Goal: Task Accomplishment & Management: Contribute content

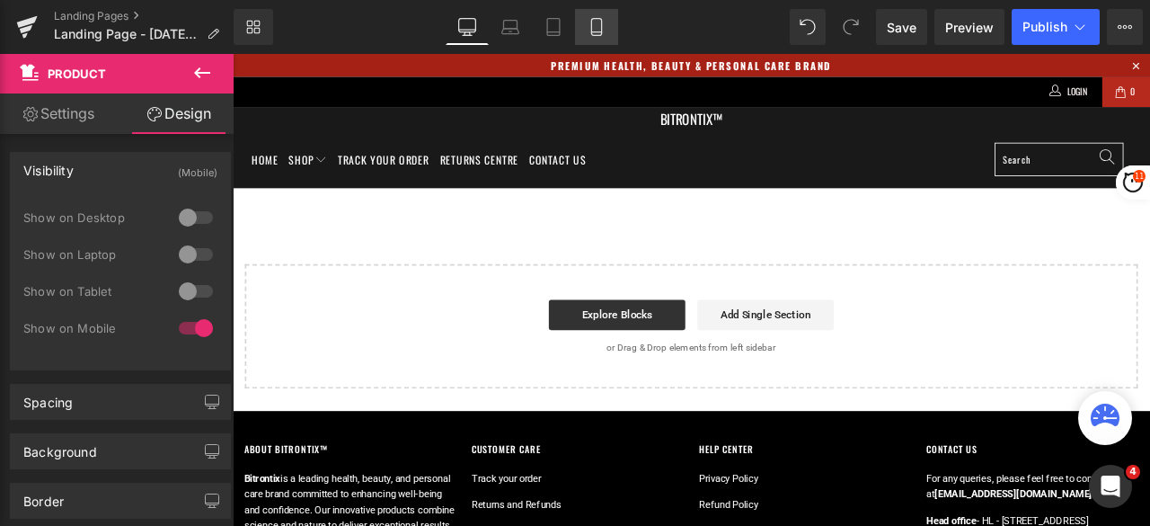
click at [596, 31] on icon at bounding box center [597, 27] width 18 height 18
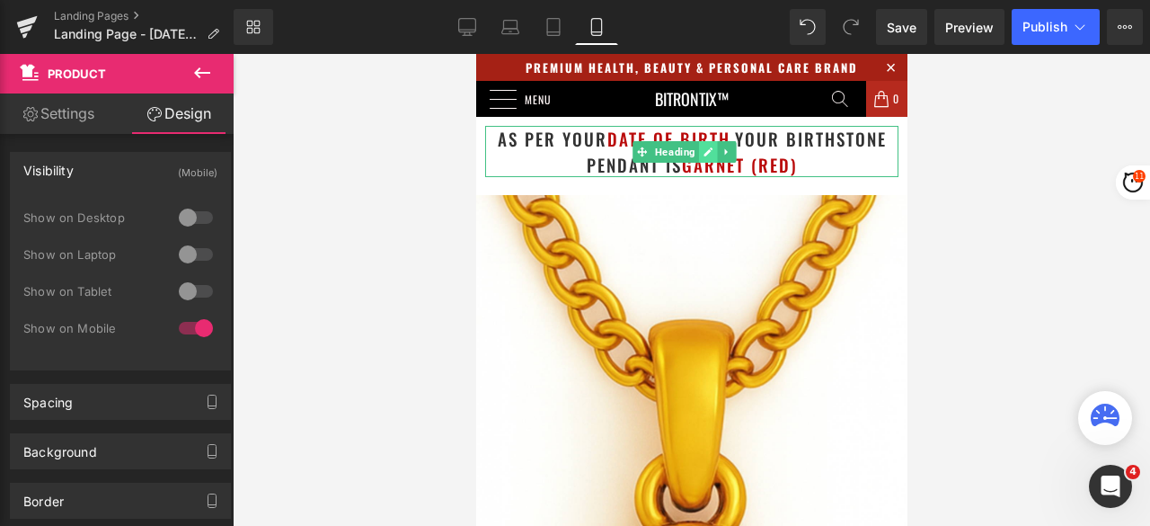
click at [706, 155] on icon at bounding box center [708, 151] width 10 height 11
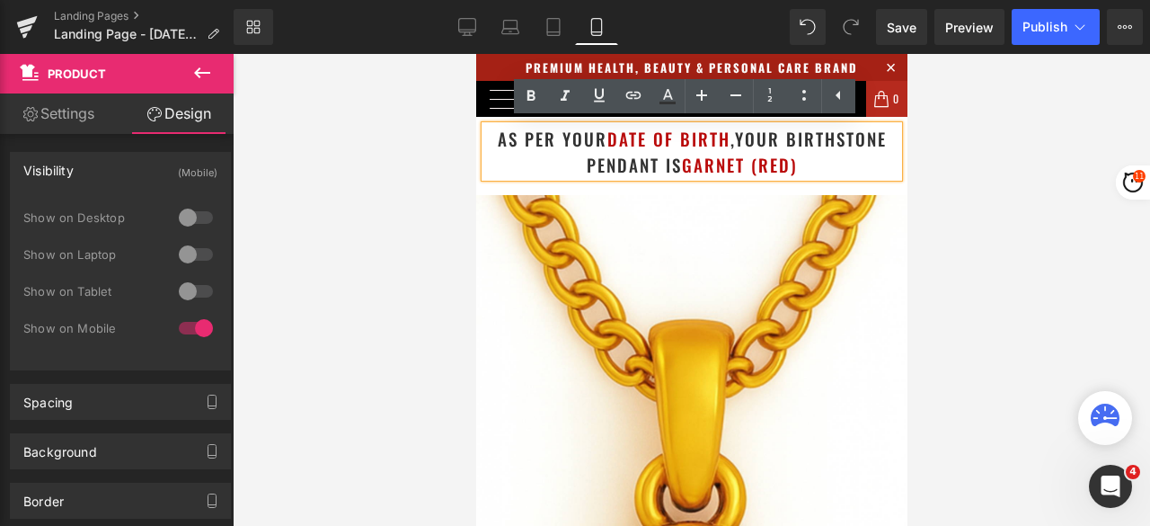
click at [487, 134] on h1 "as per your date of birth , your birthstone pendant is Garnet (Red)" at bounding box center [690, 151] width 413 height 51
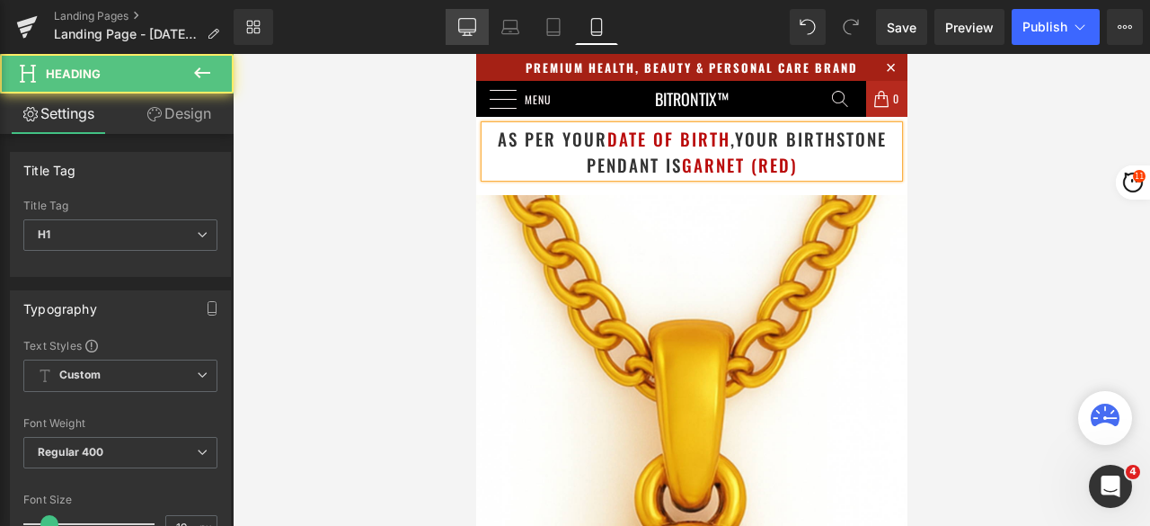
click at [462, 30] on icon at bounding box center [466, 30] width 17 height 0
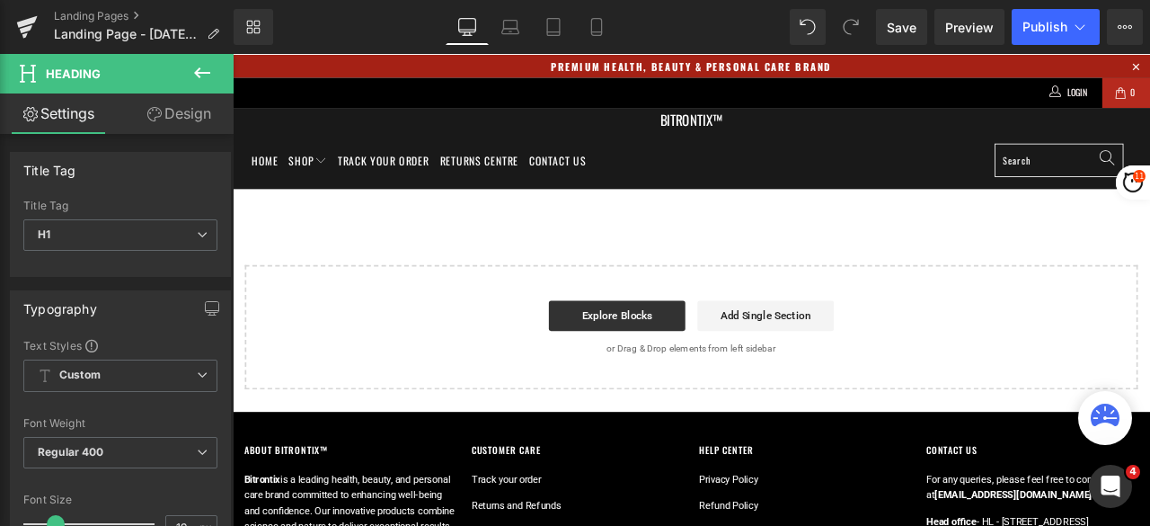
type input "24"
type input "100"
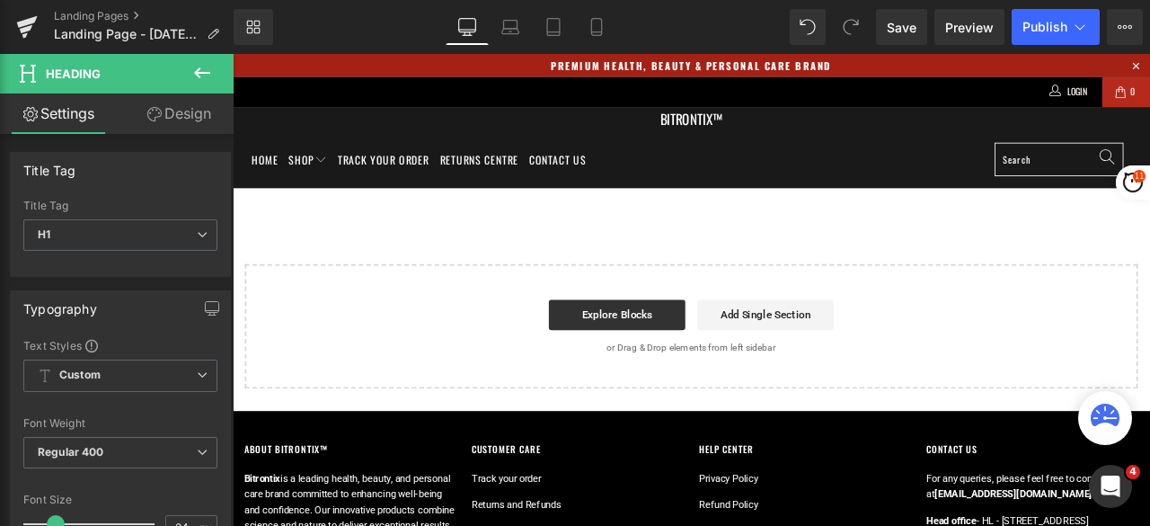
click at [200, 67] on icon at bounding box center [202, 73] width 22 height 22
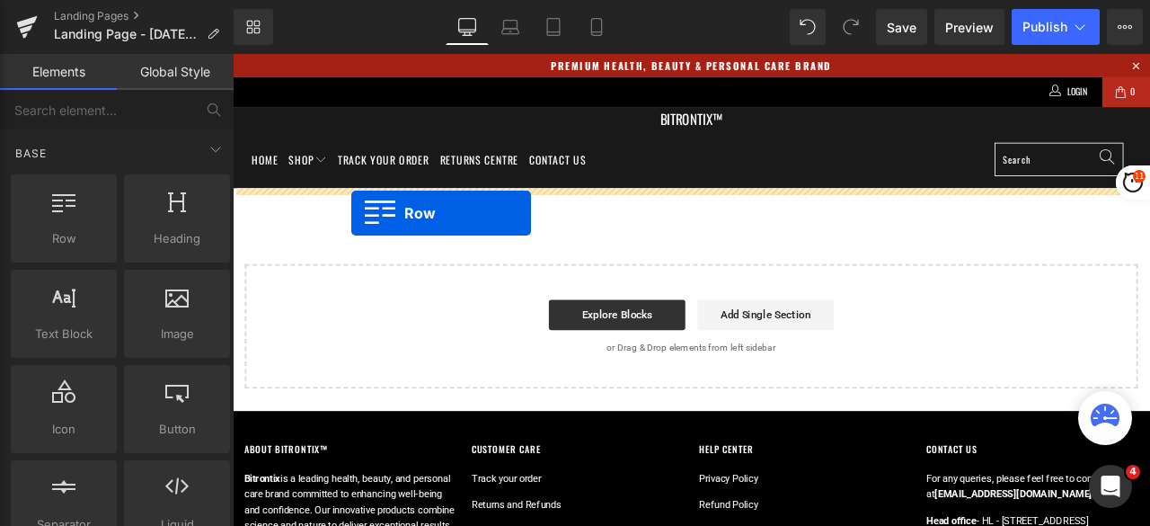
drag, startPoint x: 298, startPoint y: 279, endPoint x: 374, endPoint y: 243, distance: 83.6
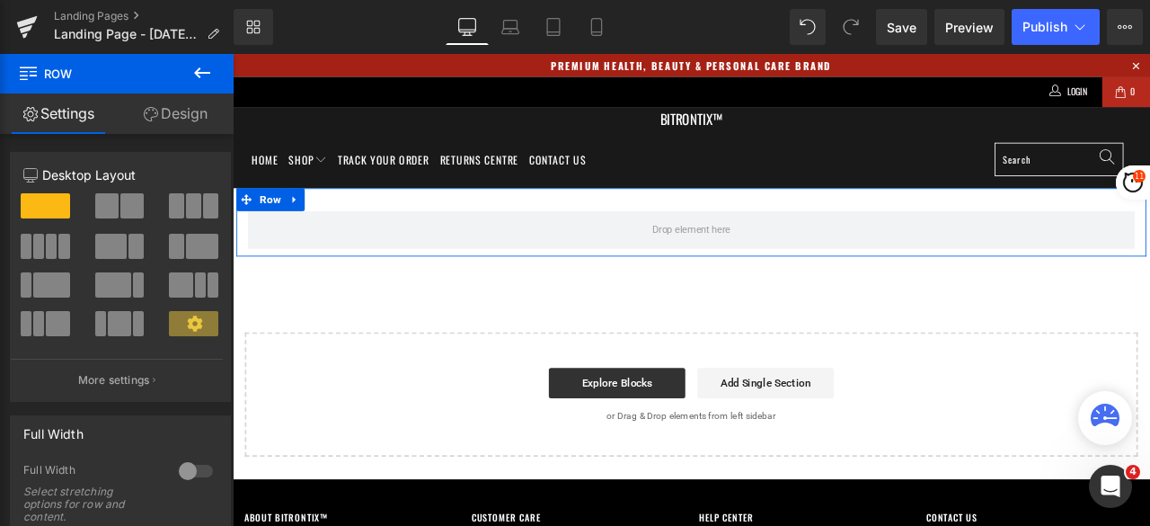
click at [109, 209] on span at bounding box center [106, 205] width 23 height 25
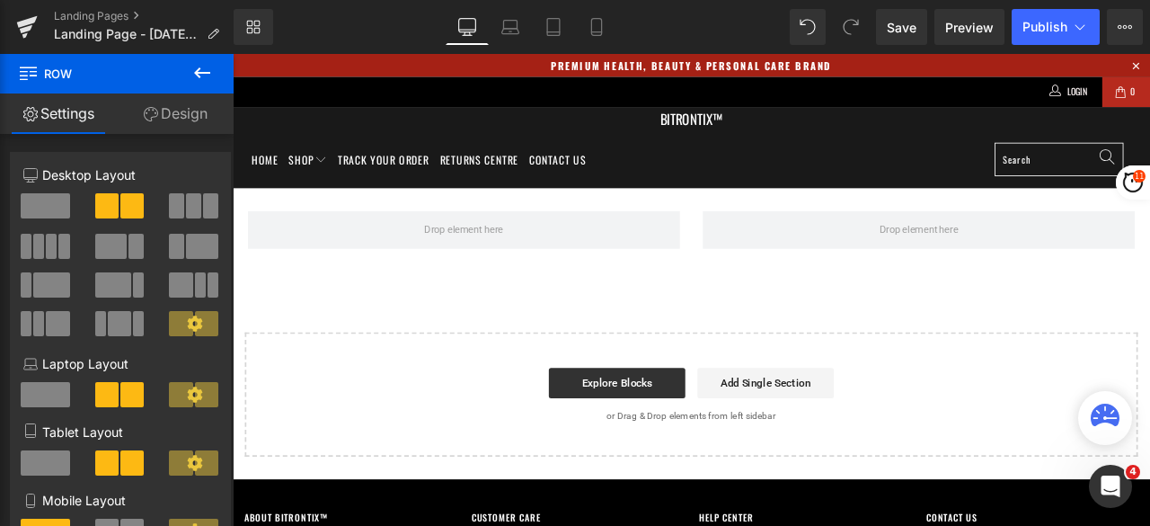
click at [203, 75] on icon at bounding box center [202, 73] width 22 height 22
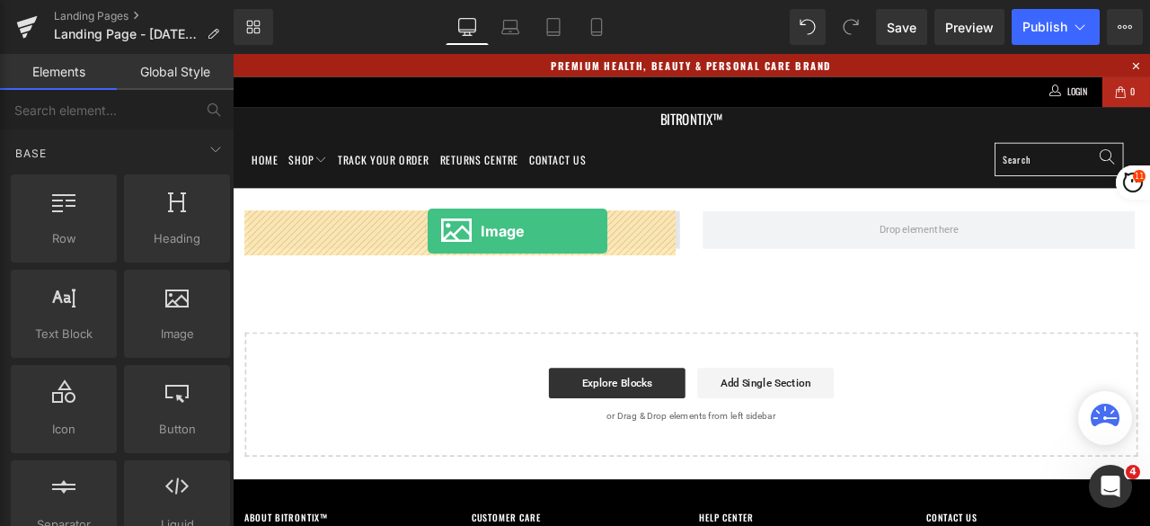
drag, startPoint x: 349, startPoint y: 310, endPoint x: 464, endPoint y: 263, distance: 124.2
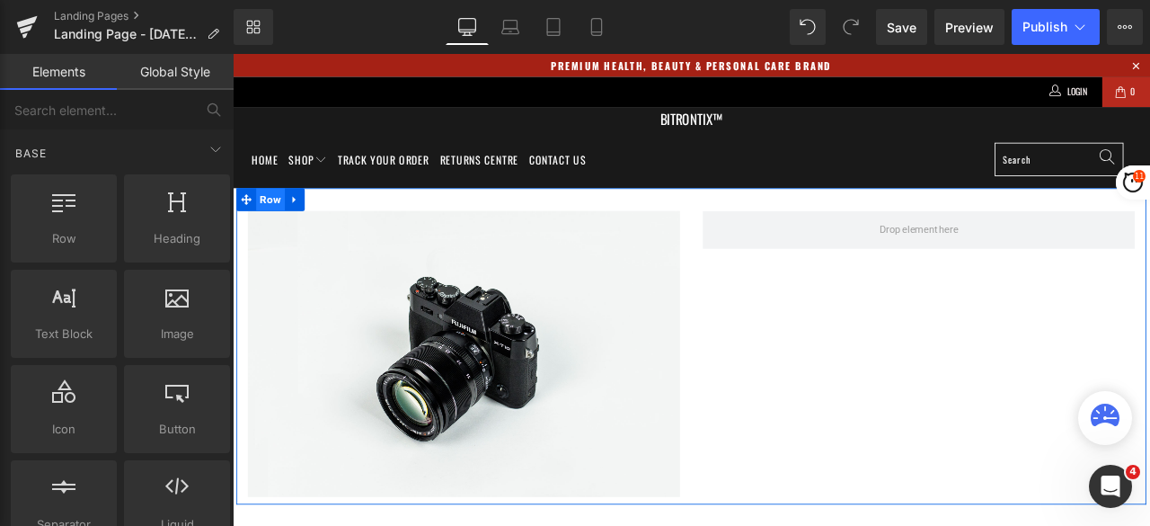
click at [269, 220] on span "Row" at bounding box center [278, 226] width 34 height 27
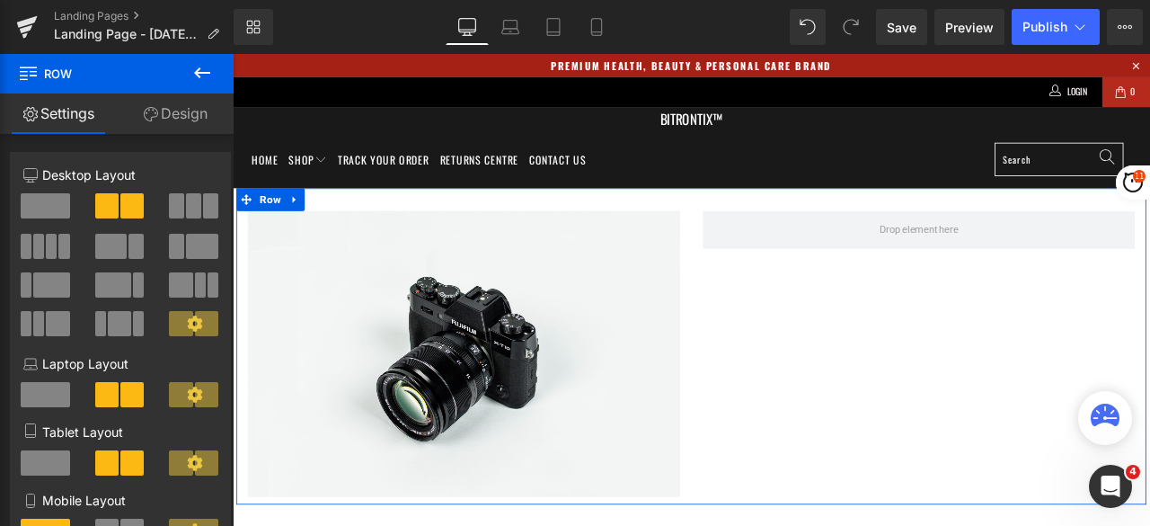
click at [203, 120] on link "Design" at bounding box center [175, 113] width 117 height 40
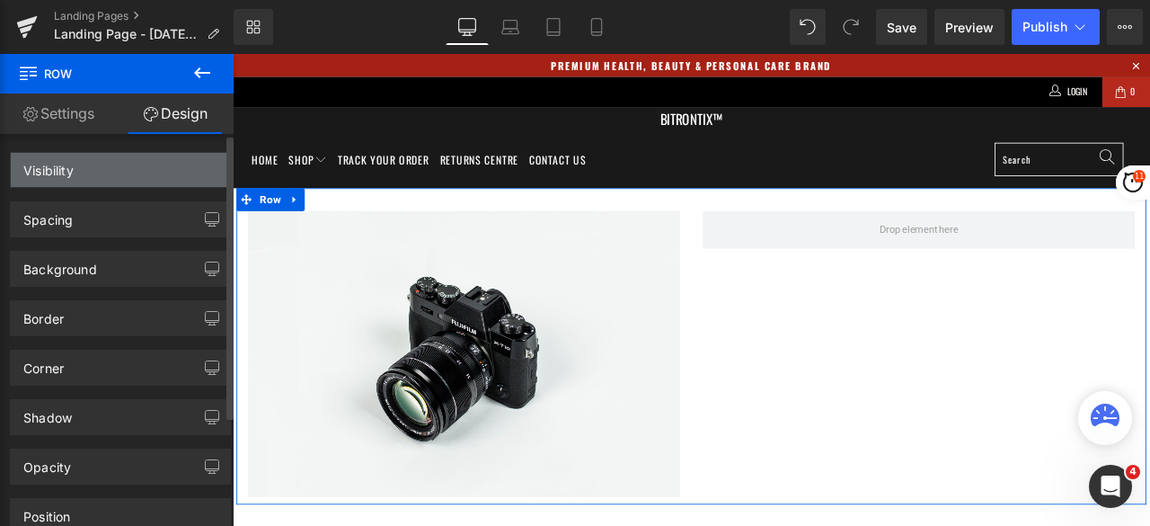
click at [119, 172] on div "Visibility" at bounding box center [120, 170] width 219 height 34
click at [63, 172] on div "Visibility" at bounding box center [48, 165] width 50 height 25
click at [92, 173] on div "Visibility (All)" at bounding box center [120, 170] width 219 height 34
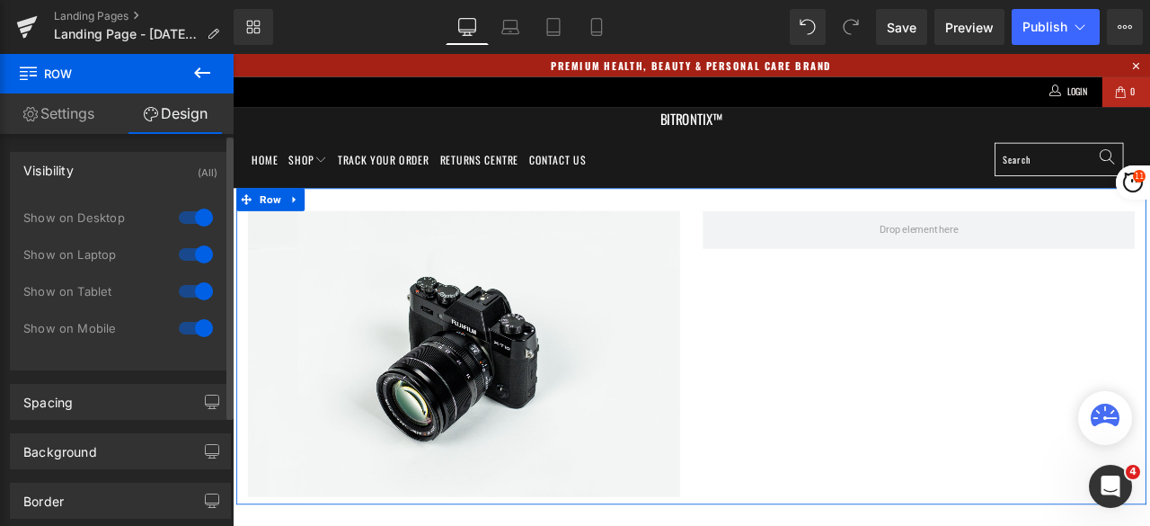
click at [182, 328] on div at bounding box center [195, 328] width 43 height 29
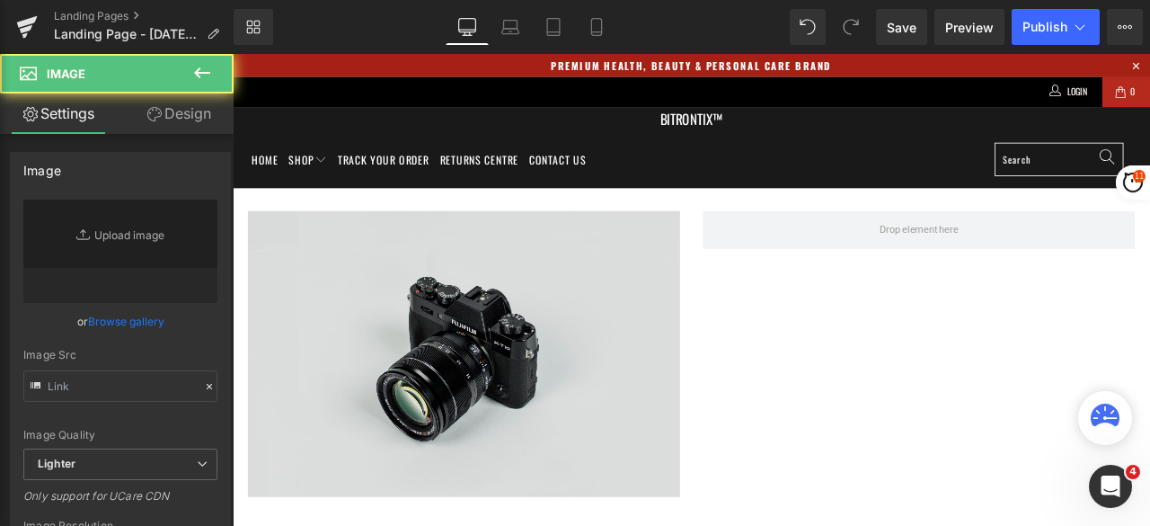
click at [544, 386] on img at bounding box center [507, 410] width 512 height 340
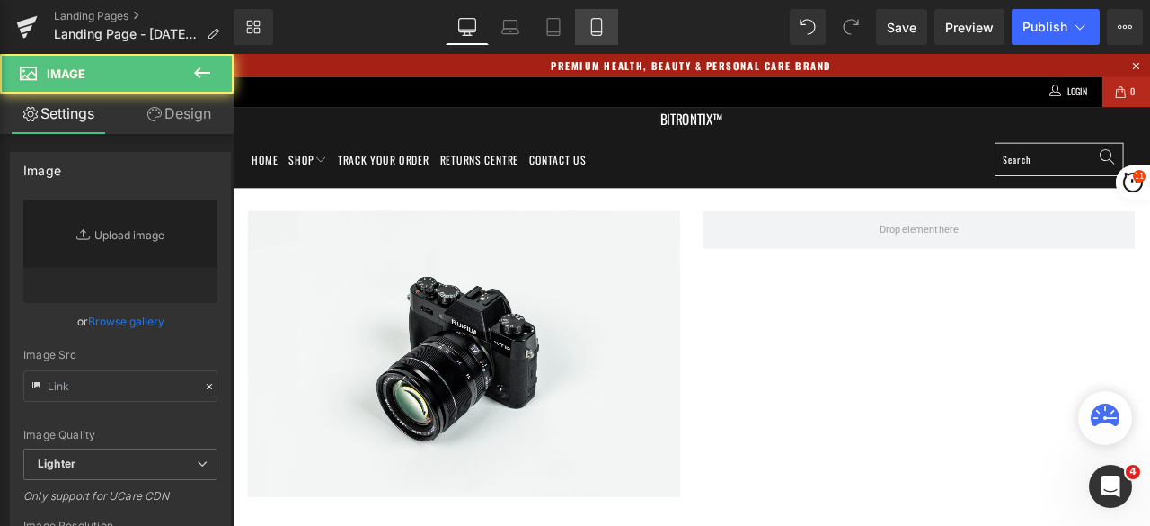
drag, startPoint x: 599, startPoint y: 31, endPoint x: 350, endPoint y: 25, distance: 249.0
click at [599, 32] on icon at bounding box center [596, 32] width 10 height 0
click at [597, 28] on icon at bounding box center [597, 27] width 18 height 18
click at [597, 31] on icon at bounding box center [597, 27] width 18 height 18
click at [661, 15] on div "Library Mobile Desktop Laptop Tablet Mobile Save Preview Publish Scheduled View…" at bounding box center [692, 27] width 917 height 36
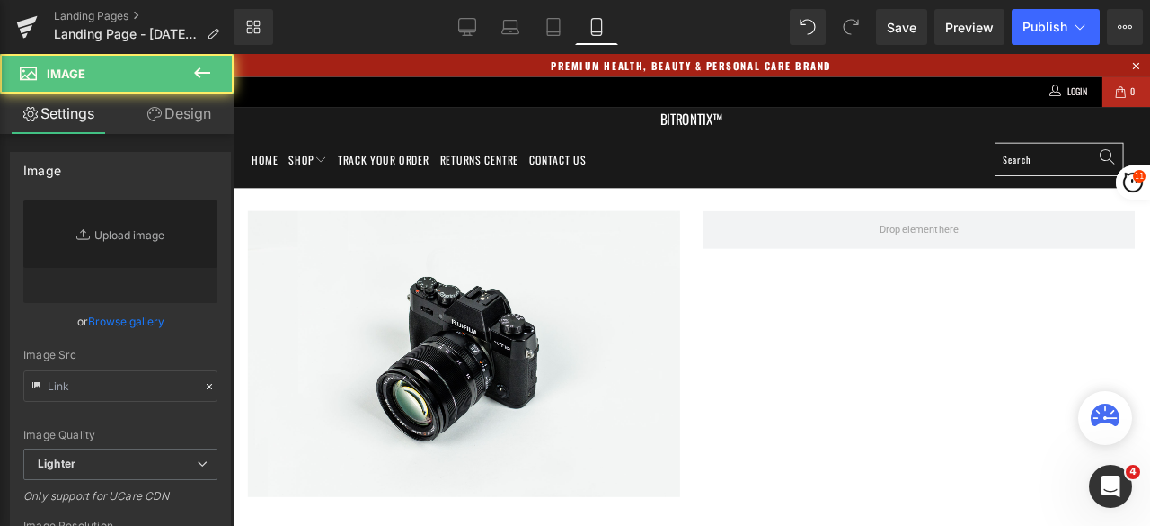
click at [595, 35] on icon at bounding box center [596, 27] width 10 height 17
click at [466, 27] on icon at bounding box center [467, 27] width 18 height 18
click at [599, 24] on icon at bounding box center [597, 27] width 18 height 18
click at [1025, 23] on span "Publish" at bounding box center [1045, 27] width 45 height 14
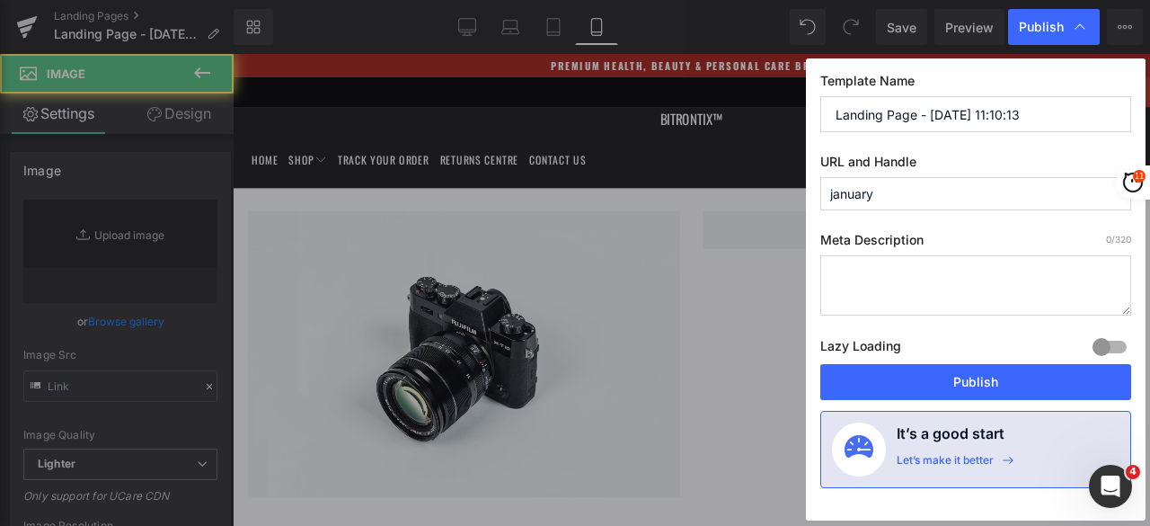
click at [933, 380] on button "Publish" at bounding box center [976, 382] width 311 height 36
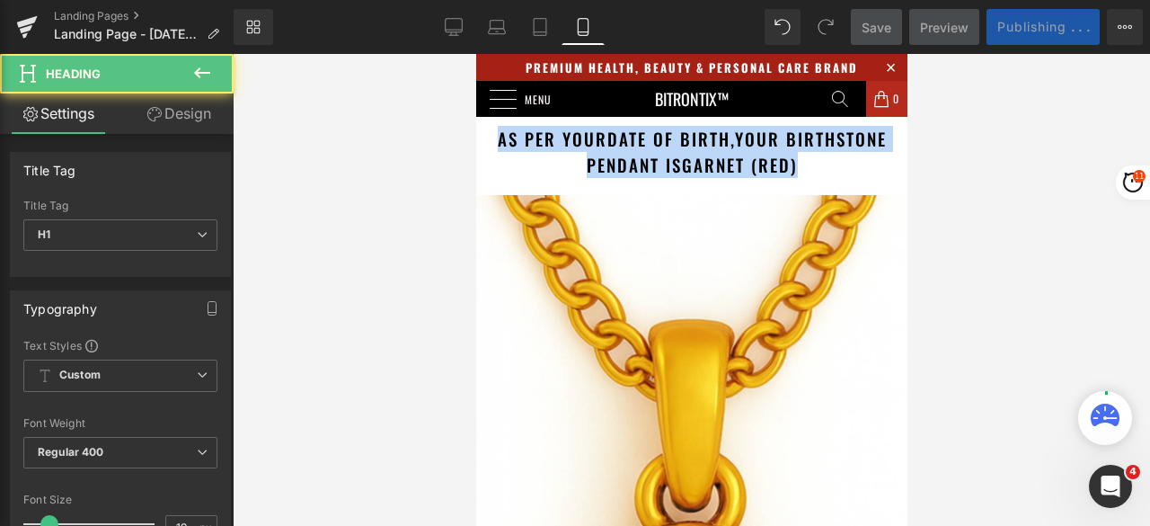
click at [629, 155] on span "your birthstone pendant is" at bounding box center [736, 151] width 300 height 51
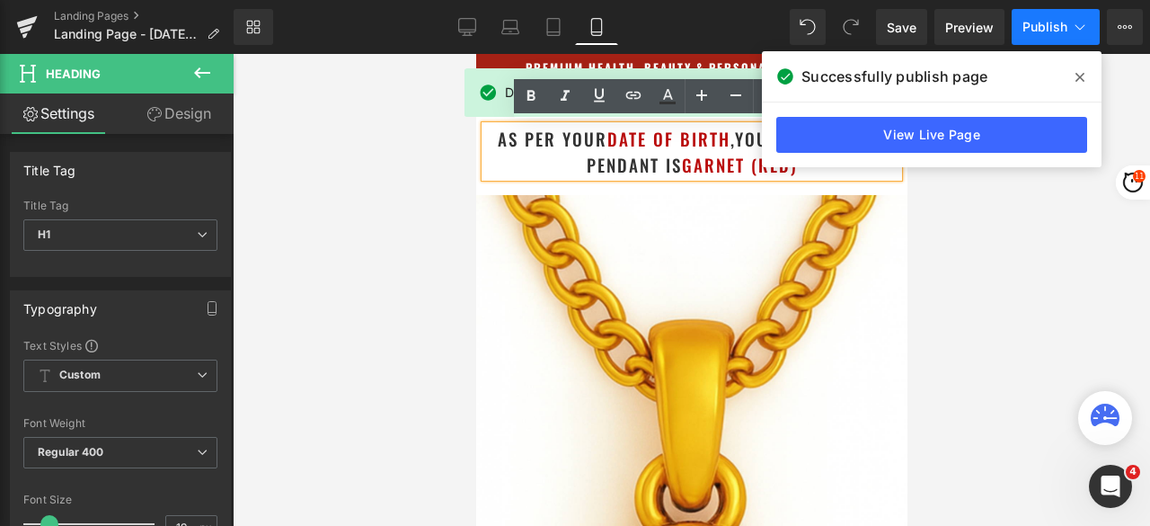
click at [1083, 80] on icon at bounding box center [1080, 77] width 9 height 9
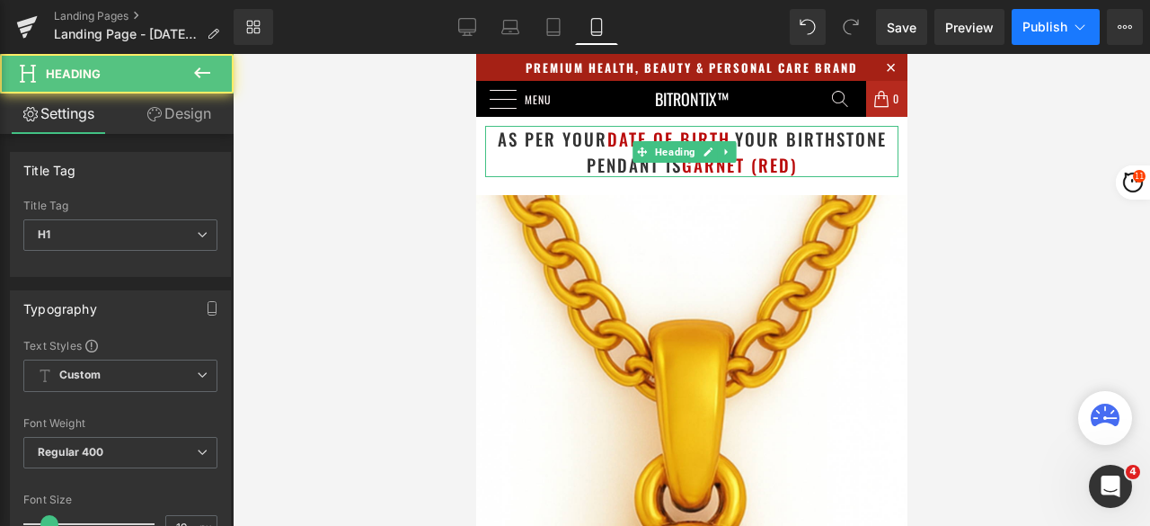
click at [812, 170] on h1 "as per your date of birth , your birthstone pendant is Garnet (Red)" at bounding box center [690, 151] width 413 height 51
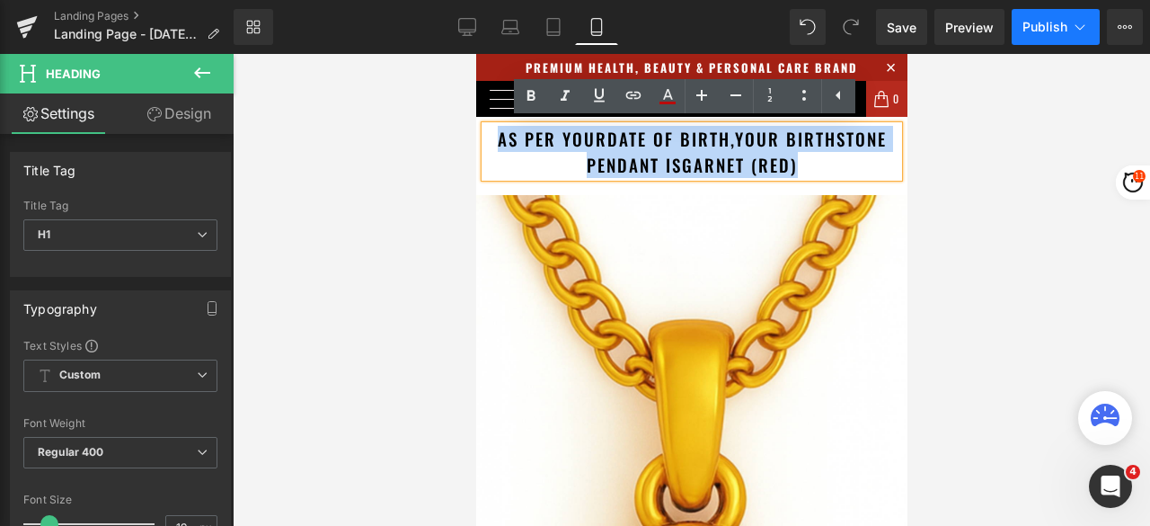
drag, startPoint x: 812, startPoint y: 170, endPoint x: 484, endPoint y: 142, distance: 329.2
click at [484, 142] on h1 "as per your date of birth , your birthstone pendant is Garnet (Red)" at bounding box center [690, 151] width 413 height 51
copy h1 "as per your date of birth , your birthstone pendant is Garnet (Red)"
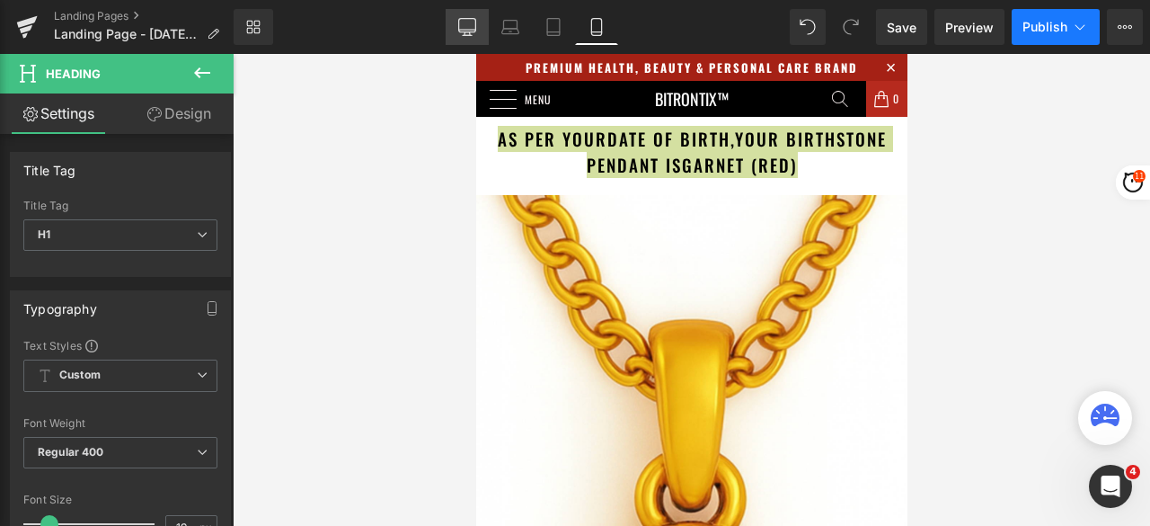
click at [473, 22] on icon at bounding box center [467, 27] width 18 height 18
type input "24"
type input "100"
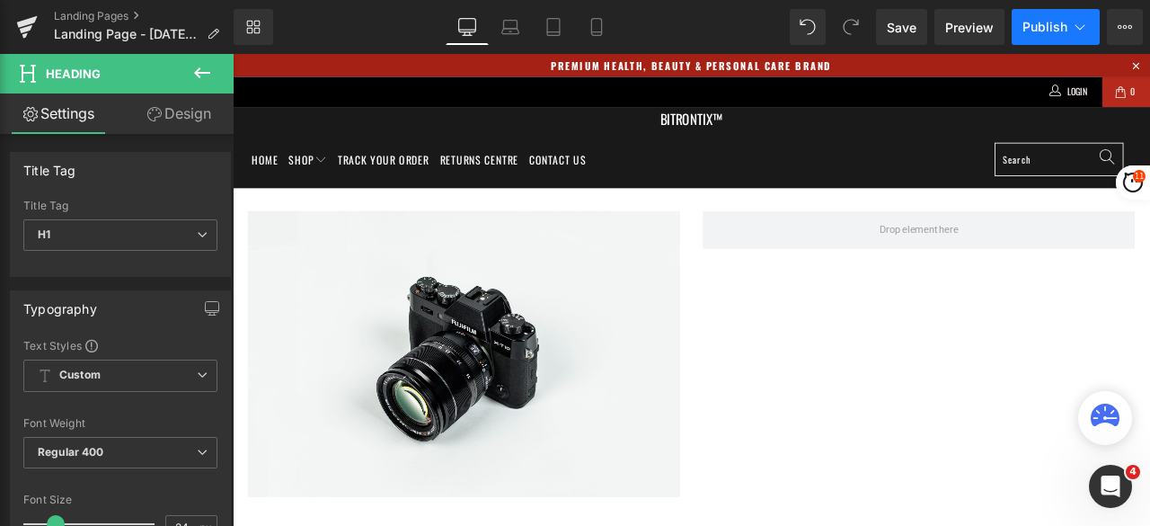
click at [203, 67] on icon at bounding box center [202, 73] width 22 height 22
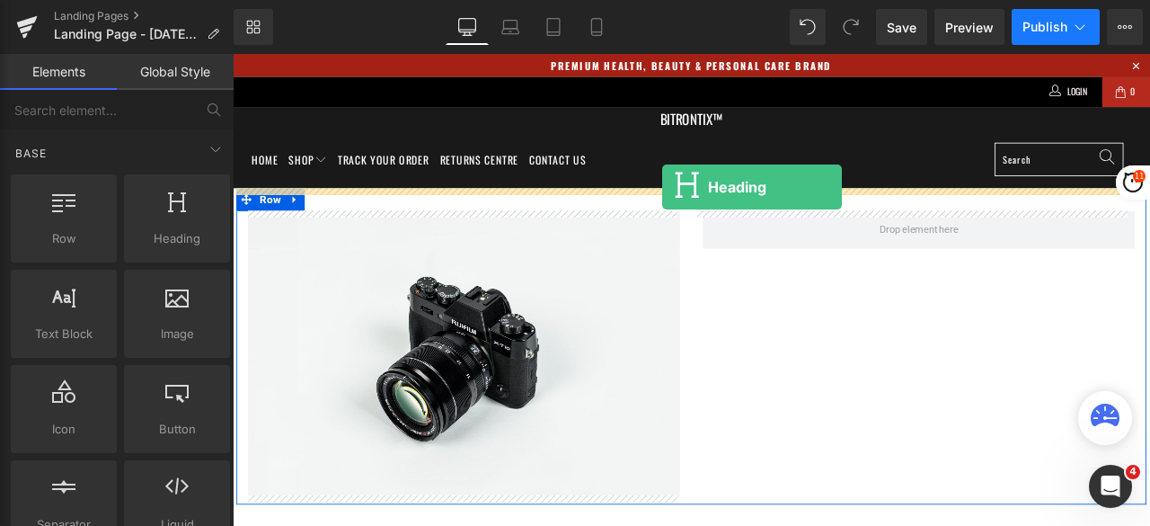
drag, startPoint x: 451, startPoint y: 232, endPoint x: 741, endPoint y: 211, distance: 291.0
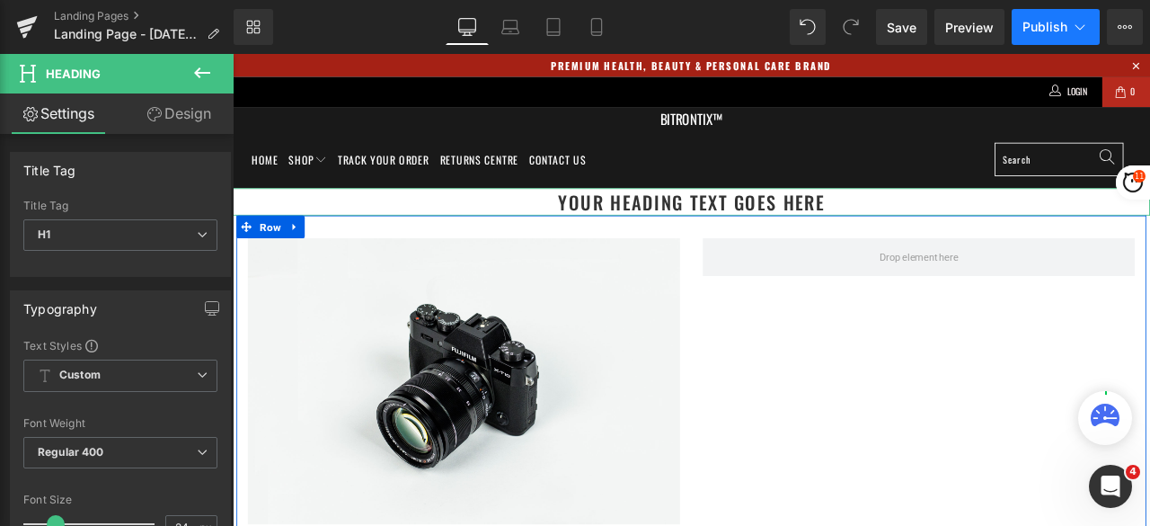
click at [176, 112] on link "Design" at bounding box center [178, 113] width 117 height 40
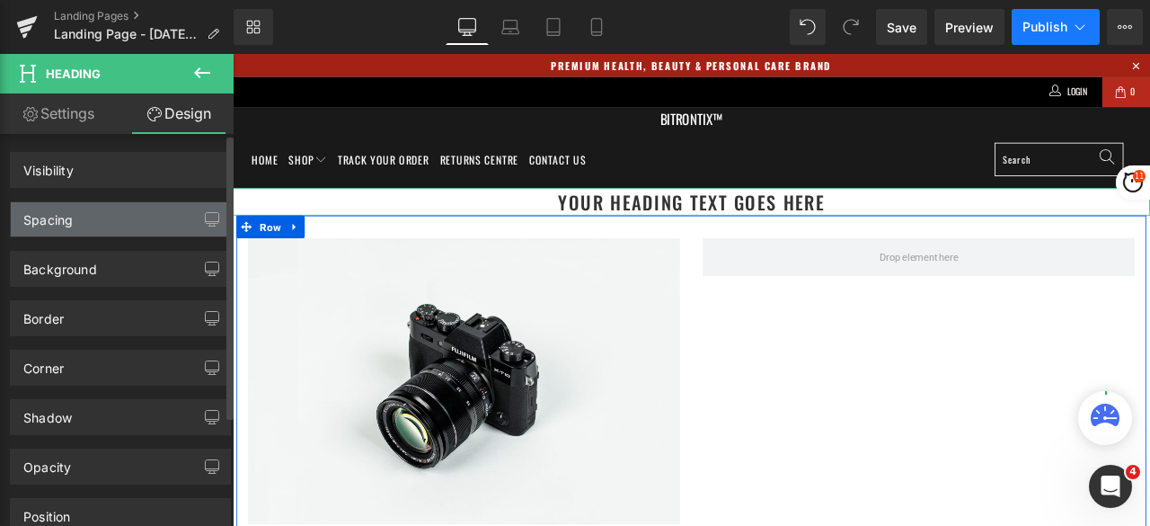
click at [84, 221] on div "Spacing" at bounding box center [120, 219] width 219 height 34
click at [106, 219] on div "Spacing" at bounding box center [120, 219] width 219 height 34
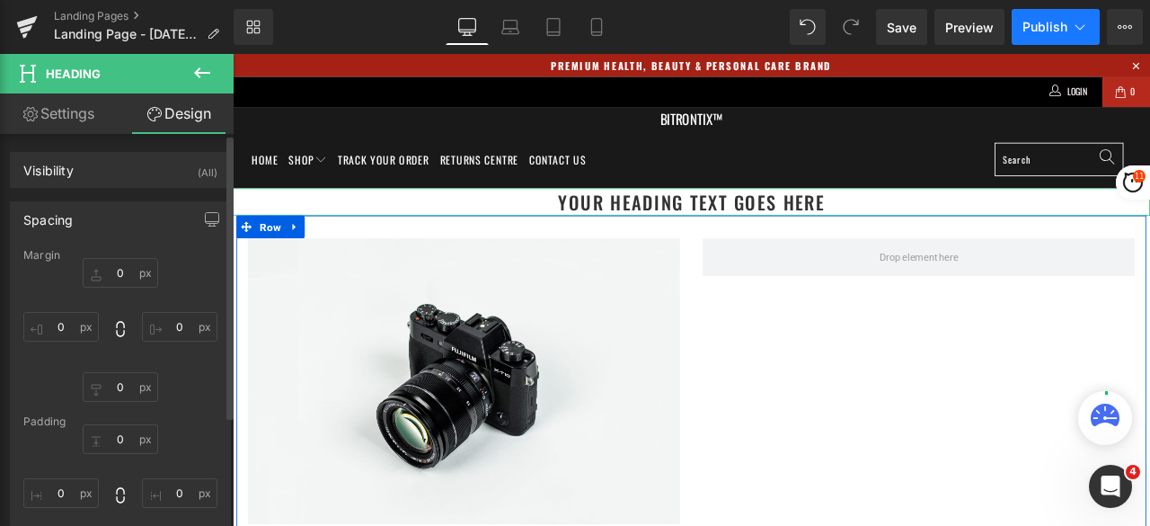
type input "0"
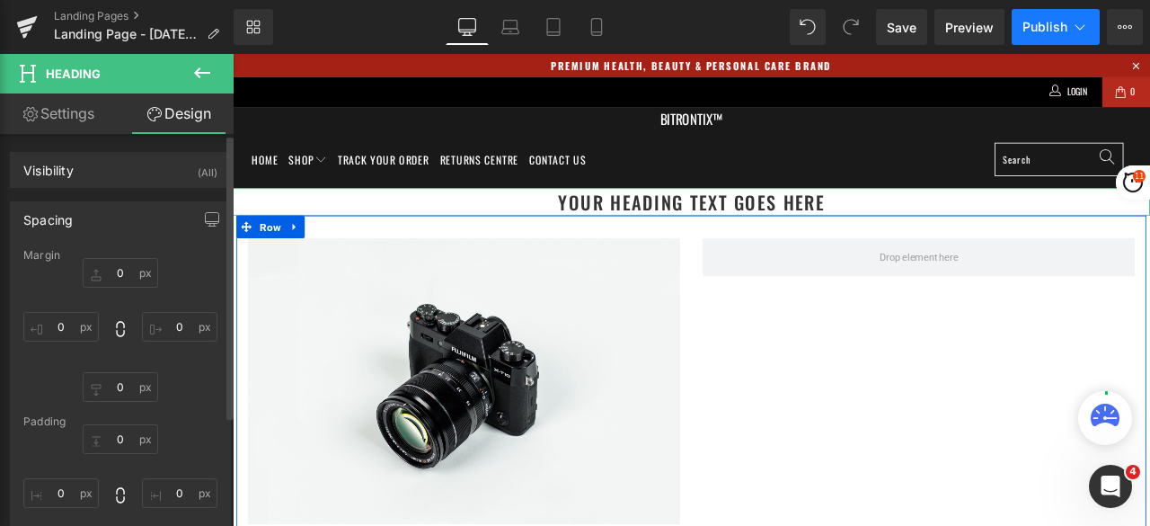
type input "0"
click at [124, 268] on input "0" at bounding box center [120, 273] width 75 height 30
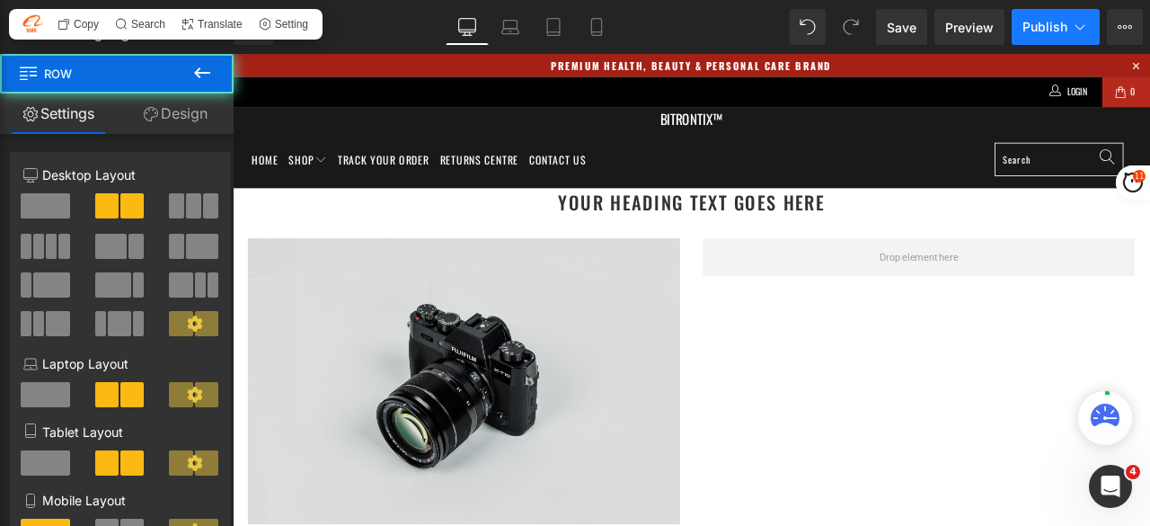
click at [457, 245] on div "Image Row" at bounding box center [776, 433] width 1079 height 376
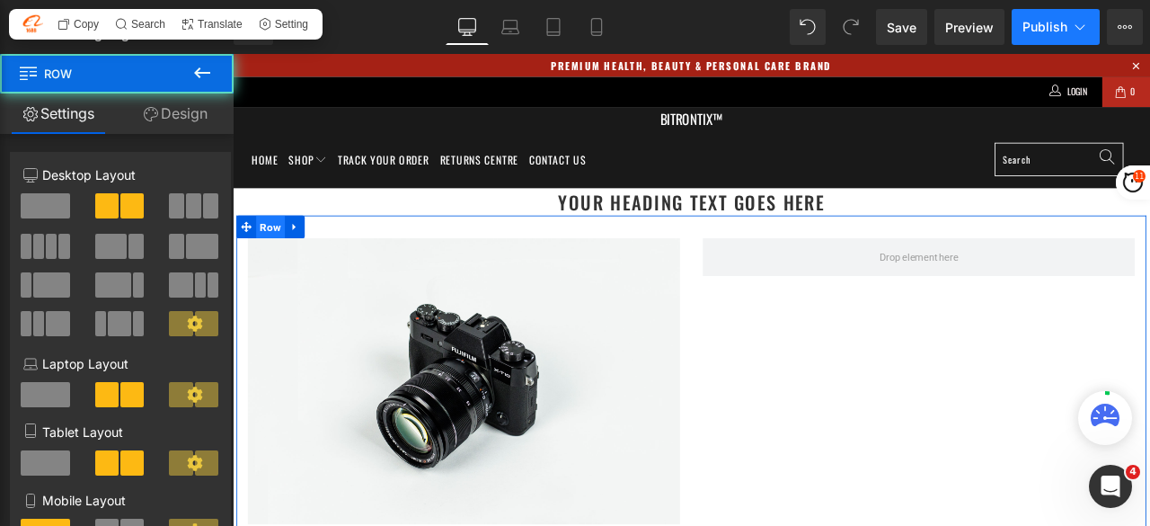
click at [266, 262] on span "Row" at bounding box center [278, 258] width 34 height 27
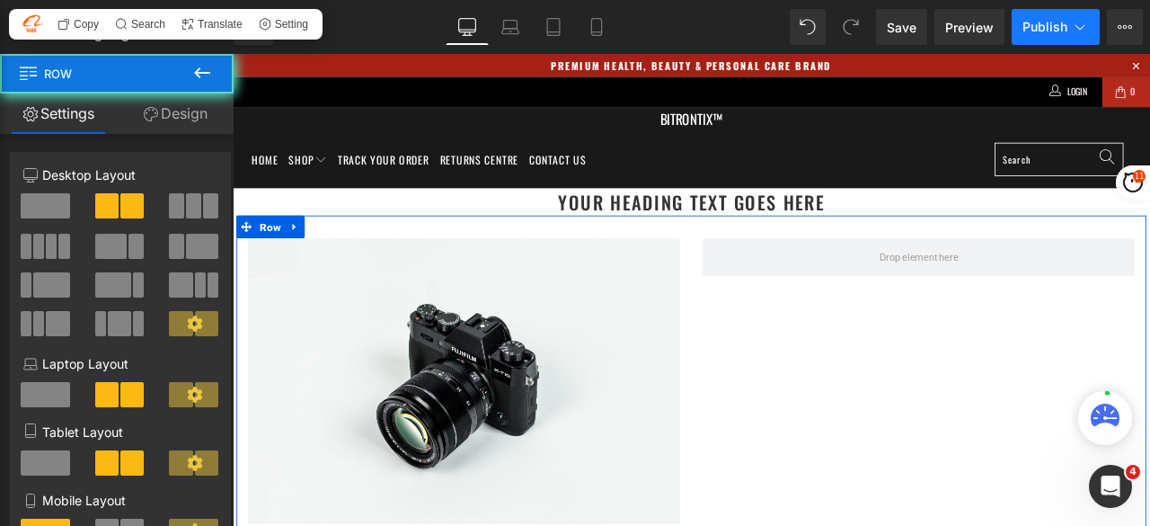
click at [160, 120] on link "Design" at bounding box center [175, 113] width 117 height 40
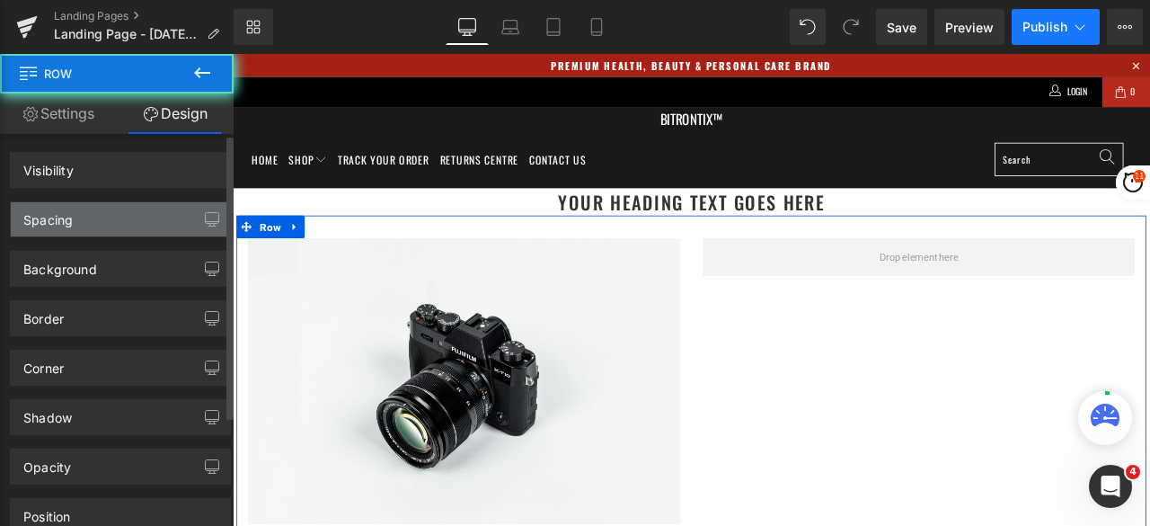
click at [115, 214] on div "Spacing" at bounding box center [120, 219] width 219 height 34
click at [107, 217] on div "Spacing" at bounding box center [120, 219] width 219 height 34
click at [102, 213] on div "Spacing" at bounding box center [120, 219] width 219 height 34
click at [45, 213] on div "Spacing" at bounding box center [47, 214] width 49 height 25
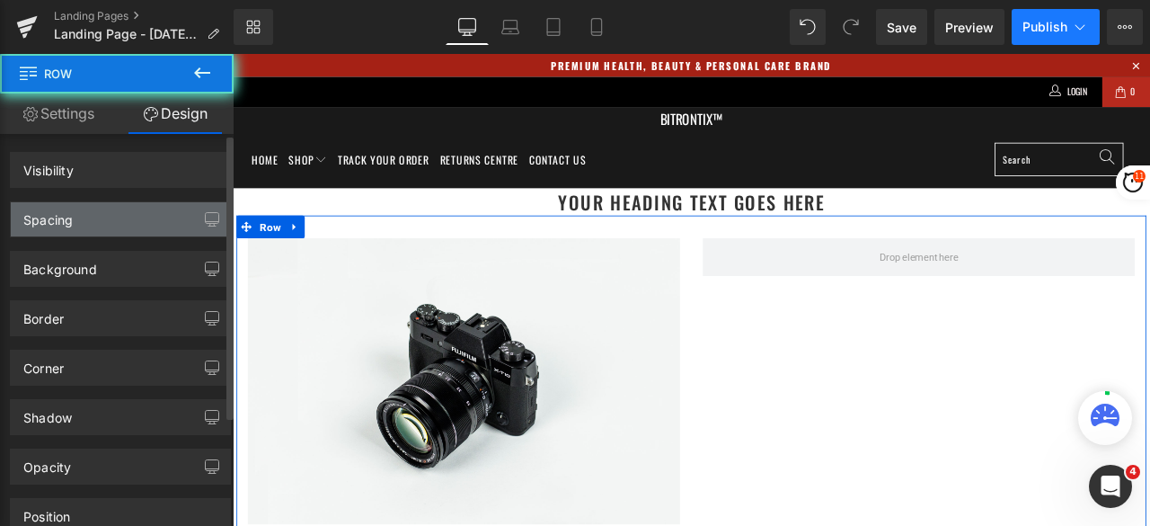
click at [45, 213] on div "Spacing" at bounding box center [47, 214] width 49 height 25
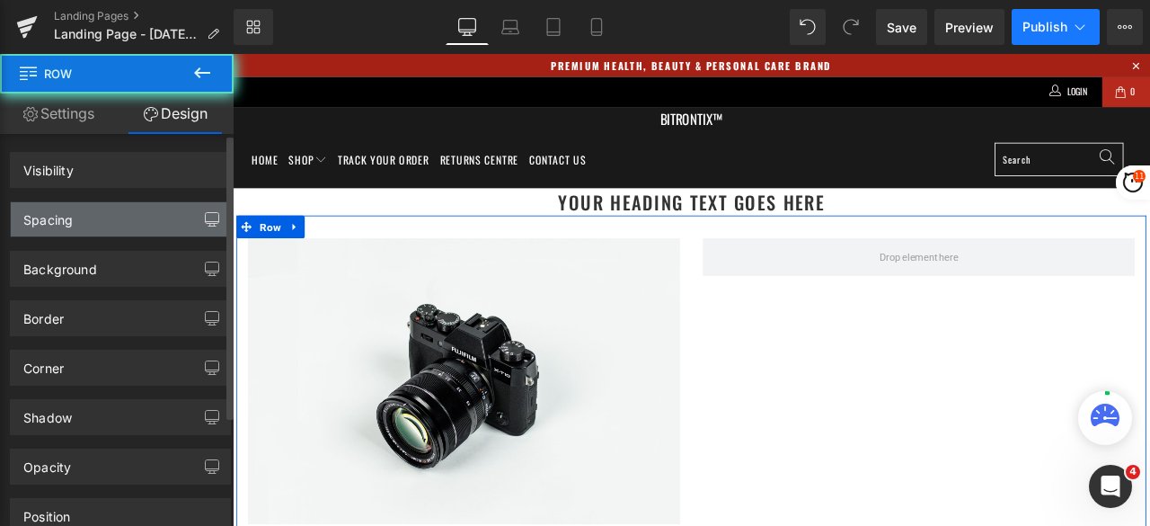
click at [198, 209] on button "button" at bounding box center [212, 219] width 29 height 34
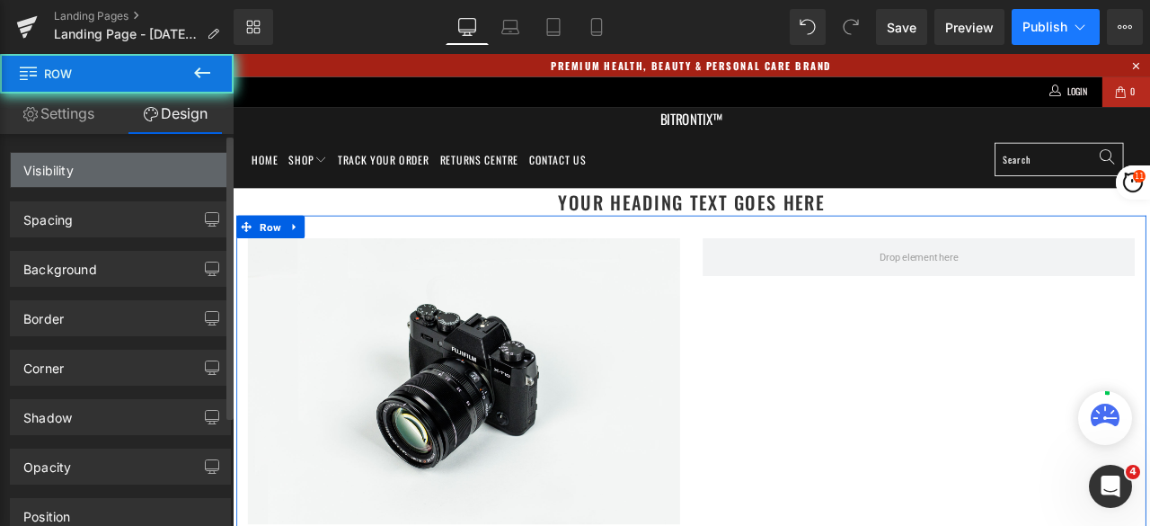
drag, startPoint x: 41, startPoint y: 137, endPoint x: 214, endPoint y: 178, distance: 177.4
click at [198, 211] on button "button" at bounding box center [212, 219] width 29 height 34
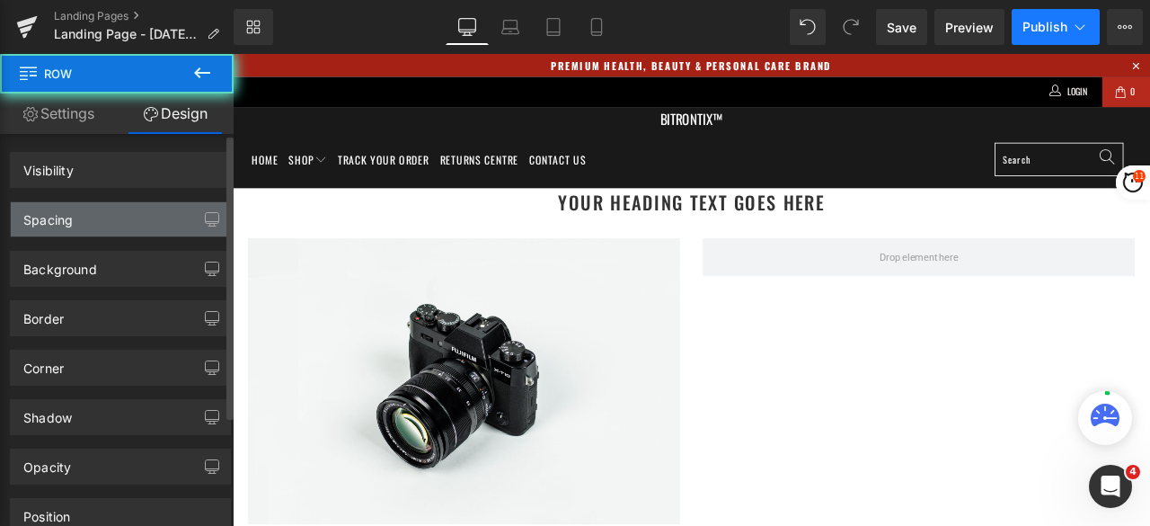
click at [153, 211] on div "Spacing" at bounding box center [120, 219] width 219 height 34
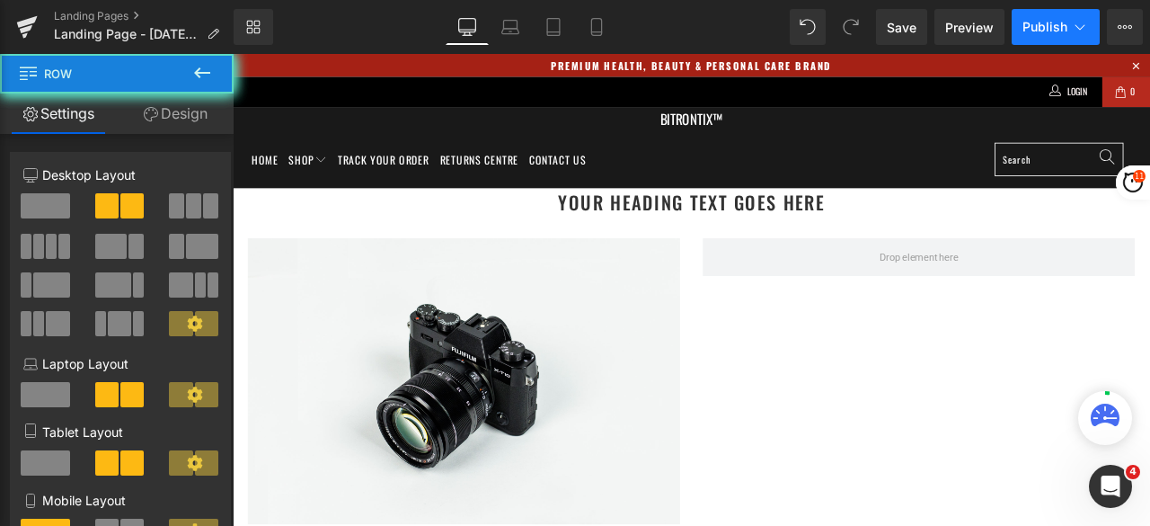
click at [892, 279] on span at bounding box center [1046, 294] width 512 height 45
click at [786, 218] on div "Your heading text goes here Heading" at bounding box center [777, 229] width 1088 height 32
click at [762, 233] on h1 "Your heading text goes here" at bounding box center [777, 229] width 1088 height 32
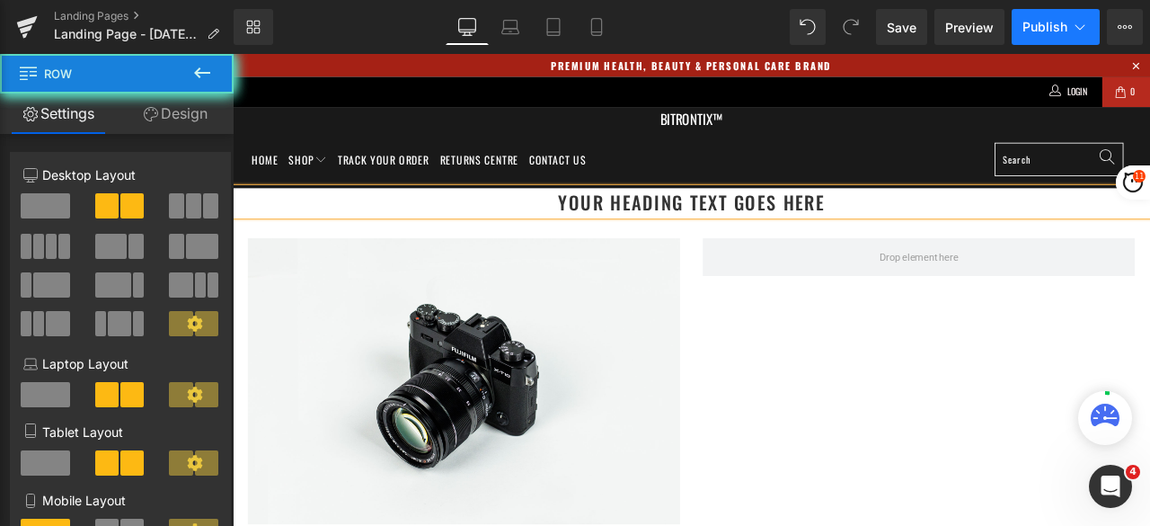
click at [734, 227] on h1 "Your heading text goes here" at bounding box center [777, 229] width 1088 height 32
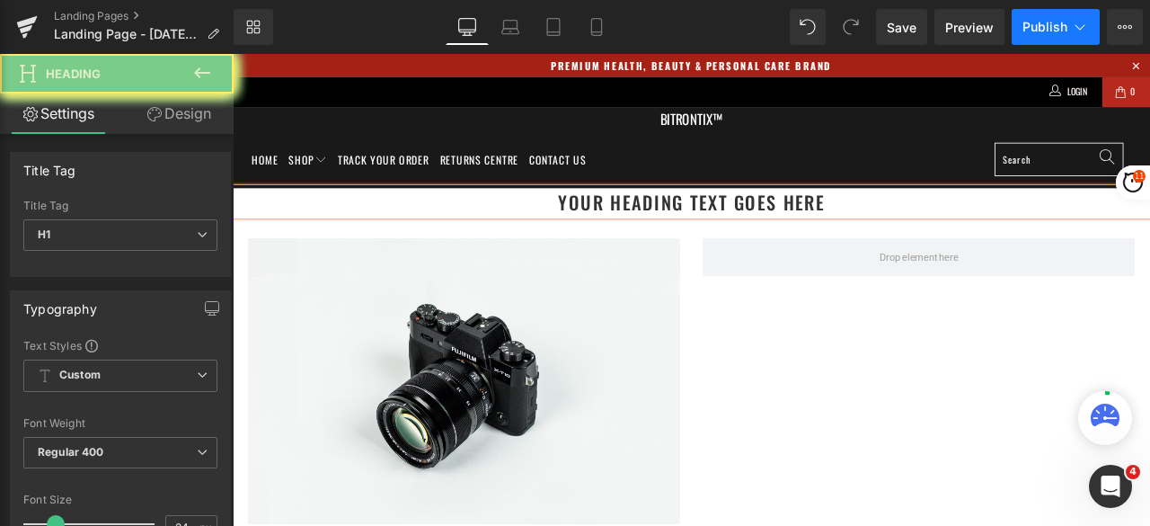
click at [196, 112] on link "Design" at bounding box center [178, 113] width 117 height 40
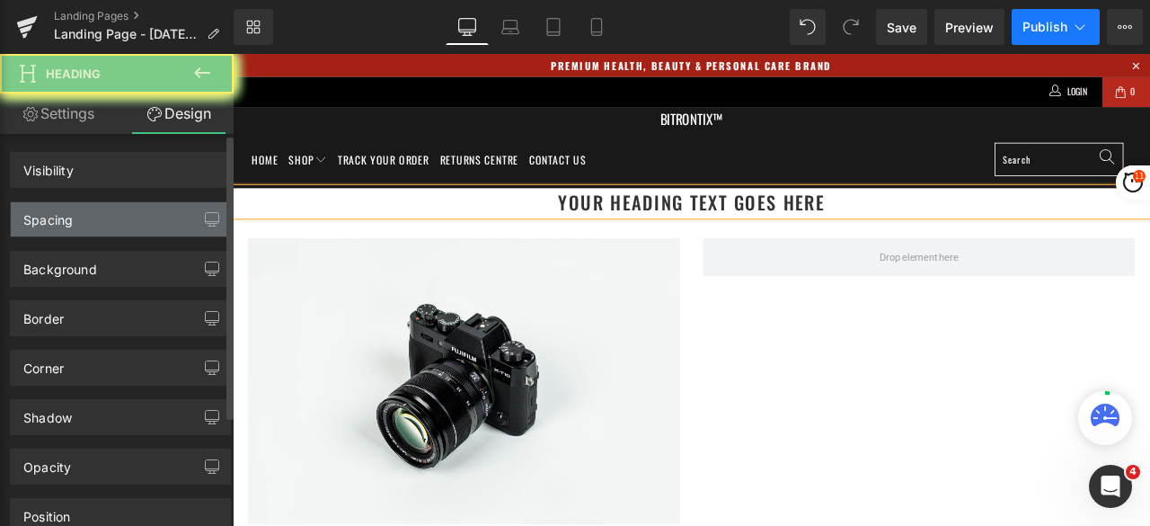
click at [108, 219] on div "Spacing" at bounding box center [120, 219] width 219 height 34
click at [85, 217] on div "Spacing" at bounding box center [120, 219] width 219 height 34
click at [198, 215] on button "button" at bounding box center [212, 219] width 29 height 34
click at [209, 209] on button "button" at bounding box center [212, 219] width 29 height 34
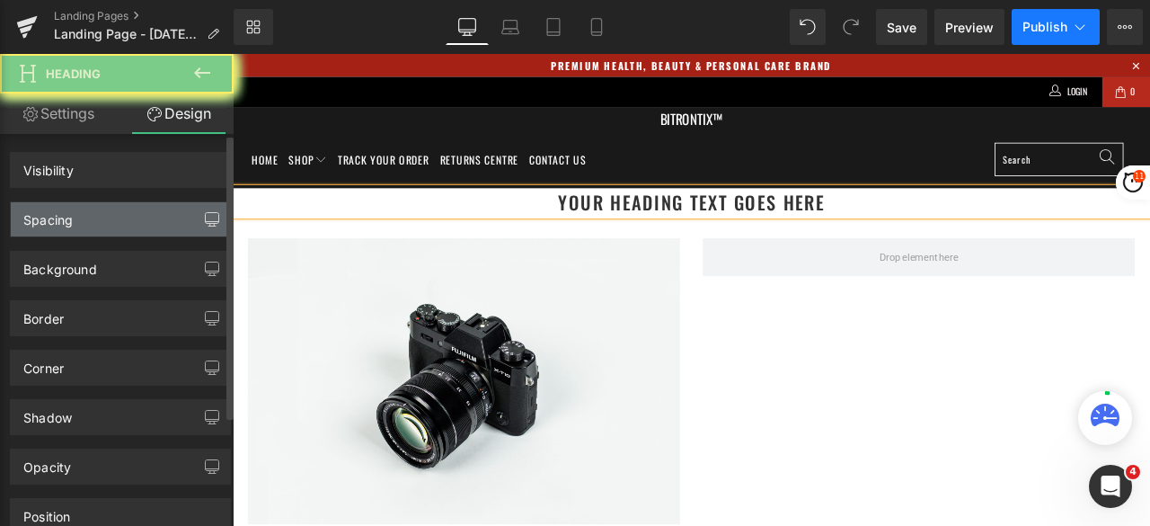
click at [209, 209] on button "button" at bounding box center [212, 219] width 29 height 34
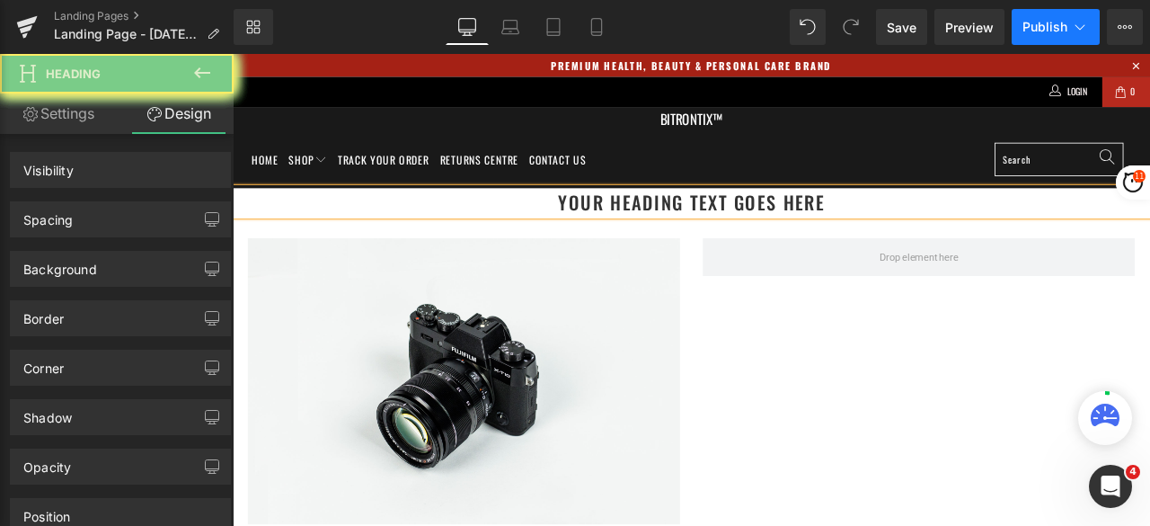
click at [1039, 31] on span "Publish" at bounding box center [1045, 27] width 45 height 14
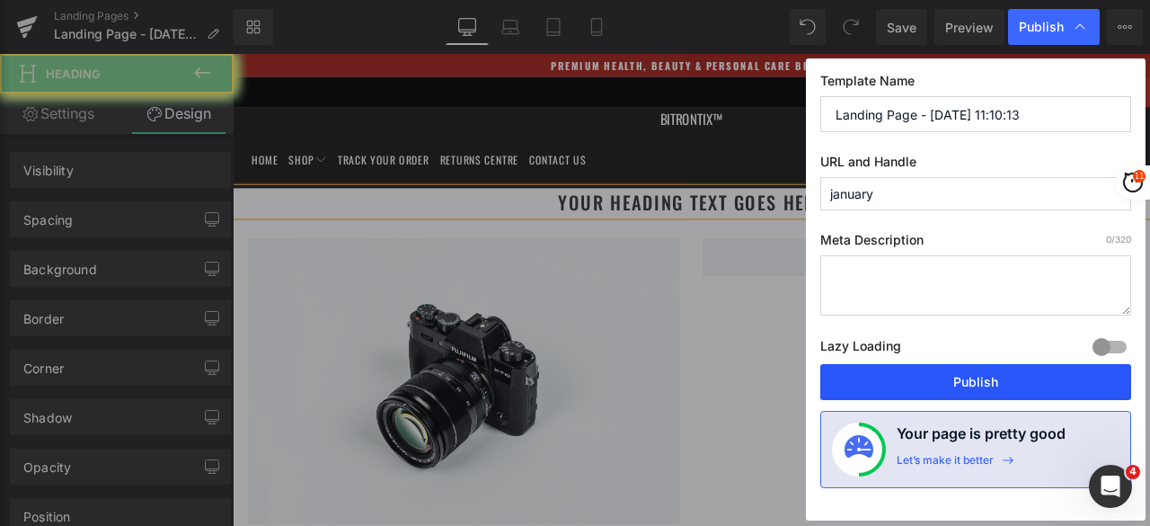
click at [947, 373] on button "Publish" at bounding box center [976, 382] width 311 height 36
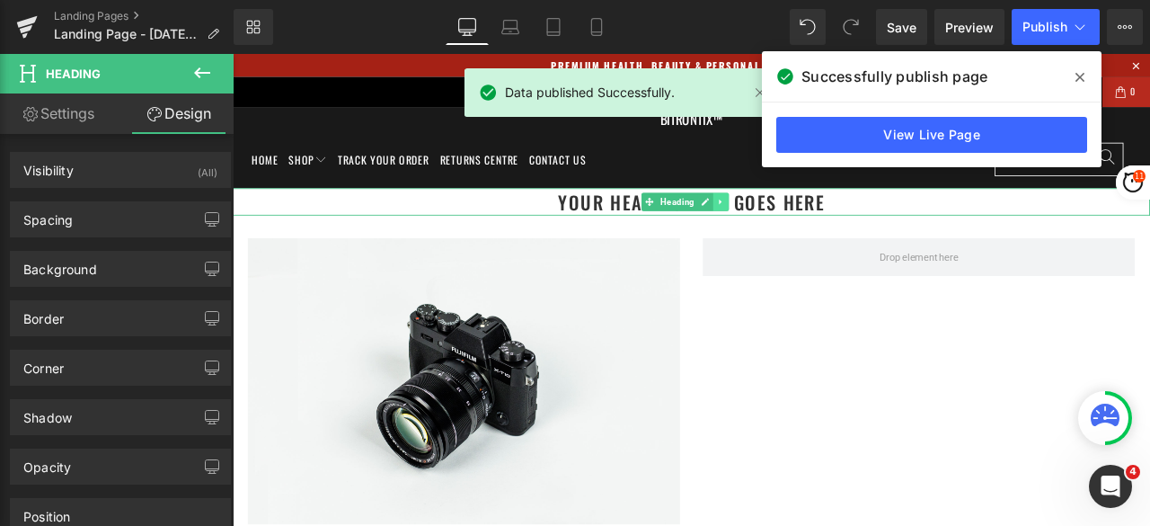
click at [806, 235] on link at bounding box center [812, 229] width 19 height 22
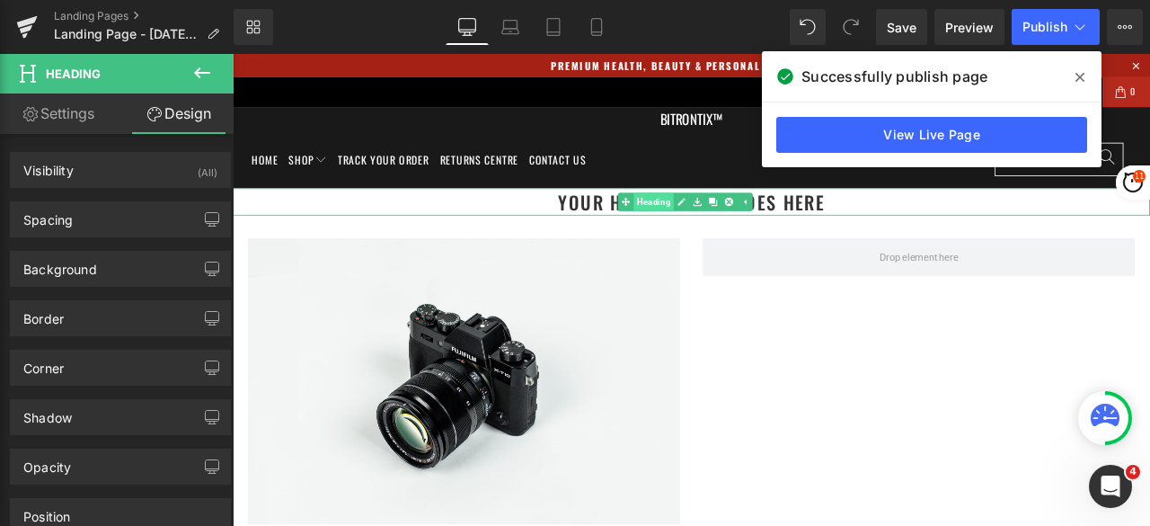
click at [718, 235] on link "Heading" at bounding box center [722, 229] width 67 height 22
click at [708, 235] on span at bounding box center [698, 229] width 19 height 22
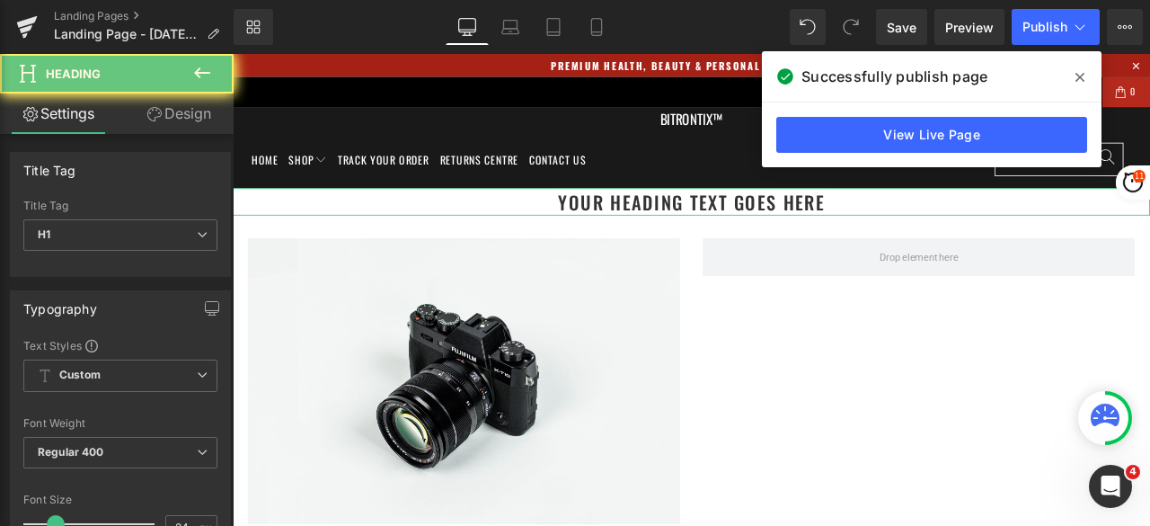
click at [72, 218] on div "Title Tag H1 H1 H2 H3 H4 H5 H6" at bounding box center [120, 236] width 194 height 72
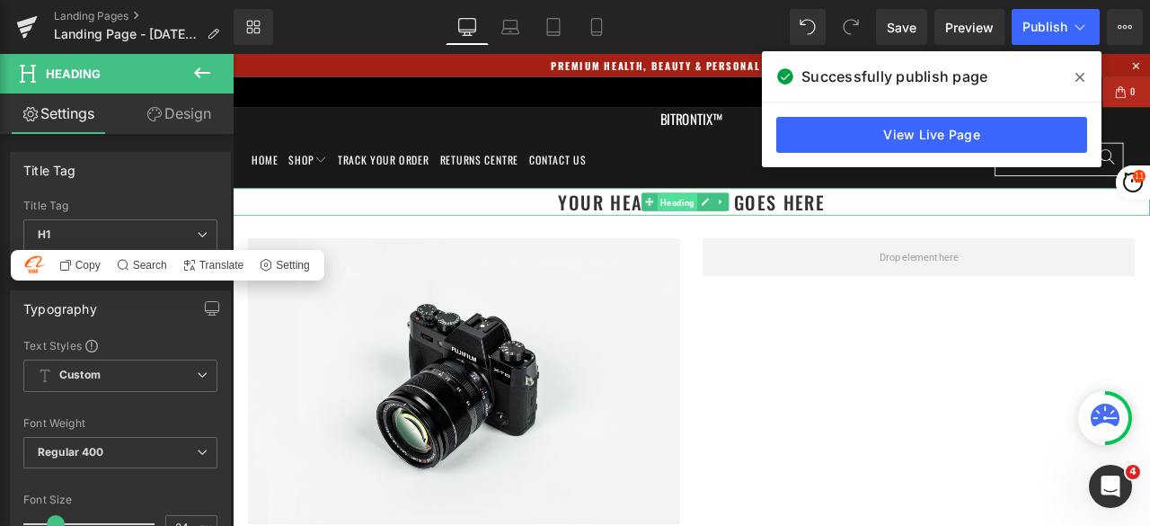
click at [750, 228] on span "Heading" at bounding box center [760, 229] width 48 height 22
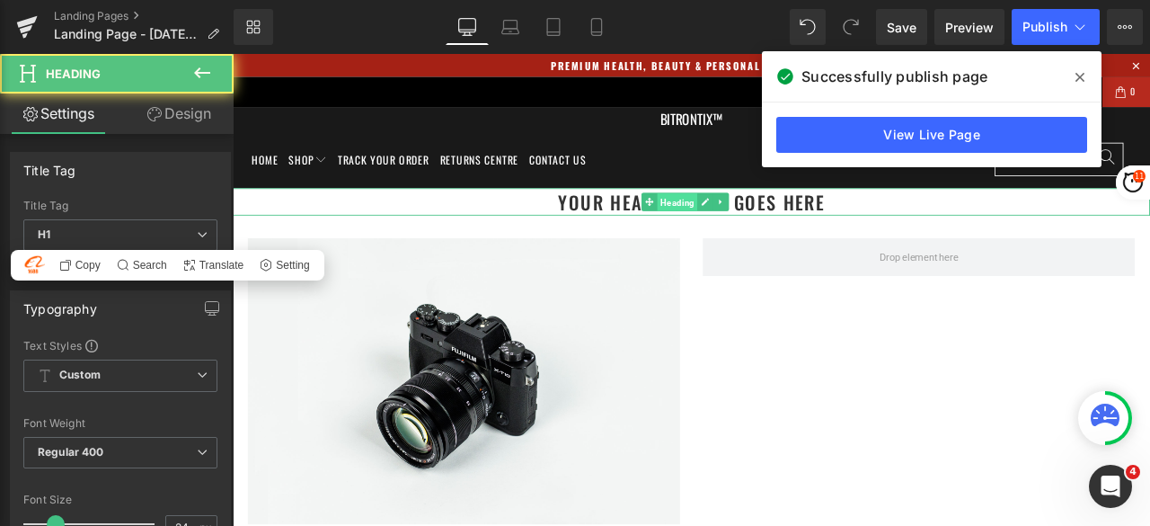
click at [750, 228] on span "Heading" at bounding box center [760, 229] width 48 height 22
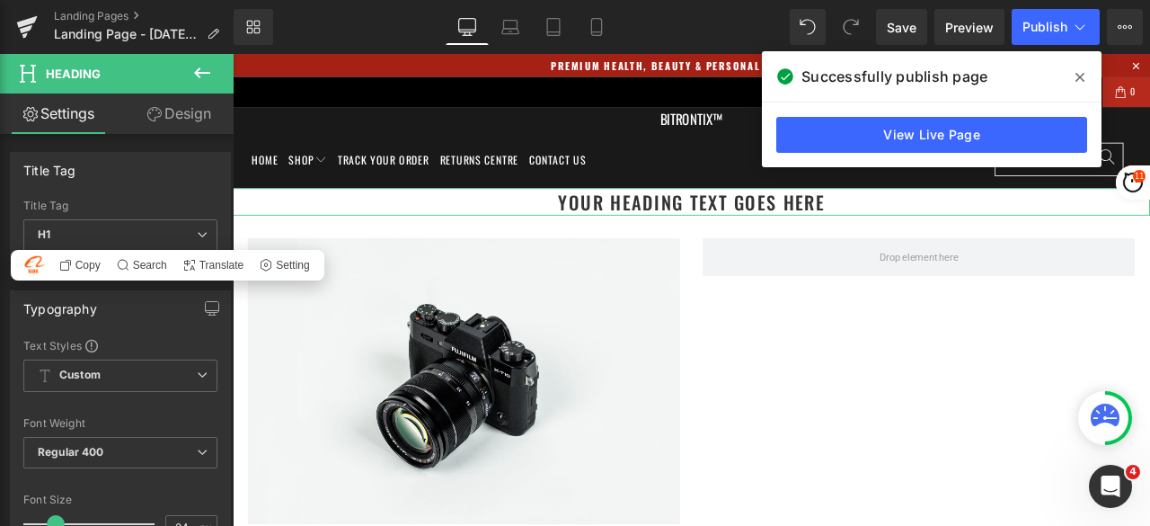
click at [182, 114] on link "Design" at bounding box center [178, 113] width 117 height 40
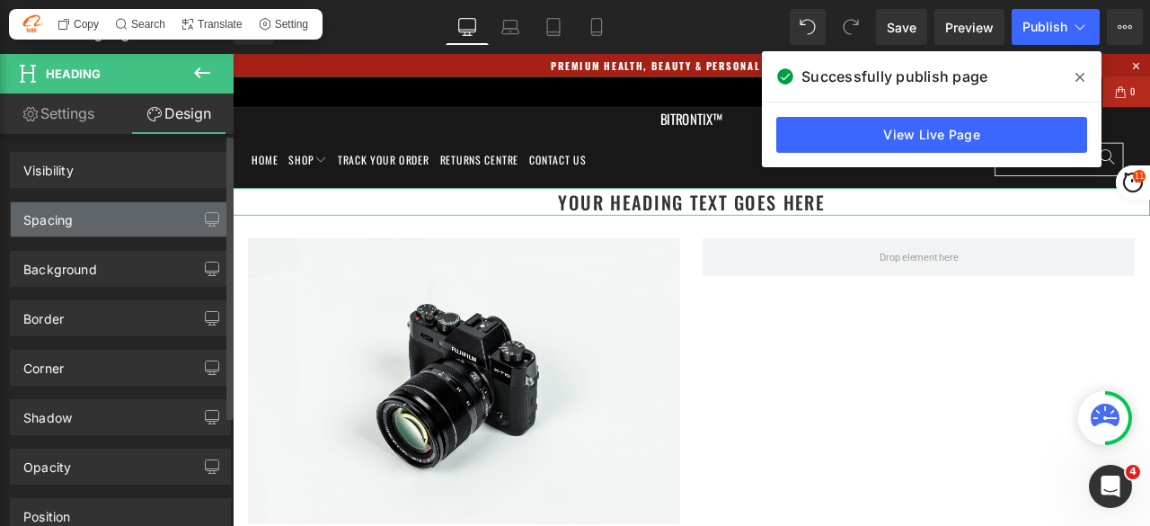
click at [93, 218] on div "Spacing" at bounding box center [120, 219] width 219 height 34
click at [45, 224] on div "Spacing" at bounding box center [47, 214] width 49 height 25
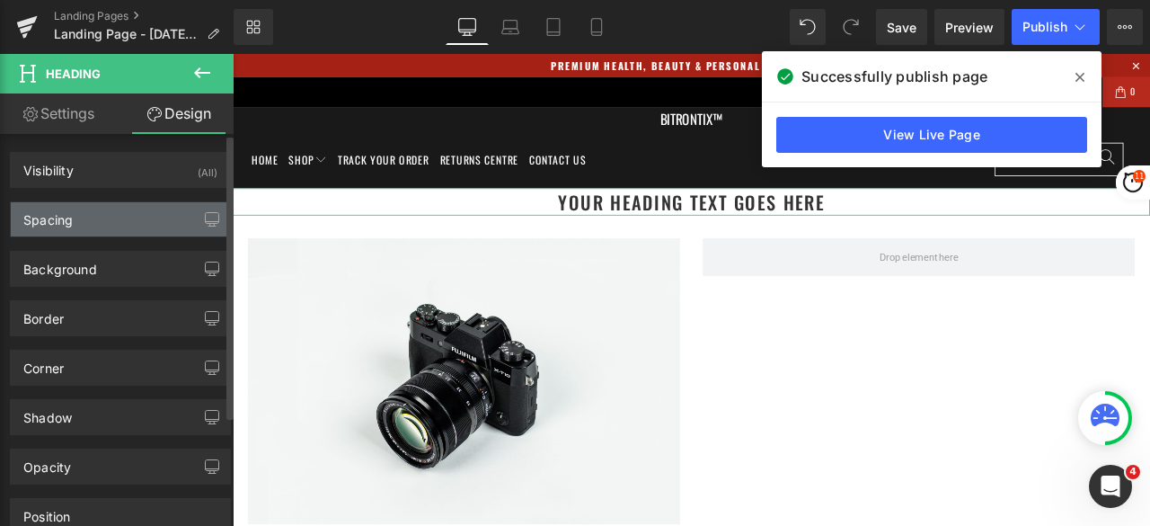
type input "0"
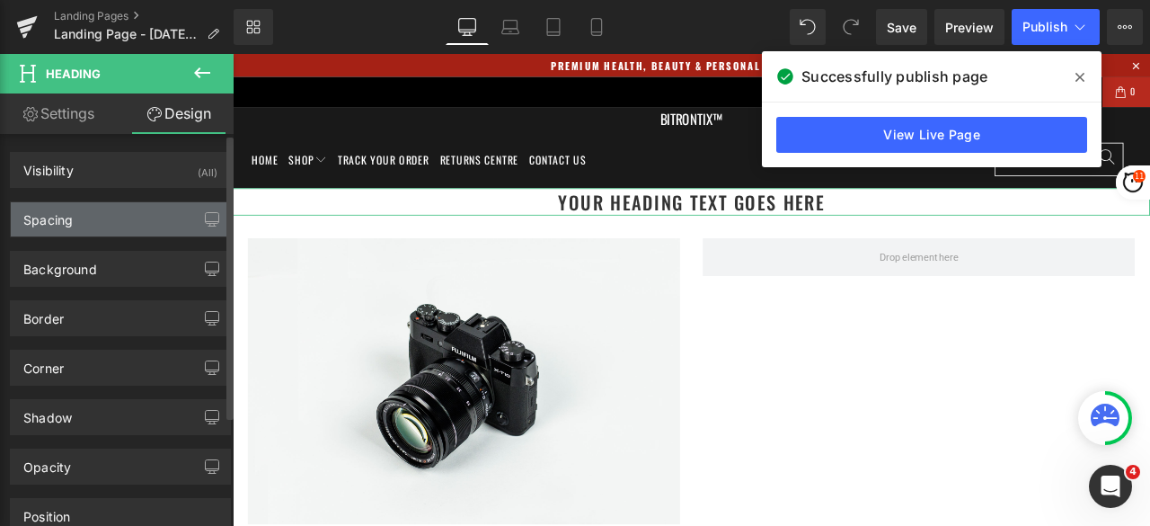
type input "0"
click at [45, 224] on div "Spacing" at bounding box center [47, 214] width 49 height 25
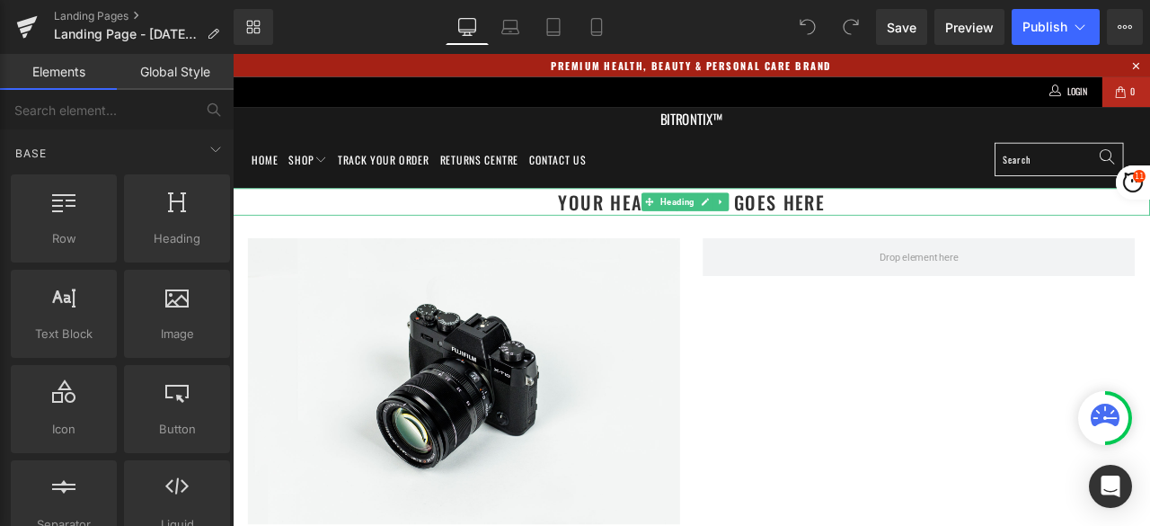
click at [763, 218] on span "Heading" at bounding box center [760, 229] width 48 height 22
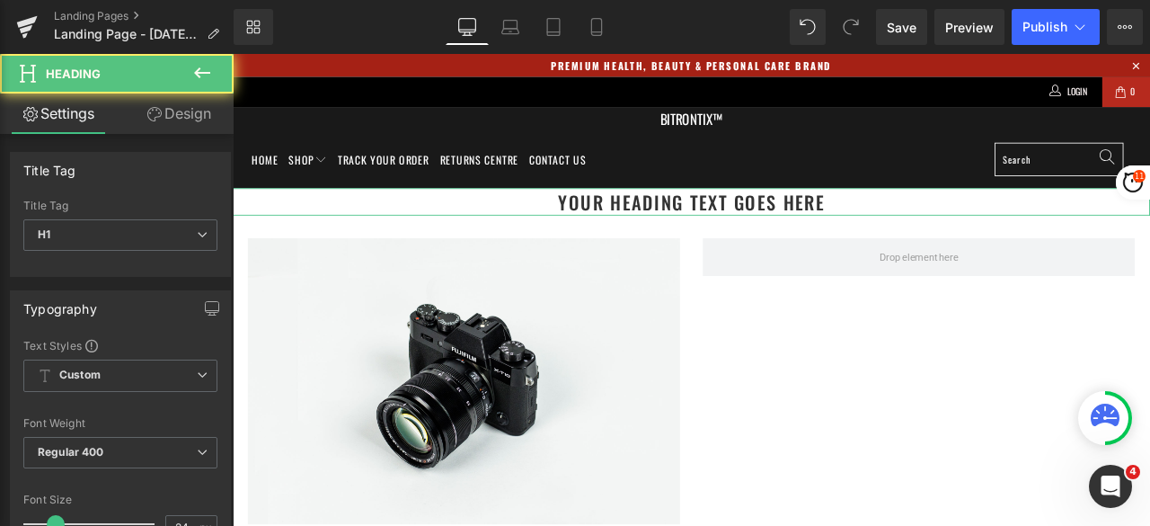
click at [159, 121] on link "Design" at bounding box center [178, 113] width 117 height 40
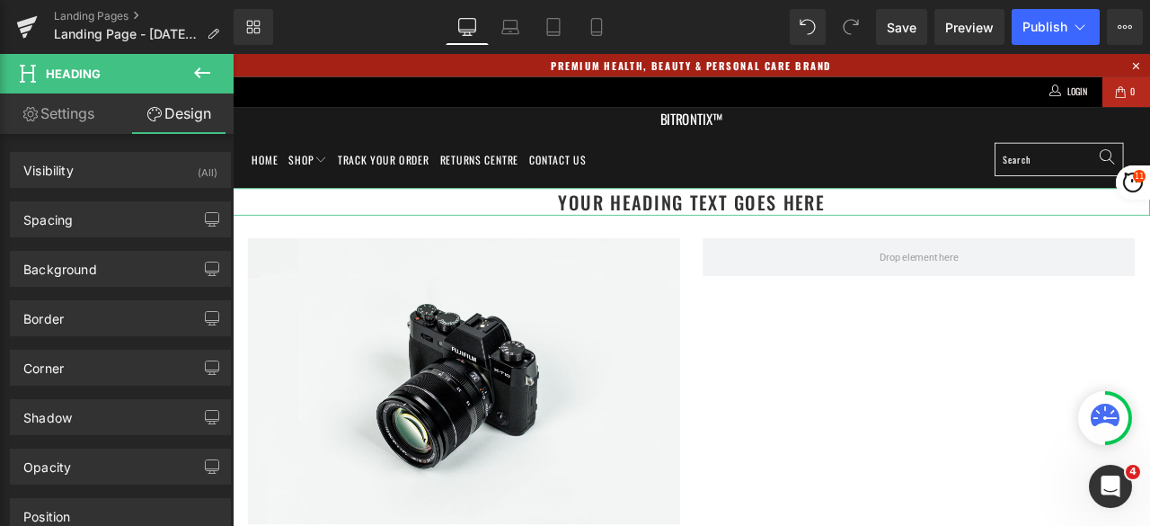
type input "0"
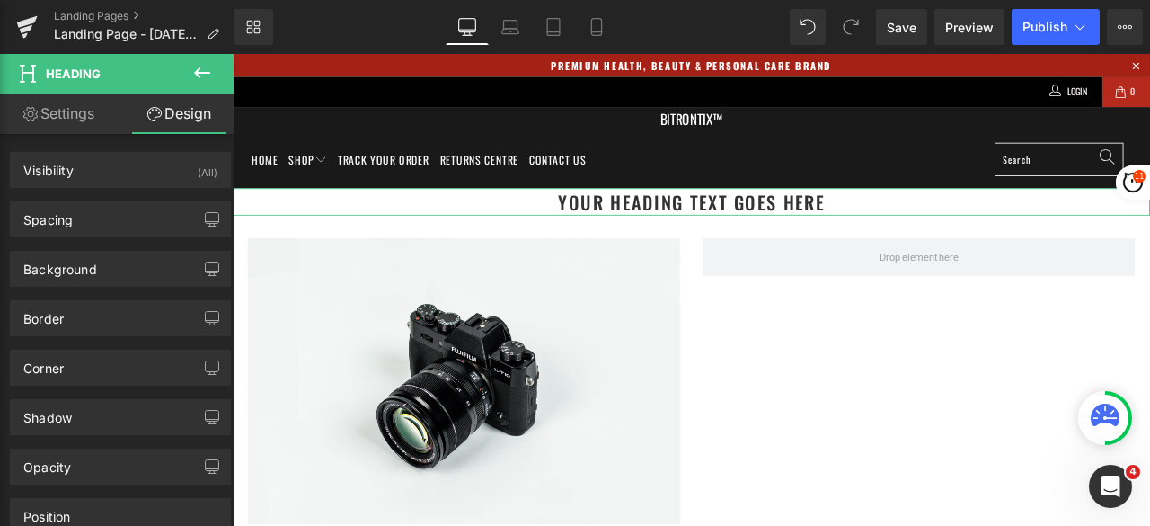
type input "0"
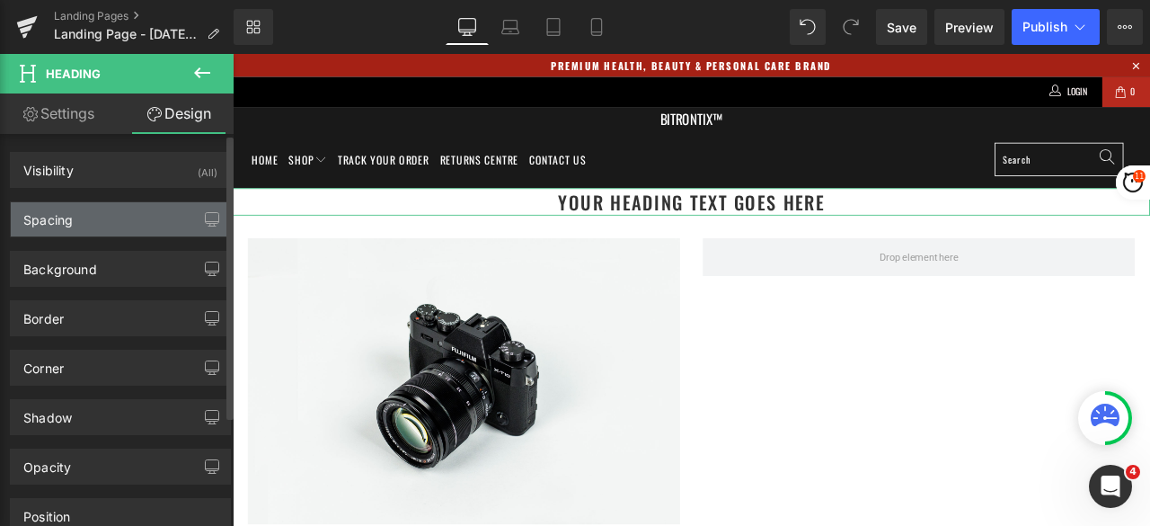
click at [90, 217] on div "Spacing" at bounding box center [120, 219] width 219 height 34
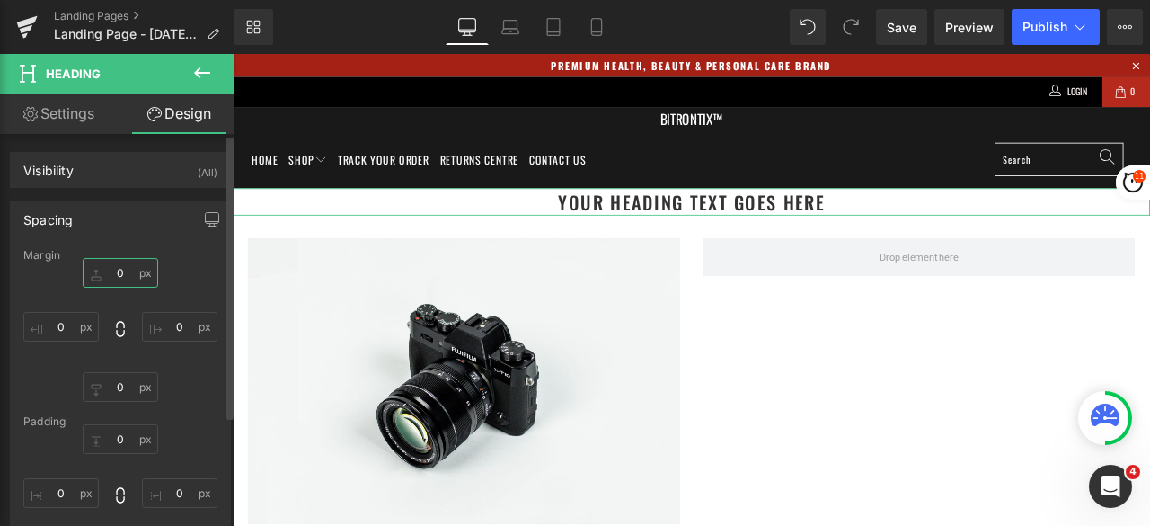
click at [114, 274] on input "0" at bounding box center [120, 273] width 75 height 30
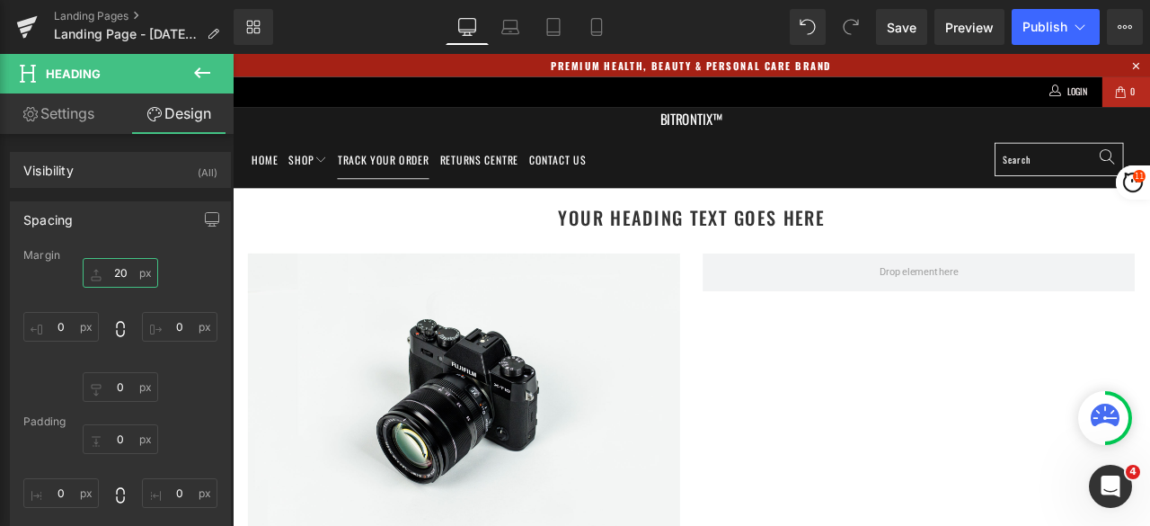
type input "2"
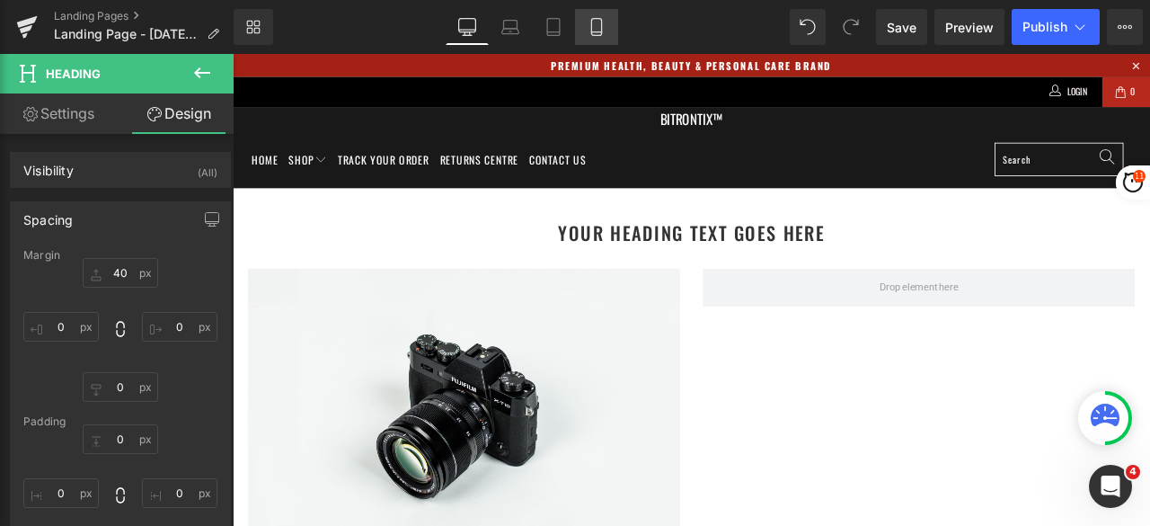
click at [600, 36] on link "Mobile" at bounding box center [596, 27] width 43 height 36
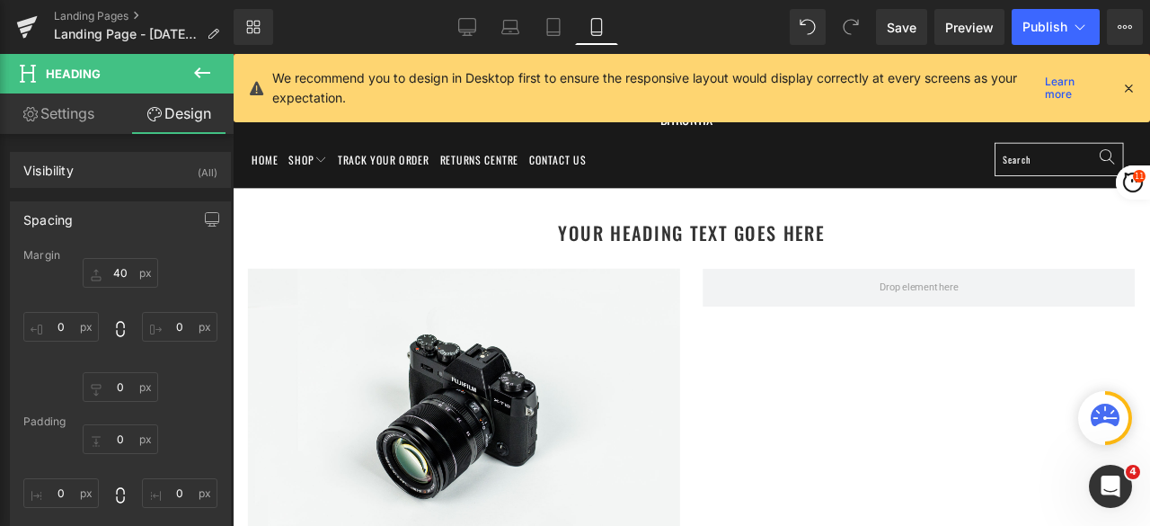
type input "40"
type input "0"
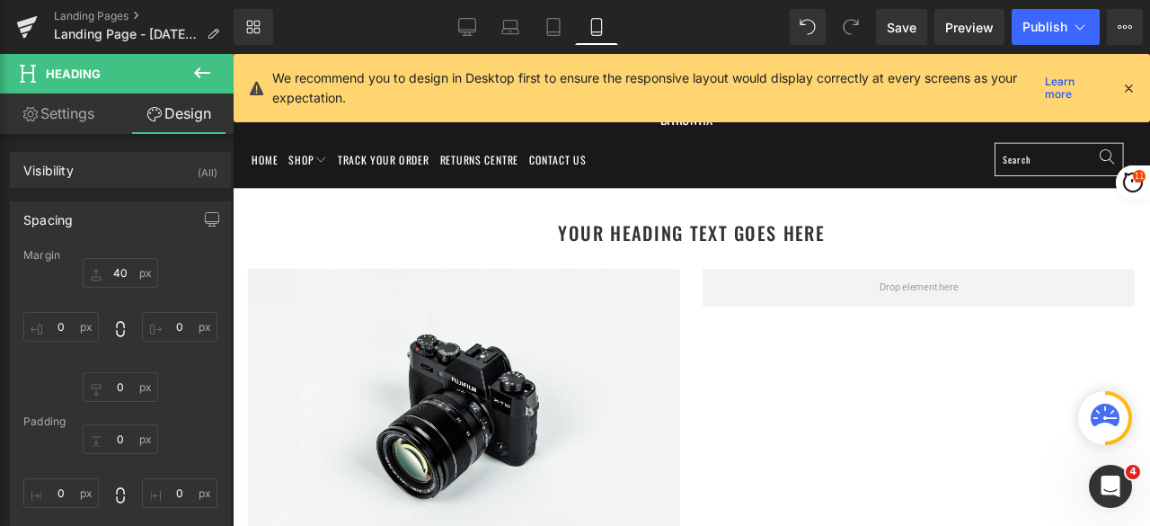
type input "0"
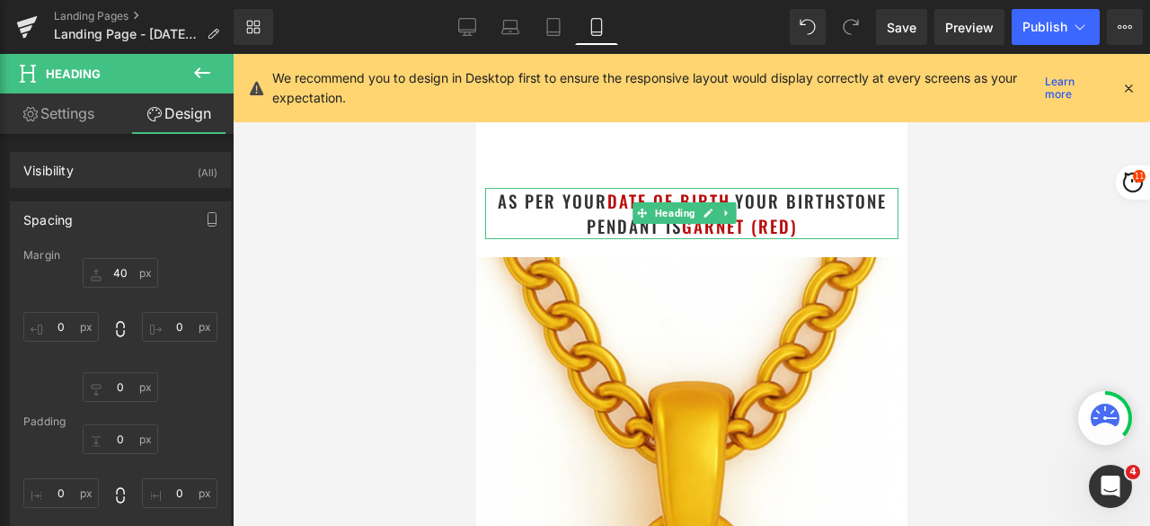
click at [626, 204] on span "date of birth" at bounding box center [668, 200] width 123 height 25
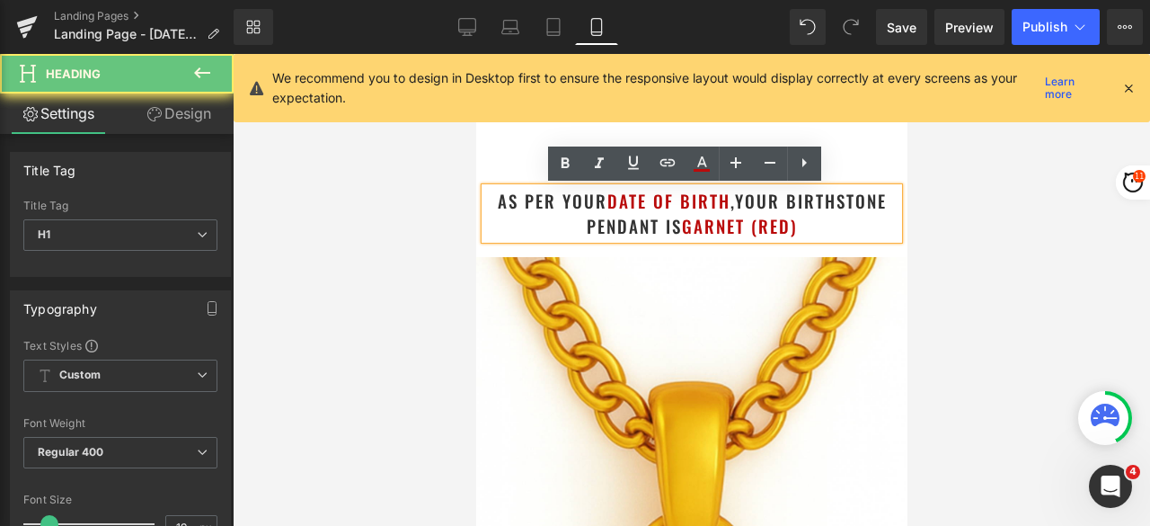
click at [827, 213] on h1 "as per your date of birth , your birthstone pendant is Garnet (Red)" at bounding box center [690, 213] width 413 height 51
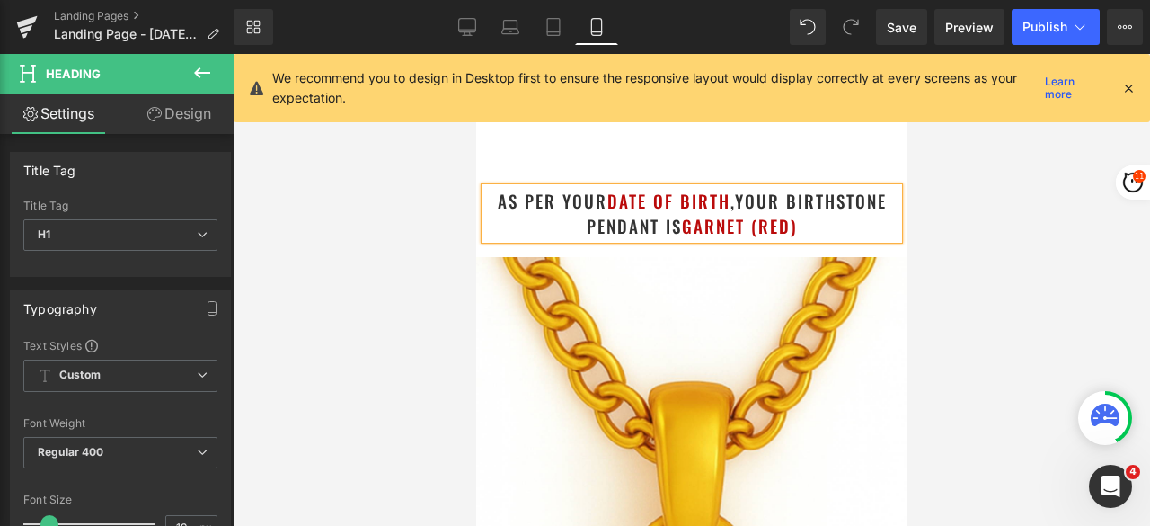
click at [1129, 85] on icon at bounding box center [1129, 88] width 16 height 16
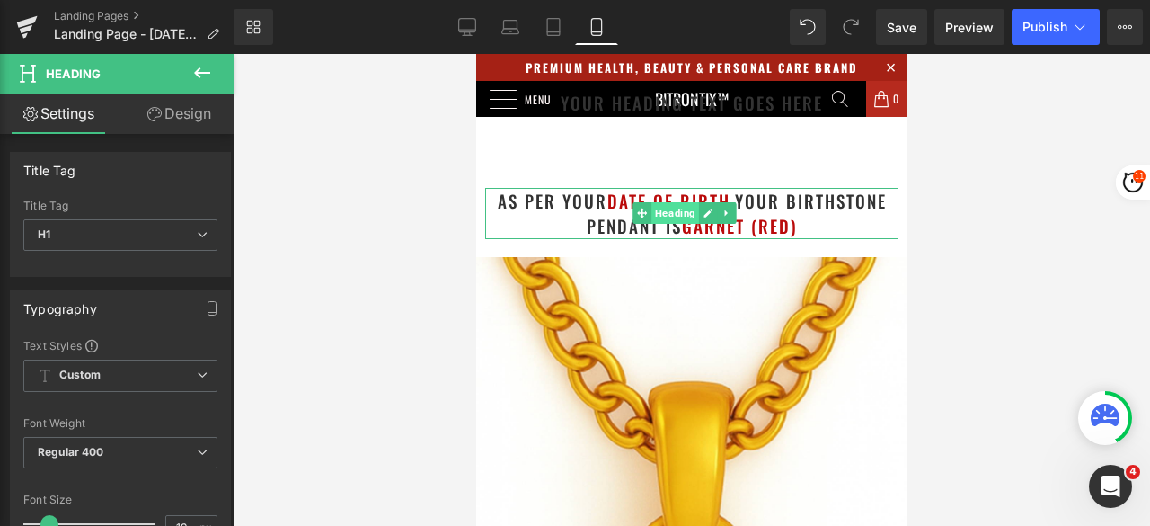
click at [688, 209] on span "Heading" at bounding box center [675, 213] width 48 height 22
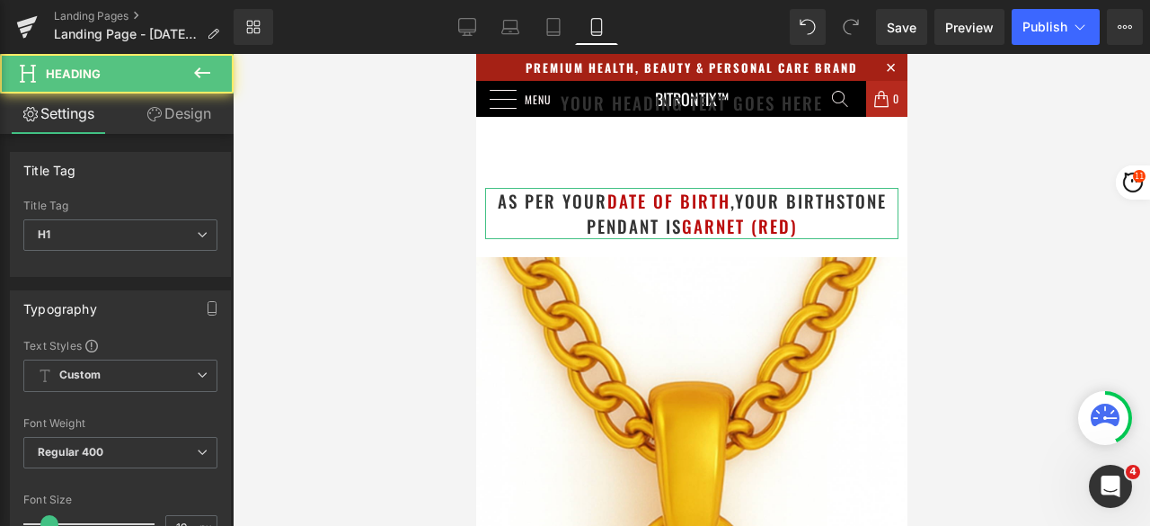
click at [195, 121] on link "Design" at bounding box center [178, 113] width 117 height 40
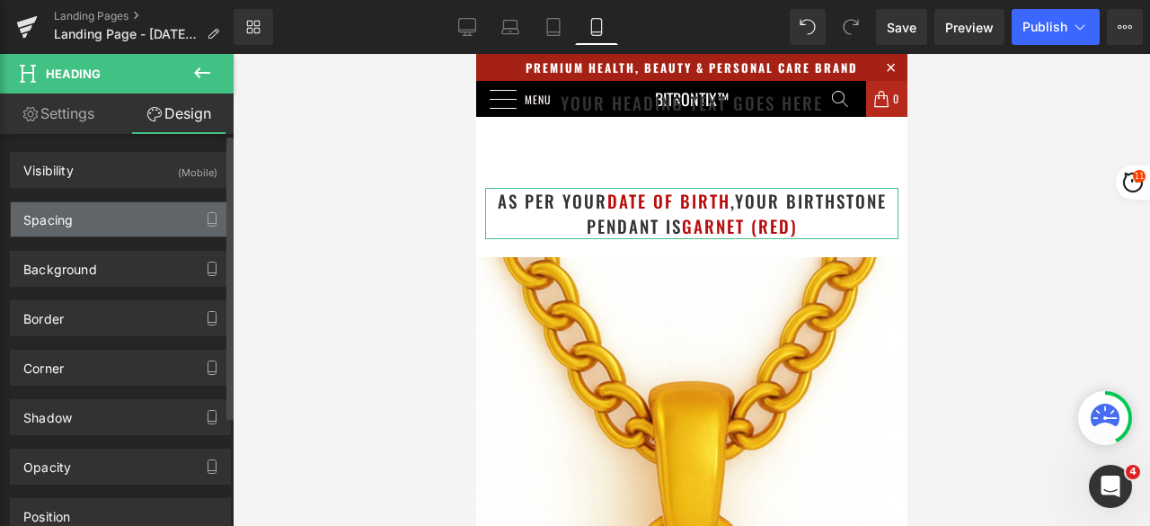
click at [117, 218] on div "Spacing" at bounding box center [120, 219] width 219 height 34
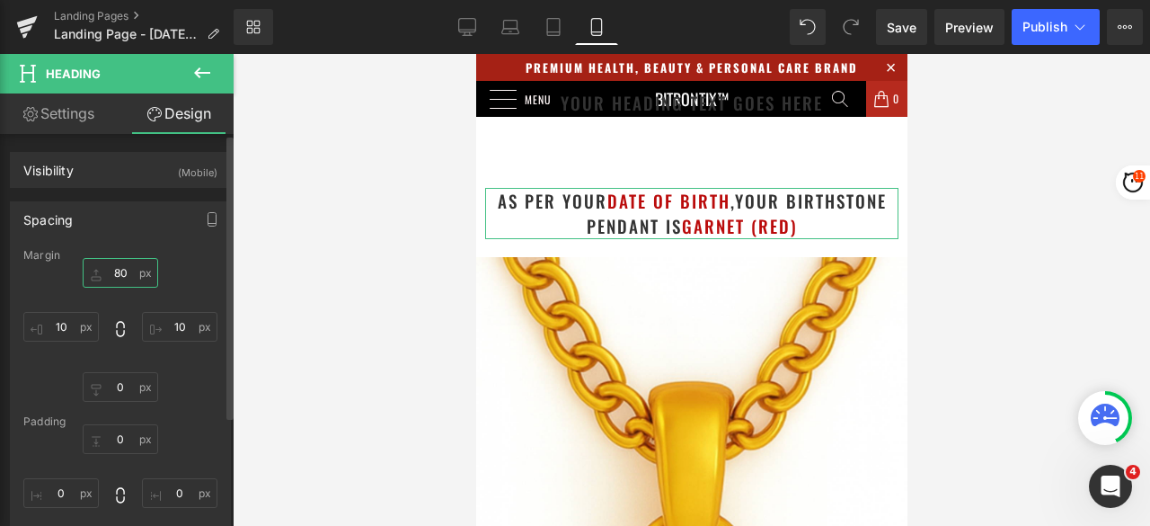
click at [119, 269] on input "80" at bounding box center [120, 273] width 75 height 30
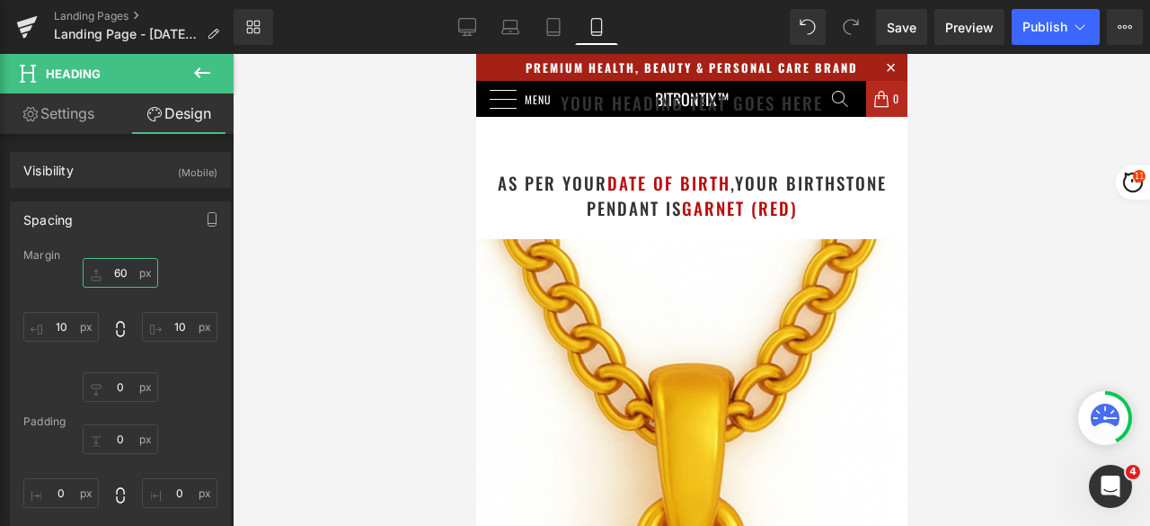
type input "6"
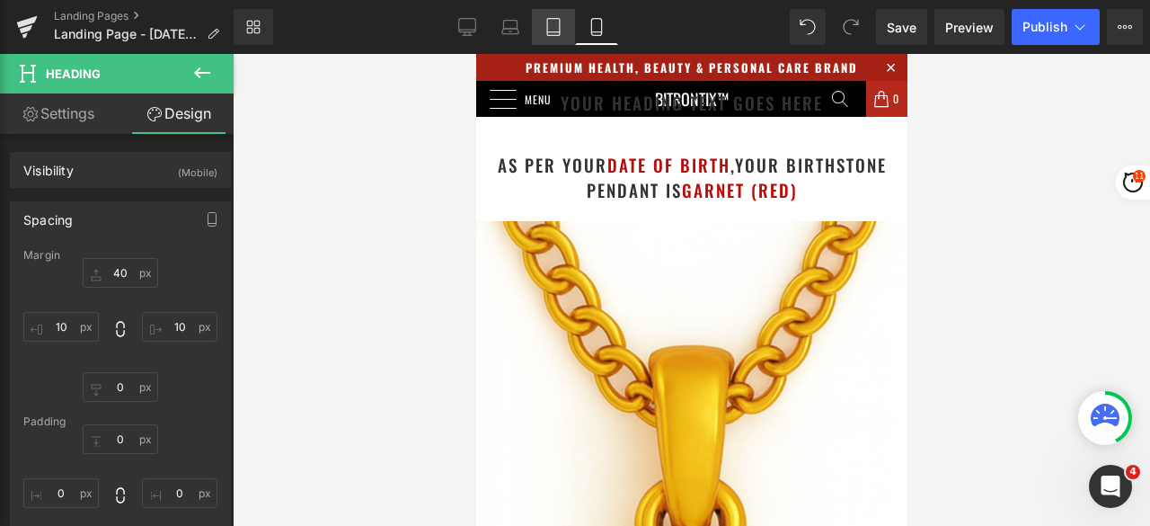
click at [558, 30] on icon at bounding box center [554, 27] width 18 height 18
type input "0"
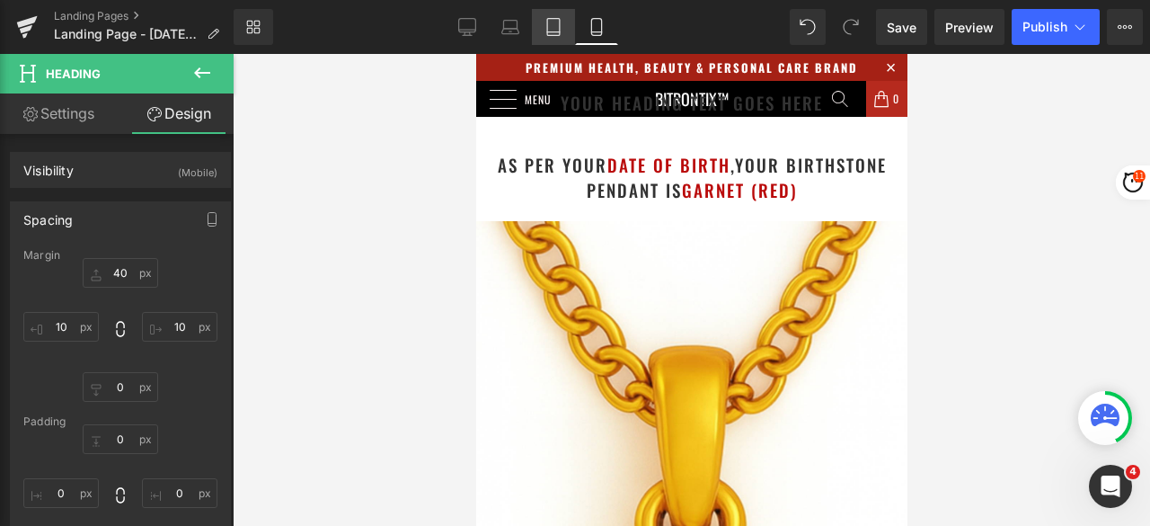
type input "0"
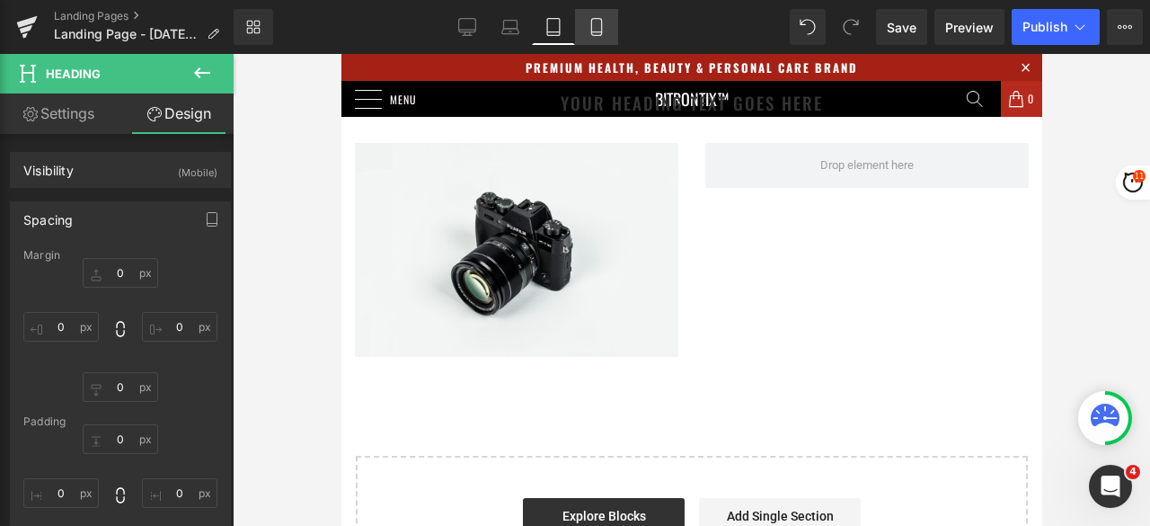
click at [599, 31] on icon at bounding box center [597, 27] width 18 height 18
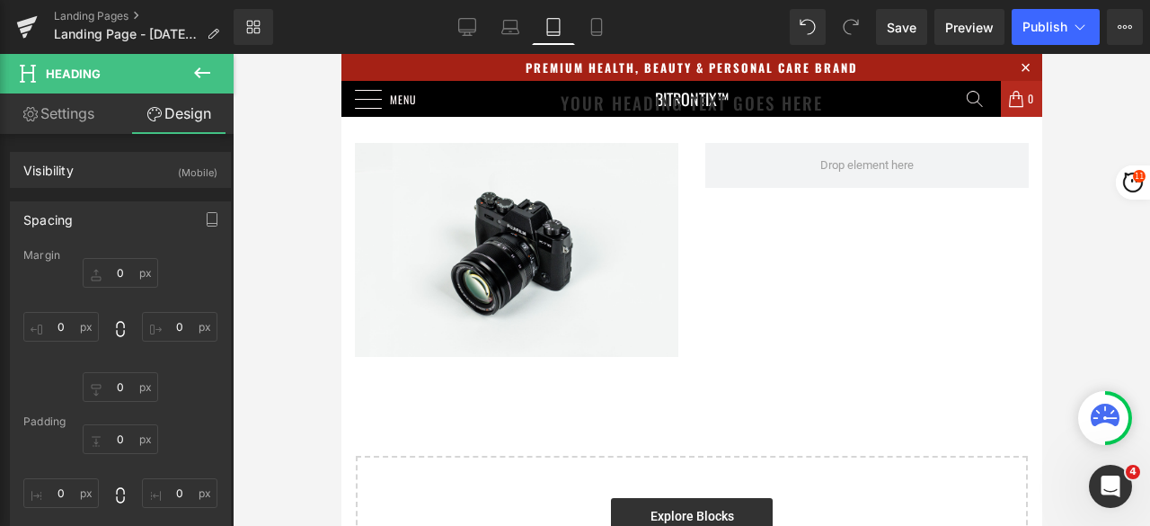
type input "40"
type input "10"
type input "0"
type input "10"
type input "0"
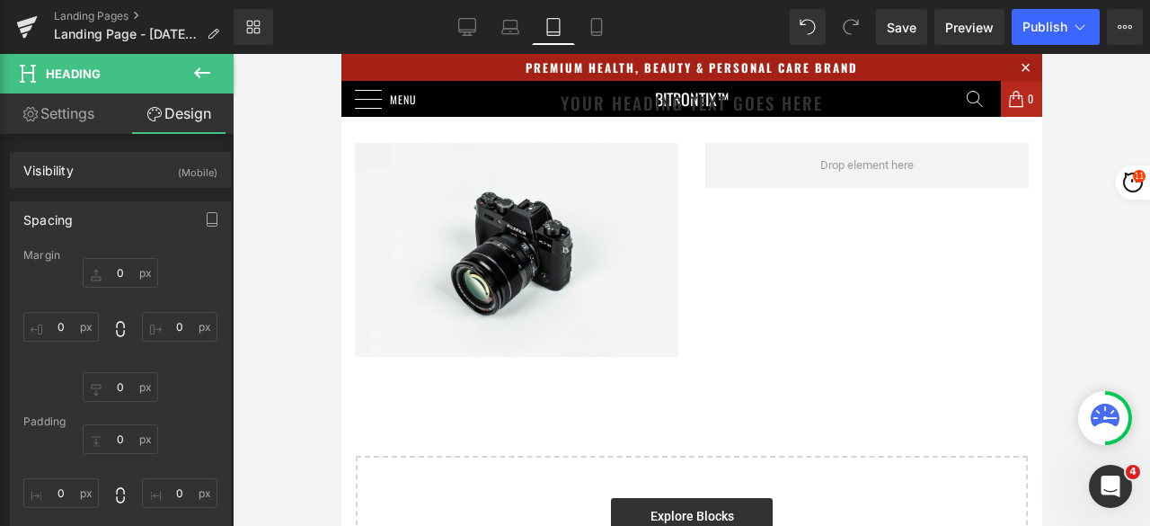
type input "0"
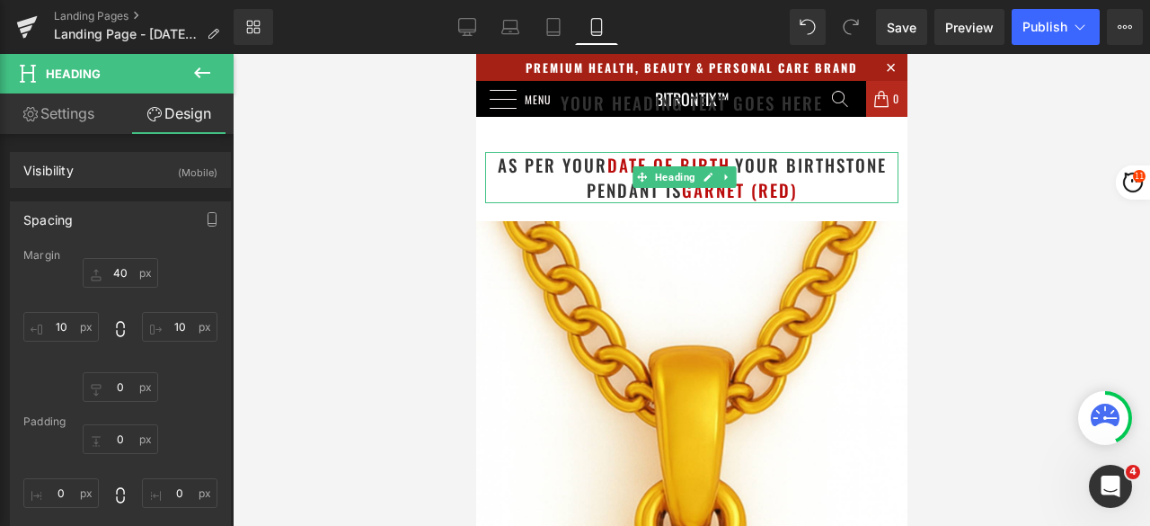
click at [825, 184] on h1 "as per your date of birth , your birthstone pendant is Garnet (Red)" at bounding box center [690, 177] width 413 height 51
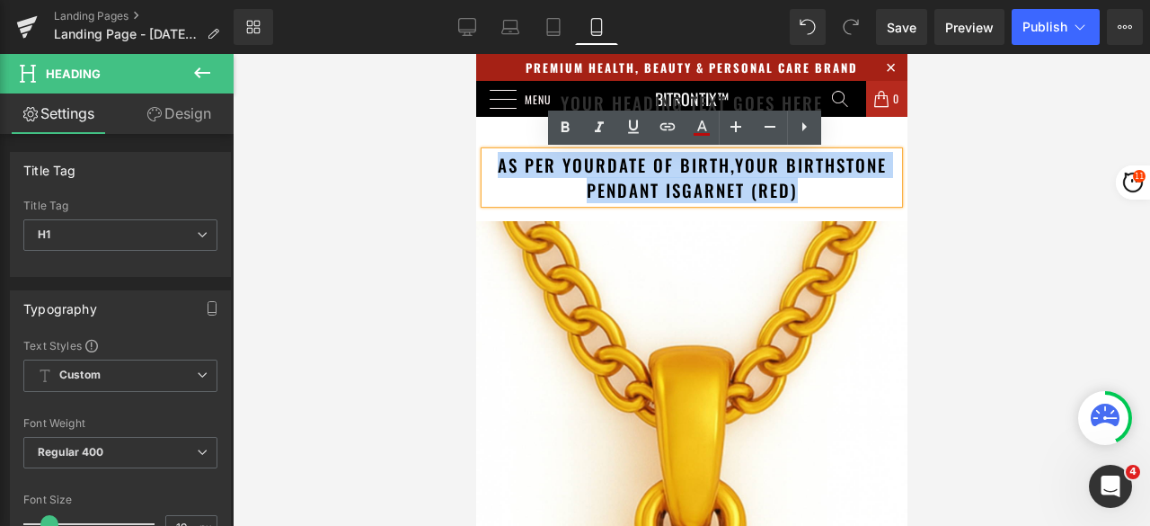
drag, startPoint x: 827, startPoint y: 194, endPoint x: 469, endPoint y: 155, distance: 359.8
copy h1 "as per your date of birth , your birthstone pendant is Garnet (Red)"
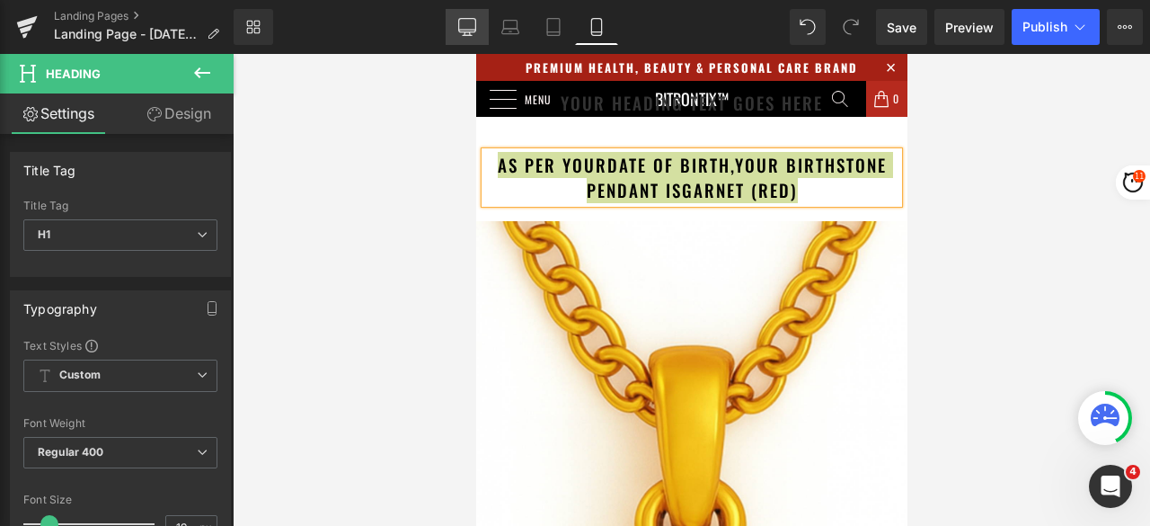
click at [473, 24] on icon at bounding box center [467, 27] width 18 height 18
type input "24"
type input "100"
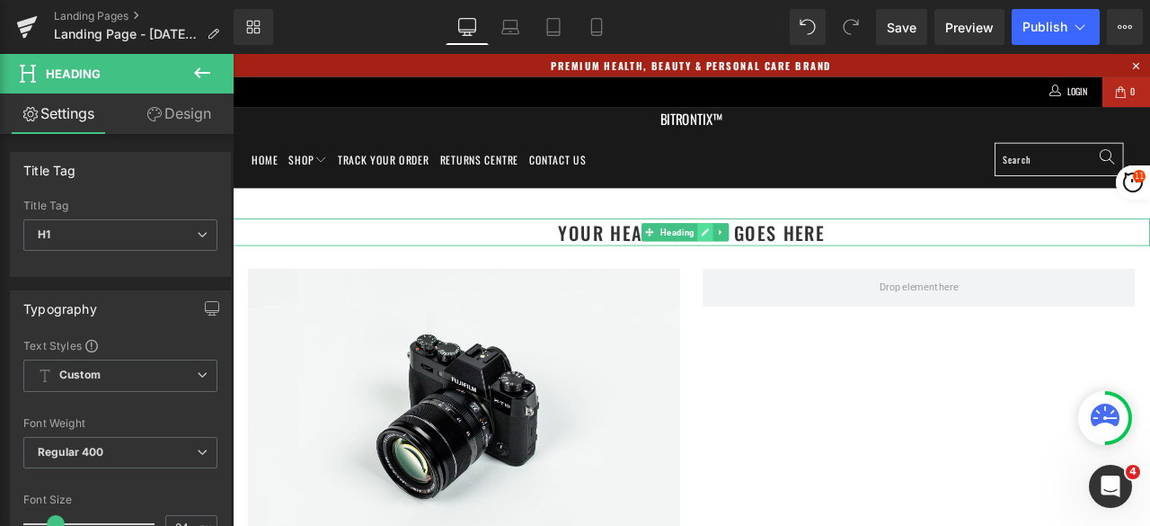
click at [789, 265] on icon at bounding box center [793, 265] width 9 height 9
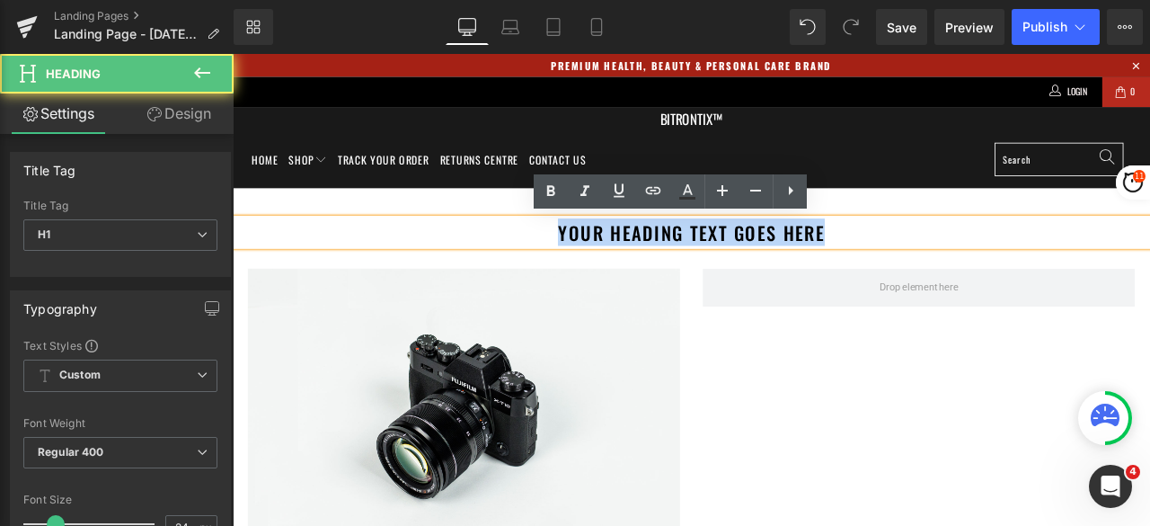
drag, startPoint x: 737, startPoint y: 263, endPoint x: 611, endPoint y: 263, distance: 125.8
click at [611, 263] on h1 "Your heading text goes here" at bounding box center [777, 265] width 1088 height 32
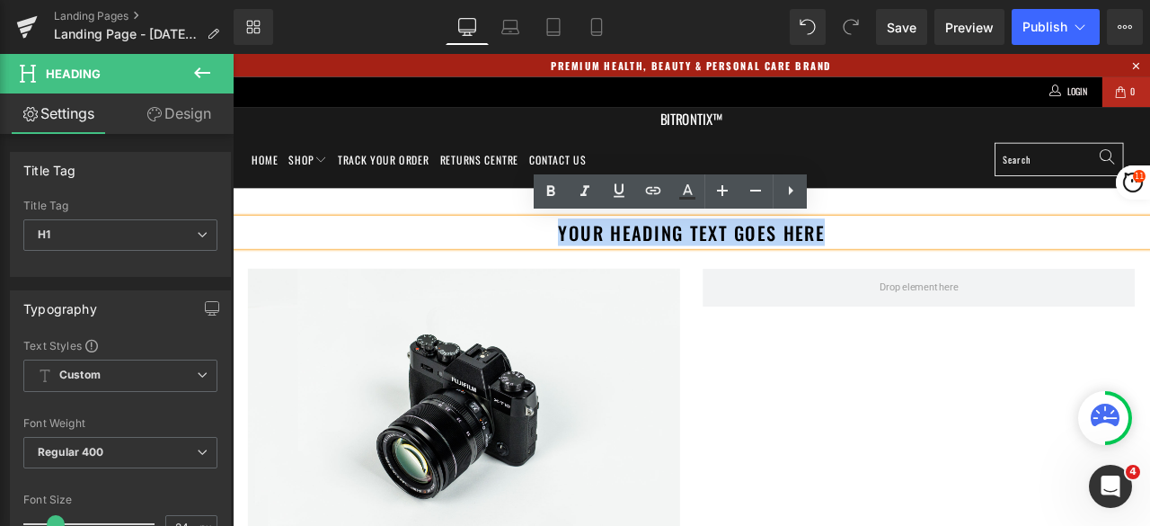
paste div
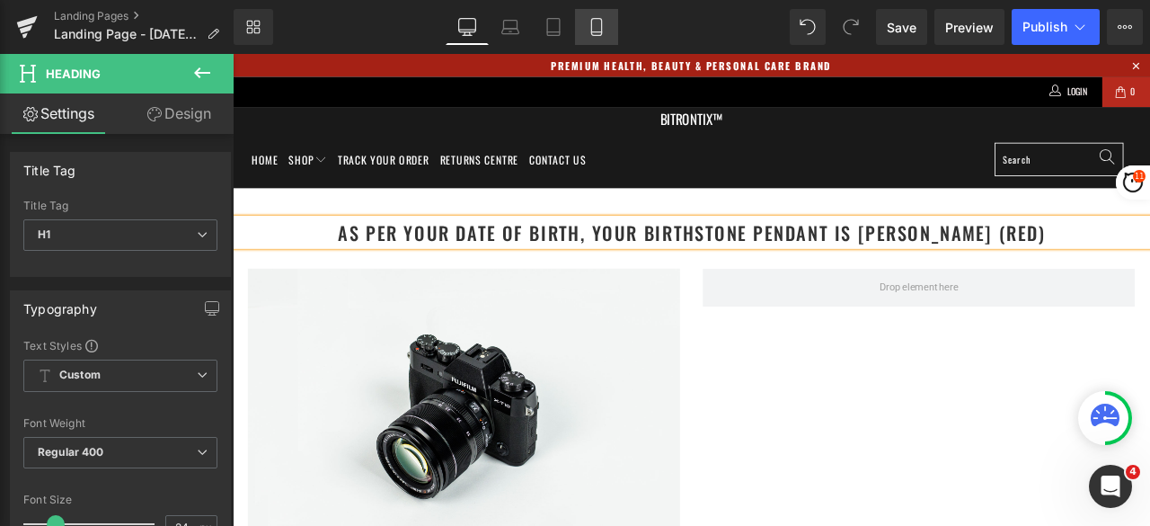
click at [599, 29] on icon at bounding box center [597, 27] width 18 height 18
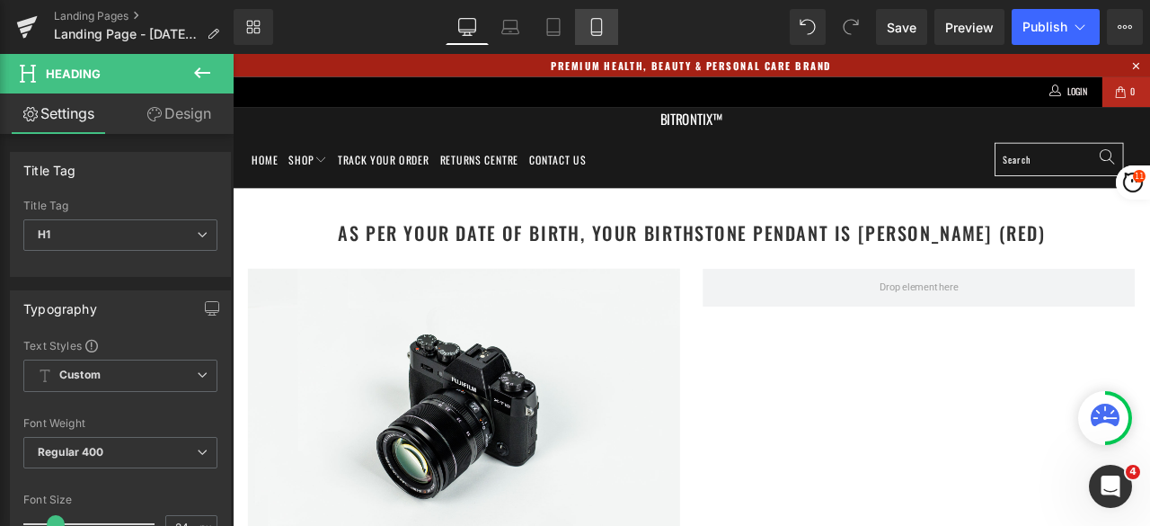
type input "19"
type input "100"
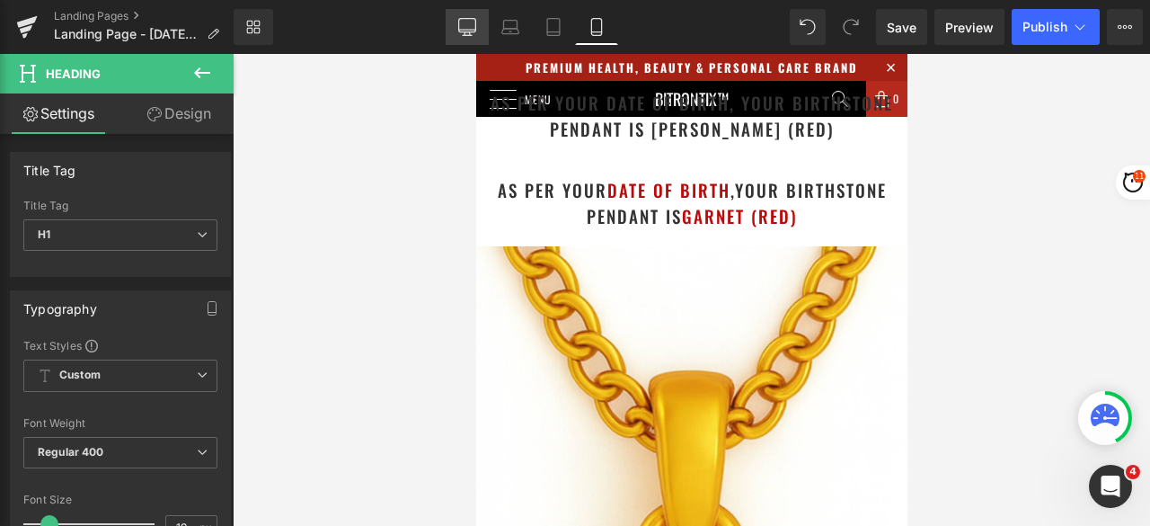
click at [475, 27] on icon at bounding box center [466, 25] width 17 height 13
type input "24"
type input "100"
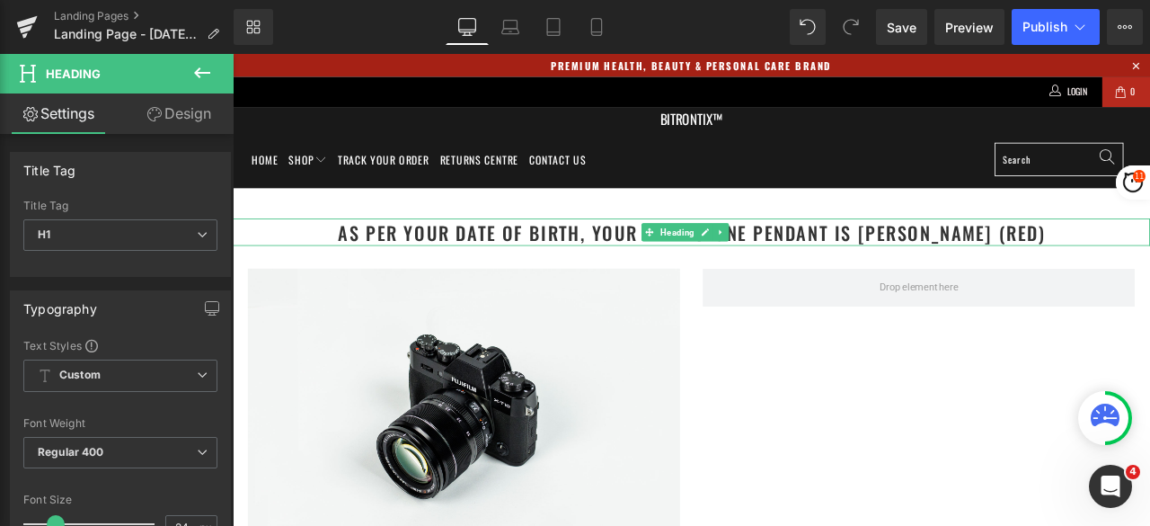
click at [677, 265] on h1 "as per your date of birth, your birthstone pendant is Garnet (Red)" at bounding box center [777, 265] width 1088 height 32
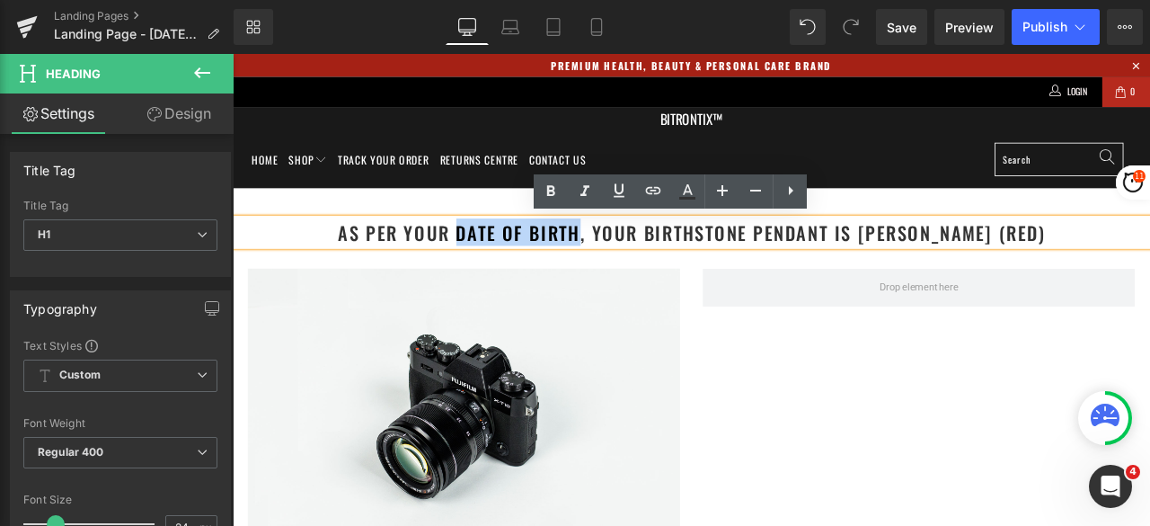
drag, startPoint x: 670, startPoint y: 265, endPoint x: 533, endPoint y: 262, distance: 136.7
click at [533, 262] on h1 "as per your date of birth, your birthstone pendant is Garnet (Red)" at bounding box center [777, 265] width 1088 height 32
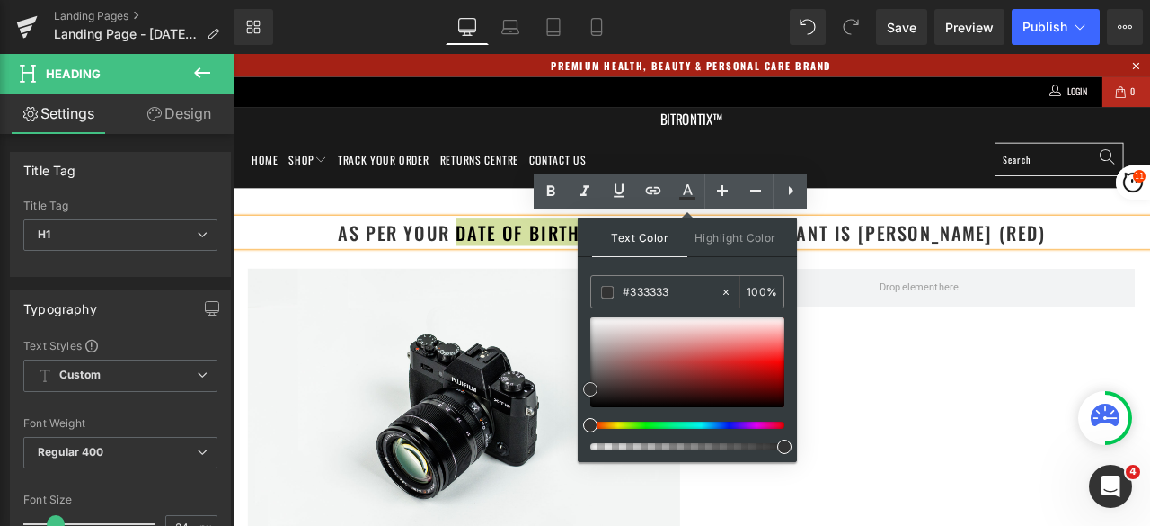
type input "#ed1616"
click at [755, 360] on div at bounding box center [687, 362] width 194 height 90
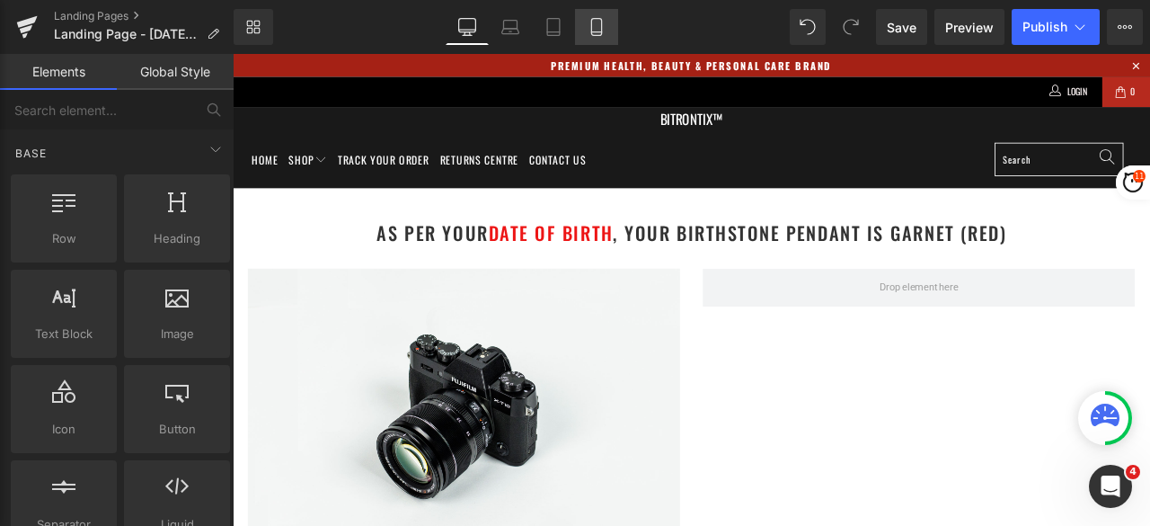
click at [590, 34] on icon at bounding box center [597, 27] width 18 height 18
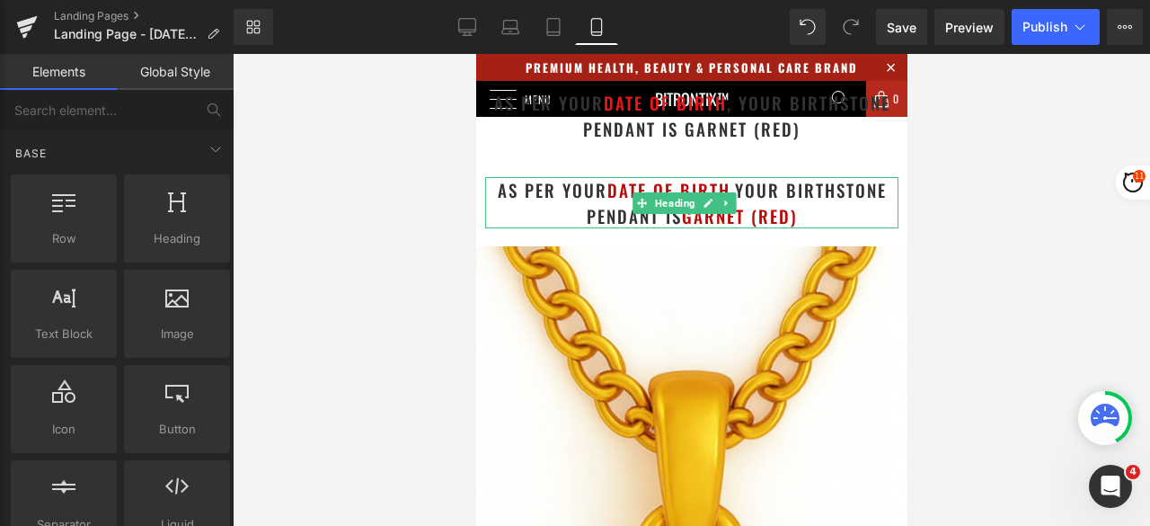
click at [789, 213] on span "Garnet (Red)" at bounding box center [739, 215] width 116 height 25
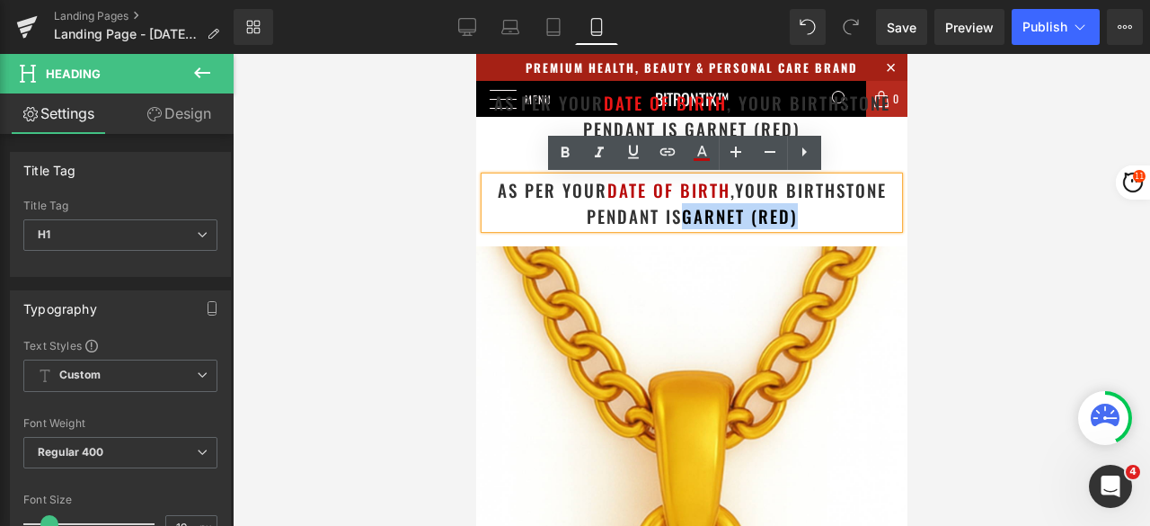
drag, startPoint x: 804, startPoint y: 213, endPoint x: 676, endPoint y: 215, distance: 128.5
click at [676, 215] on h1 "as per your date of birth , your birthstone pendant is Garnet (Red)" at bounding box center [690, 202] width 413 height 51
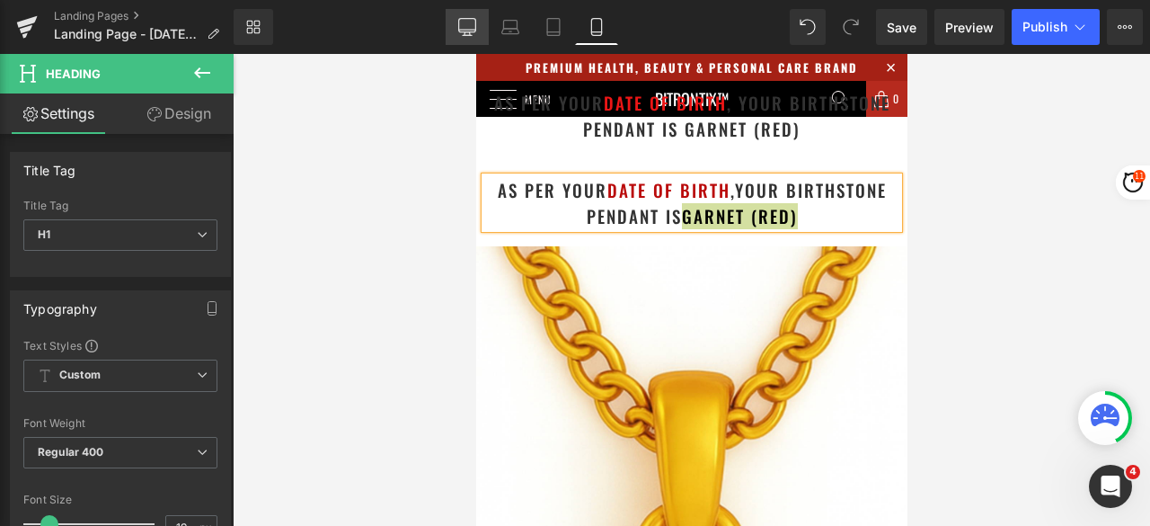
click at [469, 22] on icon at bounding box center [467, 27] width 18 height 18
type input "24"
type input "100"
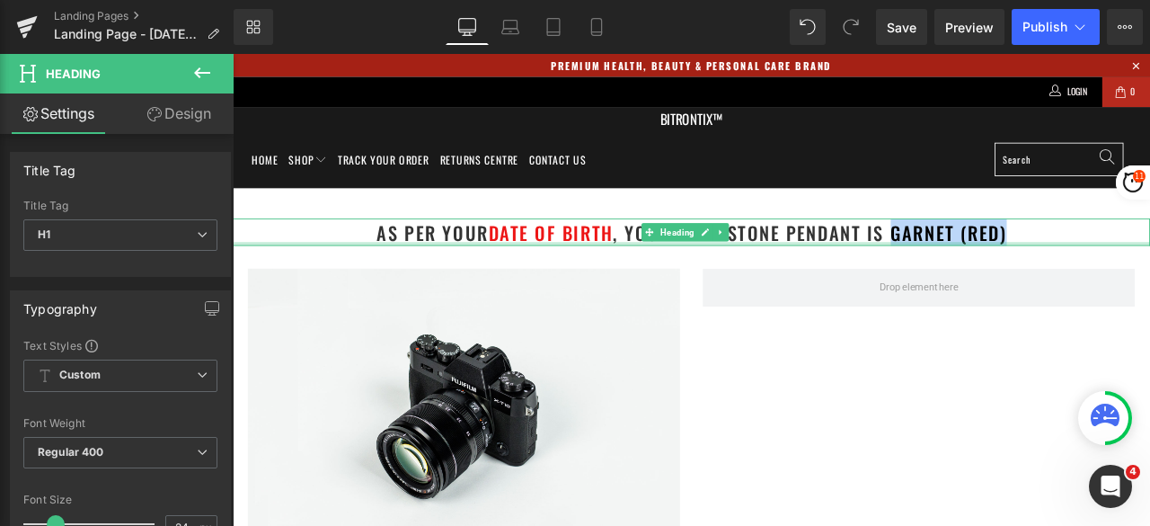
drag, startPoint x: 1064, startPoint y: 271, endPoint x: 1005, endPoint y: 275, distance: 59.4
click at [1005, 275] on div "as per your date of birth , your birthstone pendant is Garnet (Red) Heading" at bounding box center [777, 265] width 1088 height 32
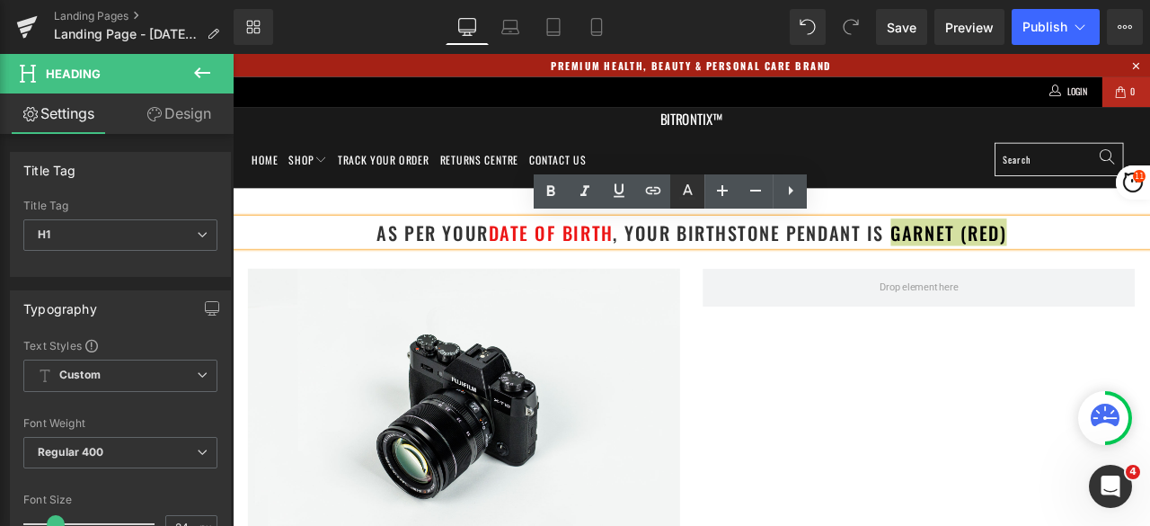
click at [684, 199] on icon at bounding box center [687, 198] width 16 height 3
type input "#333333"
type input "100"
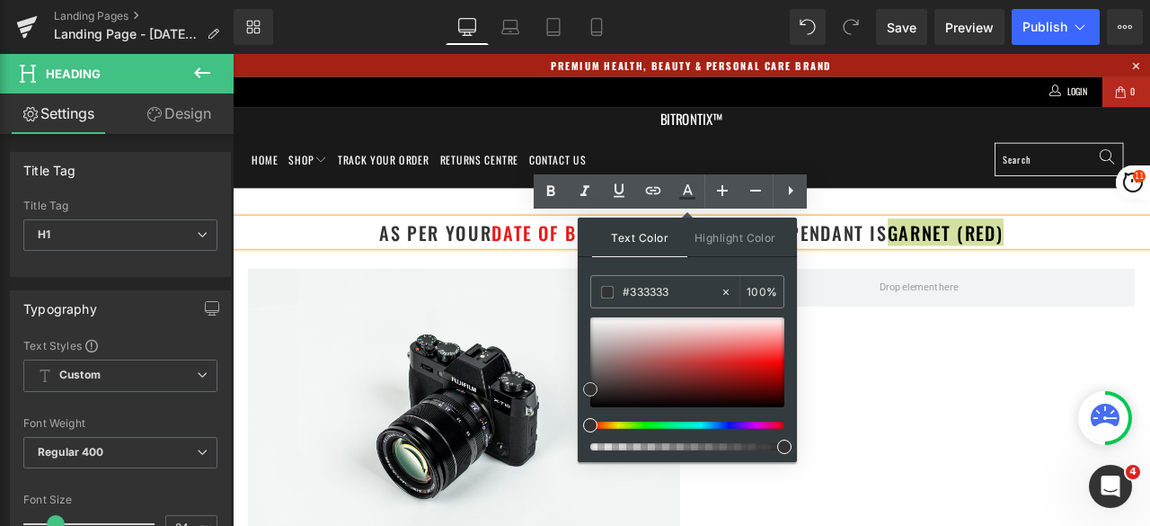
type input "#c91111"
click at [751, 368] on div at bounding box center [687, 362] width 194 height 90
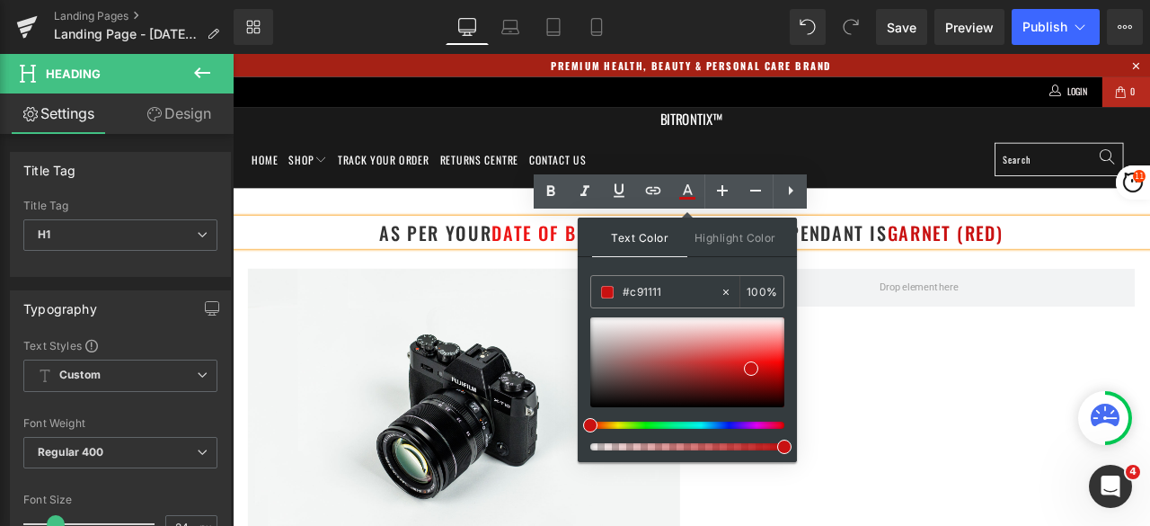
click at [583, 253] on span "date of birth" at bounding box center [613, 265] width 147 height 32
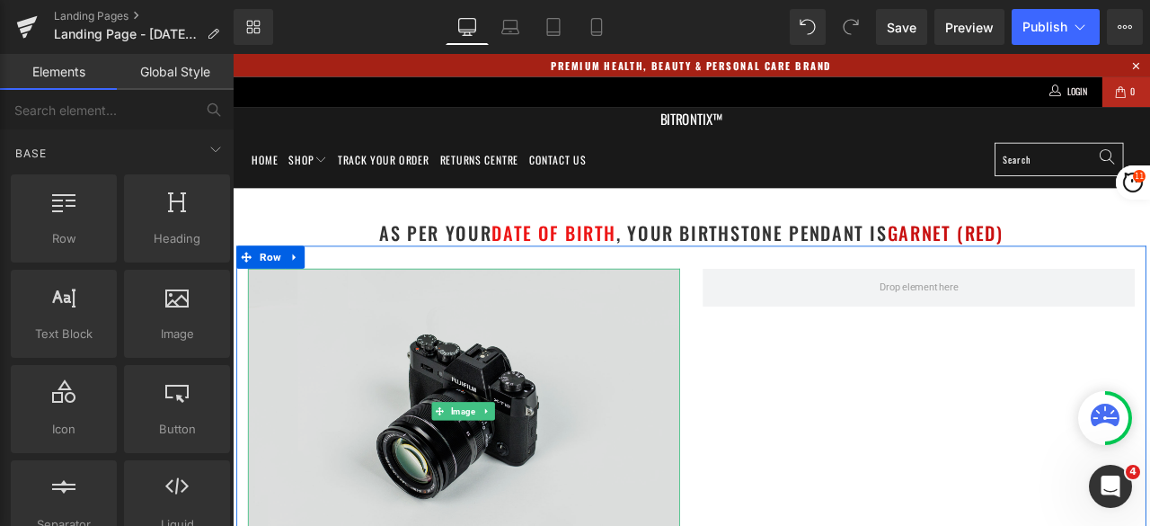
click at [431, 411] on img at bounding box center [507, 478] width 512 height 340
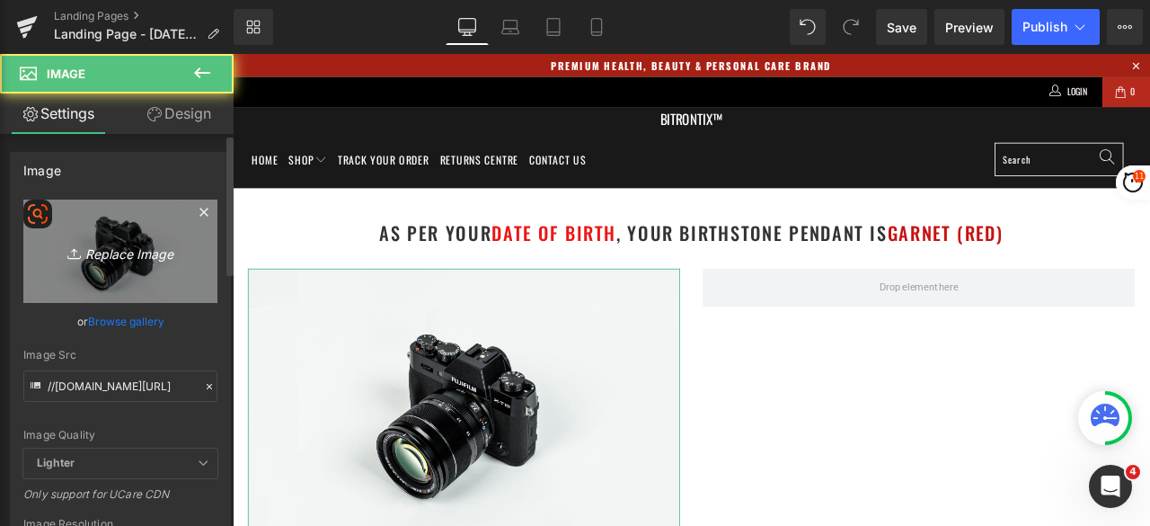
click at [111, 221] on link "Replace Image" at bounding box center [120, 251] width 194 height 103
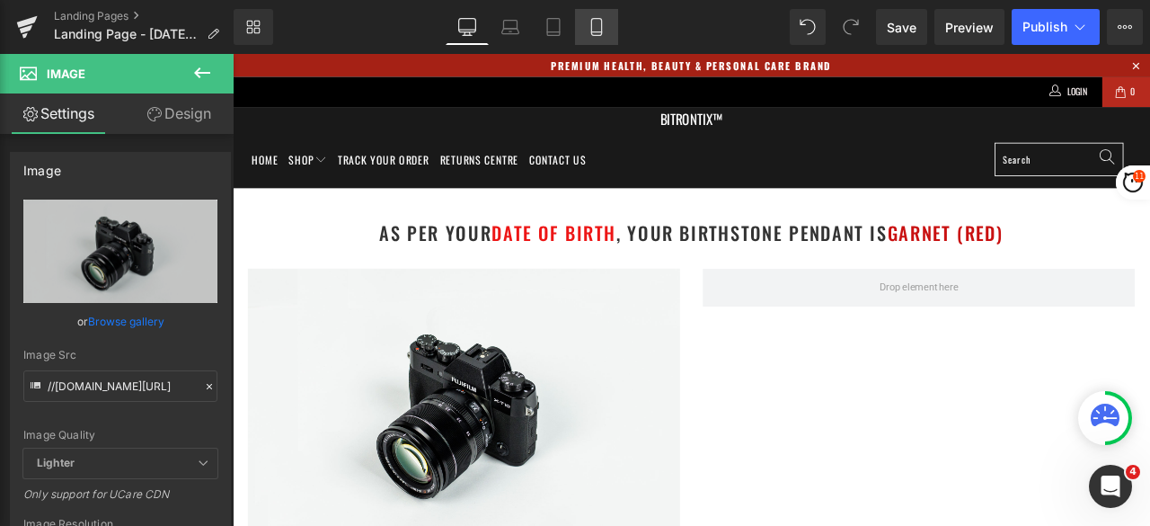
click at [590, 21] on icon at bounding box center [597, 27] width 18 height 18
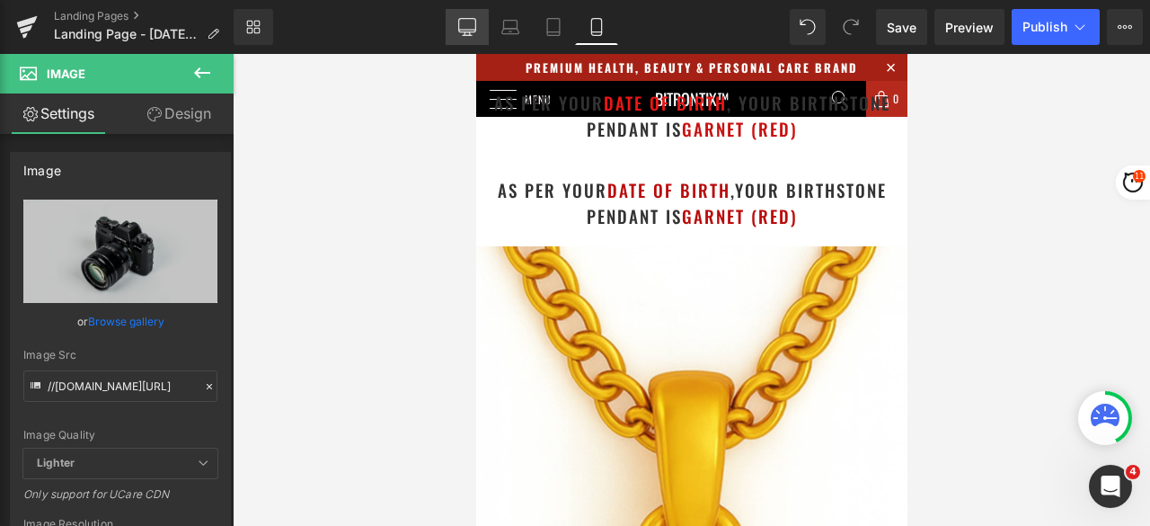
click at [465, 33] on icon at bounding box center [466, 34] width 5 height 4
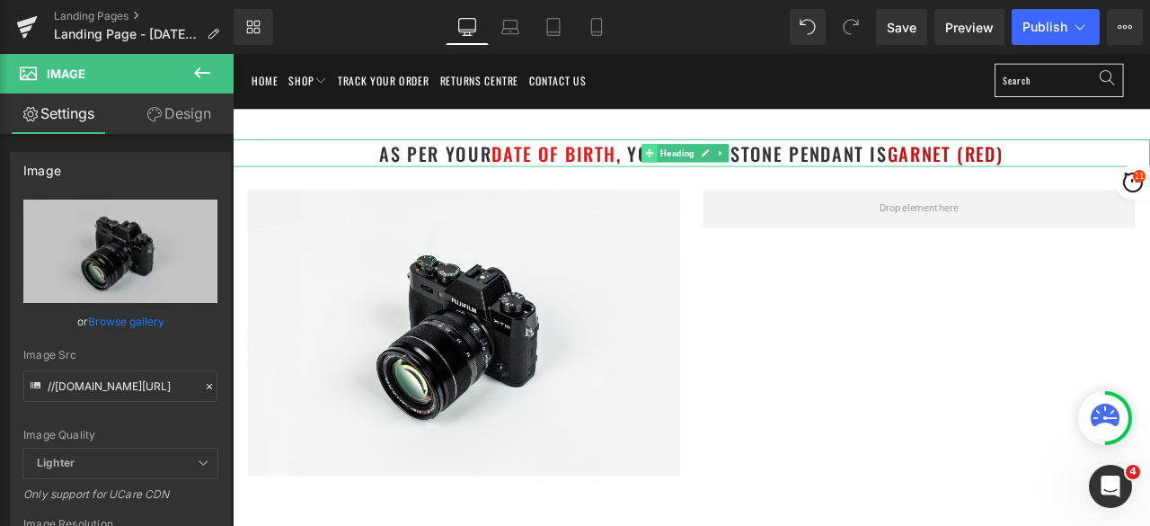
click at [732, 173] on span at bounding box center [727, 172] width 19 height 22
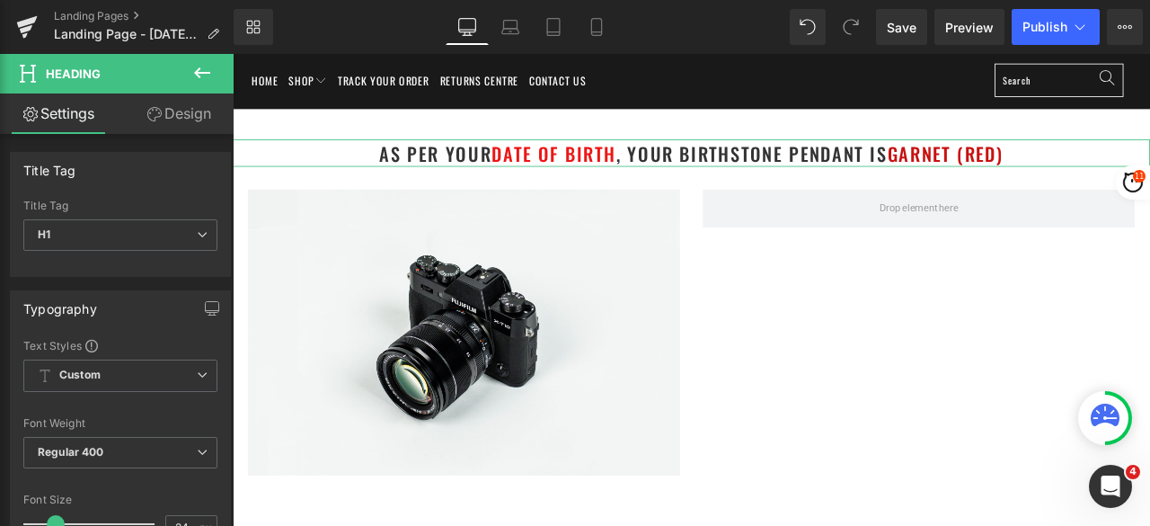
click at [182, 129] on link "Design" at bounding box center [178, 113] width 117 height 40
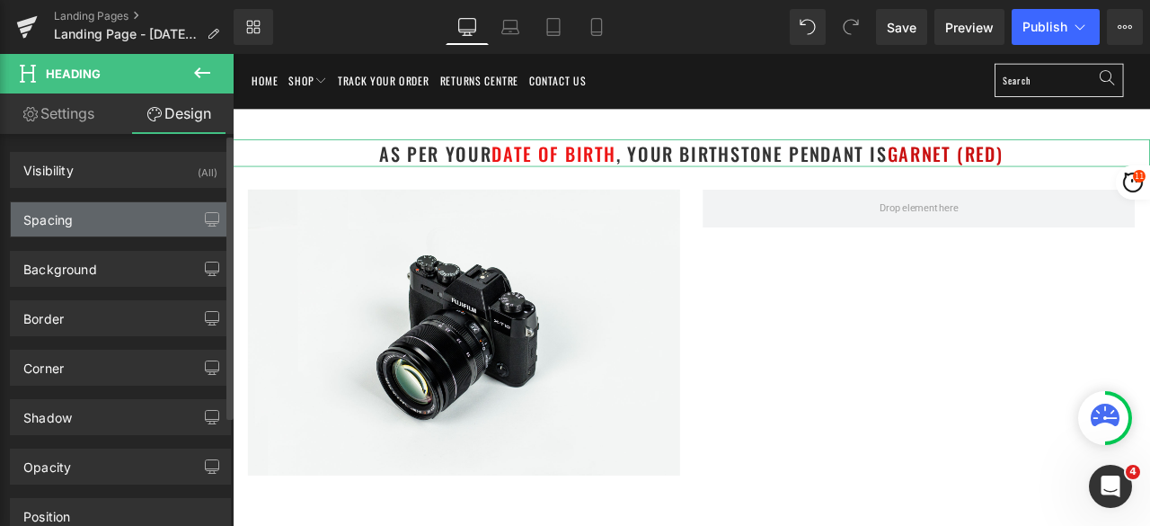
click at [90, 226] on div "Spacing" at bounding box center [120, 219] width 219 height 34
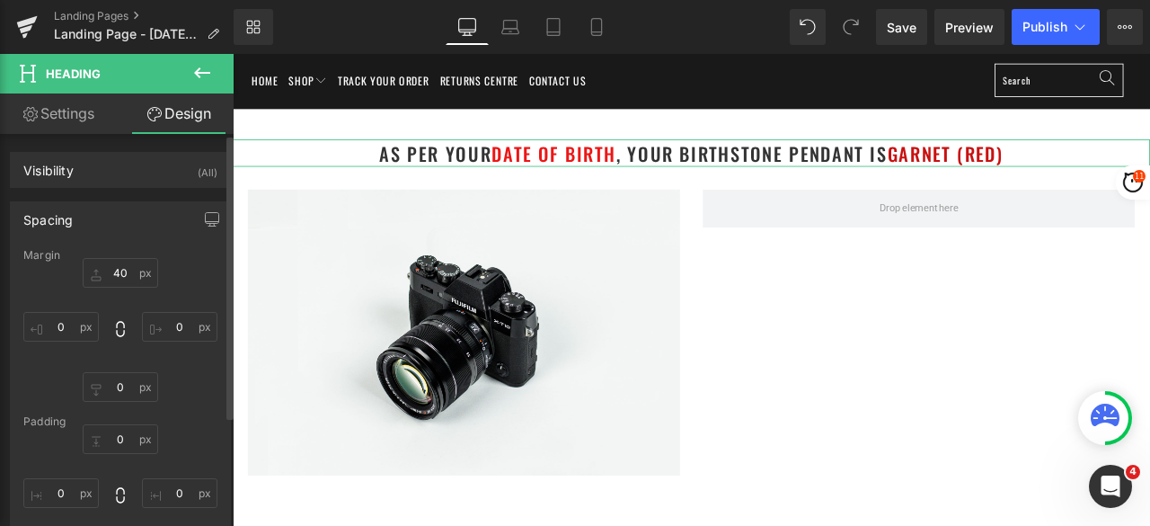
click at [94, 191] on div "Spacing Margin 40px 40 0px 0 0px 0 0px 0 Padding 0px 0 0px 0 0px 0 0px 0 Setup …" at bounding box center [121, 399] width 242 height 422
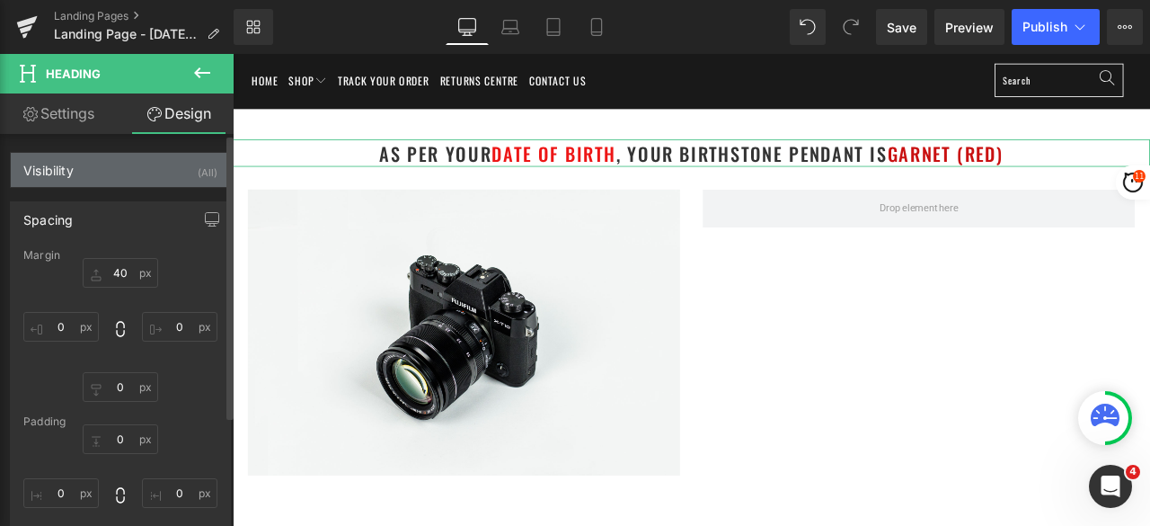
click at [95, 171] on div "Visibility (All)" at bounding box center [120, 170] width 219 height 34
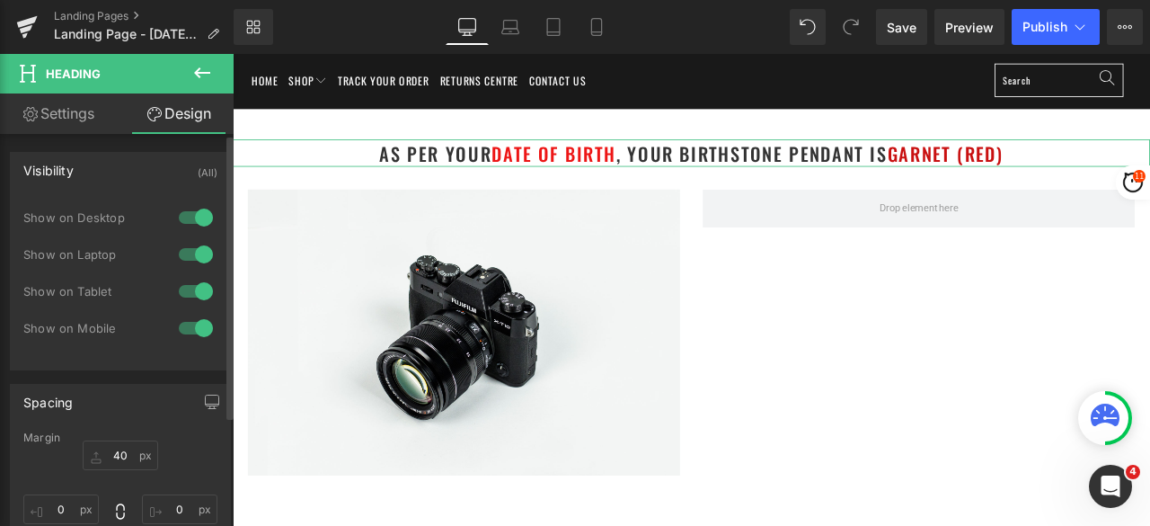
click at [184, 322] on div at bounding box center [195, 328] width 43 height 29
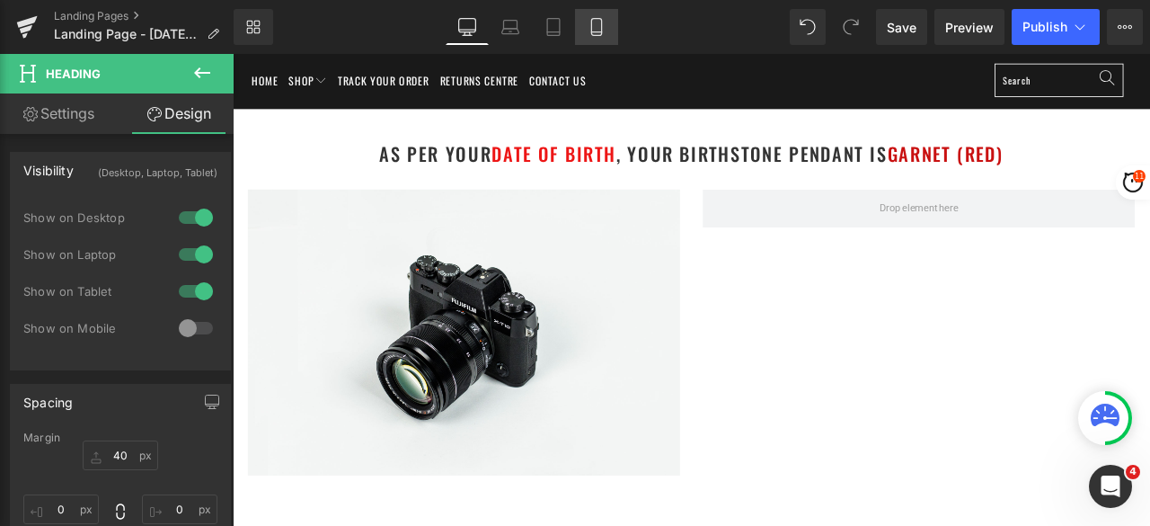
click at [599, 30] on icon at bounding box center [597, 27] width 18 height 18
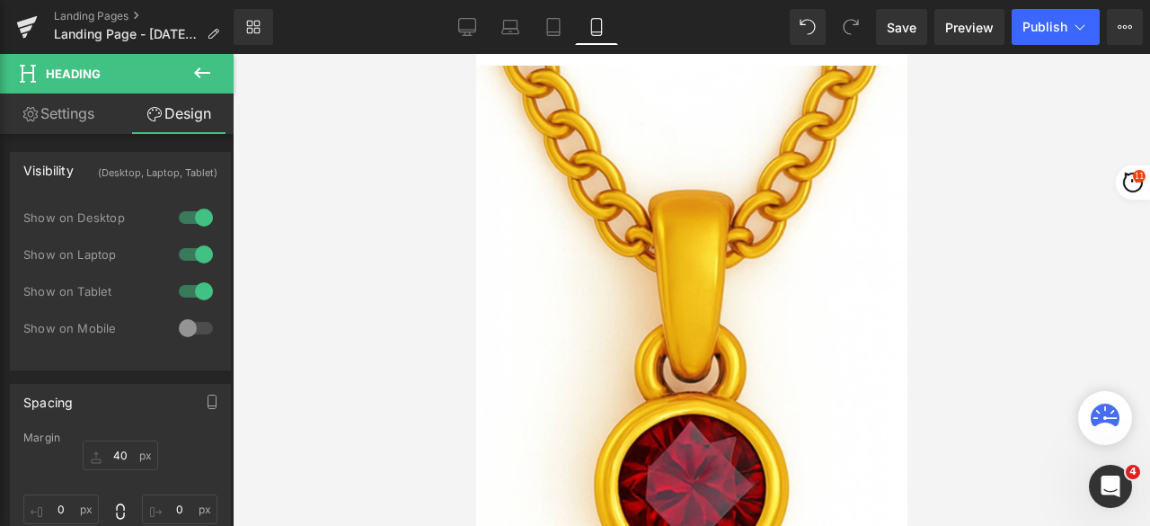
type input "40"
type input "0"
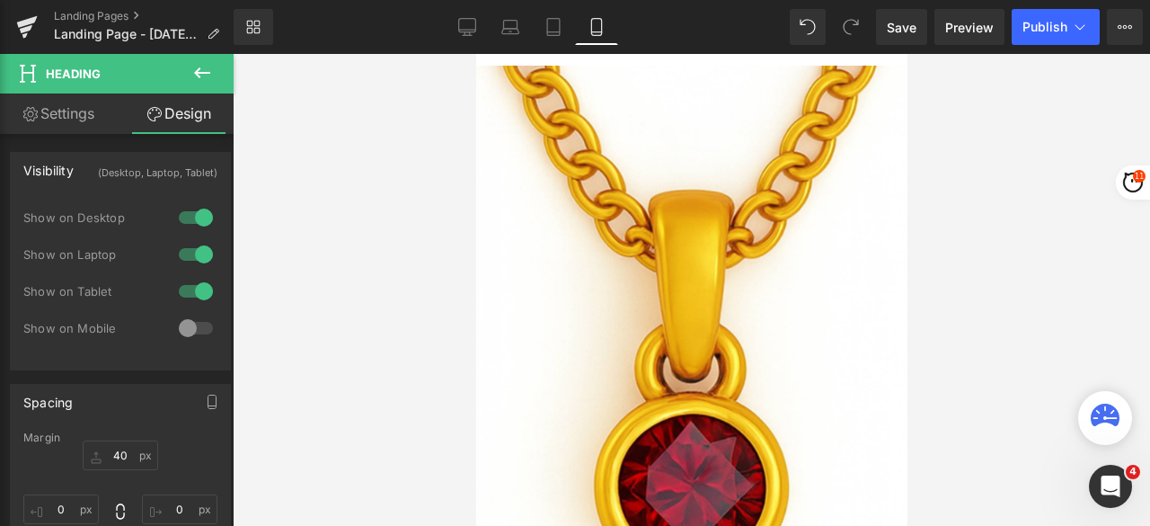
type input "0"
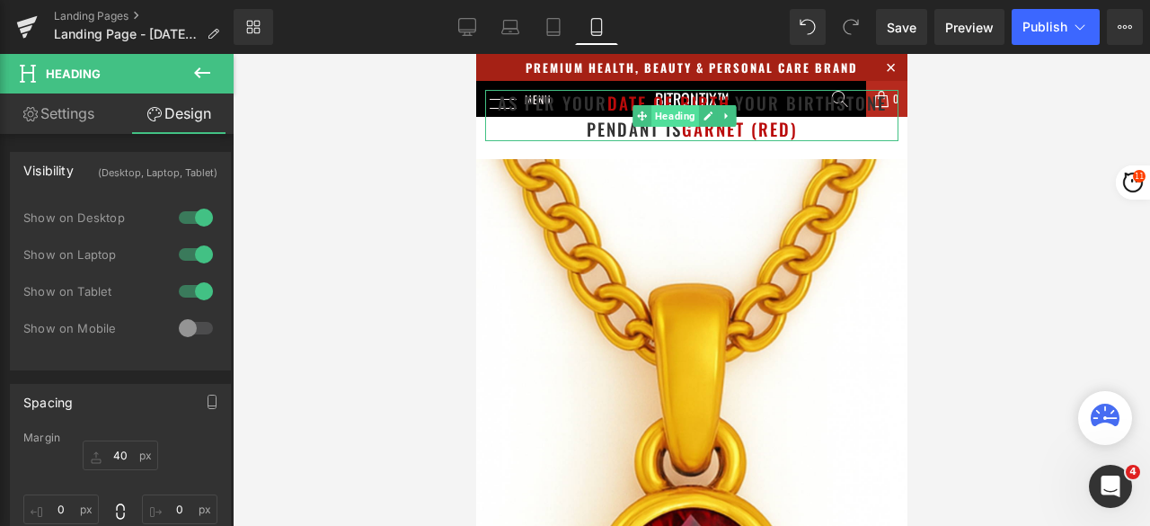
click at [672, 125] on span "Heading" at bounding box center [675, 116] width 48 height 22
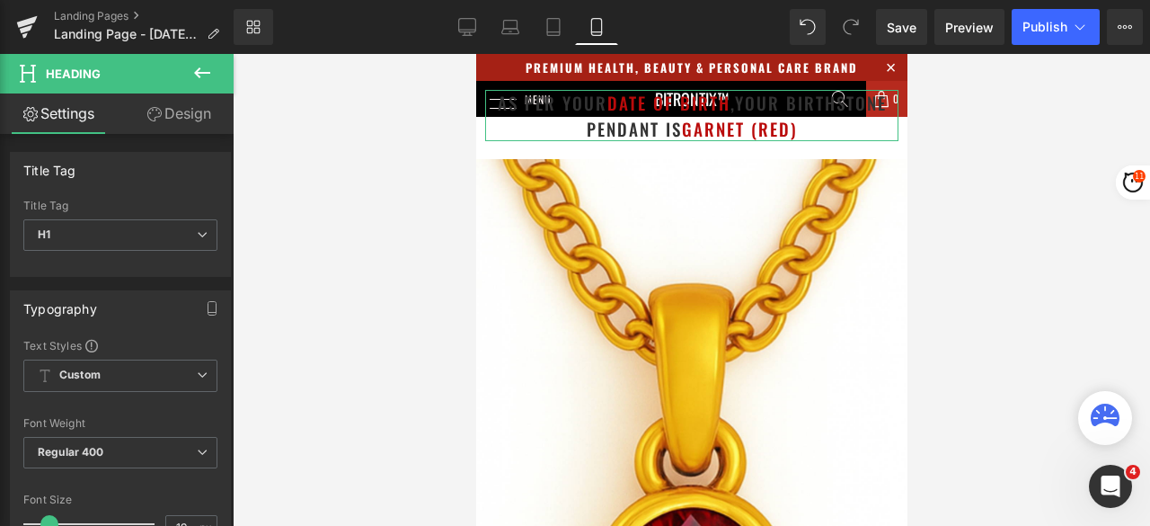
click at [167, 119] on link "Design" at bounding box center [178, 113] width 117 height 40
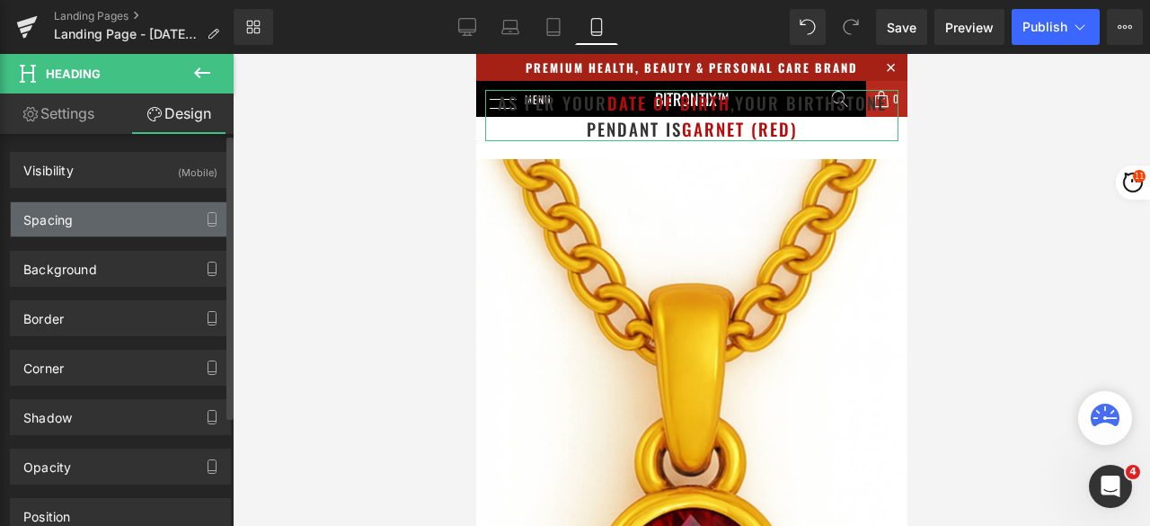
click at [104, 217] on div "Spacing" at bounding box center [120, 219] width 219 height 34
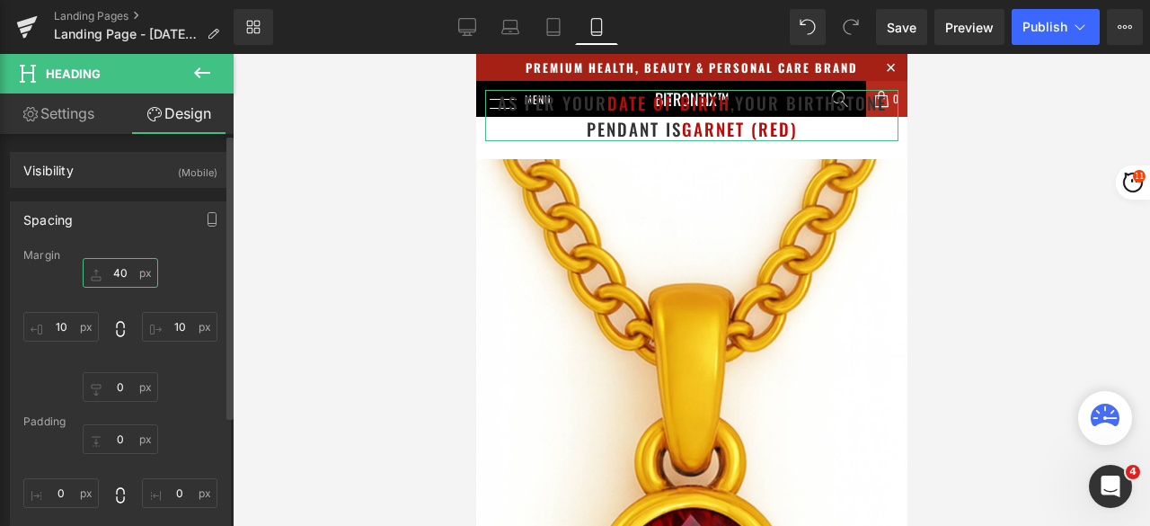
click at [124, 265] on input "40" at bounding box center [120, 273] width 75 height 30
type input "80"
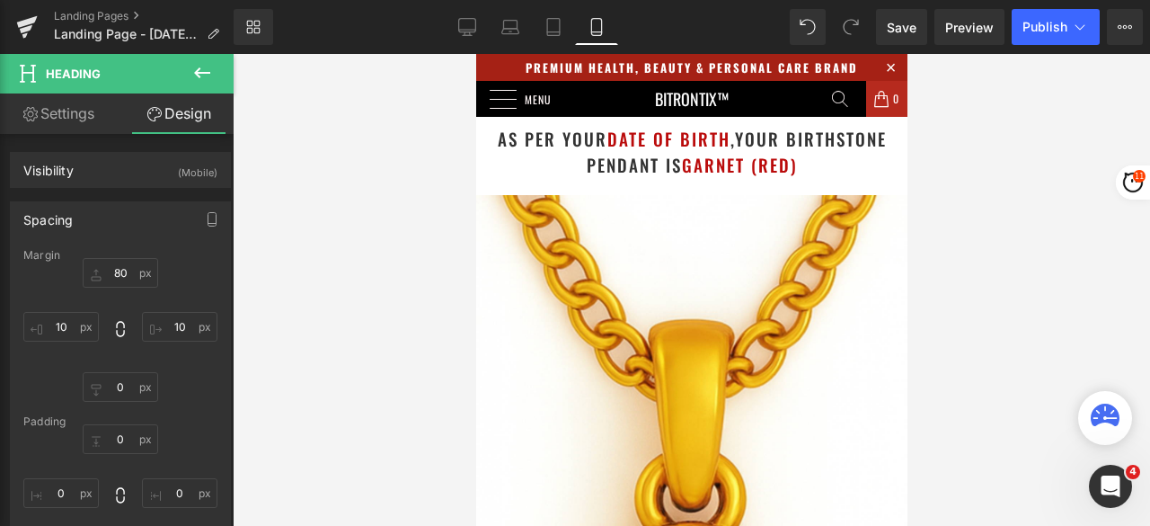
click at [363, 174] on div at bounding box center [692, 290] width 918 height 472
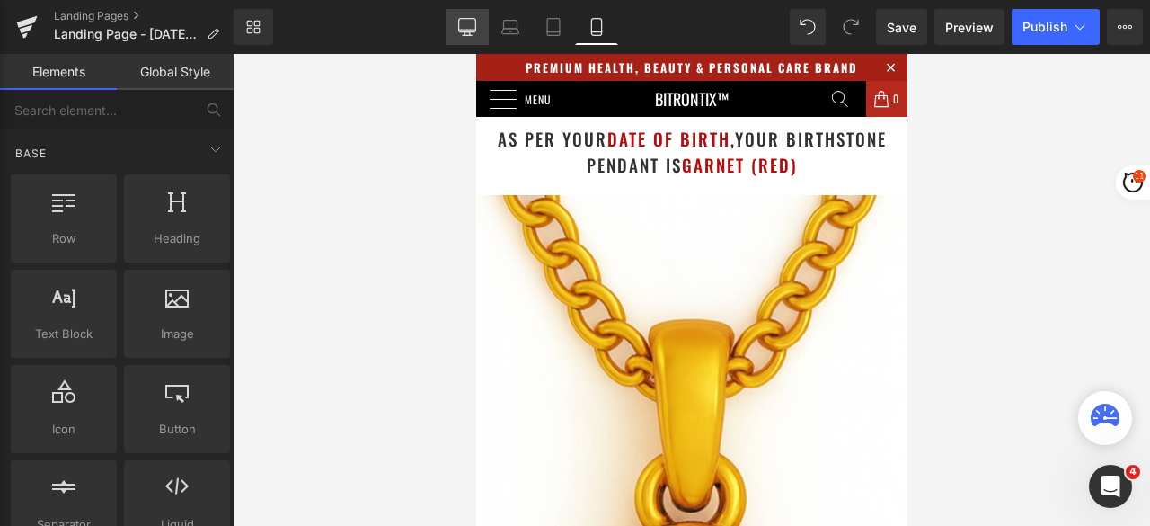
click at [466, 31] on icon at bounding box center [466, 25] width 17 height 13
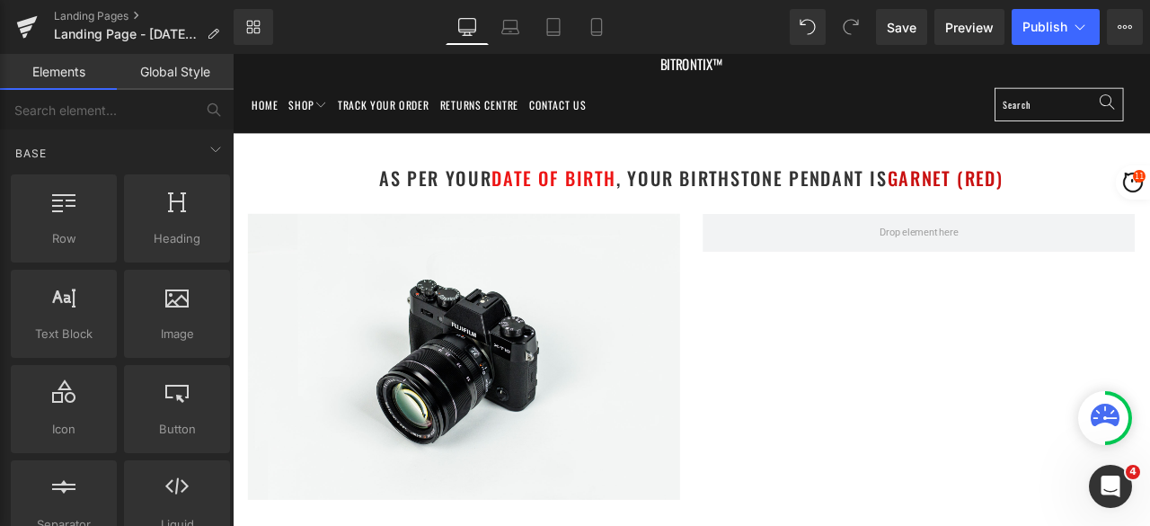
scroll to position [90, 0]
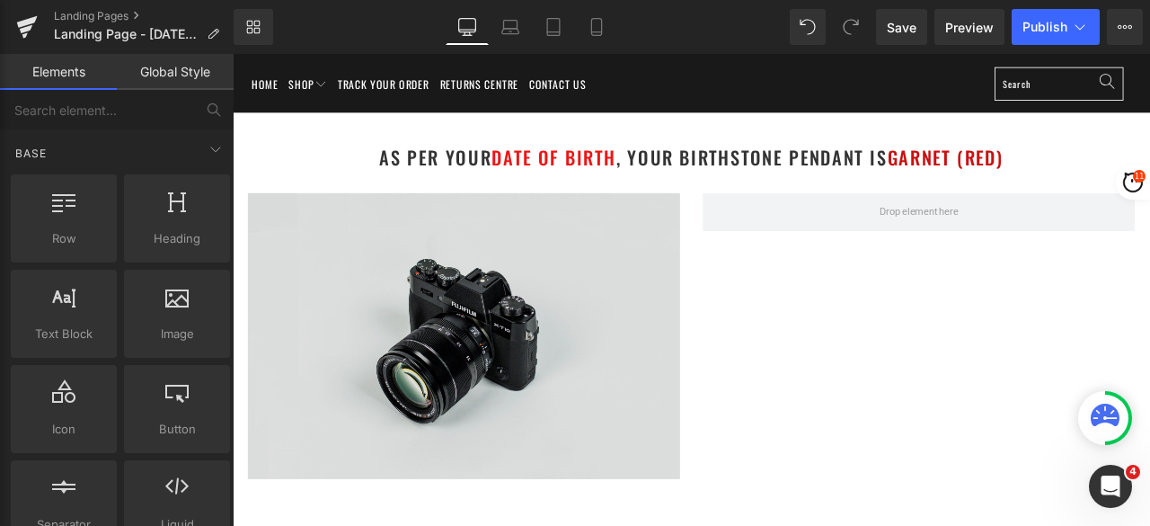
click at [588, 327] on img at bounding box center [507, 388] width 512 height 340
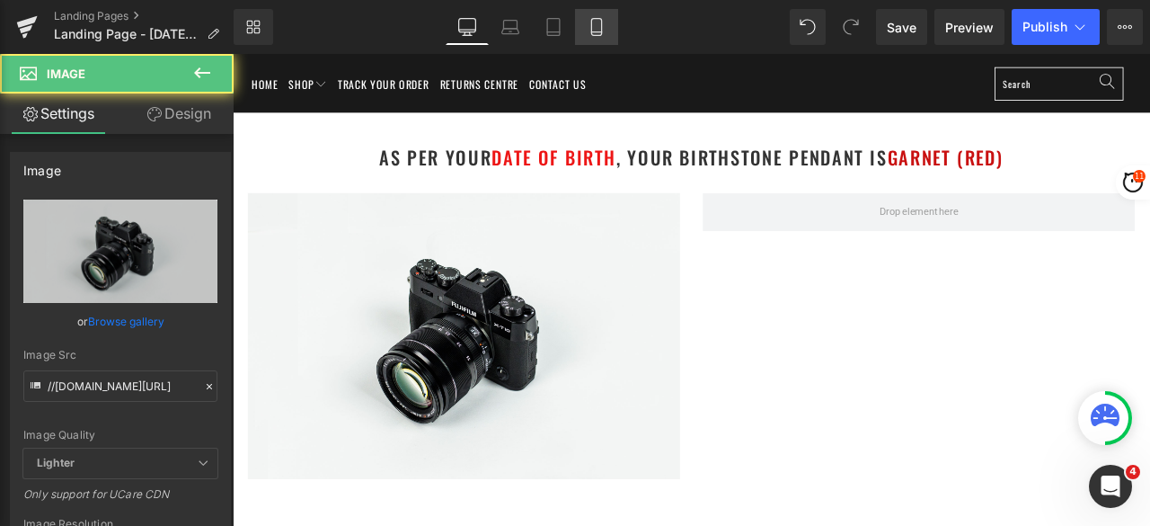
click at [599, 21] on icon at bounding box center [597, 27] width 18 height 18
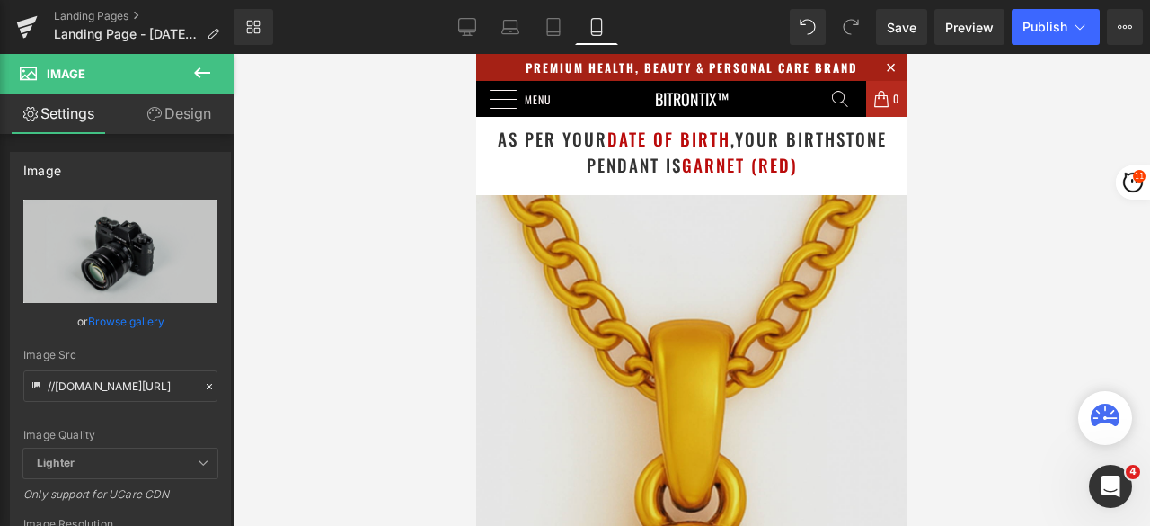
click at [604, 304] on img at bounding box center [690, 464] width 431 height 539
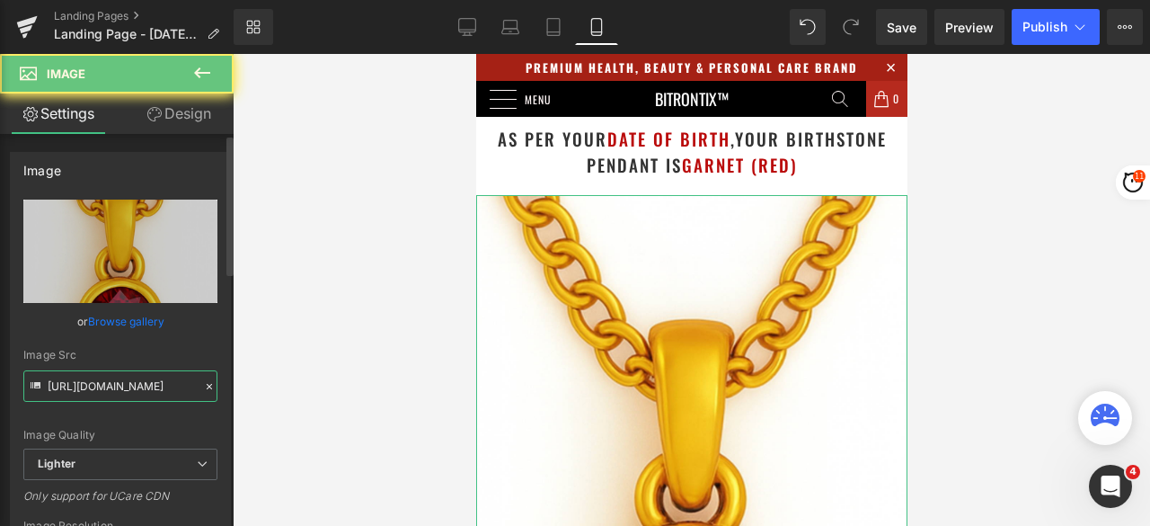
click at [135, 383] on input "https://ucarecdn.com/f274e040-cd3a-47c7-a9a4-881b6440aaa3/-/format/auto/-/previ…" at bounding box center [120, 385] width 194 height 31
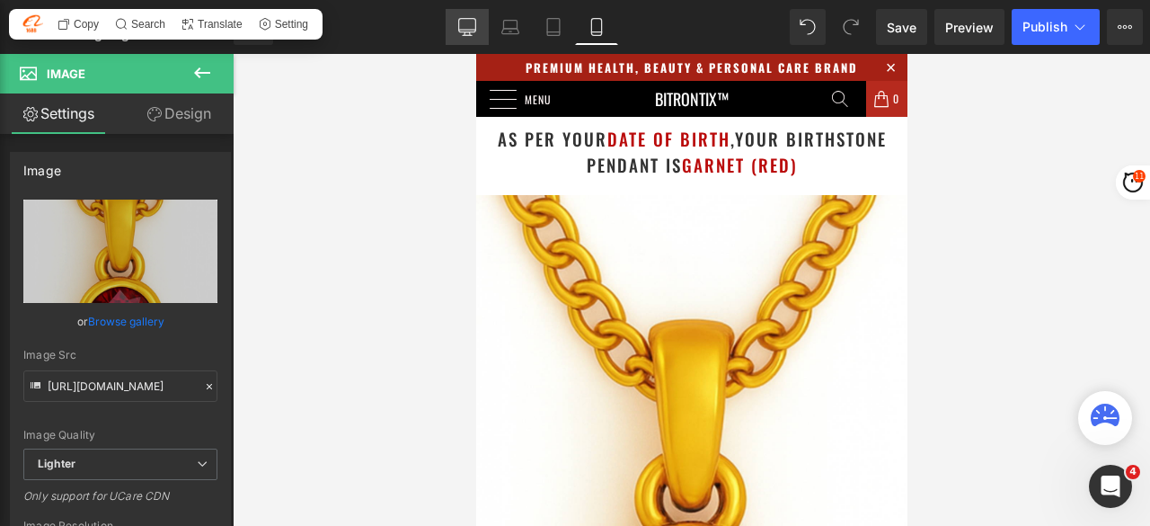
click at [470, 22] on icon at bounding box center [467, 27] width 18 height 18
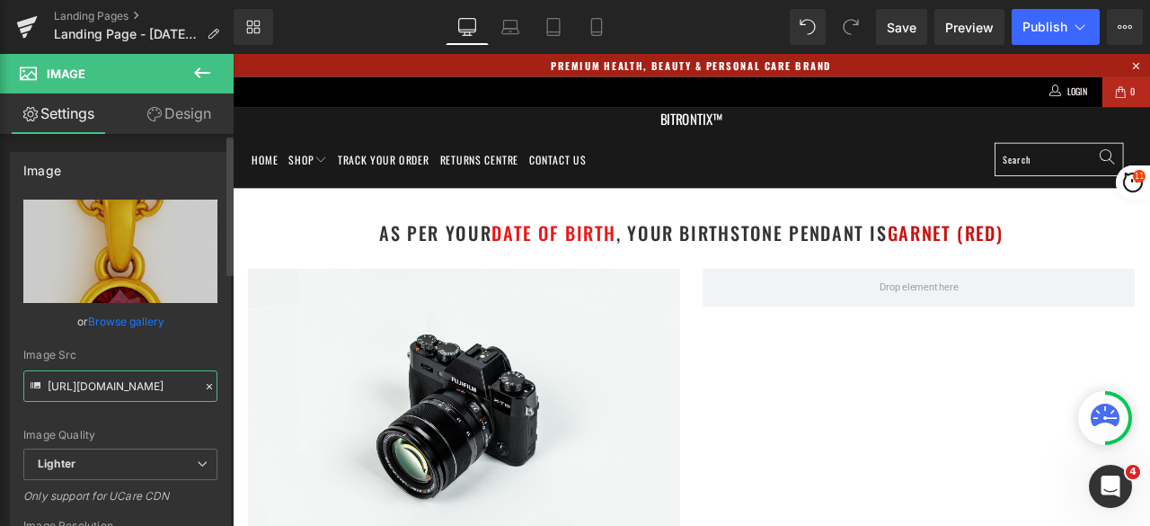
click at [145, 382] on input "https://ucarecdn.com/f274e040-cd3a-47c7-a9a4-881b6440aaa3/-/format/auto/-/previ…" at bounding box center [120, 385] width 194 height 31
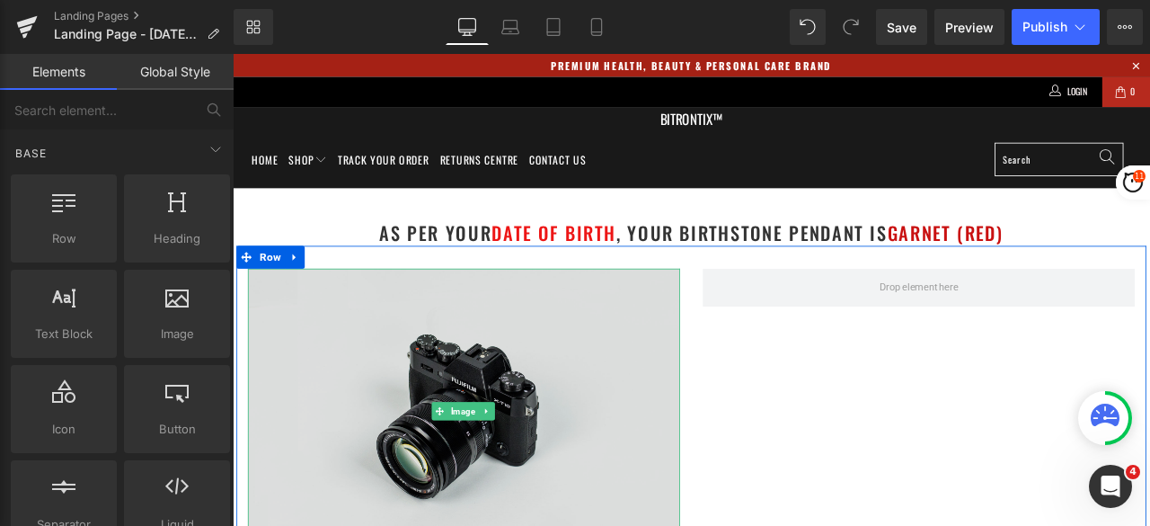
click at [463, 394] on img at bounding box center [507, 478] width 512 height 340
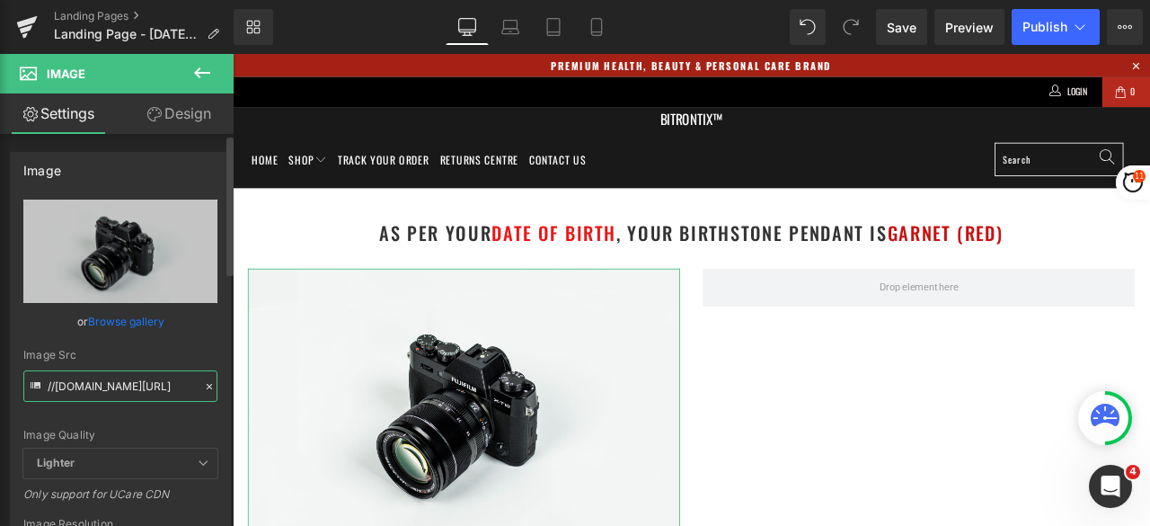
click at [91, 384] on input "//d1um8515vdn9kb.cloudfront.net/images/parallax.jpg" at bounding box center [120, 385] width 194 height 31
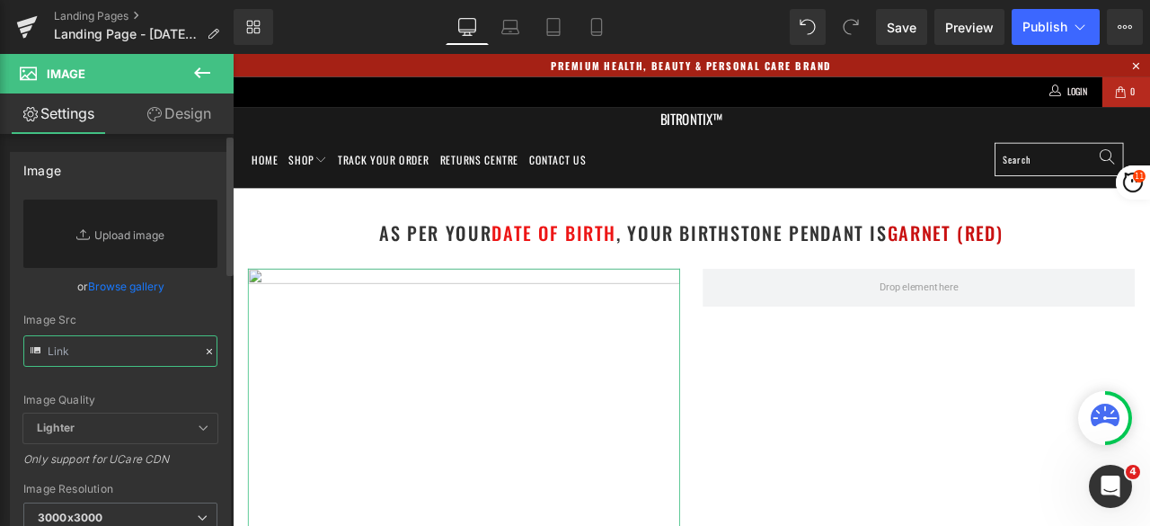
paste input "https://ucarecdn.com/f274e040-cd3a-47c7-a9a4-881b6440aaa3/-/format/auto/-/previ…"
type input "https://ucarecdn.com/f274e040-cd3a-47c7-a9a4-881b6440aaa3/-/format/auto/-/previ…"
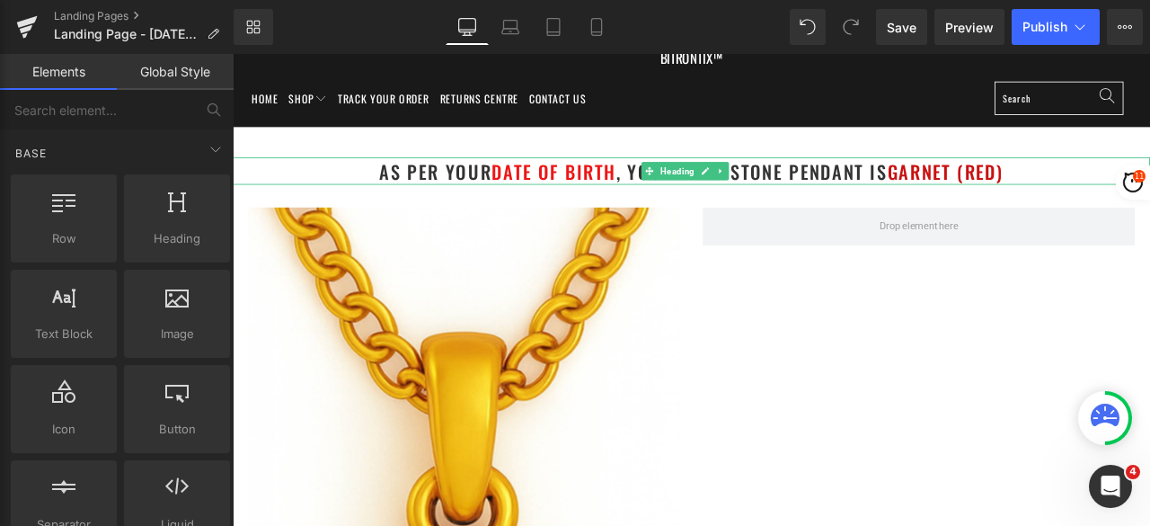
scroll to position [0, 0]
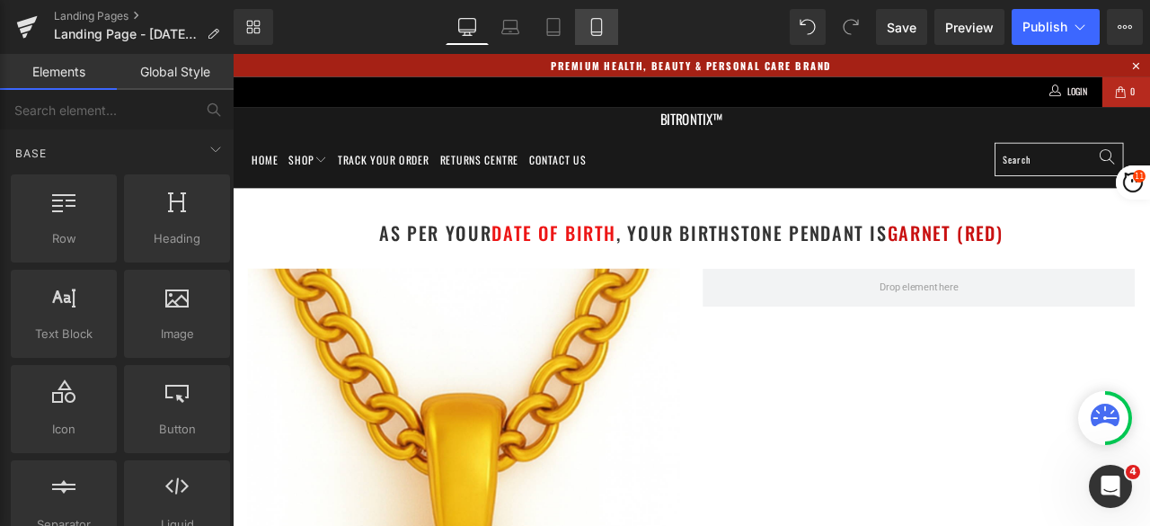
click at [599, 26] on icon at bounding box center [597, 27] width 18 height 18
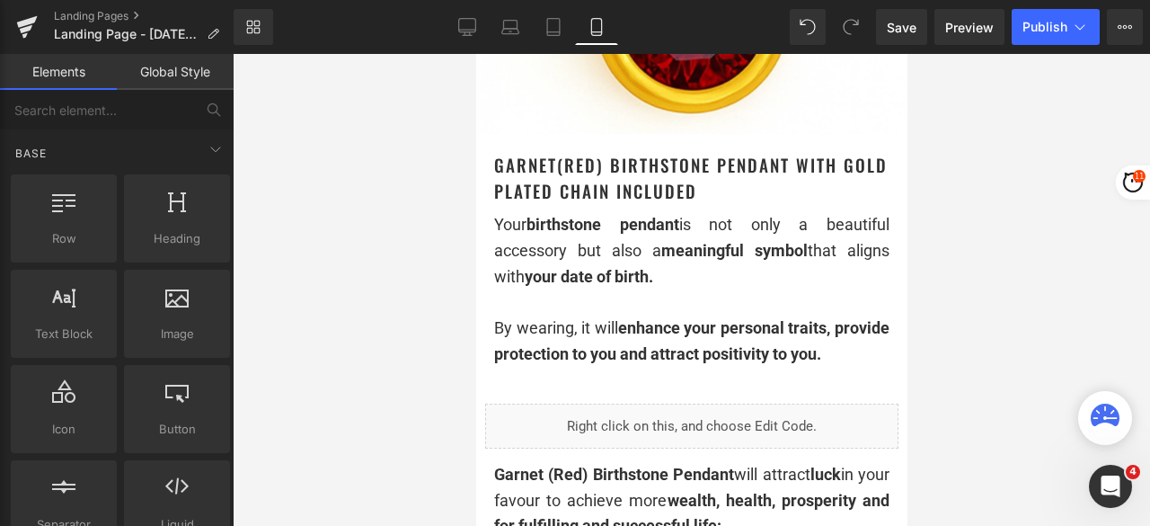
scroll to position [629, 0]
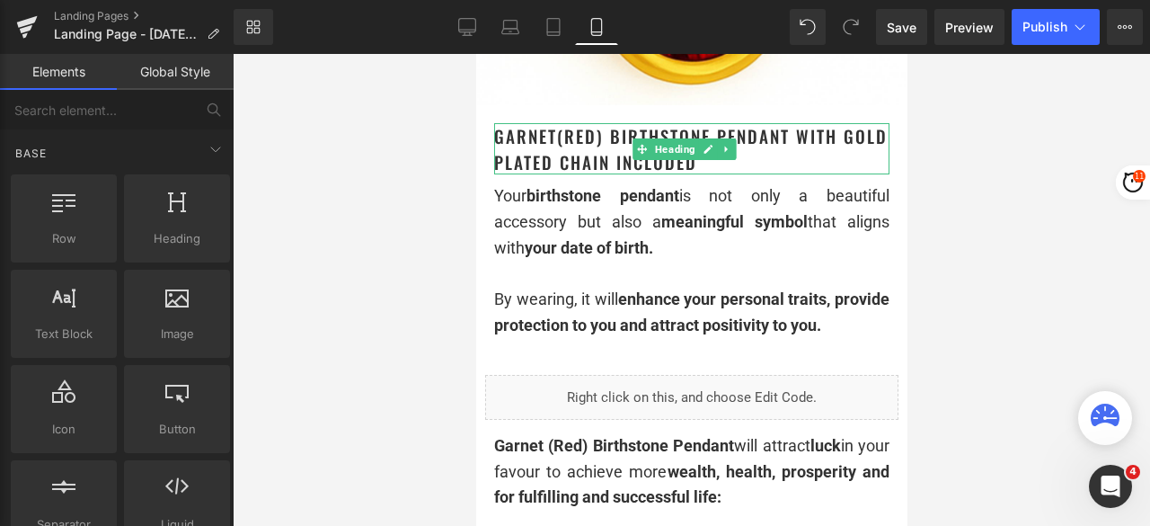
click at [755, 135] on h1 "Garnet(Red) Birthstone Pendant with gold plated chain included" at bounding box center [690, 148] width 395 height 51
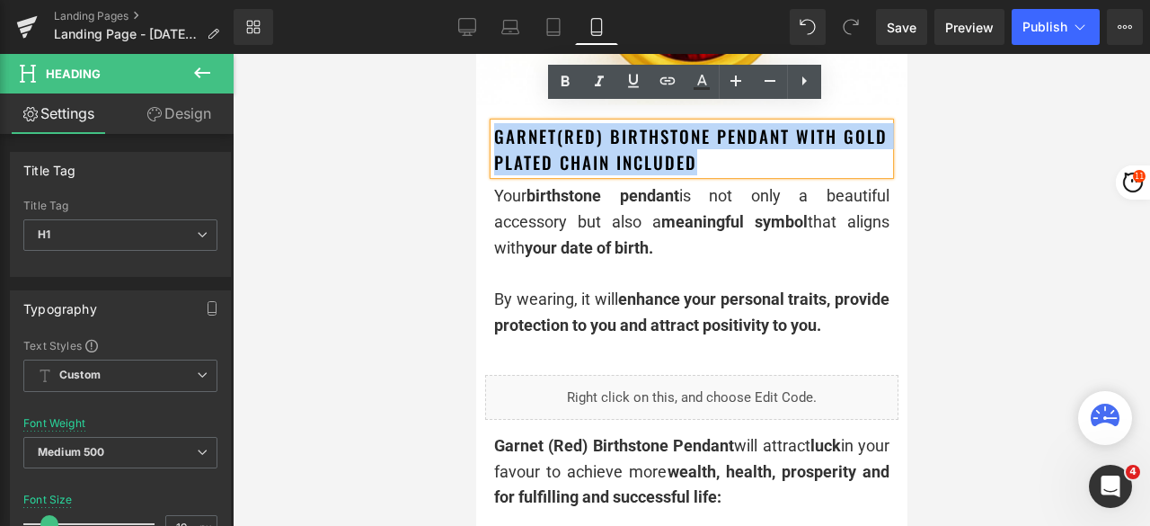
drag, startPoint x: 759, startPoint y: 148, endPoint x: 463, endPoint y: 119, distance: 297.2
copy h1 "Garnet(Red) Birthstone Pendant with gold plated chain included"
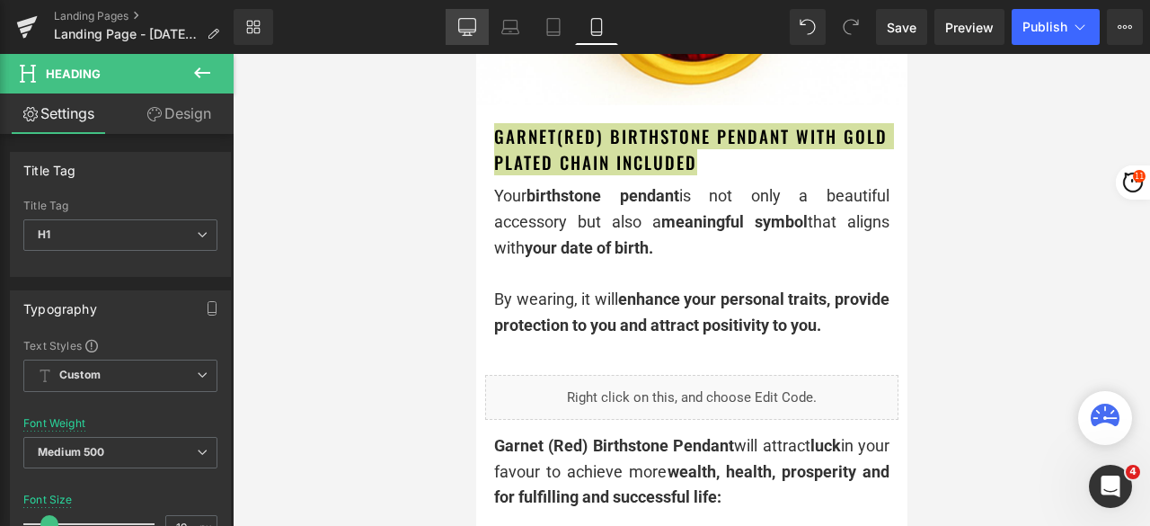
click at [466, 24] on icon at bounding box center [467, 27] width 18 height 18
type input "24"
type input "100"
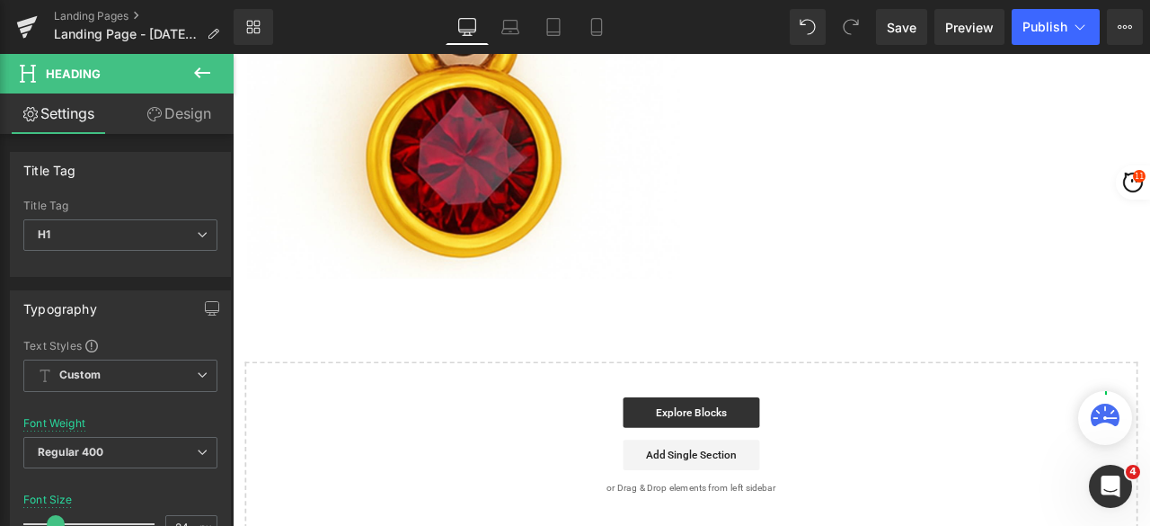
scroll to position [0, 0]
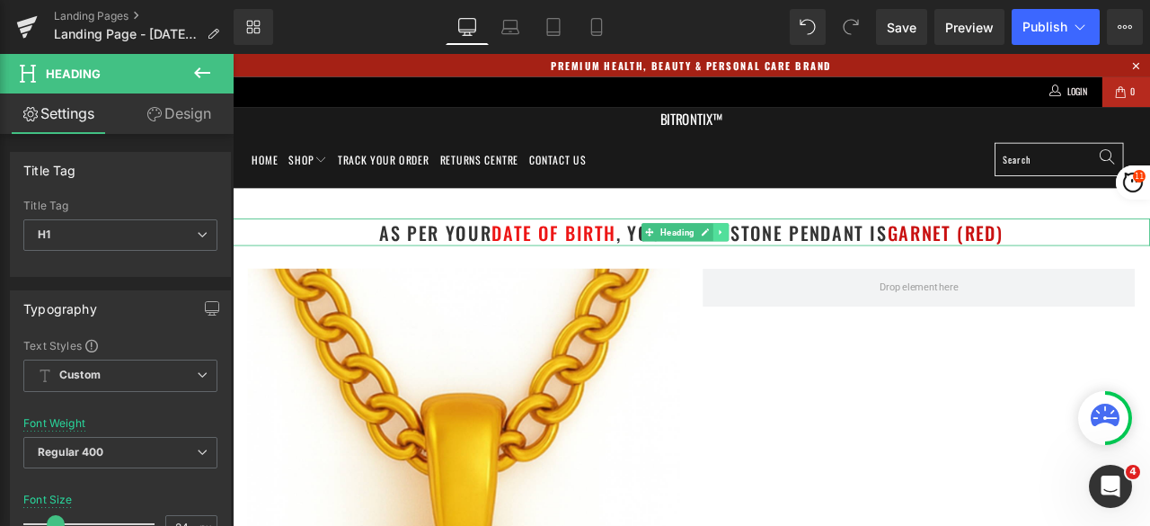
click at [818, 259] on link at bounding box center [812, 265] width 19 height 22
click at [803, 268] on icon at bounding box center [803, 265] width 10 height 10
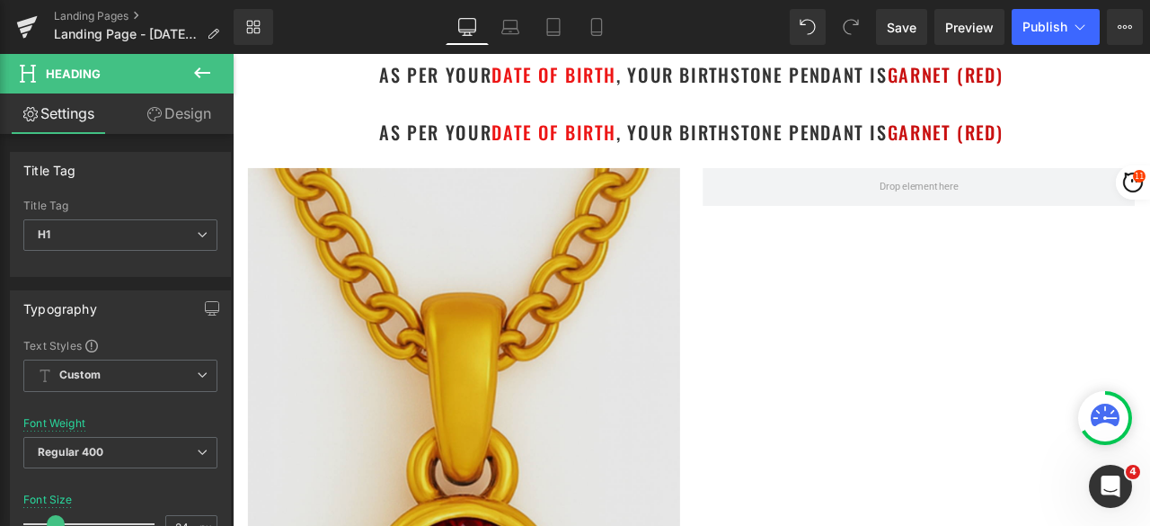
scroll to position [191, 0]
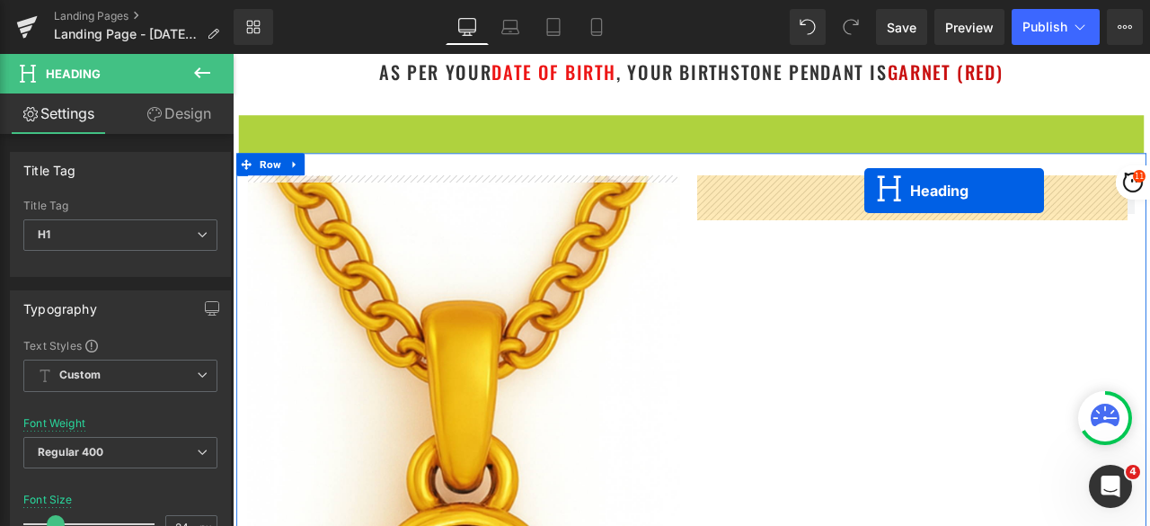
drag, startPoint x: 758, startPoint y: 145, endPoint x: 1157, endPoint y: 228, distance: 407.7
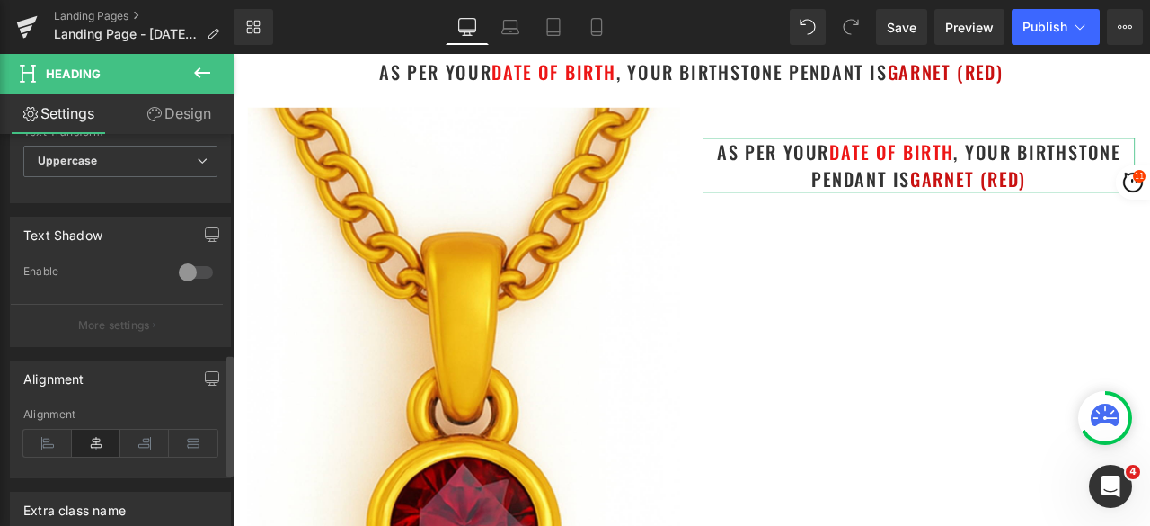
scroll to position [719, 0]
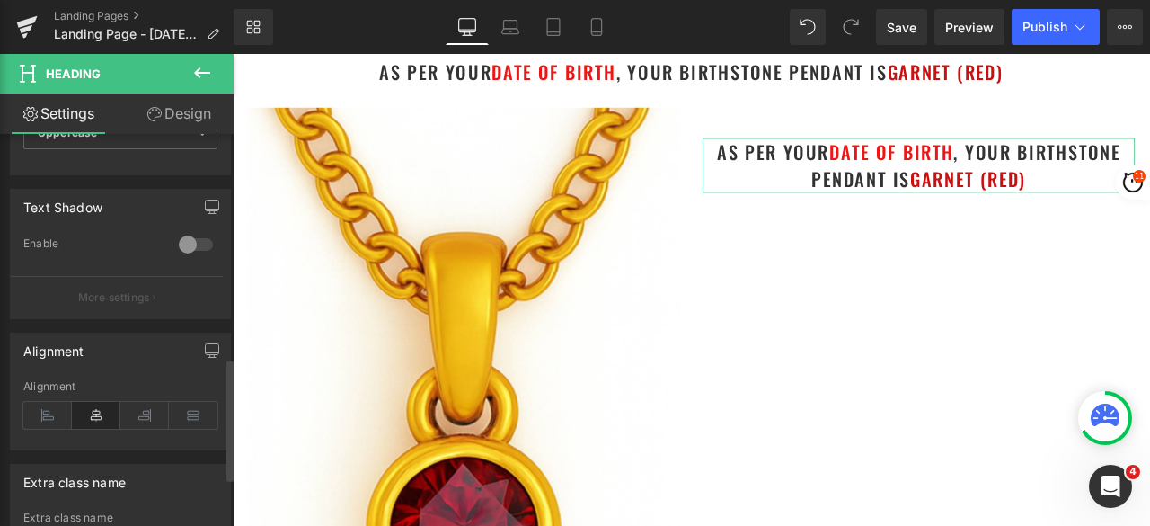
click at [50, 428] on div "Alignment" at bounding box center [120, 414] width 194 height 69
click at [47, 407] on icon at bounding box center [47, 415] width 49 height 27
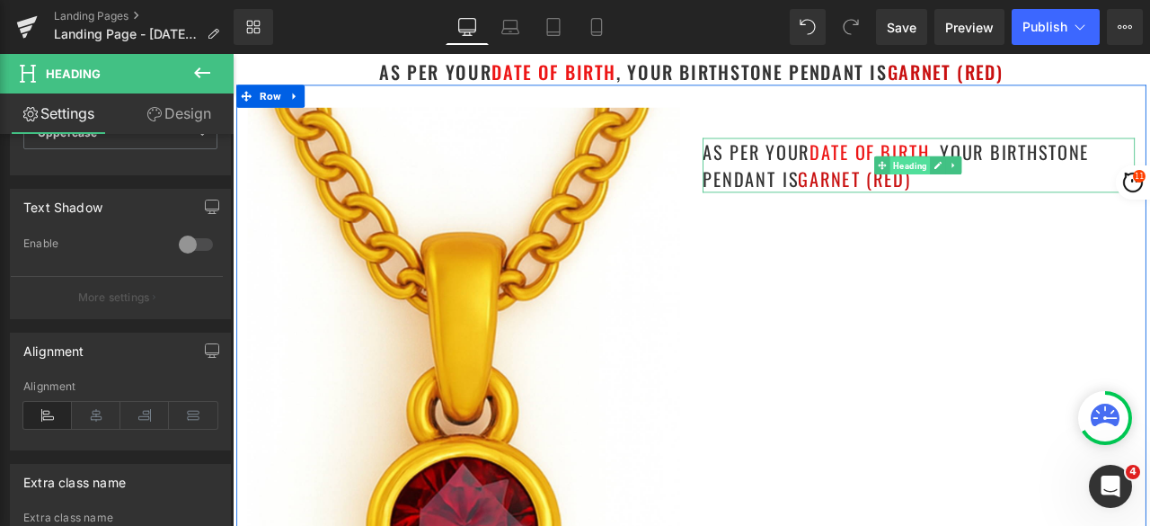
click at [1025, 175] on span "Heading" at bounding box center [1036, 186] width 48 height 22
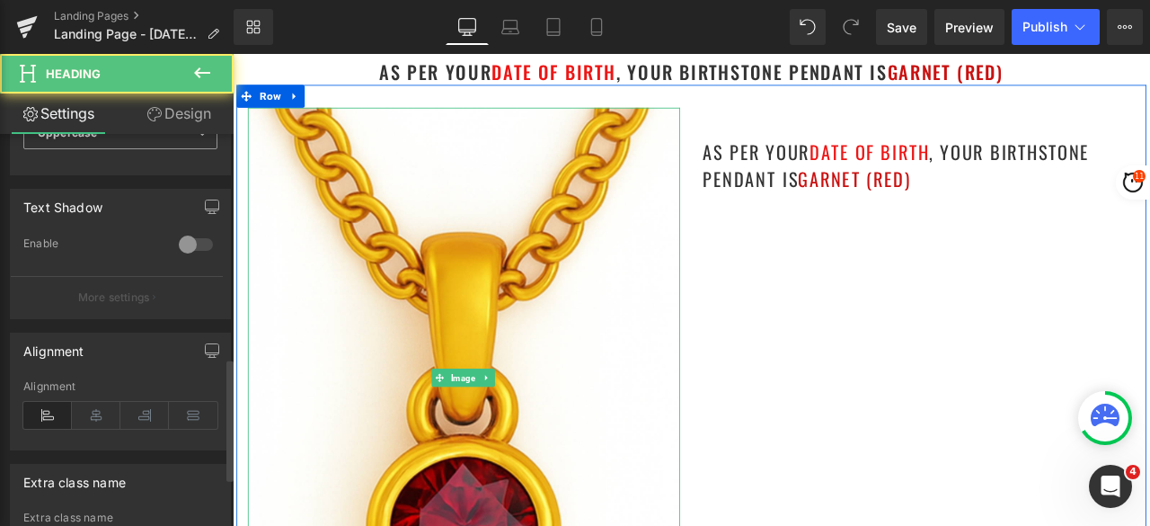
click at [197, 134] on icon at bounding box center [202, 133] width 11 height 11
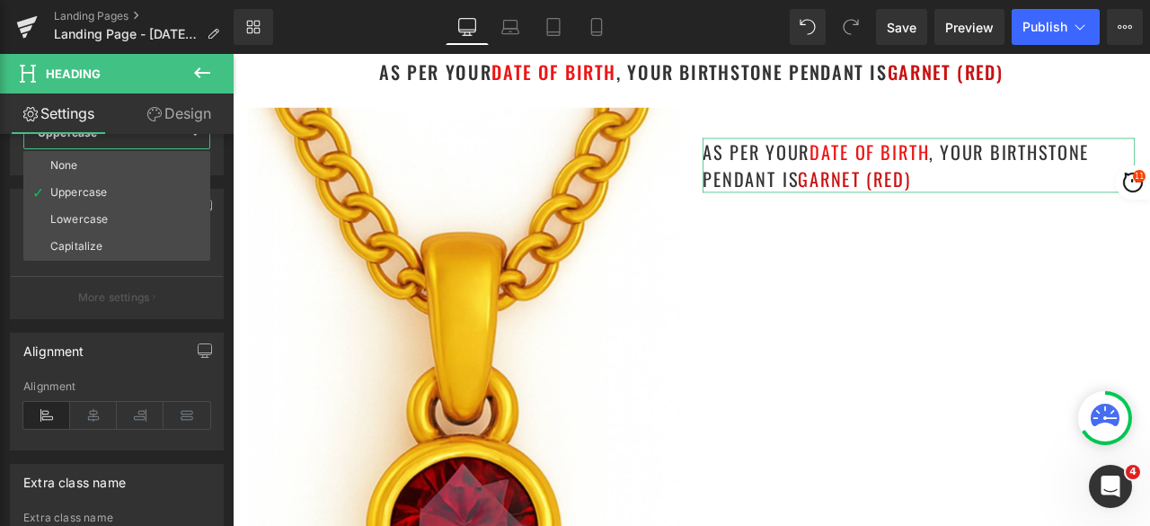
click at [178, 119] on link "Design" at bounding box center [178, 113] width 117 height 40
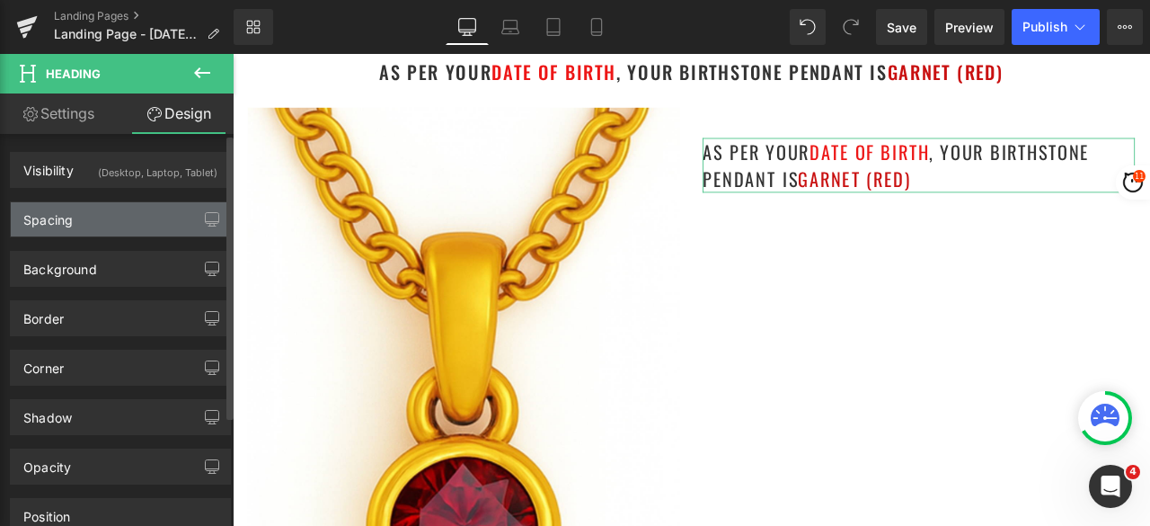
click at [83, 214] on div "Spacing" at bounding box center [120, 219] width 219 height 34
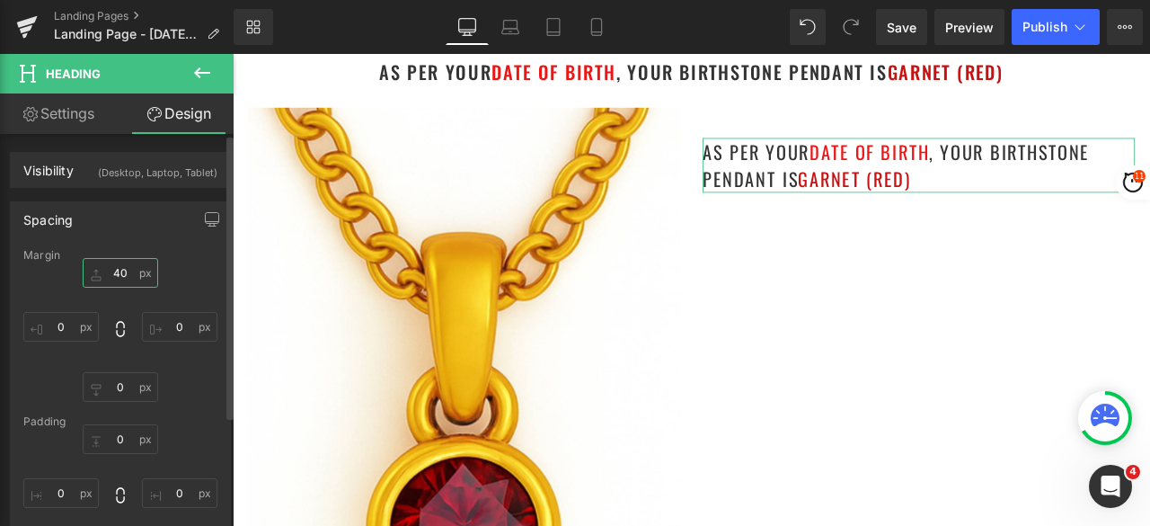
click at [119, 262] on input "40" at bounding box center [120, 273] width 75 height 30
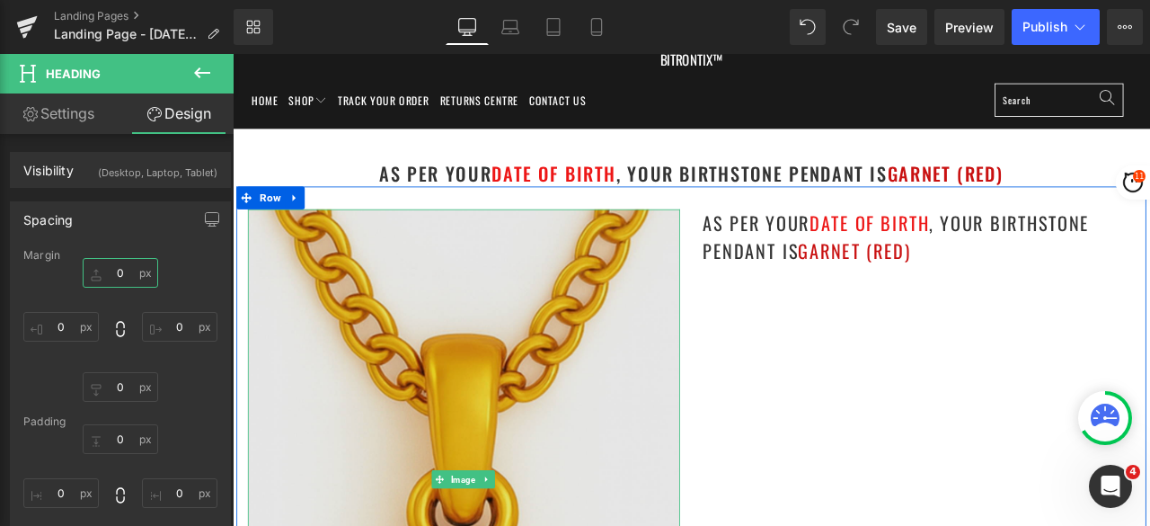
scroll to position [0, 0]
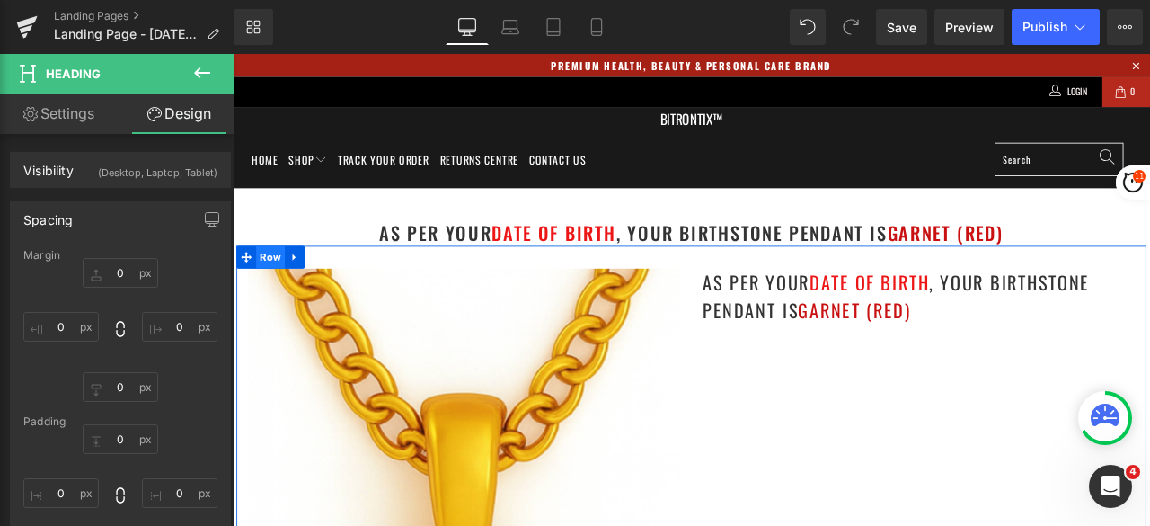
click at [262, 292] on span "Row" at bounding box center [278, 294] width 34 height 27
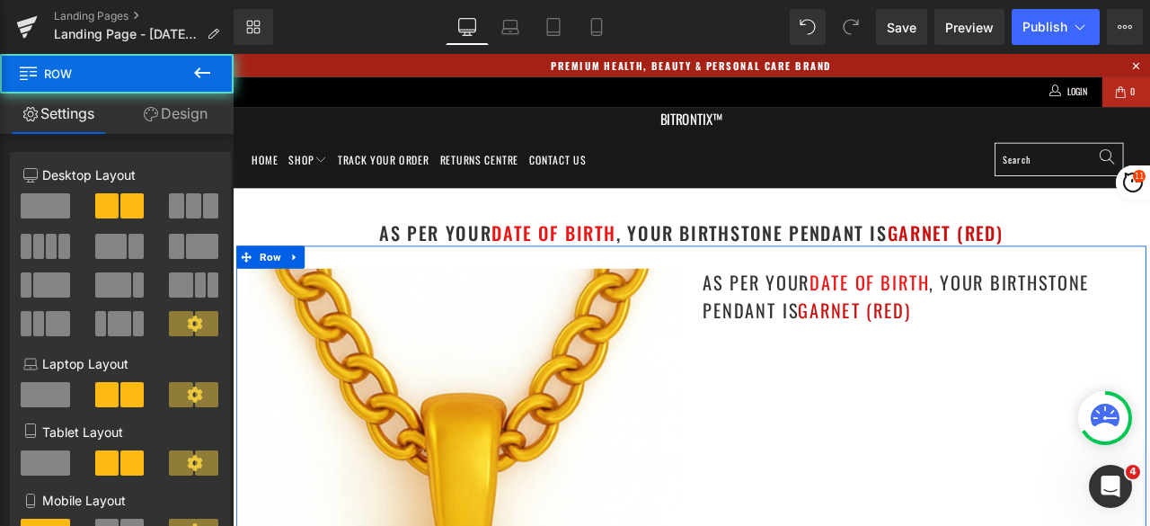
click at [193, 113] on link "Design" at bounding box center [175, 113] width 117 height 40
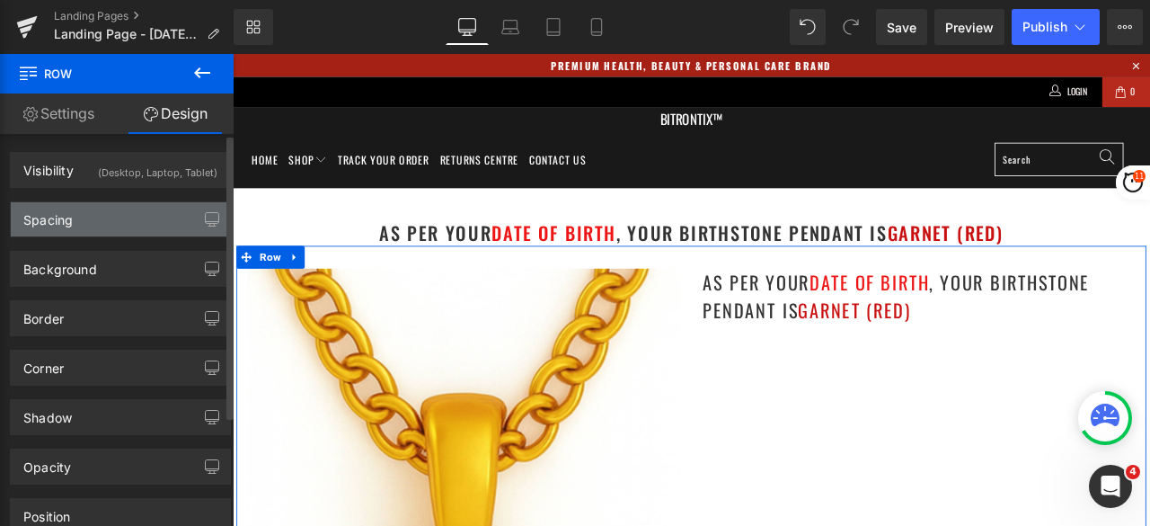
click at [81, 225] on div "Spacing" at bounding box center [120, 219] width 219 height 34
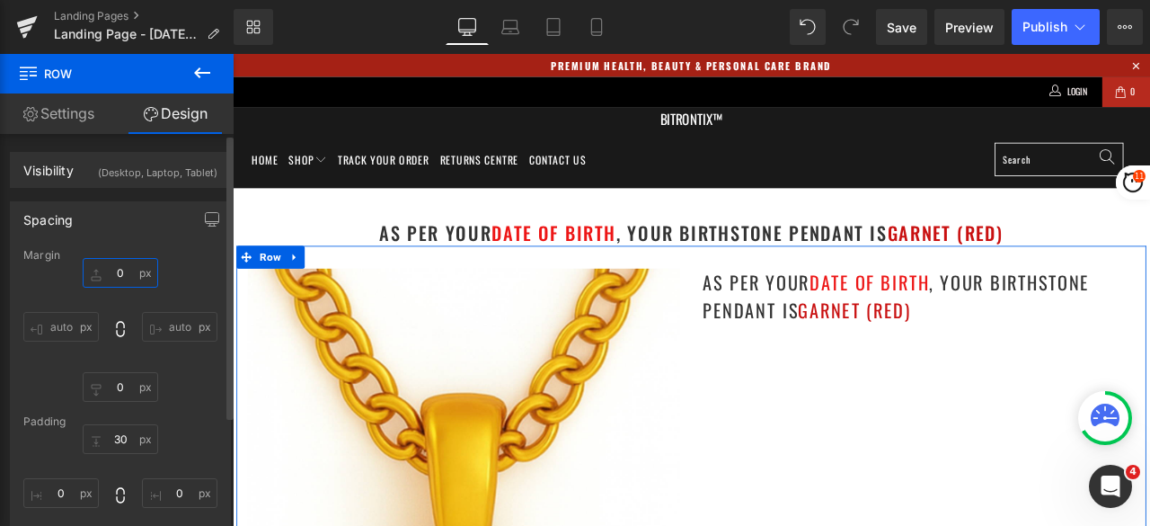
click at [122, 274] on input "0" at bounding box center [120, 273] width 75 height 30
type input "40"
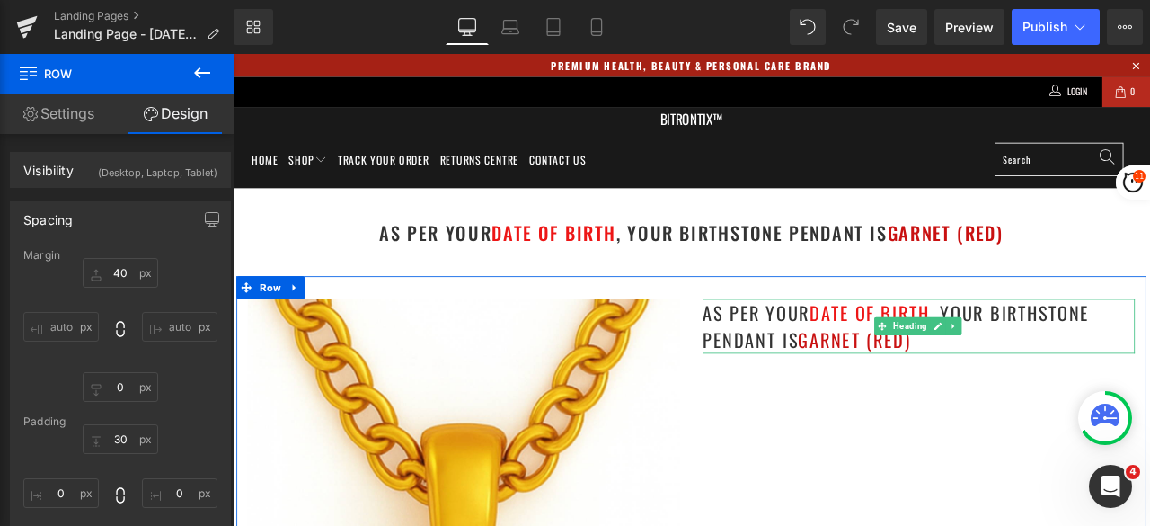
click at [1073, 394] on h1 "as per your date of birth , your birthstone pendant is Garnet (Red)" at bounding box center [1046, 376] width 512 height 65
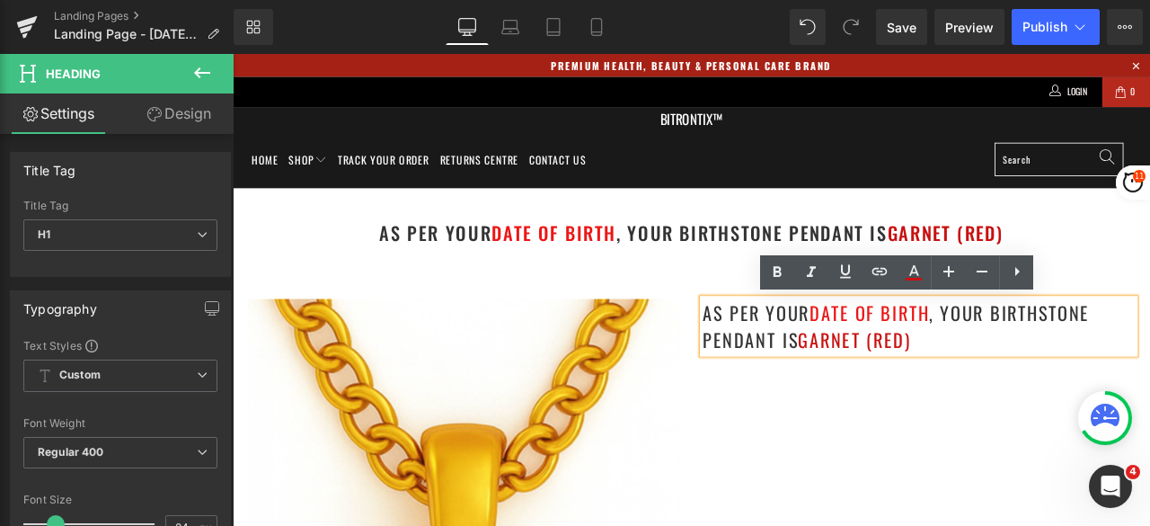
drag, startPoint x: 1088, startPoint y: 391, endPoint x: 782, endPoint y: 368, distance: 306.5
click at [790, 368] on div "as per your date of birth , your birthstone pendant is Garnet (Red)" at bounding box center [1046, 376] width 512 height 65
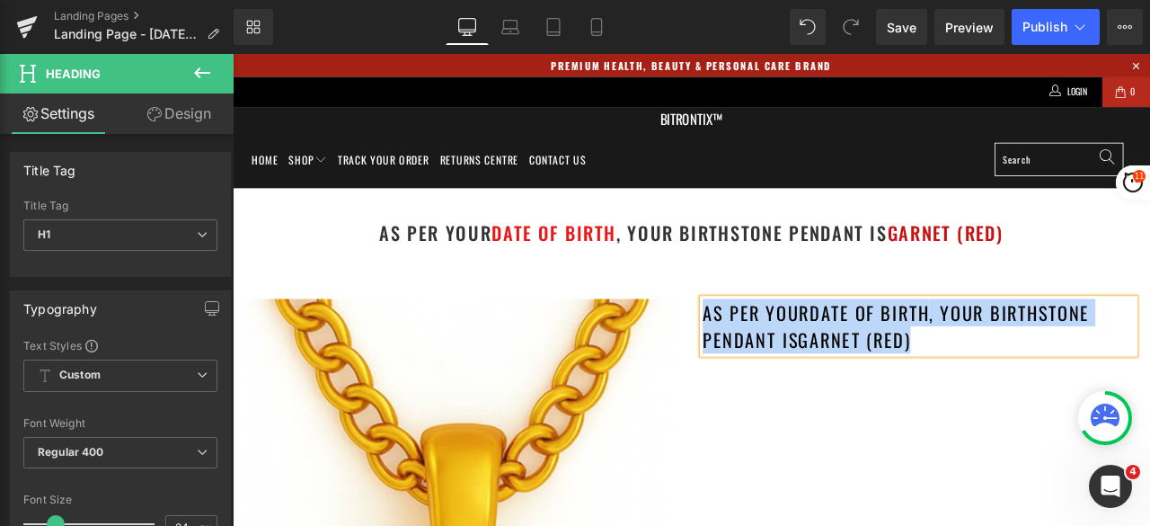
paste div
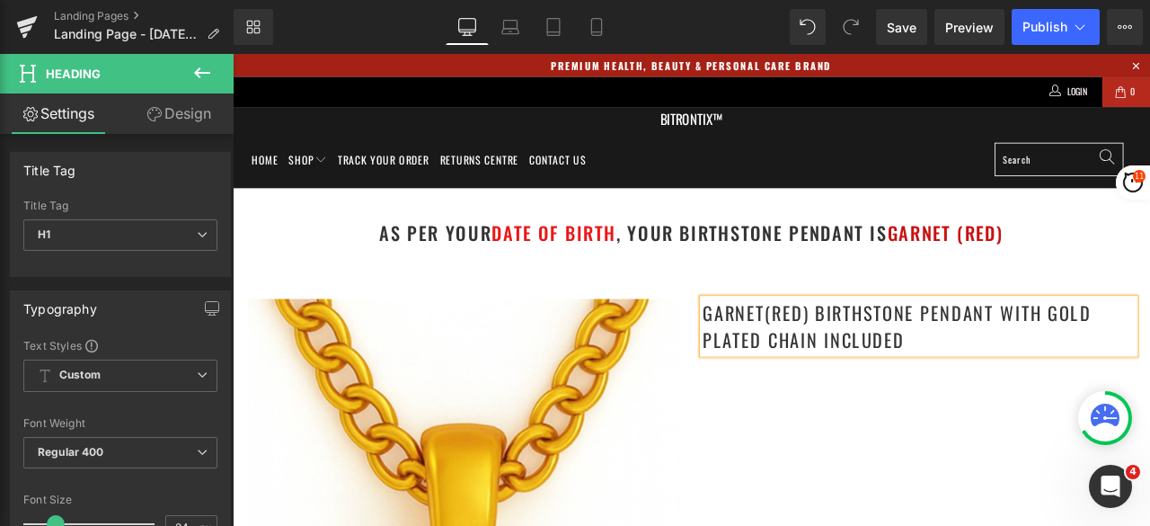
click at [1047, 388] on h1 "Garnet(Red) Birthstone Pendant with gold plated chain included" at bounding box center [1046, 376] width 512 height 65
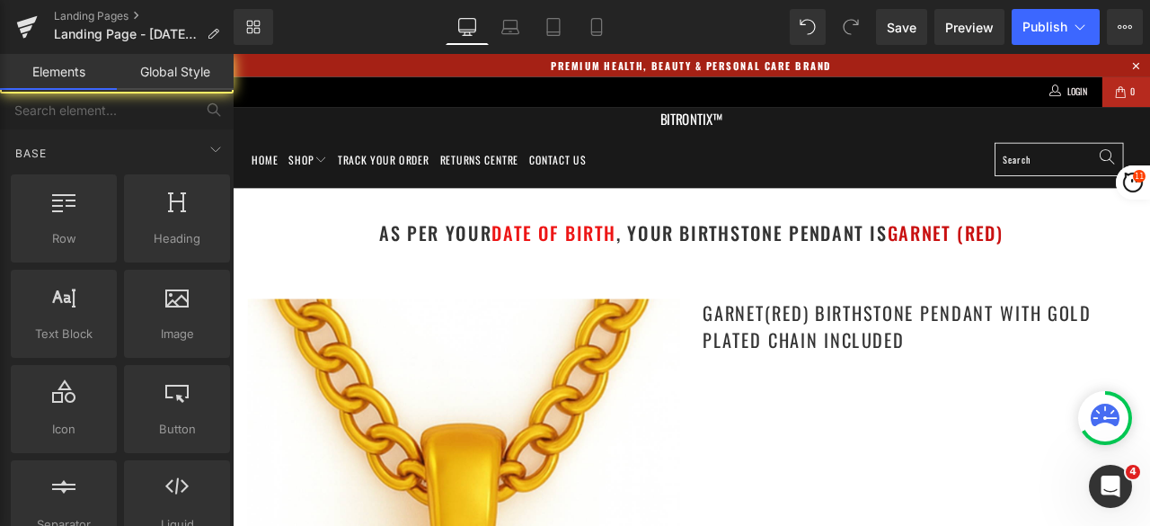
click at [868, 373] on h1 "Garnet(Red) Birthstone Pendant with gold plated chain included" at bounding box center [1046, 376] width 512 height 65
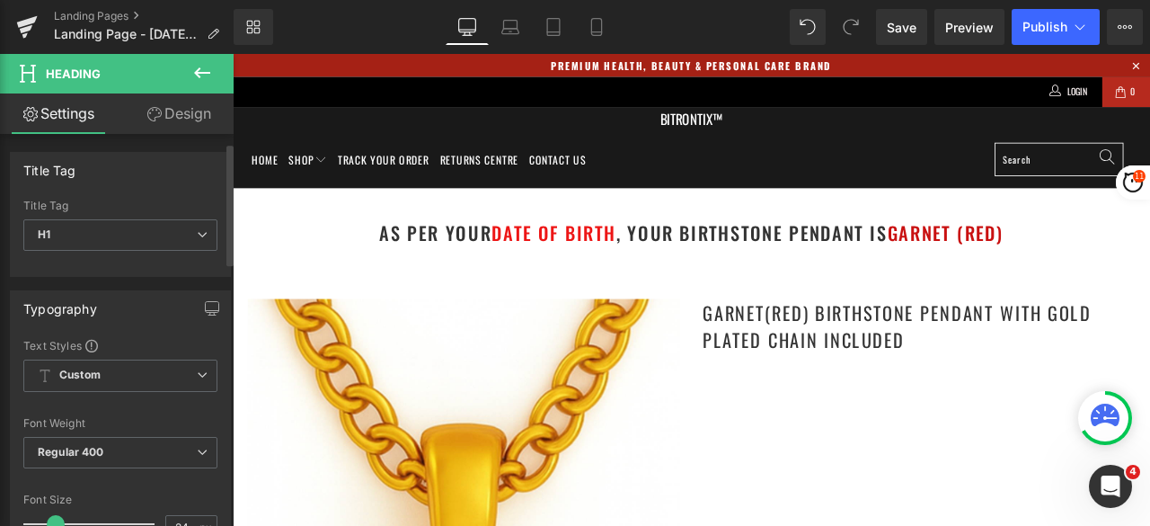
scroll to position [90, 0]
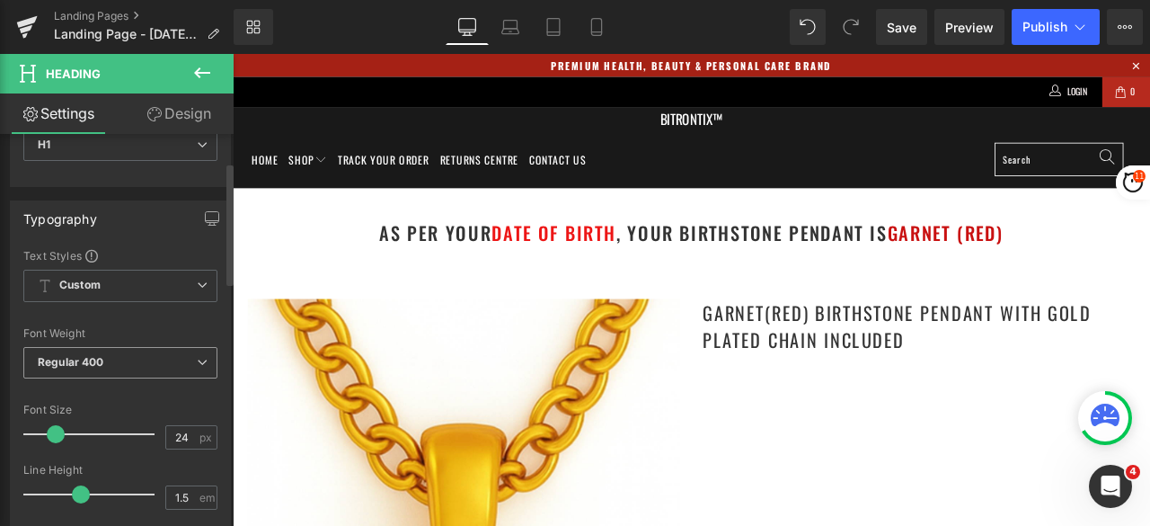
click at [120, 355] on span "Regular 400" at bounding box center [120, 362] width 194 height 31
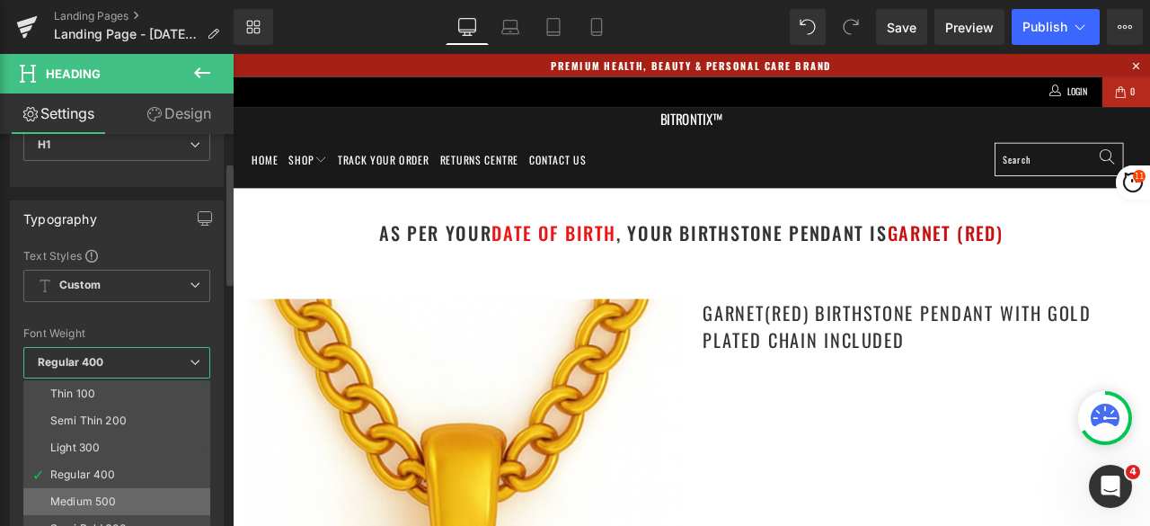
click at [92, 490] on li "Medium 500" at bounding box center [120, 501] width 195 height 27
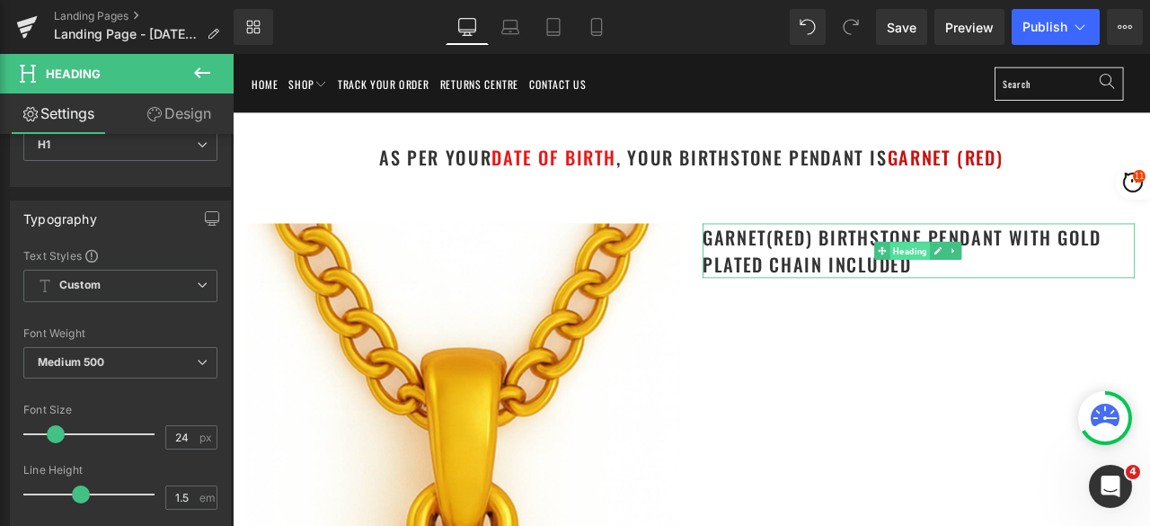
click at [1012, 276] on span "Heading" at bounding box center [1036, 287] width 48 height 22
drag, startPoint x: 180, startPoint y: 110, endPoint x: 117, endPoint y: 184, distance: 97.6
click at [180, 110] on link "Design" at bounding box center [178, 113] width 117 height 40
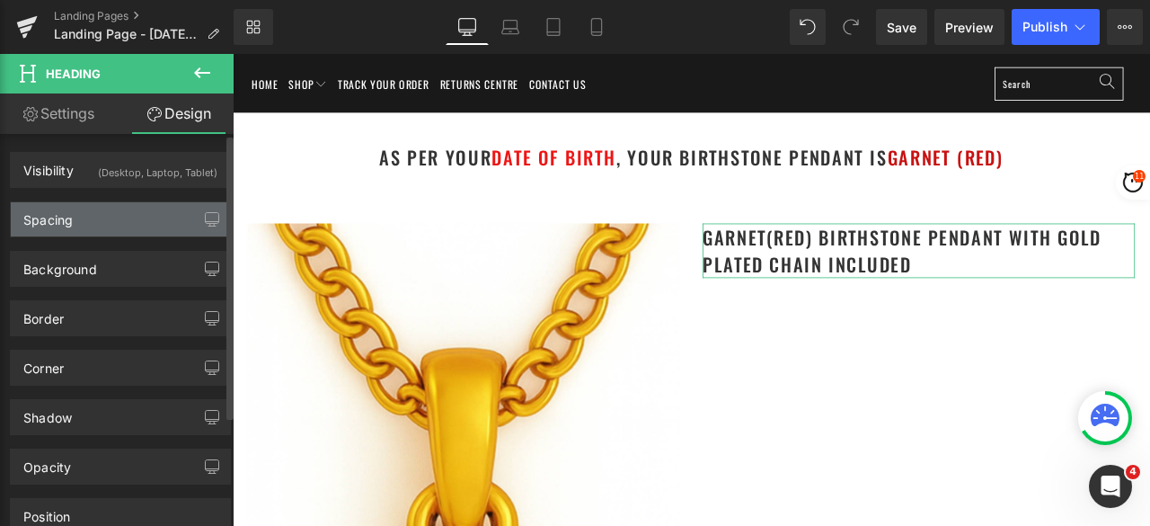
click at [77, 220] on div "Spacing" at bounding box center [120, 219] width 219 height 34
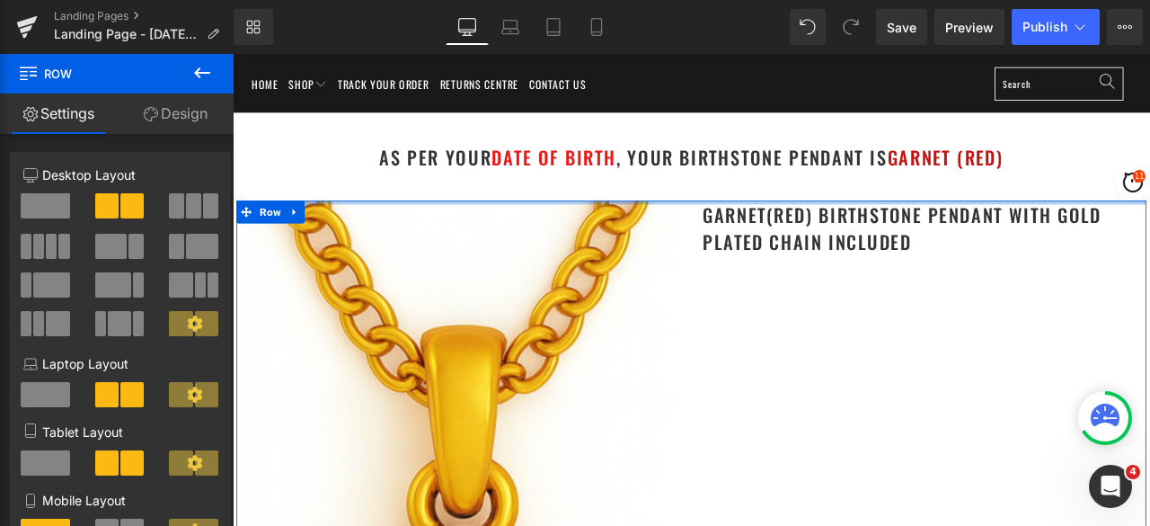
drag, startPoint x: 972, startPoint y: 247, endPoint x: 970, endPoint y: 218, distance: 29.7
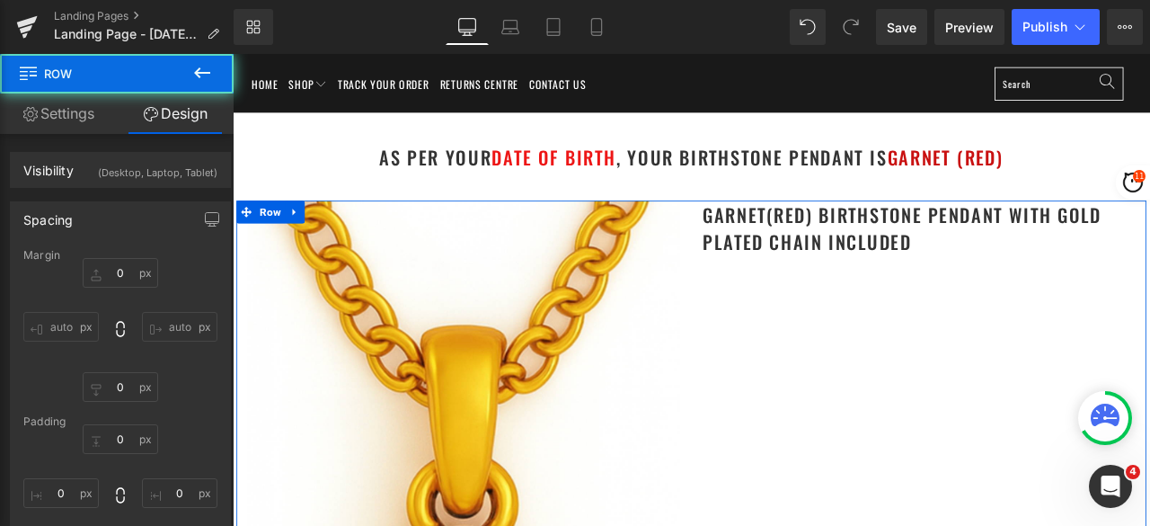
scroll to position [0, 0]
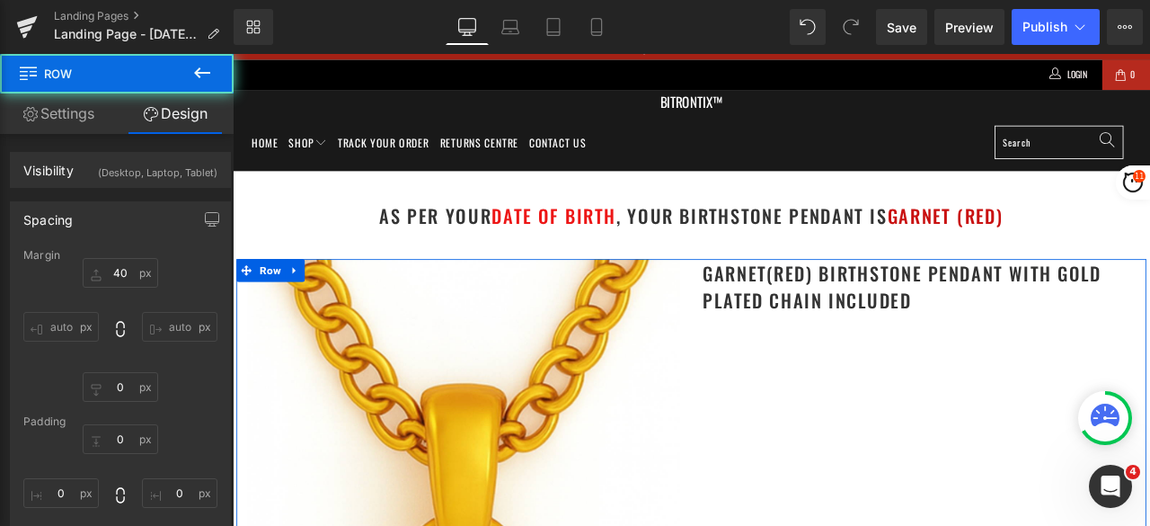
type input "40"
type input "0"
type input "10"
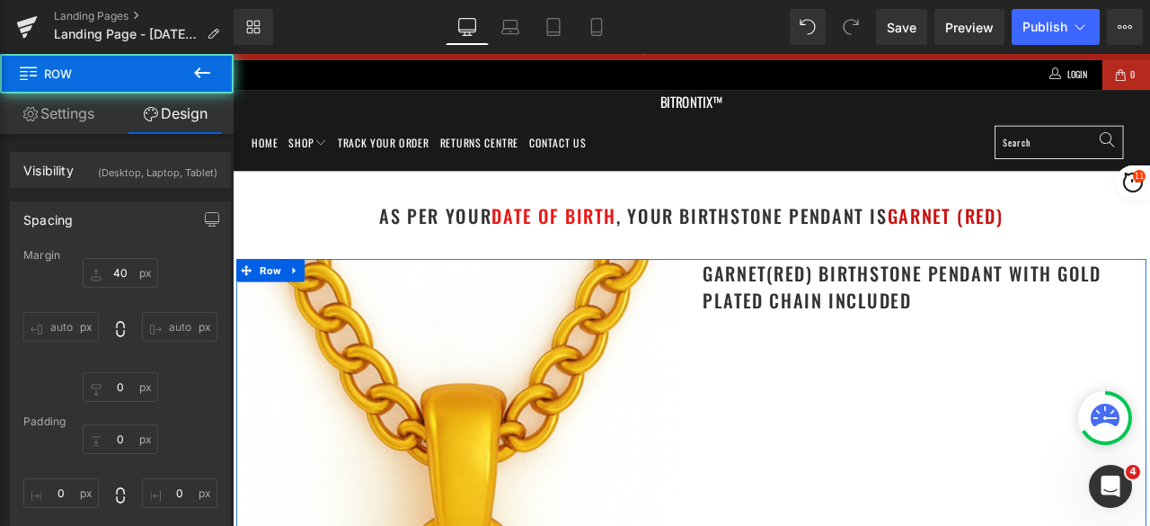
type input "0"
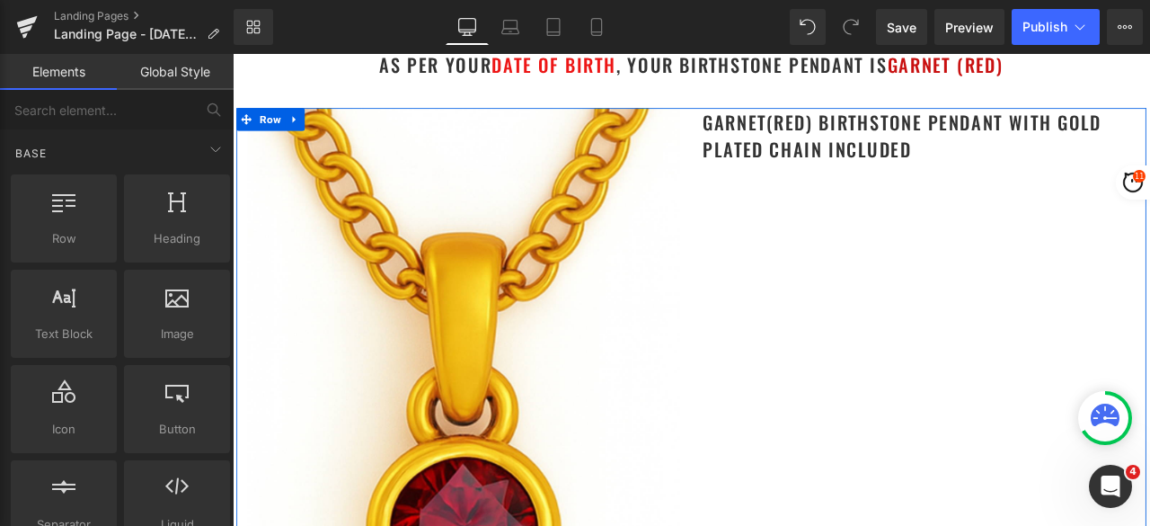
scroll to position [180, 0]
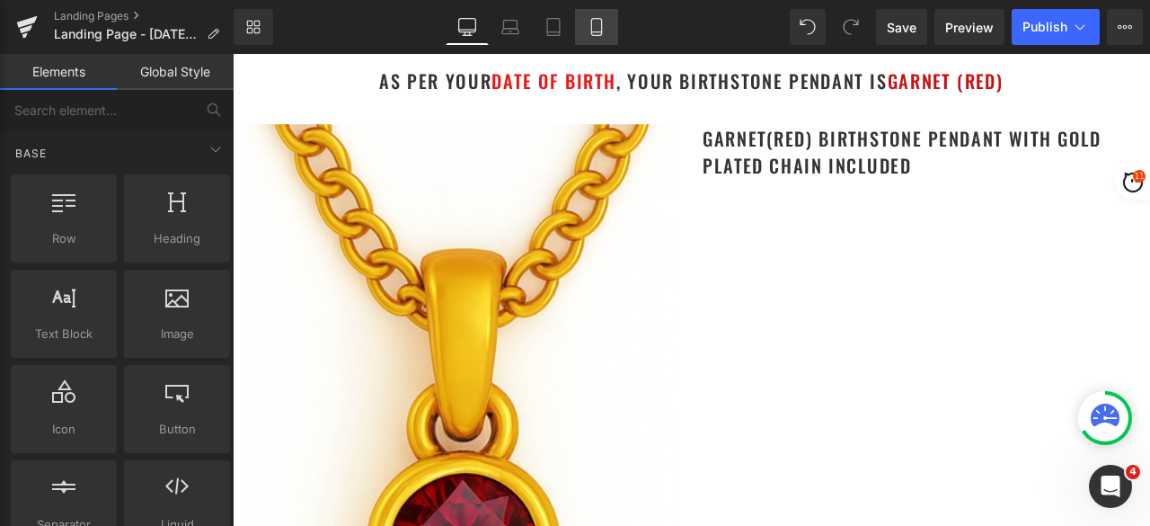
click at [591, 23] on icon at bounding box center [596, 27] width 10 height 17
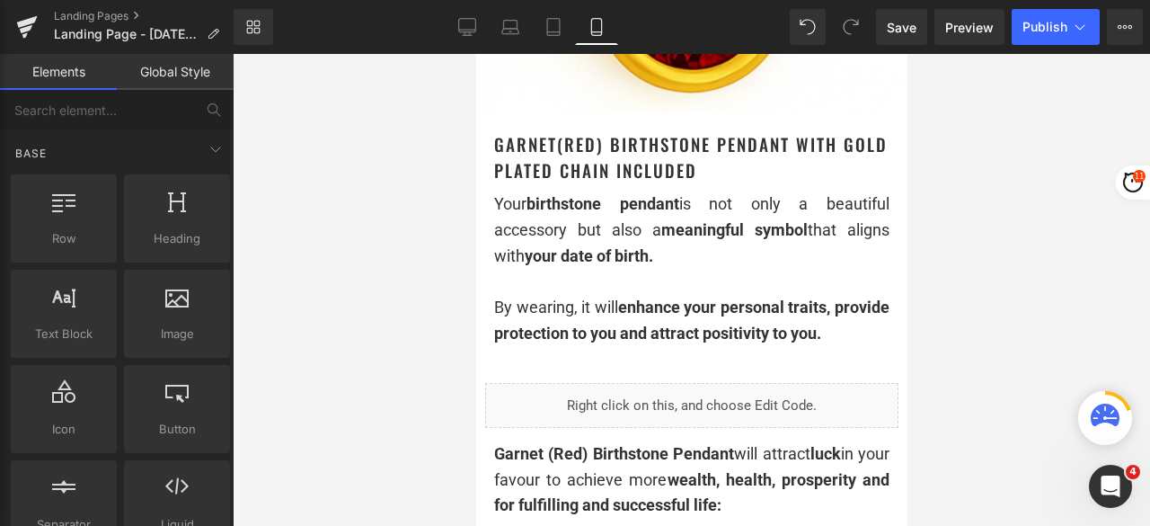
scroll to position [629, 0]
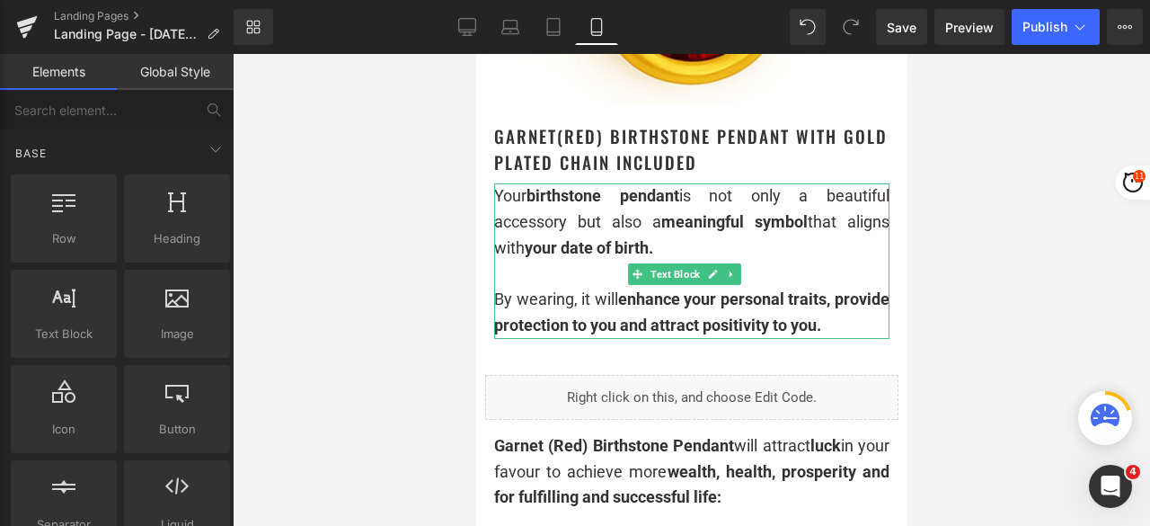
drag, startPoint x: 654, startPoint y: 236, endPoint x: 654, endPoint y: 271, distance: 35.1
click at [653, 238] on span "your date of birth." at bounding box center [588, 247] width 129 height 19
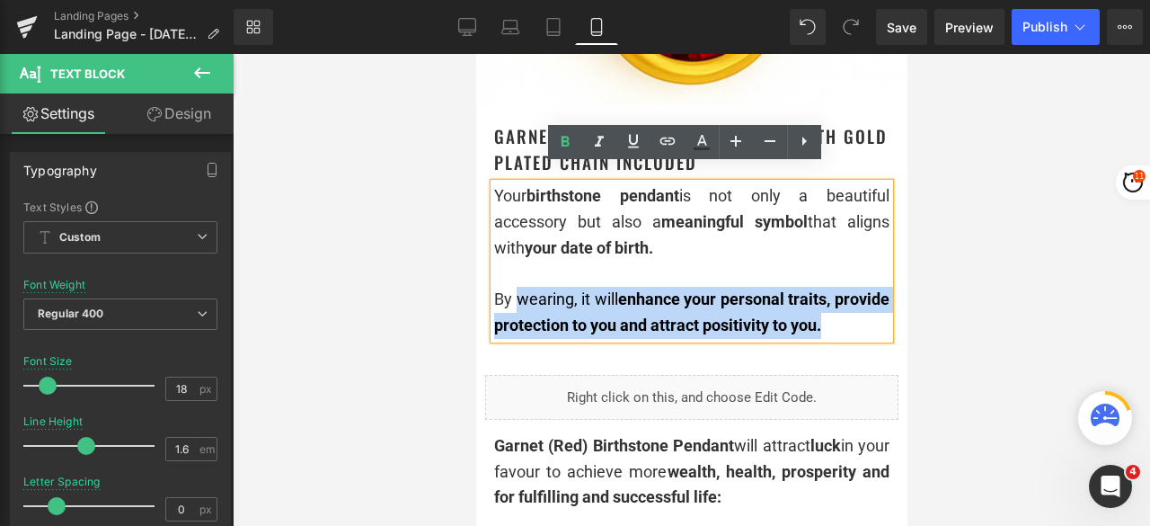
drag, startPoint x: 564, startPoint y: 340, endPoint x: 527, endPoint y: 284, distance: 67.3
click at [527, 287] on div "By wearing, it will enhance your personal traits, provide protection to you and…" at bounding box center [690, 313] width 395 height 52
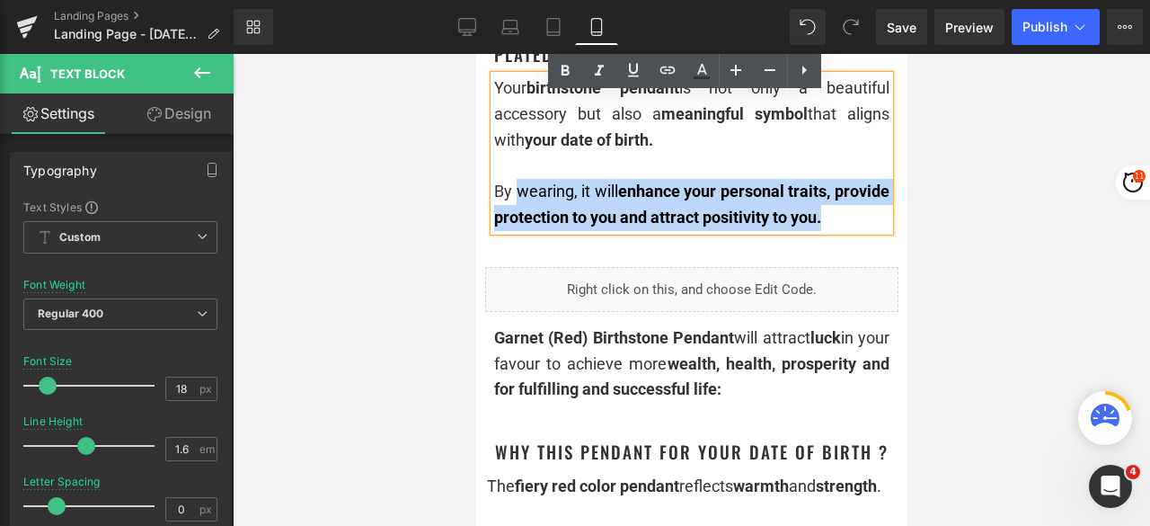
scroll to position [719, 0]
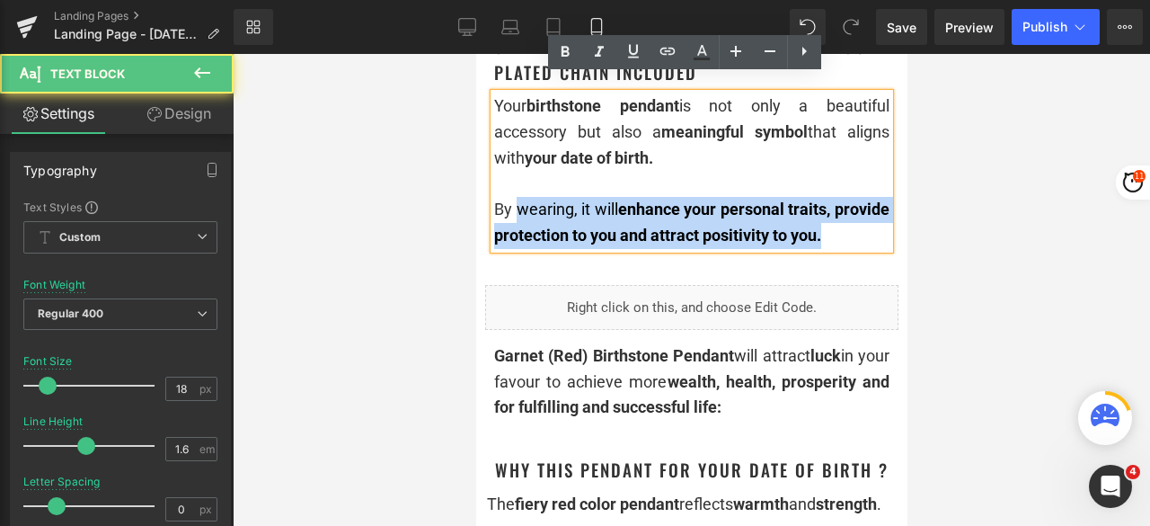
click at [669, 236] on div "By wearing, it will enhance your personal traits, provide protection to you and…" at bounding box center [690, 223] width 395 height 52
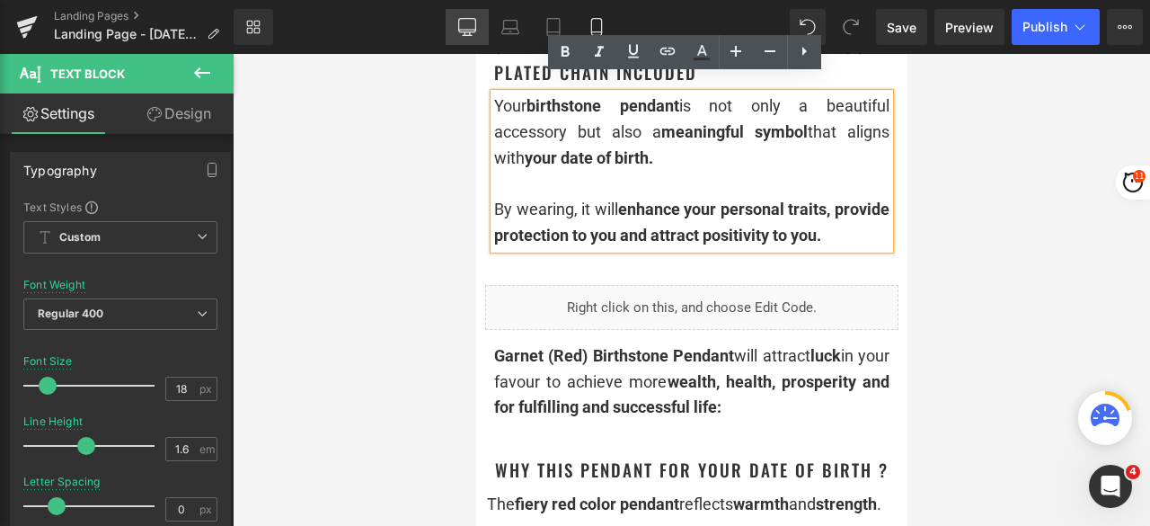
click at [461, 13] on link "Desktop" at bounding box center [467, 27] width 43 height 36
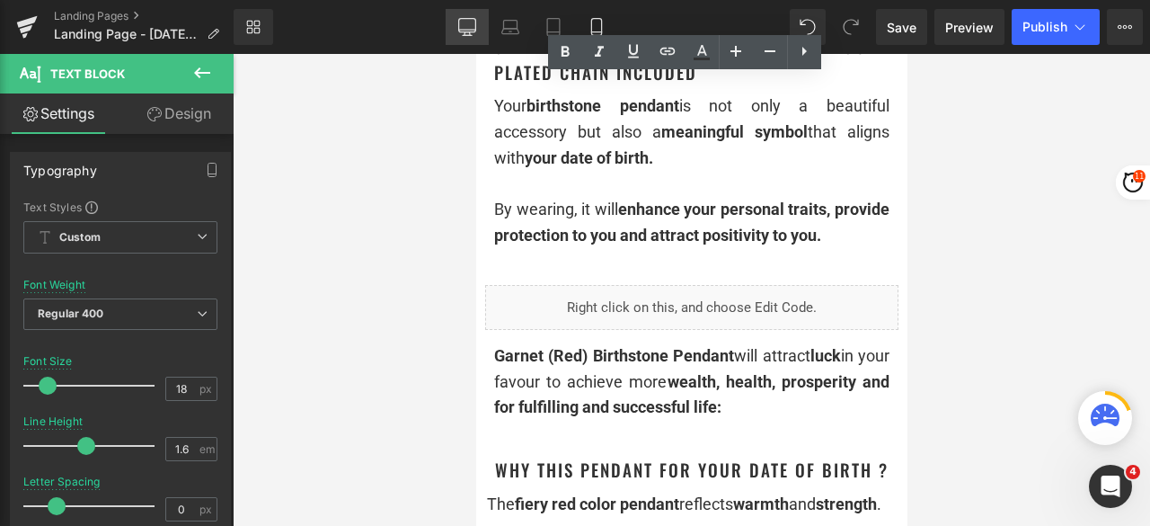
type input "15"
type input "100"
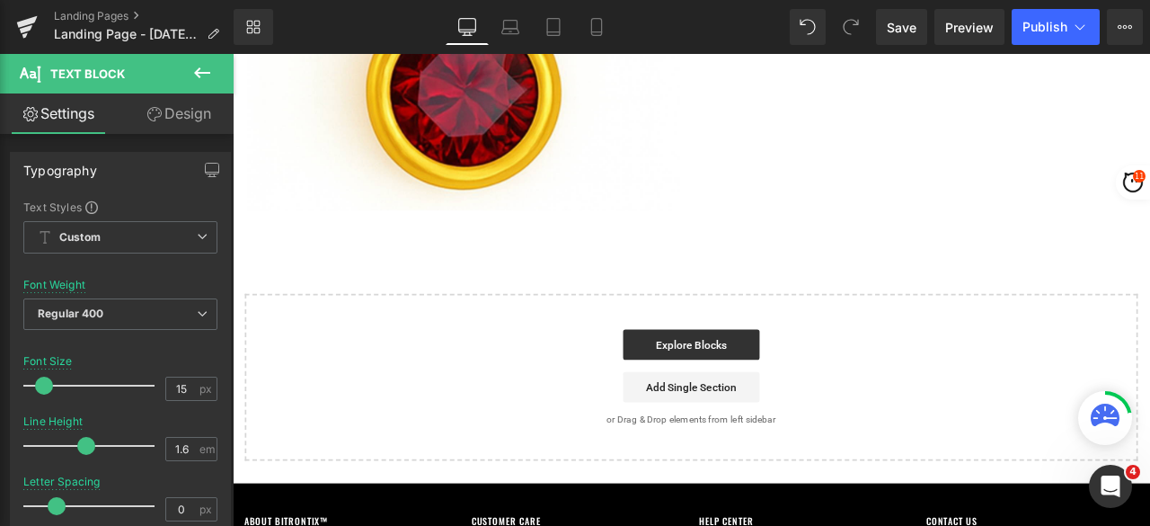
scroll to position [0, 0]
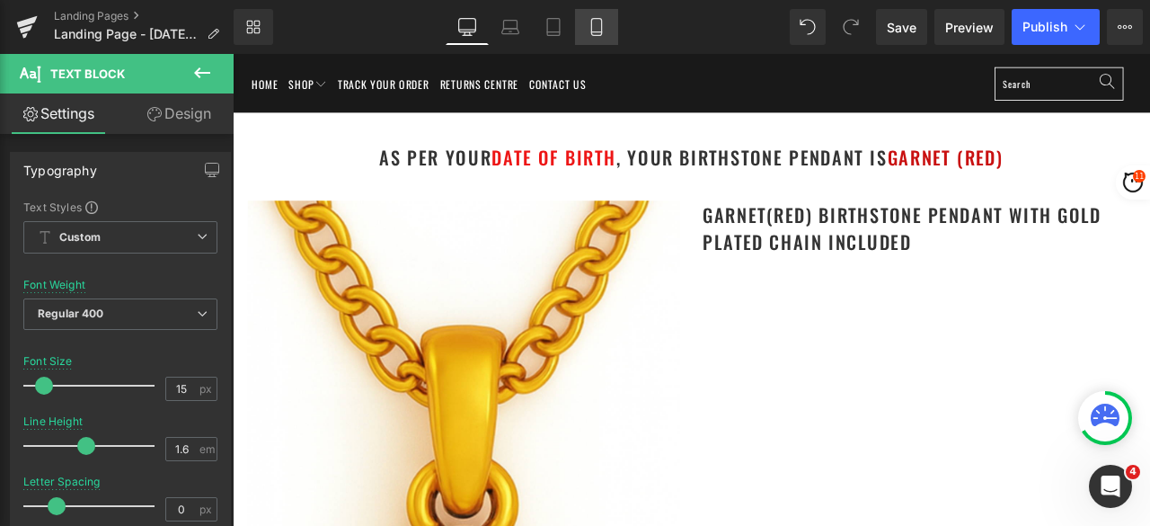
click at [600, 28] on icon at bounding box center [597, 27] width 18 height 18
type input "18"
type input "100"
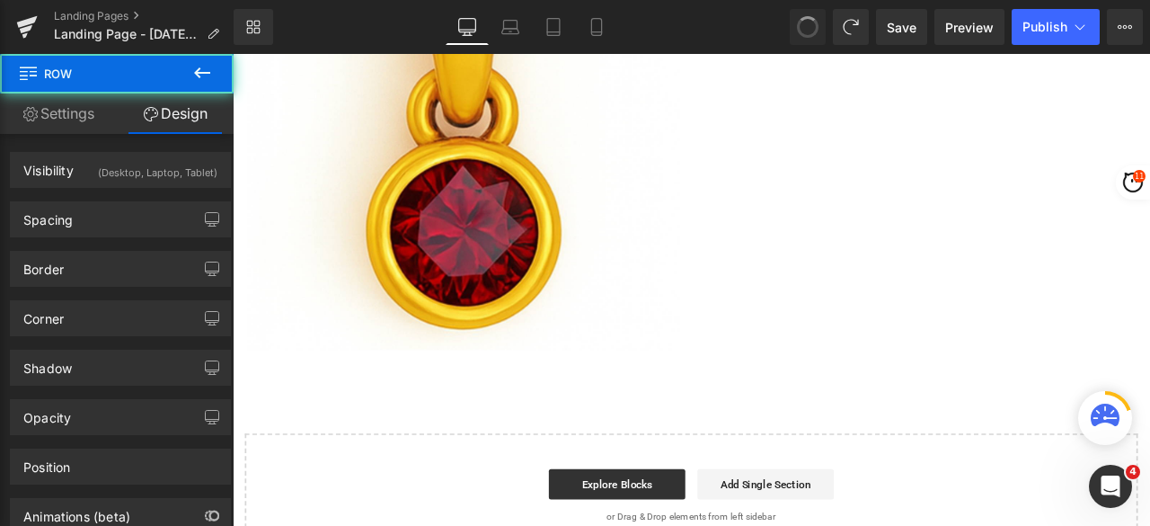
scroll to position [102, 0]
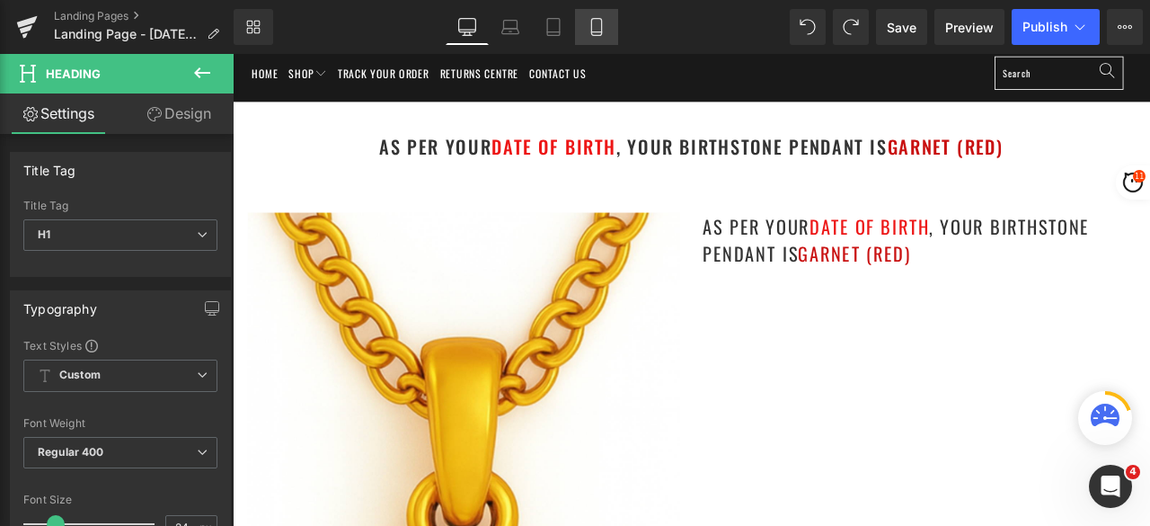
click at [594, 24] on icon at bounding box center [597, 27] width 18 height 18
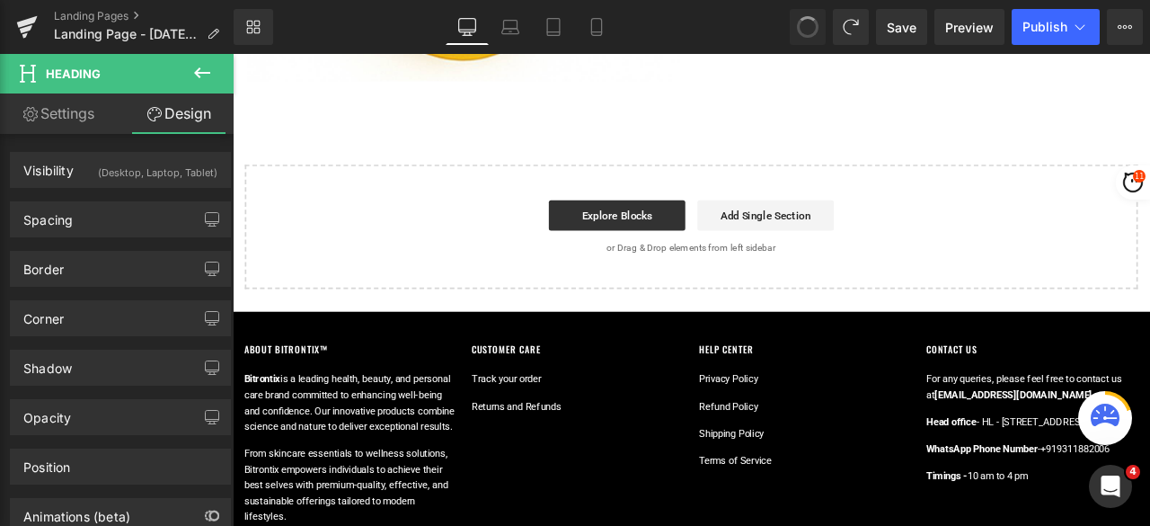
scroll to position [129, 0]
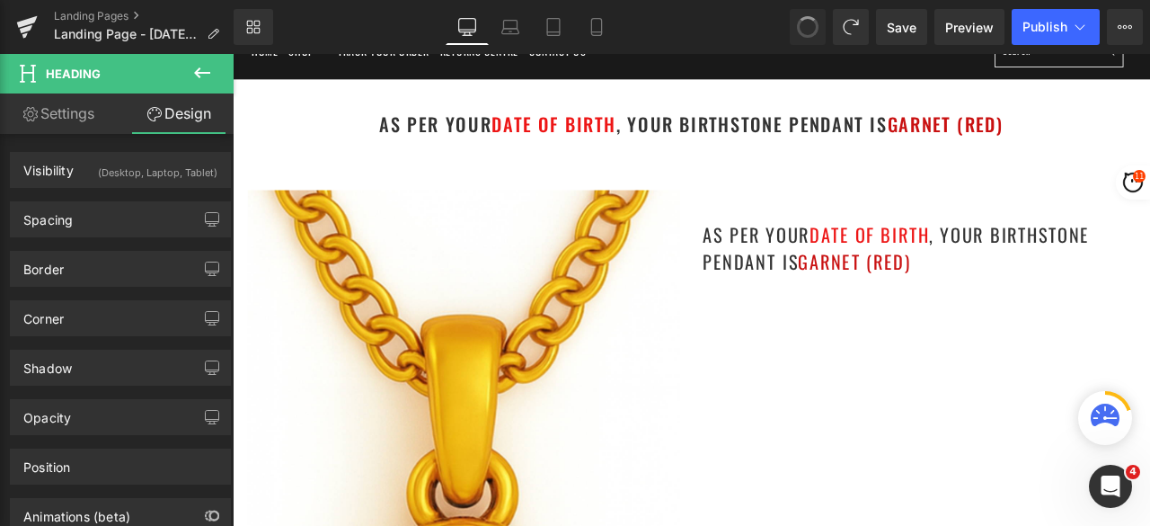
type input "100"
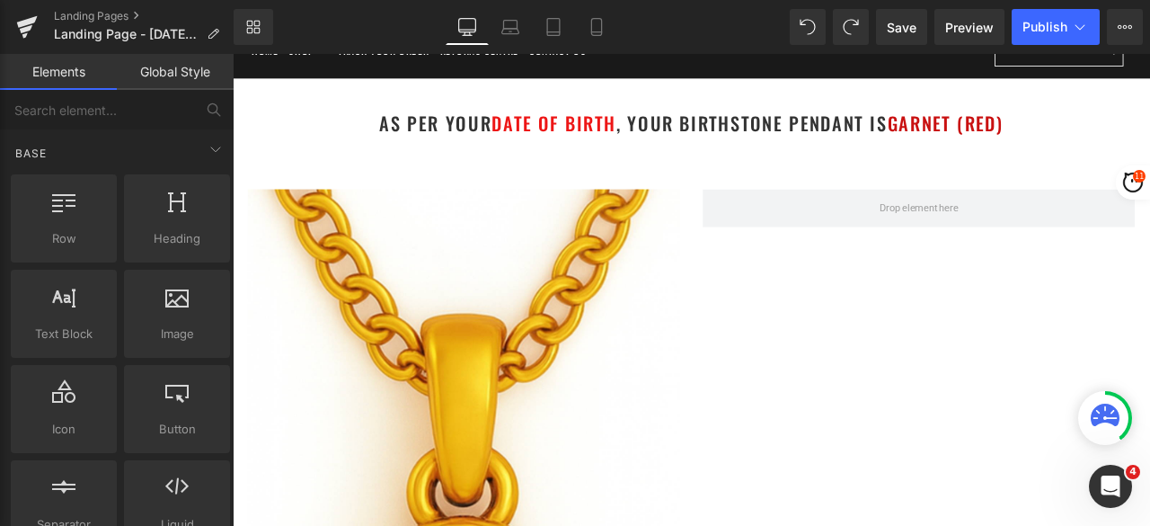
scroll to position [0, 0]
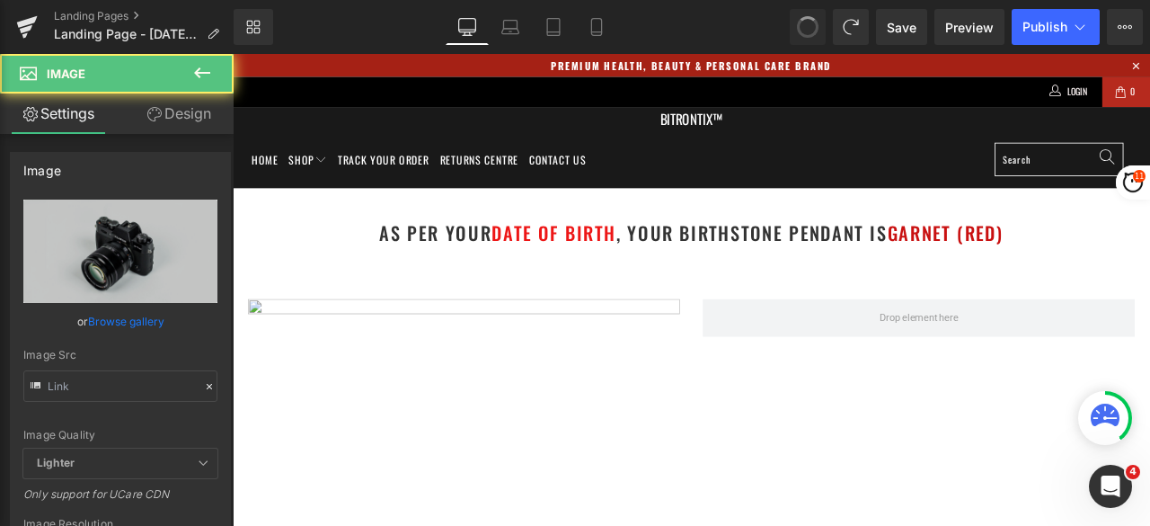
type input "//d1um8515vdn9kb.cloudfront.net/images/parallax.jpg"
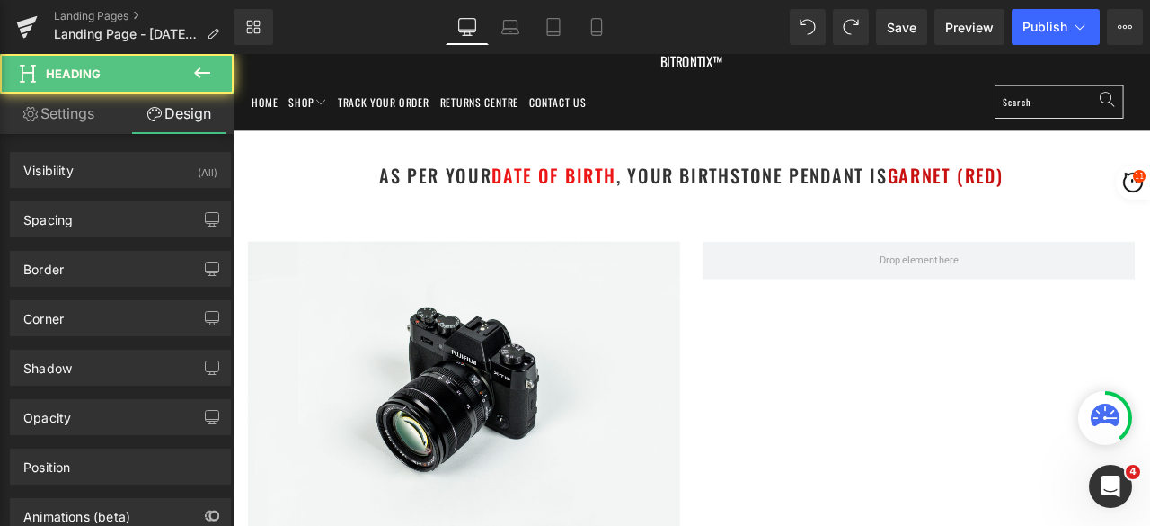
scroll to position [34, 0]
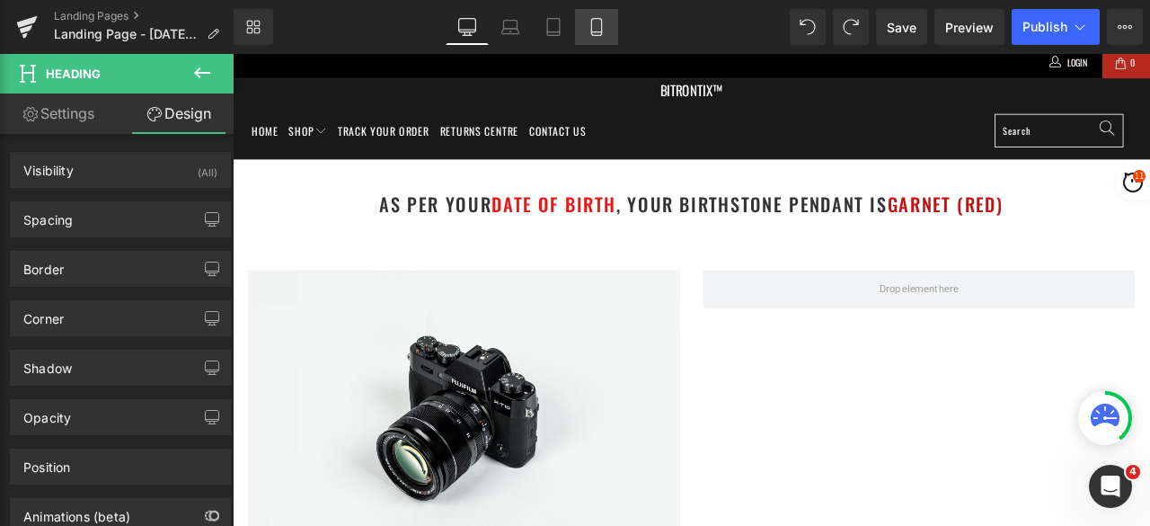
click at [598, 32] on icon at bounding box center [596, 32] width 10 height 0
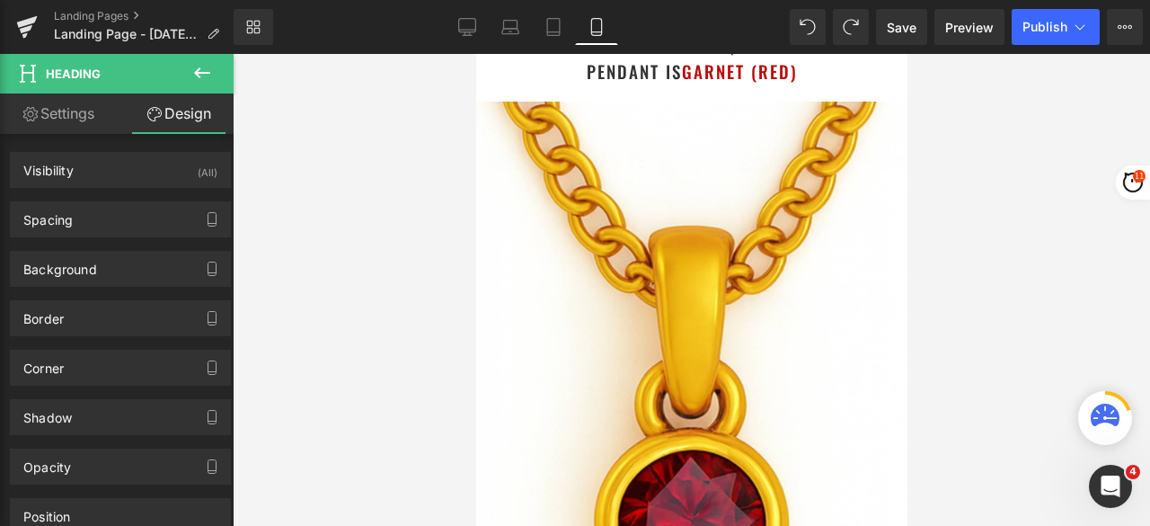
scroll to position [0, 0]
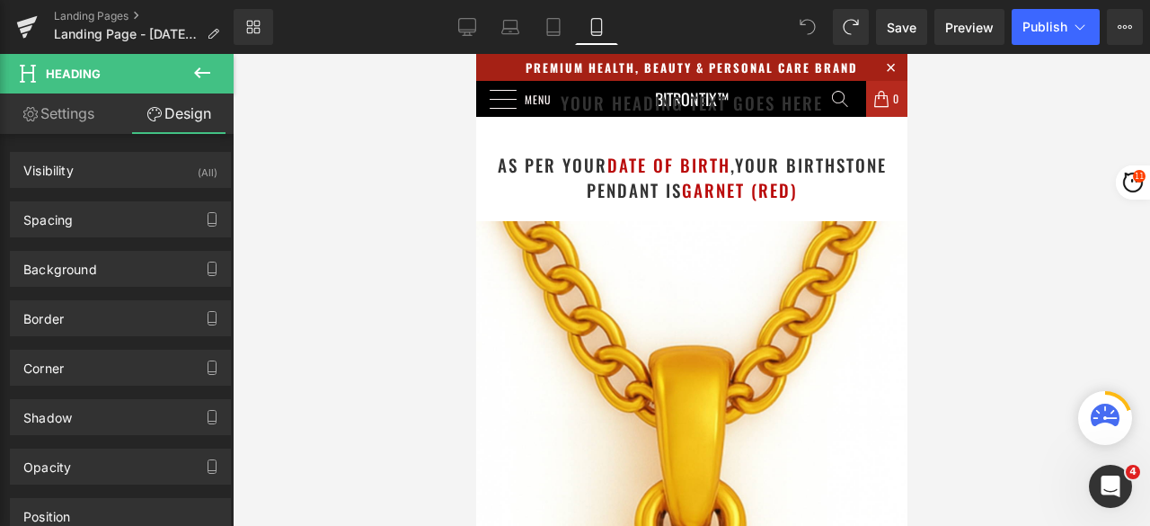
click at [808, 31] on icon at bounding box center [808, 27] width 16 height 16
click at [809, 13] on span at bounding box center [808, 27] width 36 height 36
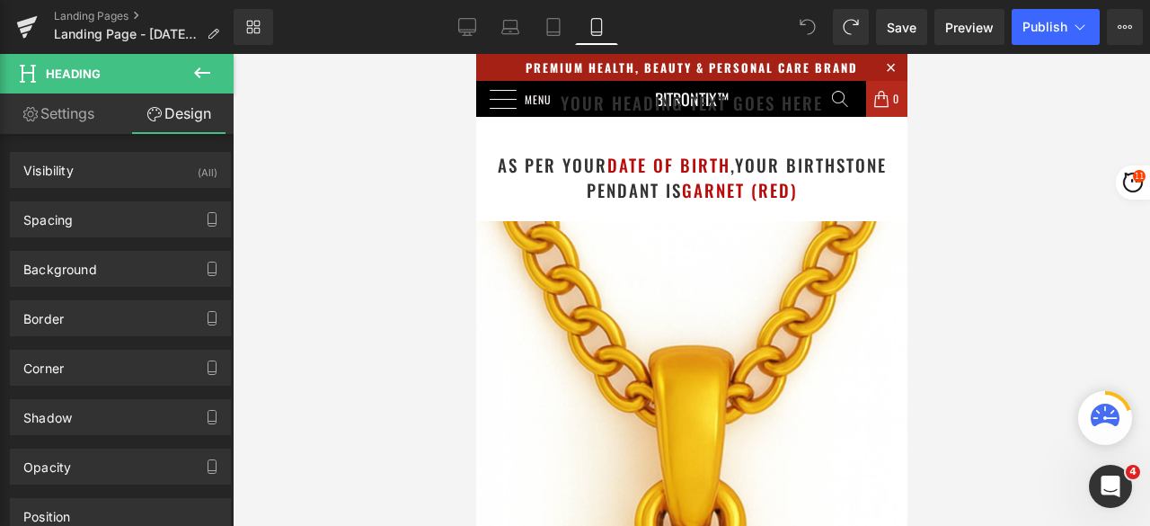
click at [809, 13] on span at bounding box center [808, 27] width 36 height 36
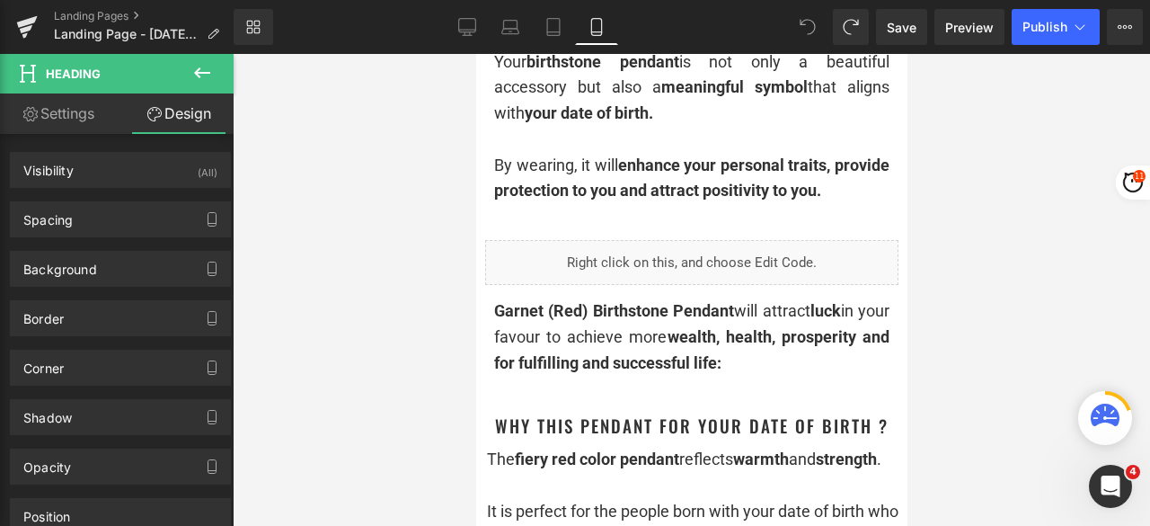
scroll to position [809, 0]
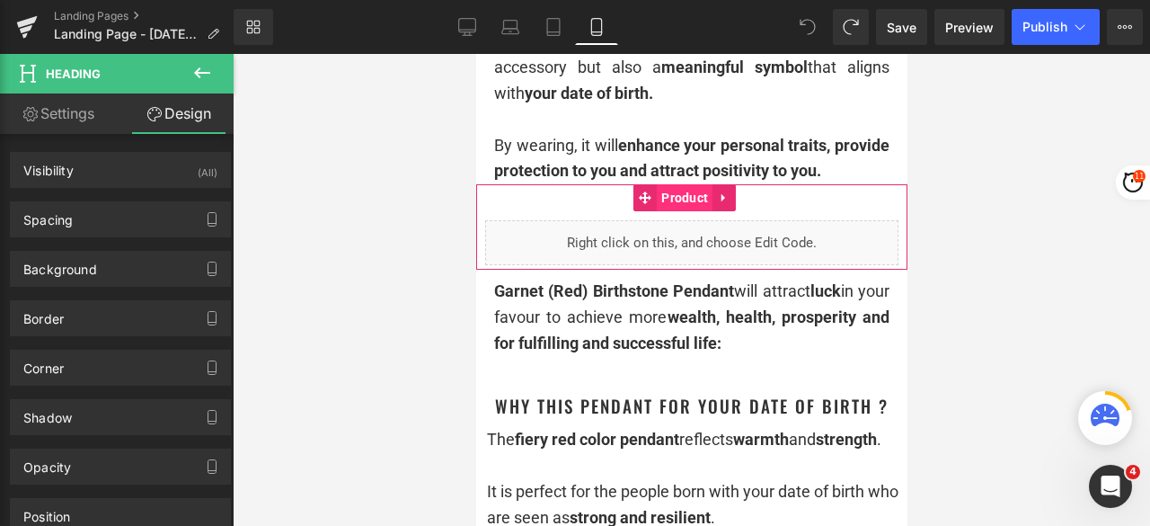
click at [672, 199] on span "Product" at bounding box center [684, 197] width 56 height 27
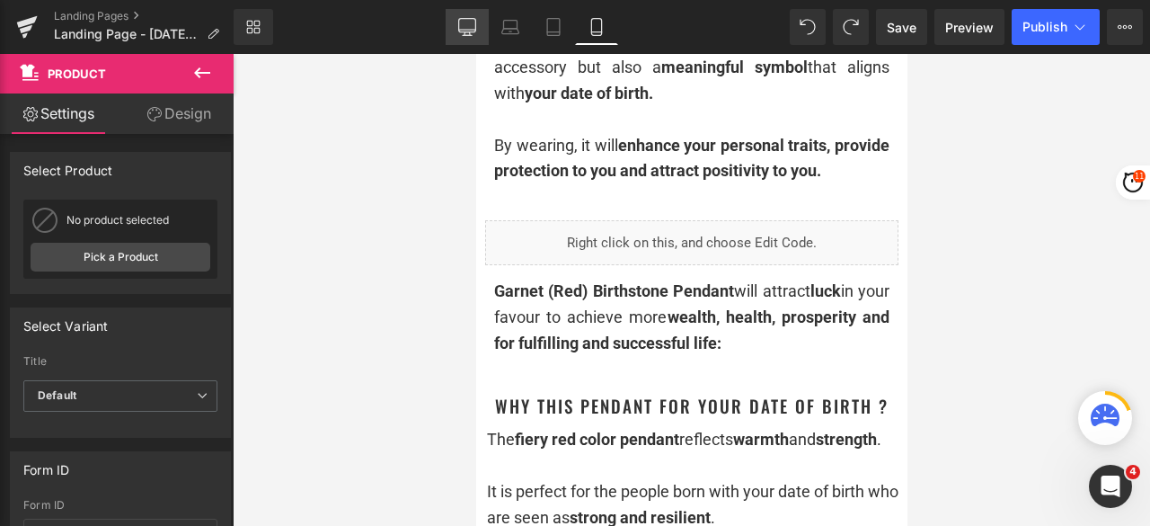
click at [467, 42] on link "Desktop" at bounding box center [467, 27] width 43 height 36
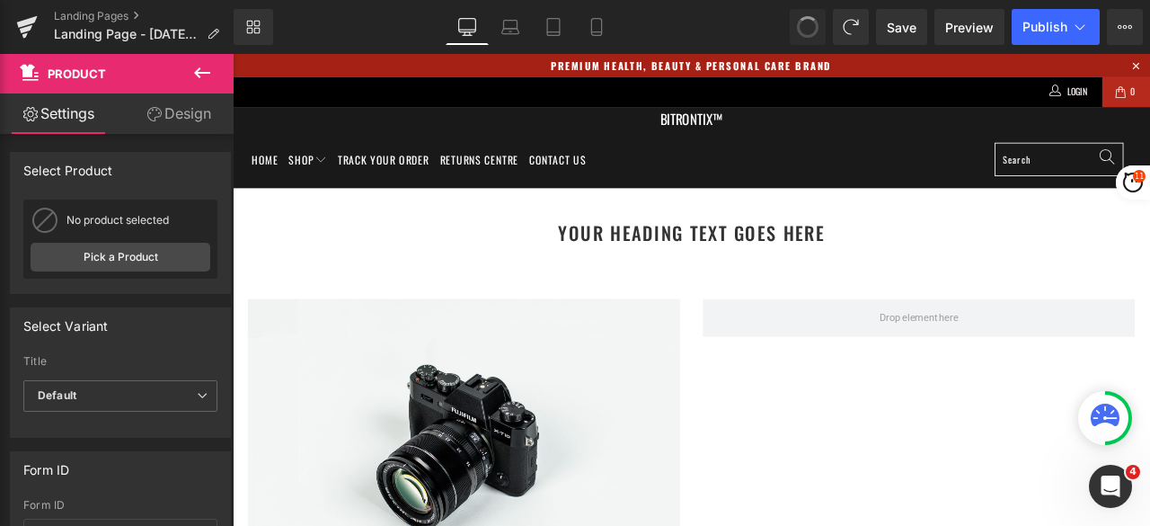
click at [807, 27] on span at bounding box center [808, 27] width 31 height 31
click at [807, 27] on span at bounding box center [807, 26] width 23 height 23
click at [599, 23] on icon at bounding box center [597, 27] width 18 height 18
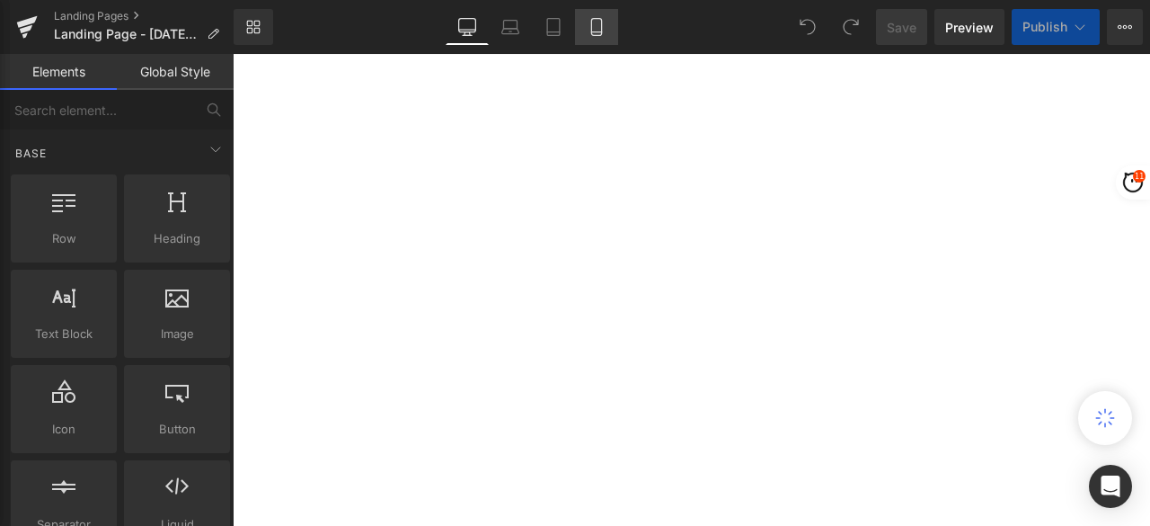
click at [599, 32] on icon at bounding box center [596, 32] width 10 height 0
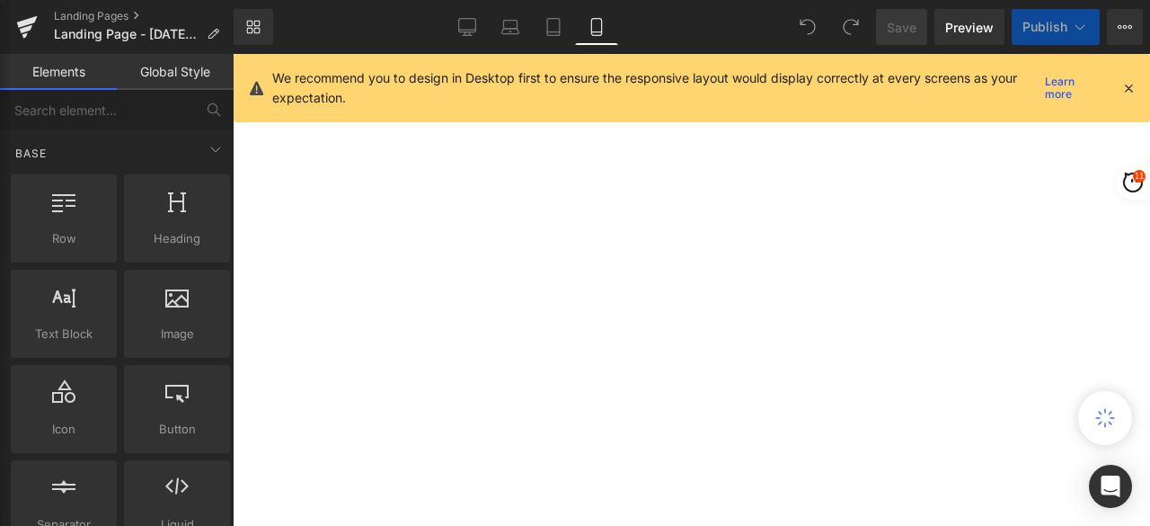
click at [599, 32] on icon at bounding box center [596, 32] width 10 height 0
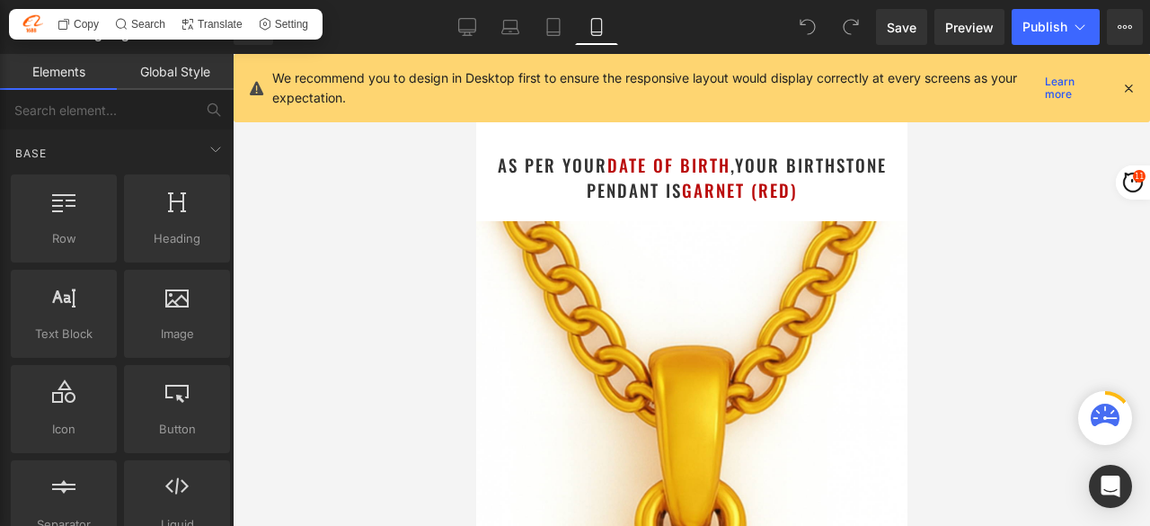
click at [1132, 85] on icon at bounding box center [1129, 88] width 16 height 16
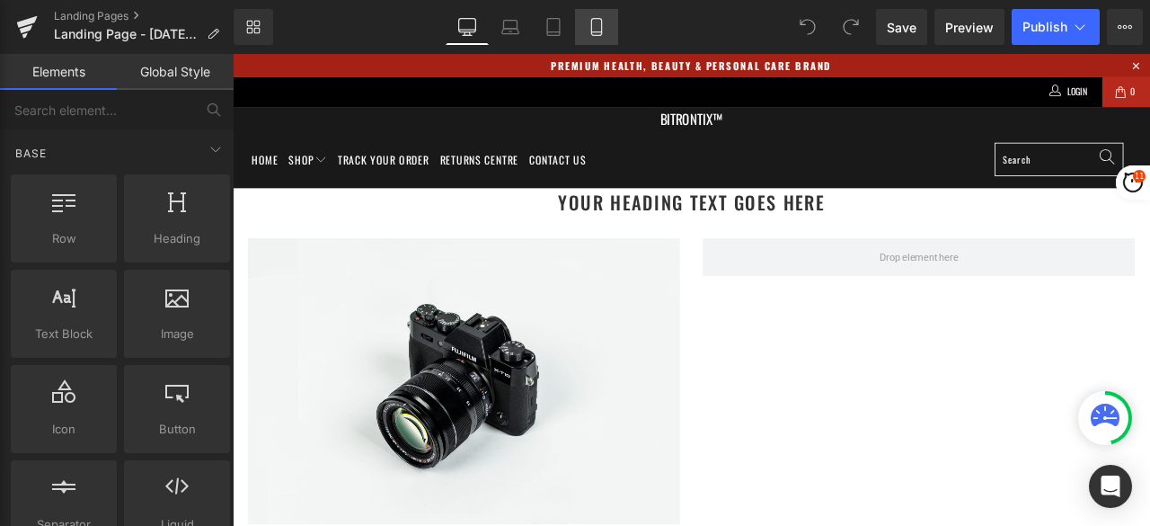
click at [603, 28] on icon at bounding box center [597, 27] width 18 height 18
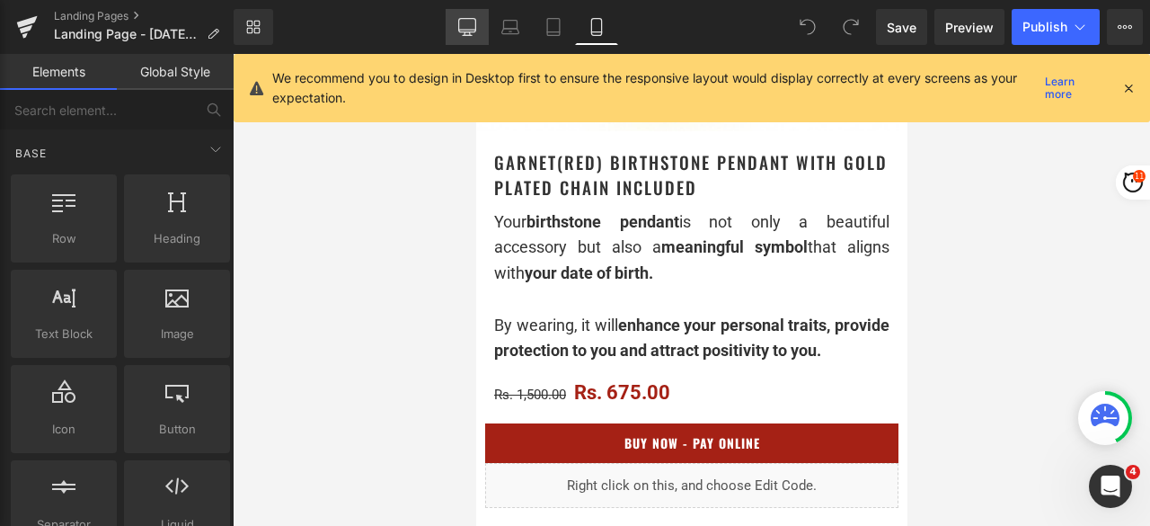
click at [460, 24] on icon at bounding box center [467, 27] width 18 height 18
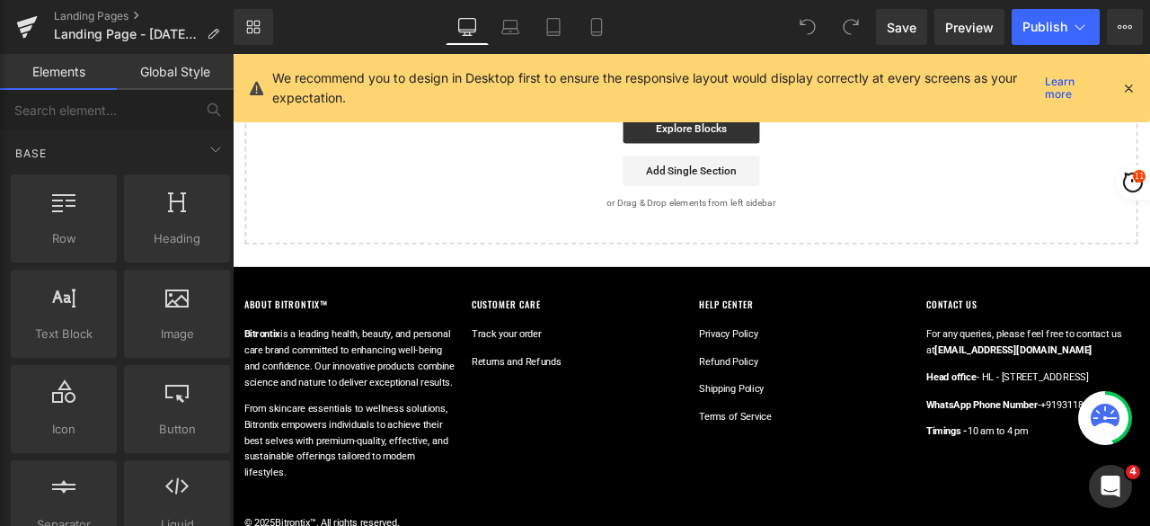
scroll to position [191, 0]
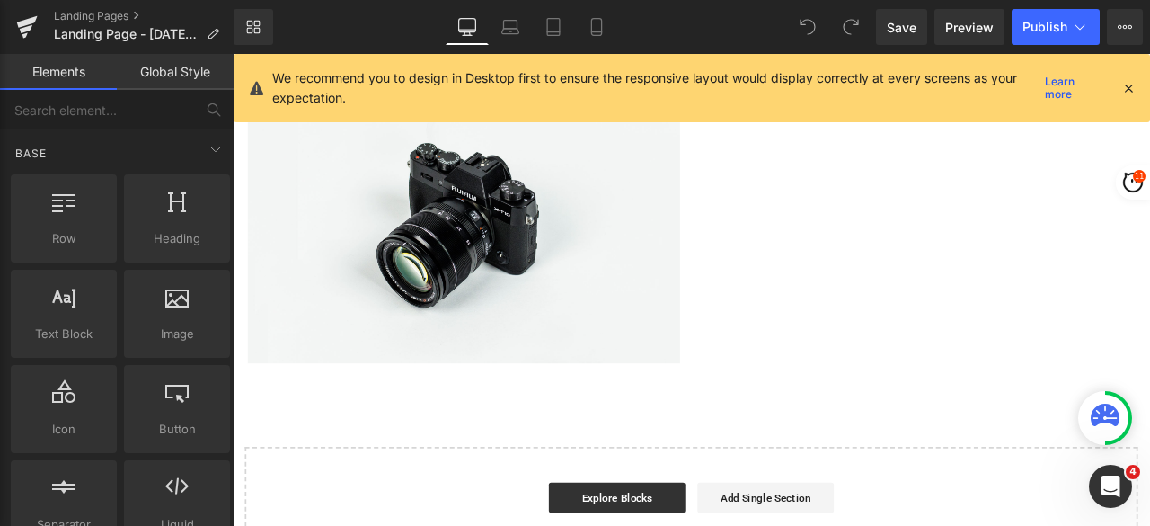
click at [1131, 83] on icon at bounding box center [1129, 88] width 16 height 16
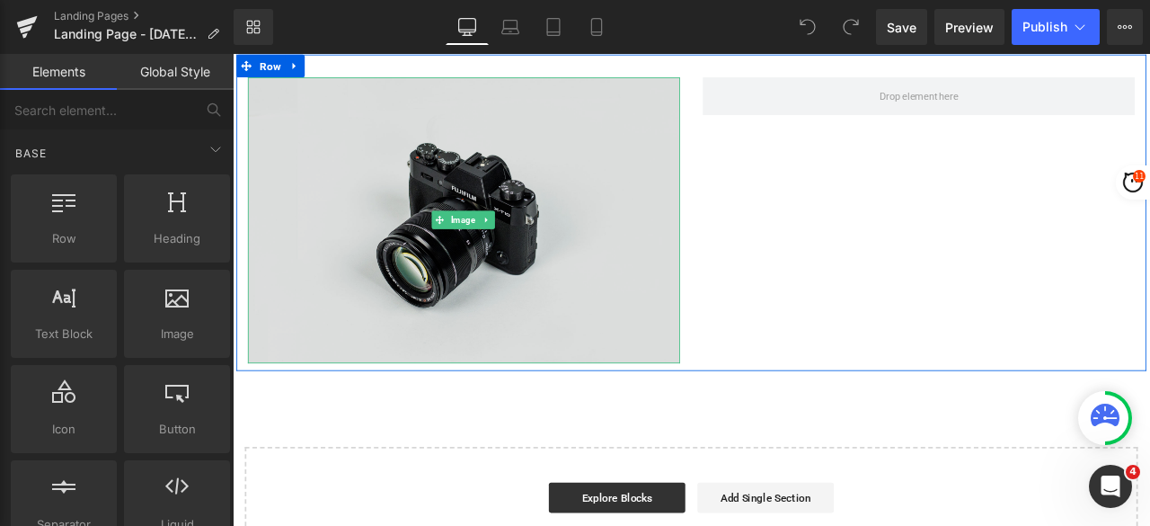
scroll to position [0, 0]
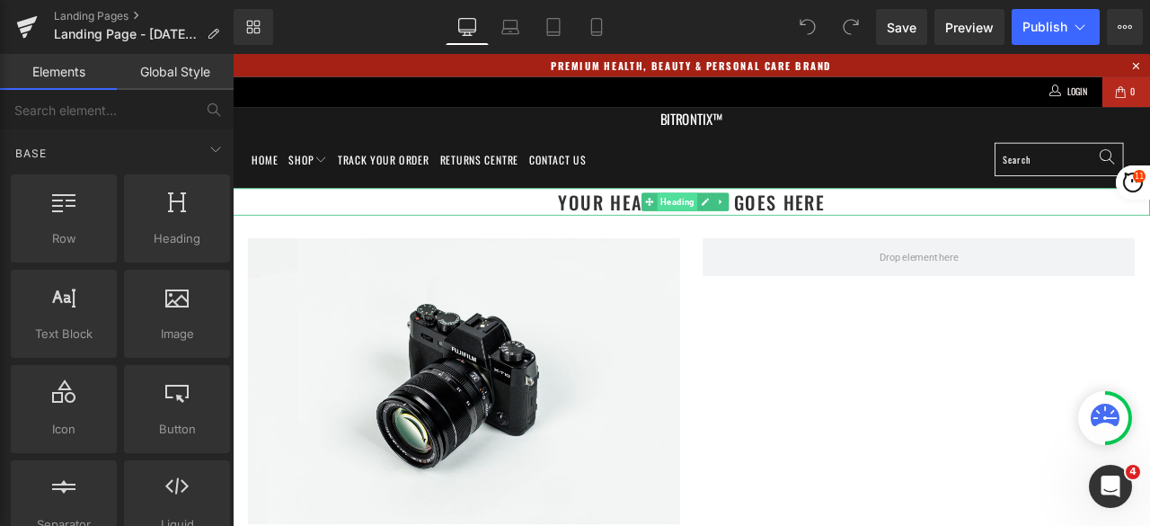
drag, startPoint x: 758, startPoint y: 229, endPoint x: 747, endPoint y: 233, distance: 11.4
click at [759, 229] on span "Heading" at bounding box center [760, 229] width 48 height 22
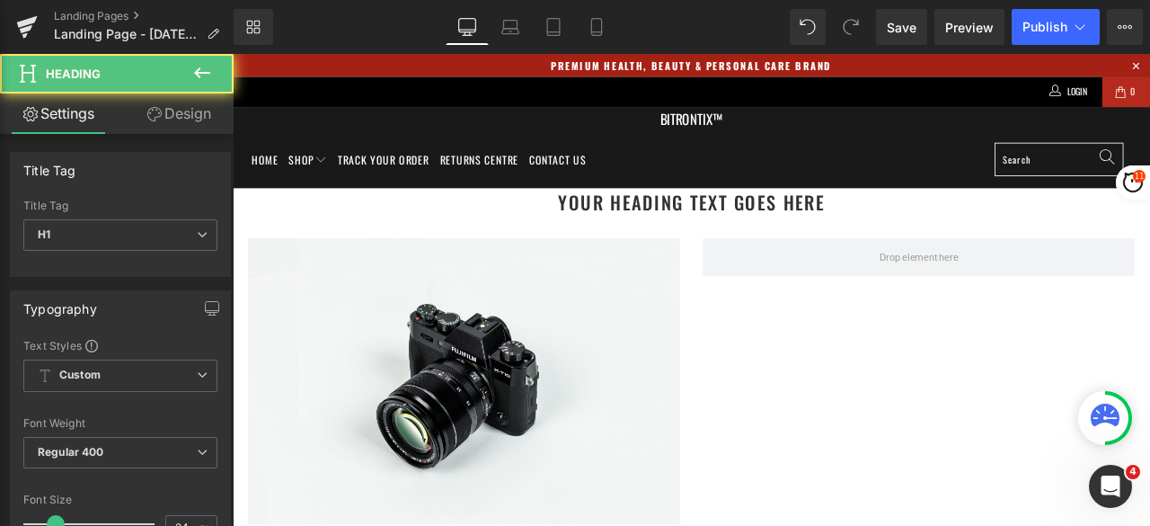
click at [195, 120] on link "Design" at bounding box center [178, 113] width 117 height 40
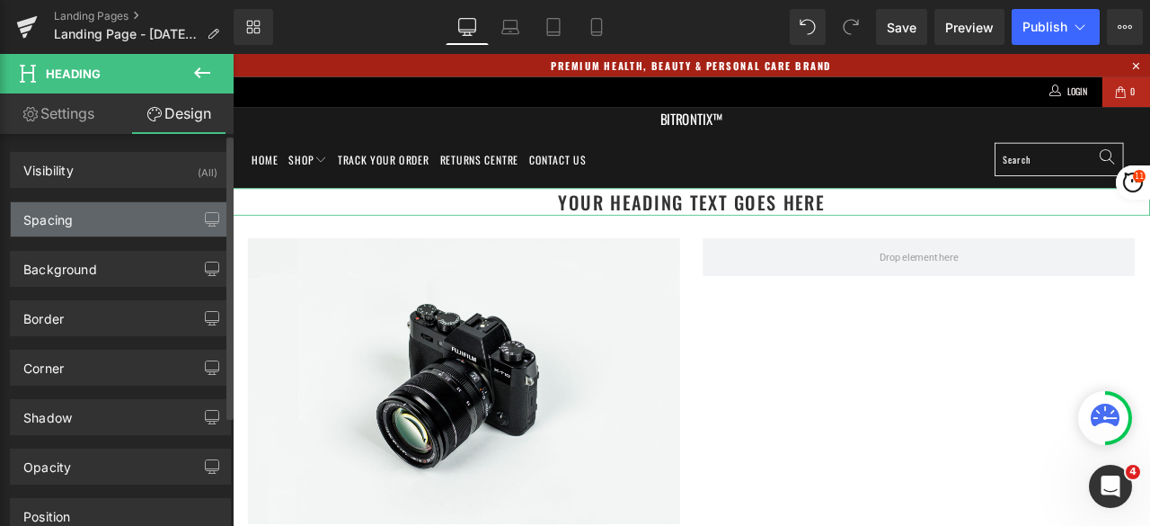
click at [84, 218] on div "Spacing" at bounding box center [120, 219] width 219 height 34
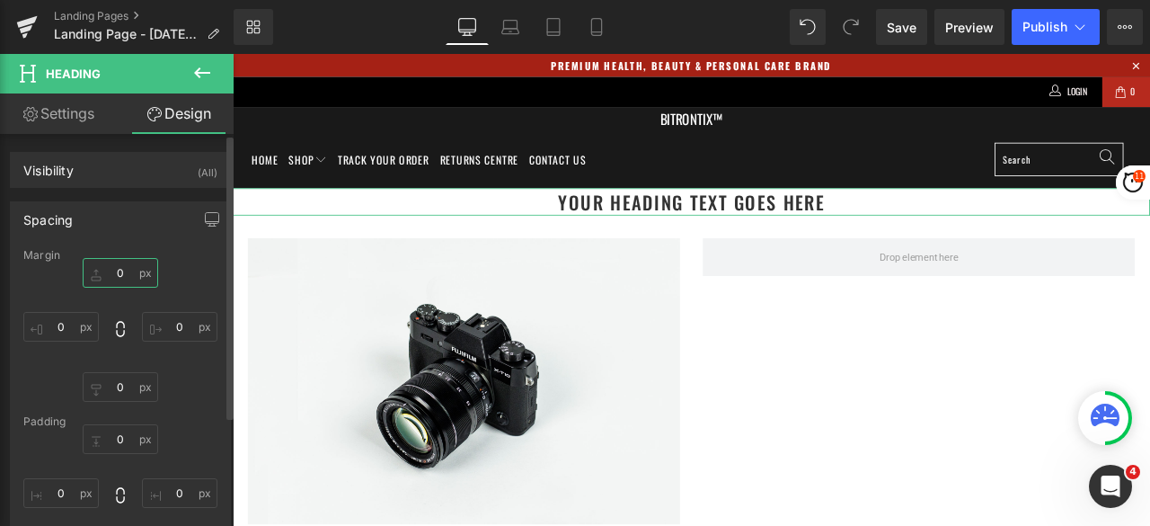
click at [126, 262] on input "0" at bounding box center [120, 273] width 75 height 30
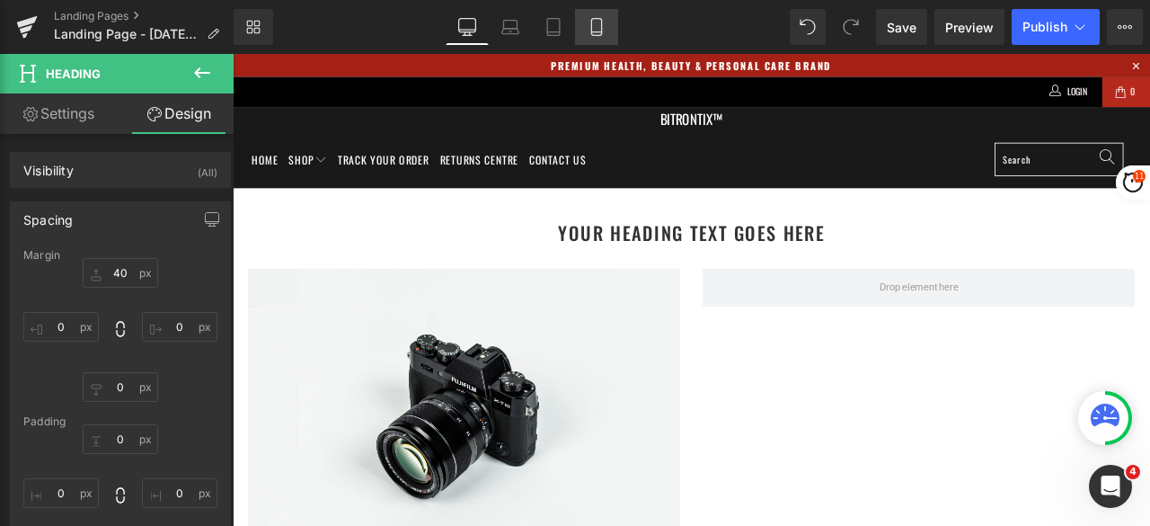
click at [596, 24] on icon at bounding box center [597, 27] width 18 height 18
type input "40"
type input "0"
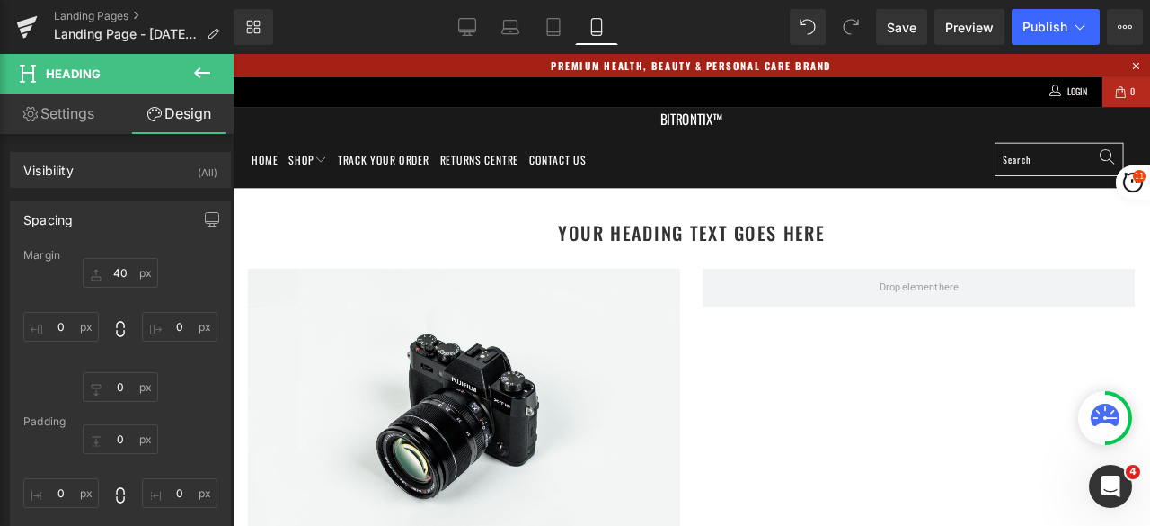
type input "0"
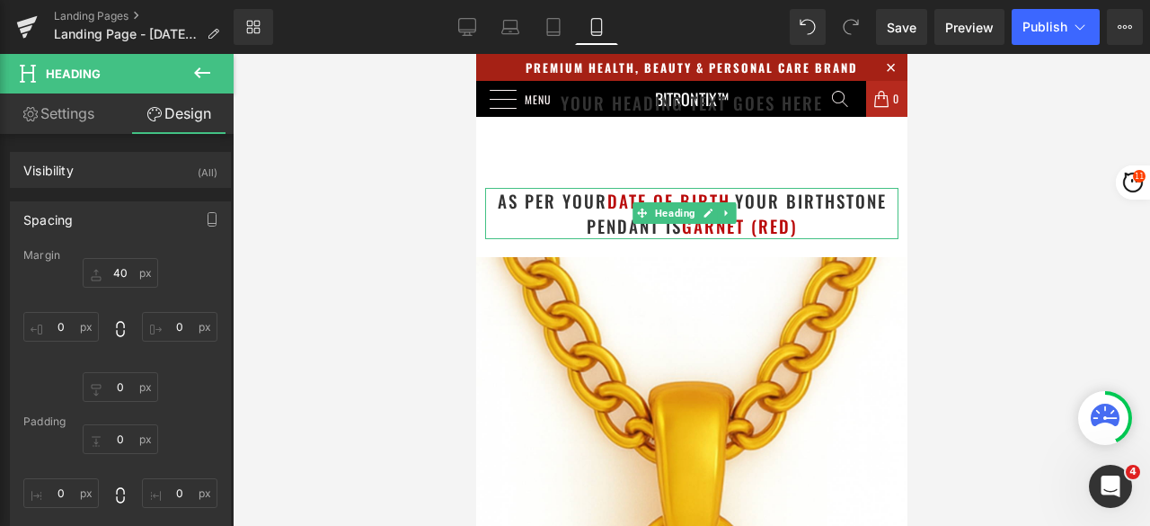
click at [800, 226] on h1 "as per your date of birth , your birthstone pendant is Garnet (Red)" at bounding box center [690, 213] width 413 height 51
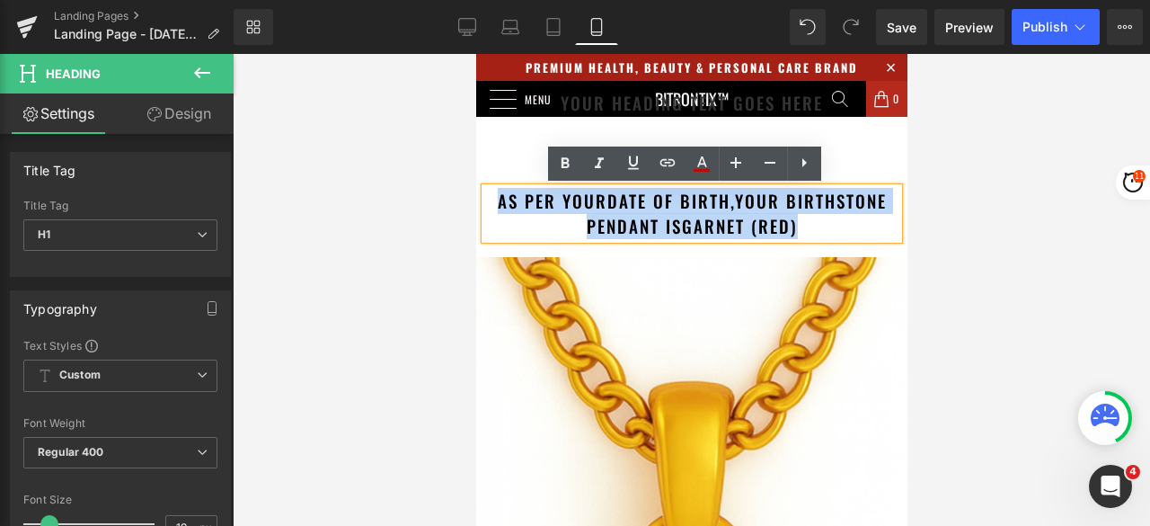
drag, startPoint x: 808, startPoint y: 224, endPoint x: 486, endPoint y: 204, distance: 322.4
click at [486, 204] on h1 "as per your date of birth , your birthstone pendant is Garnet (Red)" at bounding box center [690, 213] width 413 height 51
copy h1 "as per your date of birth , your birthstone pendant is Garnet (Red)"
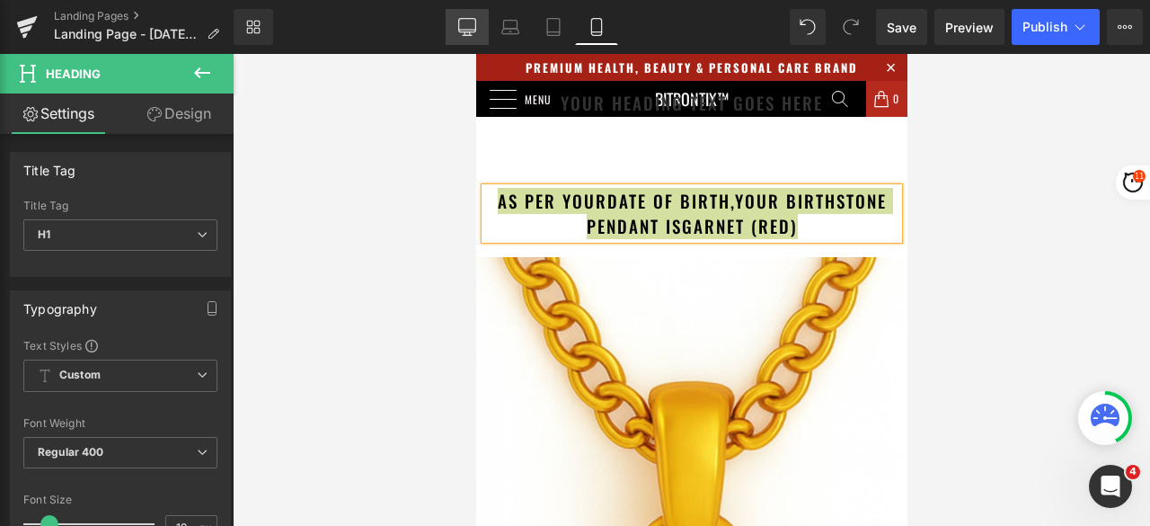
click at [466, 19] on icon at bounding box center [467, 27] width 18 height 18
type input "24"
type input "100"
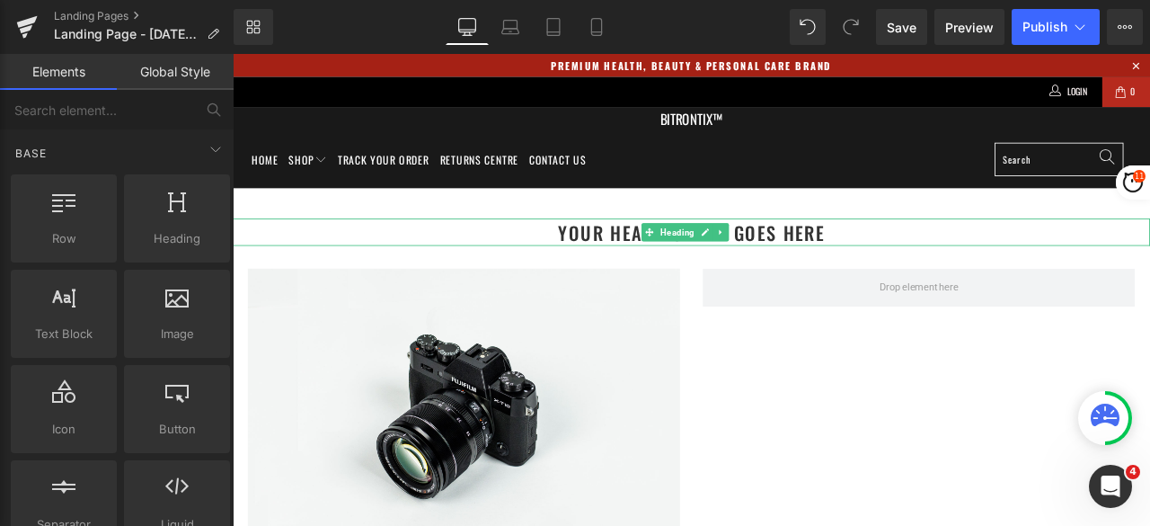
click at [951, 254] on h1 "Your heading text goes here" at bounding box center [777, 265] width 1088 height 32
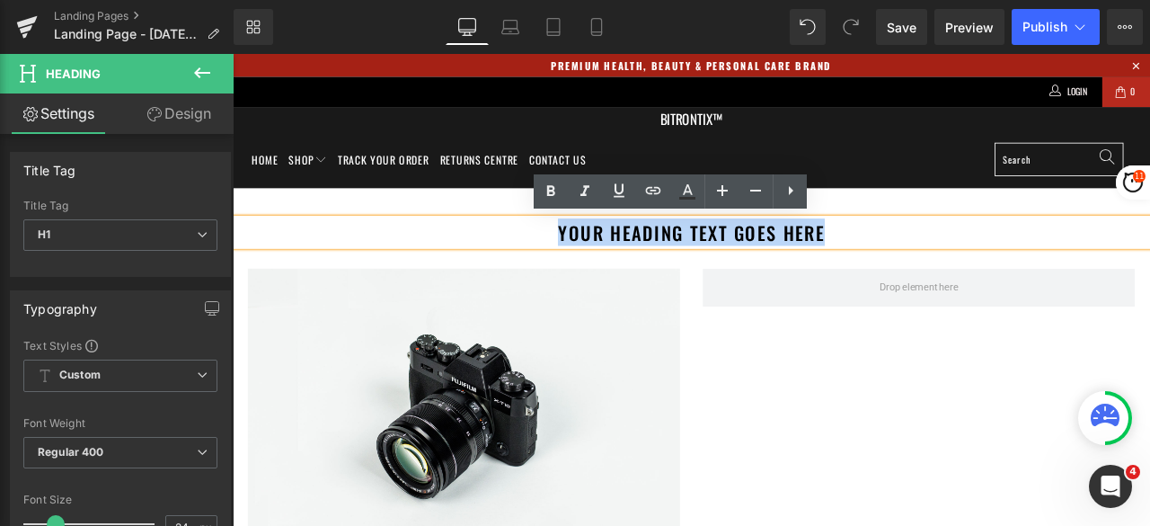
drag, startPoint x: 959, startPoint y: 264, endPoint x: 590, endPoint y: 265, distance: 368.5
click at [590, 265] on h1 "Your heading text goes here" at bounding box center [777, 265] width 1088 height 32
paste div
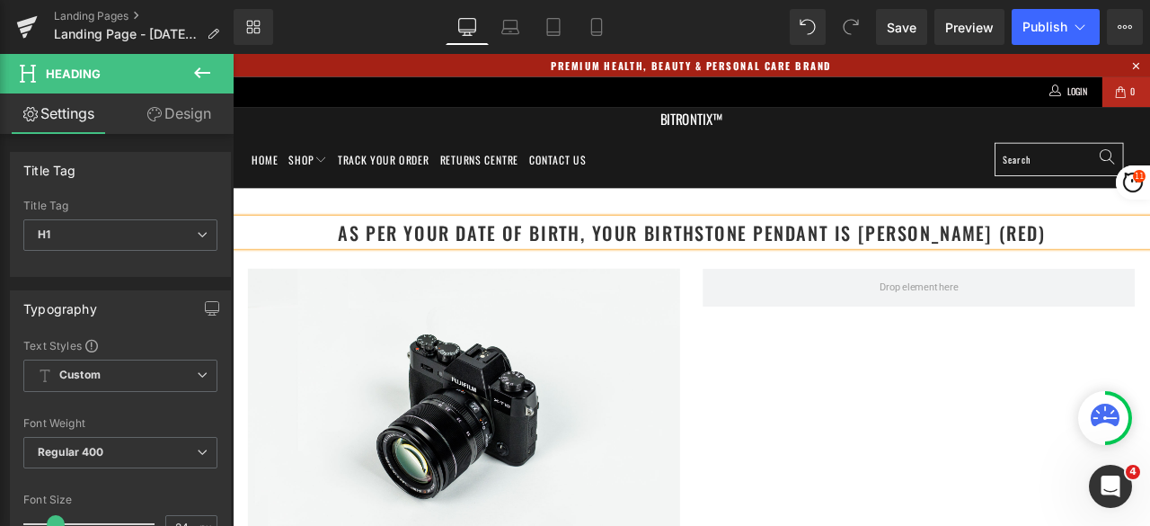
click at [768, 269] on h1 "as per your date of birth, your birthstone pendant is Garnet (Red)" at bounding box center [777, 265] width 1088 height 32
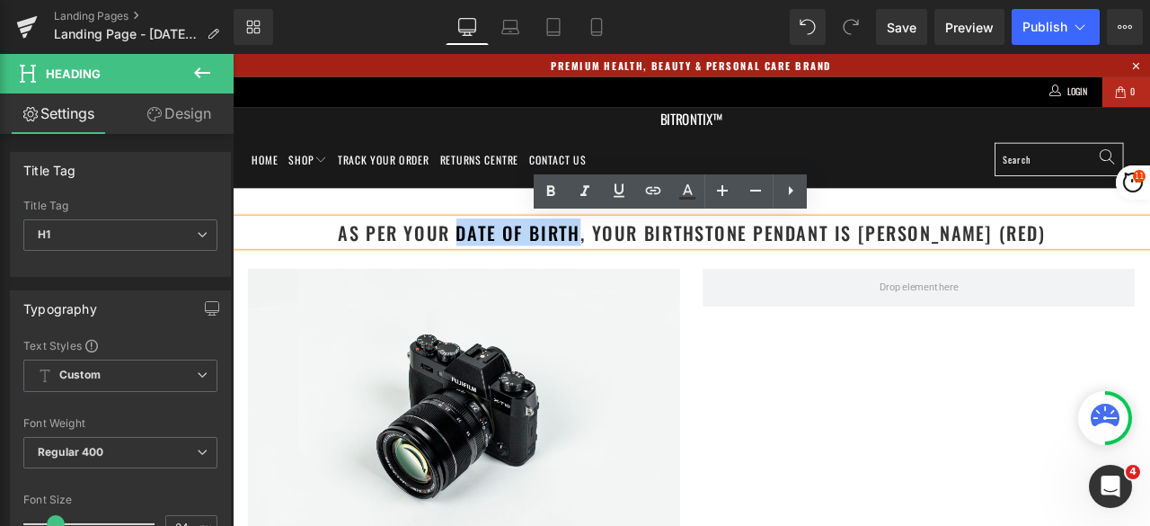
drag, startPoint x: 681, startPoint y: 262, endPoint x: 534, endPoint y: 264, distance: 147.4
click at [534, 264] on h1 "as per your date of birth, your birthstone pendant is Garnet (Red)" at bounding box center [777, 265] width 1088 height 32
click at [685, 199] on icon at bounding box center [687, 198] width 16 height 3
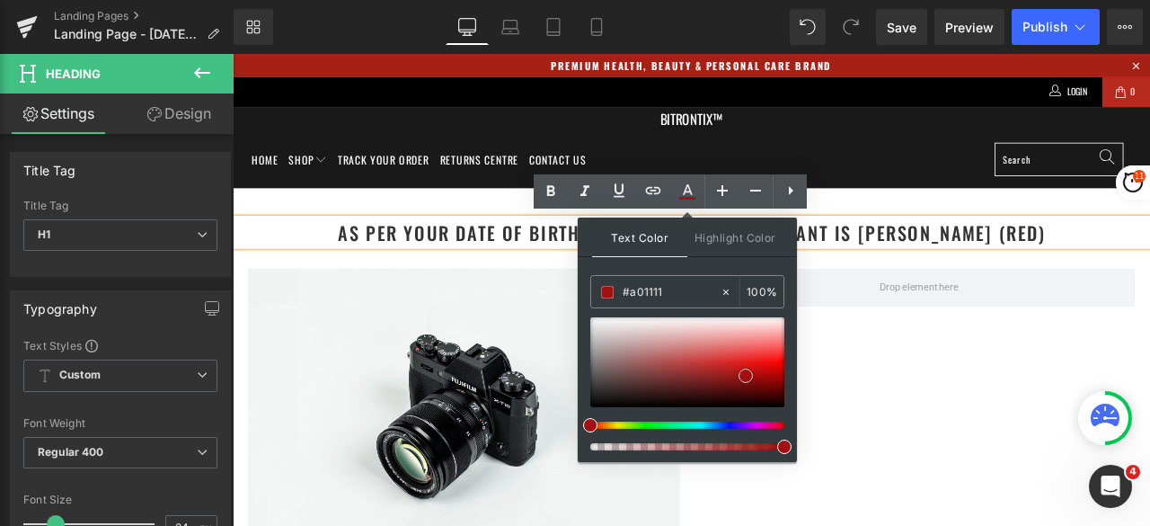
click at [746, 375] on div at bounding box center [687, 362] width 194 height 90
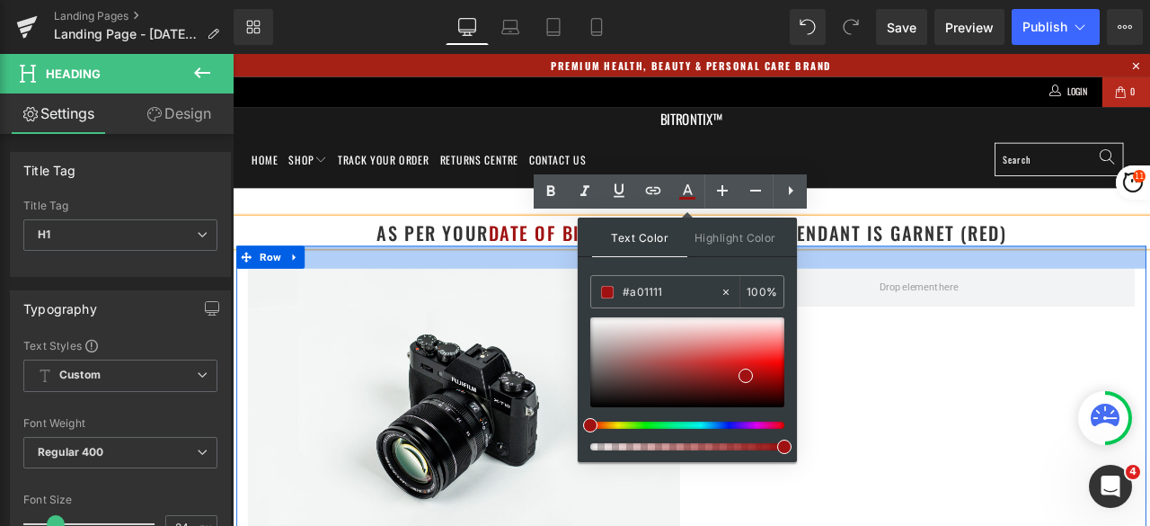
click at [986, 265] on h1 "as per your date of birth , your birthstone pendant is Garnet (Red)" at bounding box center [777, 265] width 1088 height 32
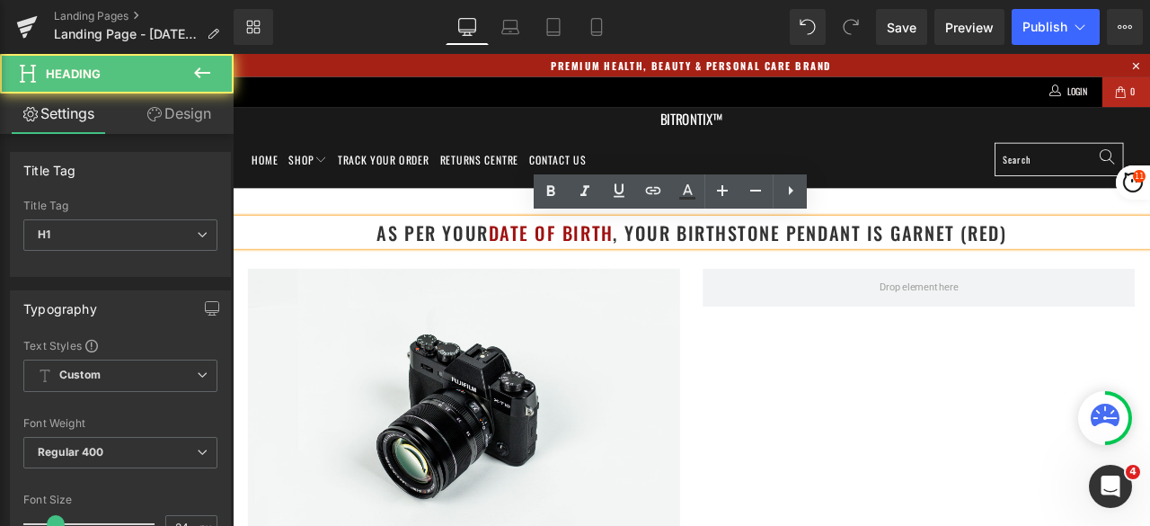
click at [969, 263] on h1 "as per your date of birth , your birthstone pendant is Garnet (Red)" at bounding box center [777, 265] width 1088 height 32
drag, startPoint x: 1138, startPoint y: 267, endPoint x: 1008, endPoint y: 270, distance: 129.4
click at [1008, 270] on h1 "as per your date of birth , your birthstone pendant is Garnet (Red)" at bounding box center [777, 265] width 1088 height 32
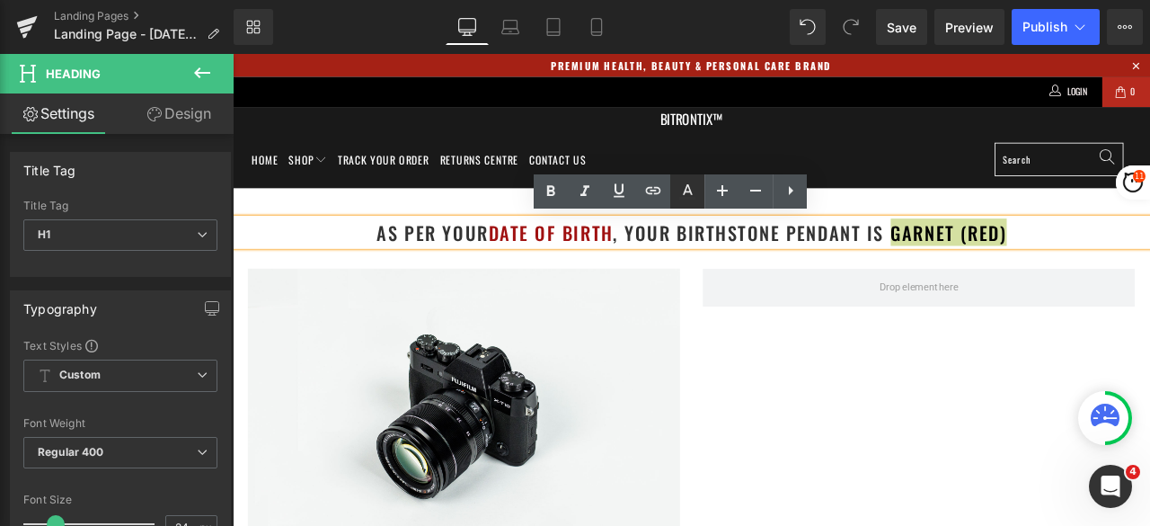
type input "#333333"
type input "100"
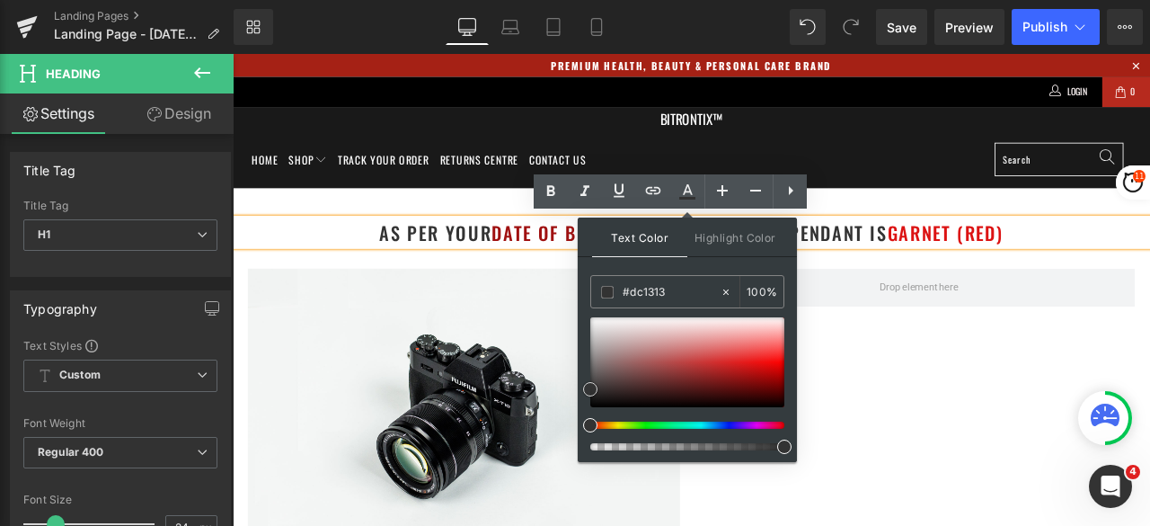
click at [753, 364] on div at bounding box center [687, 362] width 194 height 90
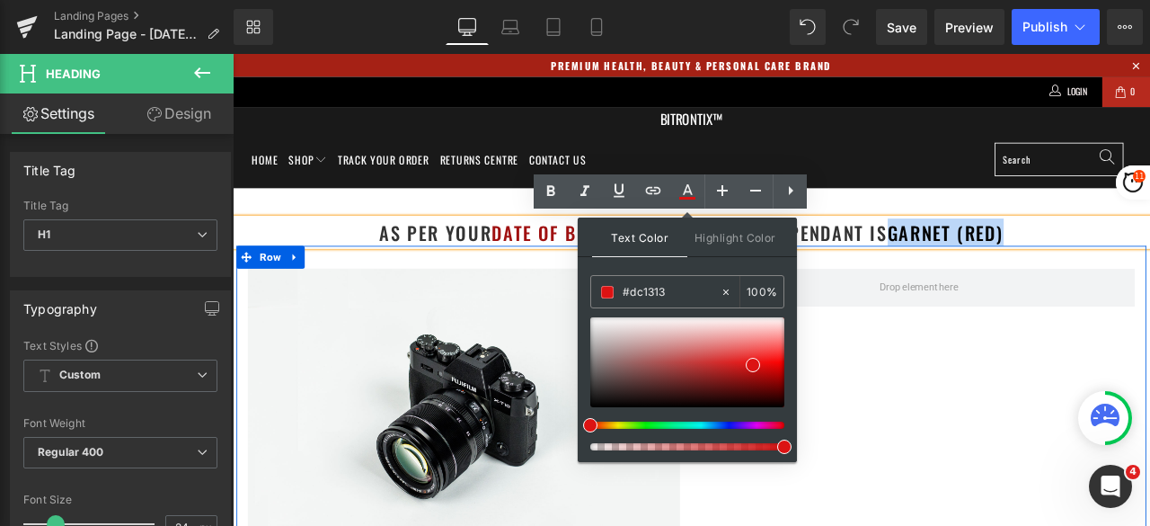
click at [1063, 358] on div "Image Row" at bounding box center [776, 469] width 1079 height 376
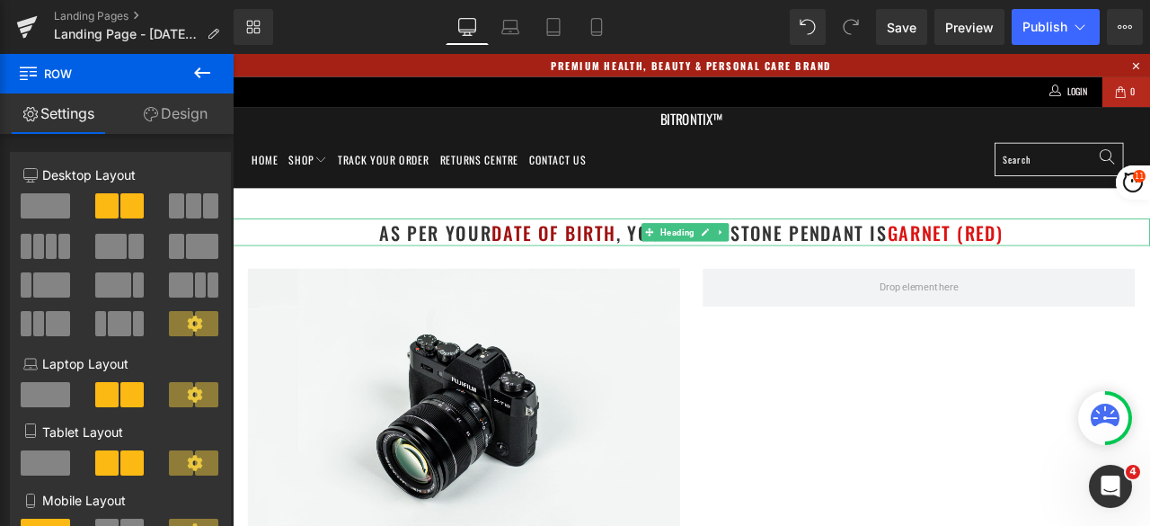
click at [622, 260] on span "date of birth" at bounding box center [613, 265] width 147 height 32
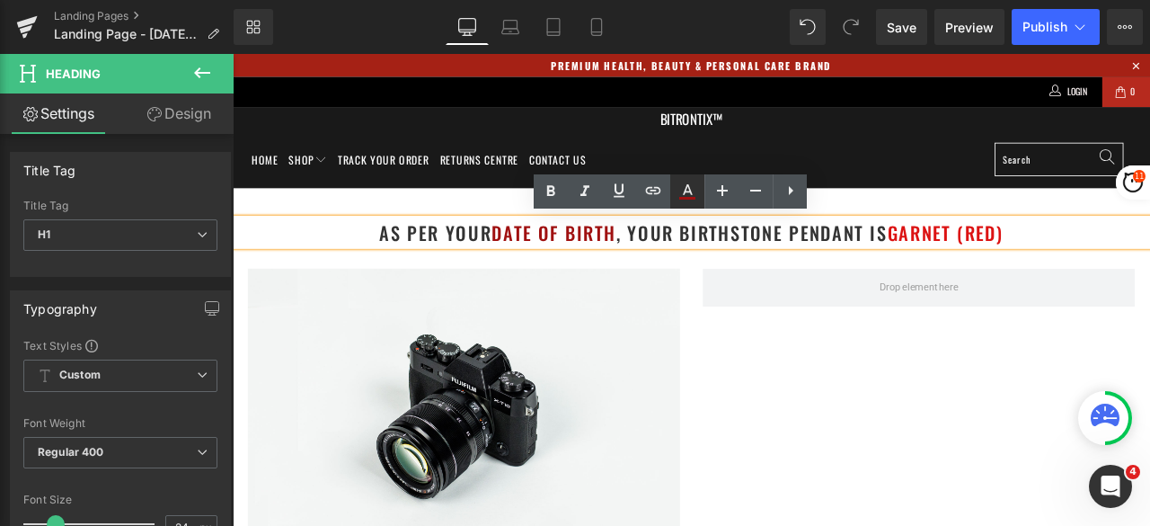
click at [688, 198] on icon at bounding box center [687, 198] width 16 height 3
type input "#a01111"
type input "100"
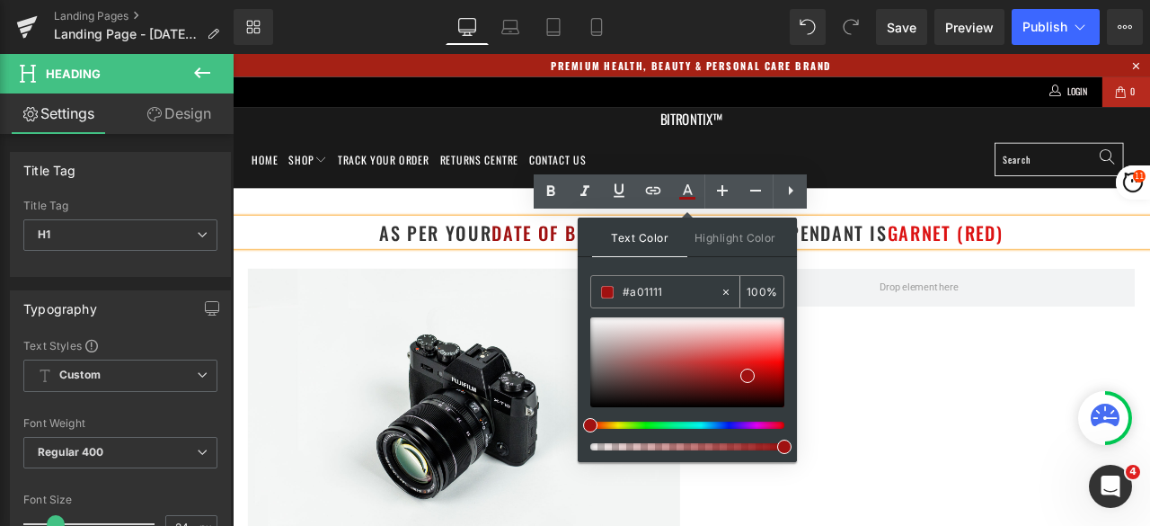
drag, startPoint x: 677, startPoint y: 284, endPoint x: 599, endPoint y: 289, distance: 78.3
click at [599, 289] on div "#a01111" at bounding box center [655, 291] width 129 height 31
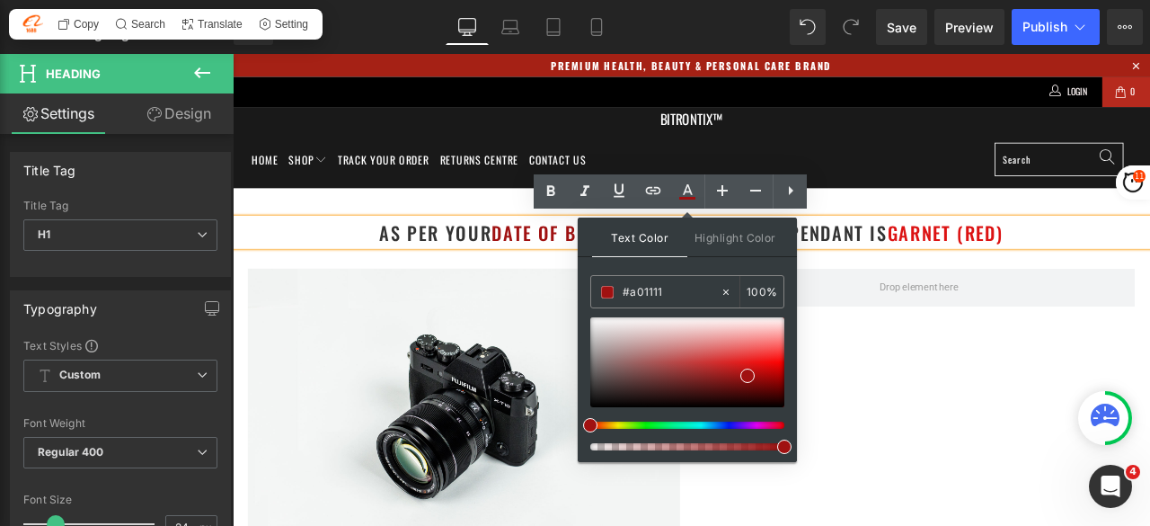
click at [1096, 277] on span "Garnet (Red)" at bounding box center [1078, 265] width 138 height 32
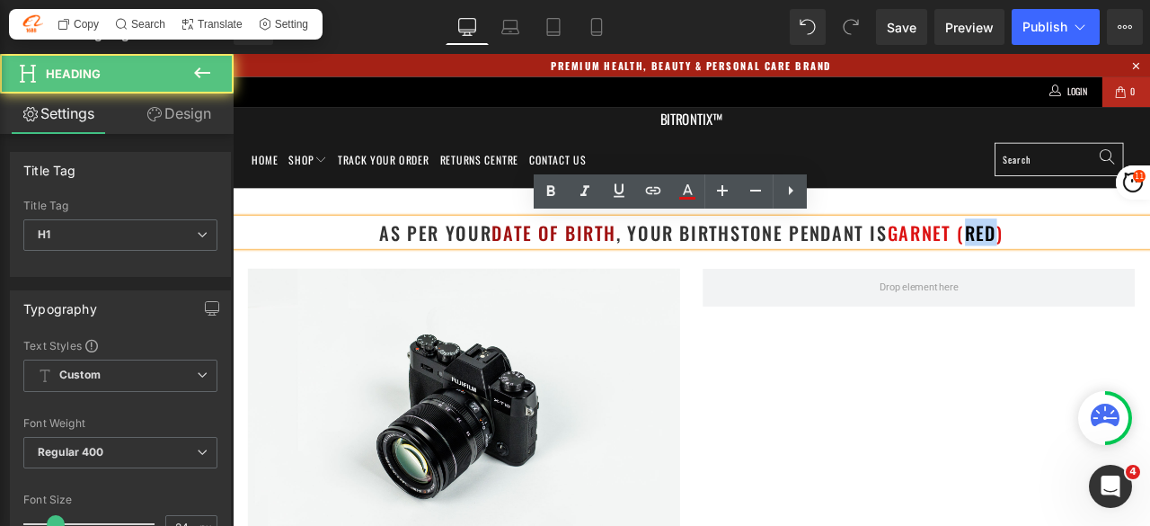
click at [1096, 277] on span "Garnet (Red)" at bounding box center [1078, 265] width 138 height 32
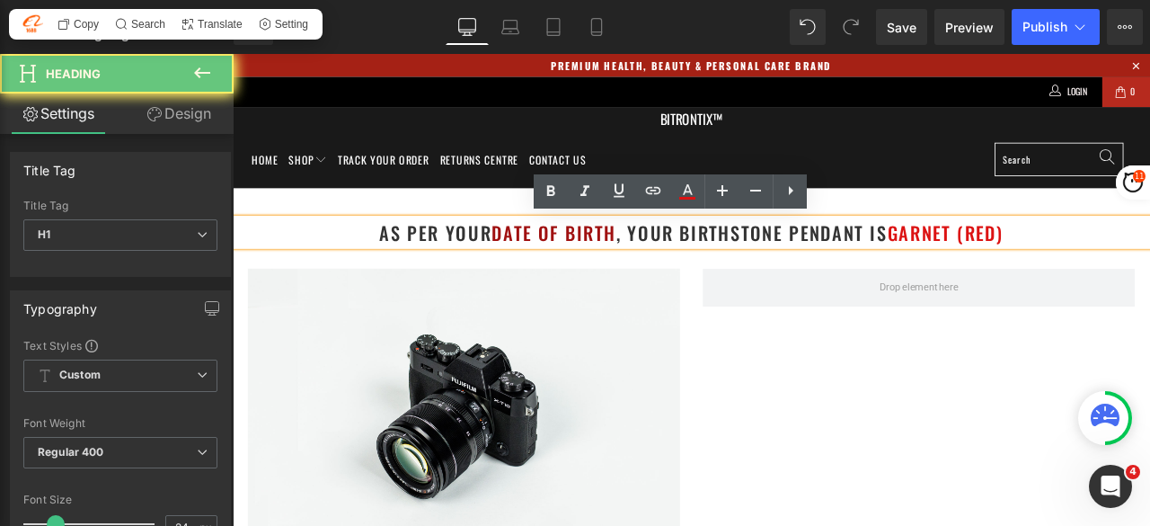
click at [1150, 271] on h1 "as per your date of birth , your birthstone pendant is Garnet (Red)" at bounding box center [777, 265] width 1088 height 32
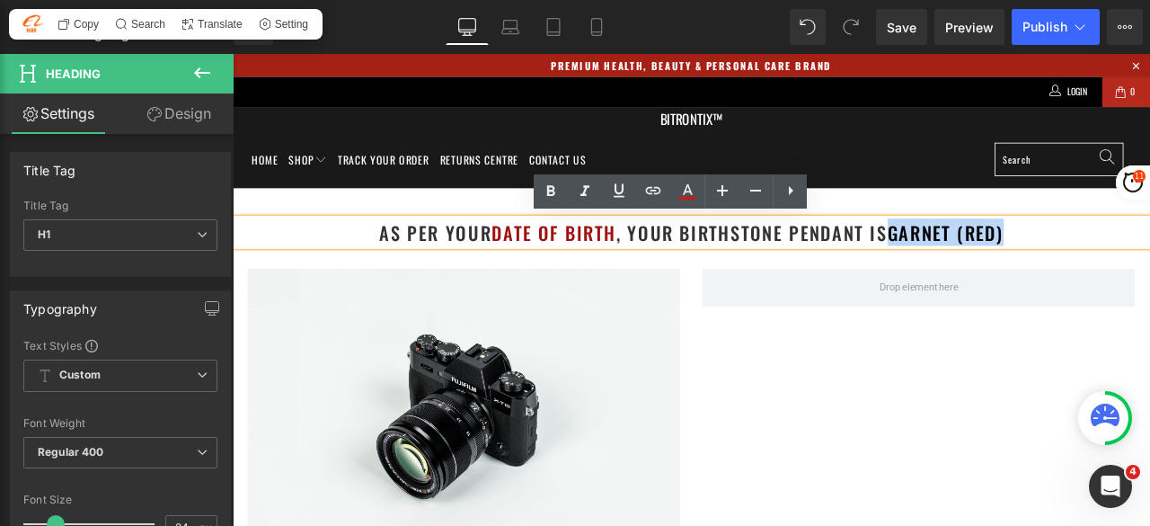
drag, startPoint x: 1175, startPoint y: 267, endPoint x: 1008, endPoint y: 277, distance: 166.6
click at [1008, 277] on h1 "as per your date of birth , your birthstone pendant is Garnet (Red)" at bounding box center [777, 265] width 1088 height 32
type input "#dc1313"
type input "100"
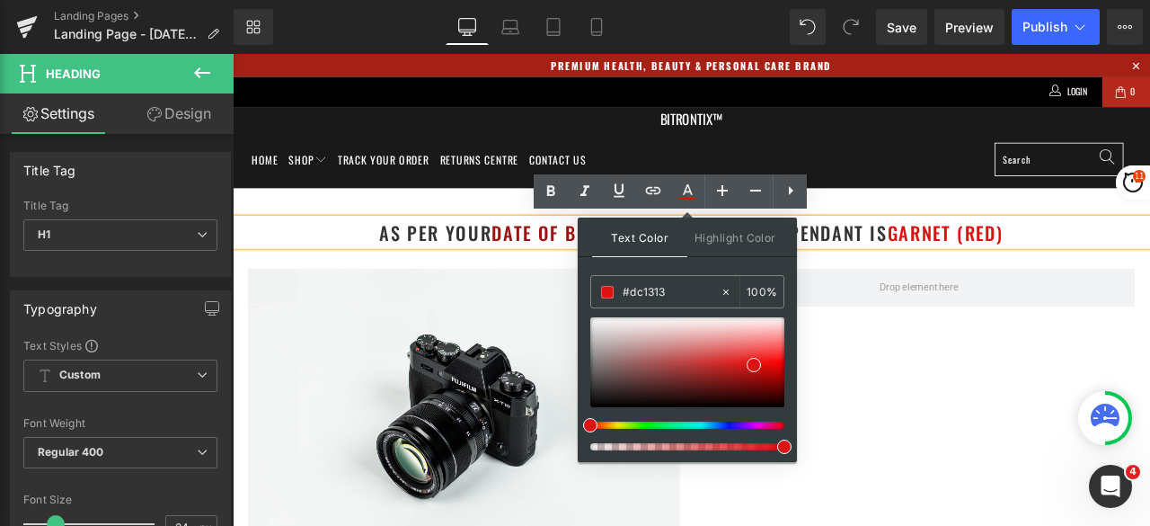
drag, startPoint x: 671, startPoint y: 287, endPoint x: 590, endPoint y: 292, distance: 82.0
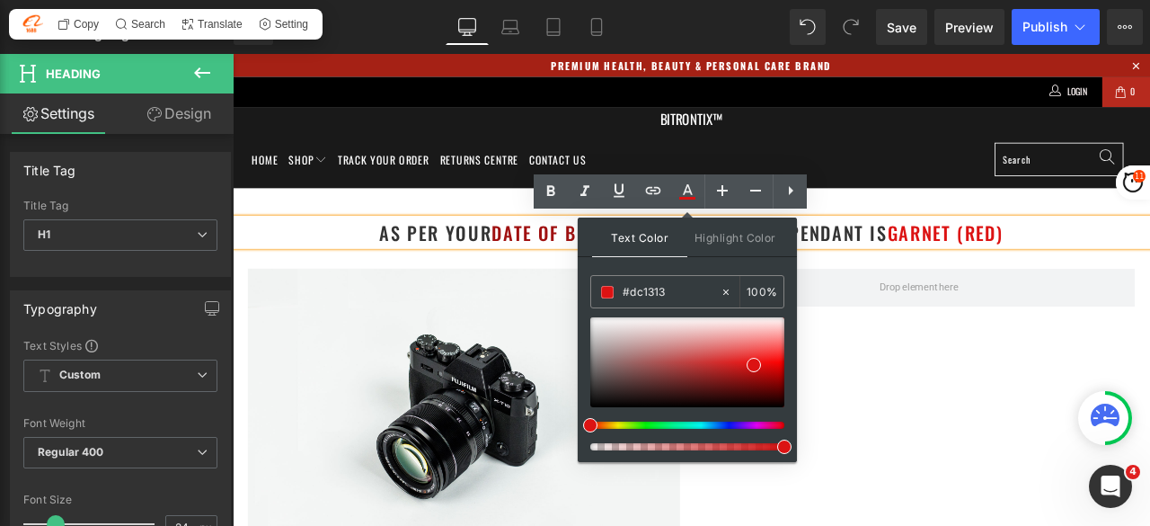
paste input "a01111"
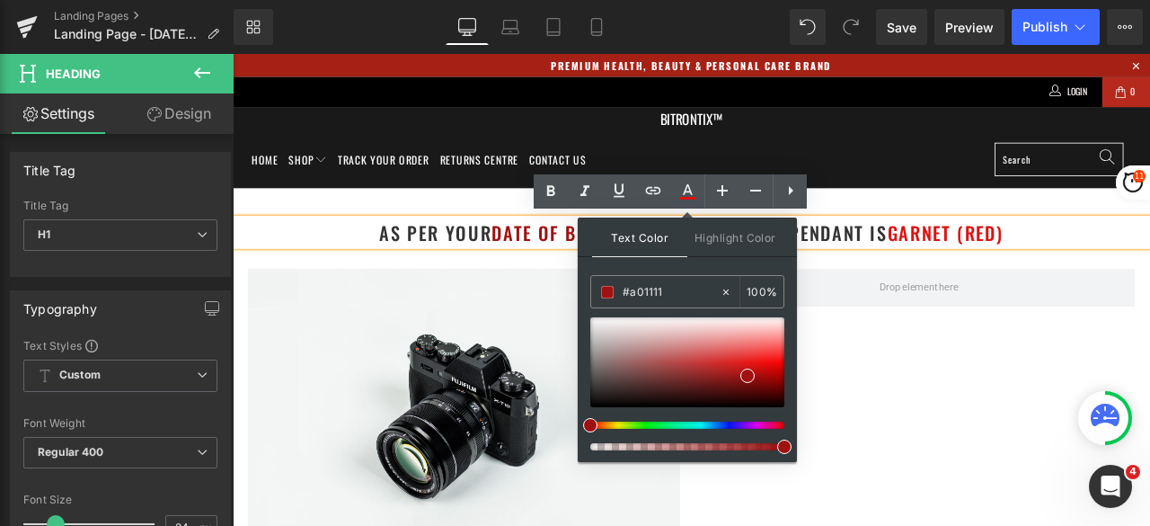
type input "#a01111"
click at [750, 371] on span at bounding box center [748, 375] width 14 height 14
click at [1046, 371] on div "Image Row" at bounding box center [776, 469] width 1079 height 376
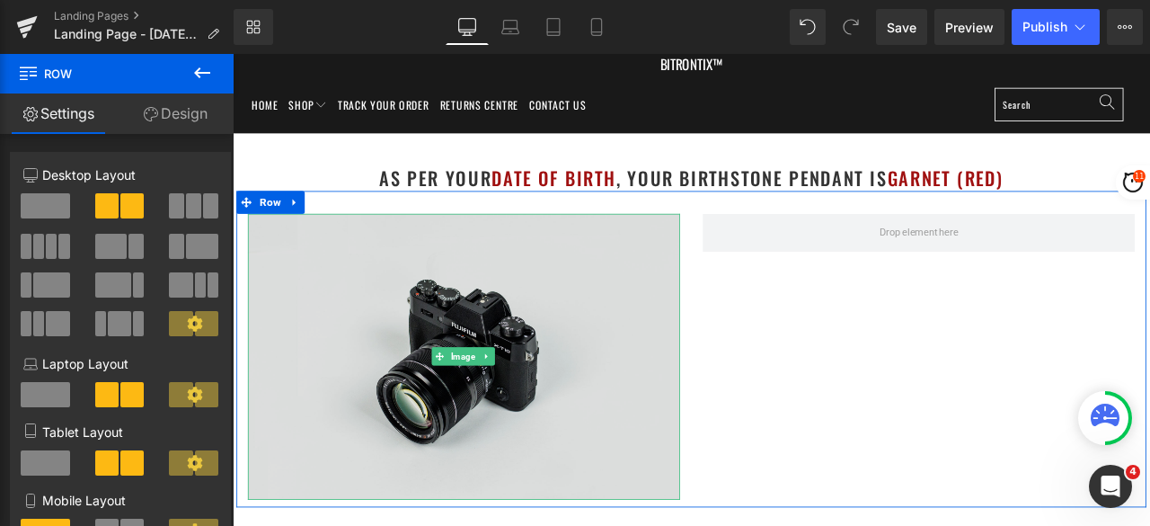
scroll to position [90, 0]
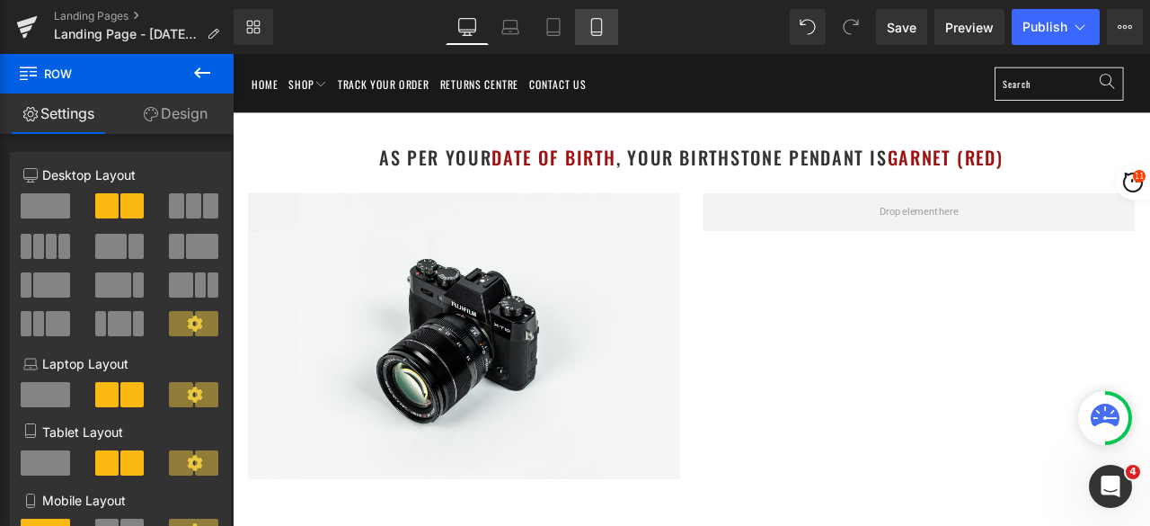
click at [590, 16] on link "Mobile" at bounding box center [596, 27] width 43 height 36
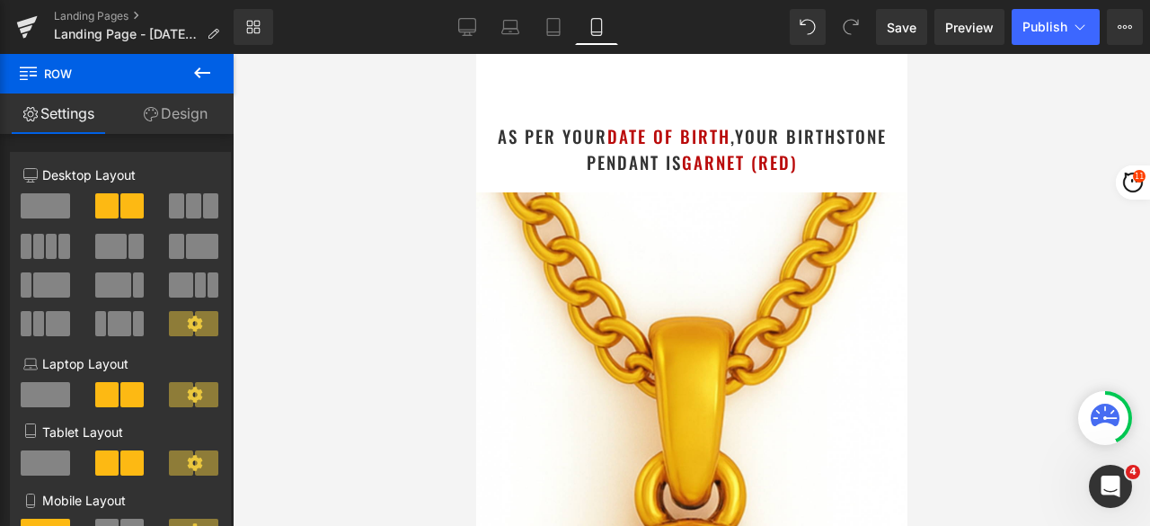
scroll to position [0, 0]
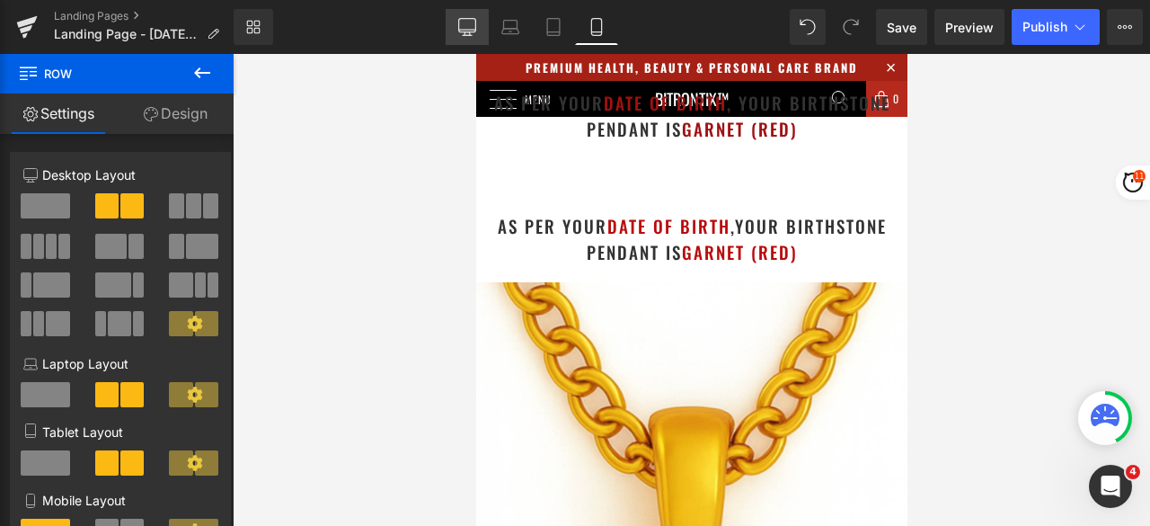
click at [448, 21] on link "Desktop" at bounding box center [467, 27] width 43 height 36
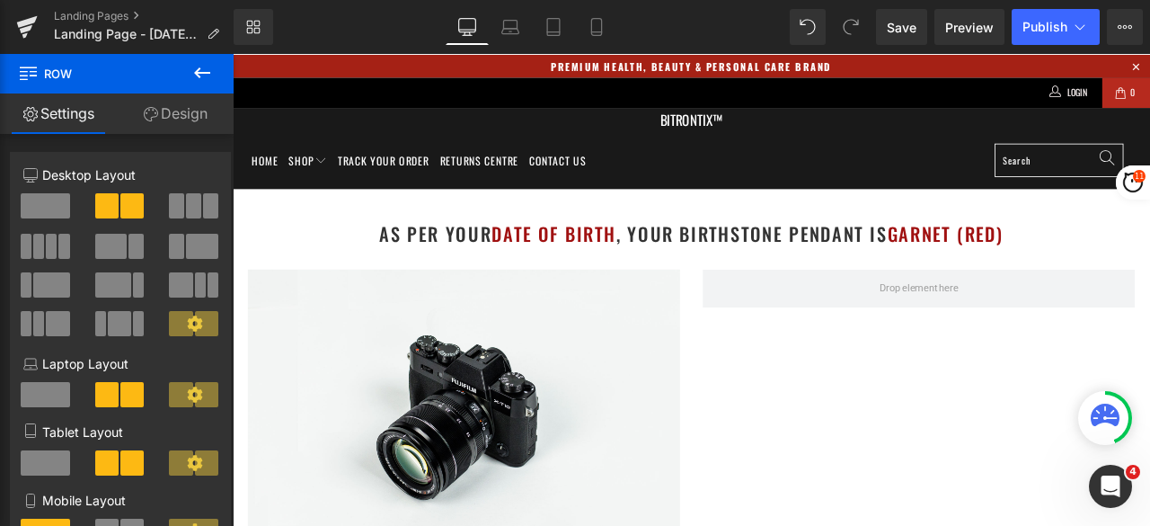
scroll to position [67, 0]
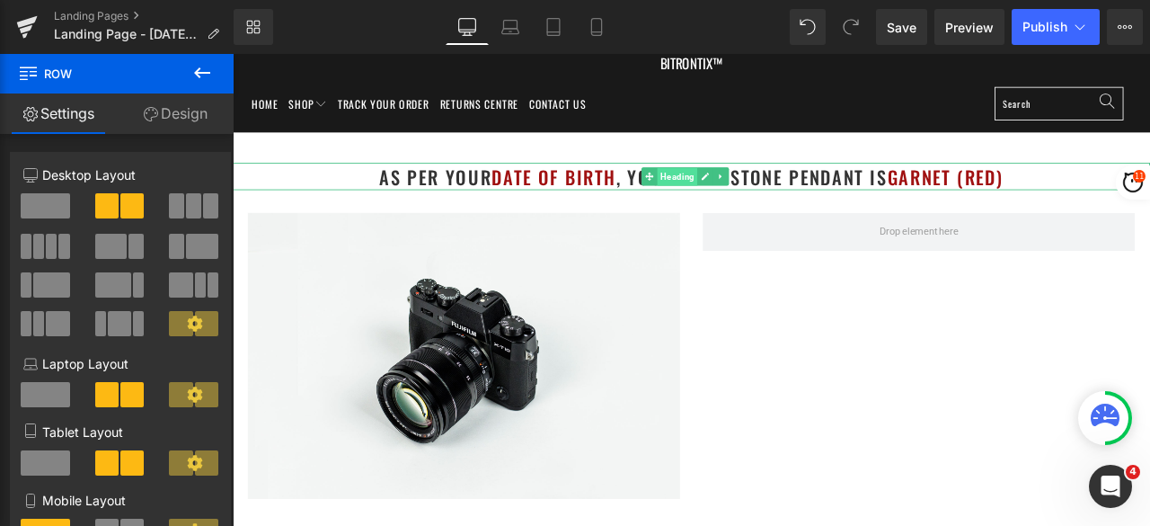
click at [761, 193] on span "Heading" at bounding box center [760, 199] width 48 height 22
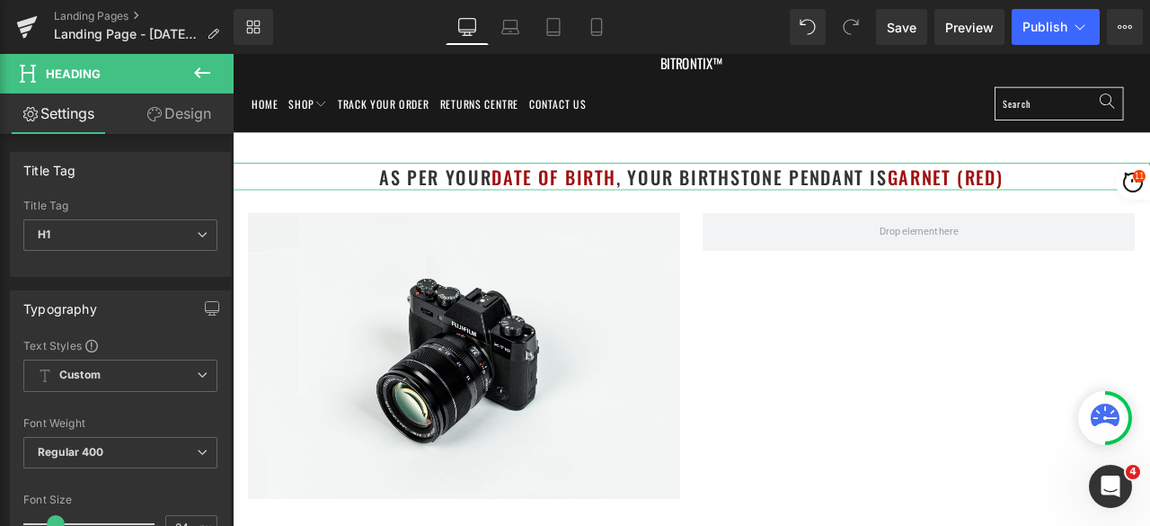
click at [183, 111] on link "Design" at bounding box center [178, 113] width 117 height 40
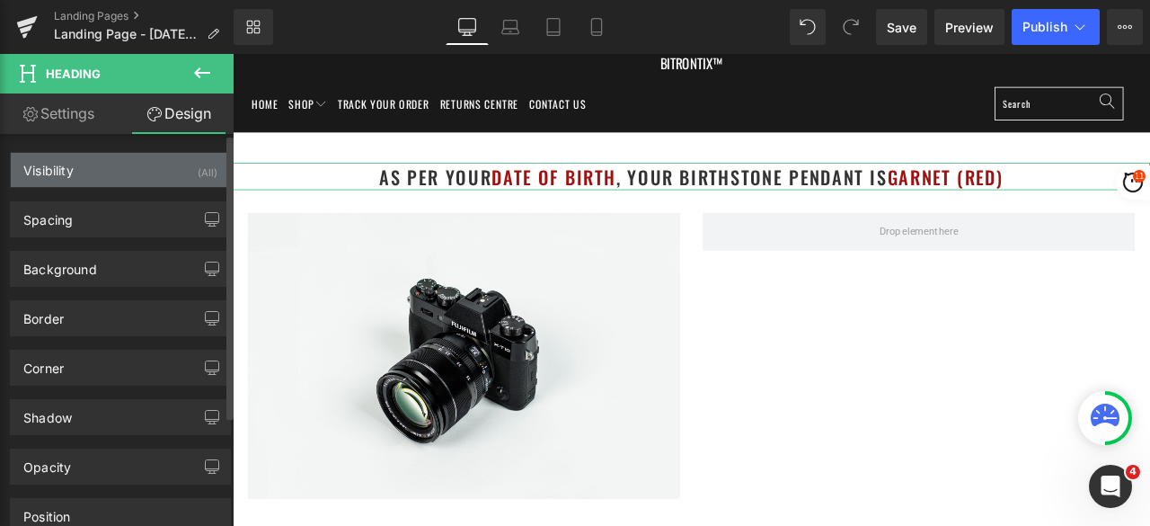
click at [169, 168] on div "Visibility (All)" at bounding box center [120, 170] width 219 height 34
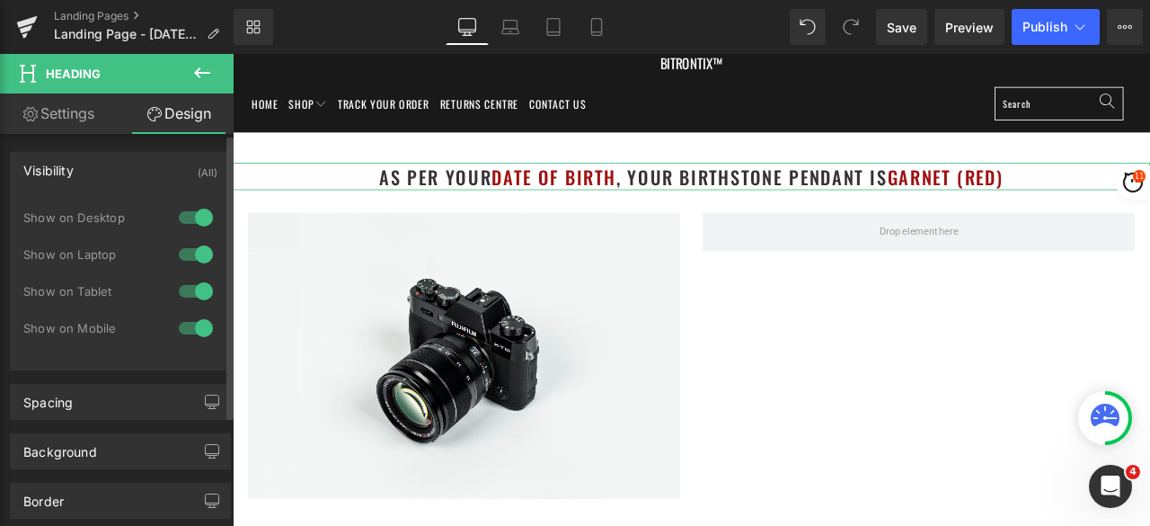
click at [179, 327] on div at bounding box center [195, 328] width 43 height 29
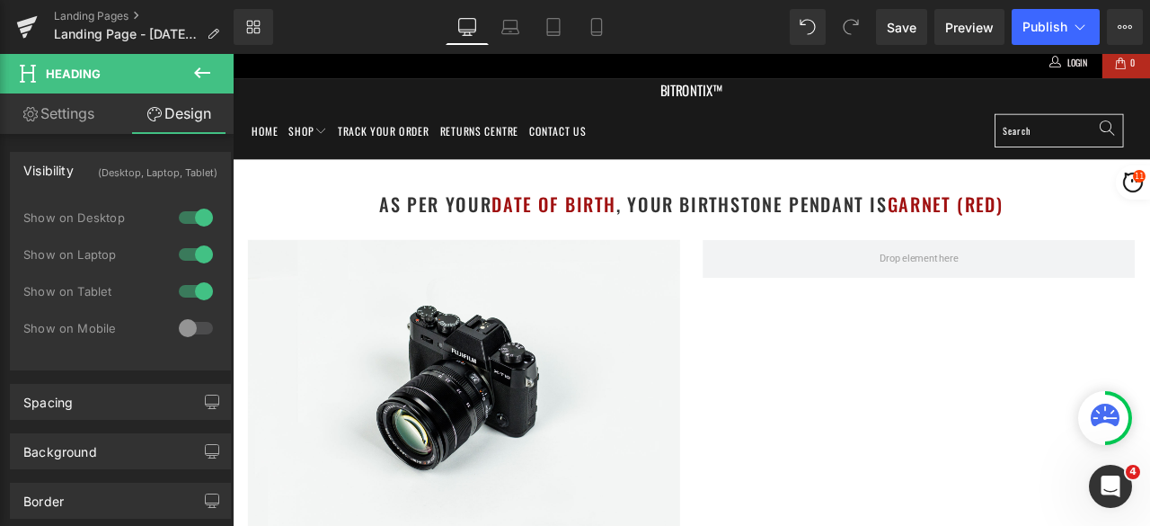
scroll to position [0, 0]
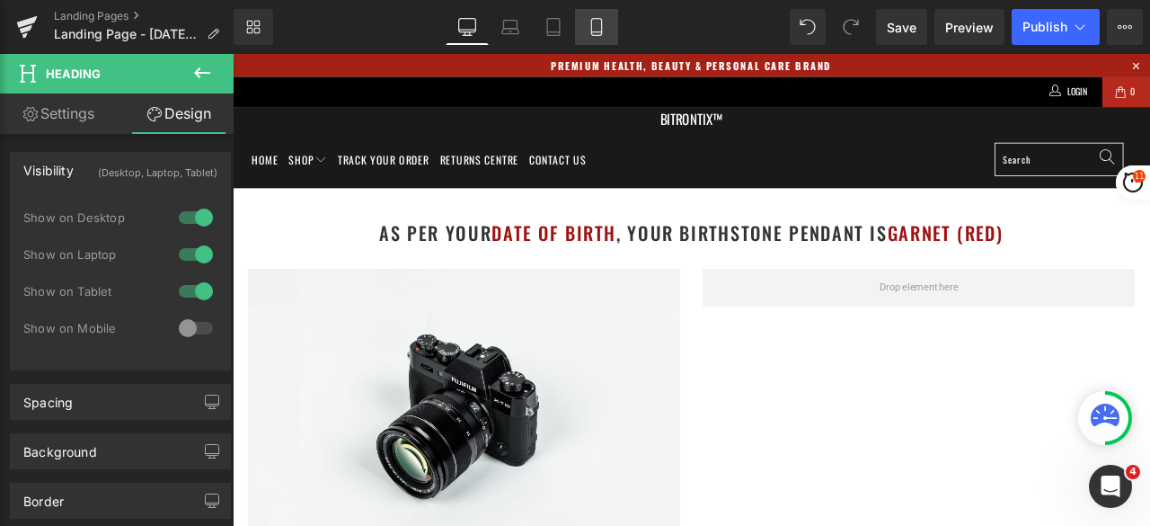
click at [593, 20] on icon at bounding box center [597, 27] width 18 height 18
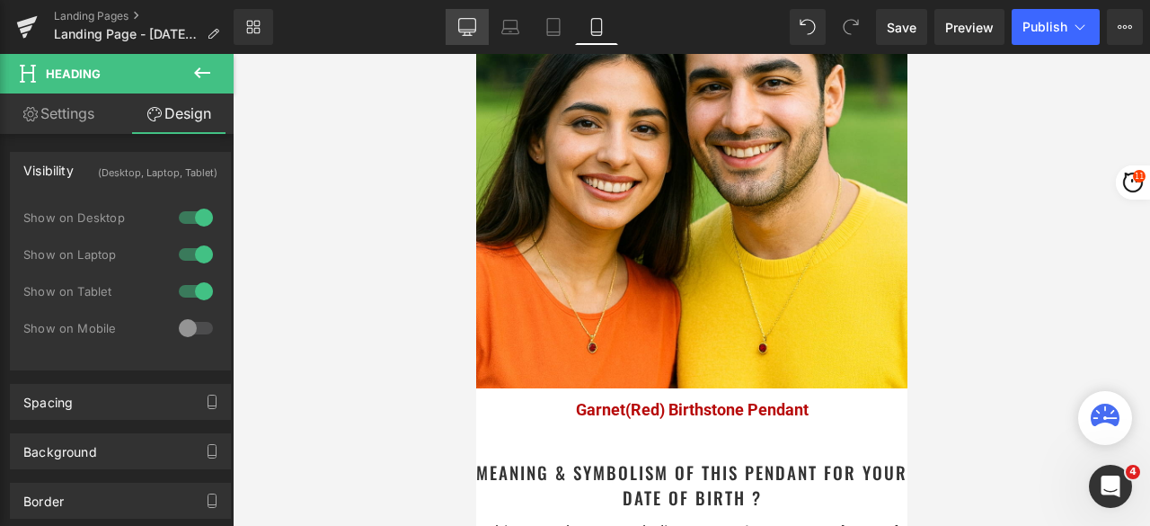
click at [466, 30] on icon at bounding box center [466, 30] width 17 height 0
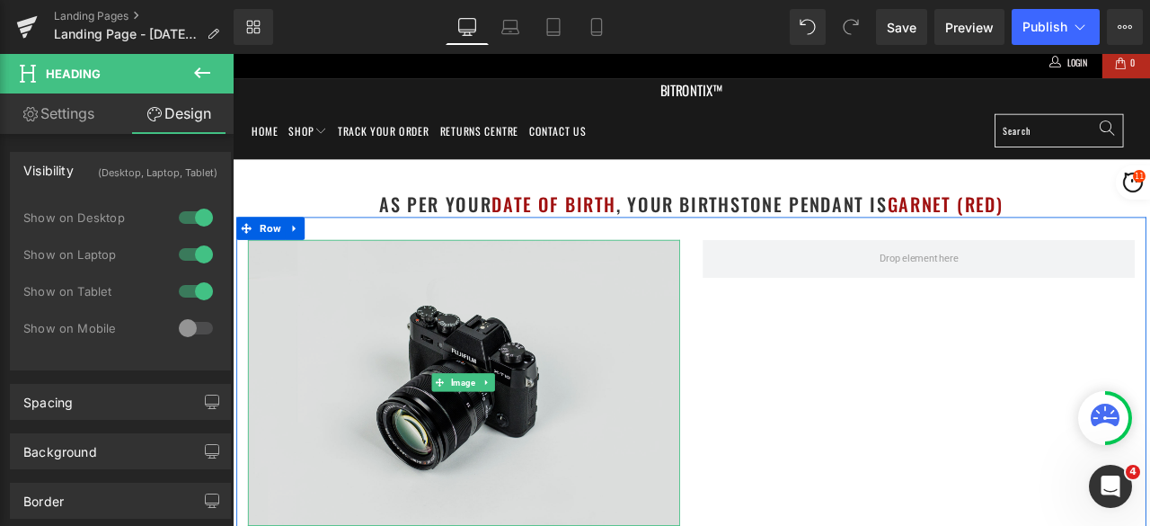
click at [645, 351] on img at bounding box center [507, 444] width 512 height 340
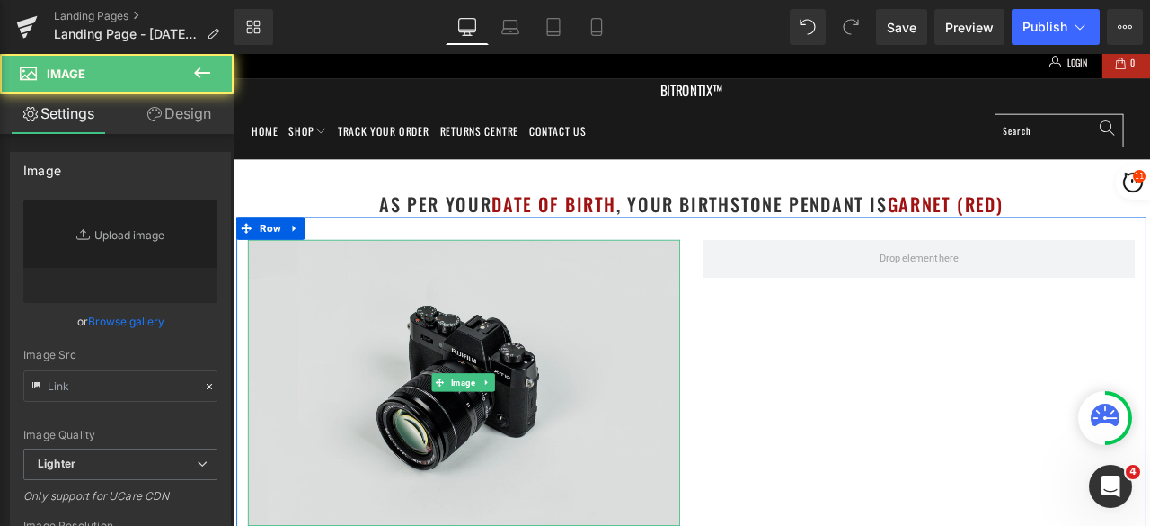
type input "//d1um8515vdn9kb.cloudfront.net/images/parallax.jpg"
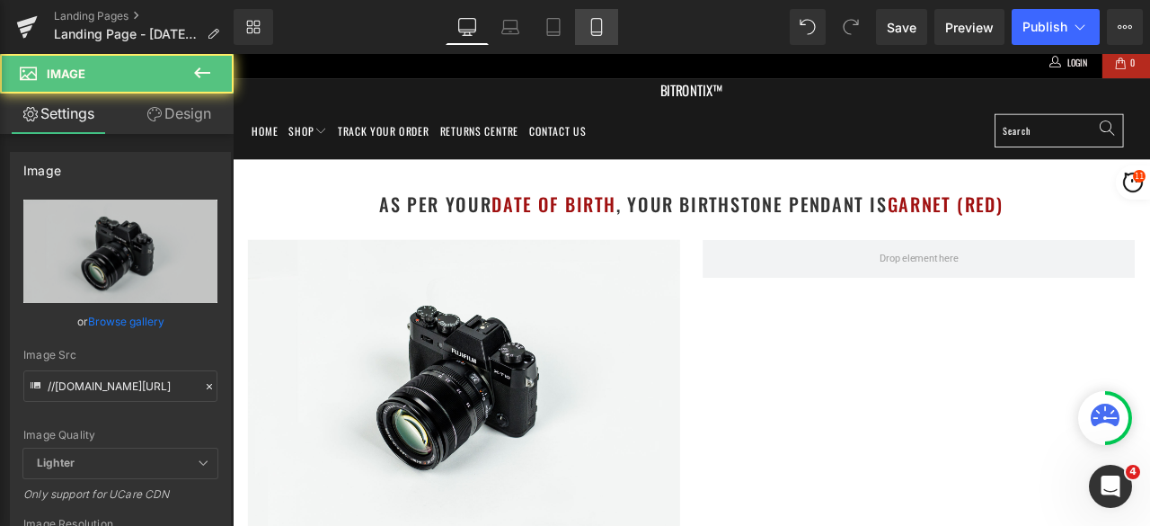
click at [600, 28] on icon at bounding box center [597, 27] width 18 height 18
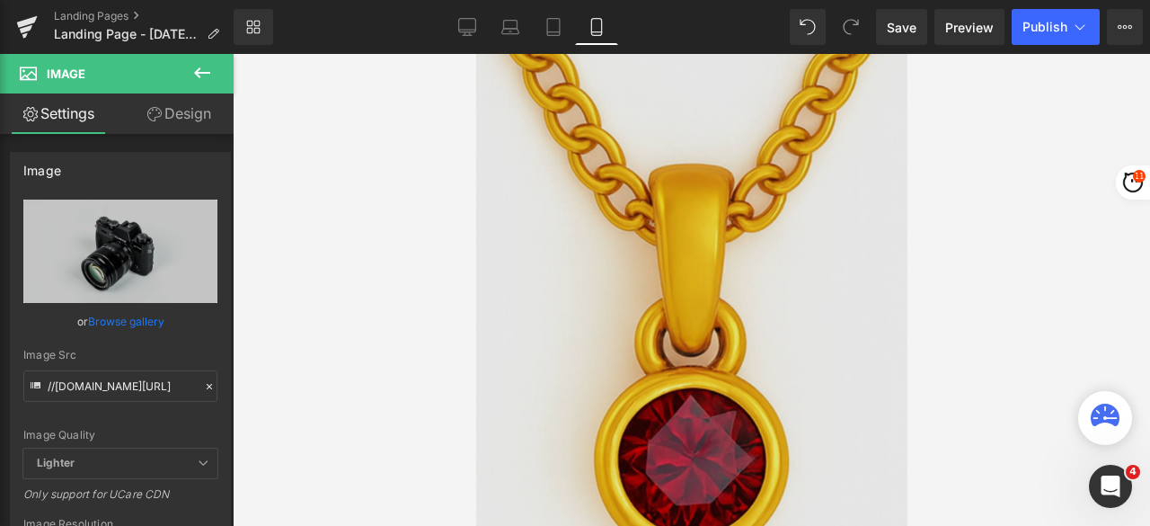
scroll to position [360, 0]
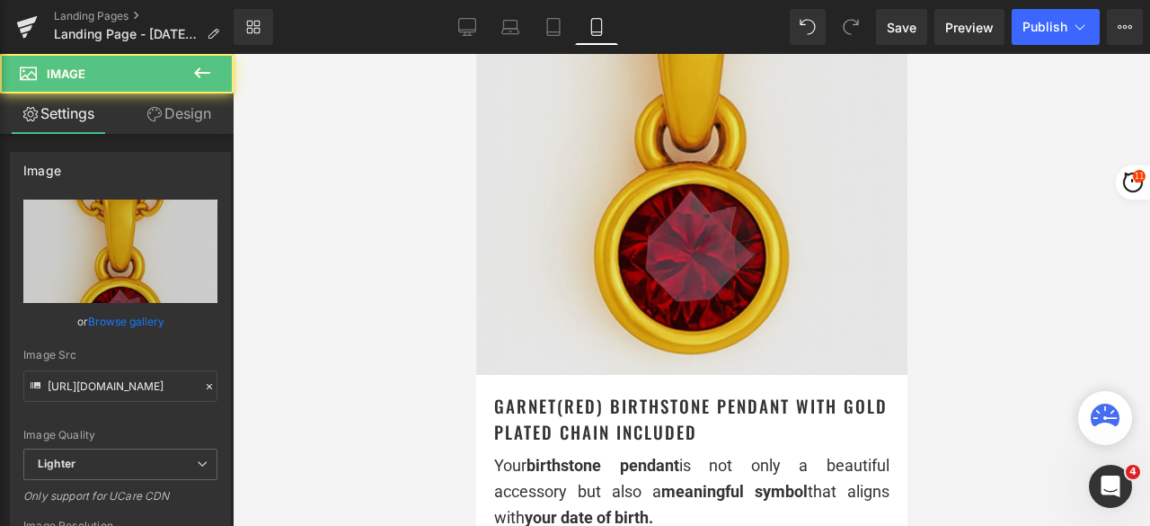
click at [621, 181] on img at bounding box center [690, 105] width 431 height 539
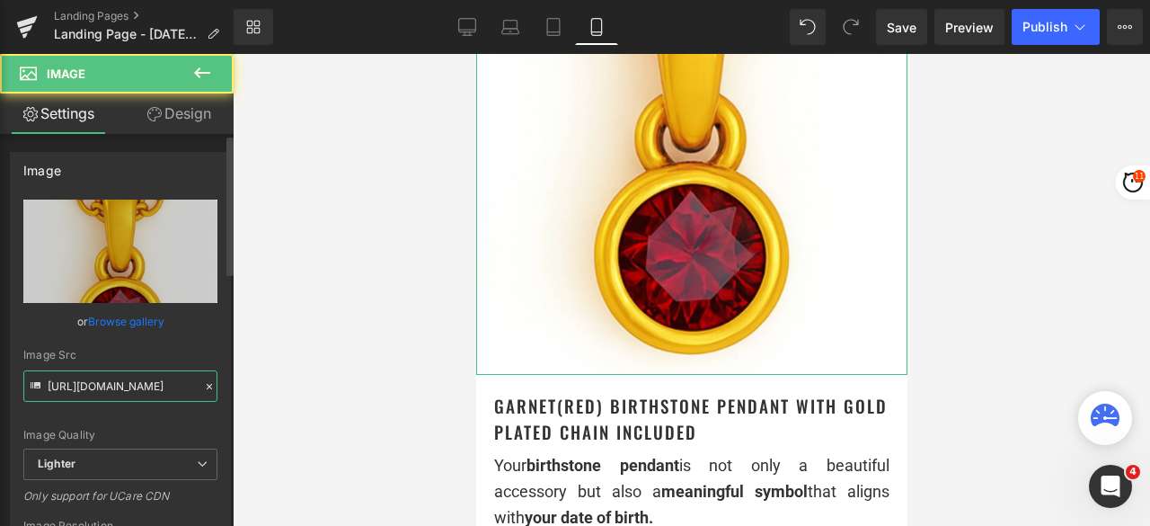
click at [156, 380] on input "https://ucarecdn.com/f274e040-cd3a-47c7-a9a4-881b6440aaa3/-/format/auto/-/previ…" at bounding box center [120, 385] width 194 height 31
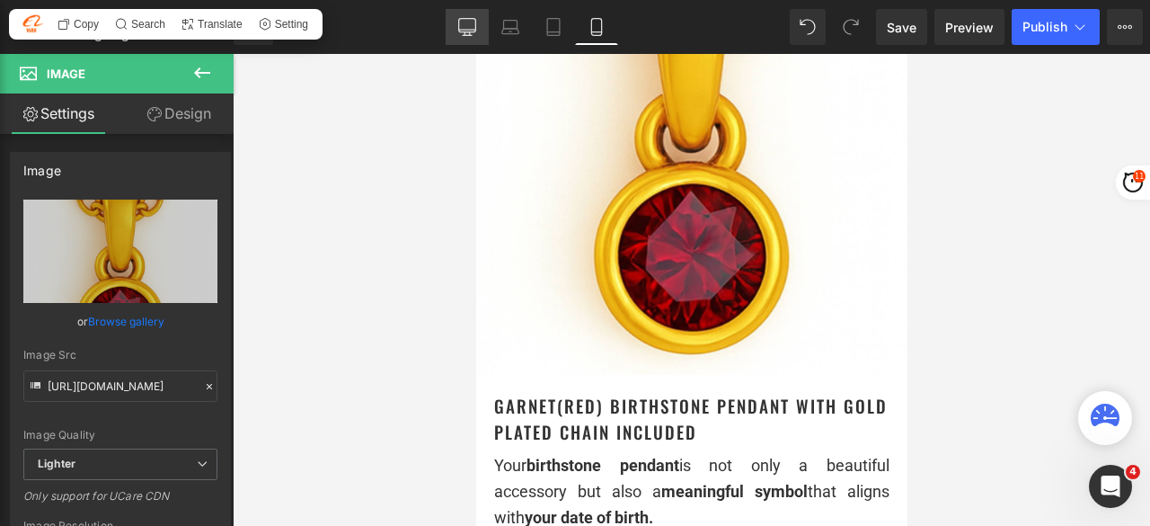
click at [456, 40] on link "Desktop" at bounding box center [467, 27] width 43 height 36
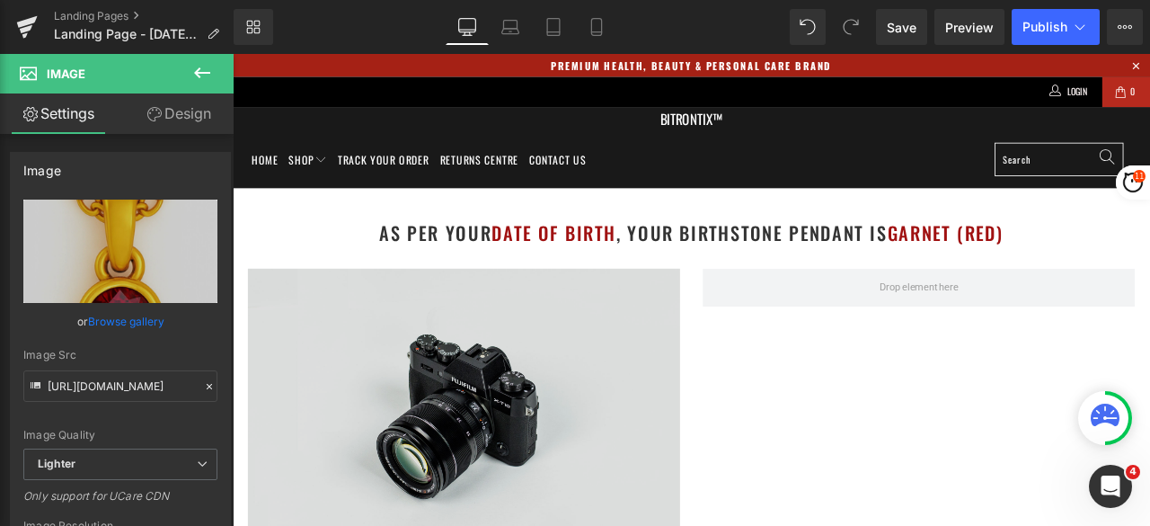
click at [459, 411] on img at bounding box center [507, 478] width 512 height 340
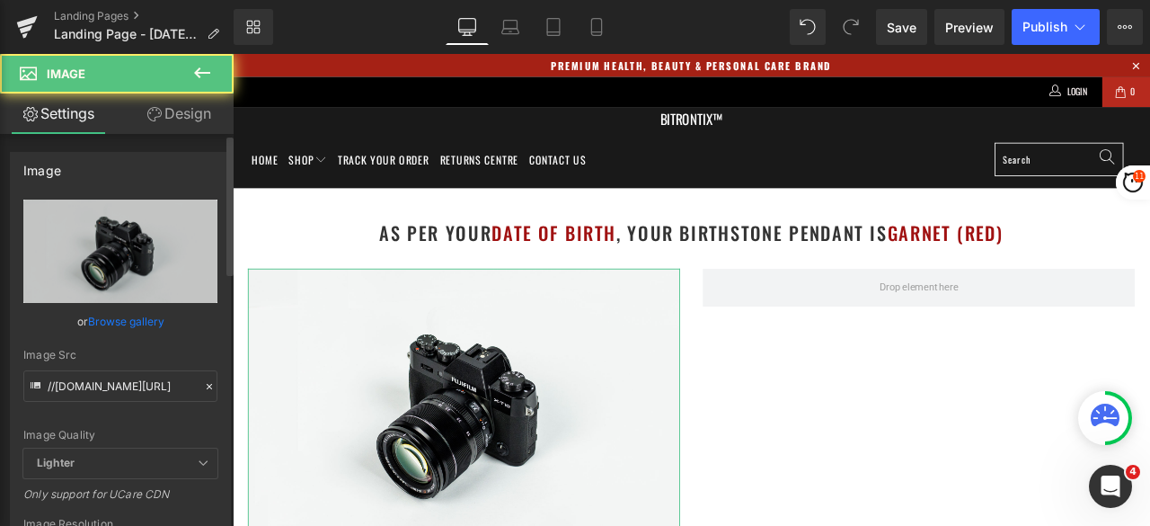
click at [203, 385] on icon at bounding box center [209, 386] width 13 height 13
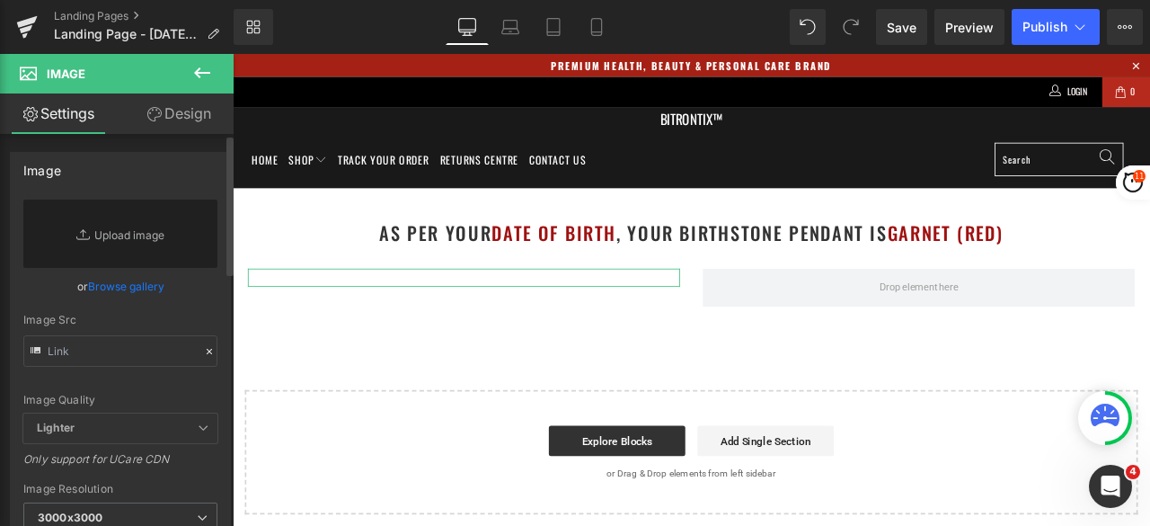
click at [121, 389] on div "Image Quality Lighter Lightest Lighter Lighter Lightest Only support for UCare …" at bounding box center [120, 307] width 194 height 214
click at [101, 346] on input "text" at bounding box center [120, 350] width 194 height 31
paste input "https://ucarecdn.com/f274e040-cd3a-47c7-a9a4-881b6440aaa3/-/format/auto/-/previ…"
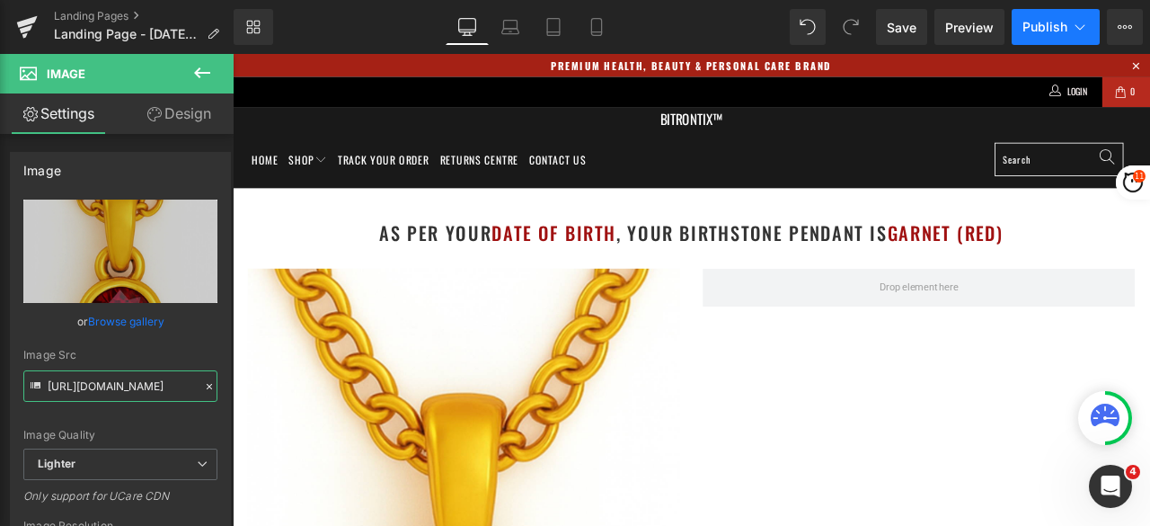
type input "https://ucarecdn.com/f274e040-cd3a-47c7-a9a4-881b6440aaa3/-/format/auto/-/previ…"
click at [1034, 35] on button "Publish" at bounding box center [1056, 27] width 88 height 36
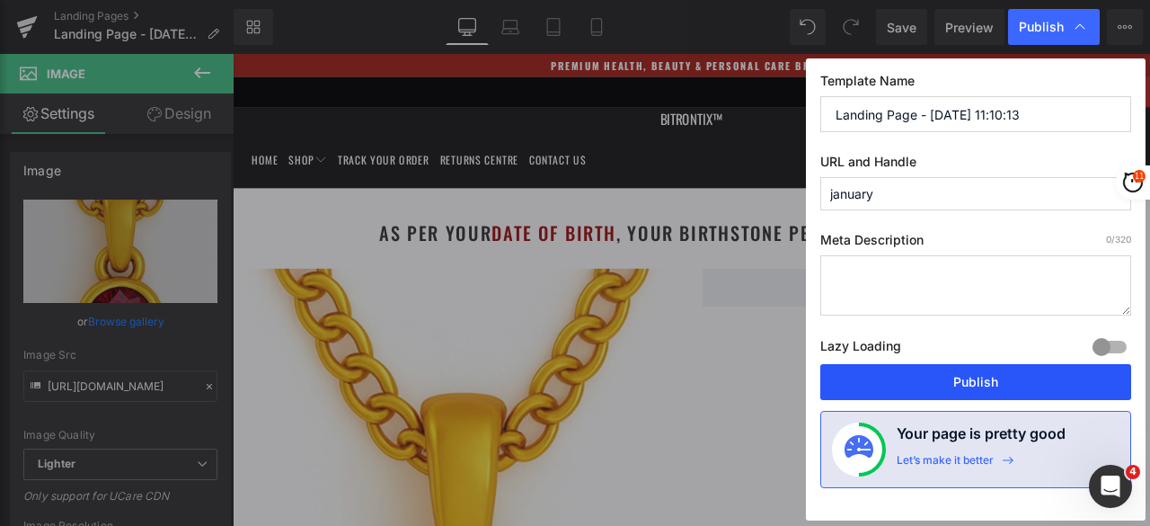
click at [944, 386] on button "Publish" at bounding box center [976, 382] width 311 height 36
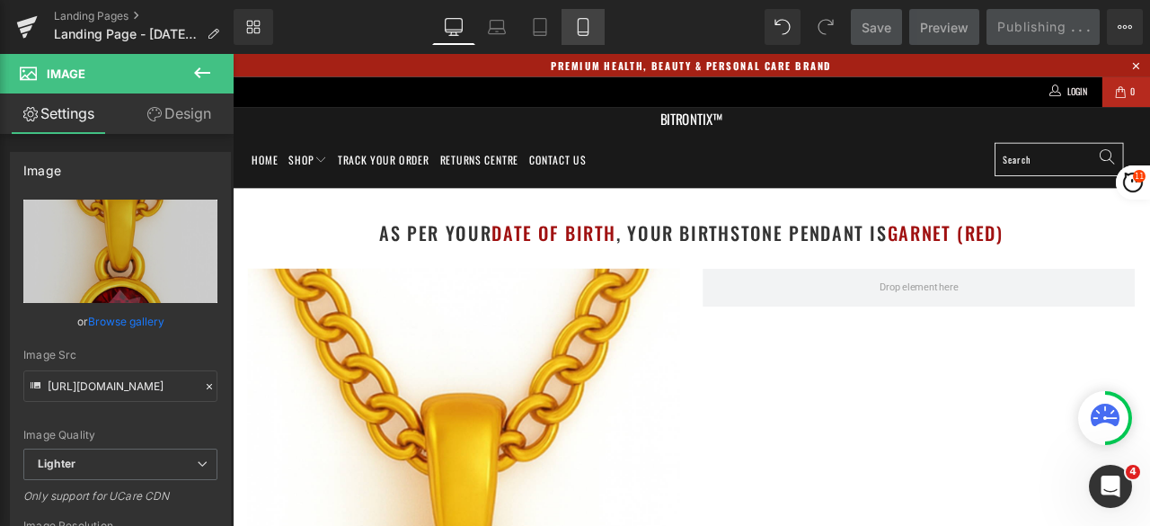
click at [585, 28] on icon at bounding box center [583, 27] width 18 height 18
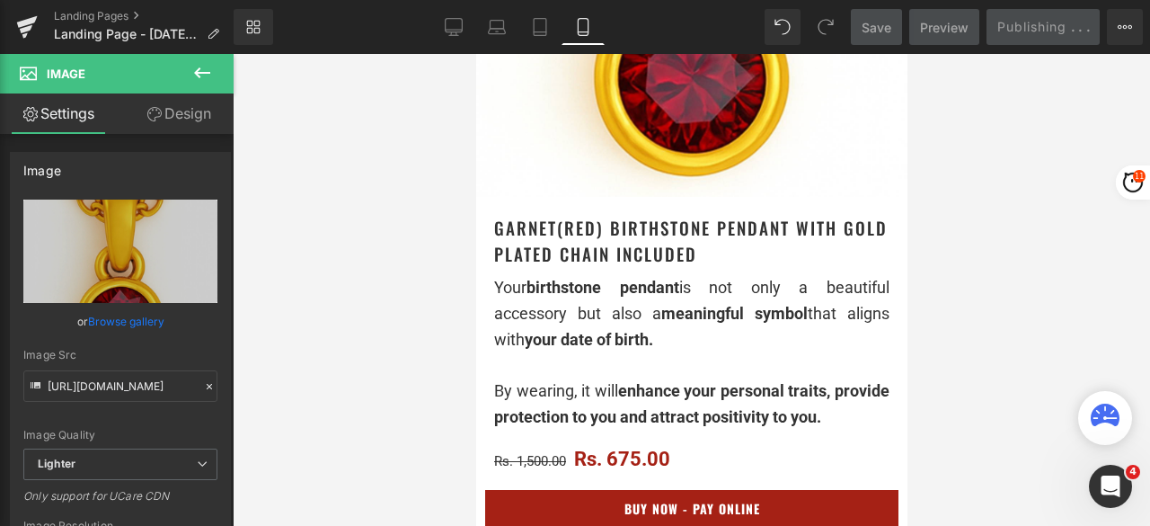
scroll to position [539, 0]
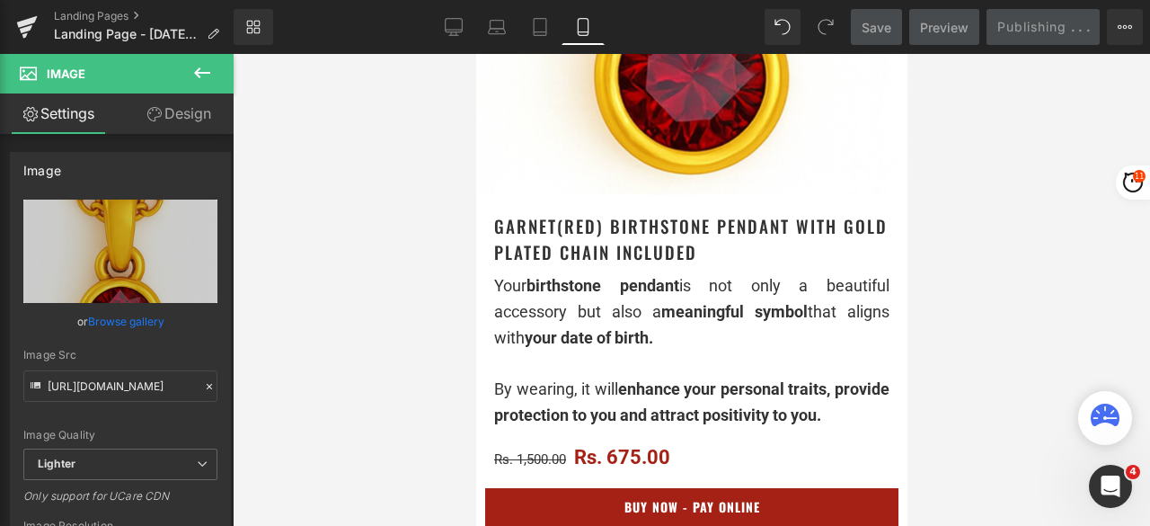
click at [770, 221] on h1 "Garnet(Red) Birthstone Pendant with gold plated chain included" at bounding box center [690, 238] width 395 height 51
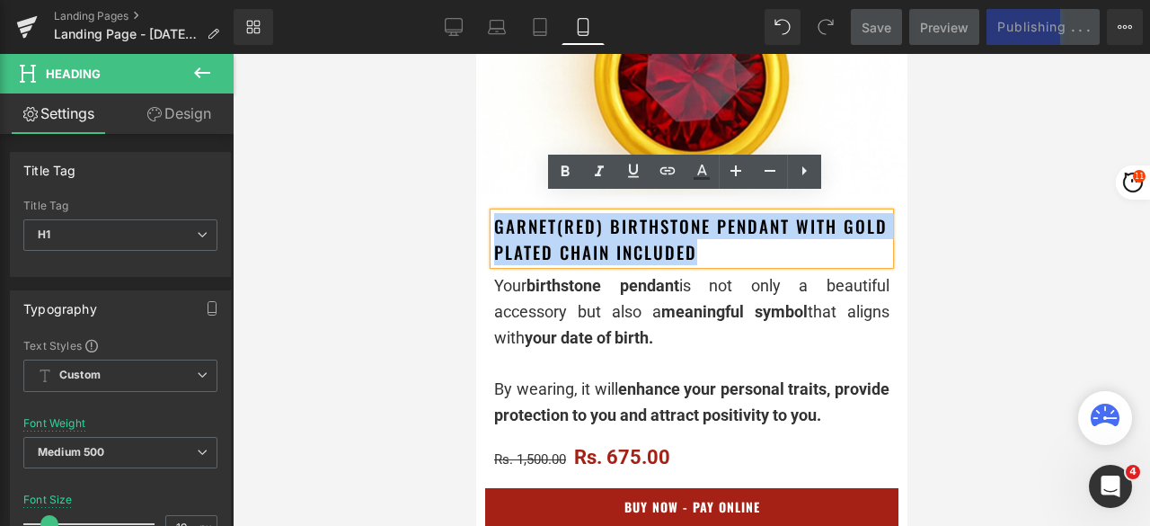
drag, startPoint x: 775, startPoint y: 231, endPoint x: 481, endPoint y: 200, distance: 295.5
copy h1 "Garnet(Red) Birthstone Pendant with gold plated chain included"
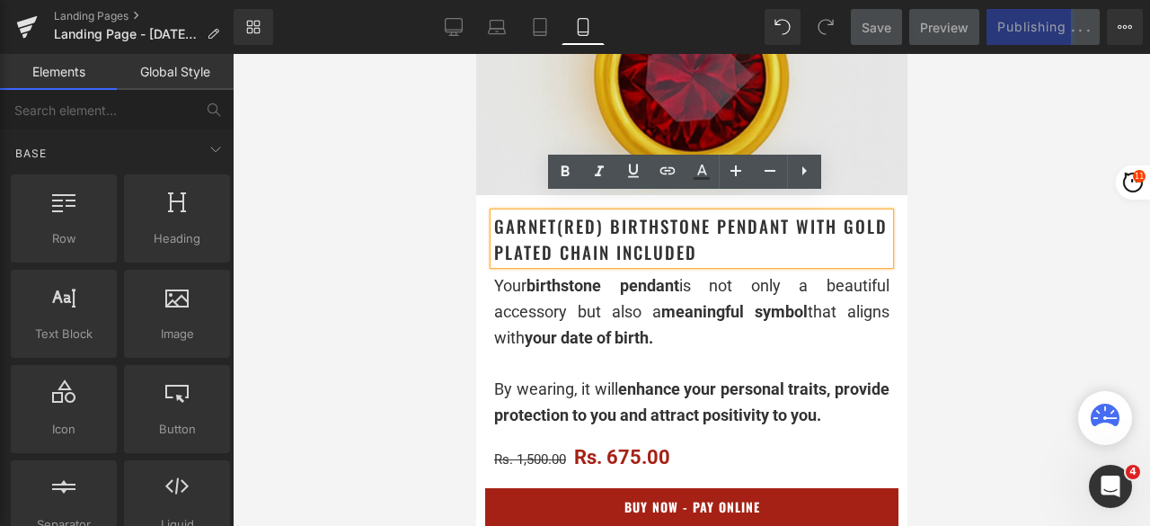
drag, startPoint x: 481, startPoint y: 200, endPoint x: 476, endPoint y: 125, distance: 75.6
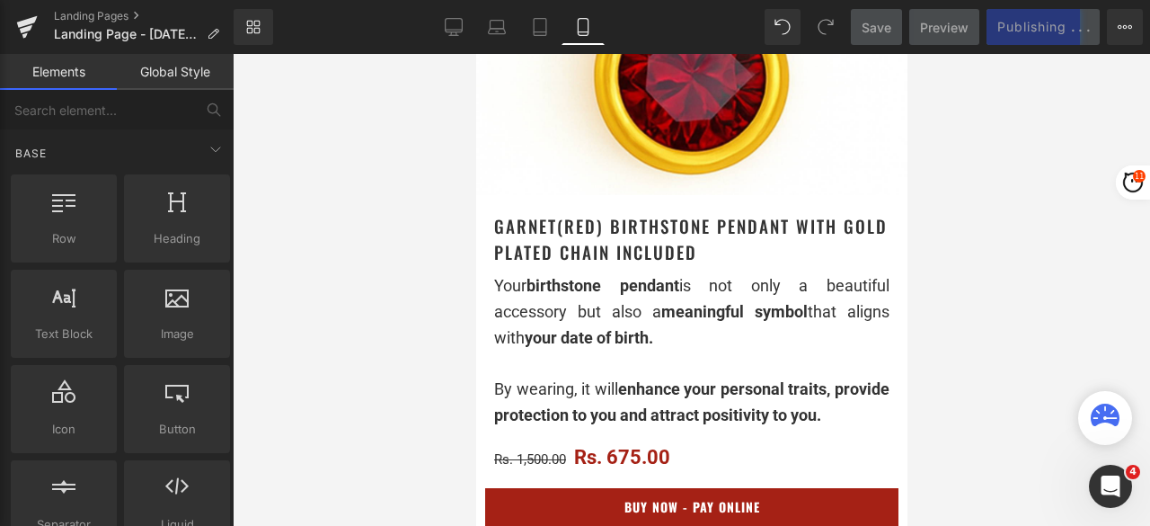
click at [777, 236] on h1 "Garnet(Red) Birthstone Pendant with gold plated chain included" at bounding box center [690, 238] width 395 height 51
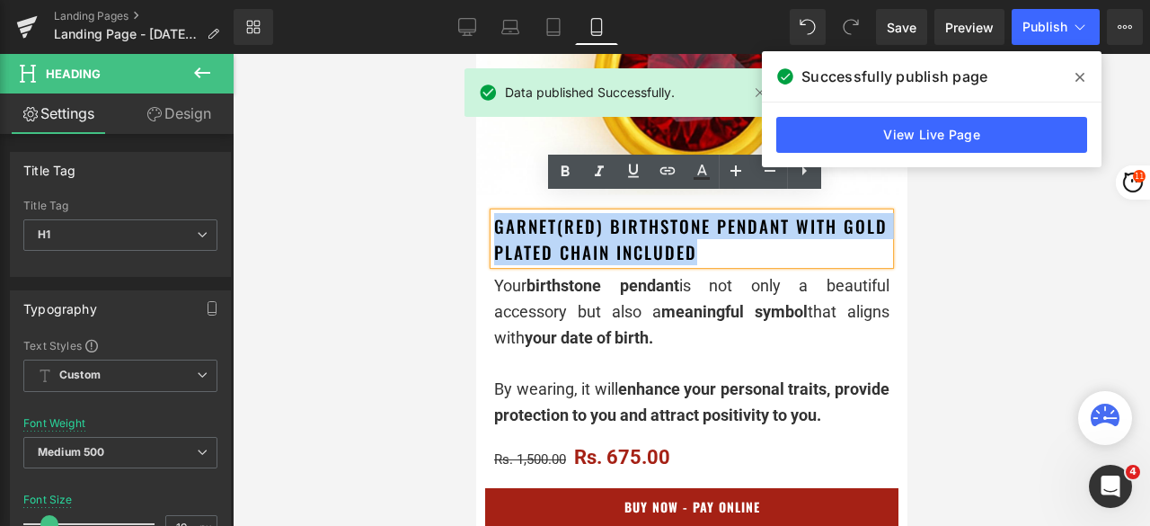
drag, startPoint x: 785, startPoint y: 242, endPoint x: 494, endPoint y: 211, distance: 291.9
click at [494, 213] on h1 "Garnet(Red) Birthstone Pendant with gold plated chain included" at bounding box center [690, 238] width 395 height 51
copy h1 "Garnet(Red) Birthstone Pendant with gold plated chain included"
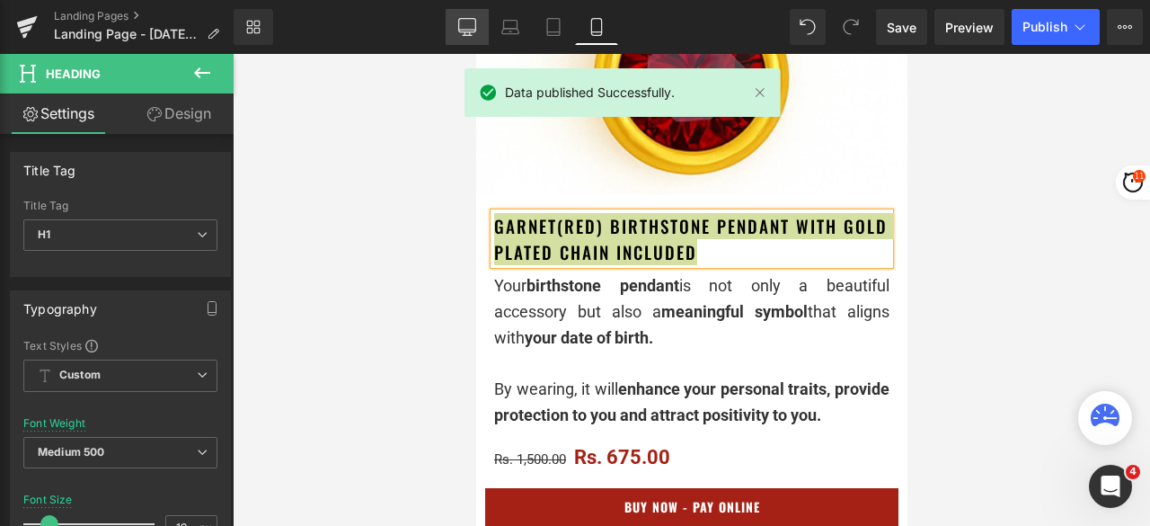
click at [453, 21] on link "Desktop" at bounding box center [467, 27] width 43 height 36
type input "24"
type input "100"
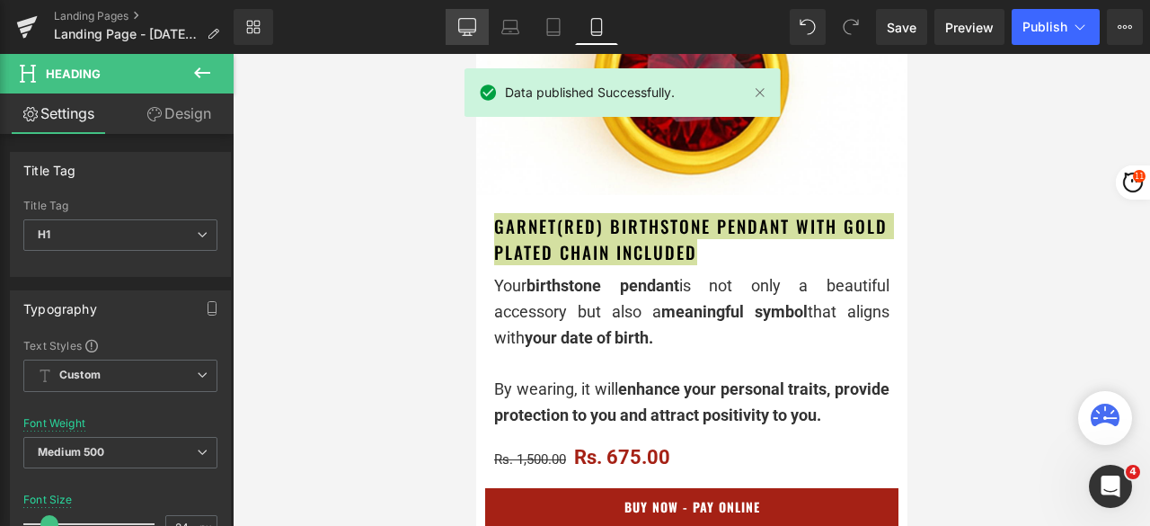
scroll to position [0, 0]
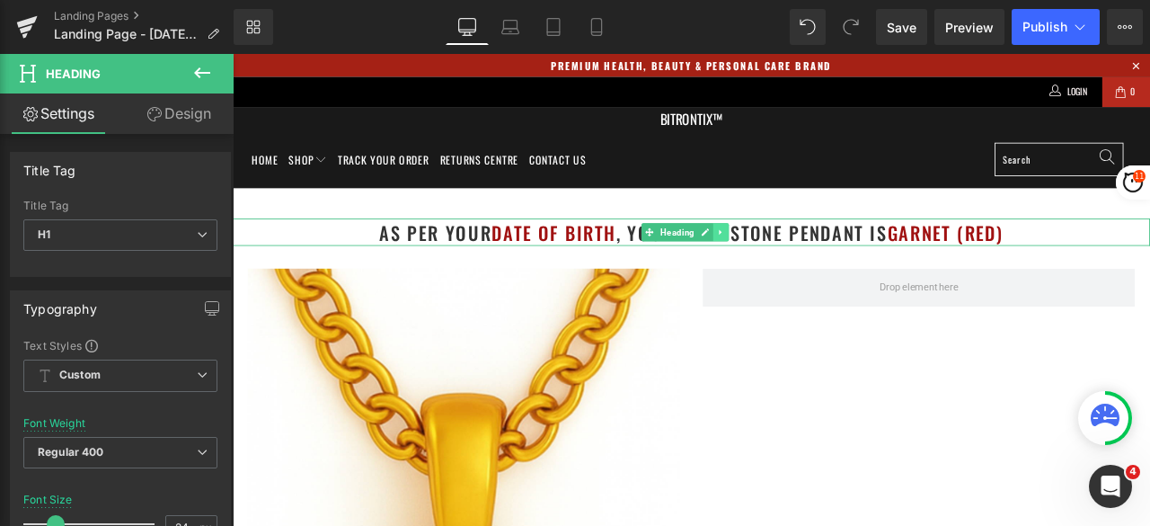
click at [812, 262] on icon at bounding box center [812, 265] width 10 height 11
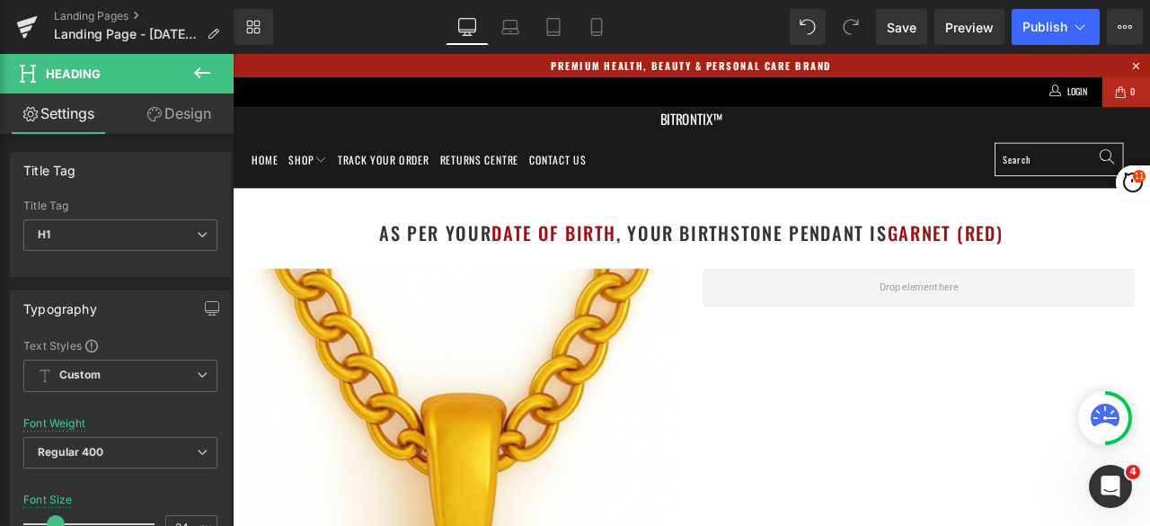
click at [202, 67] on icon at bounding box center [202, 73] width 22 height 22
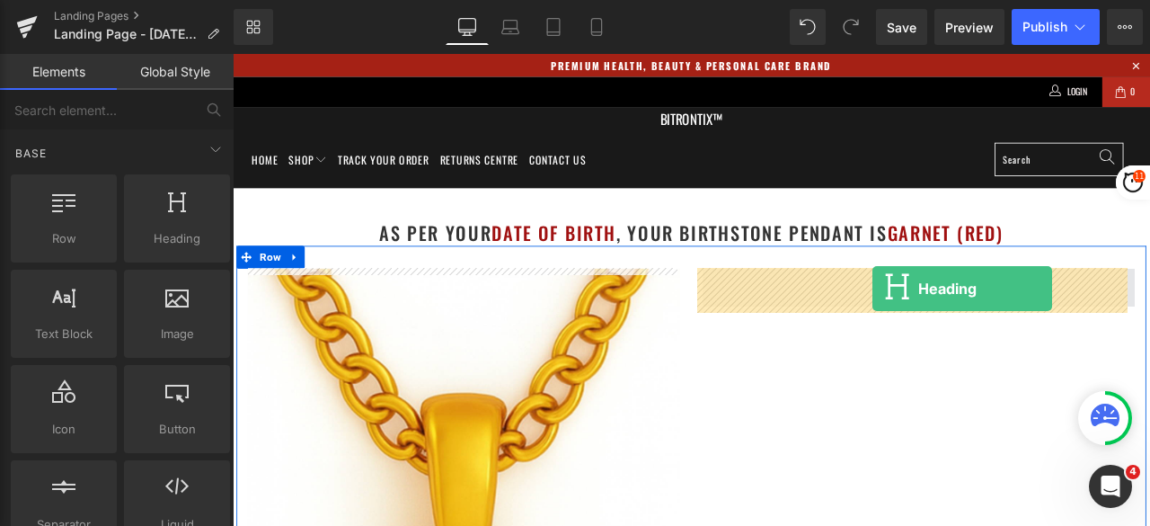
drag, startPoint x: 413, startPoint y: 274, endPoint x: 991, endPoint y: 332, distance: 581.7
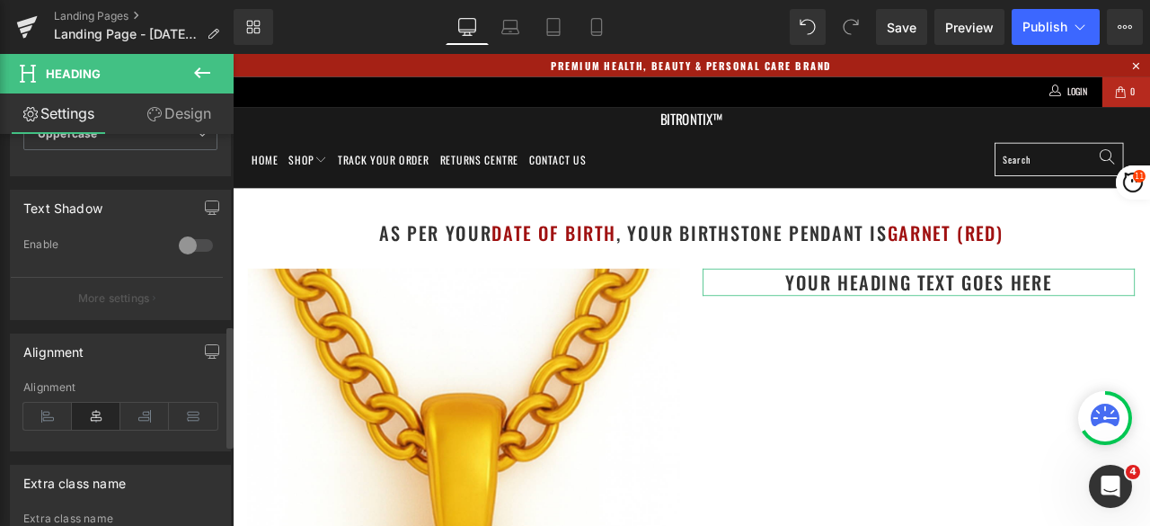
scroll to position [875, 0]
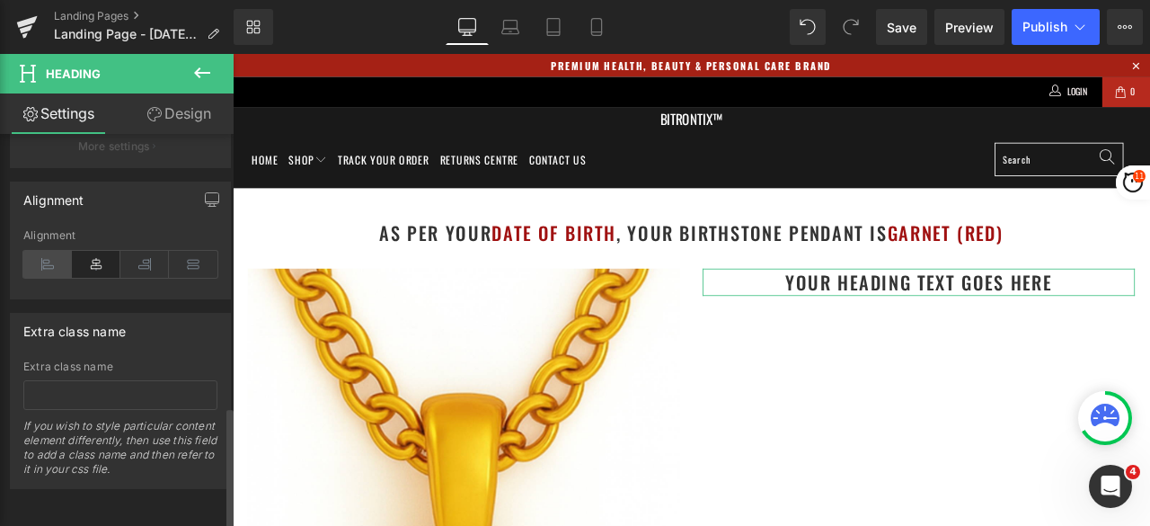
click at [49, 251] on icon at bounding box center [47, 264] width 49 height 27
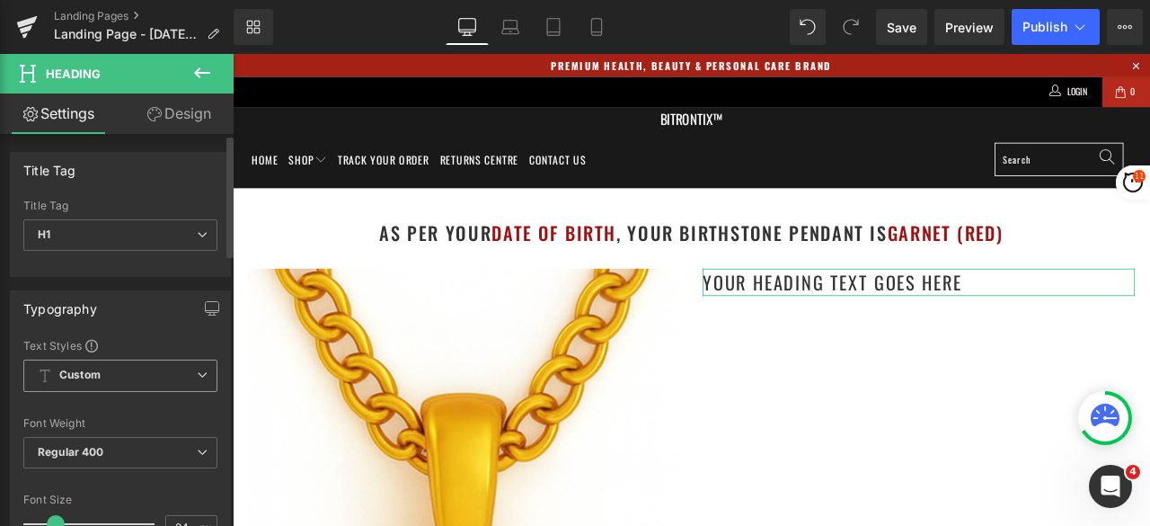
scroll to position [180, 0]
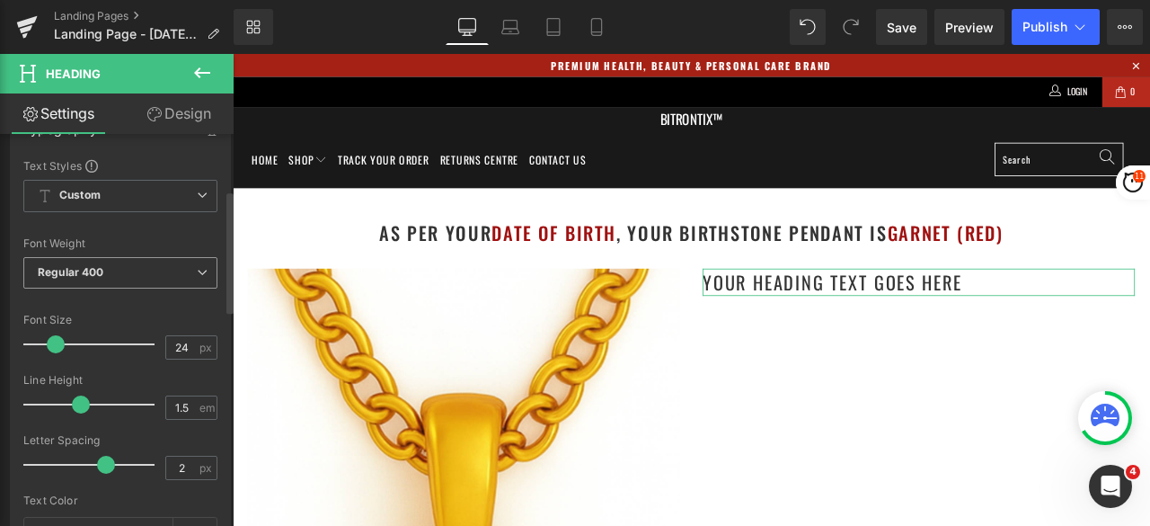
click at [129, 272] on span "Regular 400" at bounding box center [120, 272] width 194 height 31
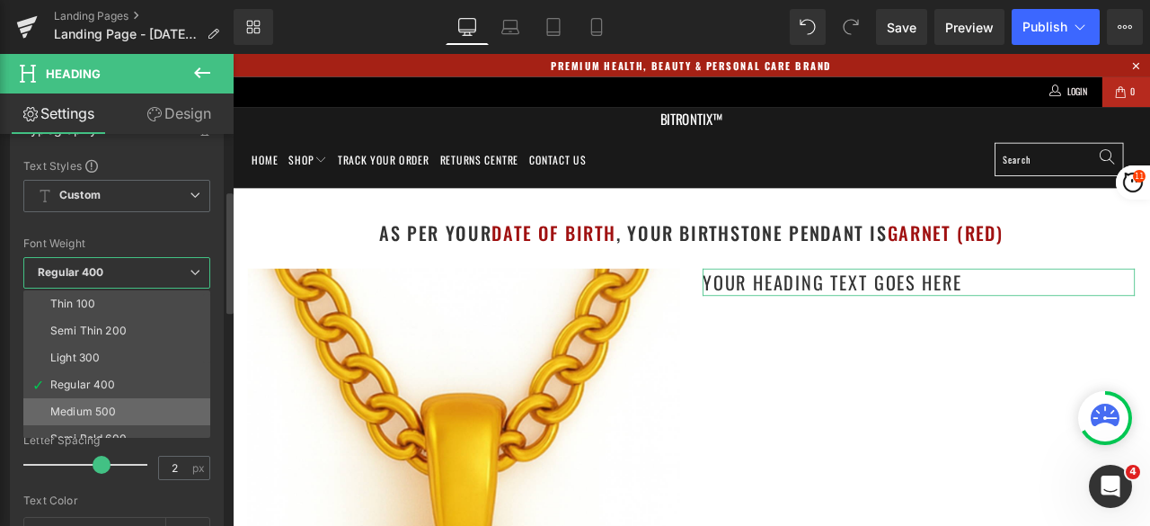
click at [84, 401] on li "Medium 500" at bounding box center [120, 411] width 195 height 27
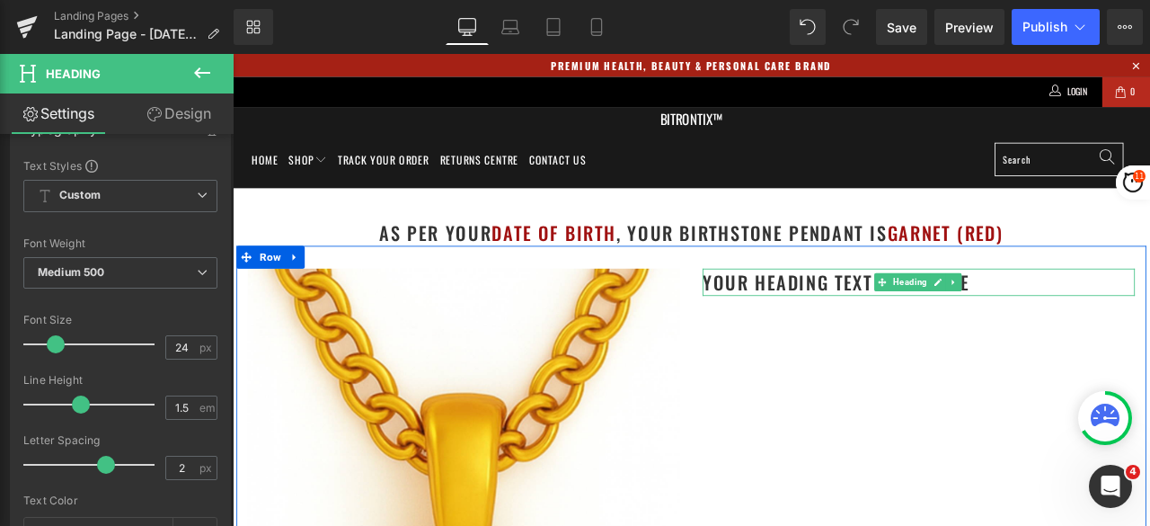
click at [1120, 321] on h1 "Your heading text goes here" at bounding box center [1046, 324] width 512 height 32
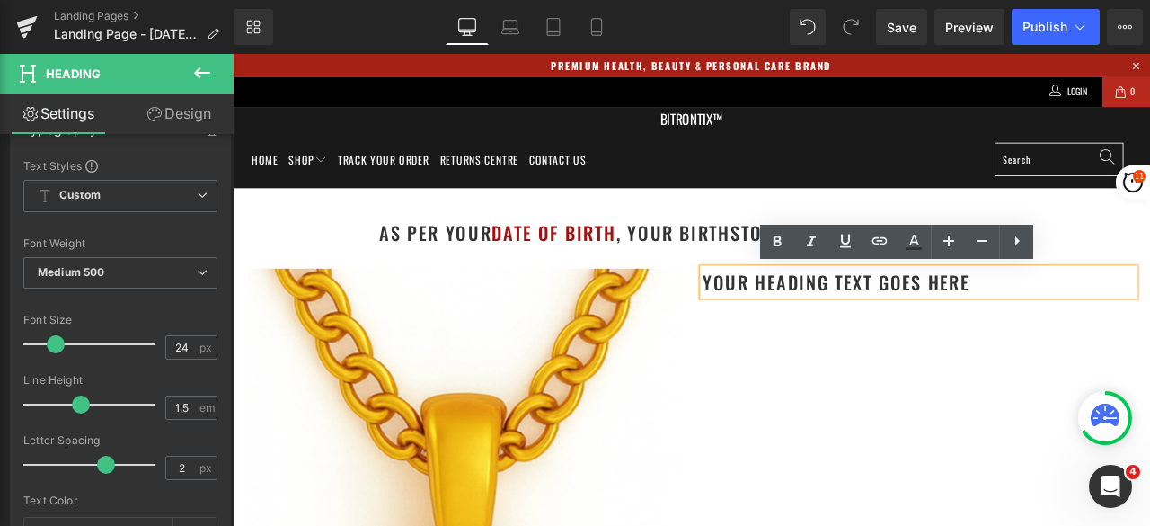
drag, startPoint x: 1142, startPoint y: 325, endPoint x: 780, endPoint y: 327, distance: 362.2
click at [790, 327] on div "Your heading text goes here" at bounding box center [1046, 324] width 512 height 32
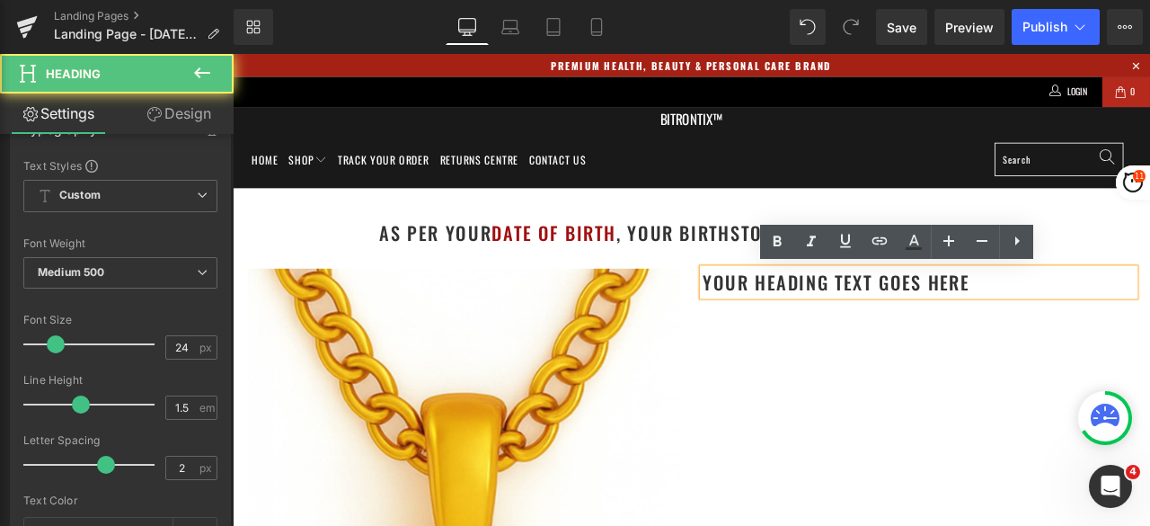
click at [790, 325] on h1 "Your heading text goes here" at bounding box center [1046, 324] width 512 height 32
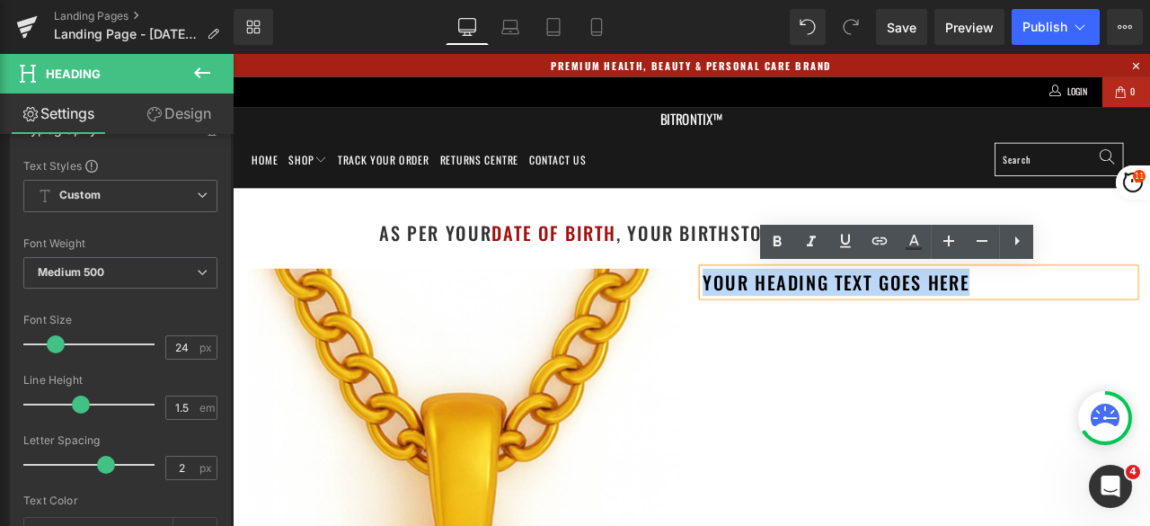
drag, startPoint x: 784, startPoint y: 325, endPoint x: 1131, endPoint y: 321, distance: 347.0
click at [1131, 321] on h1 "Your heading text goes here" at bounding box center [1046, 324] width 512 height 32
paste div
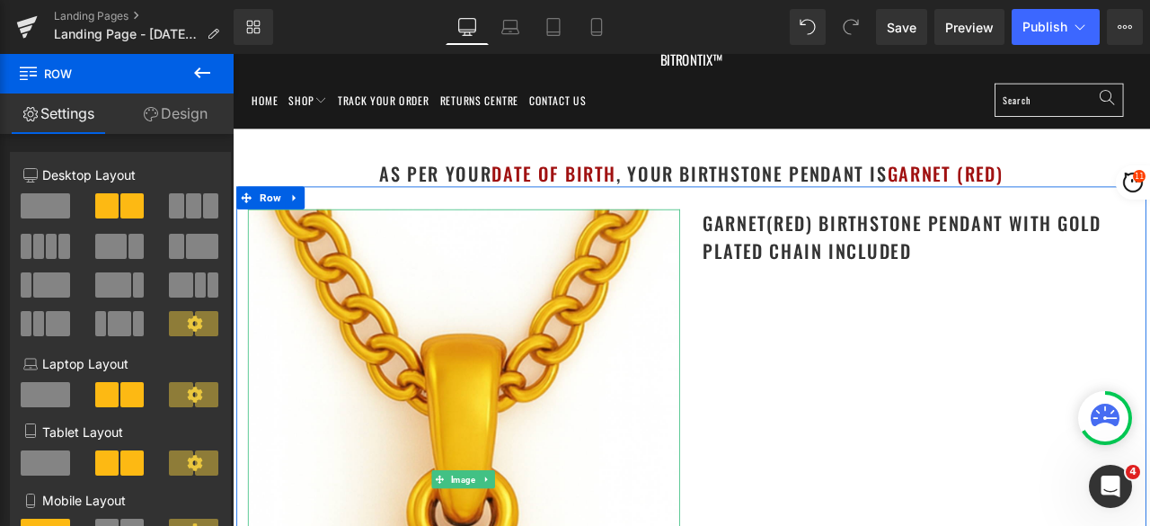
scroll to position [90, 0]
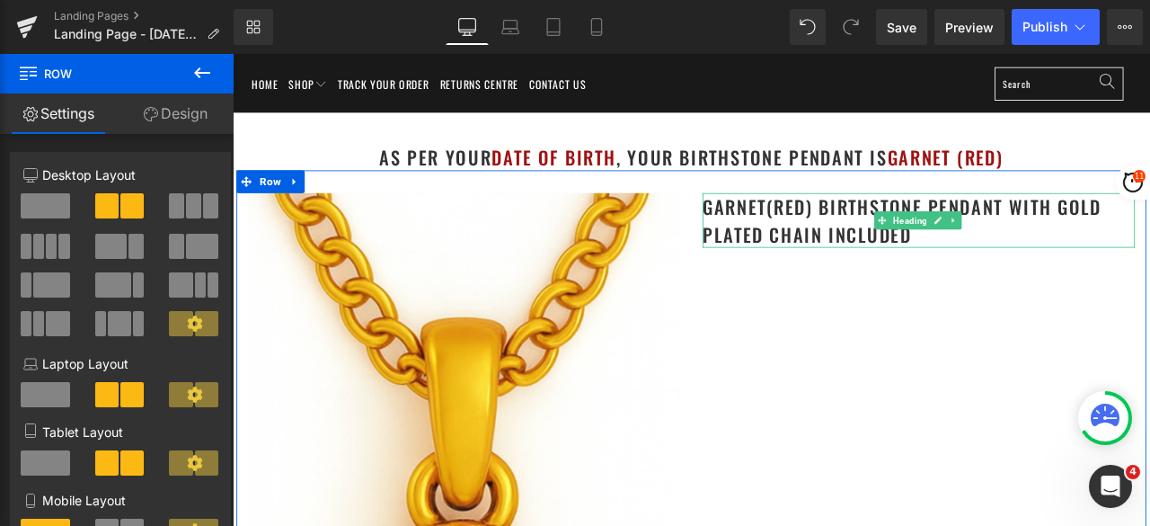
click at [865, 226] on h1 "Garnet(Red) Birthstone Pendant with gold plated chain included" at bounding box center [1046, 250] width 512 height 65
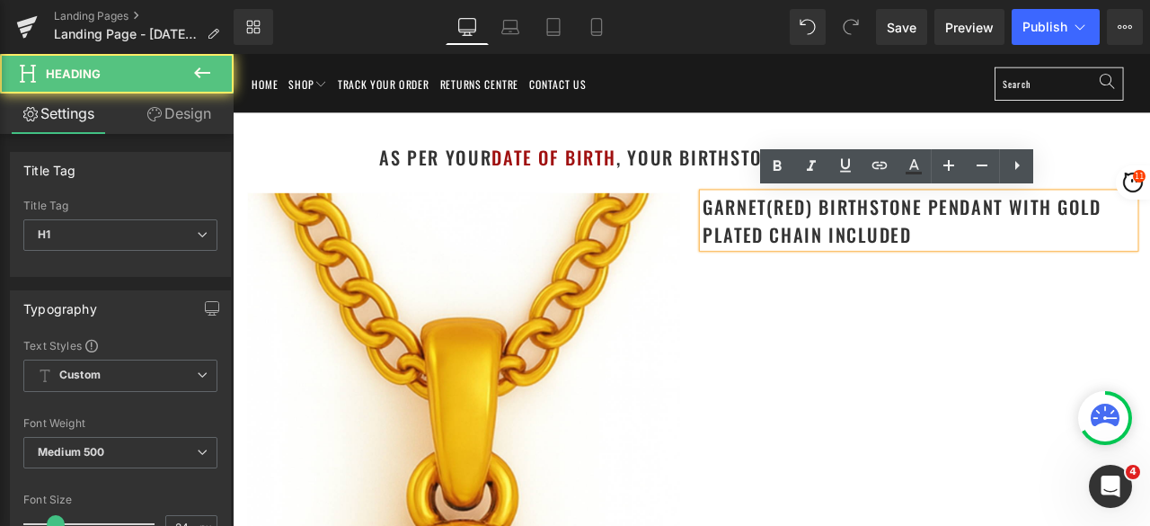
click at [857, 235] on h1 "Garnet(Red) Birthstone Pendant with gold plated chain included" at bounding box center [1046, 250] width 512 height 65
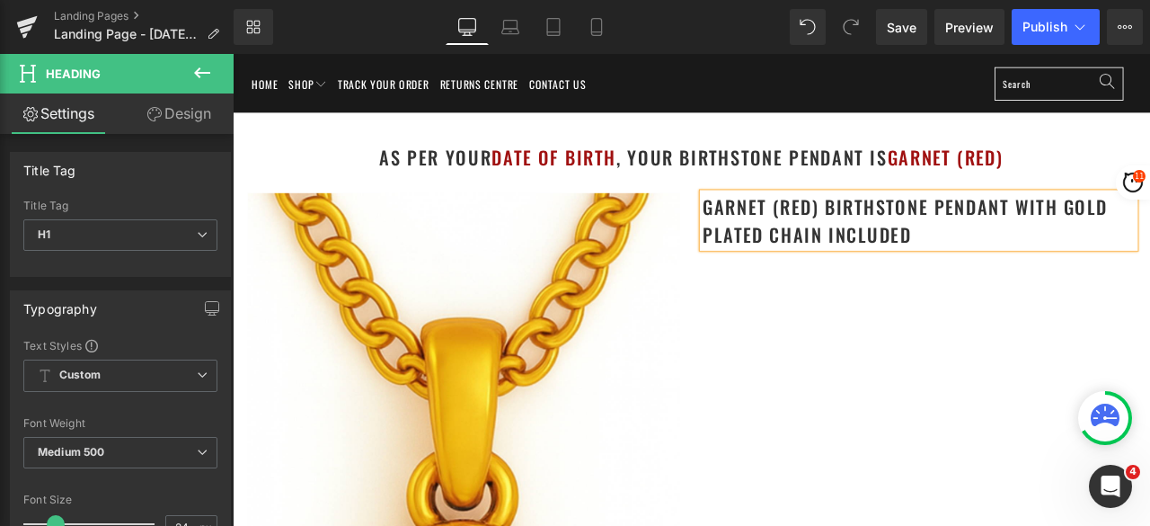
click at [1114, 362] on div "Image Garnet (Red) Birthstone Pendant with gold plated chain included Heading R…" at bounding box center [776, 529] width 1079 height 677
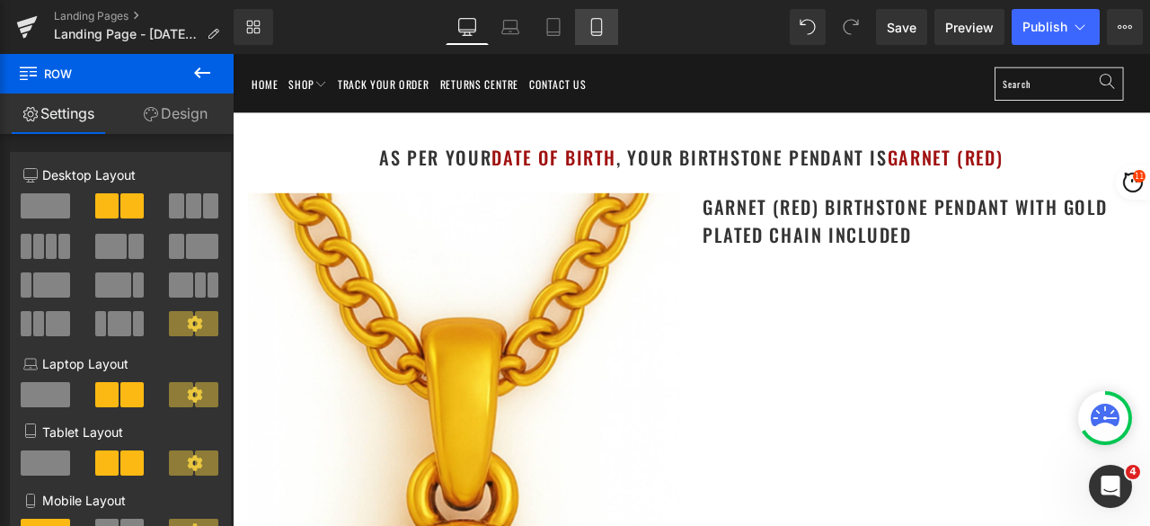
click at [593, 30] on icon at bounding box center [597, 27] width 18 height 18
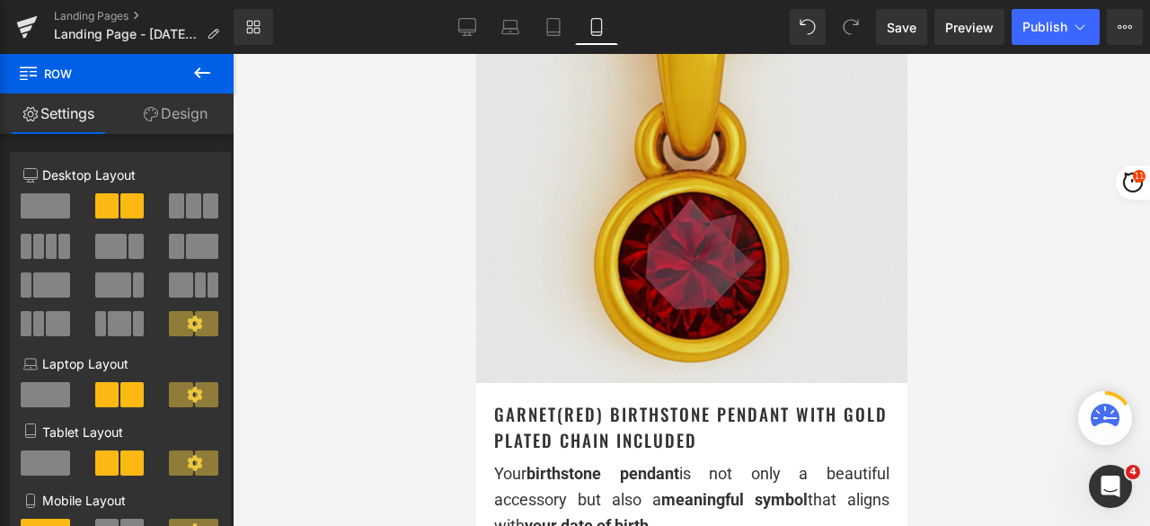
scroll to position [449, 0]
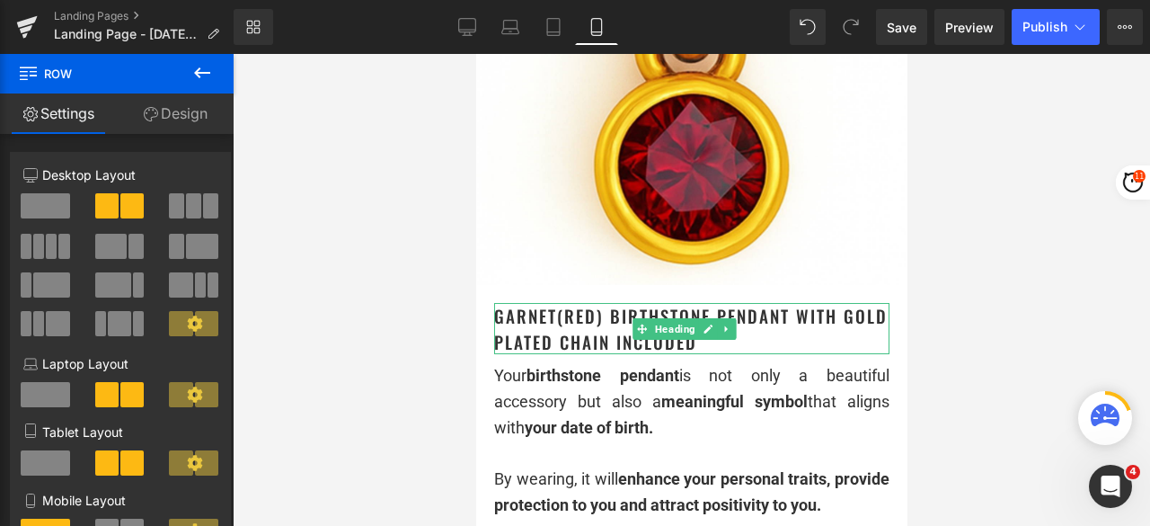
click at [559, 303] on h1 "Garnet(Red) Birthstone Pendant with gold plated chain included" at bounding box center [690, 328] width 395 height 51
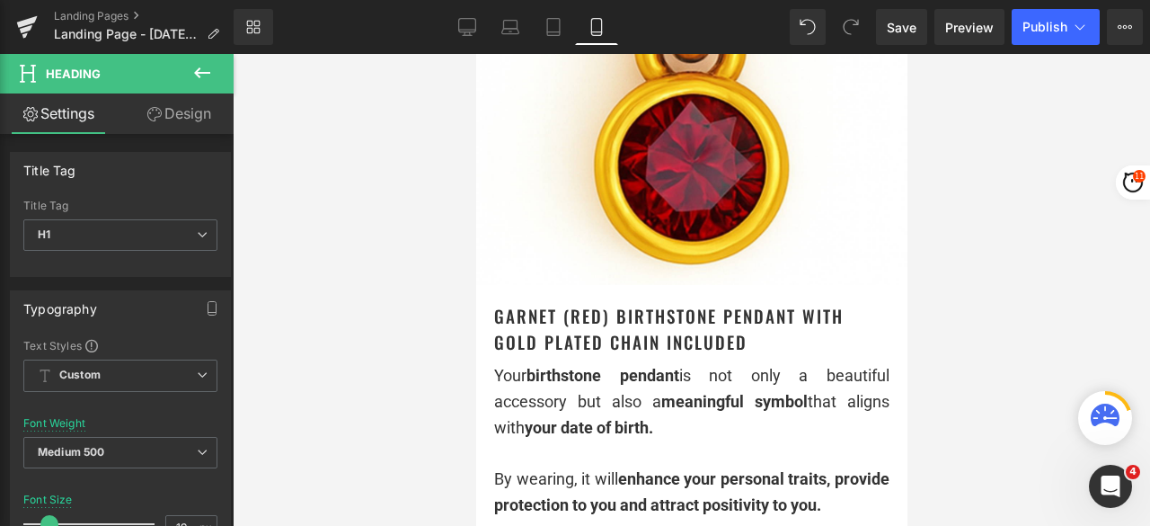
click at [965, 189] on div at bounding box center [692, 290] width 918 height 472
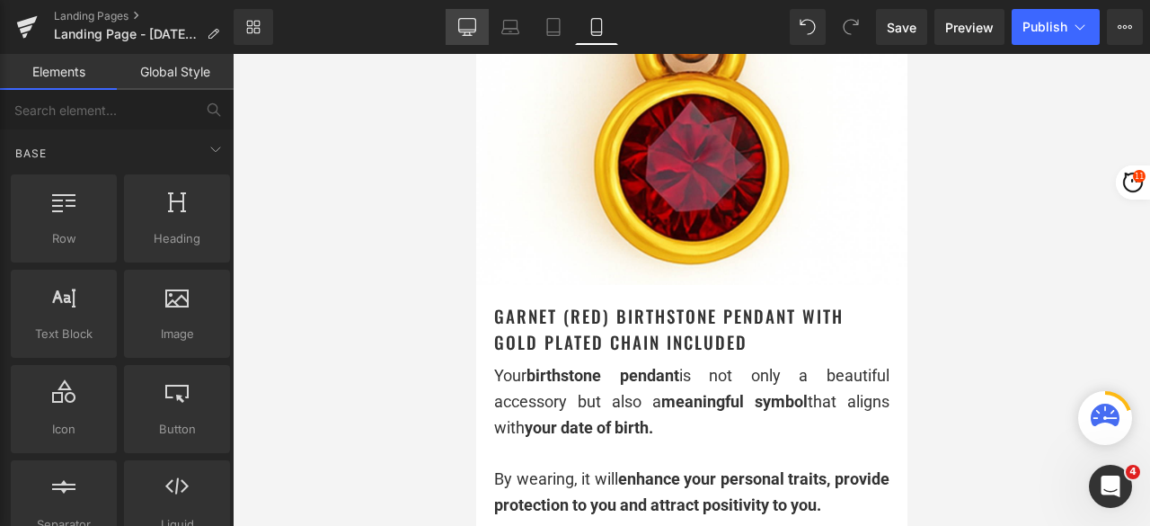
click at [471, 19] on icon at bounding box center [466, 25] width 17 height 13
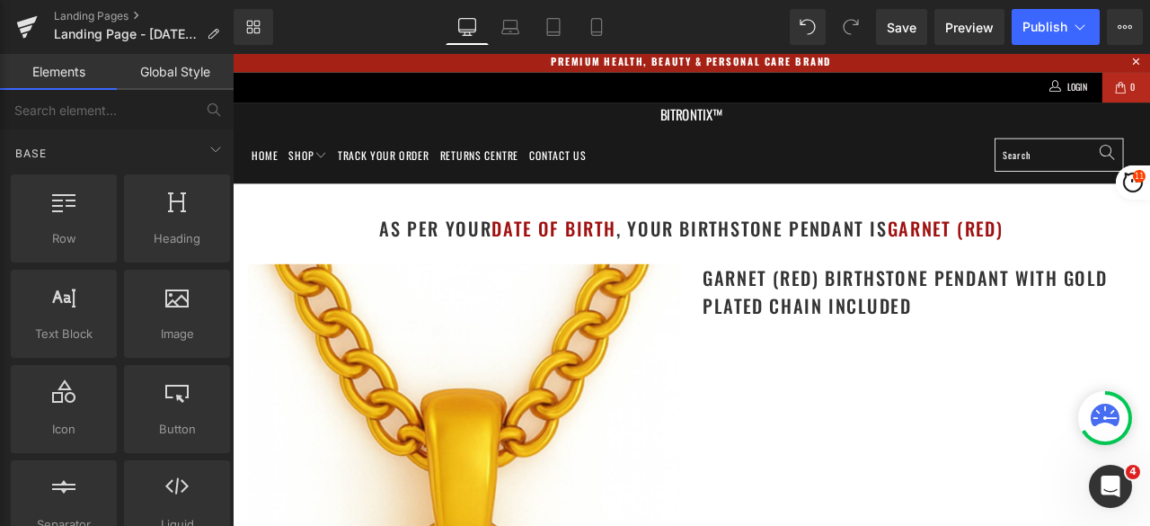
scroll to position [0, 0]
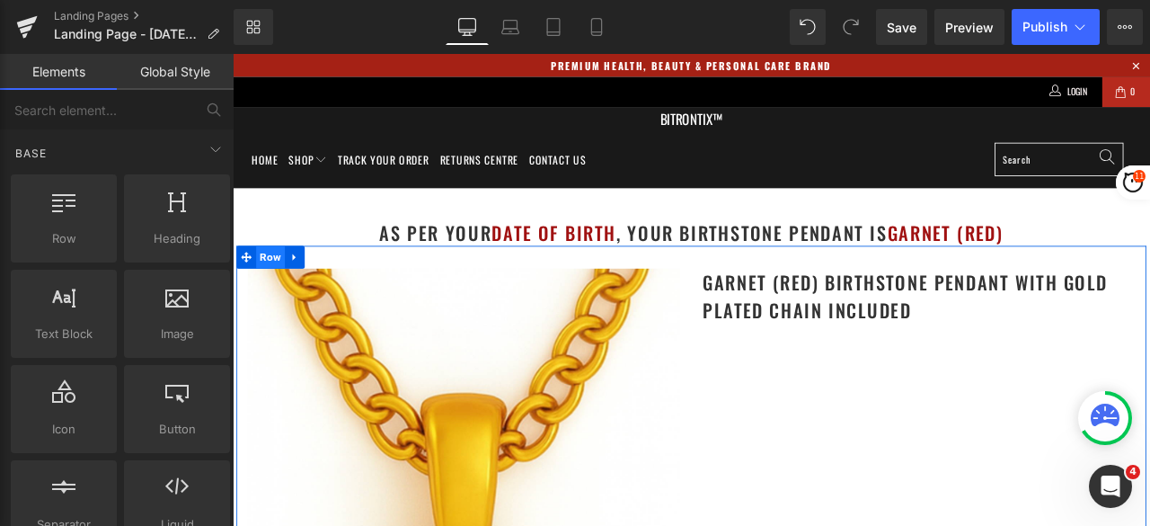
click at [271, 295] on span "Row" at bounding box center [278, 294] width 34 height 27
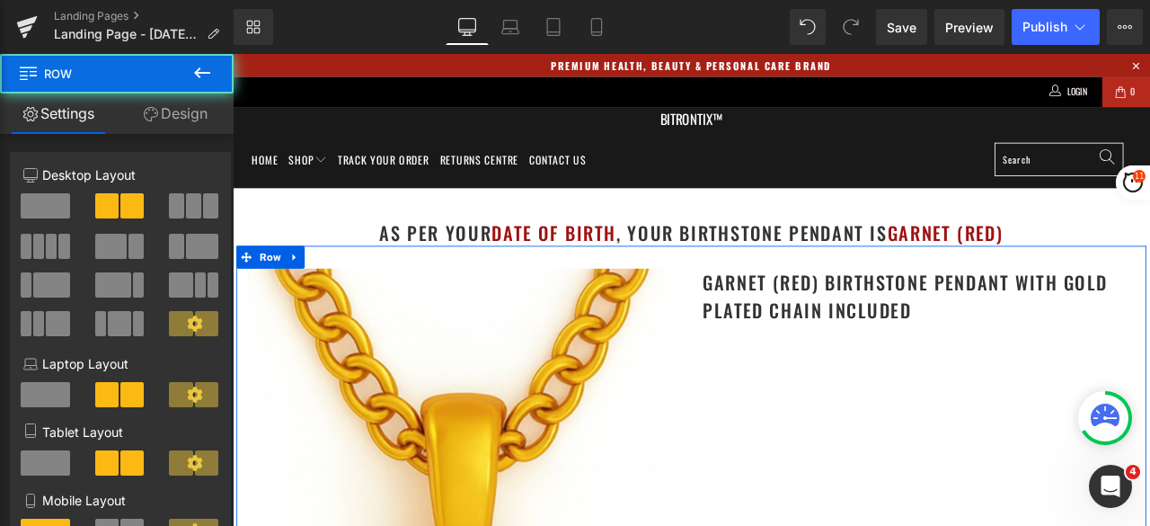
drag, startPoint x: 182, startPoint y: 107, endPoint x: 129, endPoint y: 204, distance: 110.6
click at [182, 107] on link "Design" at bounding box center [175, 113] width 117 height 40
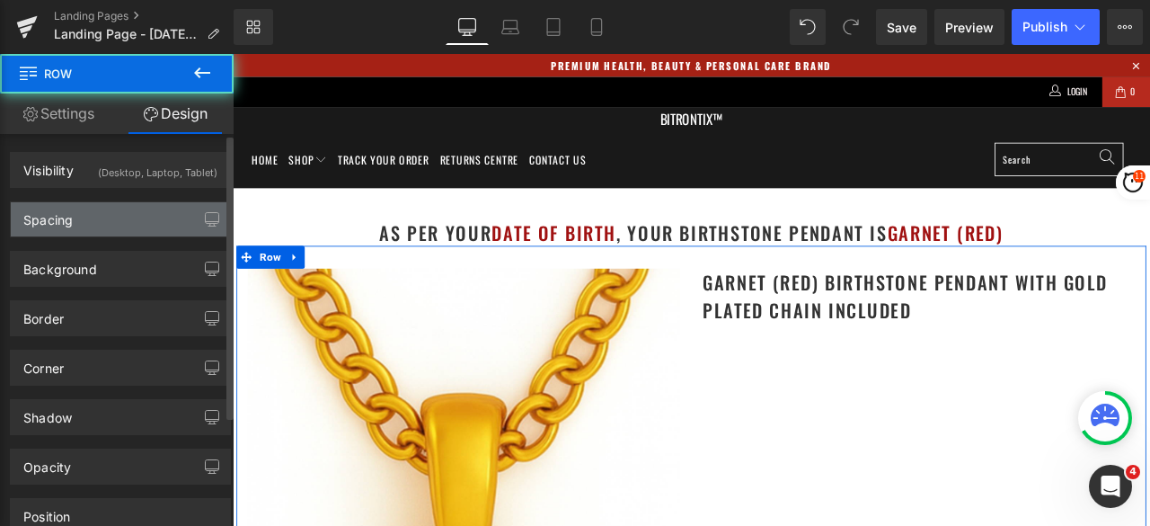
type input "0"
type input "30"
type input "0"
type input "10"
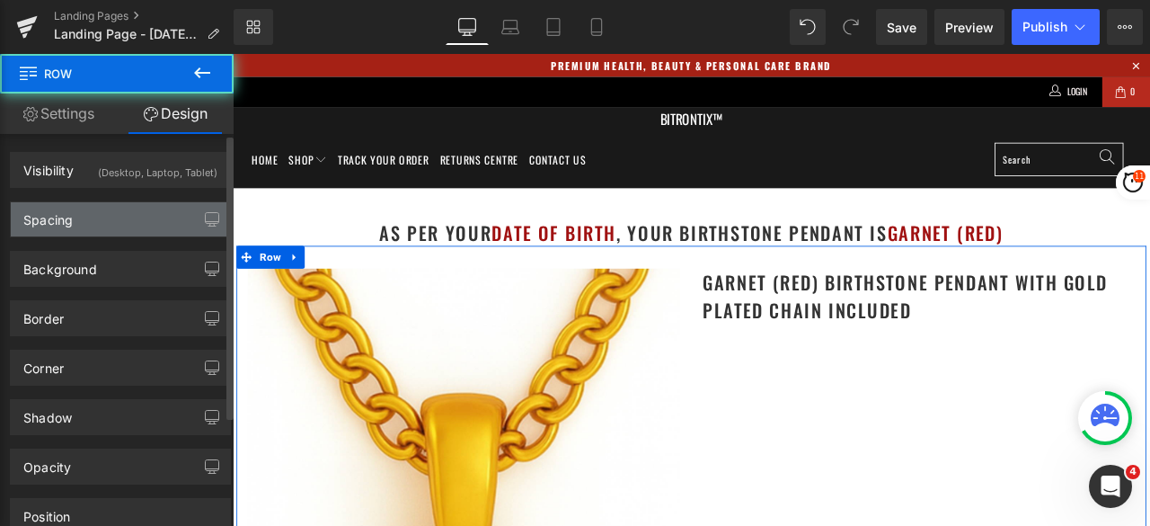
type input "0"
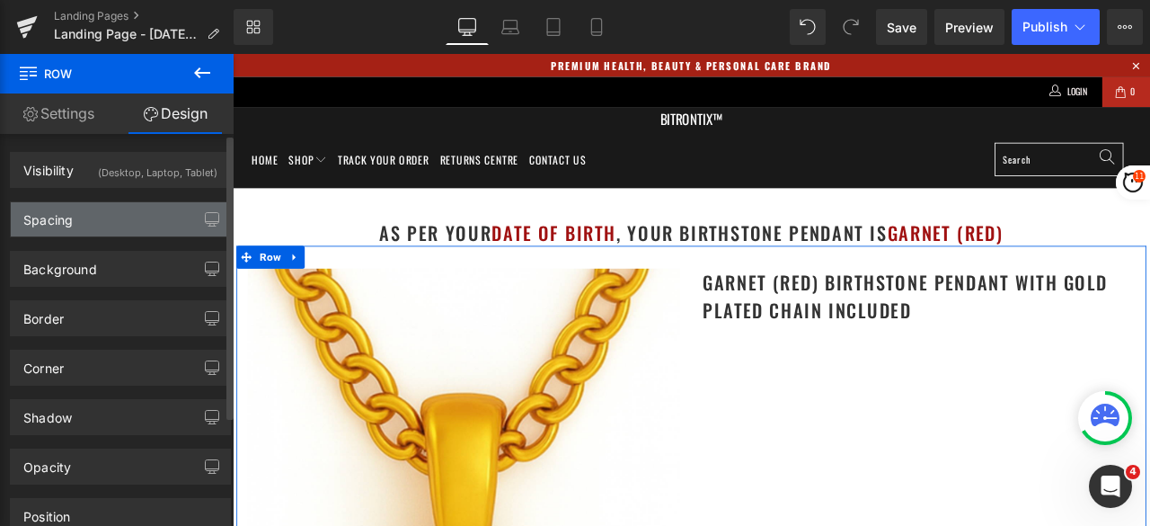
click at [119, 217] on div "Spacing" at bounding box center [120, 219] width 219 height 34
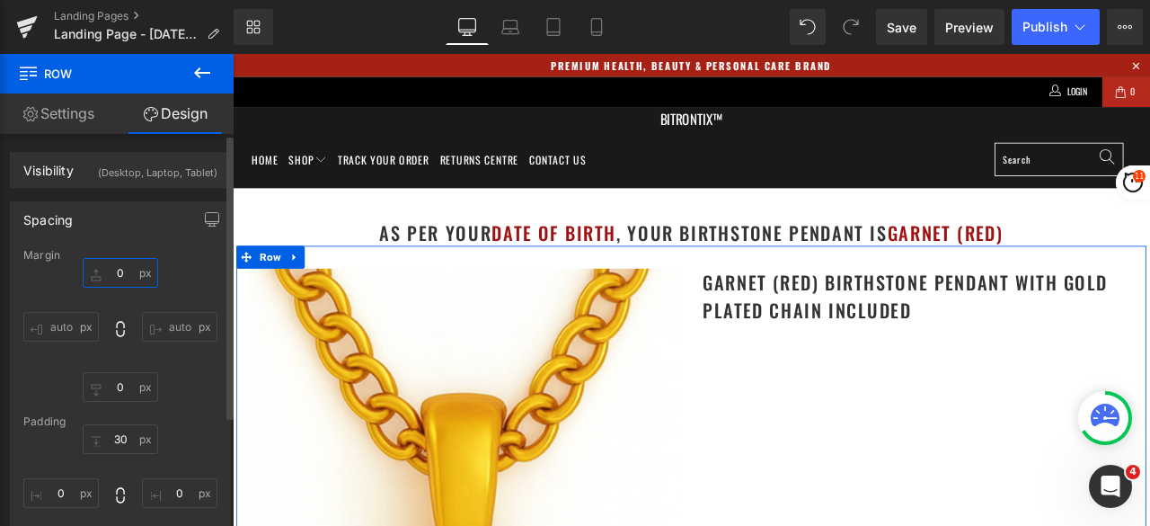
click at [125, 267] on input "0" at bounding box center [120, 273] width 75 height 30
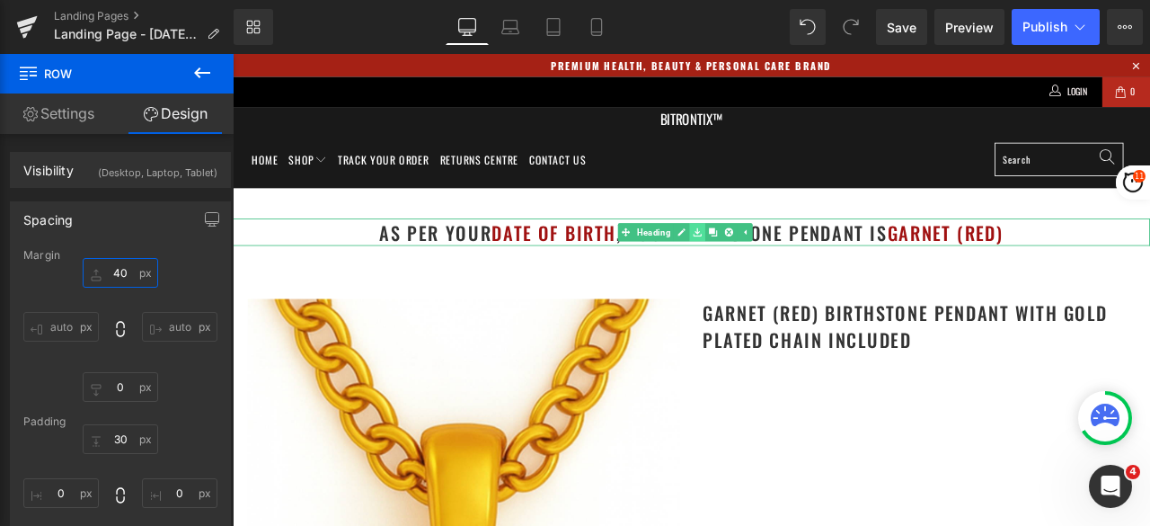
type input "40"
click at [785, 262] on icon at bounding box center [784, 265] width 10 height 11
click at [724, 258] on link "Heading" at bounding box center [722, 265] width 67 height 22
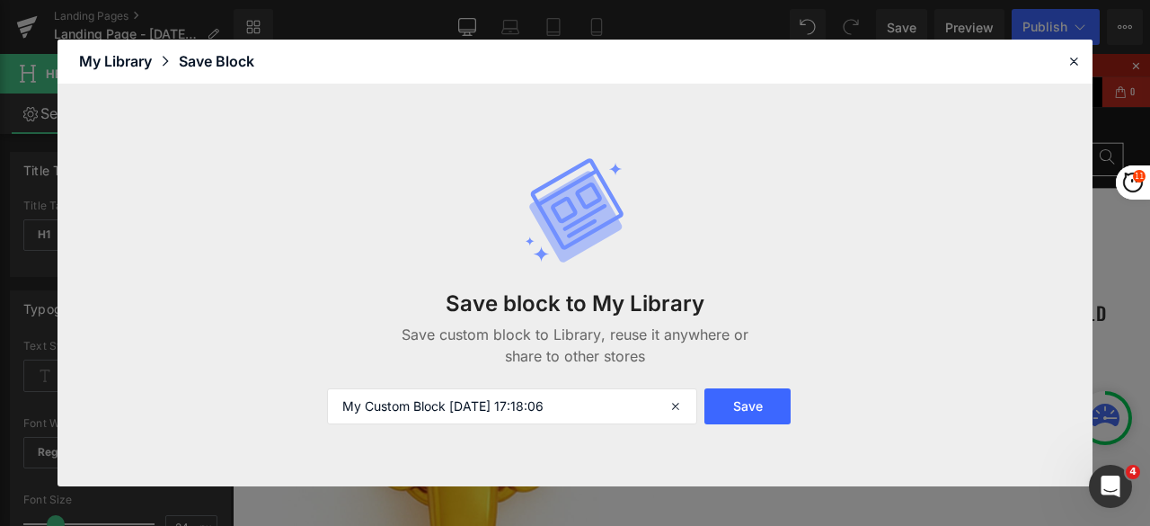
click at [1063, 55] on div at bounding box center [1074, 61] width 22 height 22
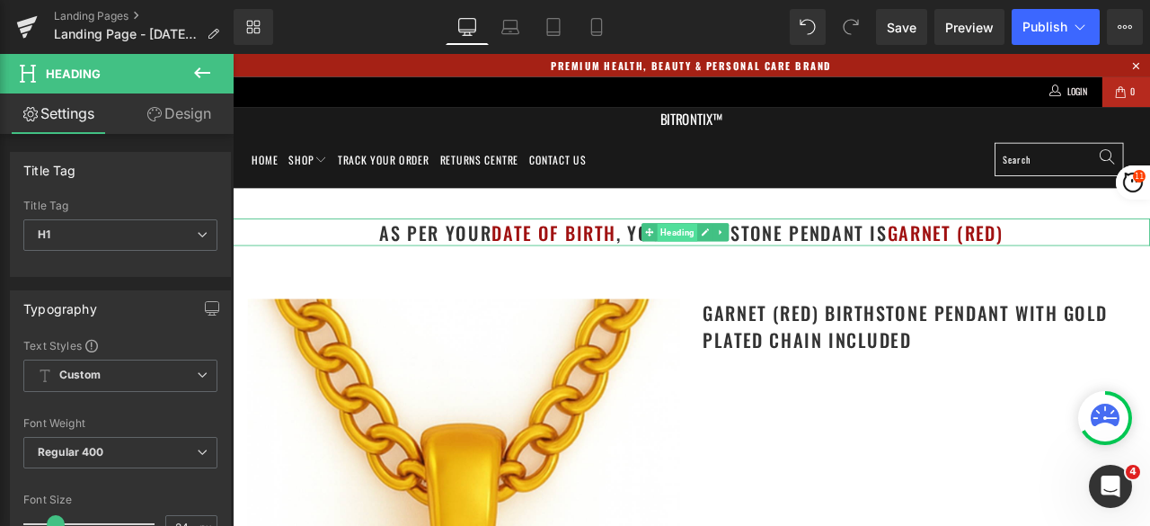
click at [743, 266] on span "Heading" at bounding box center [760, 265] width 48 height 22
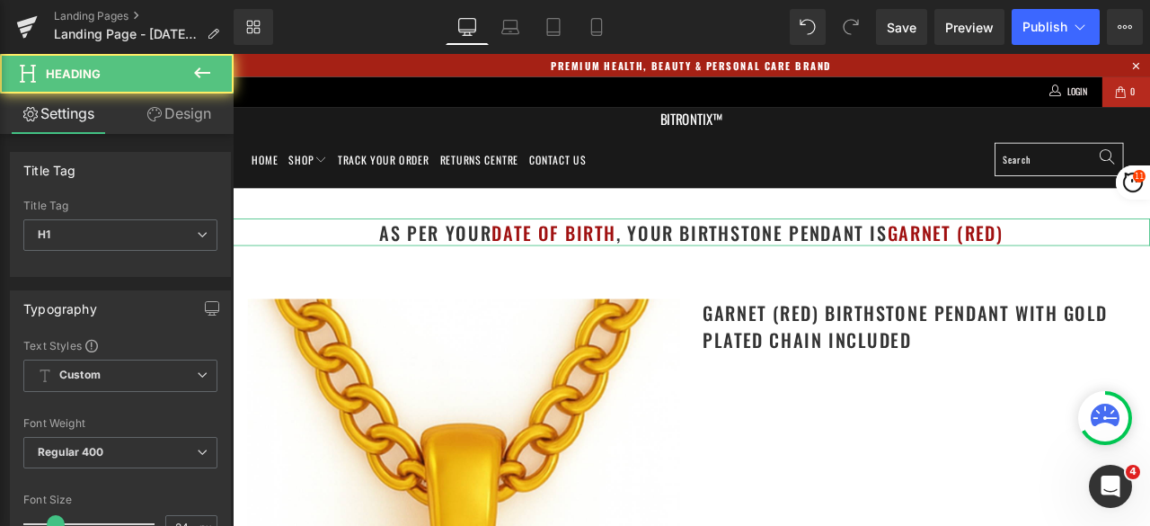
click at [178, 118] on link "Design" at bounding box center [178, 113] width 117 height 40
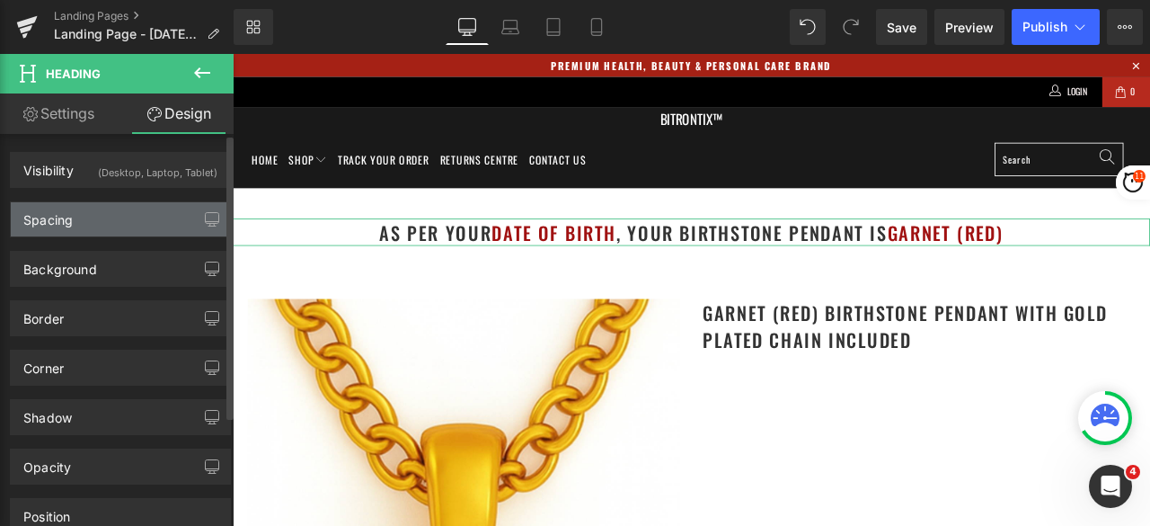
click at [104, 218] on div "Spacing" at bounding box center [120, 219] width 219 height 34
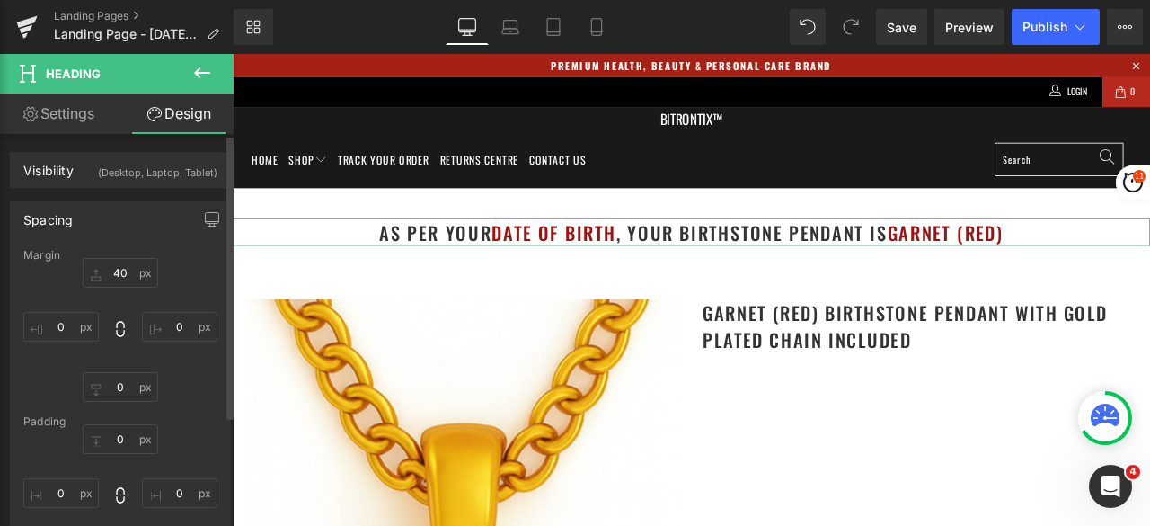
click at [120, 260] on div "Margin" at bounding box center [120, 255] width 194 height 13
click at [116, 269] on input "40" at bounding box center [120, 273] width 75 height 30
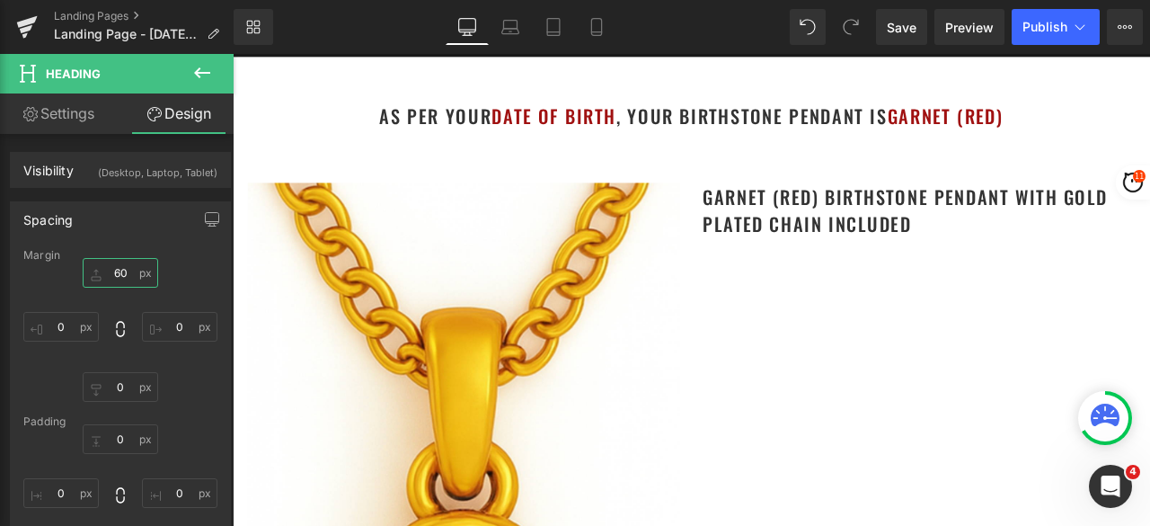
scroll to position [180, 0]
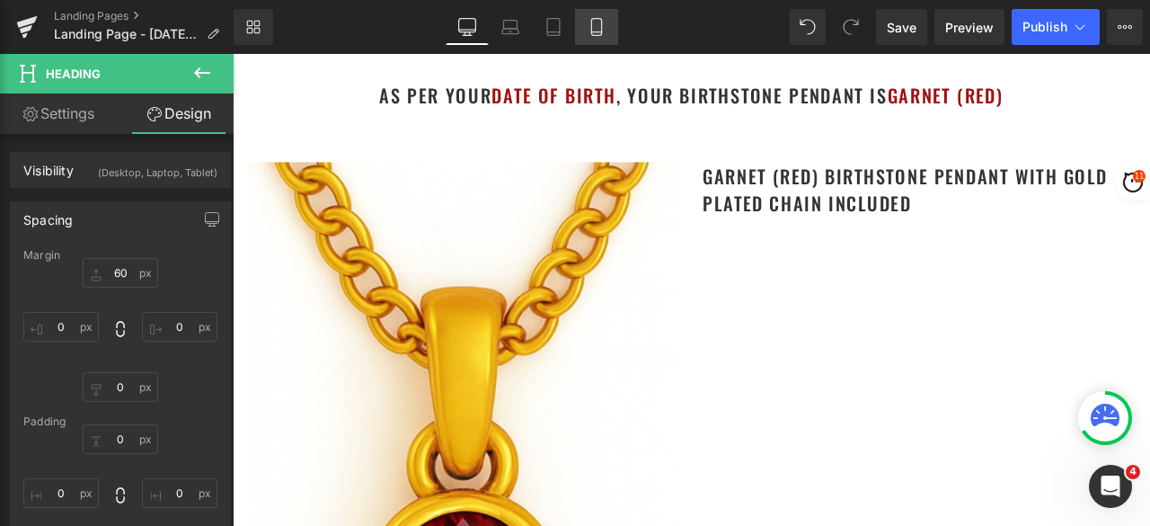
click at [583, 37] on link "Mobile" at bounding box center [596, 27] width 43 height 36
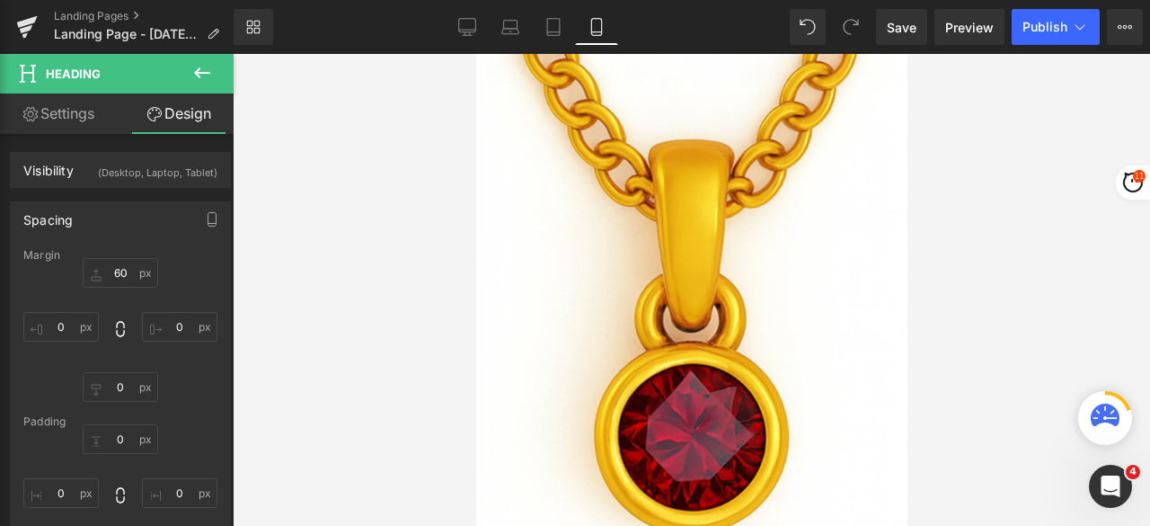
type input "60"
type input "0"
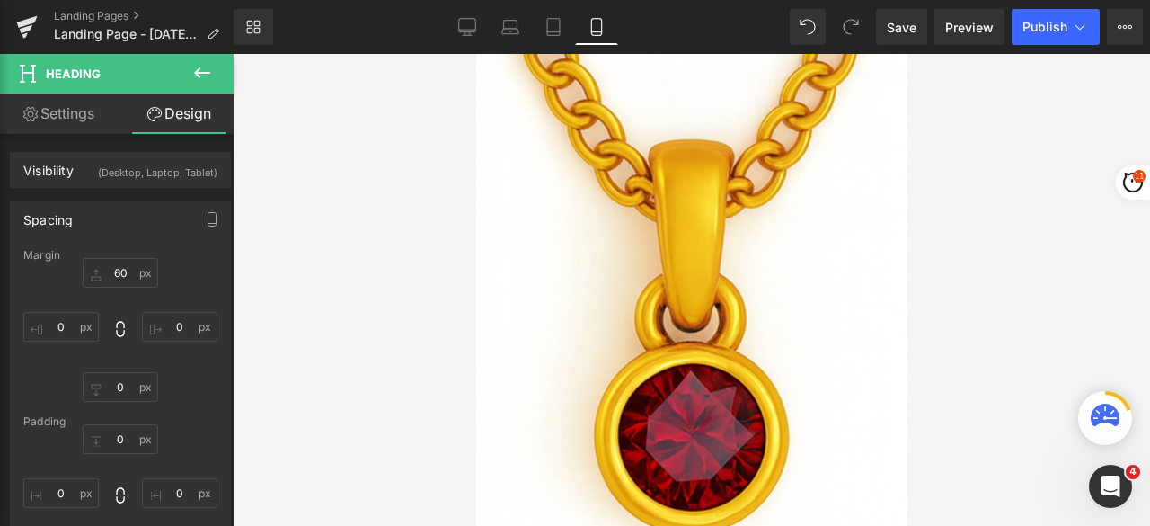
type input "0"
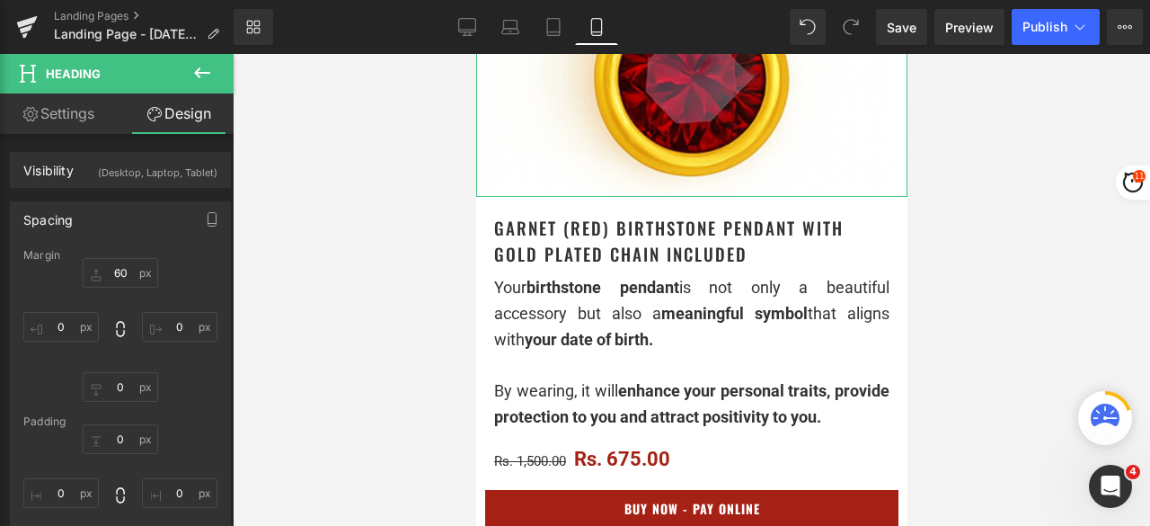
scroll to position [539, 0]
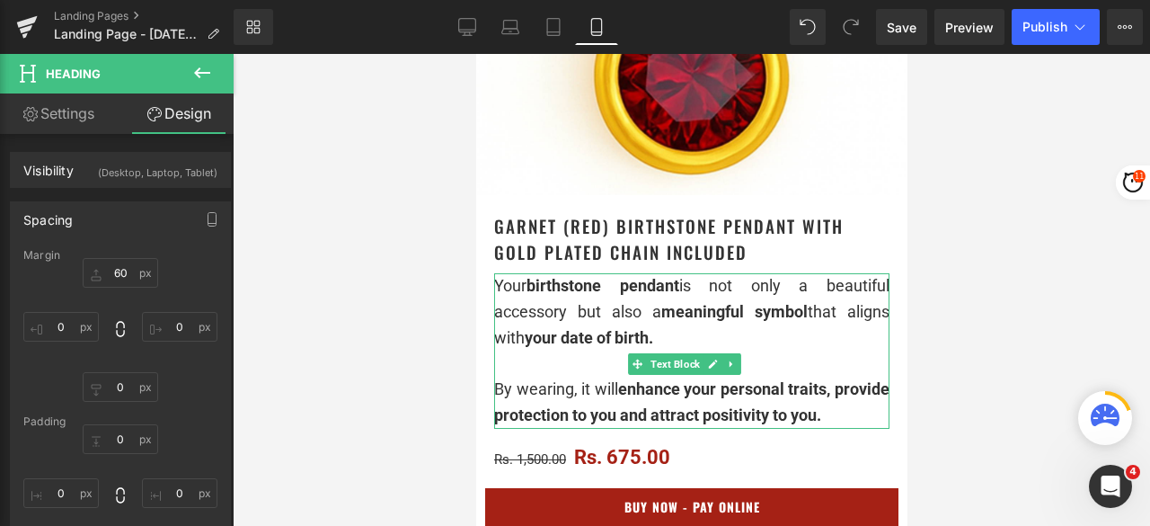
click at [617, 328] on span "your date of birth." at bounding box center [588, 337] width 129 height 19
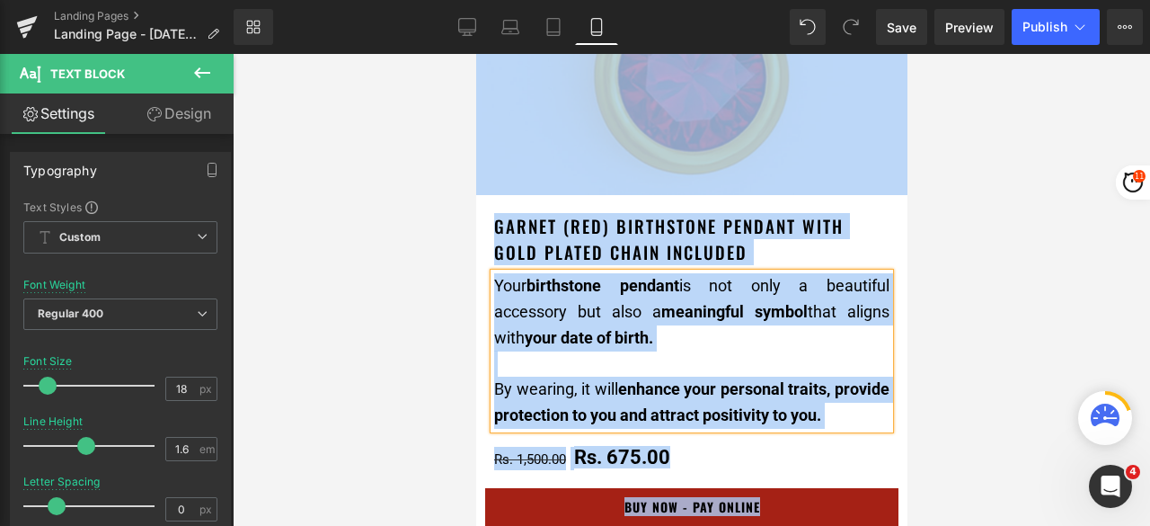
click at [617, 328] on span "your date of birth." at bounding box center [588, 337] width 129 height 19
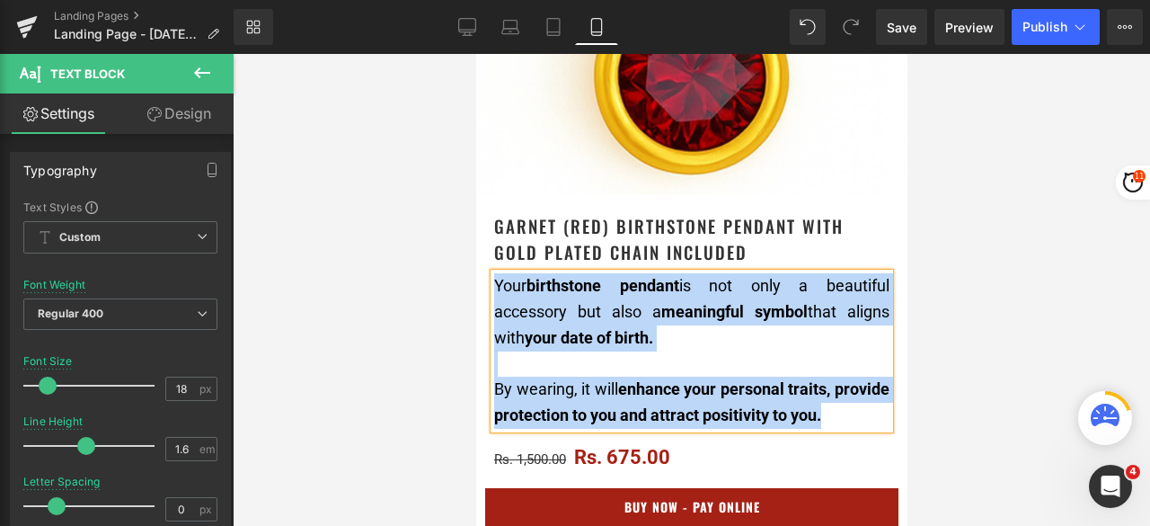
copy div "Your birthstone pendant is not only a beautiful accessory but also a meaningful…"
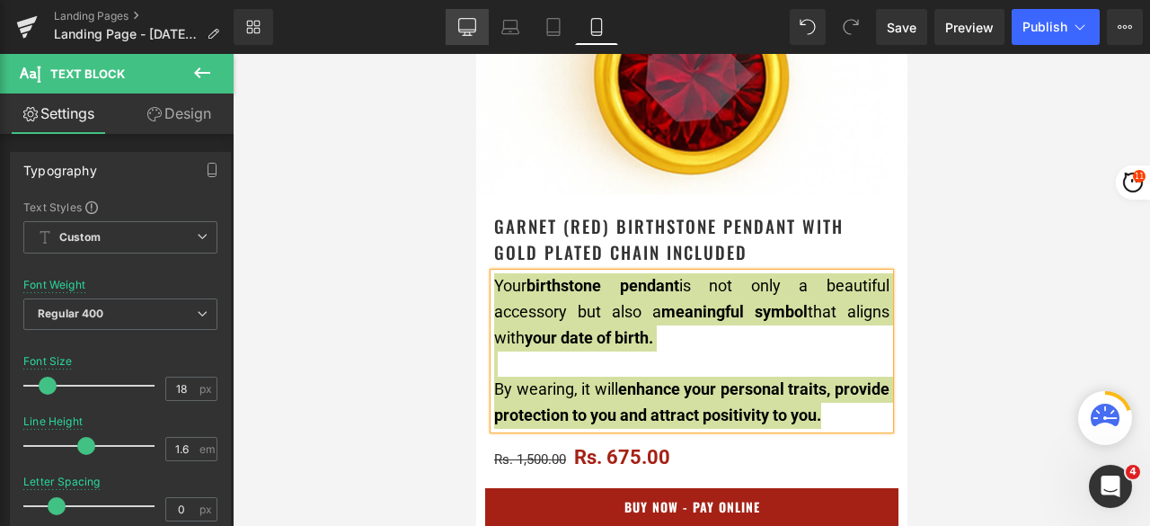
click at [469, 30] on icon at bounding box center [466, 30] width 17 height 0
type input "15"
type input "100"
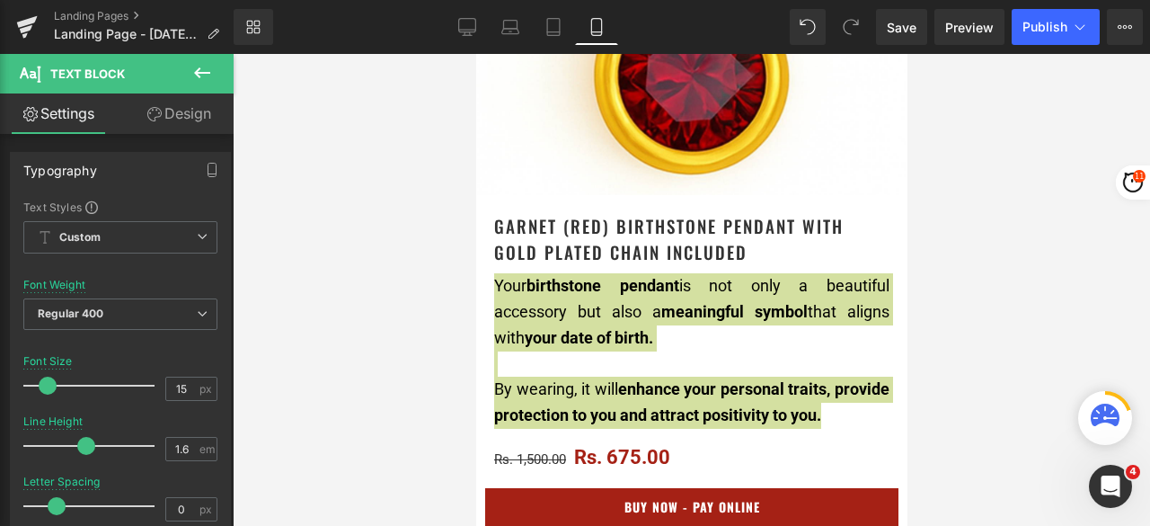
scroll to position [0, 0]
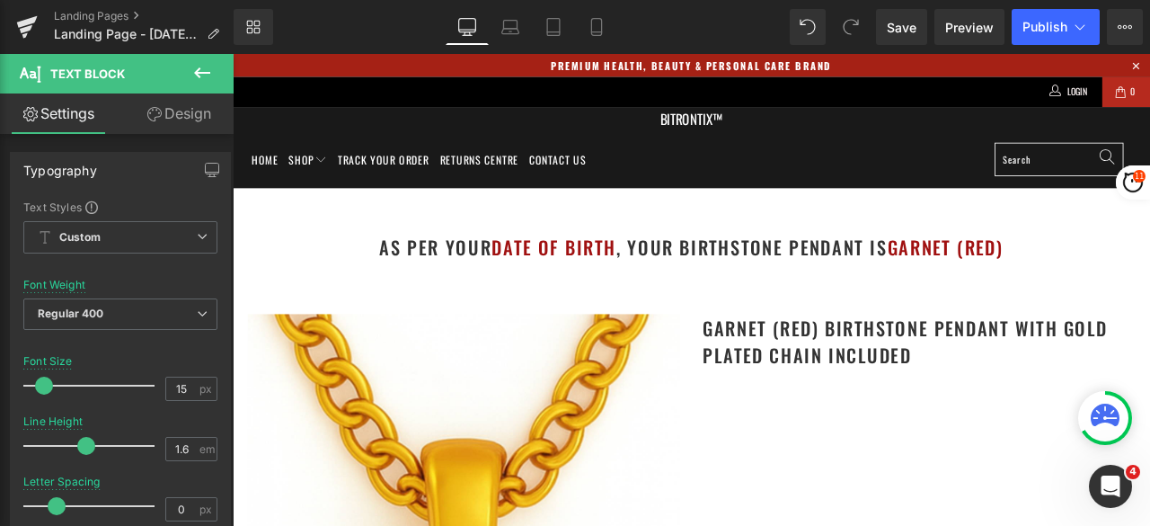
click at [208, 67] on icon at bounding box center [202, 73] width 22 height 22
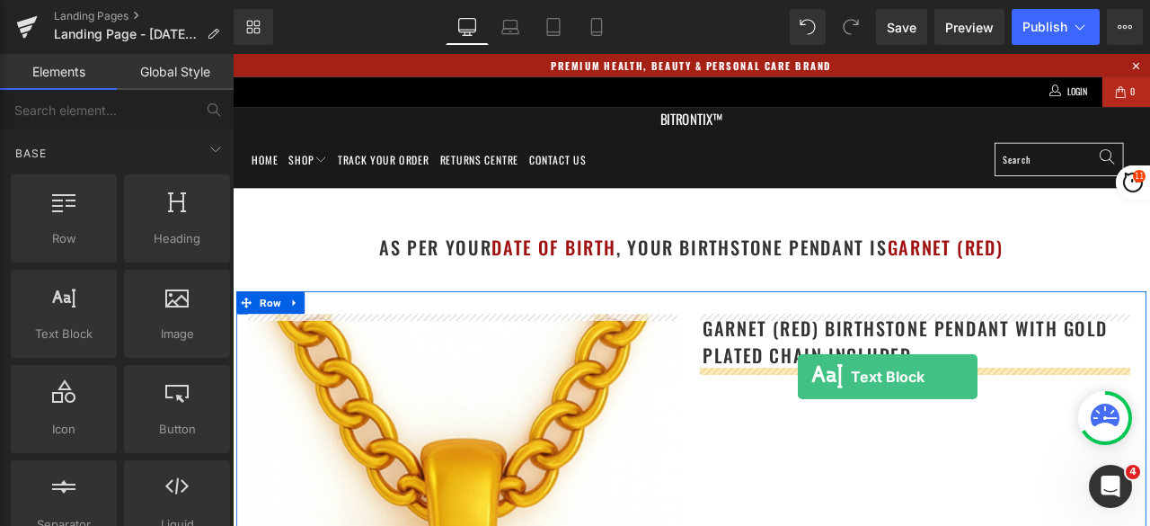
drag, startPoint x: 306, startPoint y: 360, endPoint x: 903, endPoint y: 437, distance: 602.7
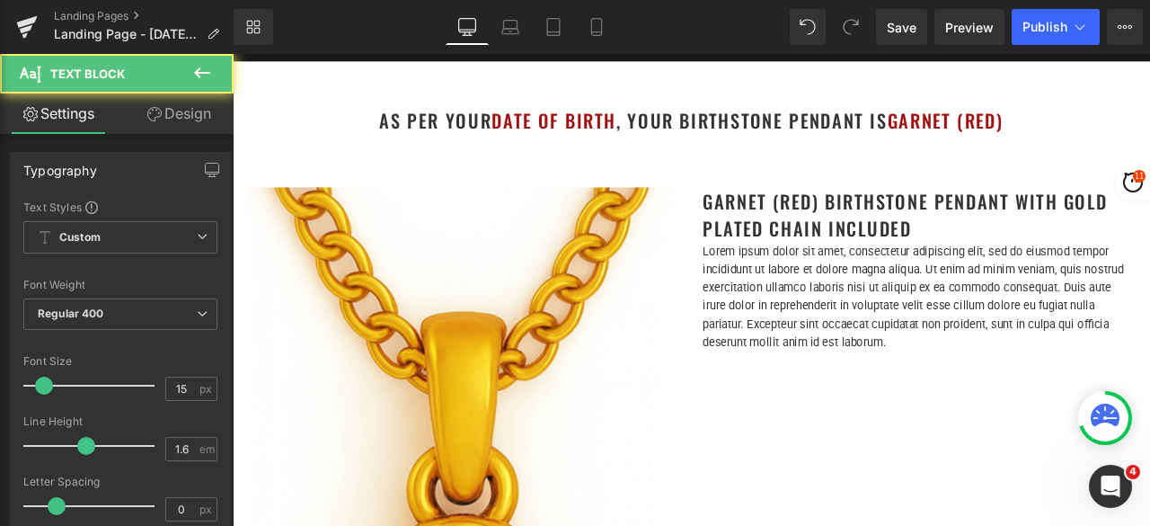
scroll to position [180, 0]
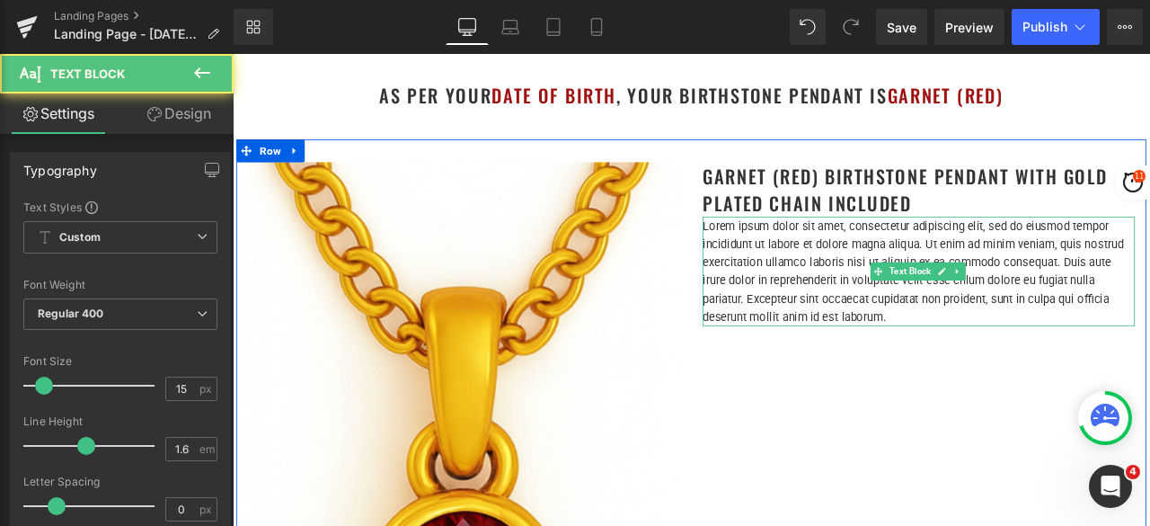
click at [868, 312] on p "Lorem ipsum dolor sit amet, consectetur adipiscing elit, sed do eiusmod tempor …" at bounding box center [1046, 311] width 512 height 129
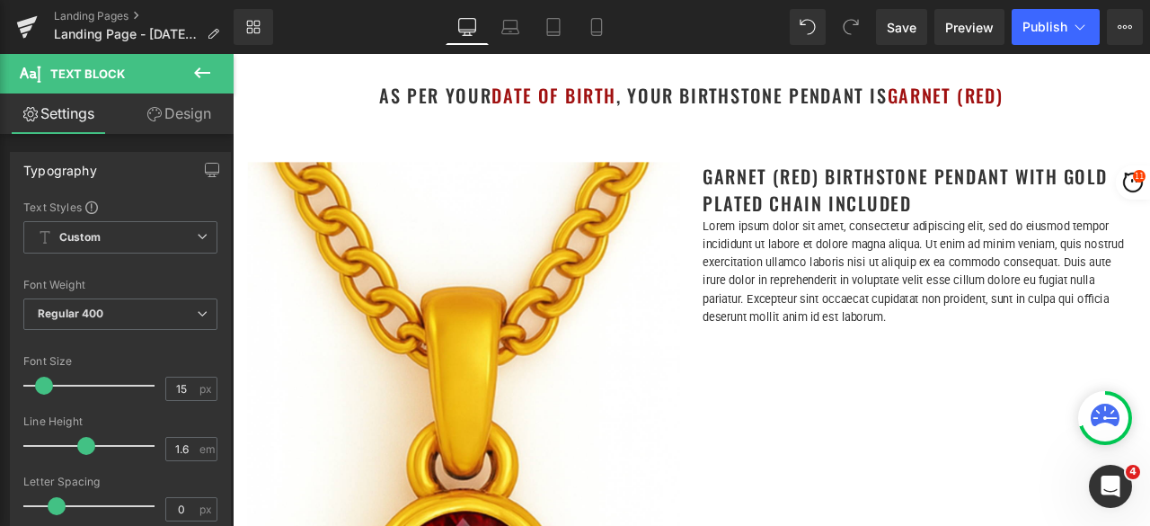
click at [164, 114] on link "Design" at bounding box center [178, 113] width 117 height 40
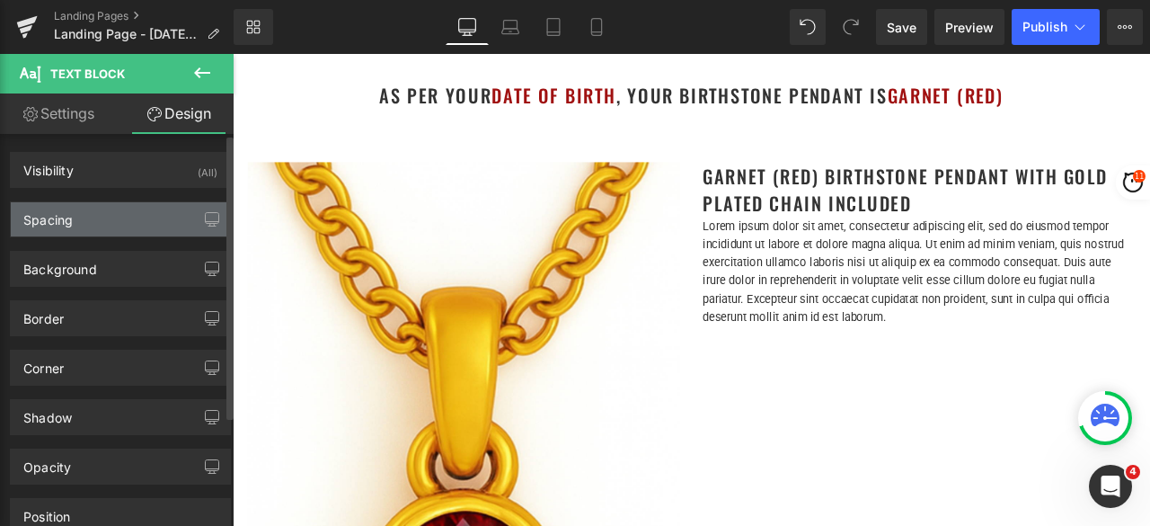
click at [88, 222] on div "Spacing" at bounding box center [120, 219] width 219 height 34
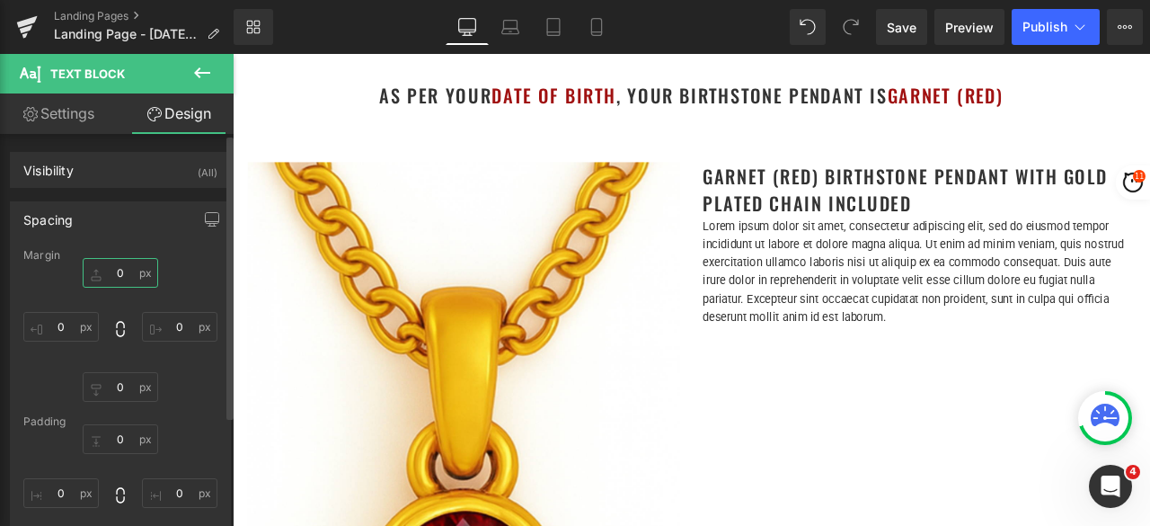
click at [127, 276] on input "0" at bounding box center [120, 273] width 75 height 30
type input "20"
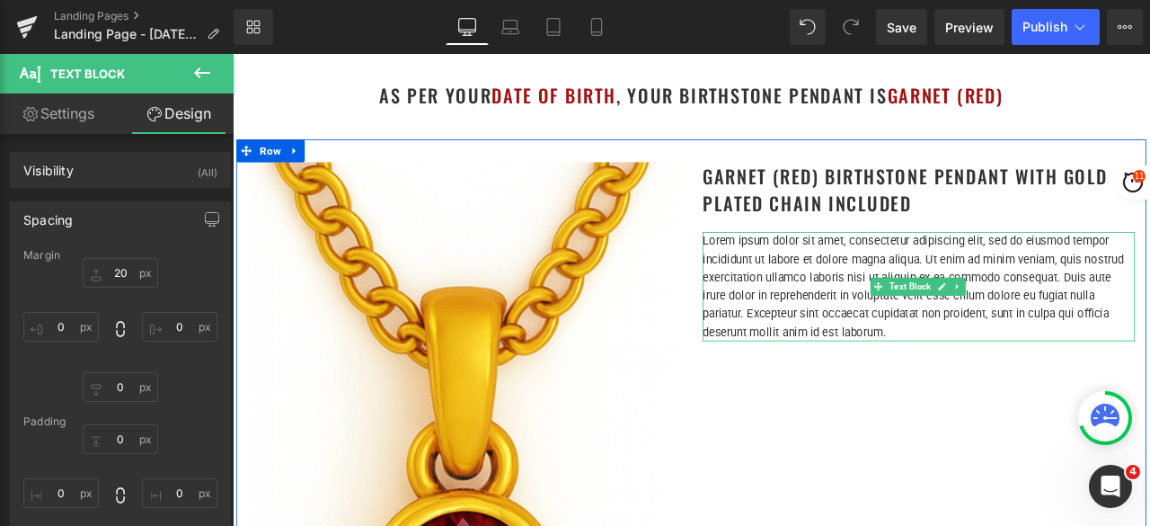
click at [937, 301] on p "Lorem ipsum dolor sit amet, consectetur adipiscing elit, sed do eiusmod tempor …" at bounding box center [1046, 329] width 512 height 129
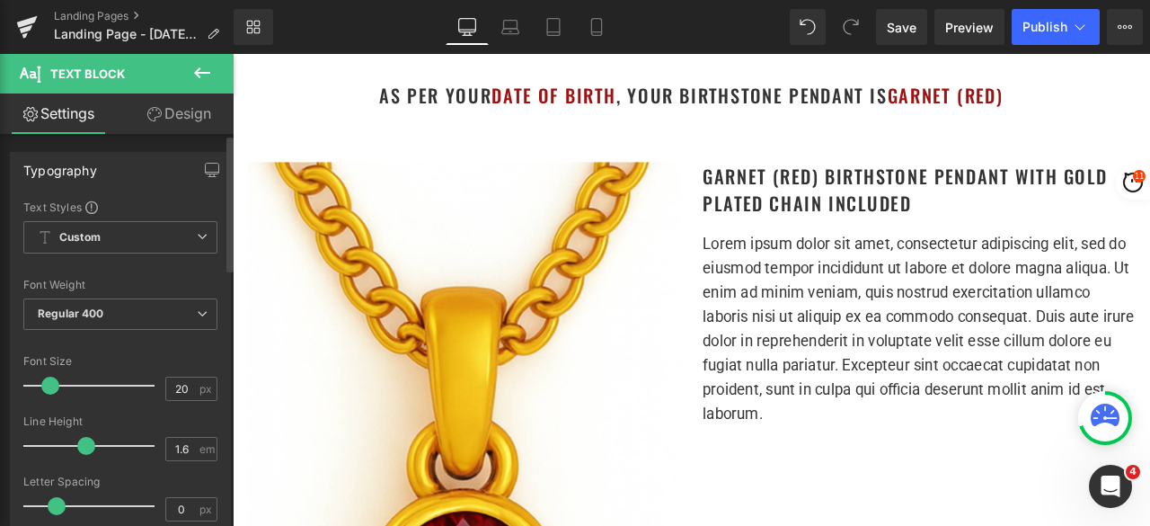
type input "19"
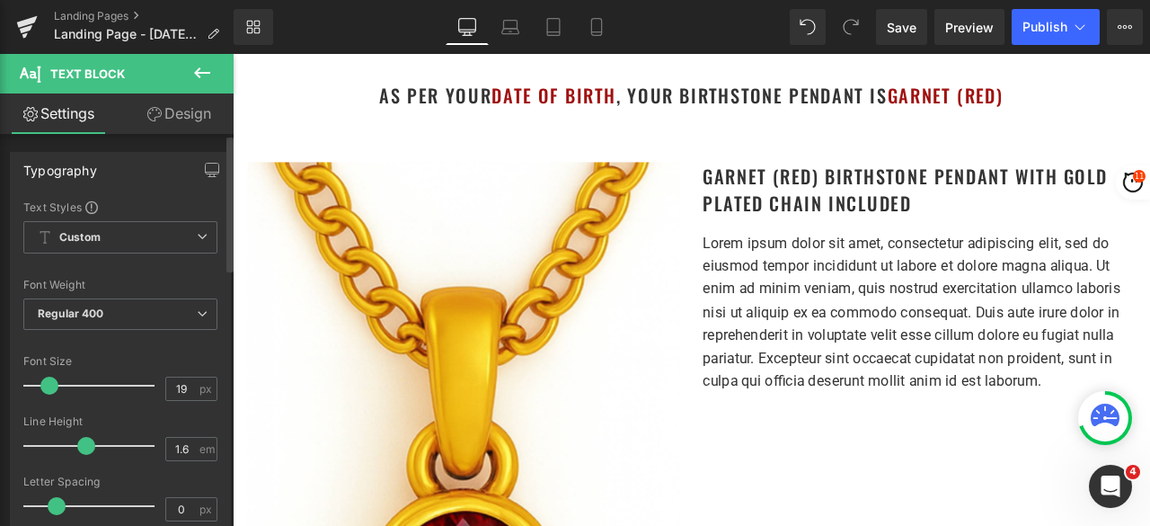
click at [47, 378] on span at bounding box center [49, 386] width 18 height 18
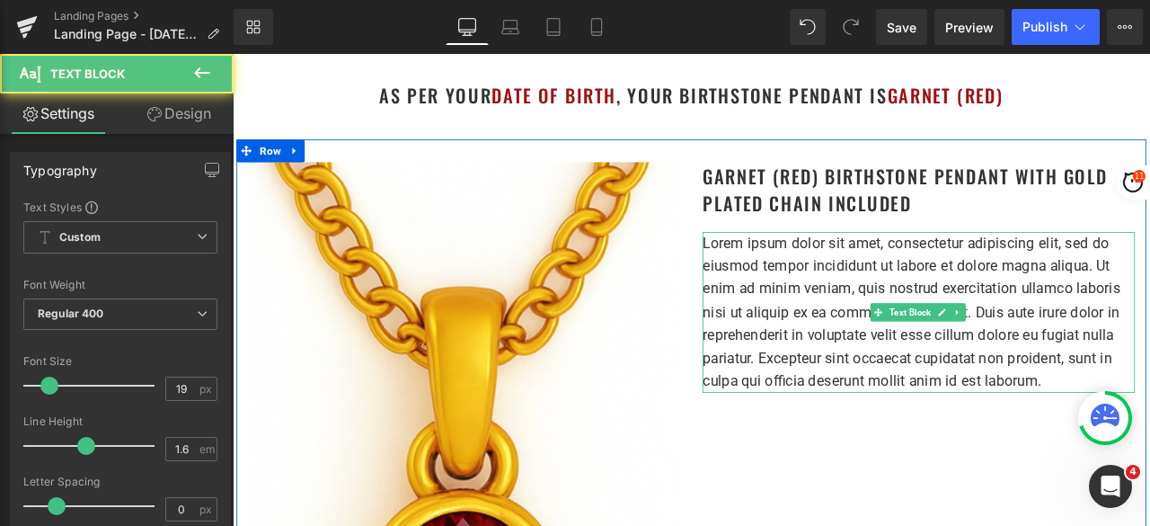
click at [883, 329] on p "Lorem ipsum dolor sit amet, consectetur adipiscing elit, sed do eiusmod tempor …" at bounding box center [1046, 360] width 512 height 191
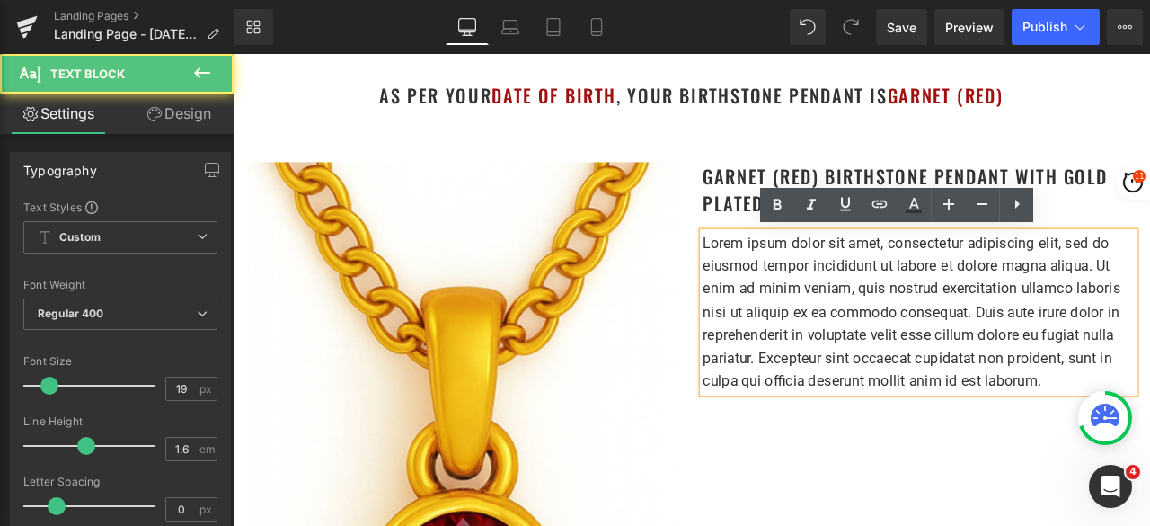
click at [883, 329] on p "Lorem ipsum dolor sit amet, consectetur adipiscing elit, sed do eiusmod tempor …" at bounding box center [1046, 360] width 512 height 191
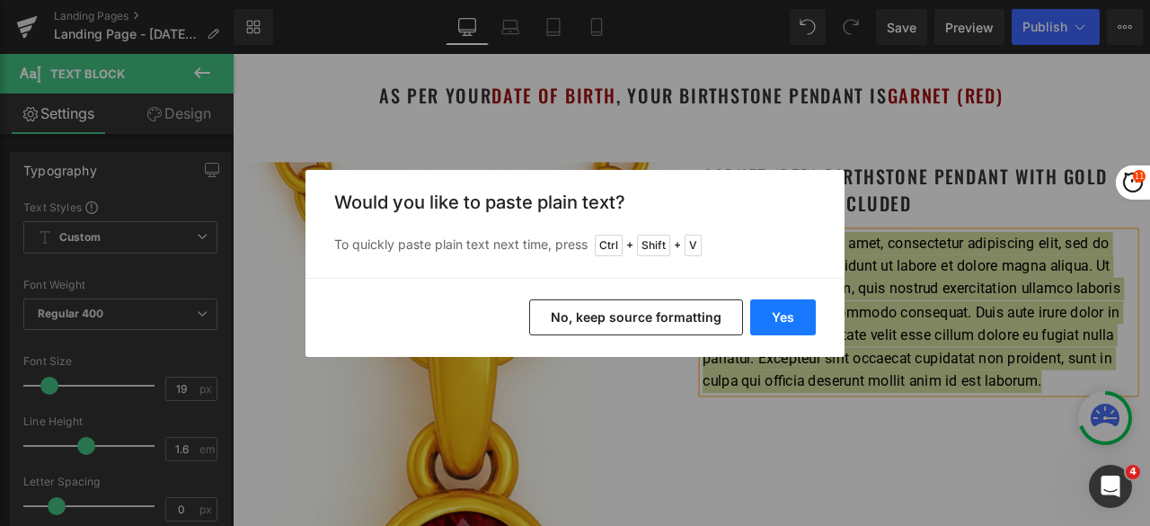
click at [798, 321] on button "Yes" at bounding box center [783, 317] width 66 height 36
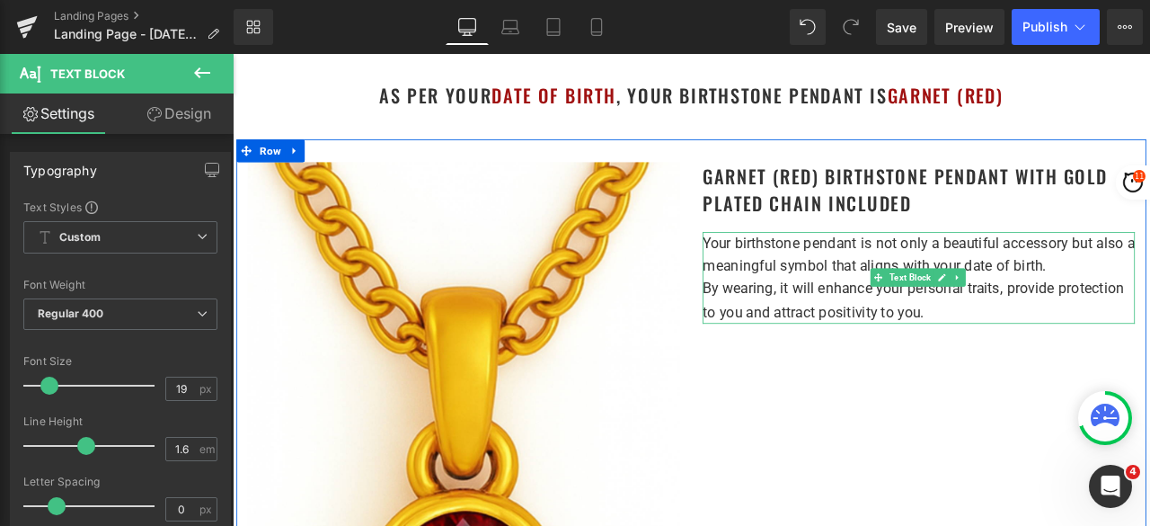
click at [1150, 304] on p "Your birthstone pendant is not only a beautiful accessory but also a meaningful…" at bounding box center [1046, 292] width 512 height 55
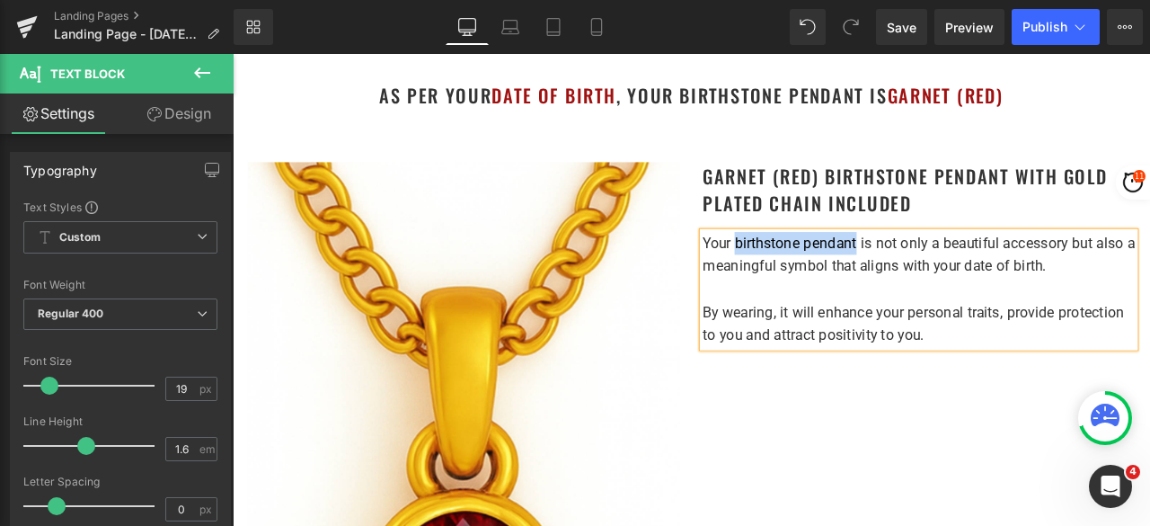
drag, startPoint x: 821, startPoint y: 280, endPoint x: 967, endPoint y: 279, distance: 146.5
click at [967, 279] on p "Your birthstone pendant is not only a beautiful accessory but also a meaningful…" at bounding box center [1046, 292] width 512 height 55
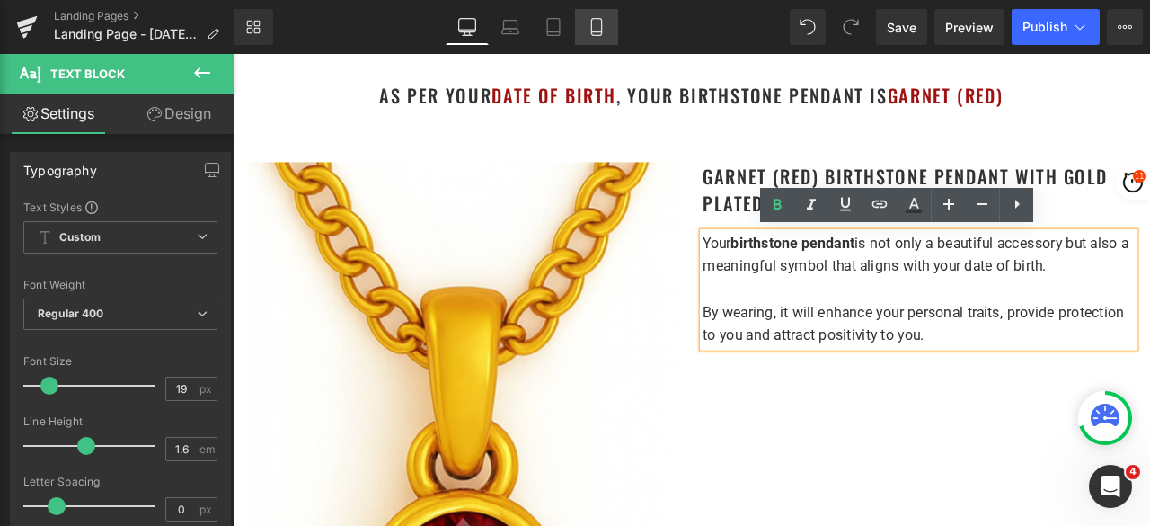
click at [590, 31] on icon at bounding box center [597, 27] width 18 height 18
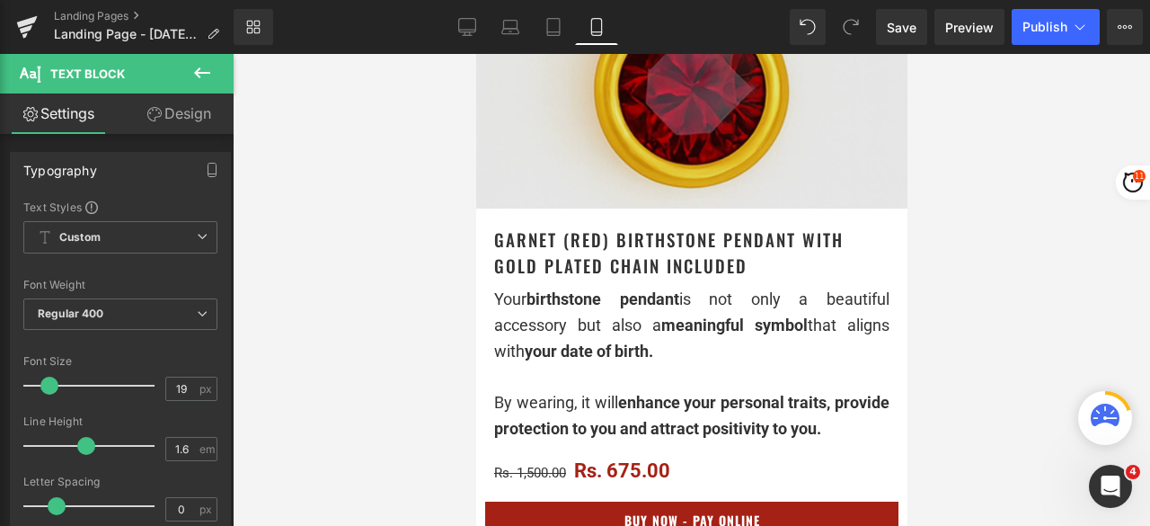
scroll to position [539, 0]
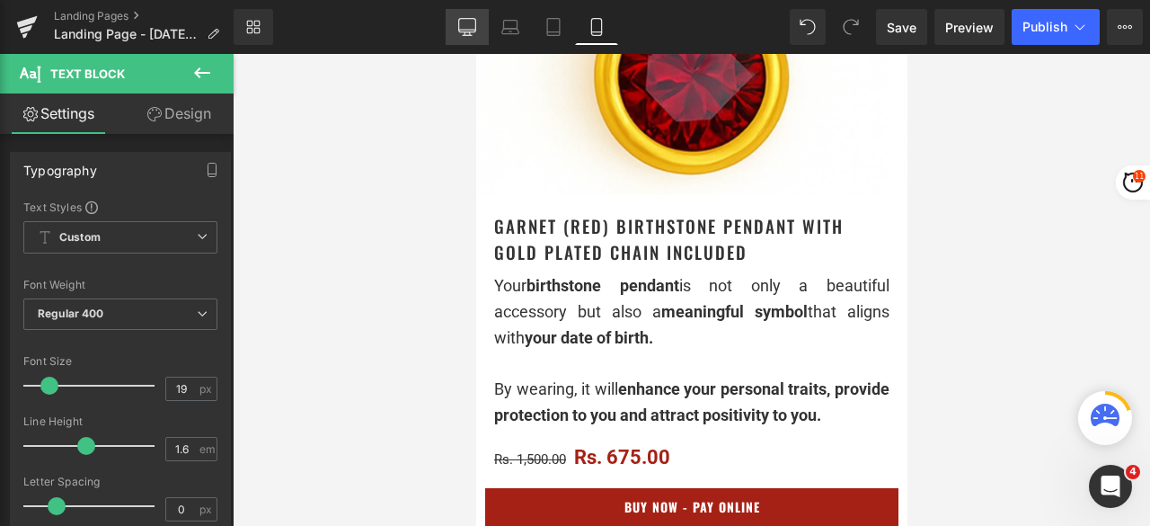
click at [466, 24] on icon at bounding box center [467, 27] width 18 height 18
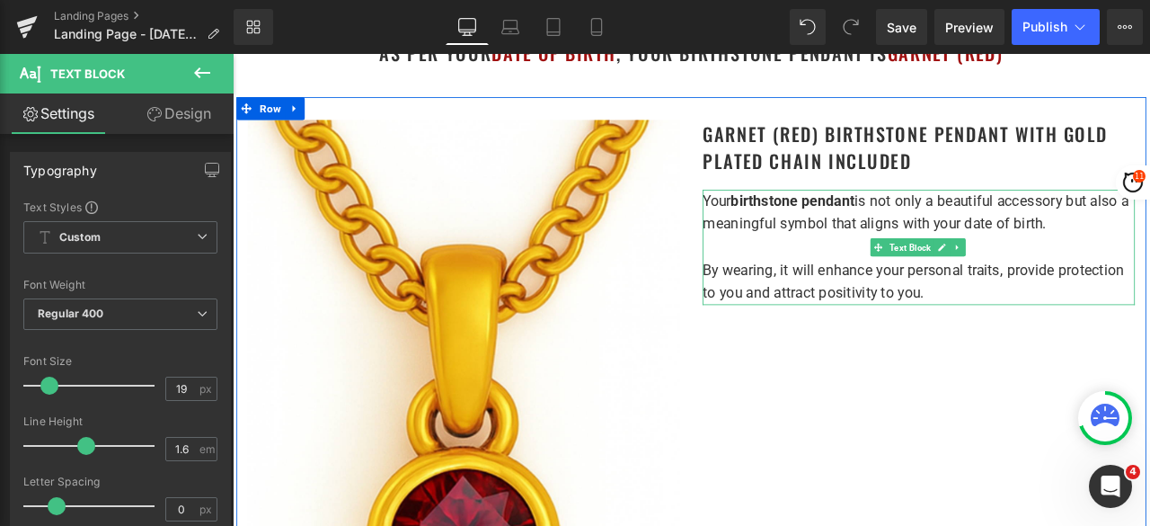
click at [1150, 261] on p "Your birthstone pendant is not only a beautiful accessory but also a meaningful…" at bounding box center [1046, 242] width 512 height 55
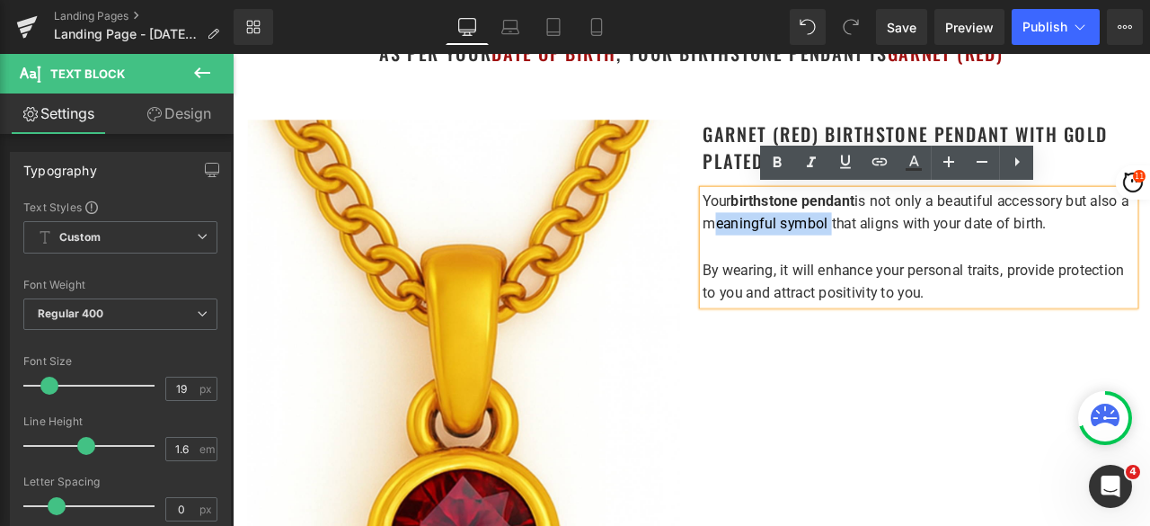
drag, startPoint x: 795, startPoint y: 255, endPoint x: 941, endPoint y: 253, distance: 146.5
click at [941, 253] on p "Your birthstone pendant is not only a beautiful accessory but also a meaningful…" at bounding box center [1046, 242] width 512 height 55
click at [780, 163] on icon at bounding box center [778, 162] width 8 height 11
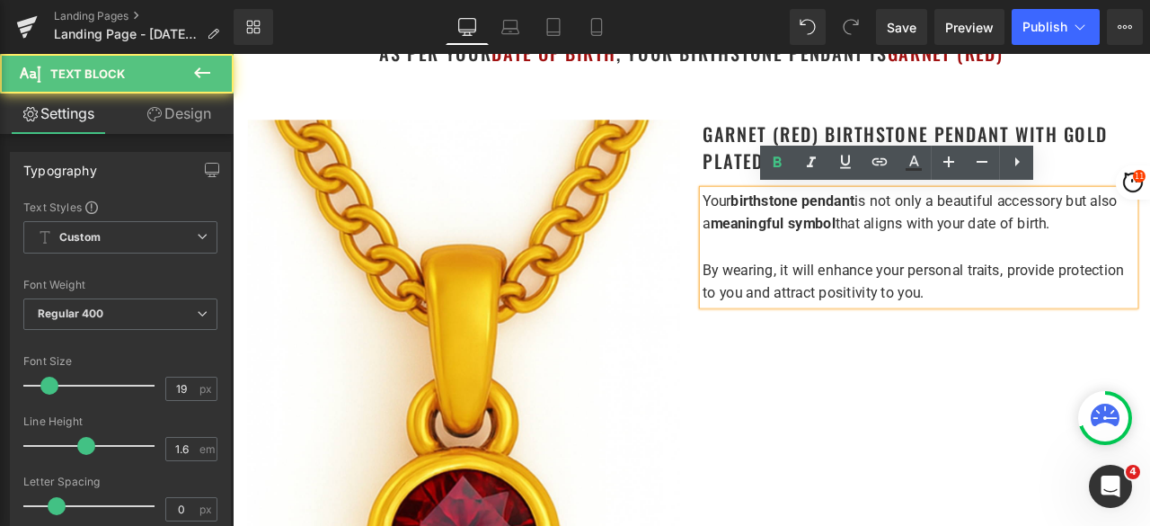
drag, startPoint x: 1103, startPoint y: 252, endPoint x: 1208, endPoint y: 255, distance: 105.2
click at [1150, 255] on p "Your birthstone pendant is not only a beautiful accessory but also a meaningful…" at bounding box center [1046, 242] width 512 height 55
drag, startPoint x: 1070, startPoint y: 258, endPoint x: 1196, endPoint y: 260, distance: 126.7
click at [1150, 258] on p "Your birthstone pendant is not only a beautiful accessory but also a meaningful…" at bounding box center [1046, 242] width 512 height 55
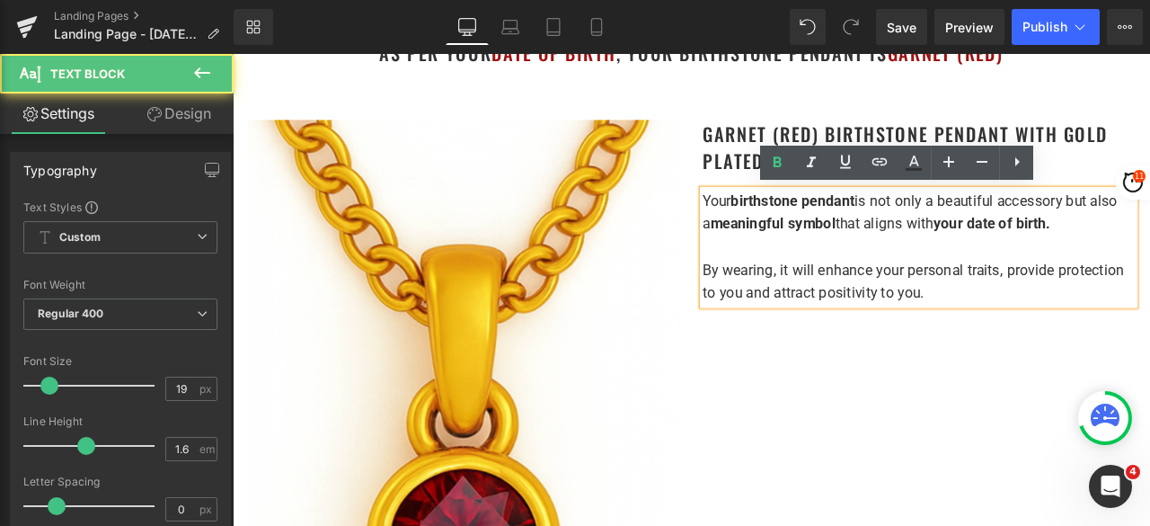
click at [1056, 342] on p "By wearing, it will enhance your personal traits, provide protection to you and…" at bounding box center [1046, 324] width 512 height 55
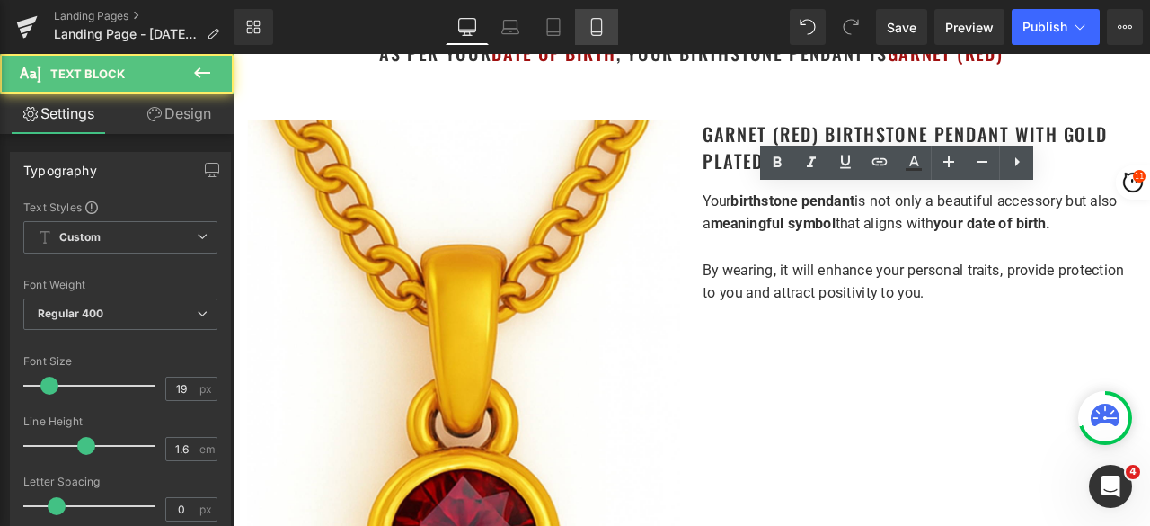
drag, startPoint x: 585, startPoint y: 26, endPoint x: 603, endPoint y: 26, distance: 18.0
click at [586, 26] on link "Mobile" at bounding box center [596, 27] width 43 height 36
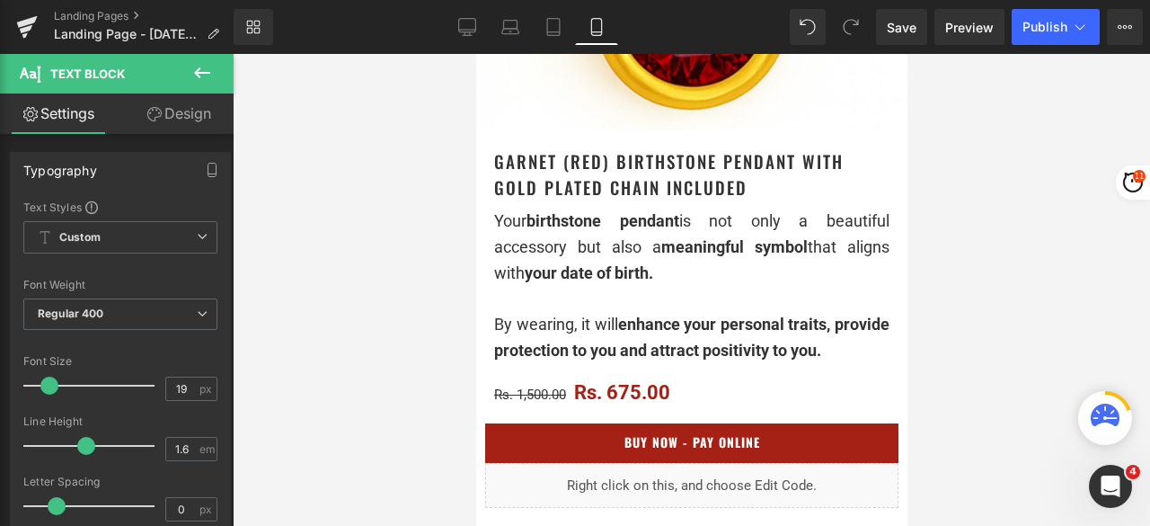
scroll to position [629, 0]
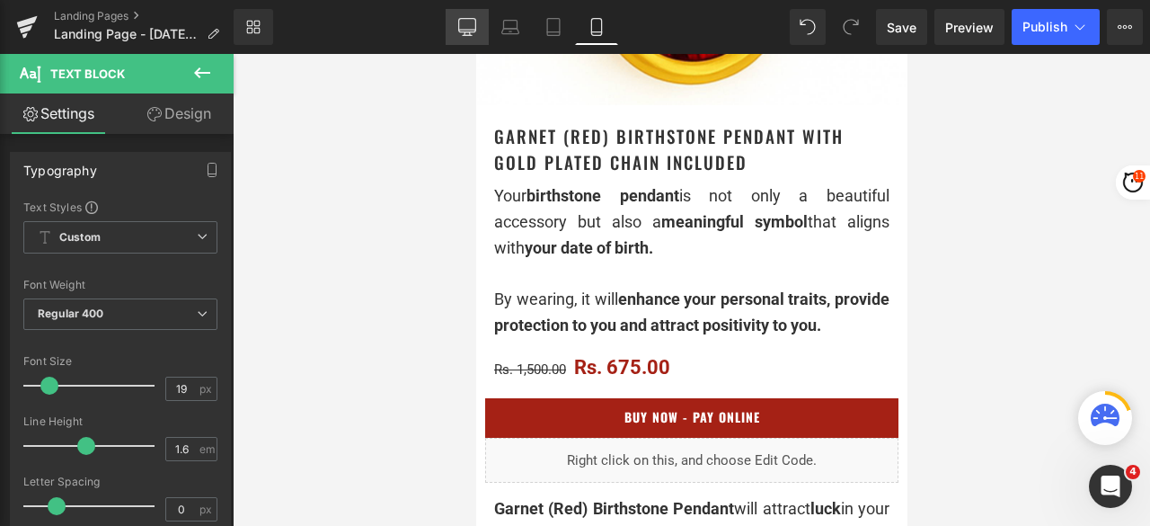
click at [482, 23] on link "Desktop" at bounding box center [467, 27] width 43 height 36
type input "100"
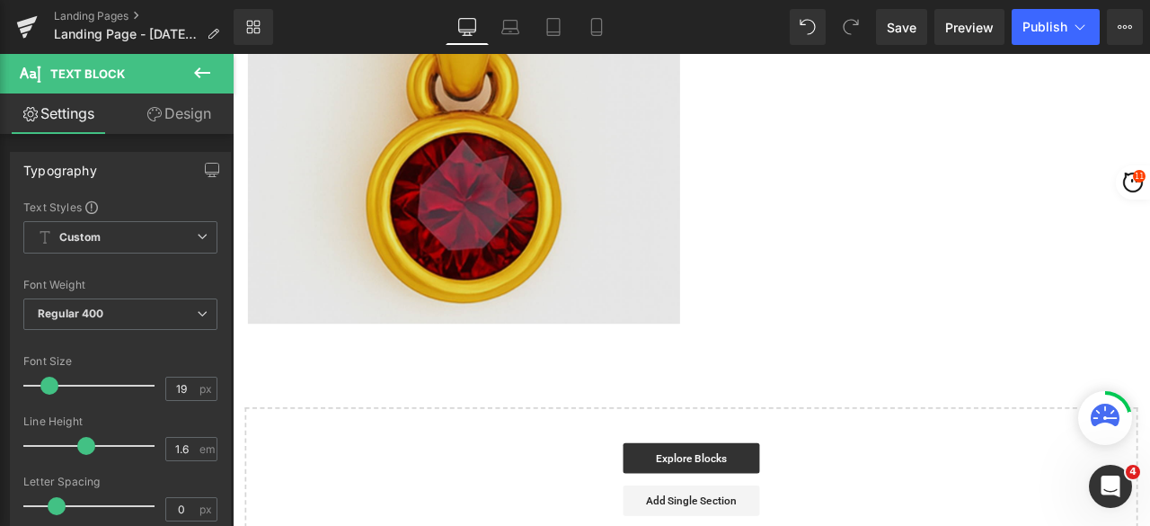
scroll to position [230, 0]
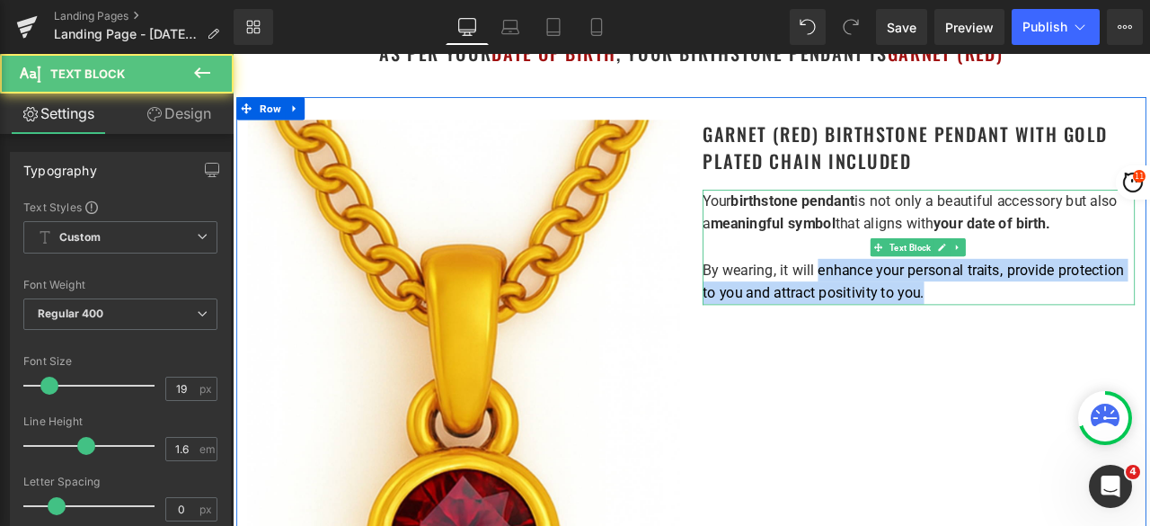
drag, startPoint x: 920, startPoint y: 305, endPoint x: 1049, endPoint y: 333, distance: 131.7
click at [1049, 333] on p "By wearing, it will enhance your personal traits, provide protection to you and…" at bounding box center [1046, 324] width 512 height 55
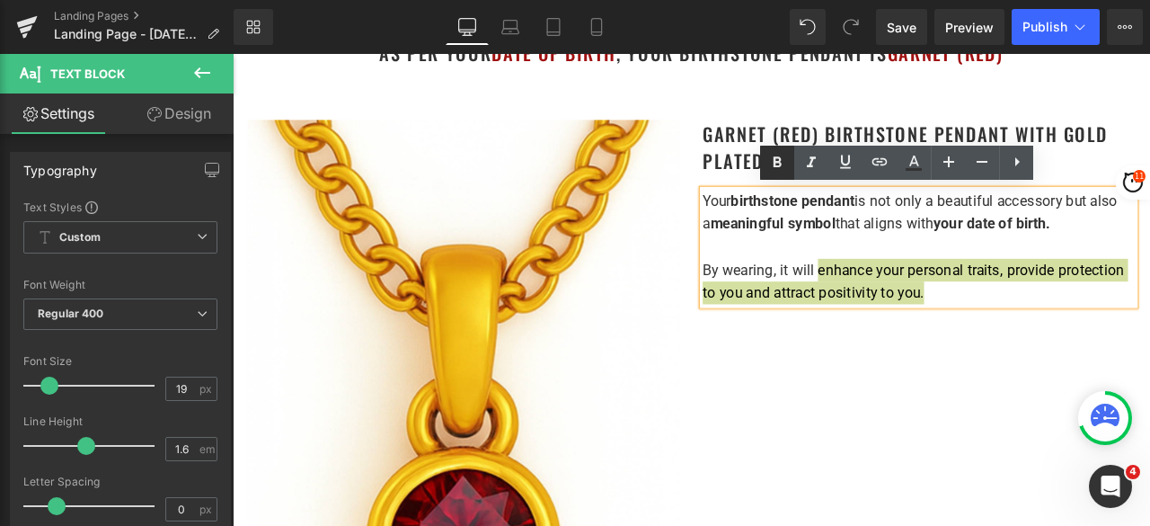
drag, startPoint x: 782, startPoint y: 159, endPoint x: 651, endPoint y: 197, distance: 136.5
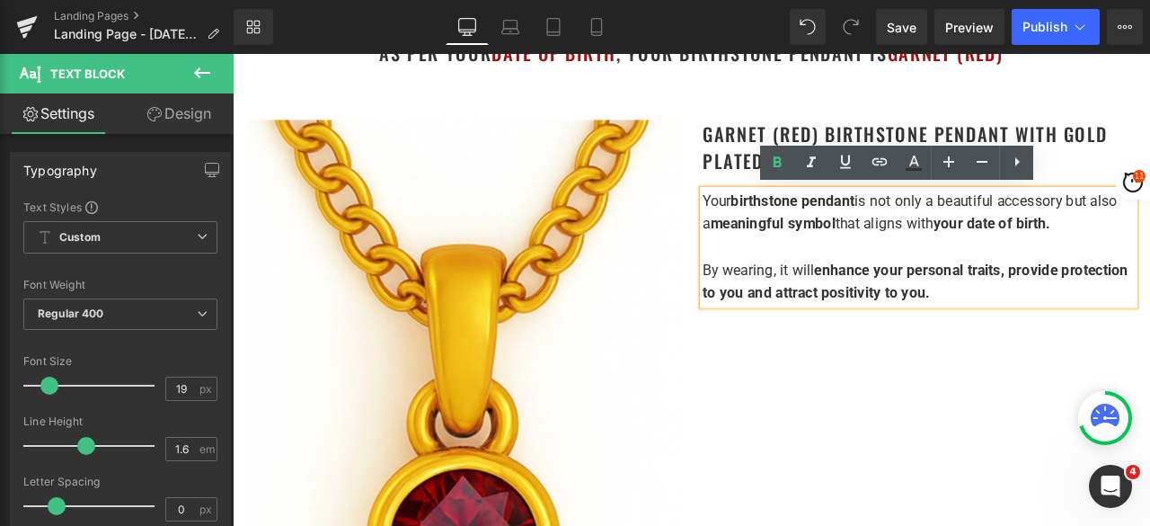
click at [874, 389] on div "Image Garnet (Red) Birthstone Pendant with gold plated chain included Heading Y…" at bounding box center [776, 443] width 1079 height 677
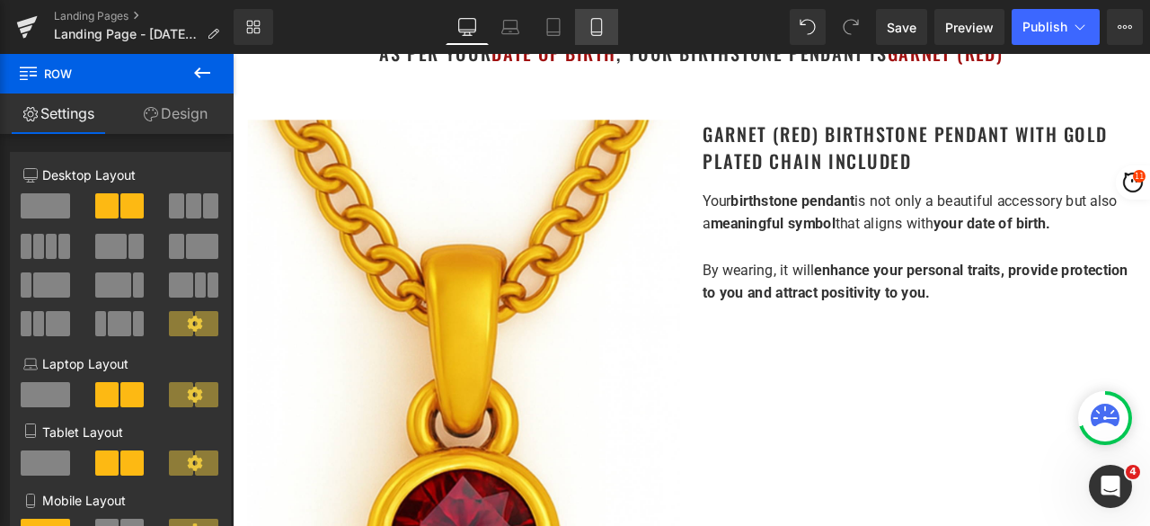
click at [599, 24] on icon at bounding box center [597, 27] width 18 height 18
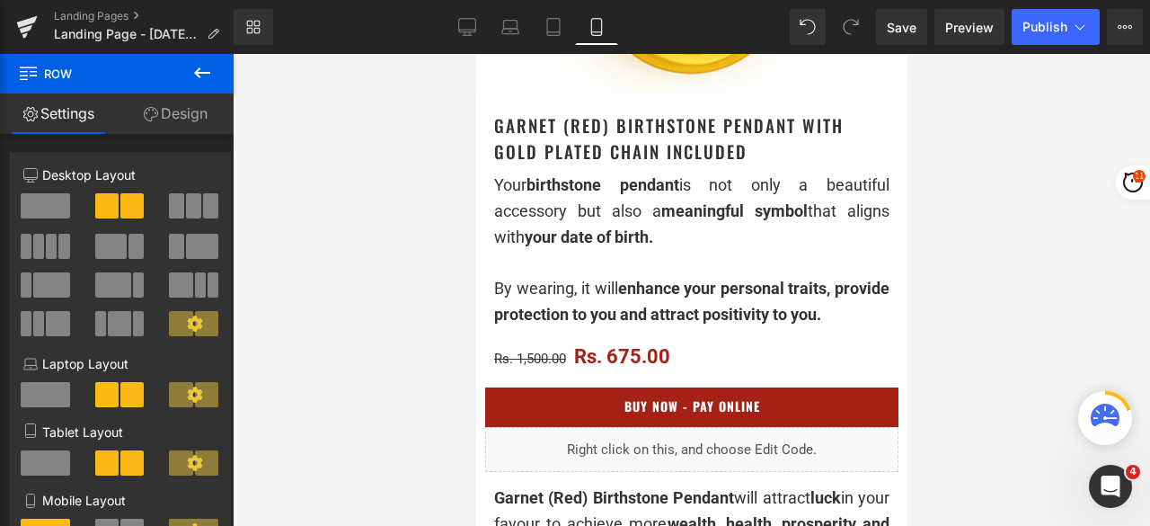
scroll to position [629, 0]
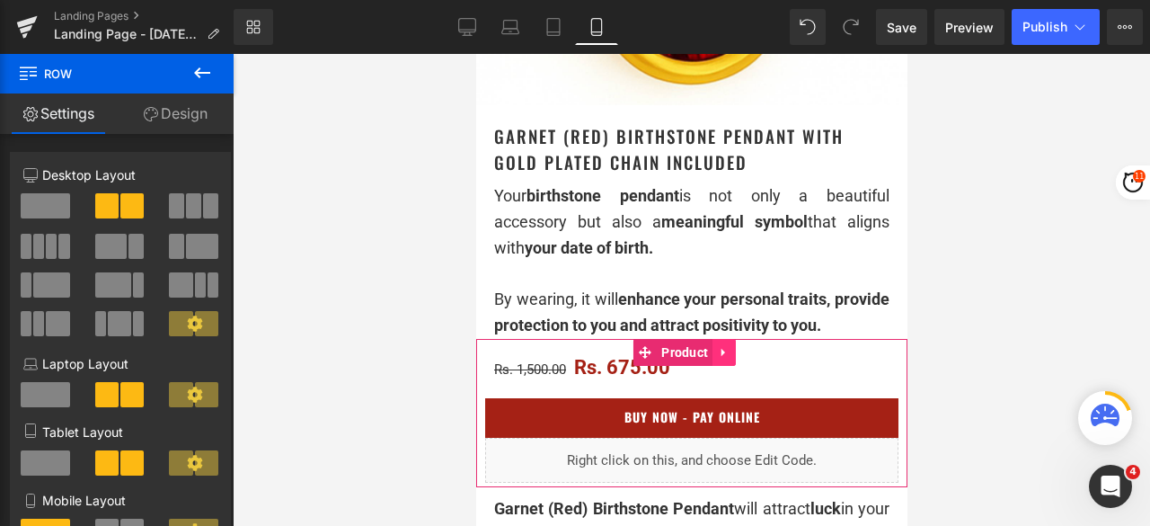
click at [724, 356] on icon at bounding box center [723, 352] width 4 height 8
click at [706, 359] on icon at bounding box center [712, 352] width 13 height 13
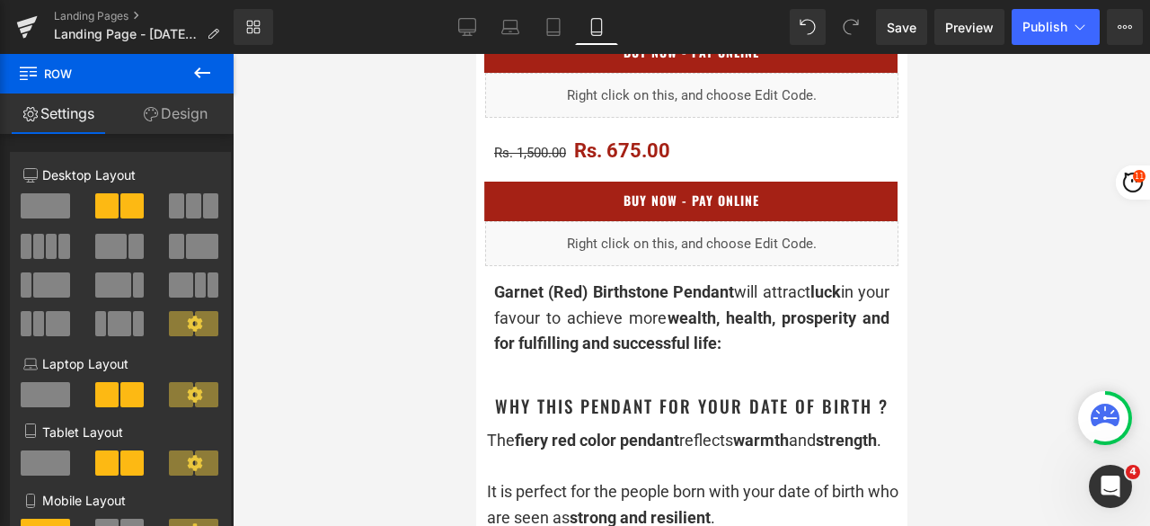
scroll to position [999, 0]
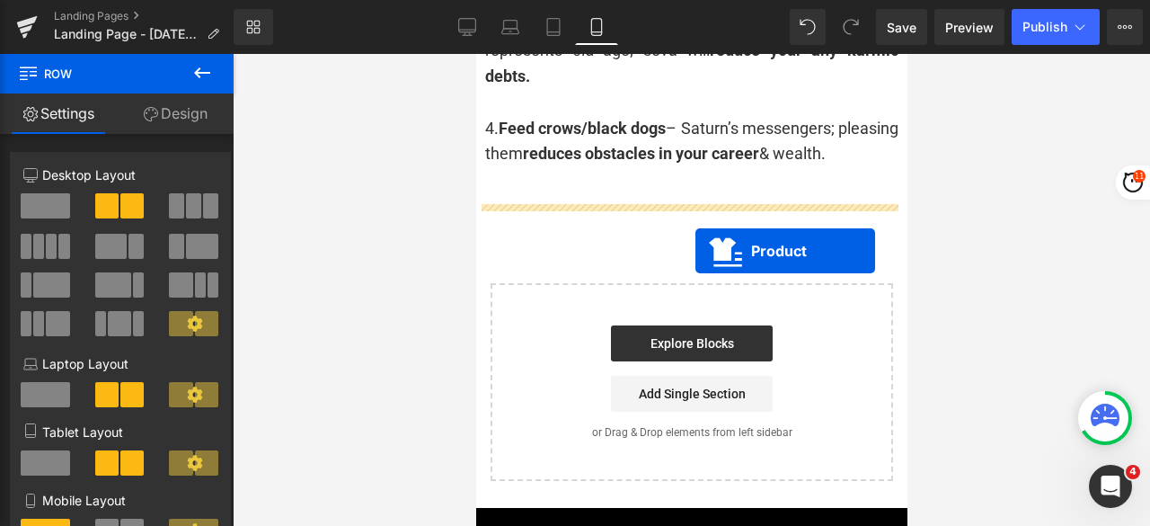
drag, startPoint x: 669, startPoint y: 137, endPoint x: 695, endPoint y: 251, distance: 117.1
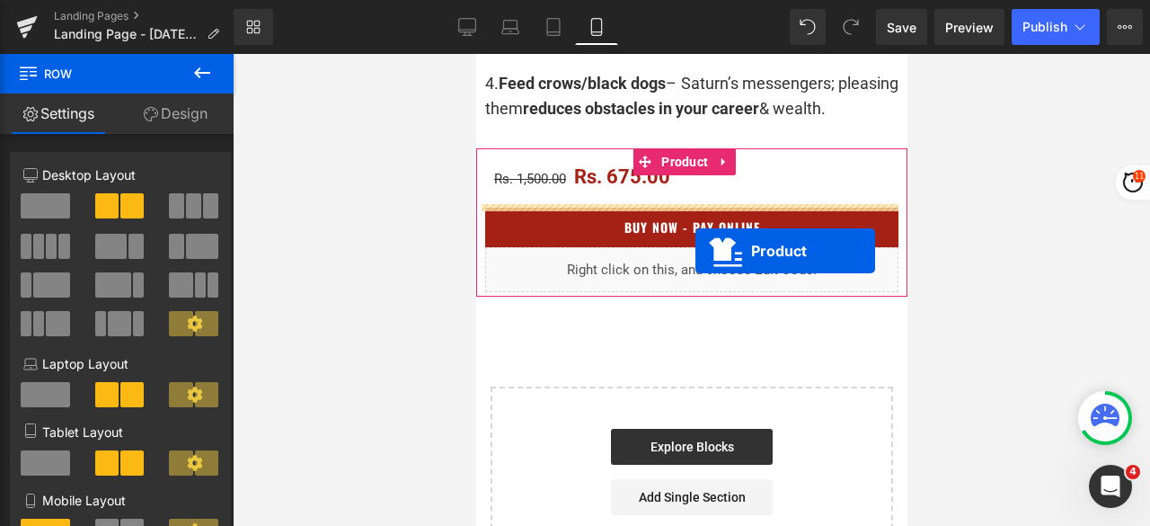
scroll to position [4729, 0]
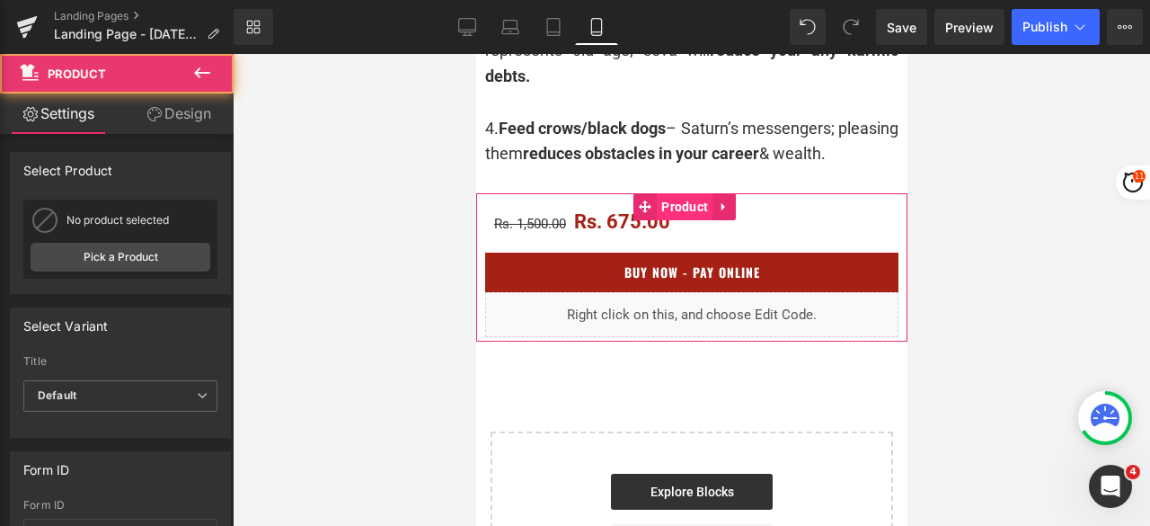
click at [683, 220] on span "Product" at bounding box center [684, 206] width 56 height 27
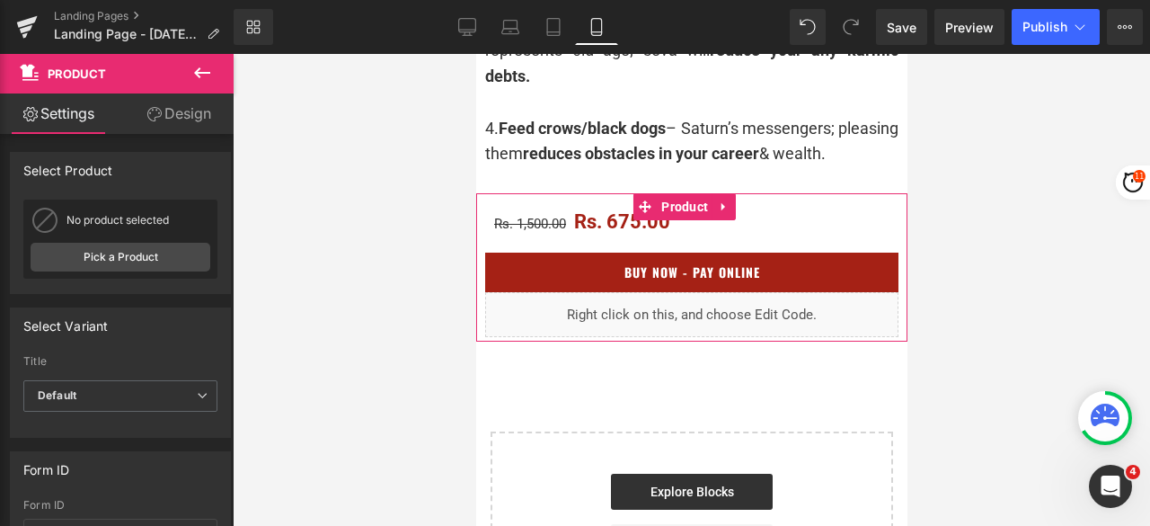
click at [191, 115] on link "Design" at bounding box center [178, 113] width 117 height 40
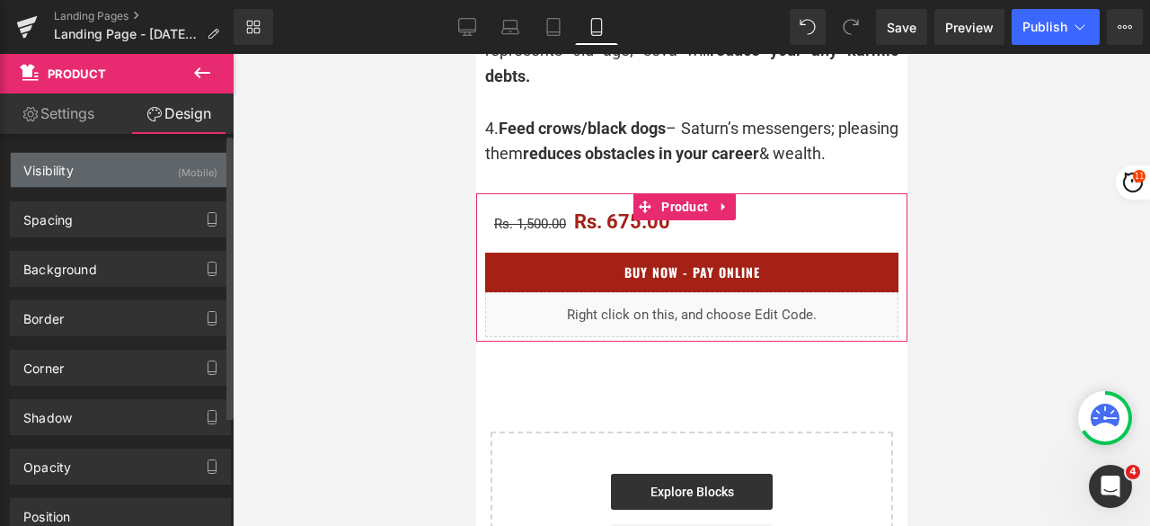
click at [166, 170] on div "Visibility (Mobile)" at bounding box center [120, 170] width 219 height 34
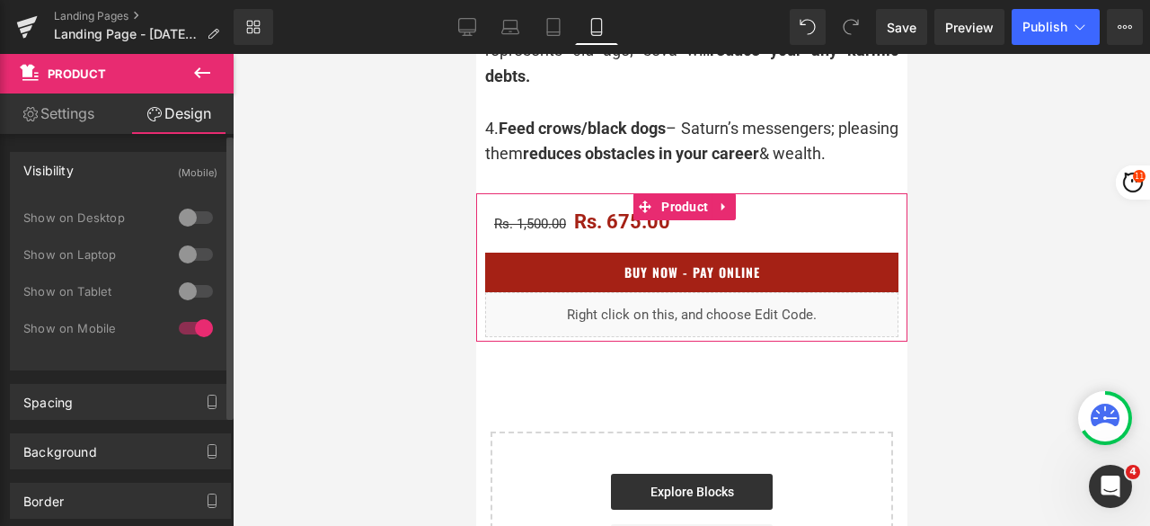
click at [201, 283] on div at bounding box center [195, 291] width 43 height 29
click at [203, 250] on div at bounding box center [195, 254] width 43 height 29
click at [200, 218] on div at bounding box center [195, 217] width 43 height 29
click at [182, 321] on div at bounding box center [195, 328] width 43 height 29
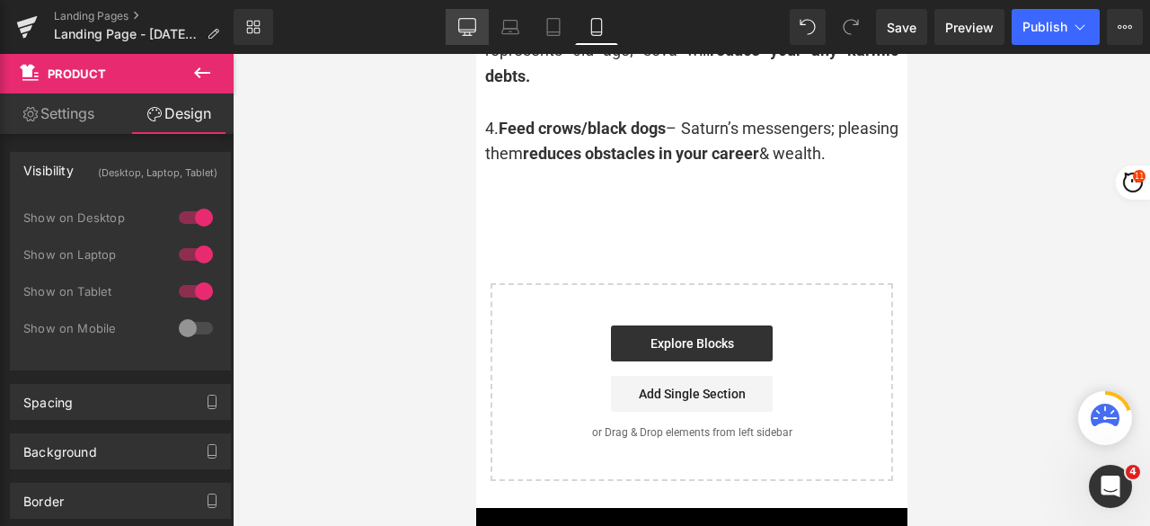
click at [462, 25] on icon at bounding box center [467, 27] width 18 height 18
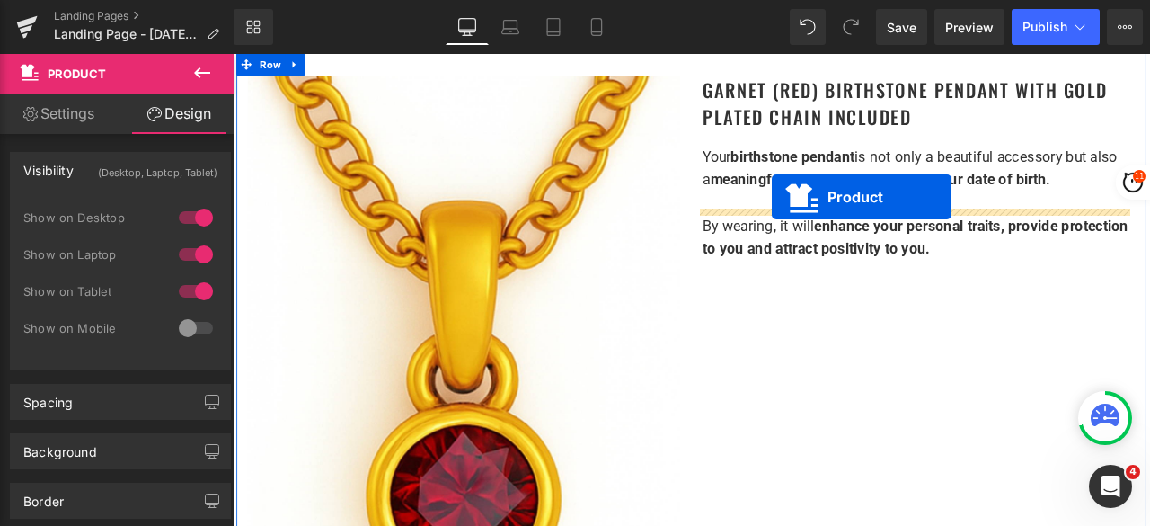
scroll to position [254, 0]
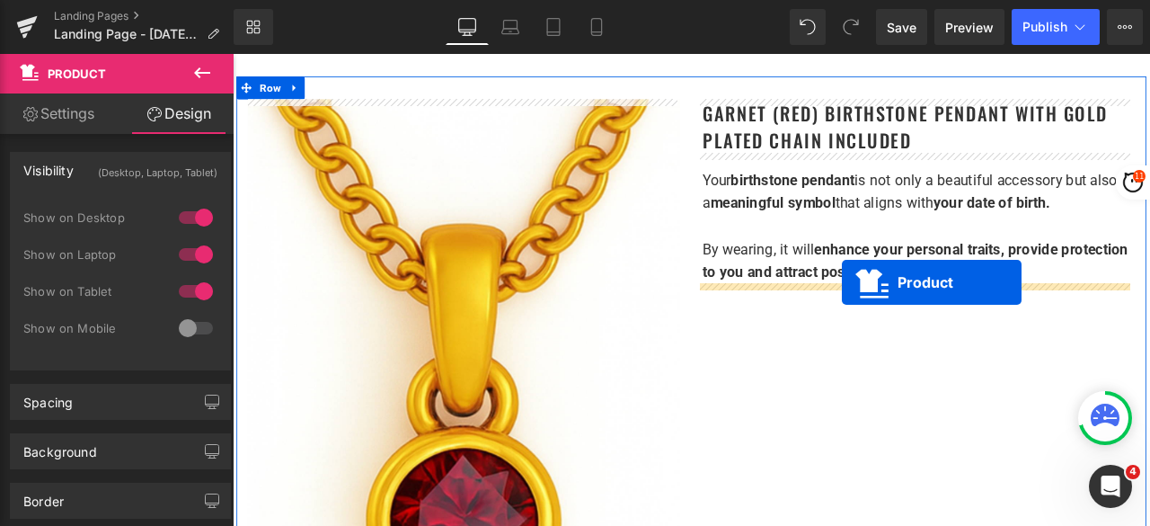
drag, startPoint x: 766, startPoint y: 221, endPoint x: 955, endPoint y: 324, distance: 216.0
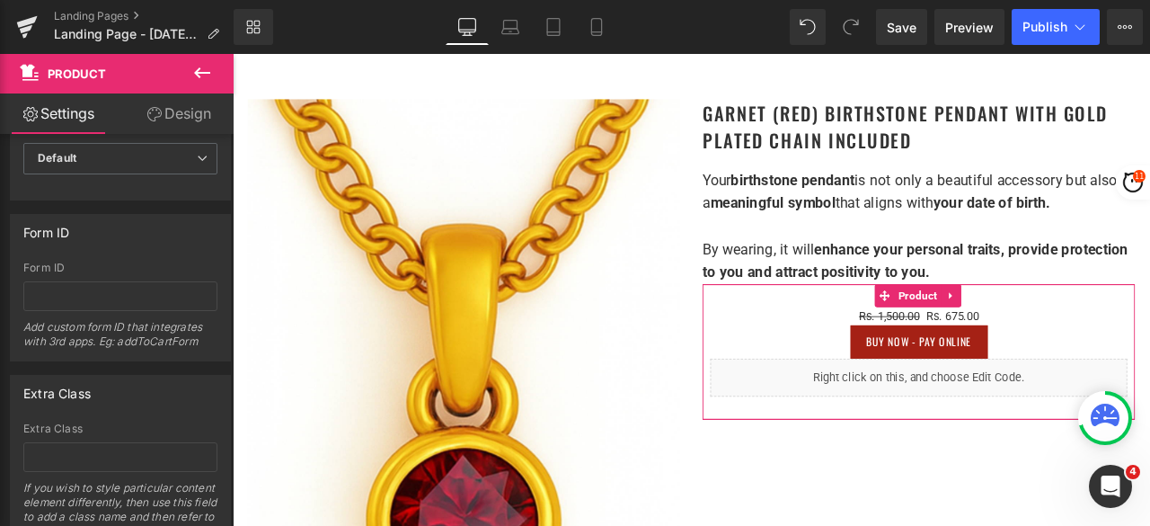
scroll to position [306, 0]
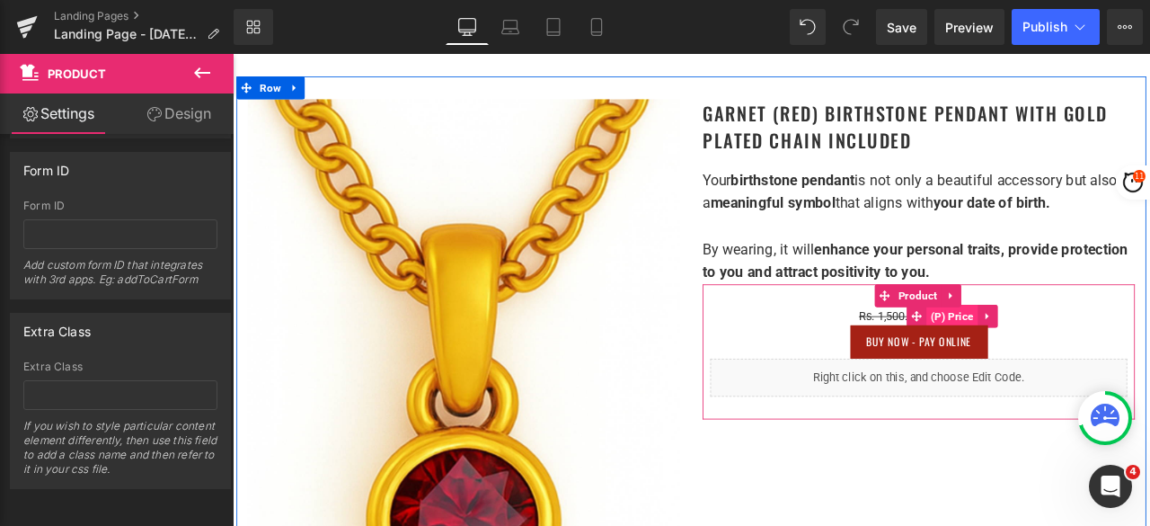
click at [1059, 355] on span "(P) Price" at bounding box center [1085, 364] width 61 height 27
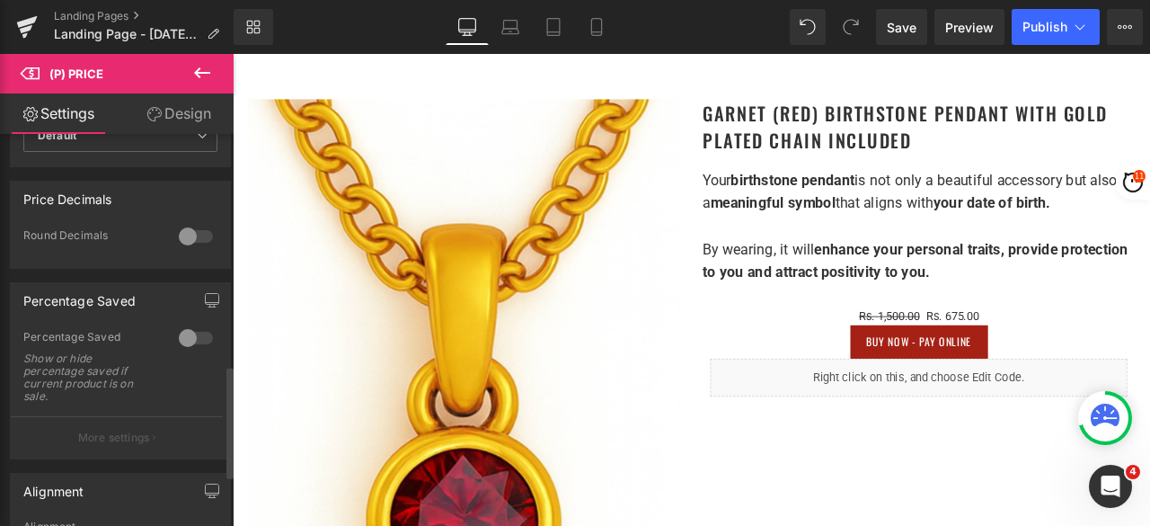
scroll to position [809, 0]
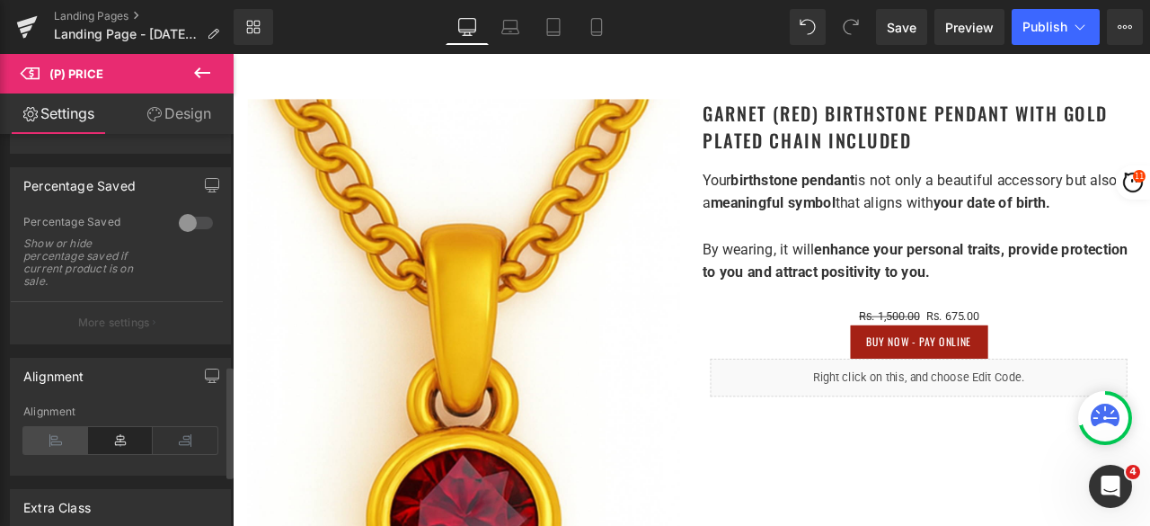
click at [49, 431] on icon at bounding box center [55, 440] width 65 height 27
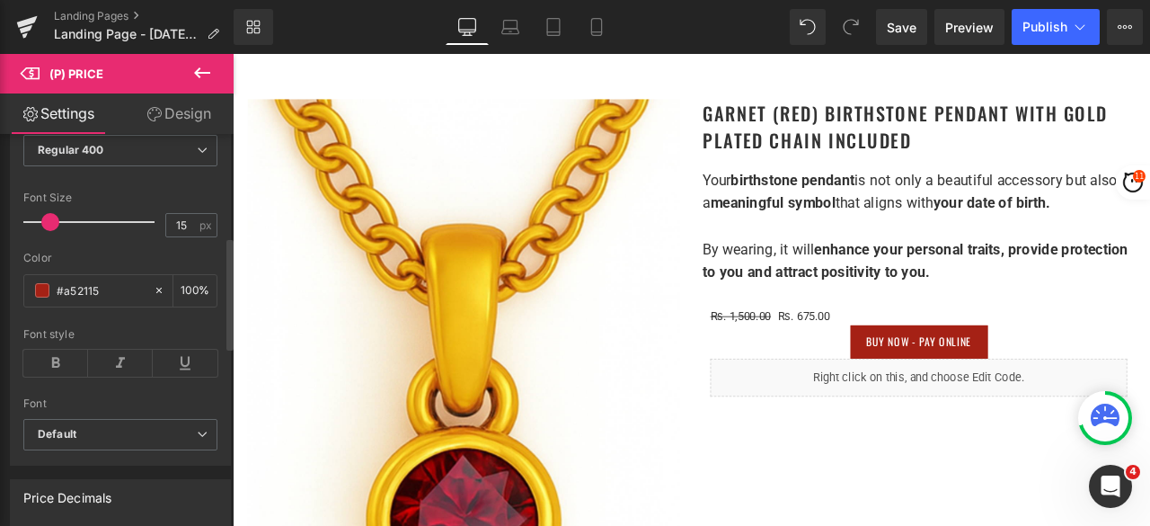
scroll to position [360, 0]
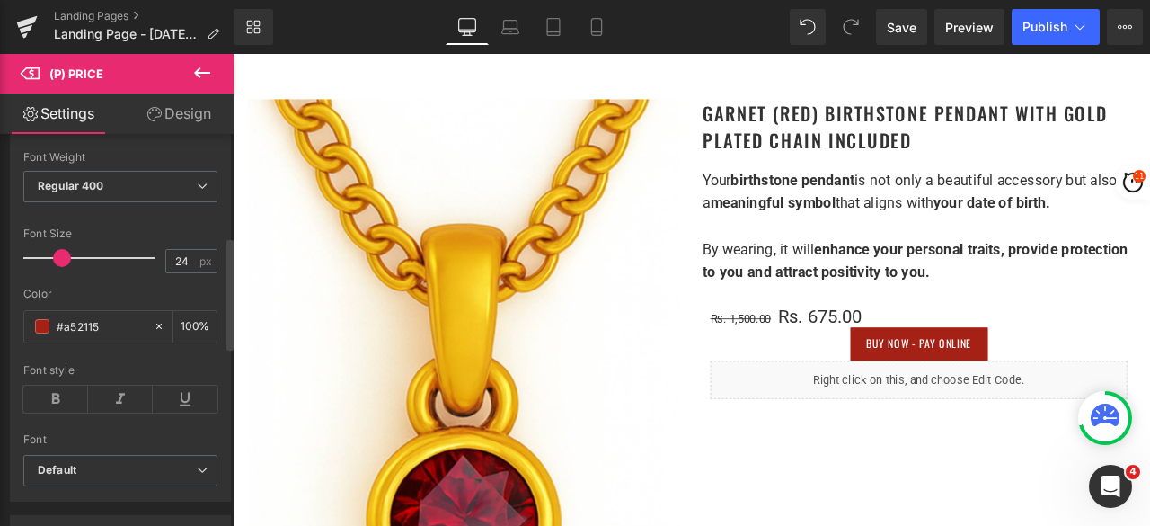
type input "23"
click at [56, 252] on span at bounding box center [60, 258] width 18 height 18
click at [61, 391] on icon at bounding box center [55, 399] width 65 height 27
click at [90, 323] on input "#a52115" at bounding box center [101, 326] width 88 height 20
click at [112, 323] on input "#a52115" at bounding box center [101, 326] width 88 height 20
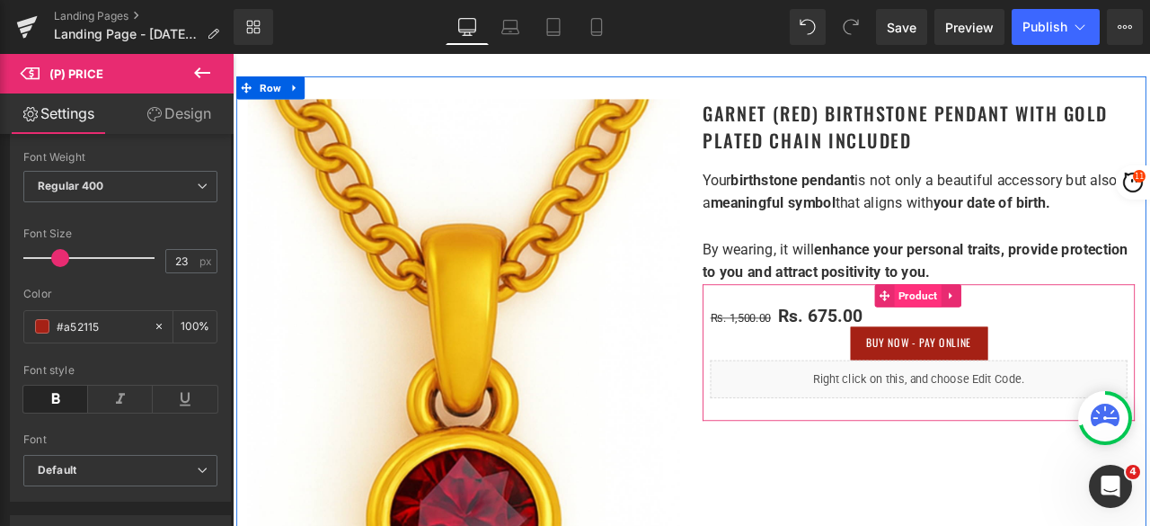
click at [1025, 330] on span "Product" at bounding box center [1045, 340] width 56 height 27
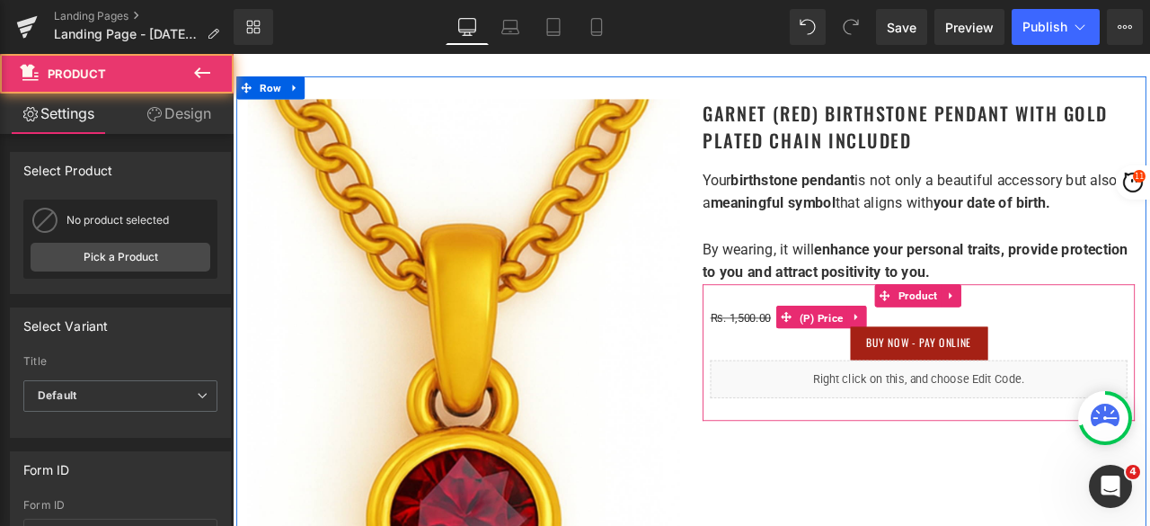
click at [929, 361] on span "(P) Price" at bounding box center [931, 366] width 61 height 27
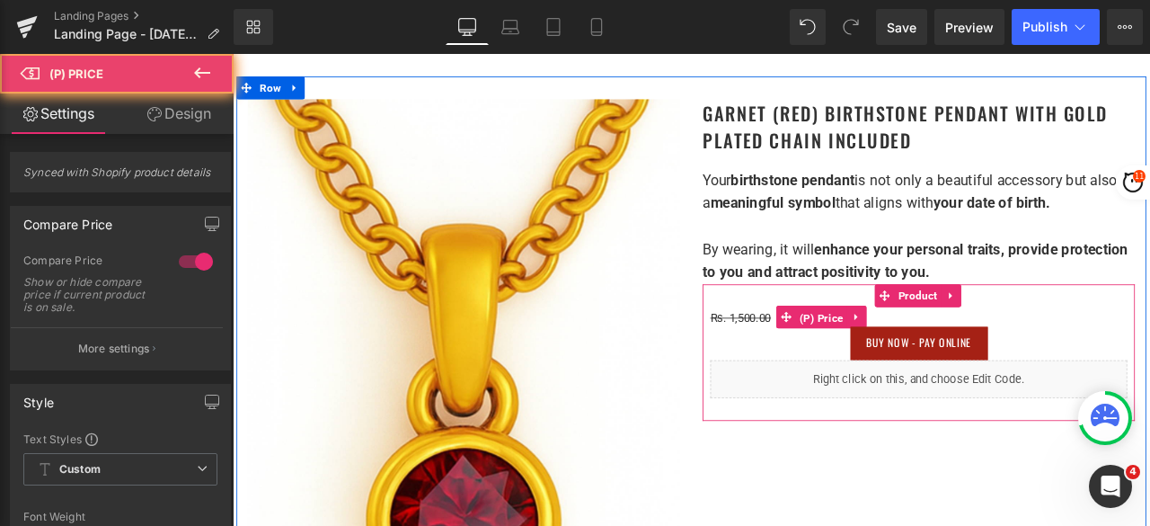
click at [929, 361] on span "(P) Price" at bounding box center [931, 366] width 61 height 27
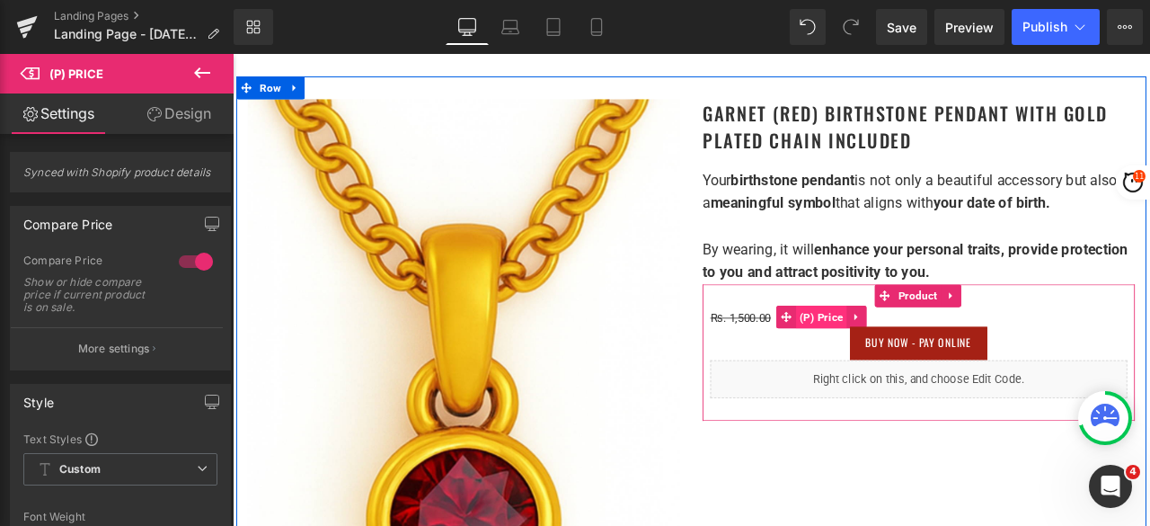
click at [935, 367] on span "(P) Price" at bounding box center [931, 365] width 61 height 27
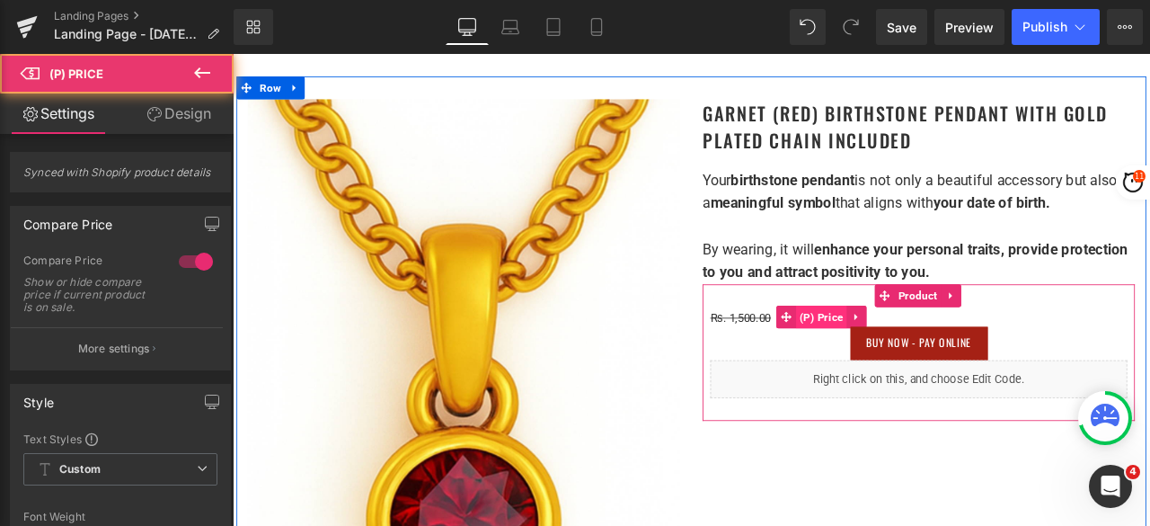
click at [935, 367] on span "(P) Price" at bounding box center [931, 365] width 61 height 27
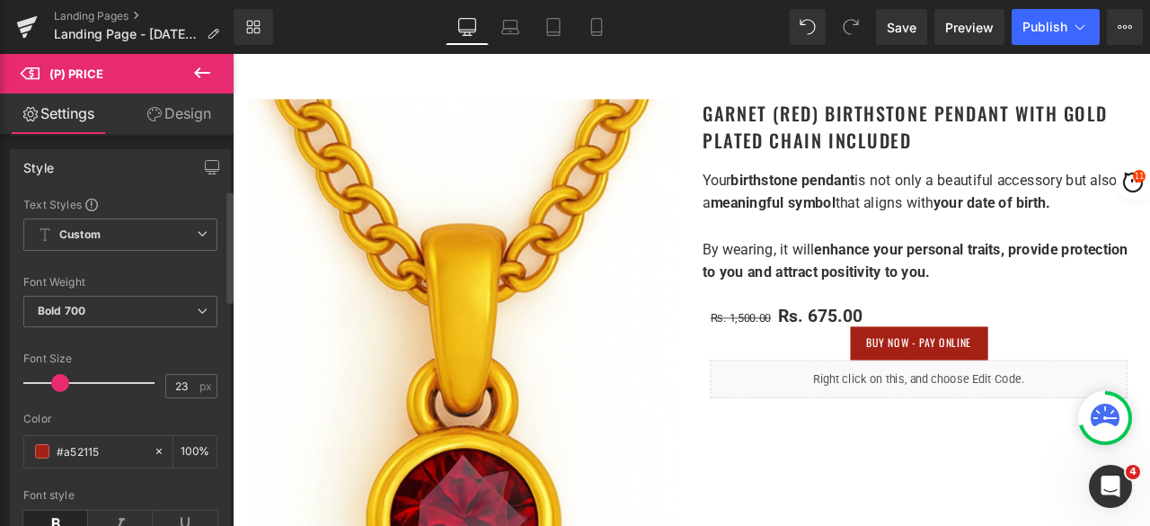
scroll to position [270, 0]
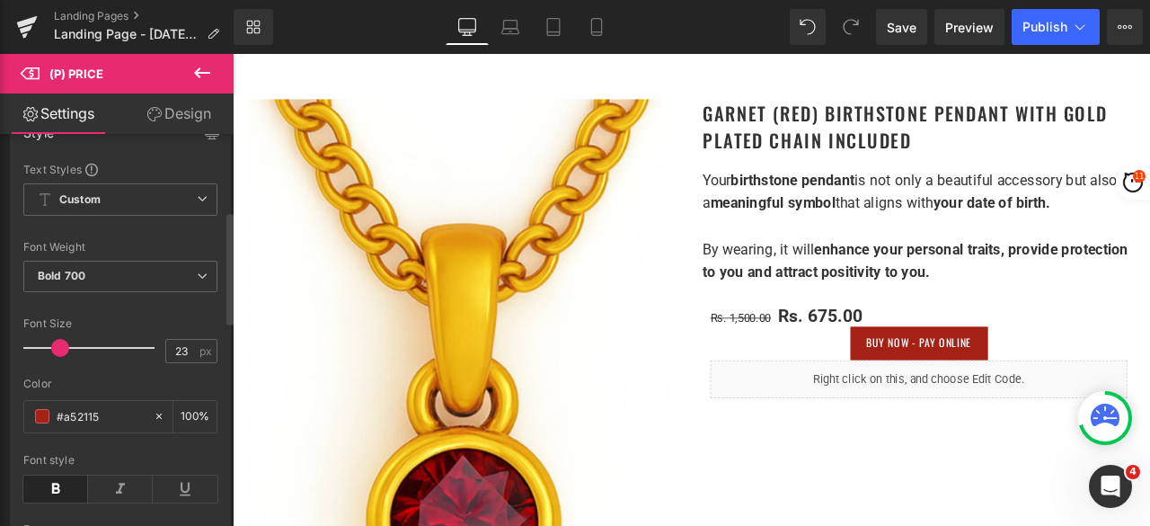
type input "24"
click at [58, 347] on span at bounding box center [62, 348] width 18 height 18
click at [108, 413] on input "#a52115" at bounding box center [101, 416] width 88 height 20
click at [41, 409] on span at bounding box center [42, 416] width 14 height 14
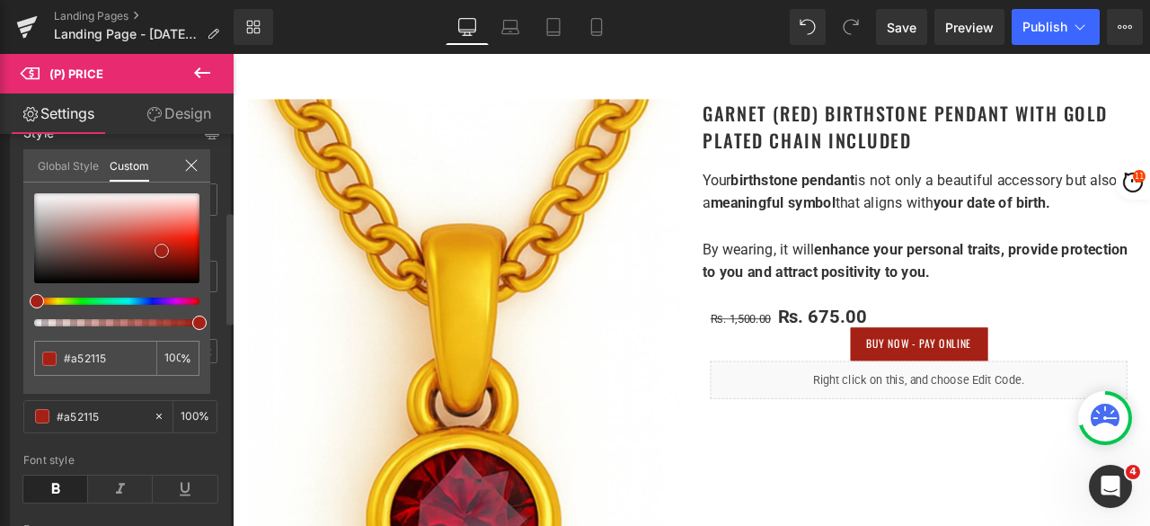
click at [164, 245] on span at bounding box center [162, 251] width 14 height 14
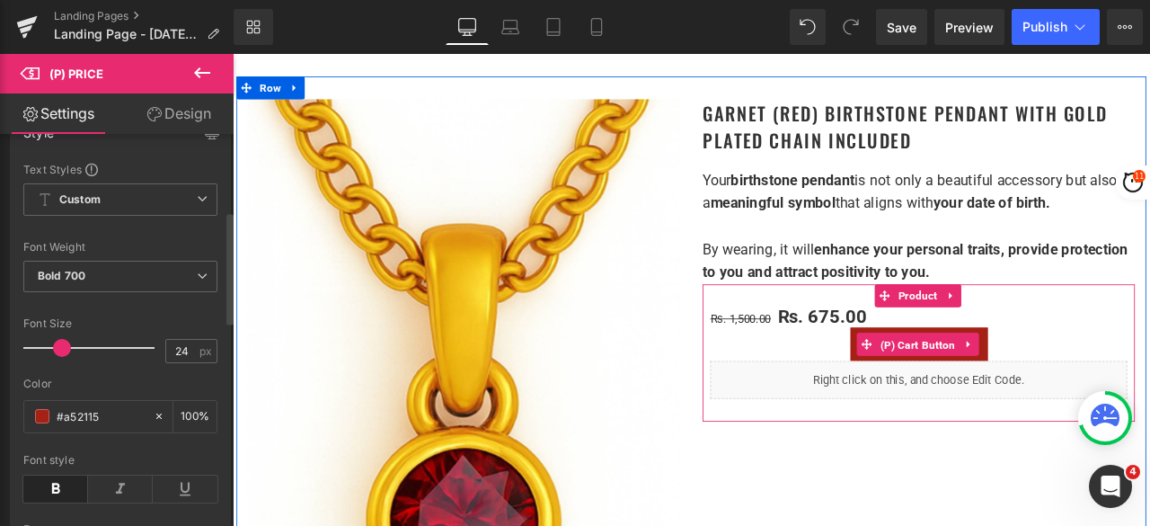
click at [1027, 390] on span "(P) Cart Button" at bounding box center [1045, 399] width 99 height 27
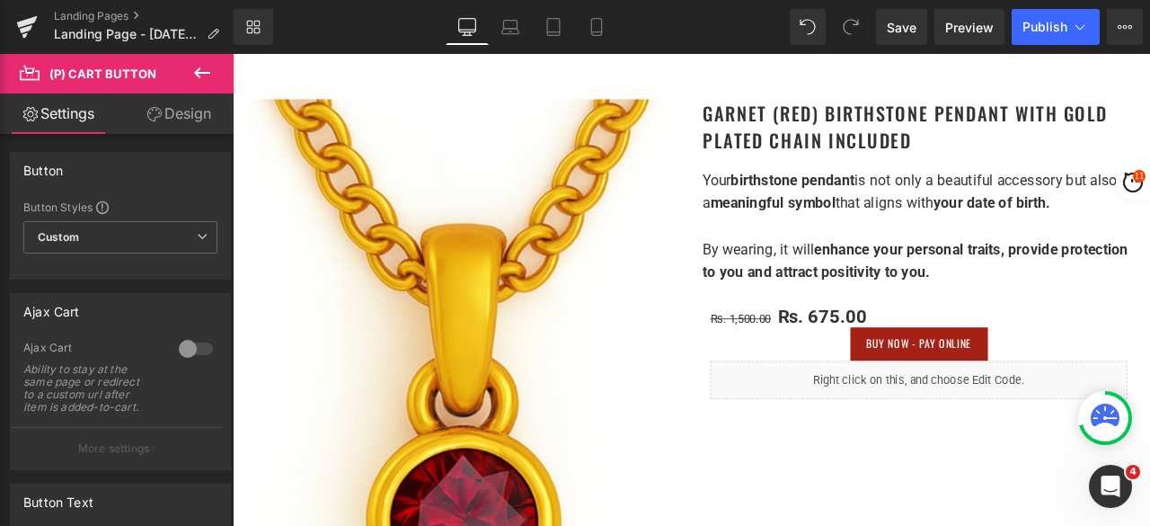
click at [183, 109] on link "Design" at bounding box center [178, 113] width 117 height 40
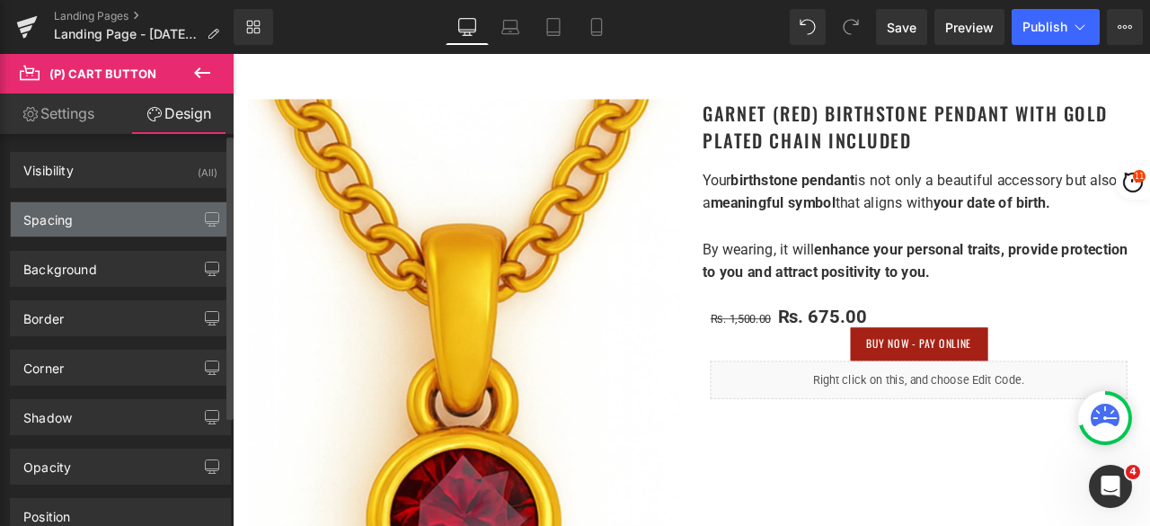
click at [91, 222] on div "Spacing" at bounding box center [120, 219] width 219 height 34
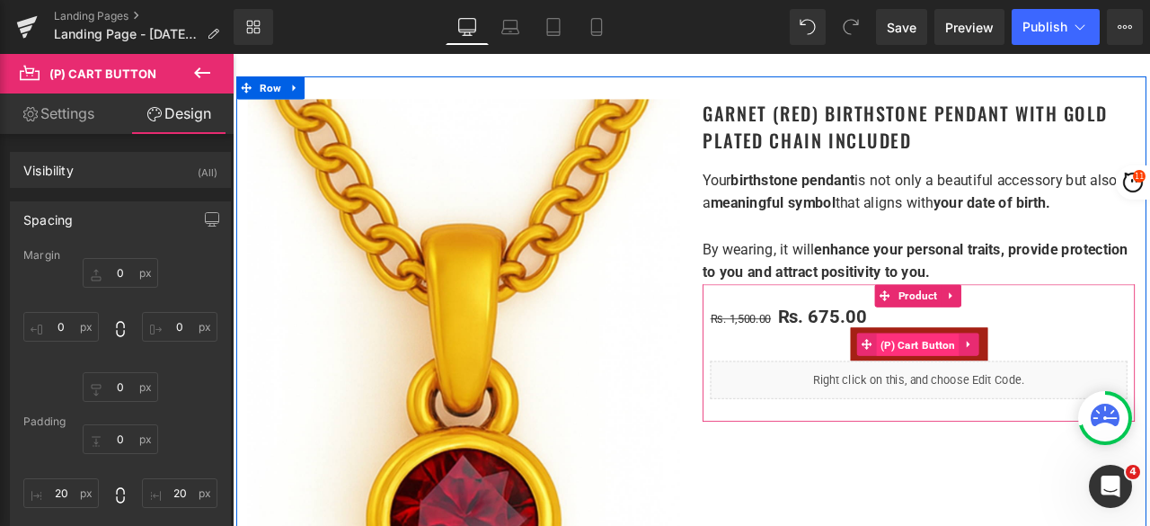
click at [1023, 395] on span "(P) Cart Button" at bounding box center [1045, 399] width 99 height 27
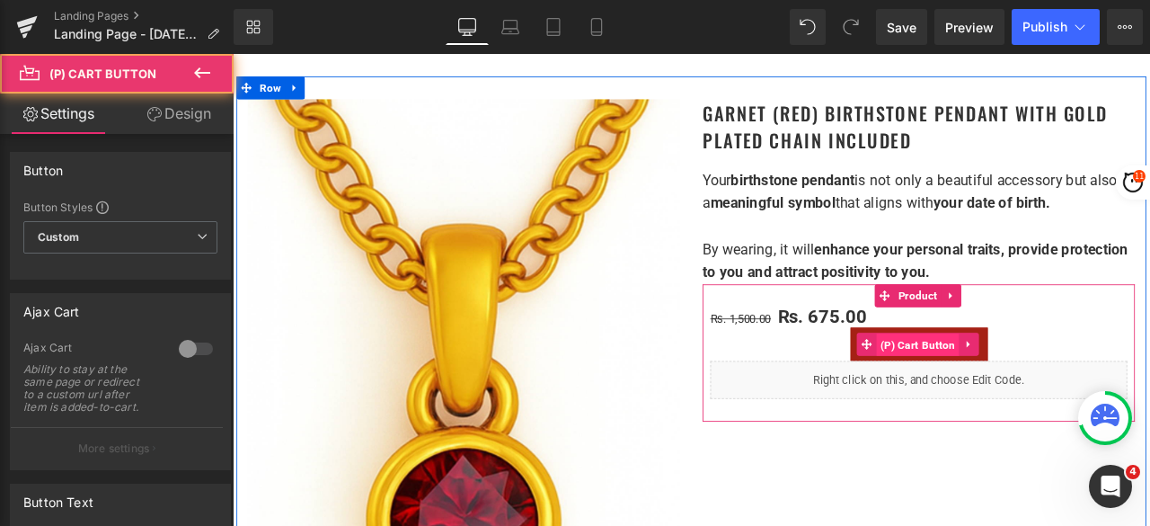
click at [1023, 395] on span "(P) Cart Button" at bounding box center [1045, 399] width 99 height 27
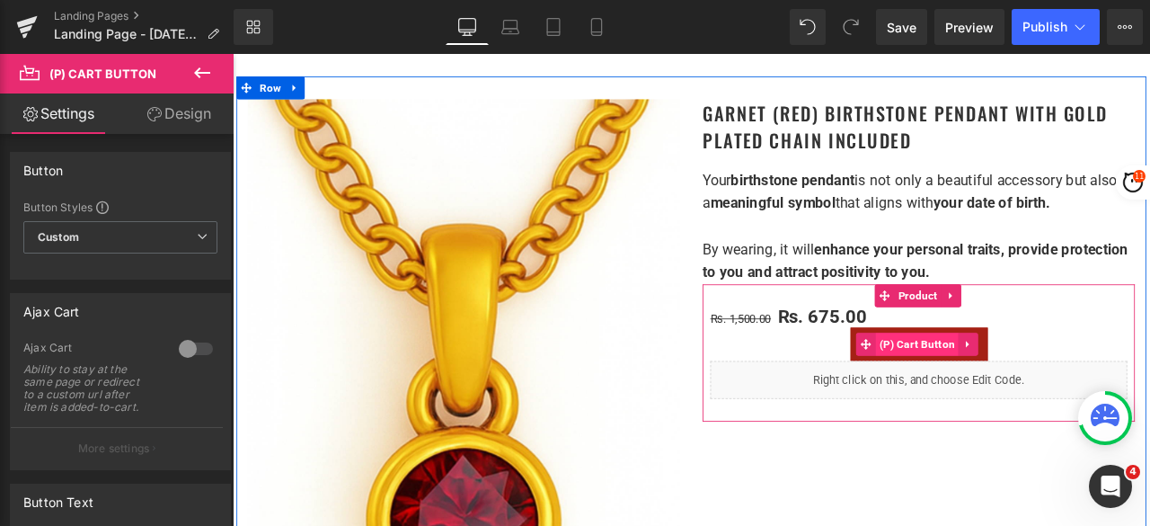
click at [1029, 394] on span "(P) Cart Button" at bounding box center [1044, 398] width 99 height 27
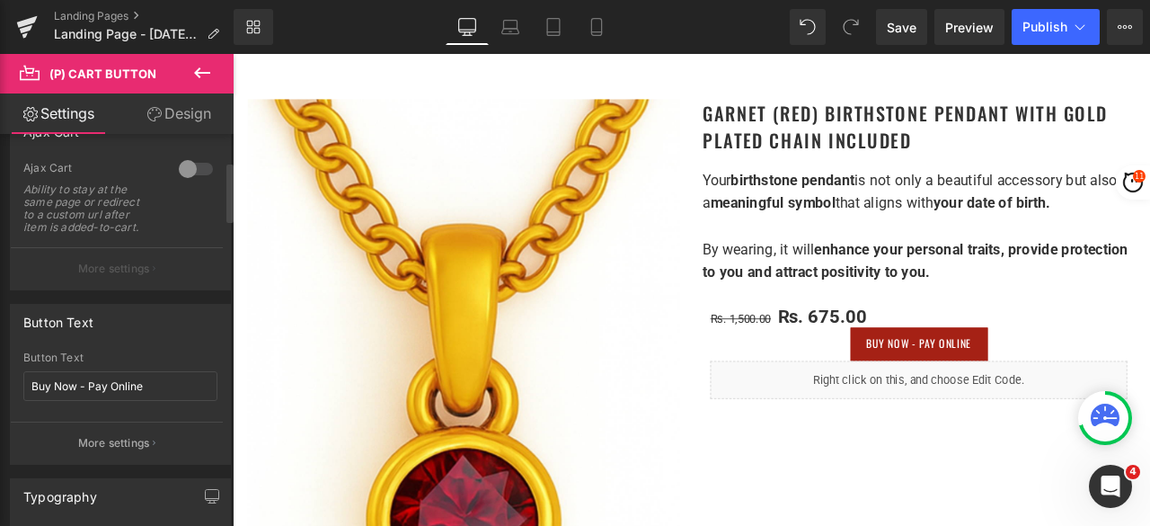
scroll to position [270, 0]
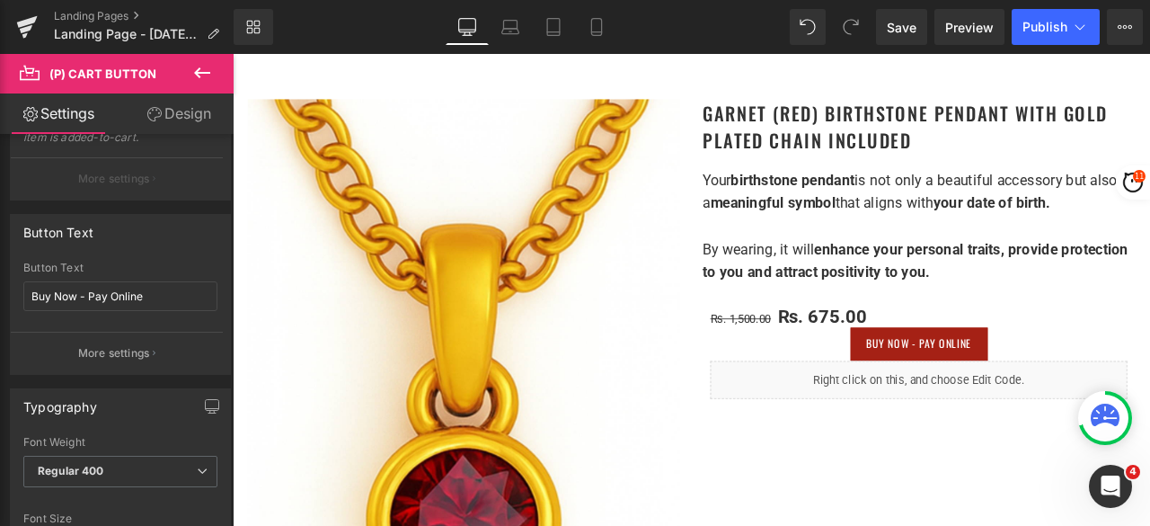
click at [169, 114] on link "Design" at bounding box center [178, 113] width 117 height 40
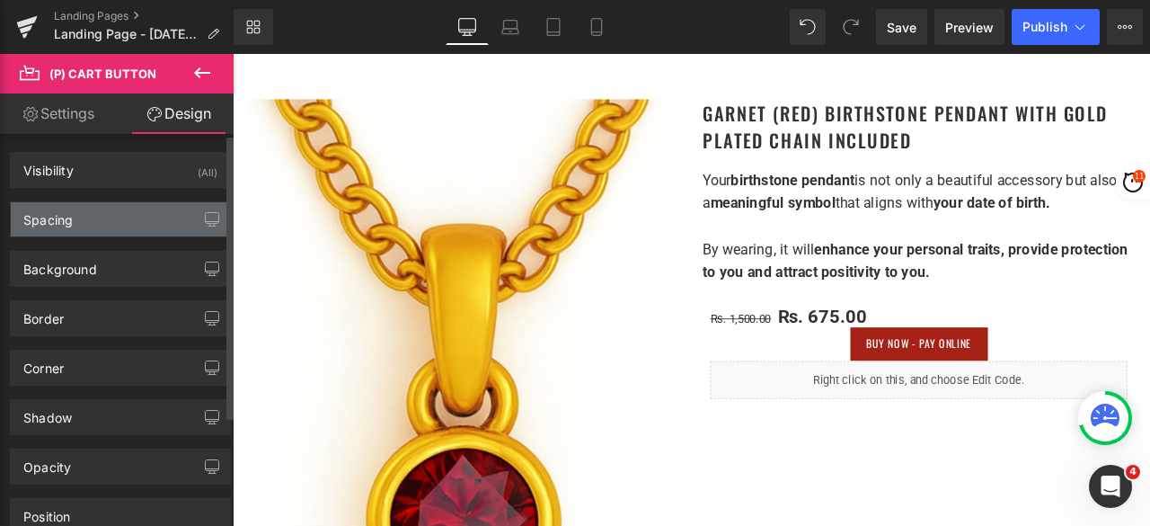
click at [90, 214] on div "Spacing" at bounding box center [120, 219] width 219 height 34
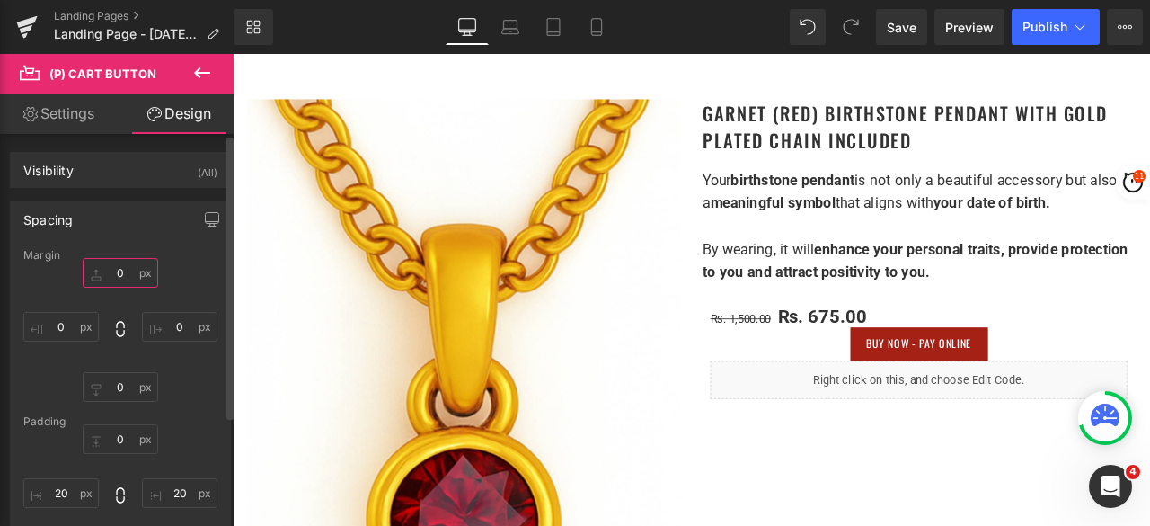
drag, startPoint x: 129, startPoint y: 276, endPoint x: 12, endPoint y: 278, distance: 117.8
click at [129, 276] on input "0" at bounding box center [120, 273] width 75 height 30
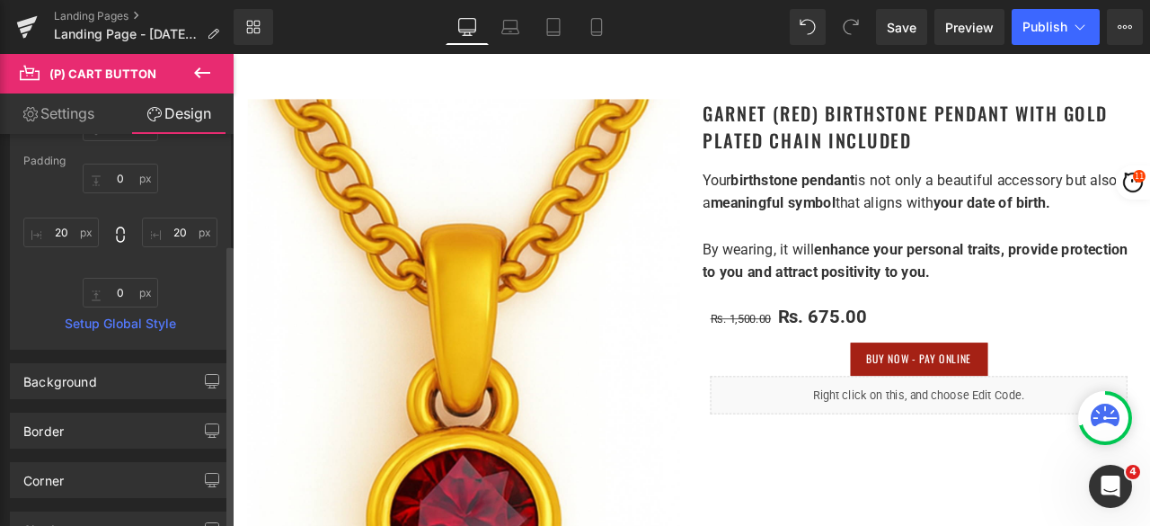
scroll to position [524, 0]
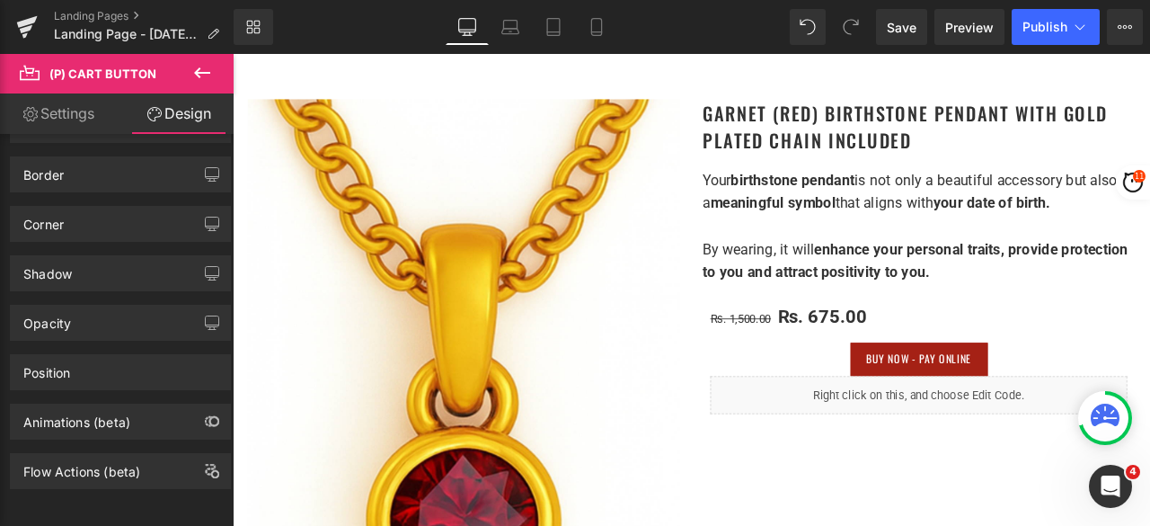
type input "20"
click at [67, 96] on link "Settings" at bounding box center [58, 113] width 117 height 40
type input "100"
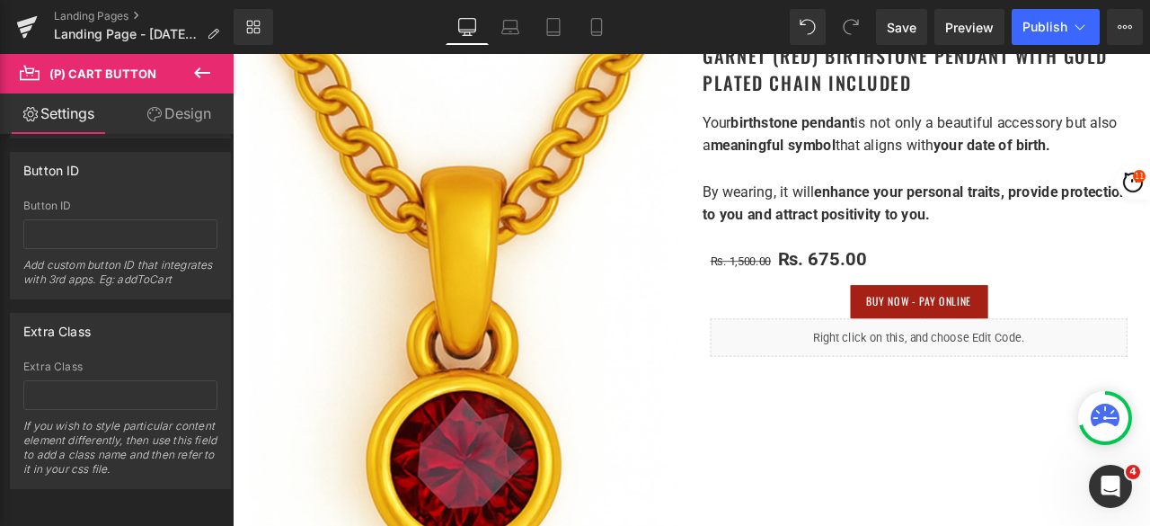
scroll to position [344, 0]
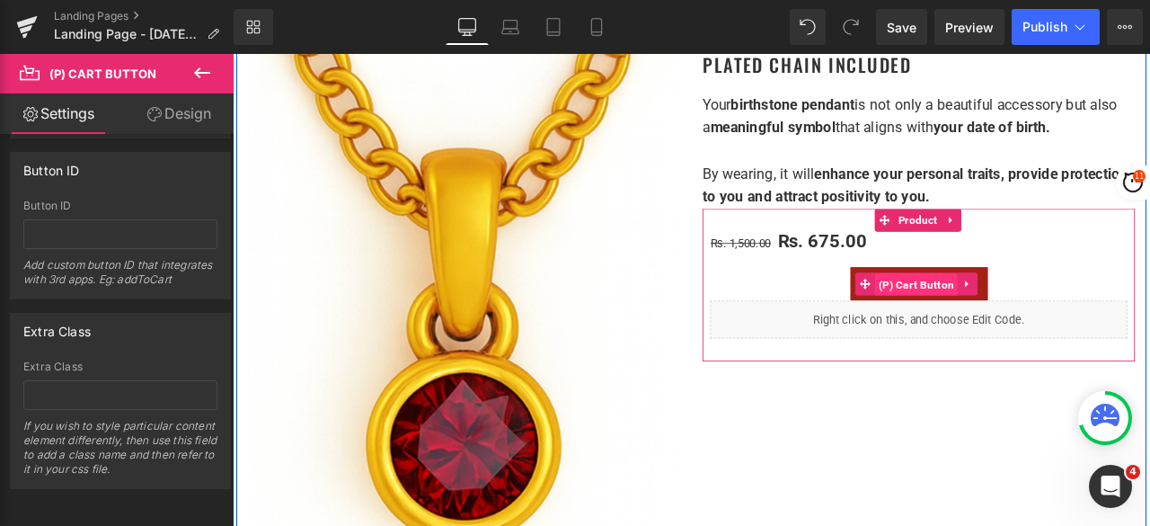
click at [1040, 324] on span "(P) Cart Button" at bounding box center [1043, 327] width 99 height 27
click at [1022, 323] on span "(P) Cart Button" at bounding box center [1045, 326] width 99 height 27
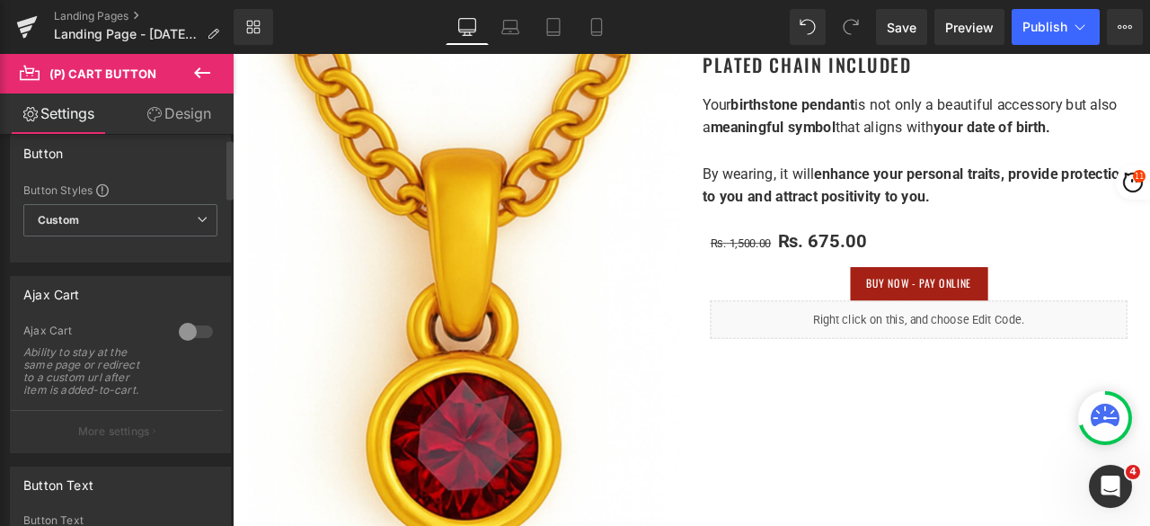
scroll to position [0, 0]
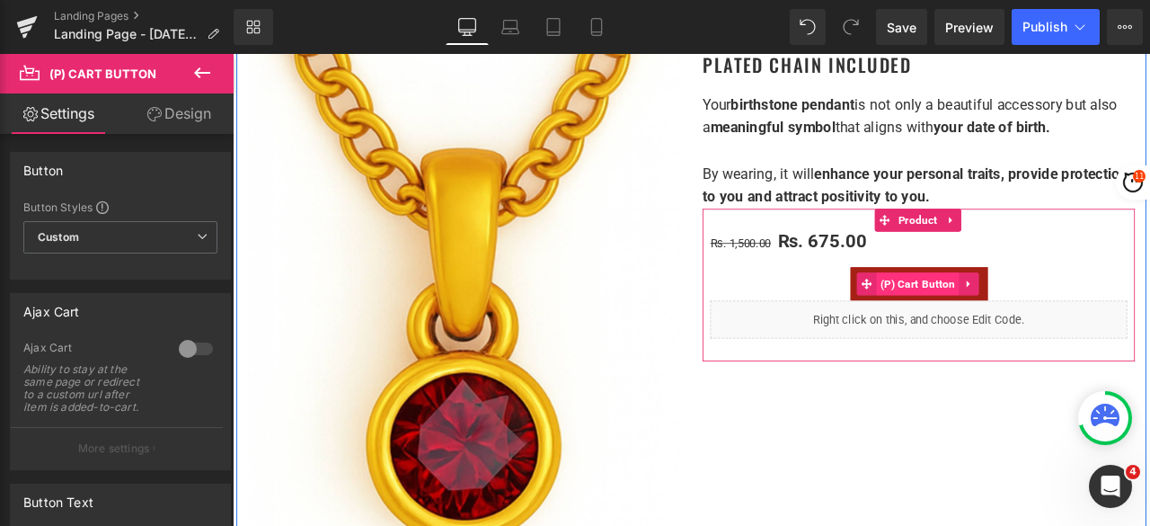
click at [1015, 323] on span "(P) Cart Button" at bounding box center [1045, 326] width 99 height 27
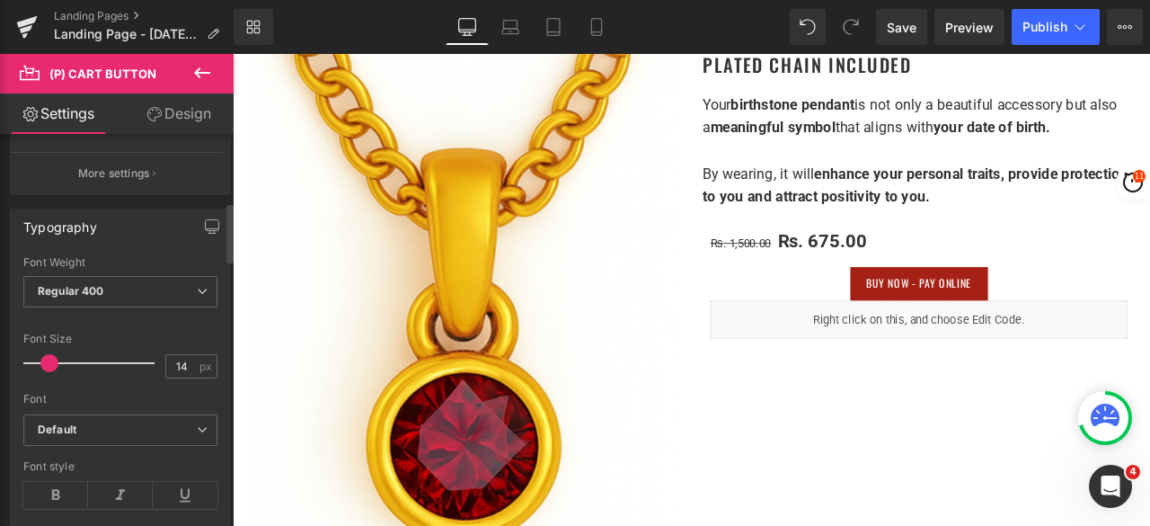
scroll to position [539, 0]
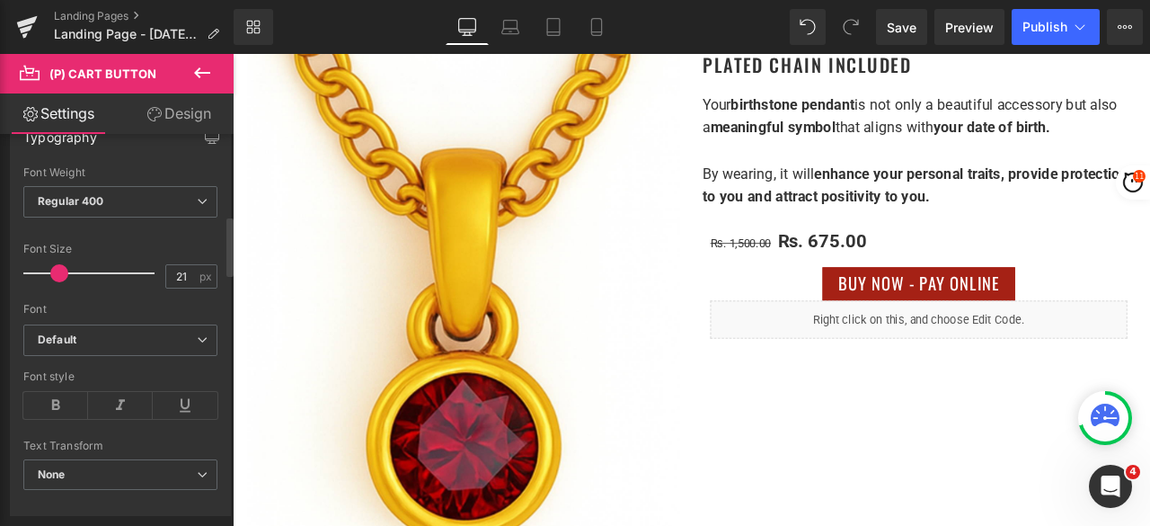
type input "20"
click at [54, 269] on span at bounding box center [57, 273] width 18 height 18
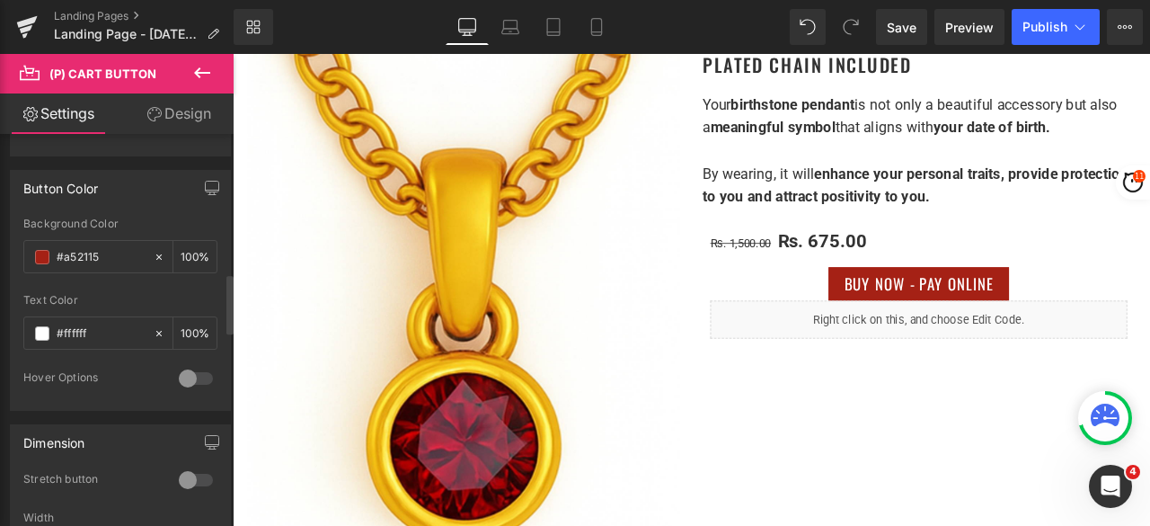
scroll to position [1079, 0]
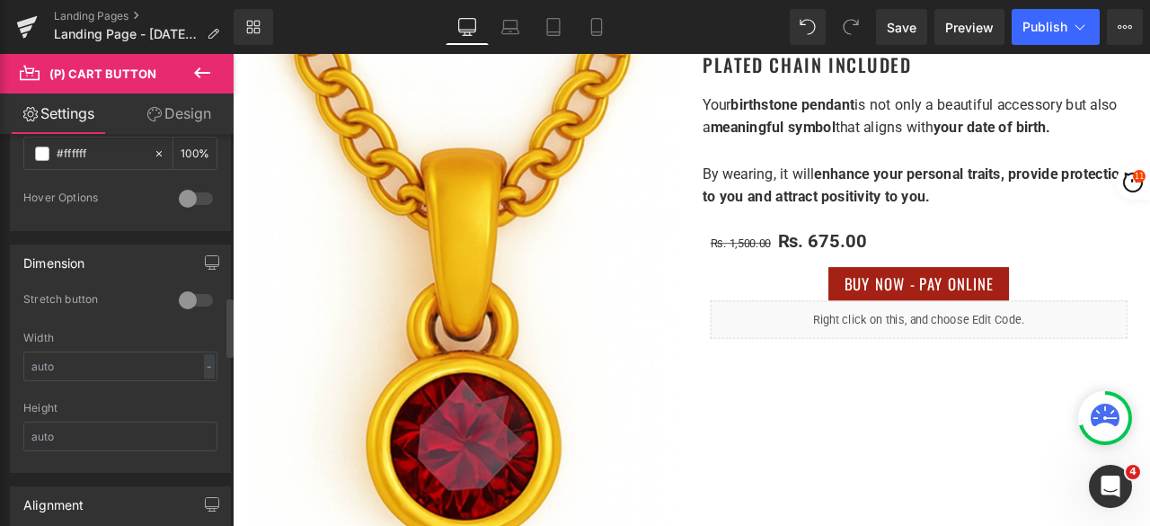
click at [196, 291] on div at bounding box center [195, 300] width 43 height 29
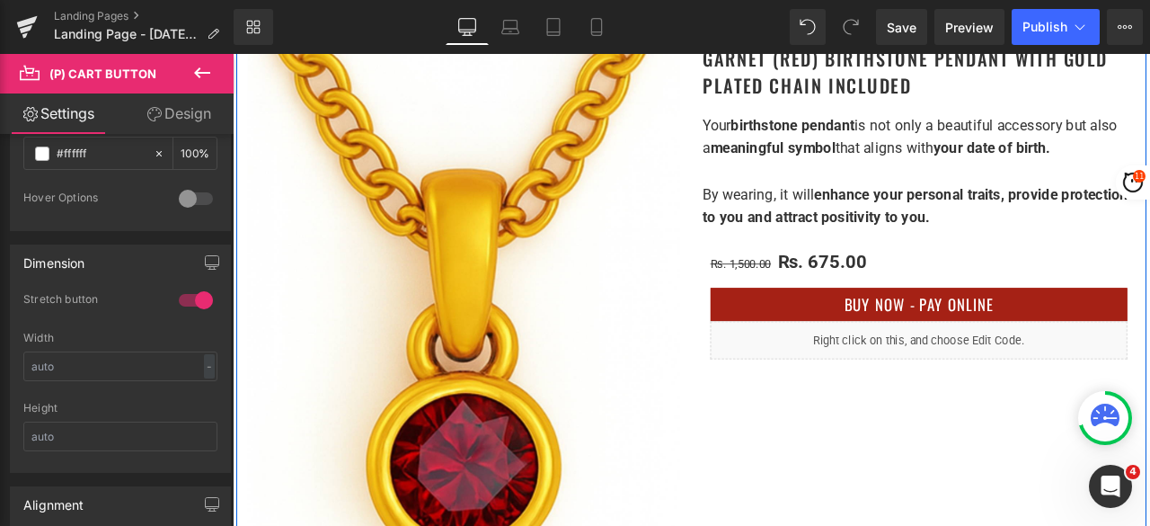
scroll to position [344, 0]
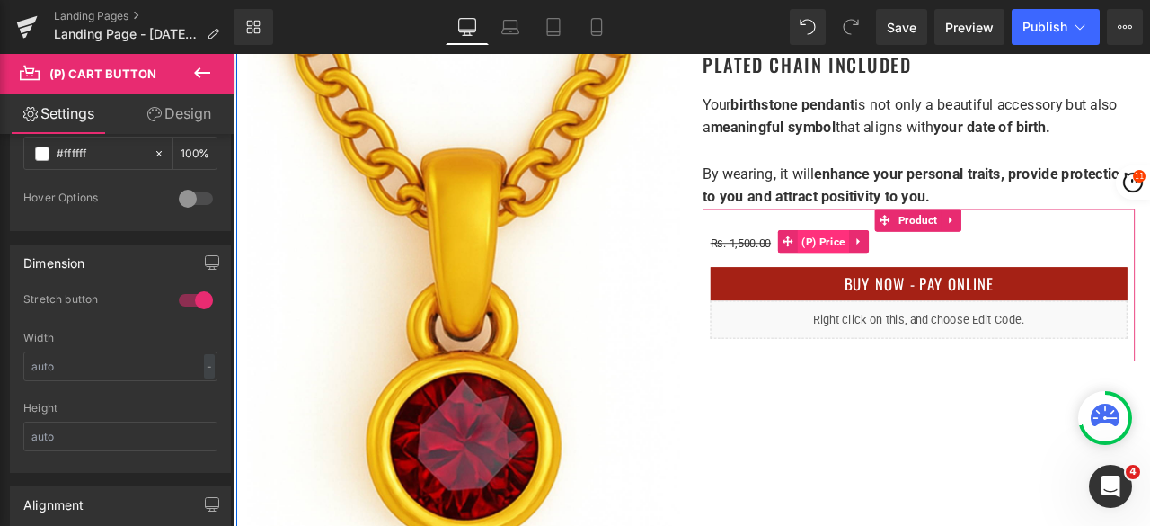
click at [928, 272] on span "(P) Price" at bounding box center [932, 275] width 61 height 27
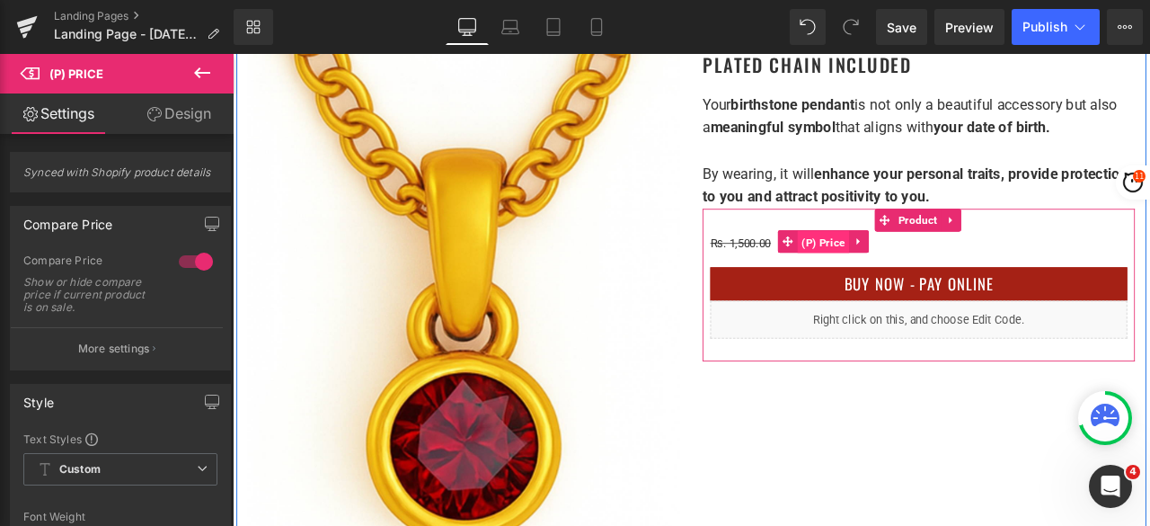
click at [929, 271] on span "(P) Price" at bounding box center [932, 276] width 61 height 27
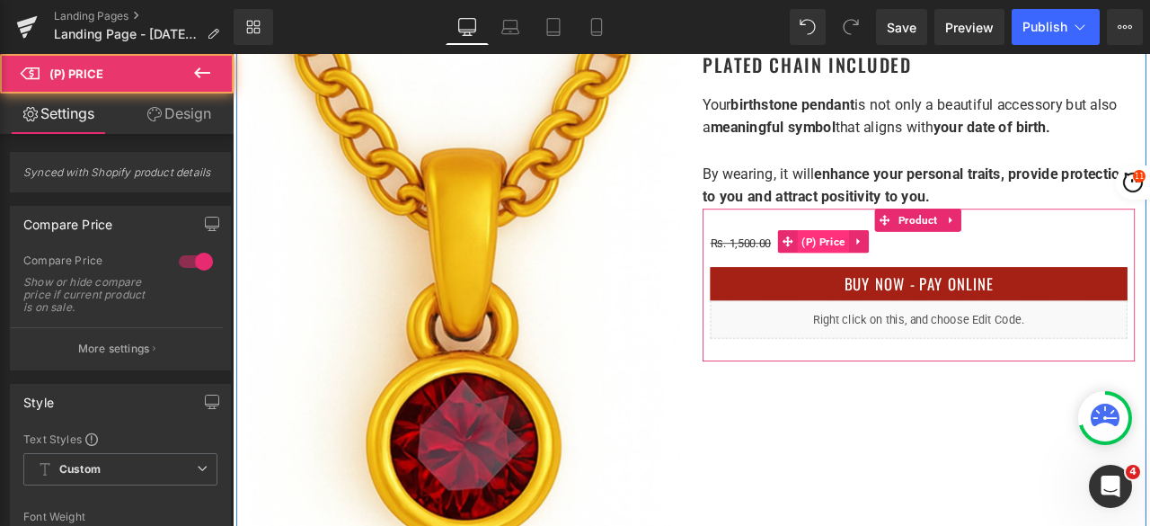
click at [929, 271] on span "(P) Price" at bounding box center [932, 275] width 61 height 27
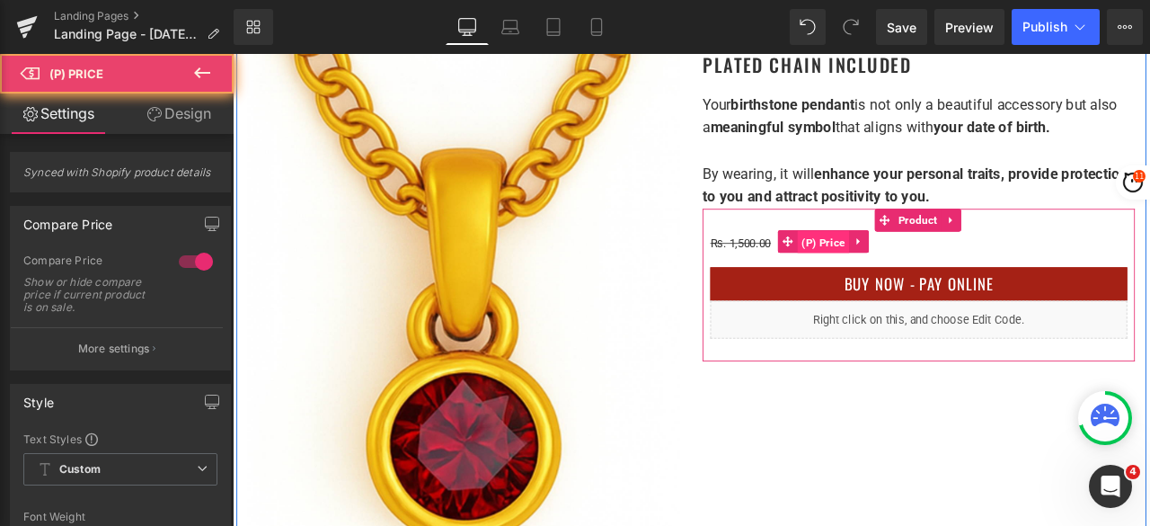
click at [929, 271] on span "(P) Price" at bounding box center [932, 276] width 61 height 27
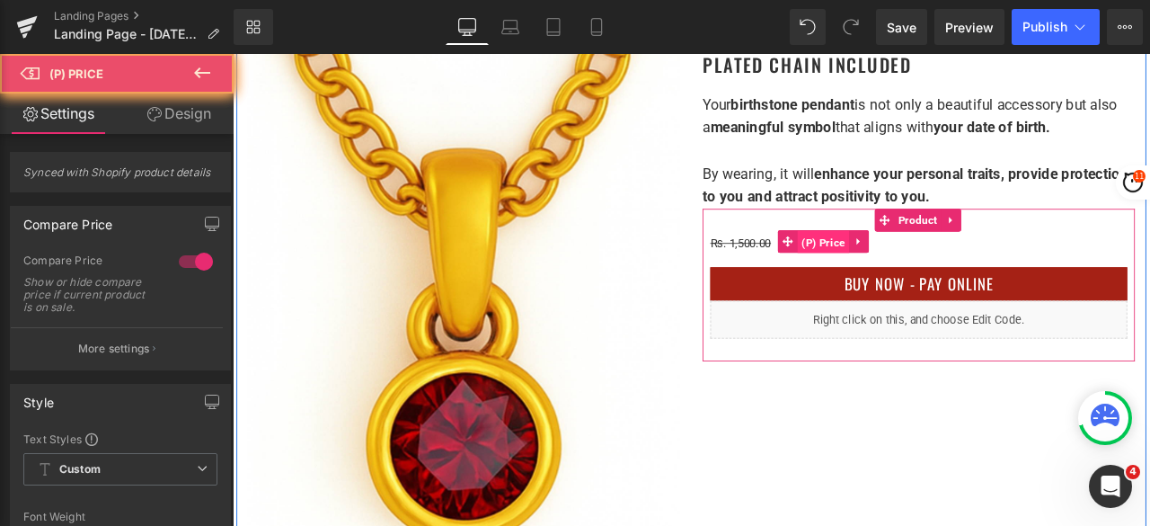
click at [929, 271] on span "(P) Price" at bounding box center [932, 276] width 61 height 27
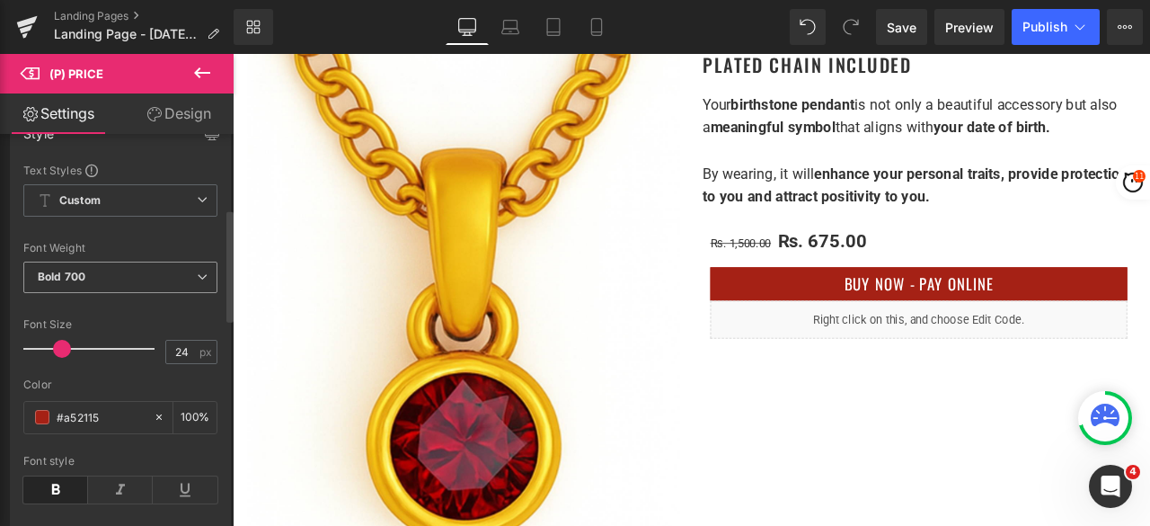
scroll to position [270, 0]
click at [105, 413] on input "#a52115" at bounding box center [101, 416] width 88 height 20
click at [49, 413] on span at bounding box center [42, 416] width 14 height 14
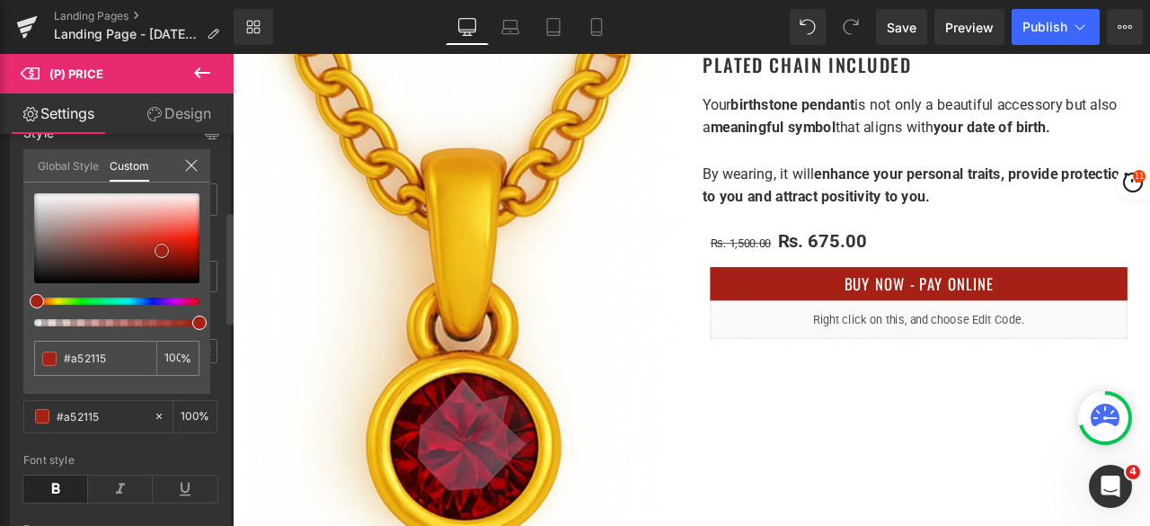
type input "#8d160b"
click at [173, 256] on div at bounding box center [116, 238] width 165 height 90
type input "#ac2115"
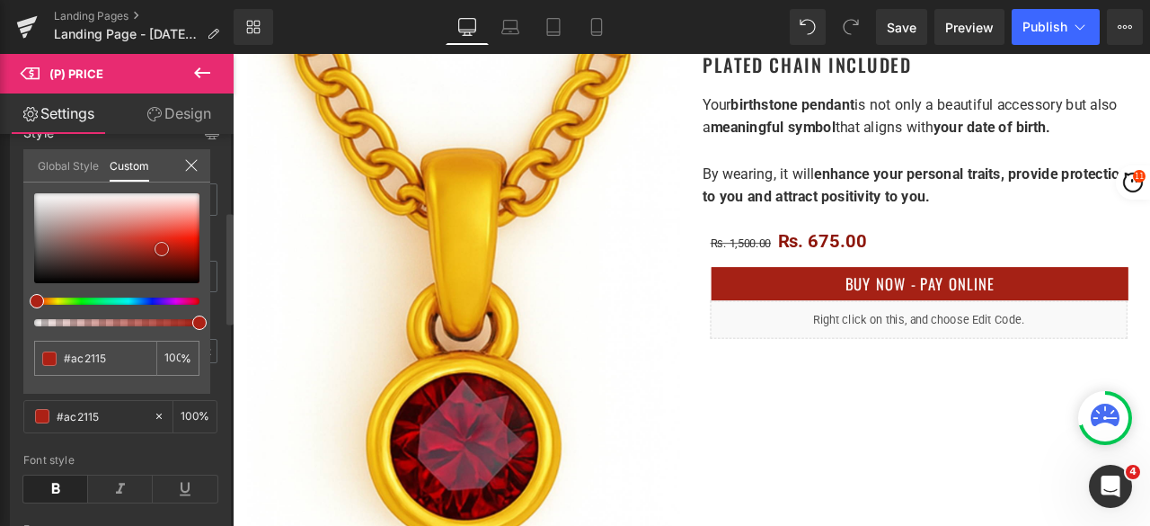
click at [162, 249] on div at bounding box center [116, 238] width 165 height 90
click at [159, 247] on span at bounding box center [162, 249] width 14 height 14
type input "#ab2216"
type input "#b02316"
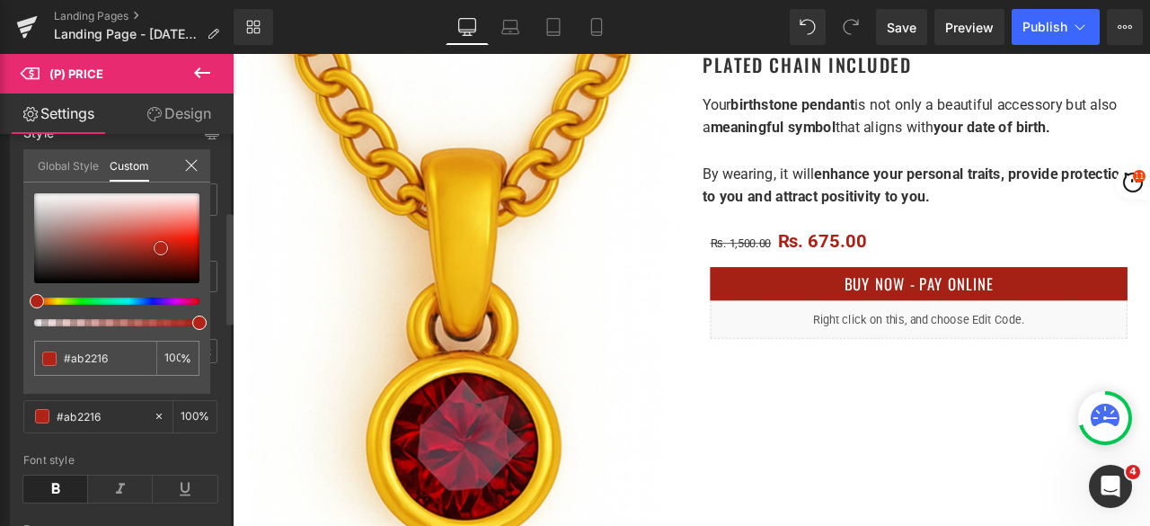
type input "#b02316"
type input "#b32518"
click at [156, 245] on span at bounding box center [159, 247] width 14 height 14
click at [925, 425] on body "PREMIUM HEALTH, BEAUTY & PERSONAL CARE BRAND Menu Bitrontix™ 0 Your Cart is Emp…" at bounding box center [777, 511] width 1088 height 1602
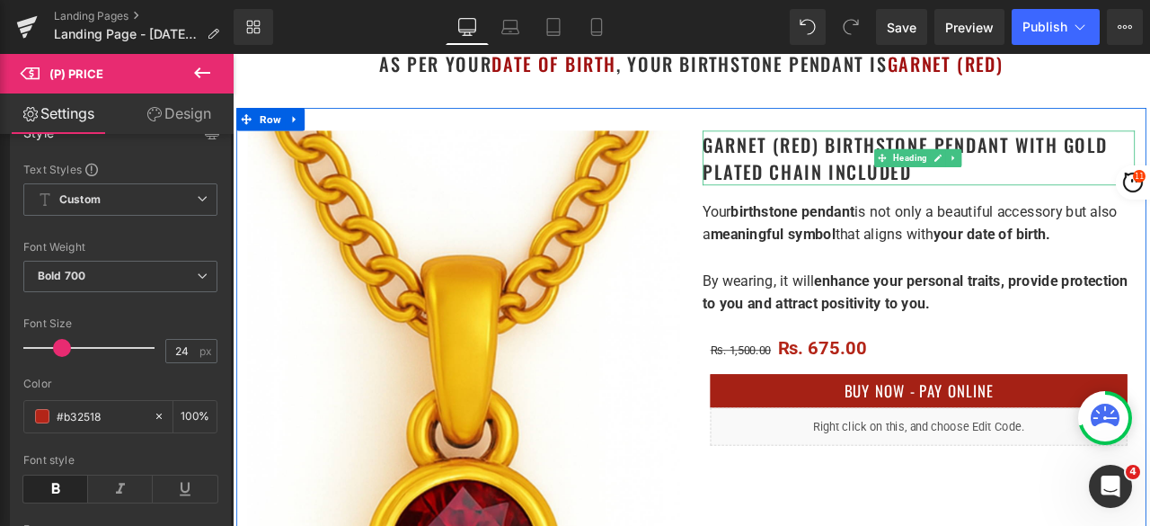
scroll to position [254, 0]
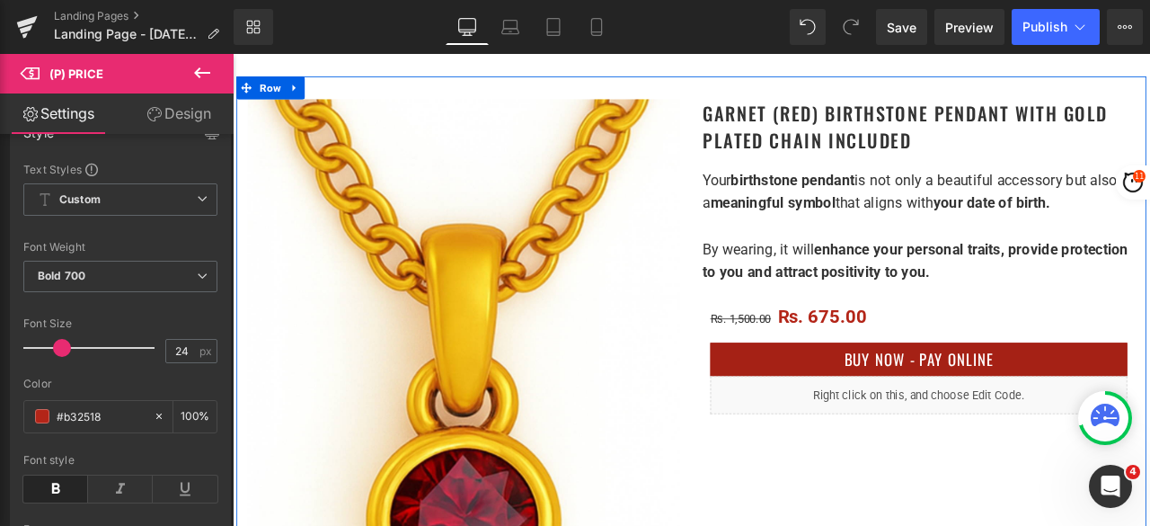
click at [1029, 405] on div "Buy Now - Pay Online (P) Cart Button" at bounding box center [1046, 416] width 494 height 40
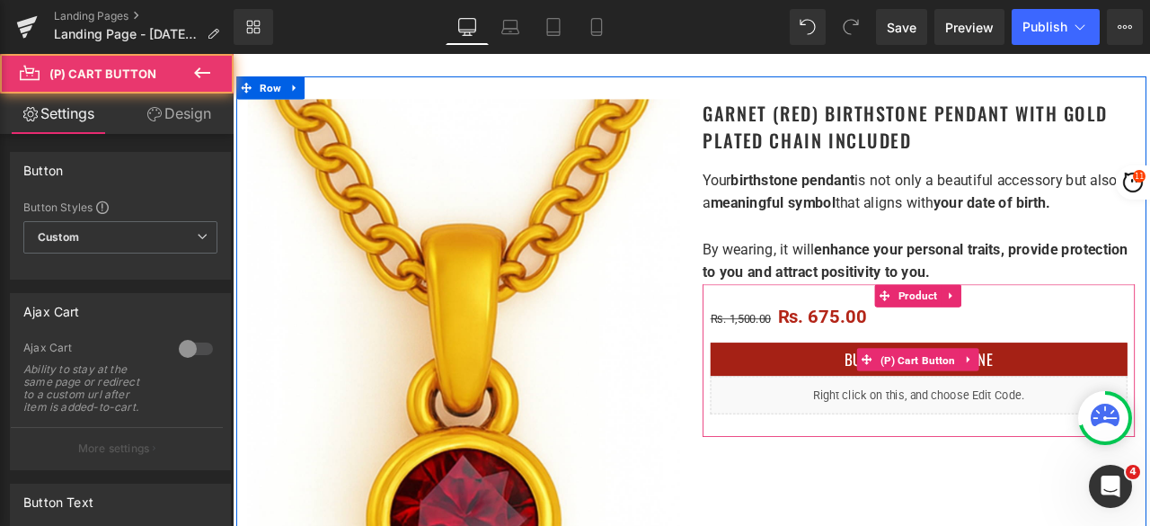
click at [1029, 405] on span "(P) Cart Button" at bounding box center [1045, 417] width 99 height 27
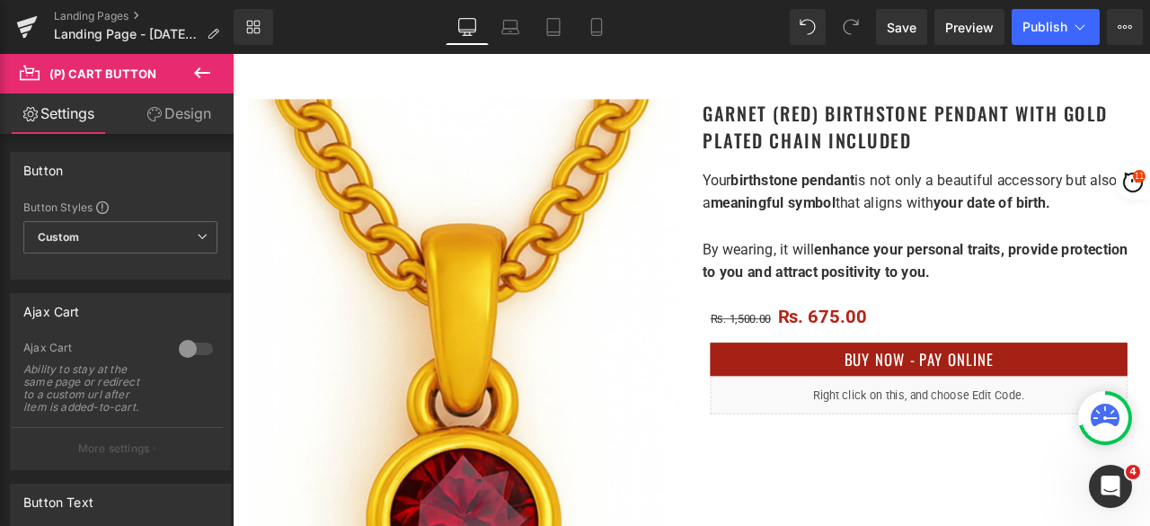
click at [186, 119] on link "Design" at bounding box center [178, 113] width 117 height 40
click at [0, 0] on div "Spacing" at bounding box center [0, 0] width 0 height 0
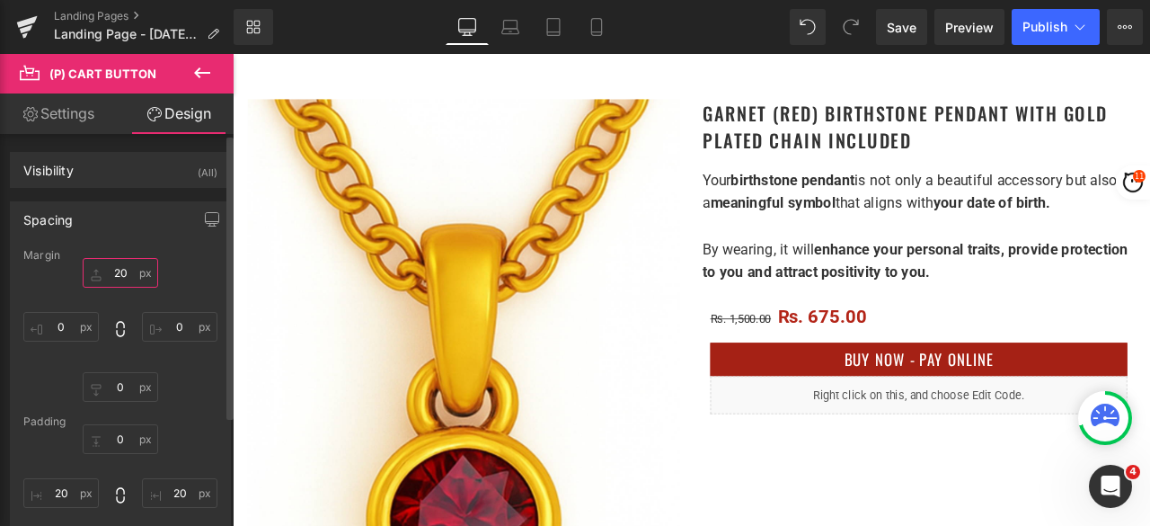
click at [120, 263] on input "20" at bounding box center [120, 273] width 75 height 30
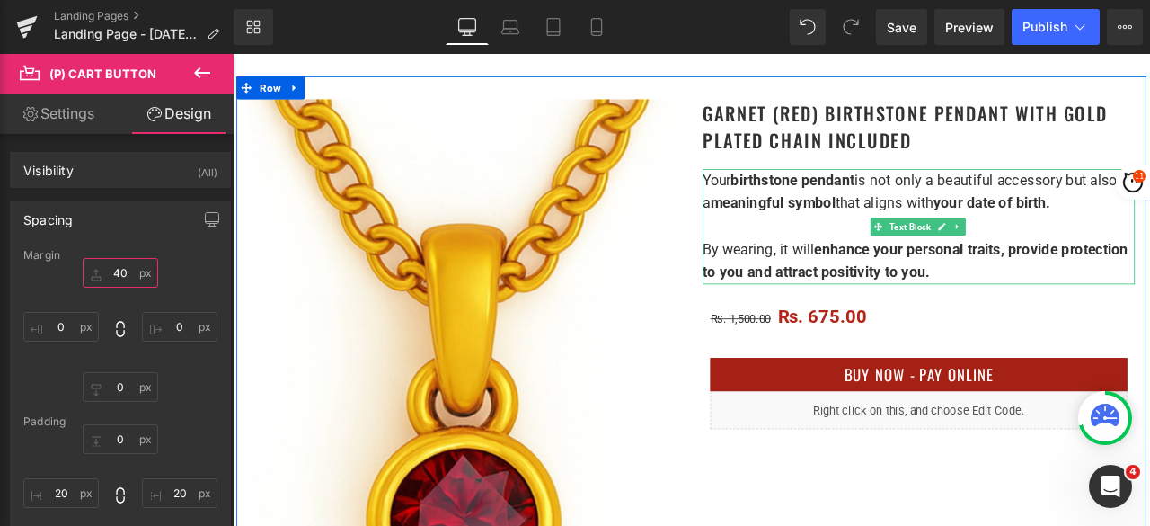
scroll to position [75, 0]
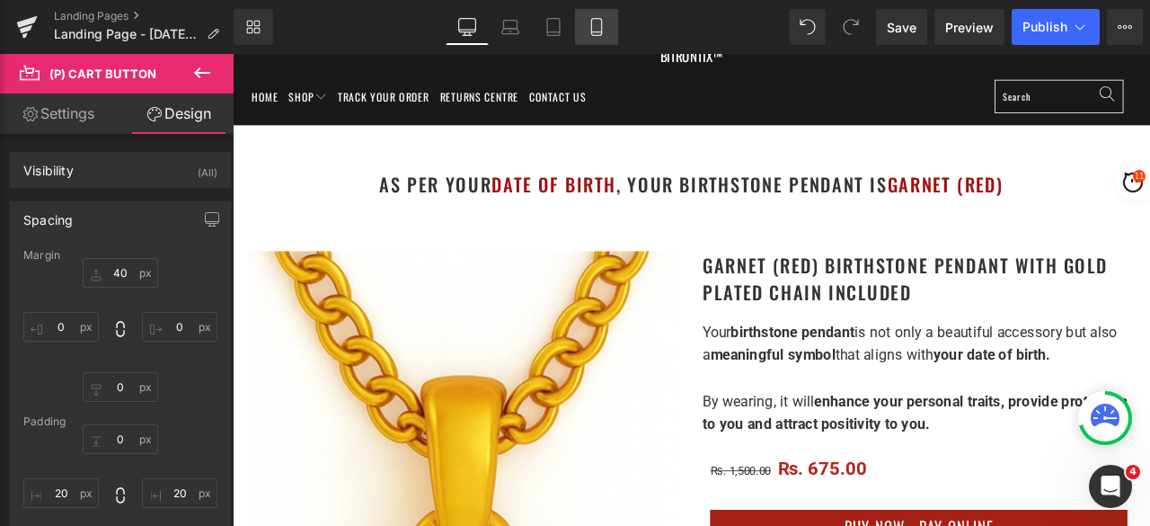
click at [597, 38] on link "Mobile" at bounding box center [596, 27] width 43 height 36
type input "20"
type input "0"
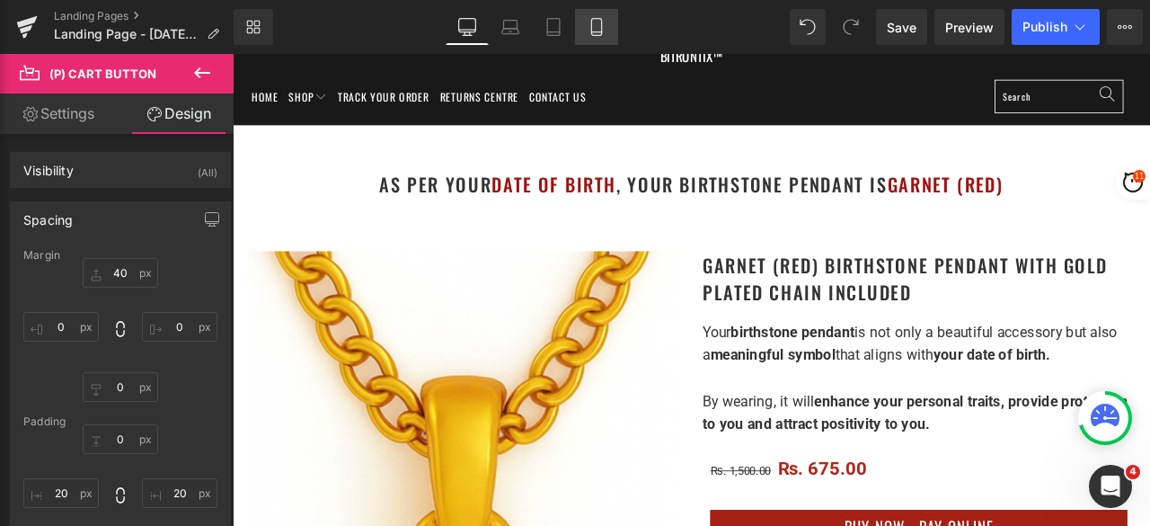
type input "0"
type input "20"
type input "0"
type input "20"
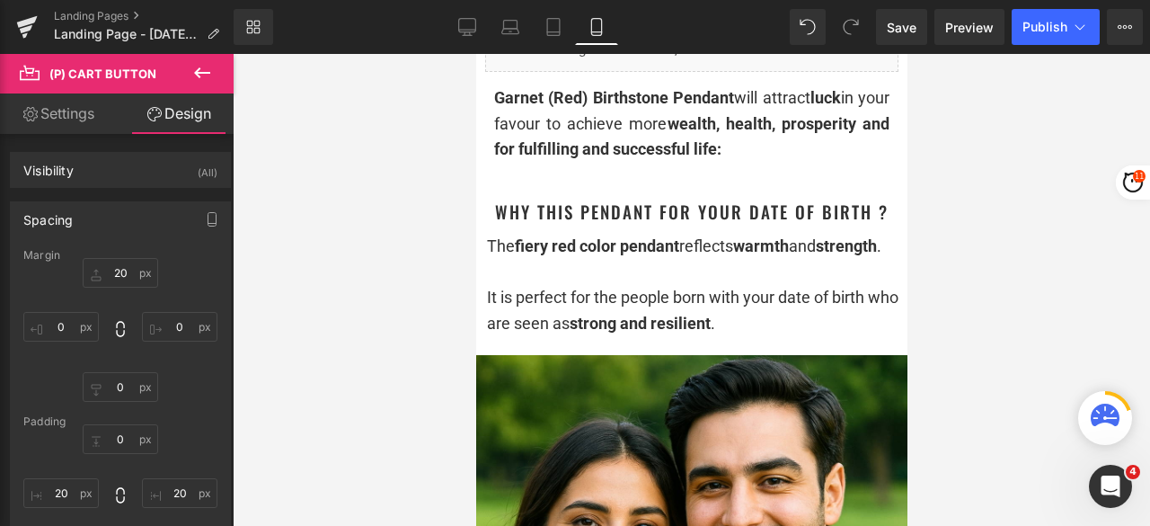
scroll to position [1079, 0]
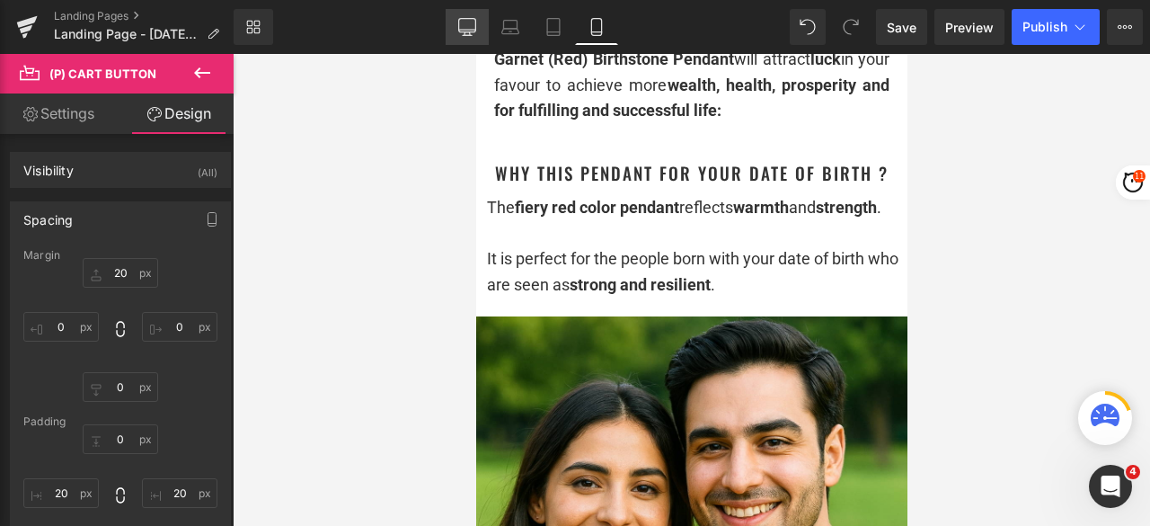
click at [475, 40] on link "Desktop" at bounding box center [467, 27] width 43 height 36
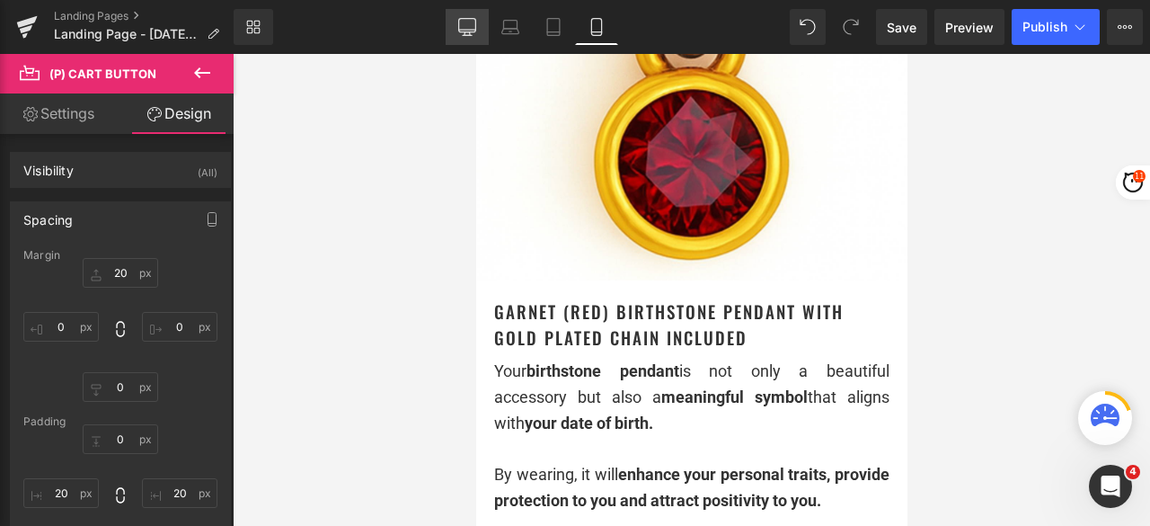
type input "40"
type input "0"
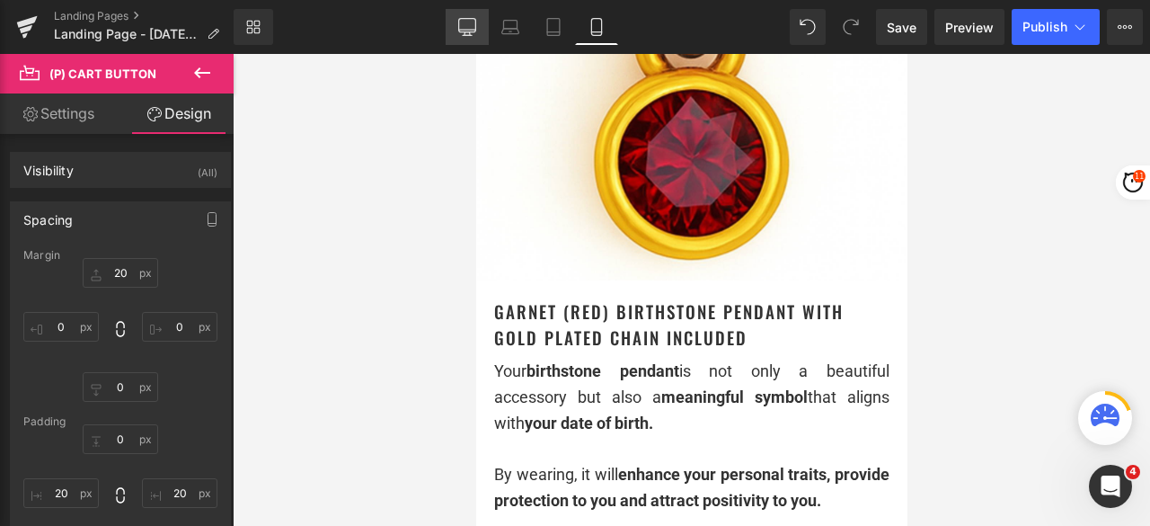
type input "20"
type input "0"
type input "20"
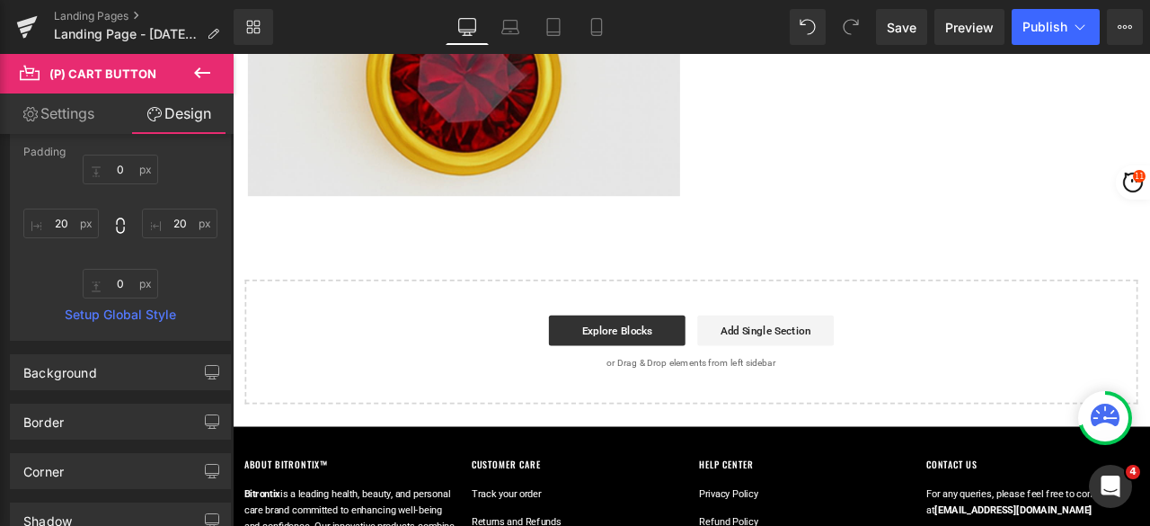
scroll to position [809, 0]
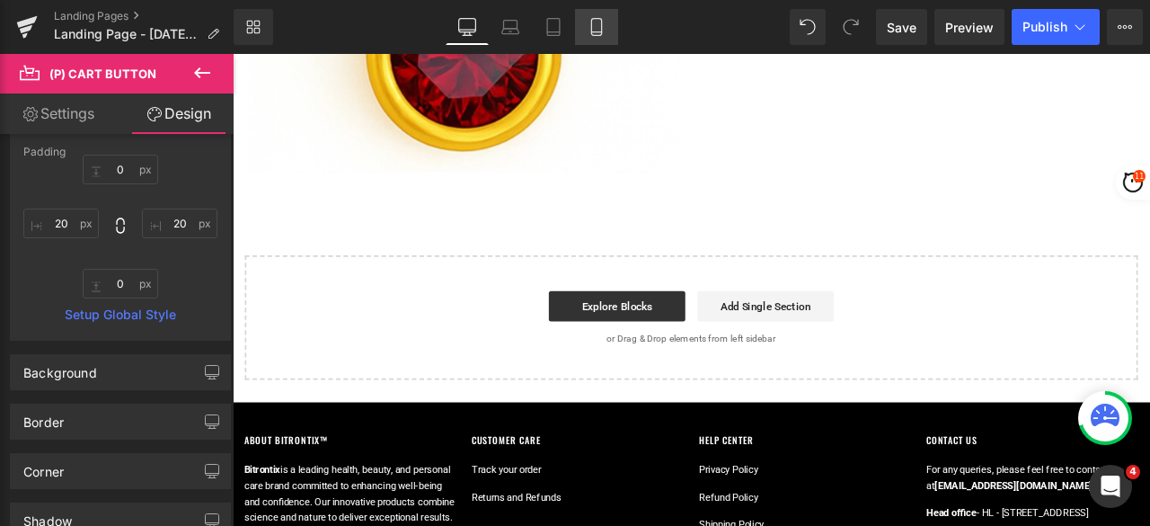
click at [600, 40] on link "Mobile" at bounding box center [596, 27] width 43 height 36
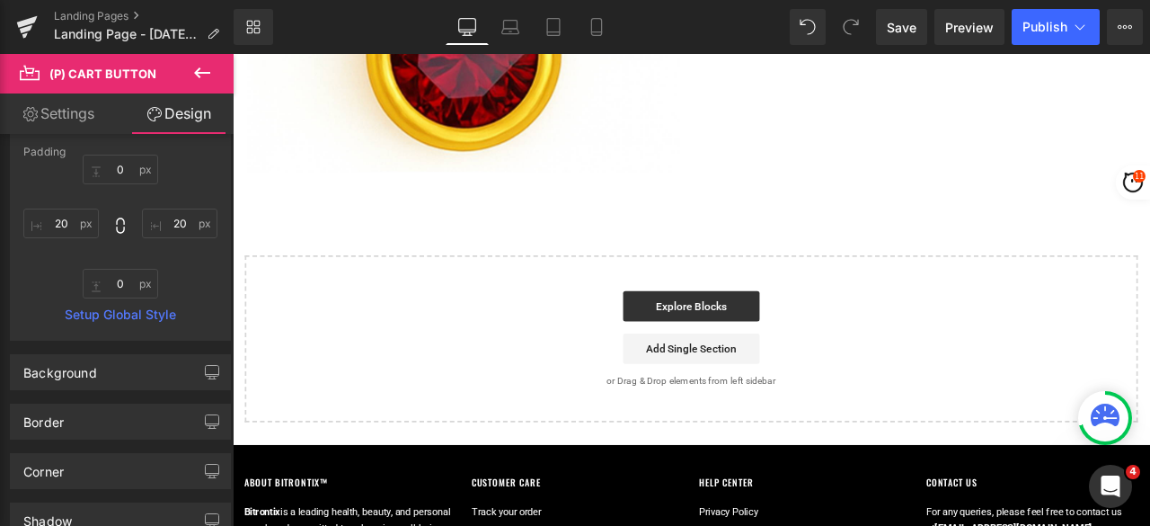
scroll to position [0, 0]
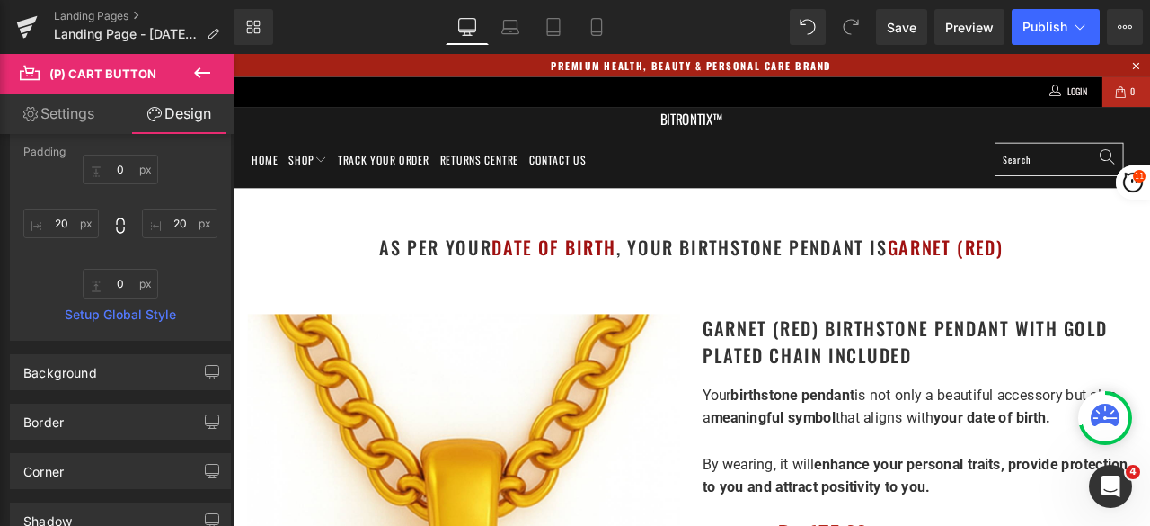
type input "20"
type input "0"
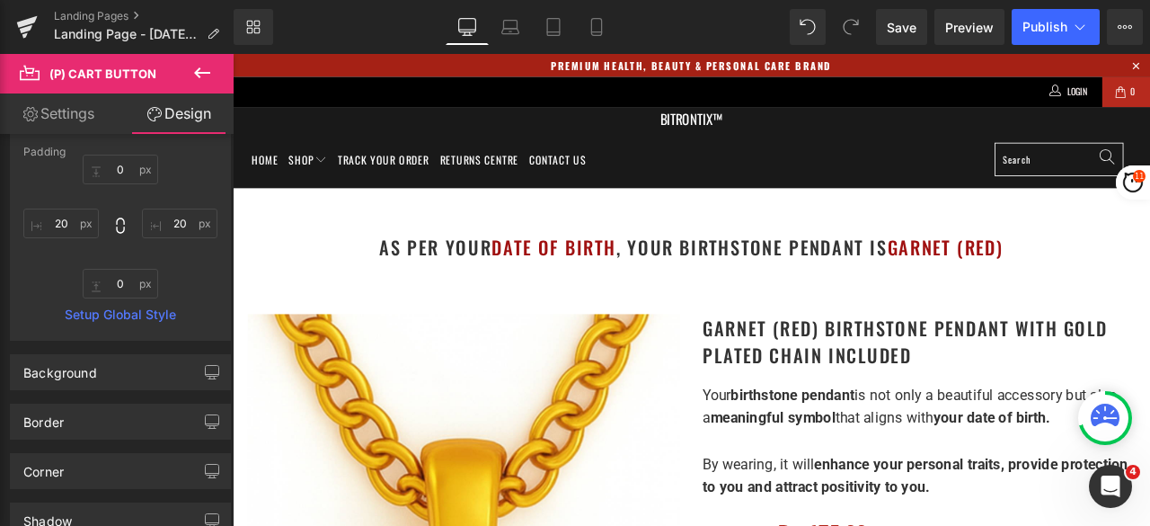
type input "20"
type input "0"
type input "20"
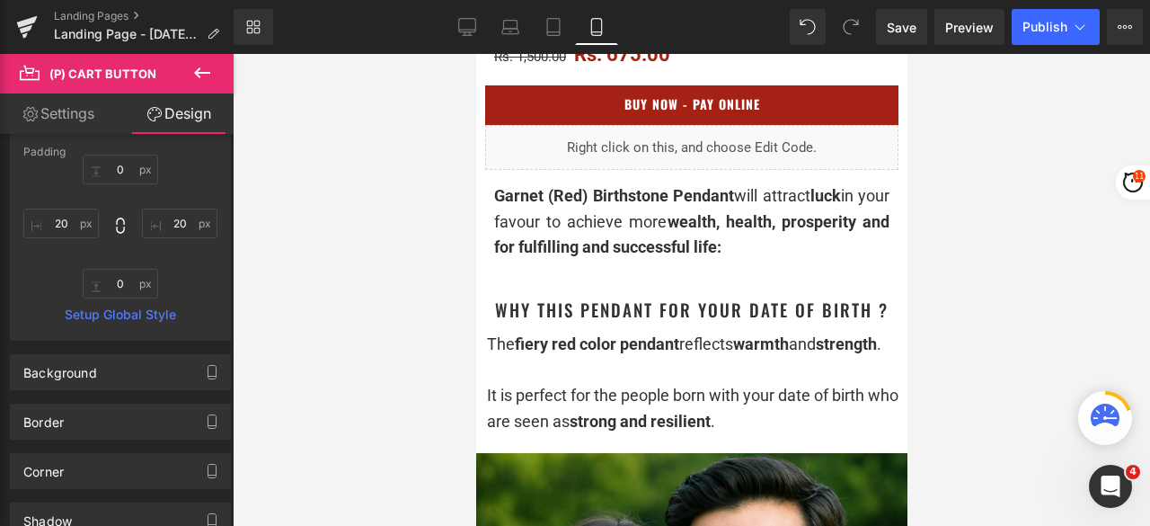
scroll to position [989, 0]
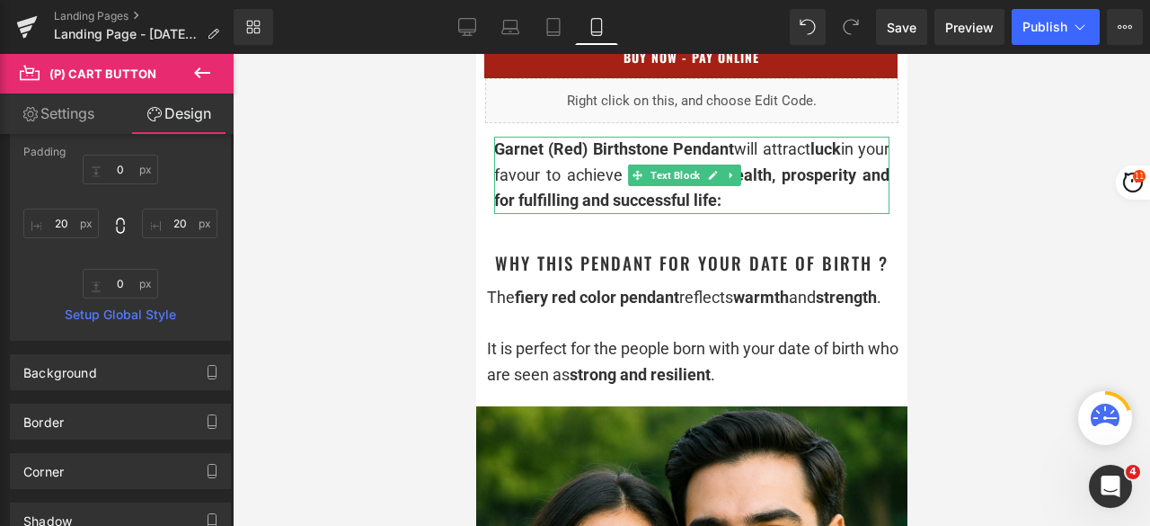
click at [834, 211] on div "Garnet (Red) Birthstone Pendant will attract luck in your favour to achieve mor…" at bounding box center [690, 175] width 395 height 77
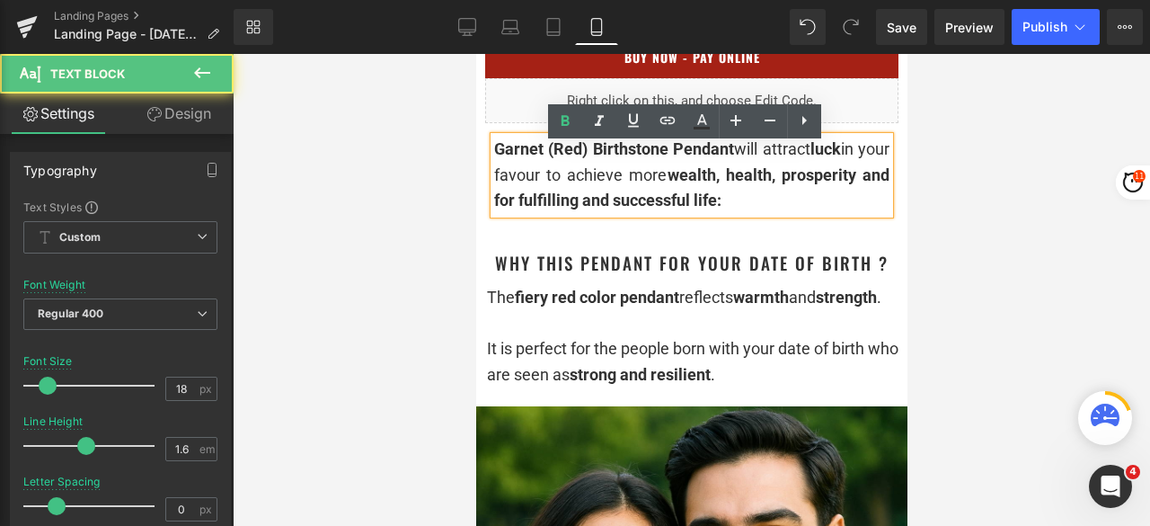
click at [848, 211] on div "Garnet (Red) Birthstone Pendant will attract luck in your favour to achieve mor…" at bounding box center [690, 175] width 395 height 77
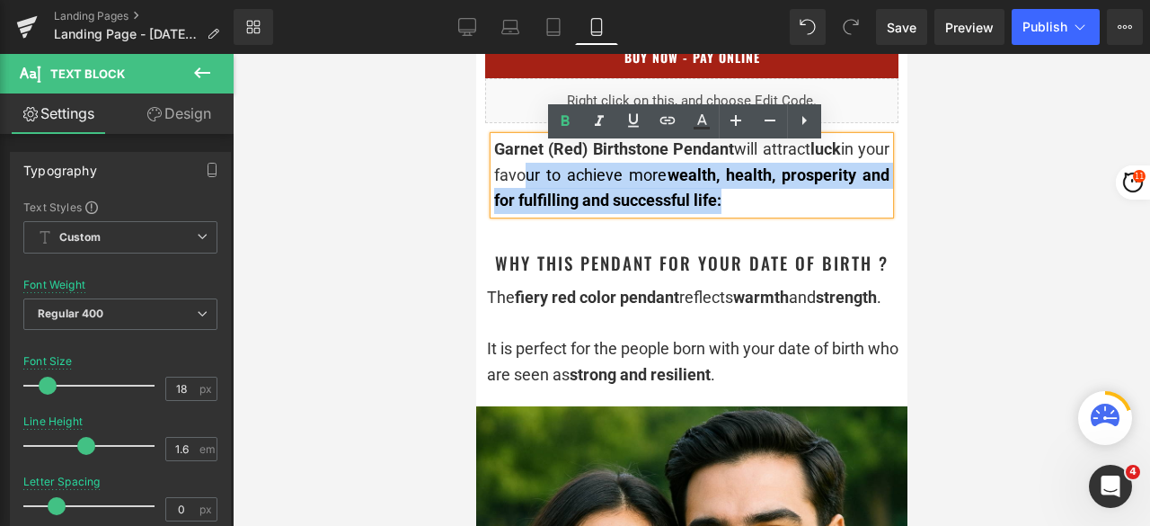
drag, startPoint x: 853, startPoint y: 211, endPoint x: 559, endPoint y: 180, distance: 295.6
click at [559, 180] on div "Garnet (Red) Birthstone Pendant will attract luck in your favour to achieve mor…" at bounding box center [690, 175] width 395 height 77
click at [852, 209] on div "Garnet (Red) Birthstone Pendant will attract luck in your favour to achieve mor…" at bounding box center [690, 175] width 395 height 77
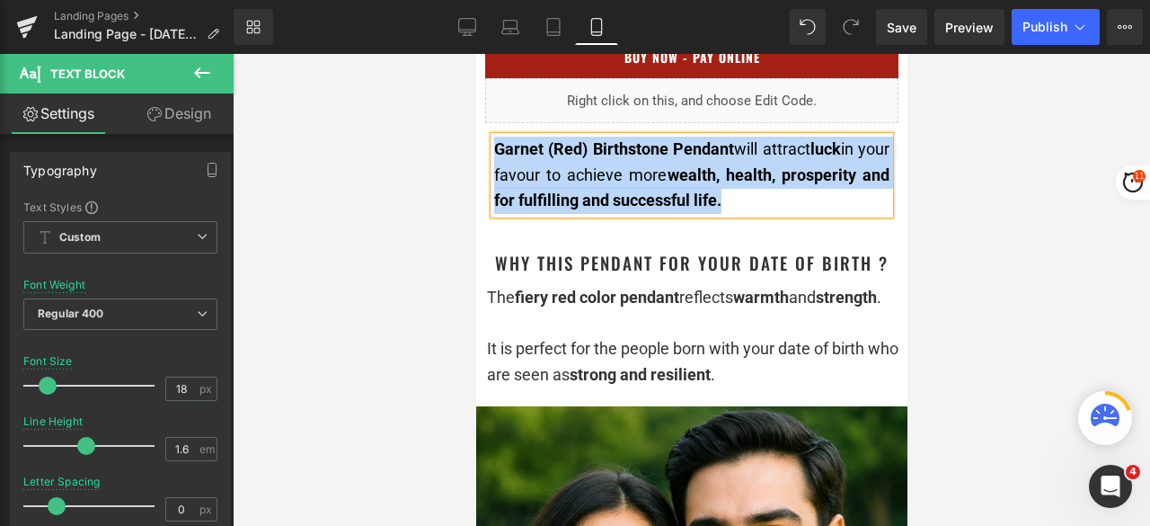
drag, startPoint x: 857, startPoint y: 212, endPoint x: 493, endPoint y: 157, distance: 367.2
click at [493, 157] on div "Garnet (Red) Birthstone Pendant will attract luck in your favour to achieve mor…" at bounding box center [690, 175] width 395 height 77
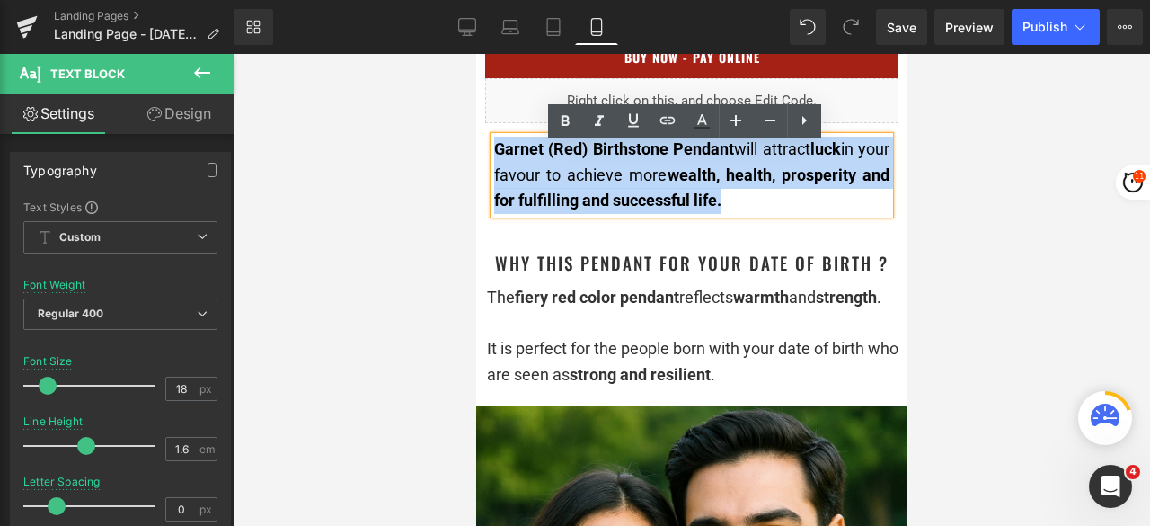
copy div "Garnet (Red) Birthstone Pendant will attract luck in your favour to achieve mor…"
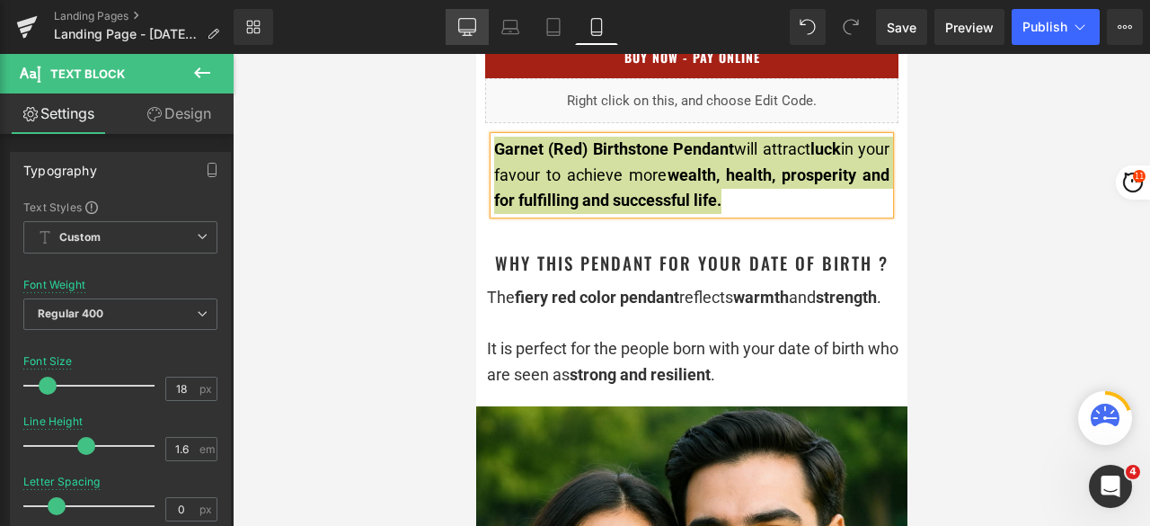
click at [462, 19] on icon at bounding box center [467, 27] width 18 height 18
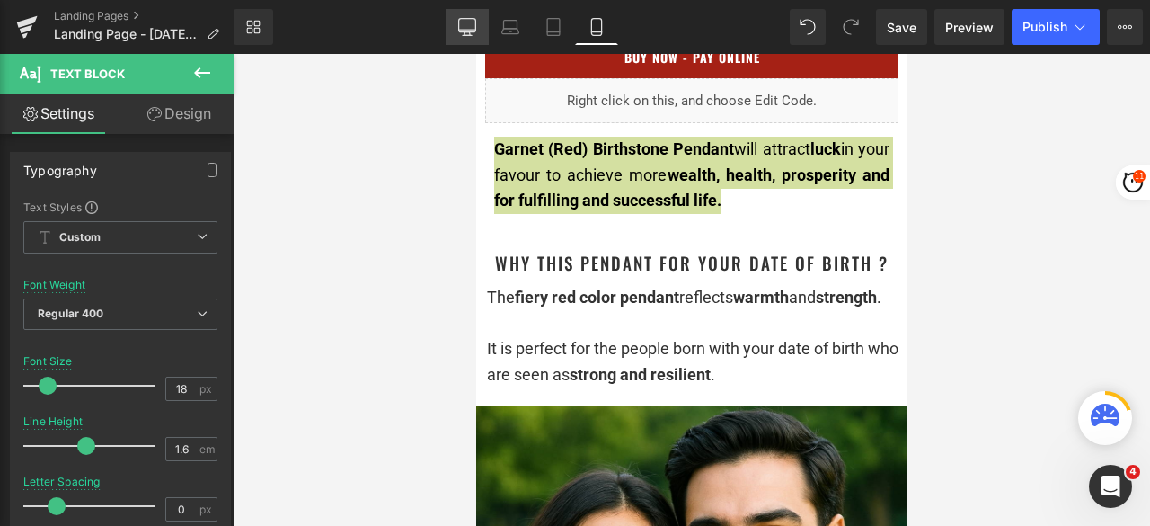
type input "15"
type input "100"
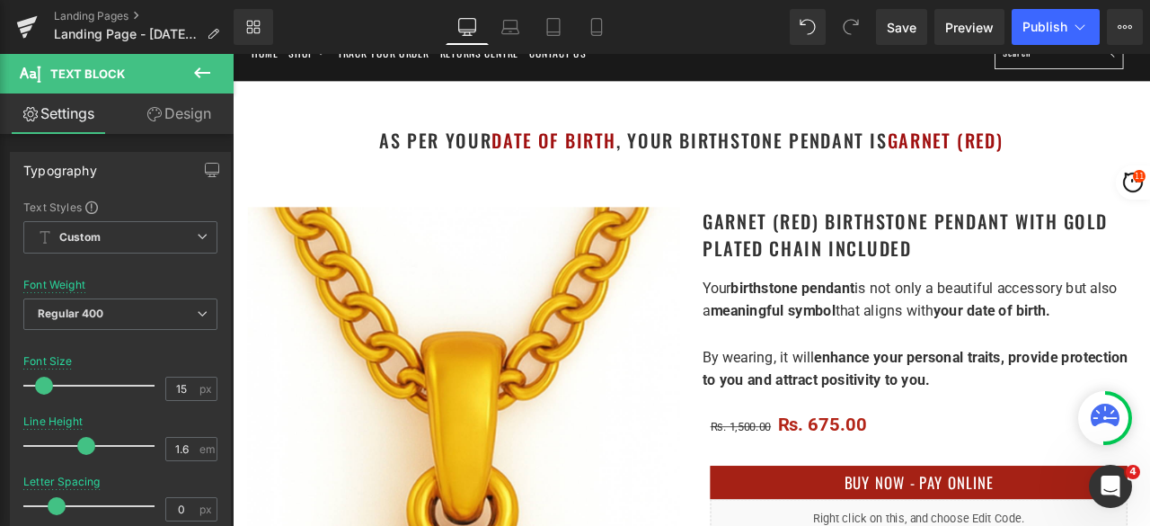
scroll to position [270, 0]
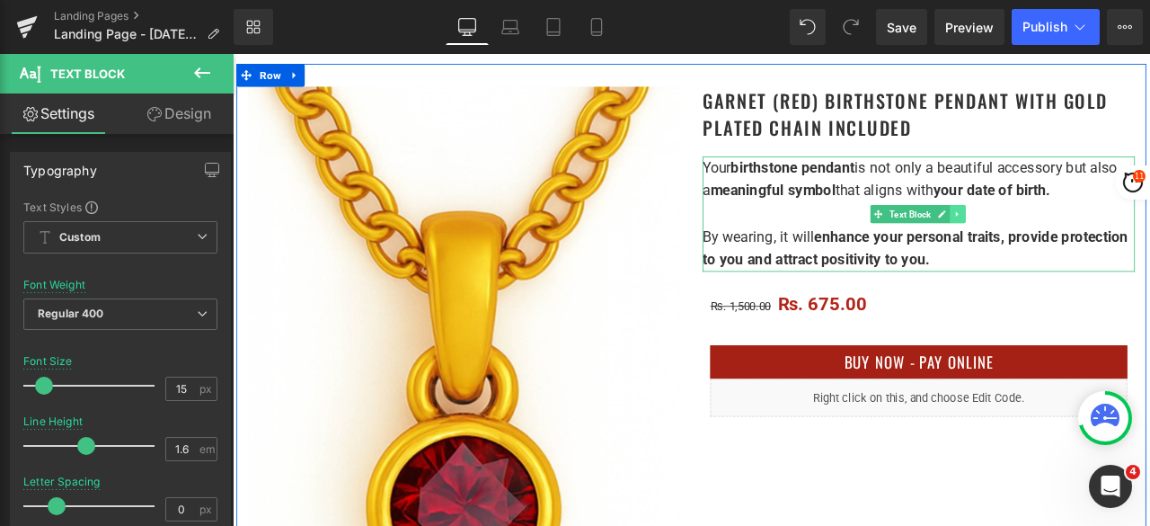
click at [1085, 248] on link at bounding box center [1092, 244] width 19 height 22
click at [1076, 248] on link at bounding box center [1082, 244] width 19 height 22
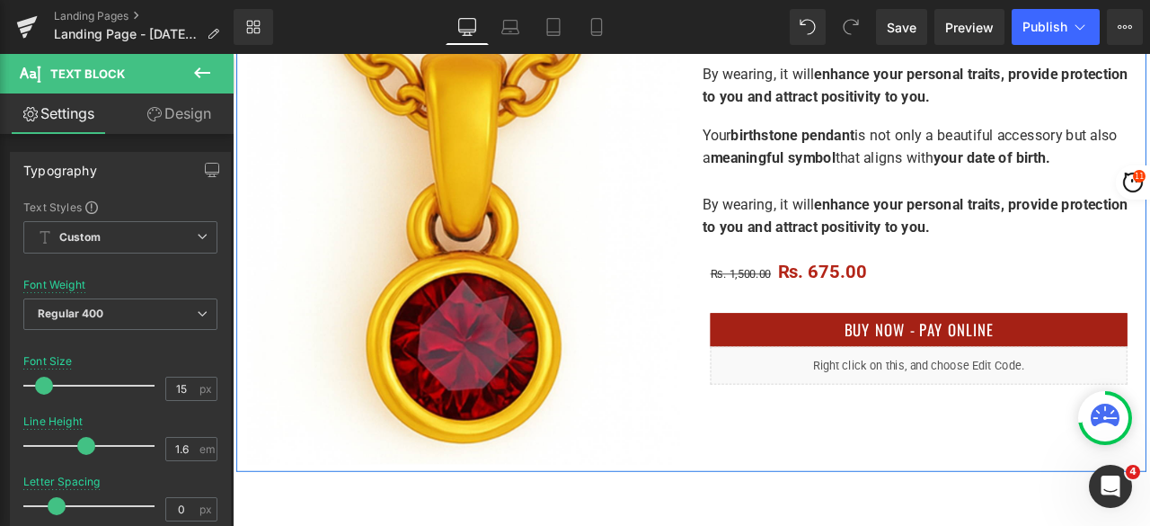
scroll to position [473, 0]
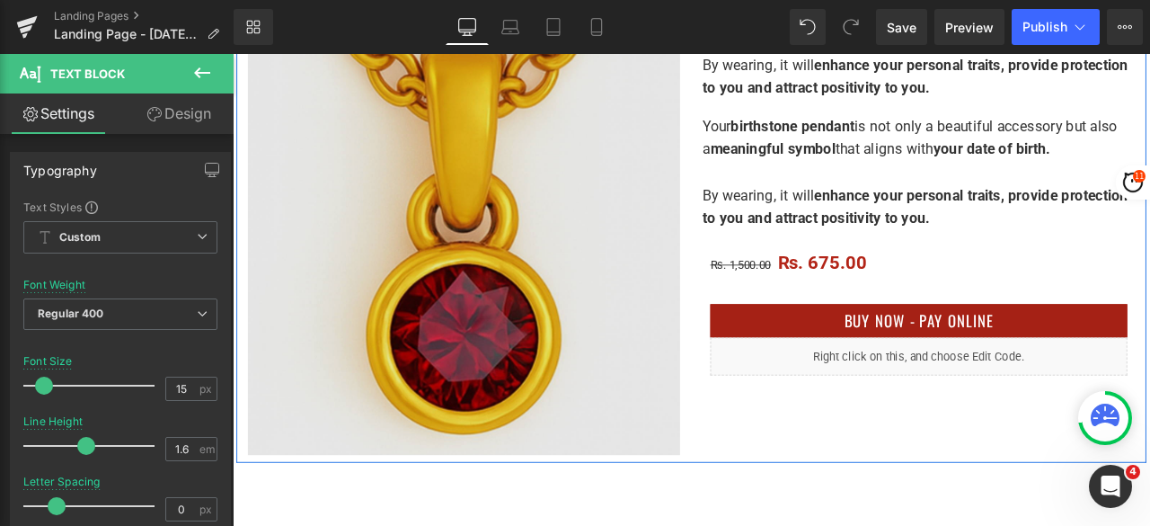
click at [687, 198] on img at bounding box center [507, 209] width 512 height 641
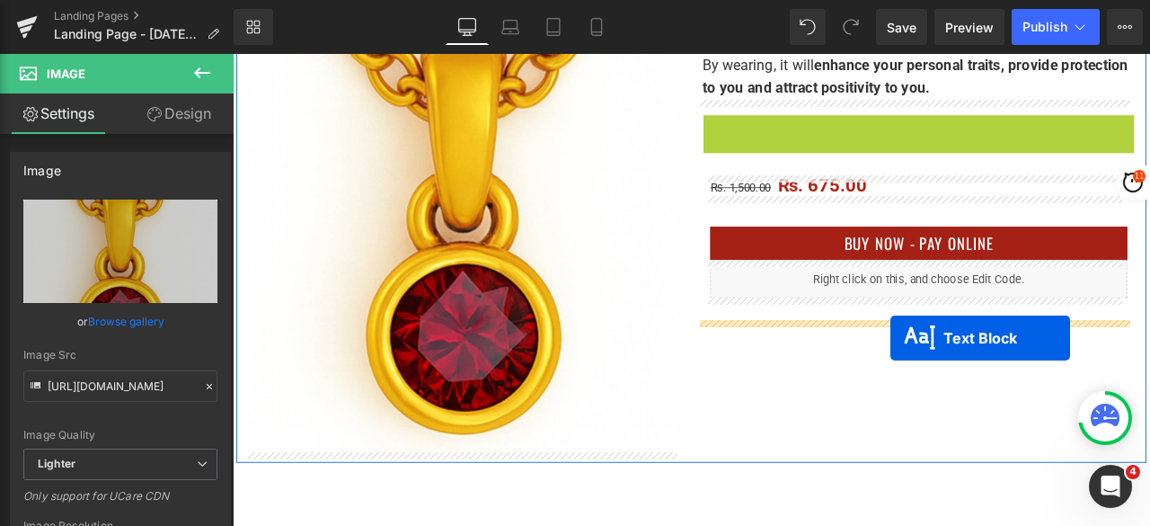
drag, startPoint x: 1017, startPoint y: 192, endPoint x: 1012, endPoint y: 390, distance: 197.8
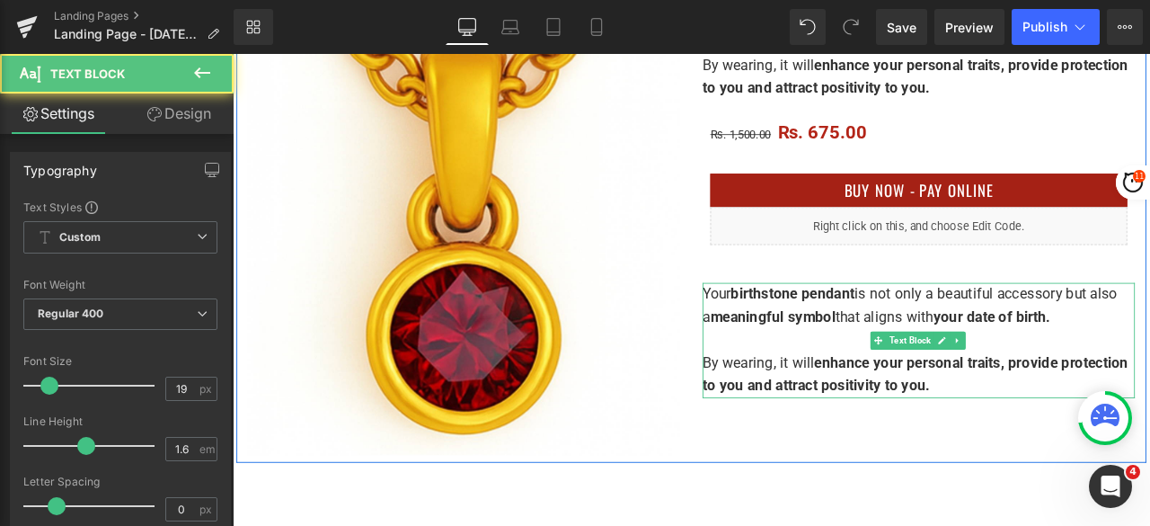
click at [861, 398] on p at bounding box center [1046, 392] width 512 height 27
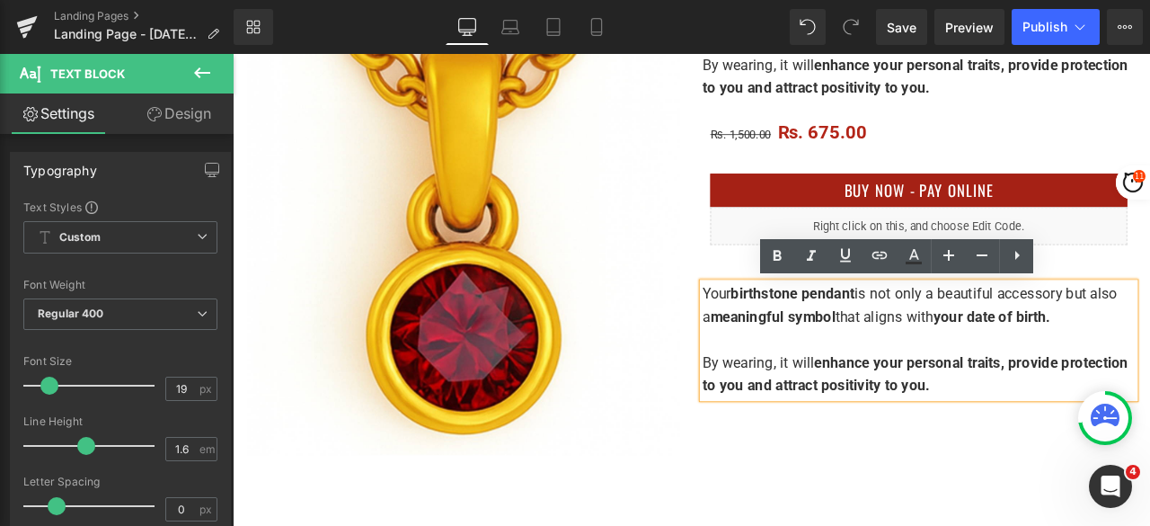
click at [866, 389] on p at bounding box center [1046, 392] width 512 height 27
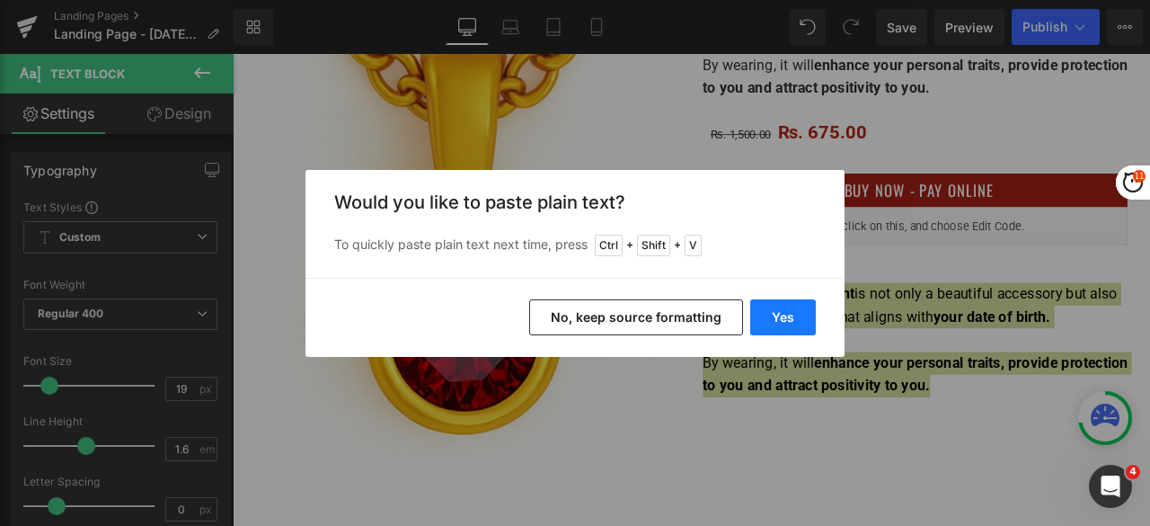
click at [771, 305] on button "Yes" at bounding box center [783, 317] width 66 height 36
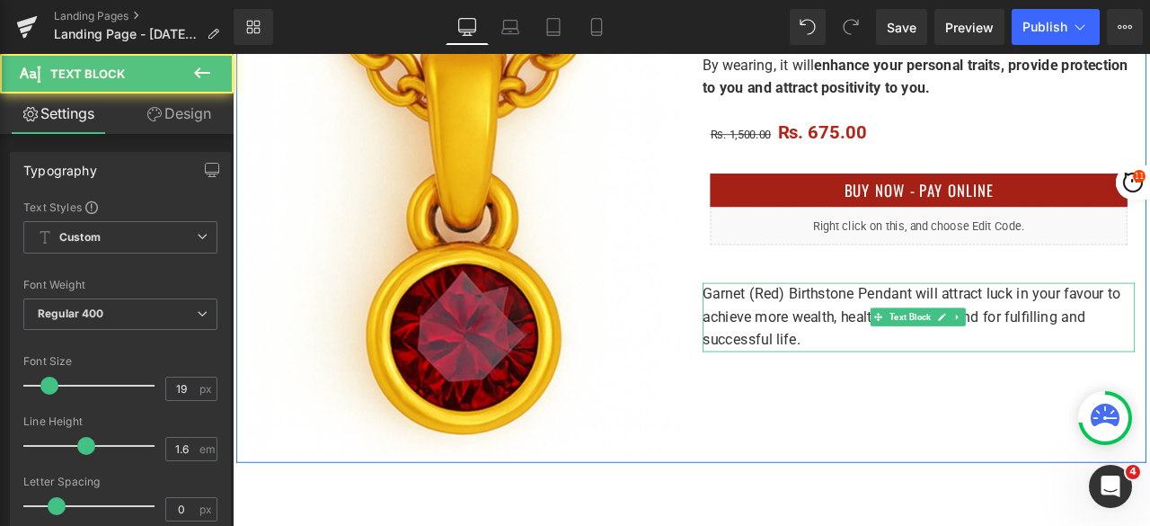
click at [928, 389] on p "Garnet (Red) Birthstone Pendant will attract luck in your favour to achieve mor…" at bounding box center [1046, 366] width 512 height 82
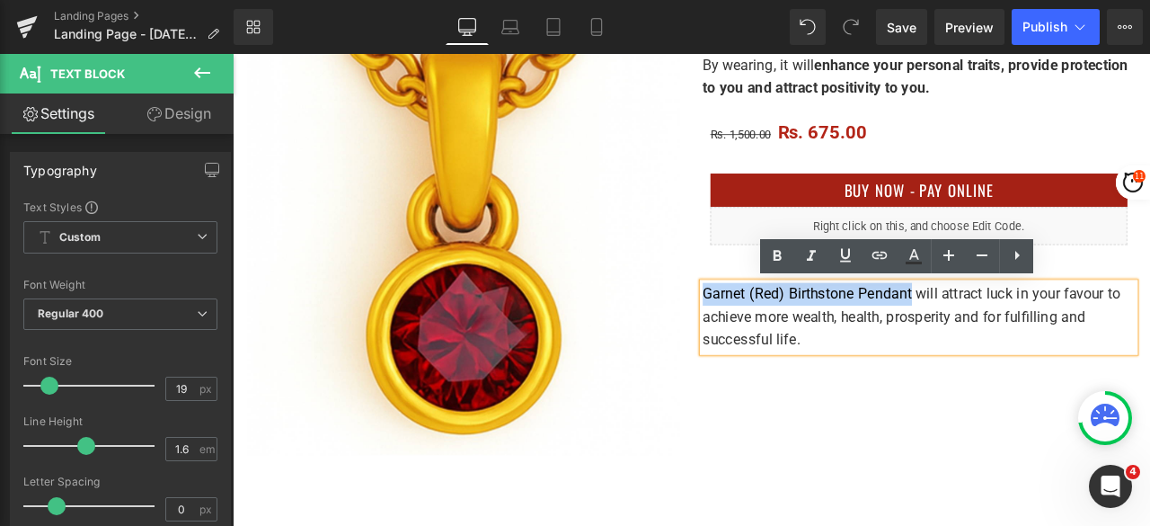
drag, startPoint x: 1029, startPoint y: 338, endPoint x: 785, endPoint y: 334, distance: 244.5
click at [790, 334] on p "Garnet (Red) Birthstone Pendant will attract luck in your favour to achieve mor…" at bounding box center [1046, 366] width 512 height 82
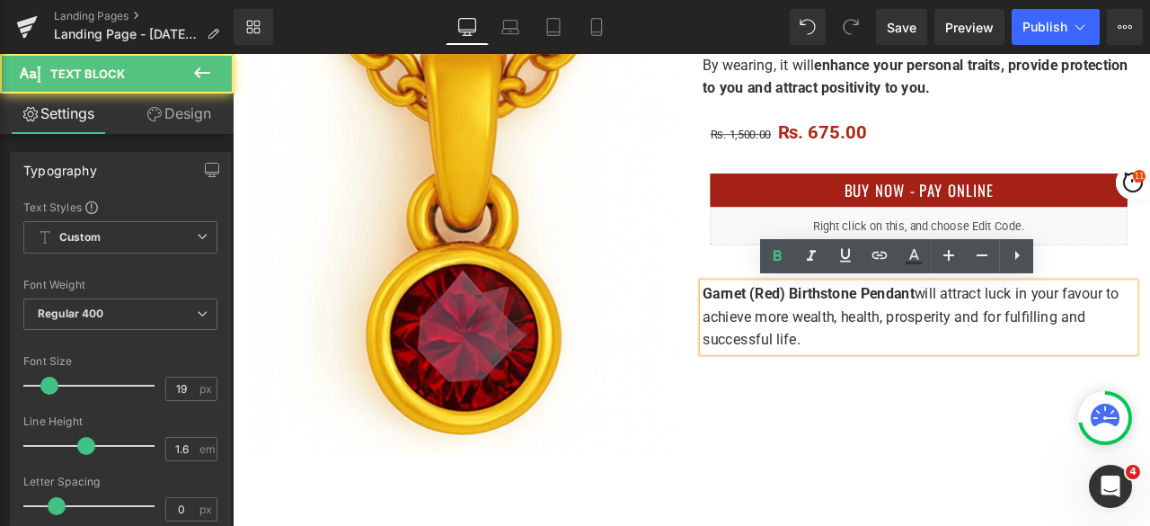
click at [1008, 406] on p "Garnet (Red) Birthstone Pendant will attract luck in your favour to achieve mor…" at bounding box center [1046, 366] width 512 height 82
drag, startPoint x: 1153, startPoint y: 338, endPoint x: 1116, endPoint y: 338, distance: 36.8
click at [1116, 338] on p "Garnet (Red) Birthstone Pendant will attract luck in your favour to achieve mor…" at bounding box center [1046, 366] width 512 height 82
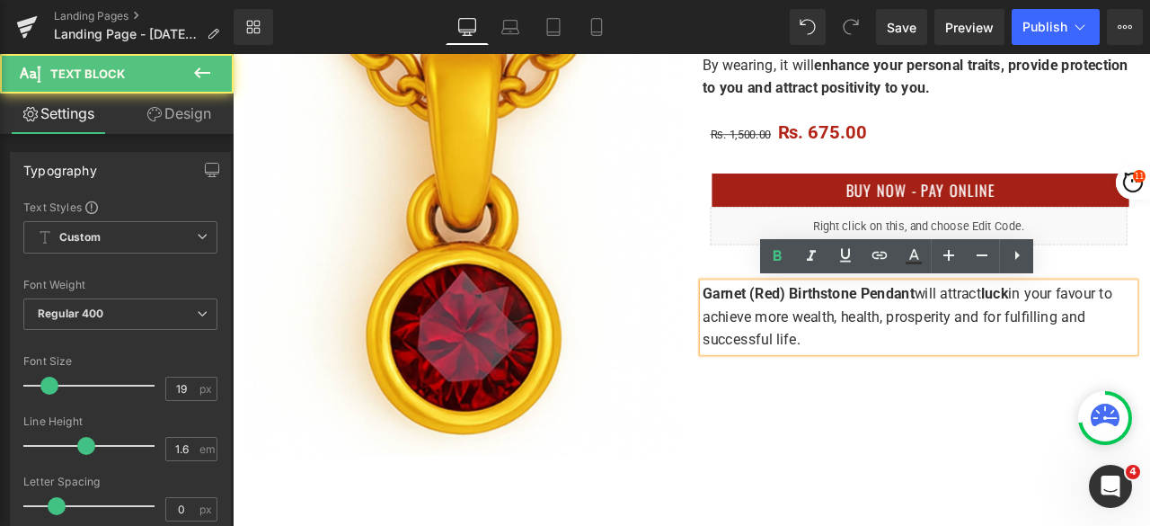
drag, startPoint x: 886, startPoint y: 361, endPoint x: 910, endPoint y: 388, distance: 36.3
click at [910, 388] on p "Garnet (Red) Birthstone Pendant will attract luck in your favour to achieve mor…" at bounding box center [1046, 366] width 512 height 82
click at [774, 253] on icon at bounding box center [778, 256] width 8 height 11
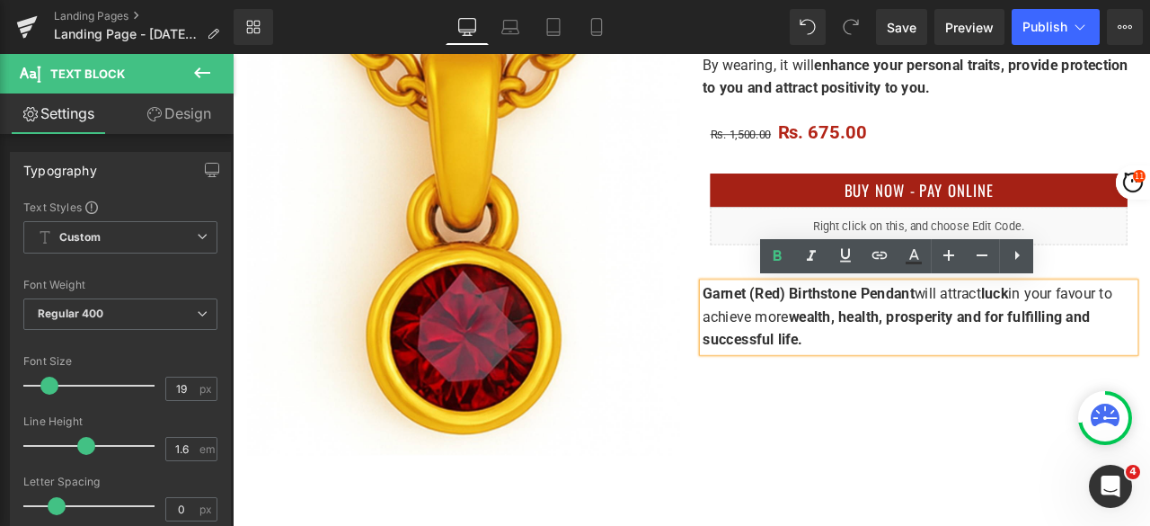
click at [914, 440] on div "Image Garnet (Red) Birthstone Pendant with gold plated chain included Heading Y…" at bounding box center [776, 200] width 1079 height 677
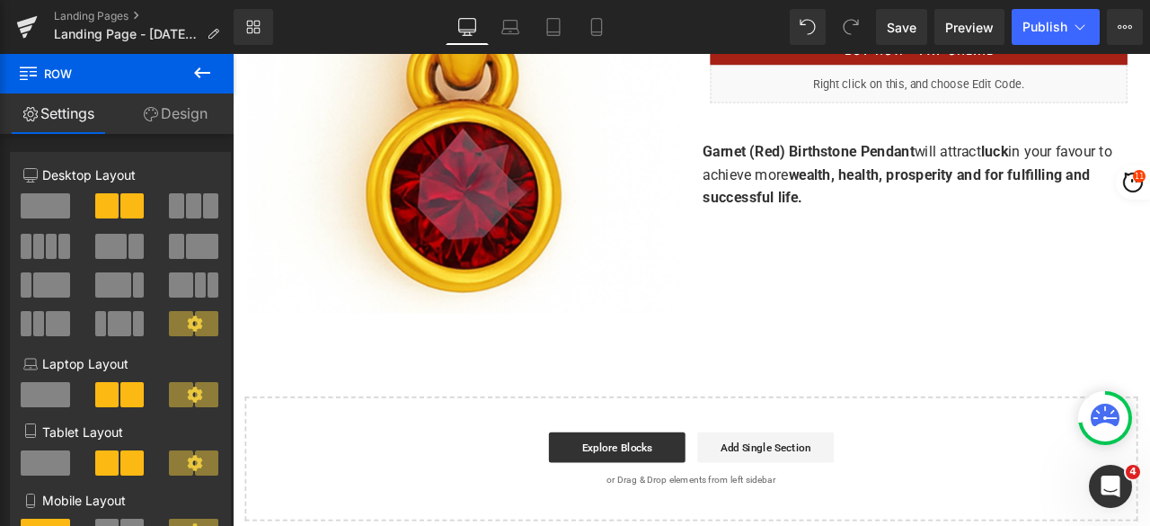
scroll to position [653, 0]
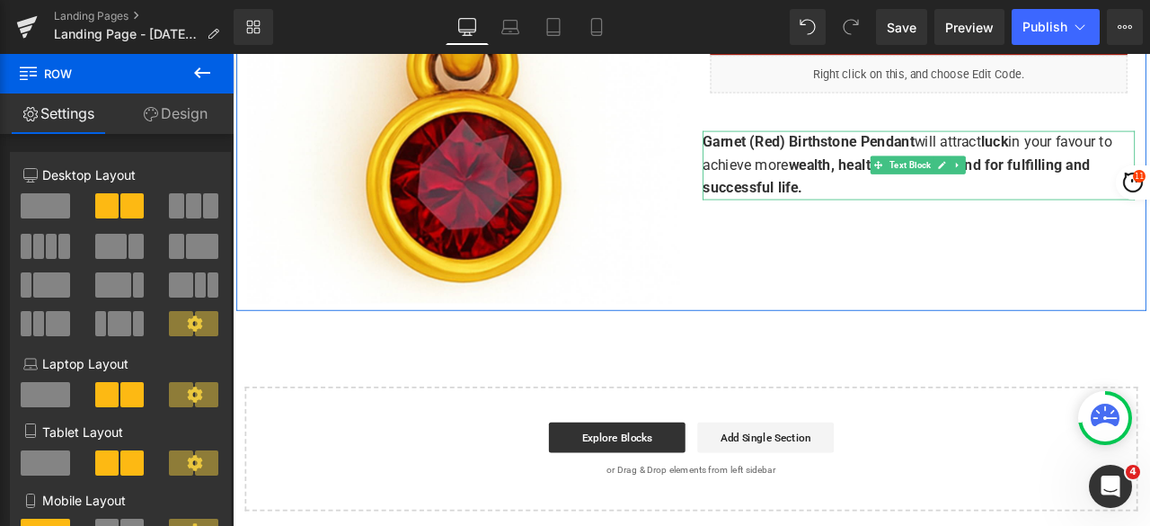
click at [945, 181] on span "wealth, health, prosperity and for fulfilling and successful life." at bounding box center [1019, 199] width 459 height 48
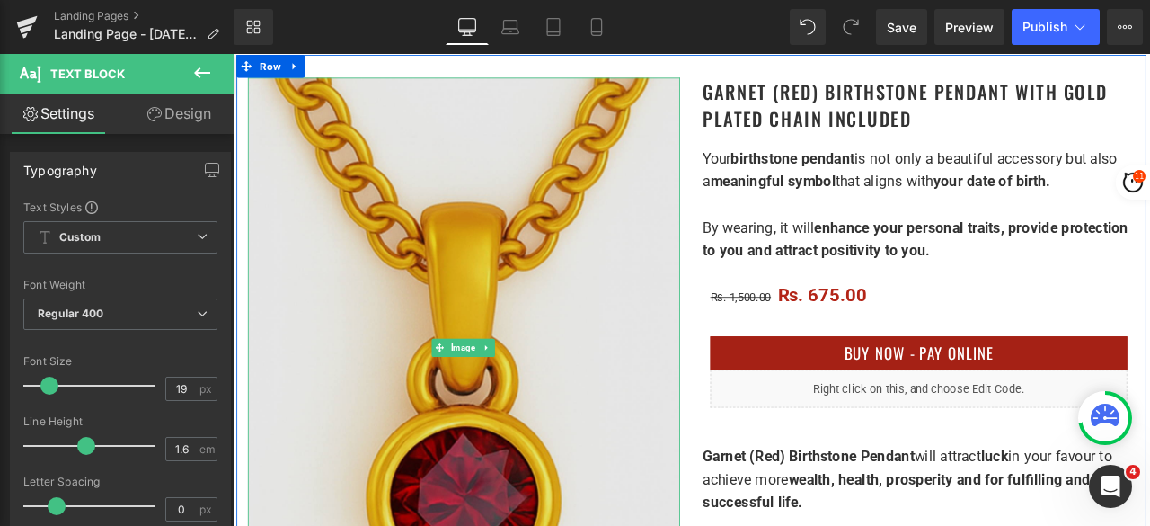
scroll to position [383, 0]
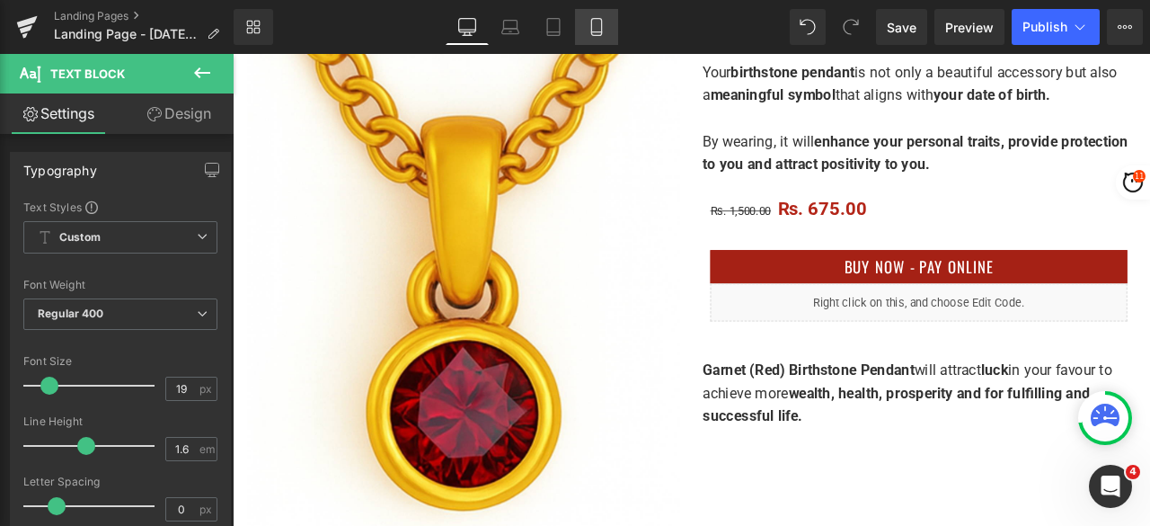
click at [599, 36] on link "Mobile" at bounding box center [596, 27] width 43 height 36
type input "100"
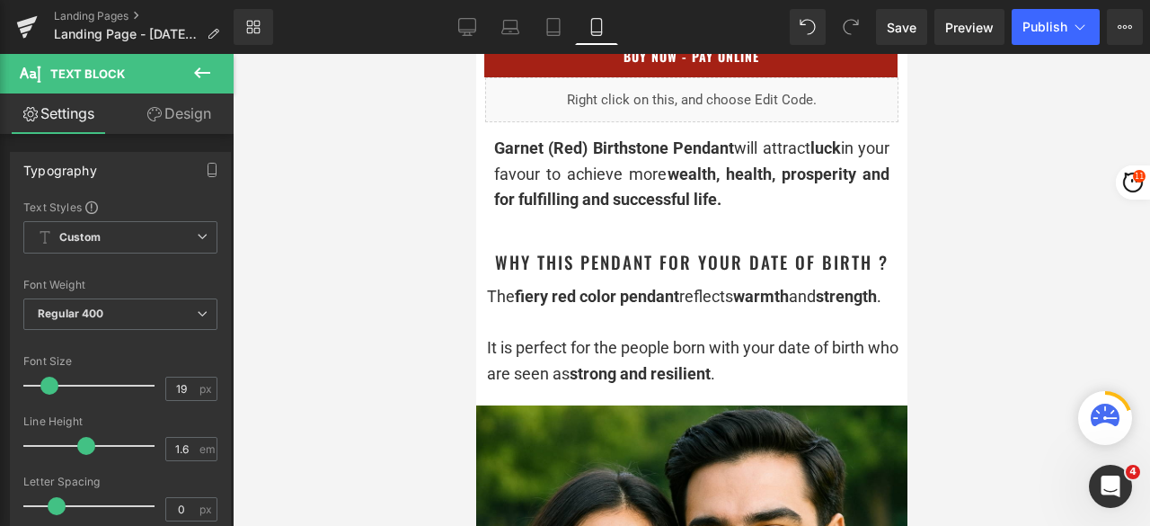
scroll to position [1079, 0]
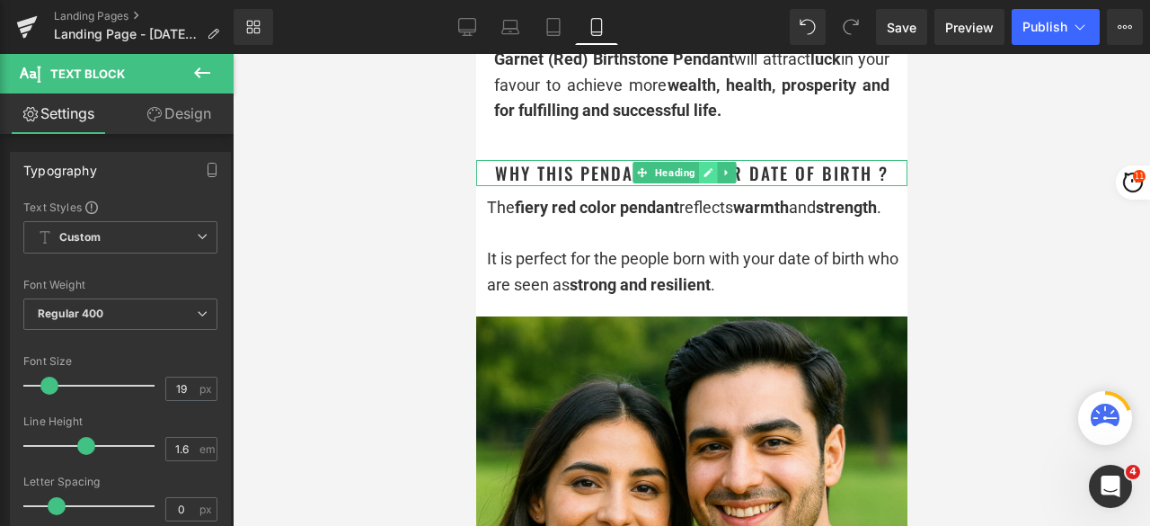
click at [707, 183] on link at bounding box center [707, 173] width 19 height 22
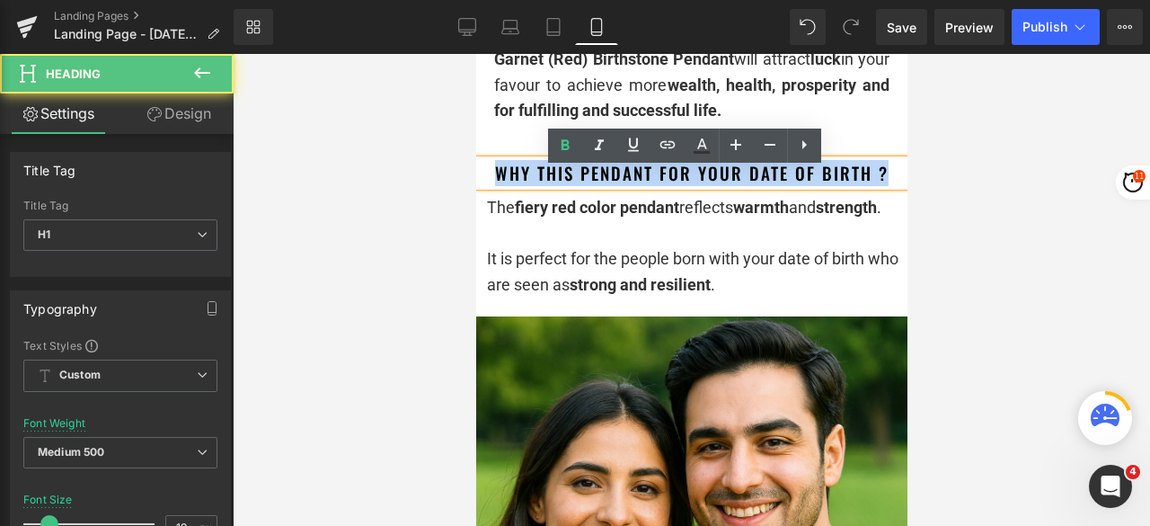
drag, startPoint x: 881, startPoint y: 186, endPoint x: 485, endPoint y: 183, distance: 395.5
click at [485, 183] on h1 "Why This Pendant for Your Date of Birth ?" at bounding box center [690, 173] width 431 height 26
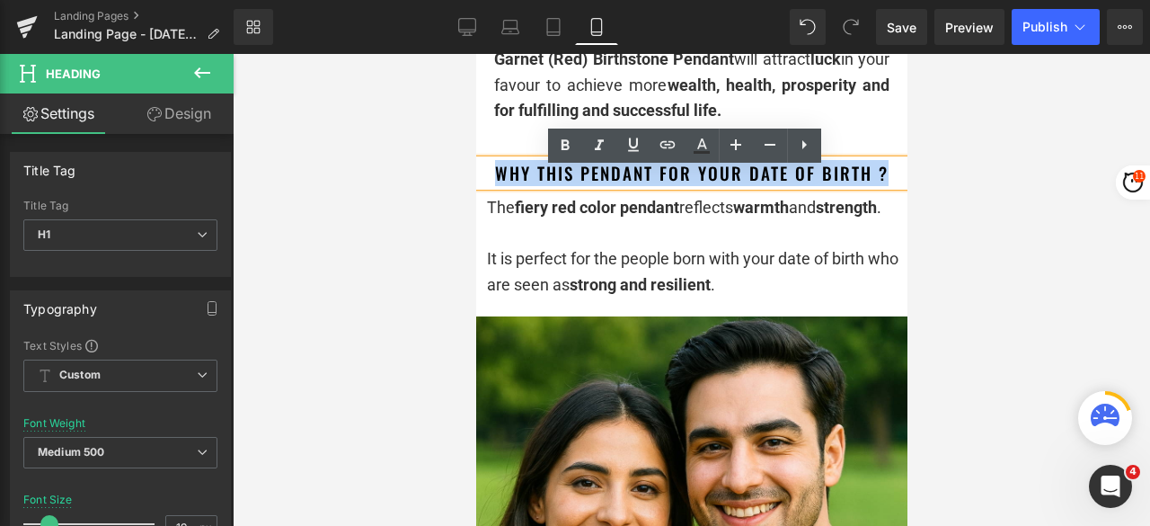
copy h1 "Why This Pendant for Your Date of Birth ?"
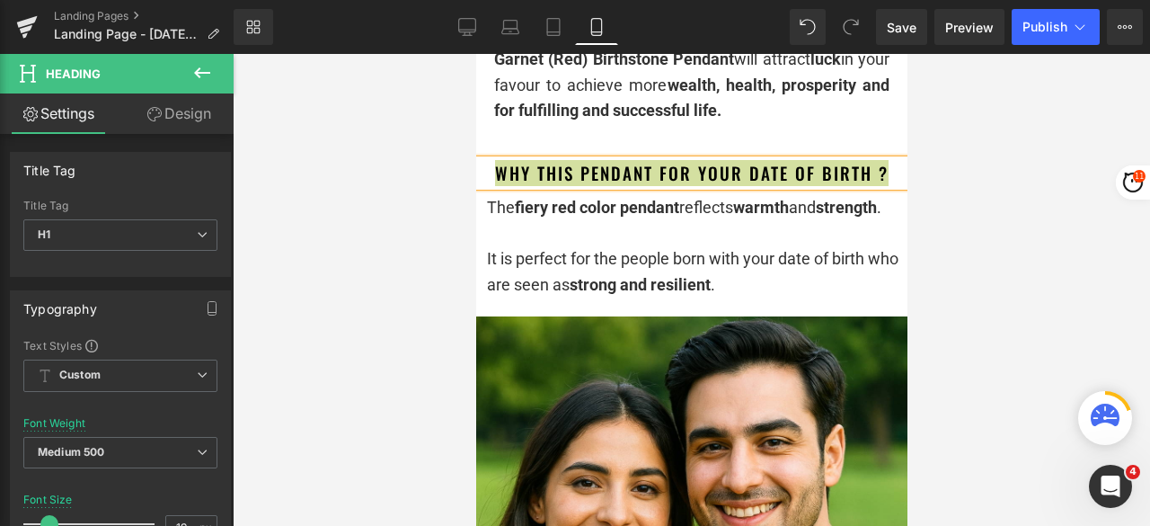
click at [460, 3] on div "Library Mobile Desktop Laptop Tablet Mobile Save Preview Publish Scheduled View…" at bounding box center [692, 27] width 917 height 54
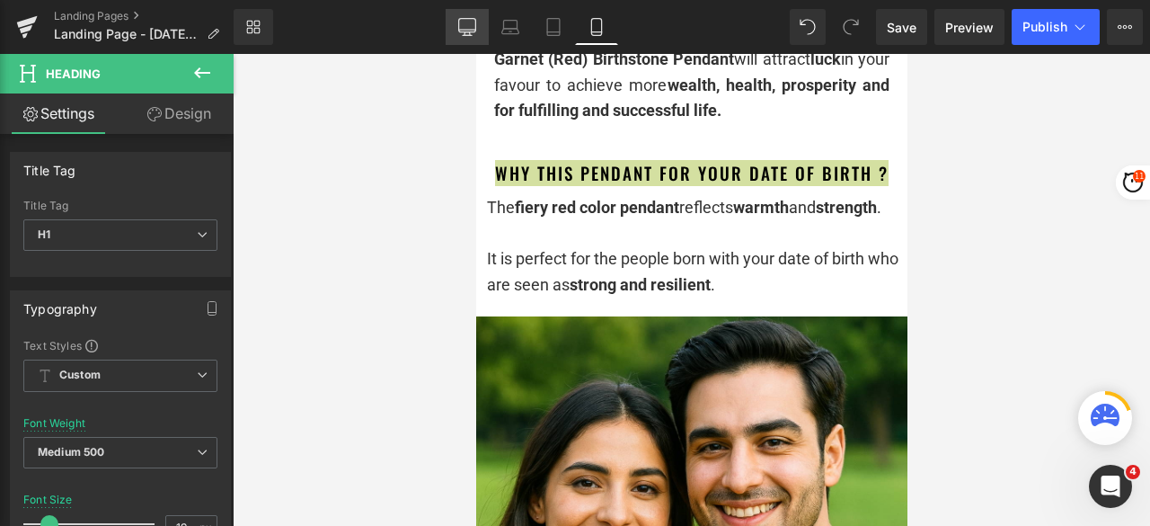
click at [462, 13] on link "Desktop" at bounding box center [467, 27] width 43 height 36
type input "24"
type input "100"
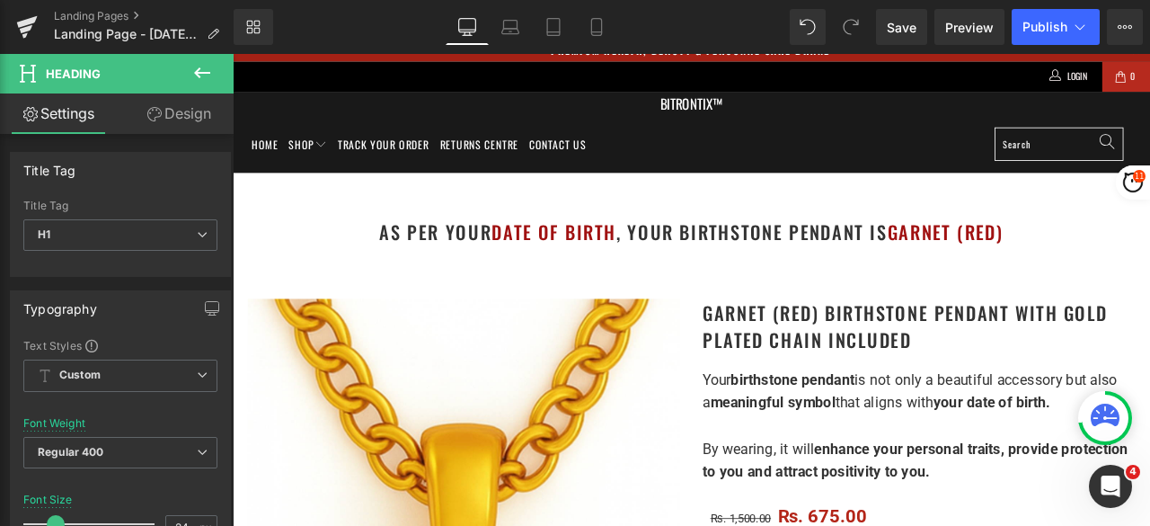
scroll to position [0, 0]
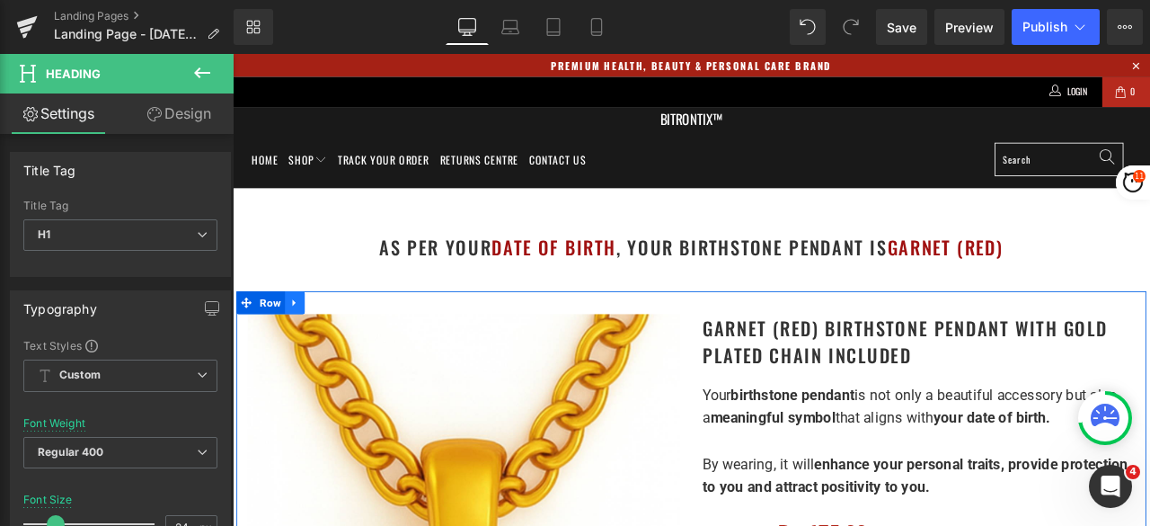
click at [302, 350] on icon at bounding box center [306, 348] width 13 height 13
click at [327, 346] on icon at bounding box center [330, 348] width 13 height 13
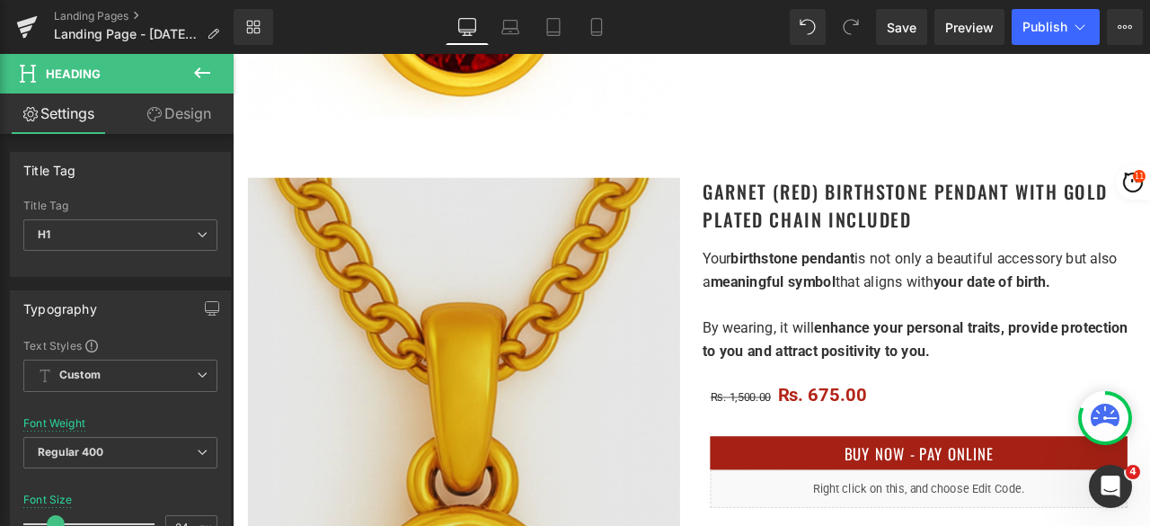
scroll to position [918, 0]
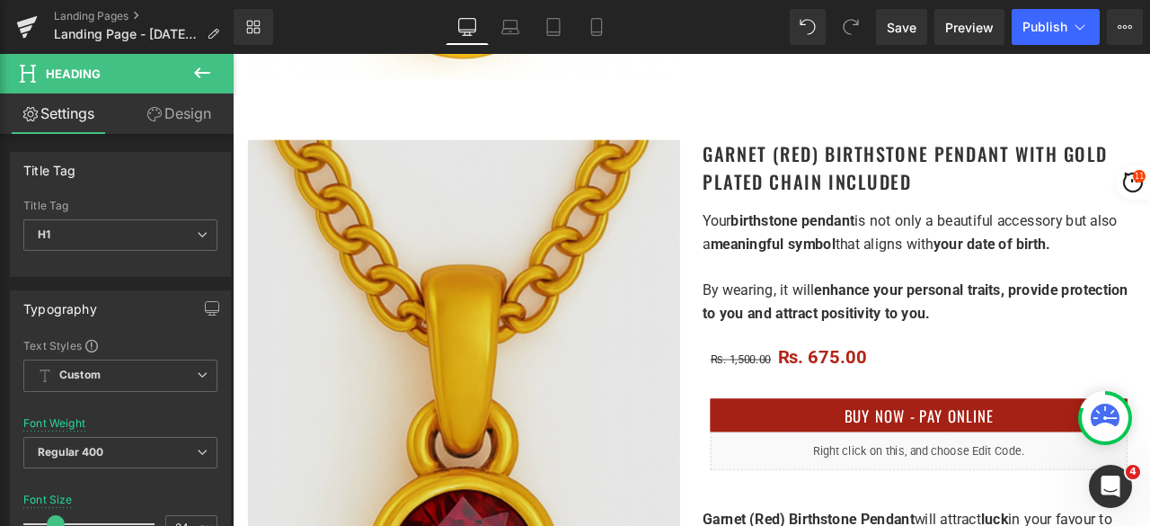
click at [573, 279] on img at bounding box center [507, 476] width 512 height 641
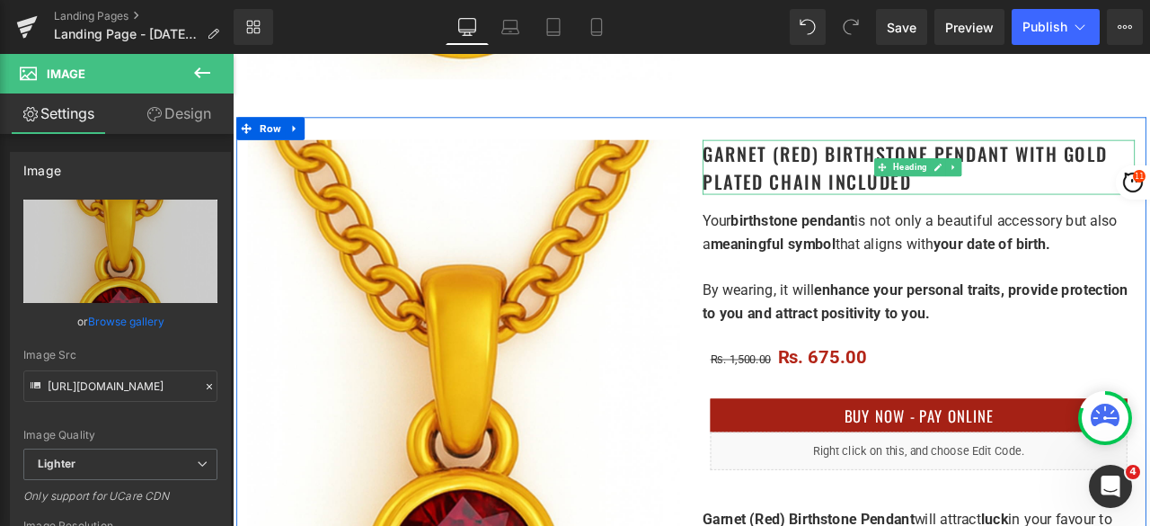
click at [1036, 200] on h1 "Garnet (Red) Birthstone Pendant with gold plated chain included" at bounding box center [1046, 188] width 512 height 65
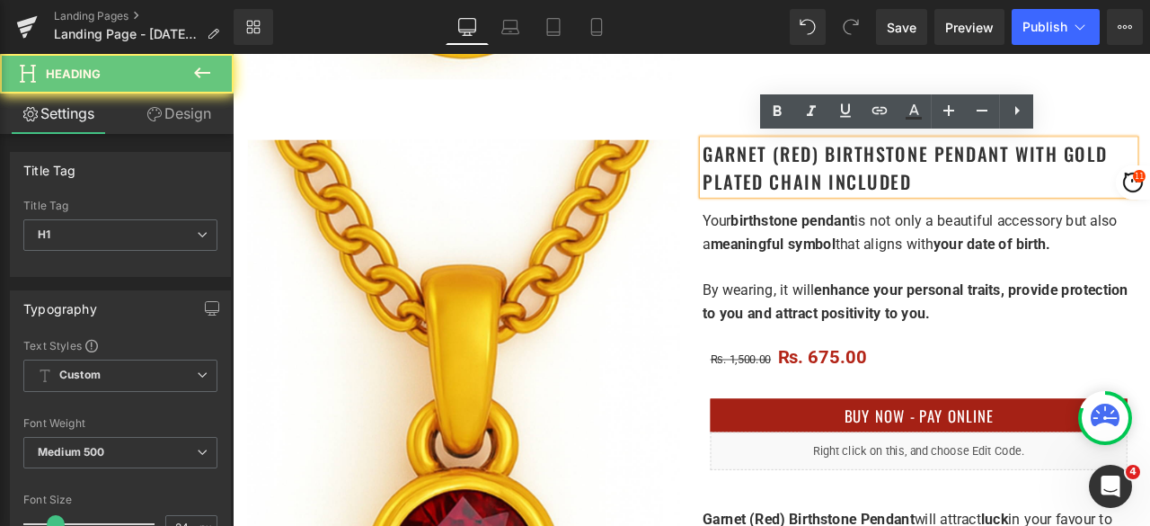
click at [1046, 204] on h1 "Garnet (Red) Birthstone Pendant with gold plated chain included" at bounding box center [1046, 188] width 512 height 65
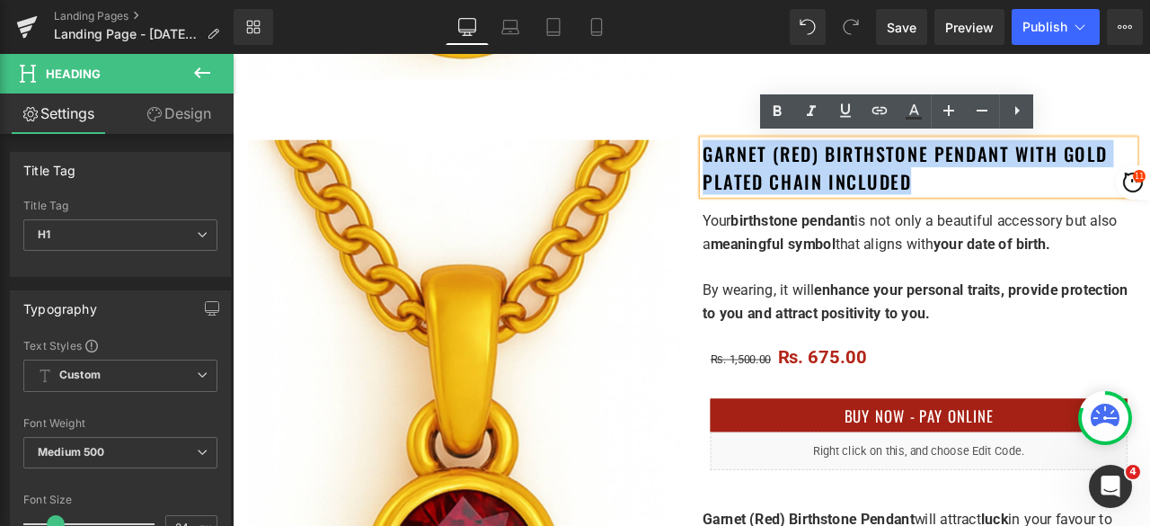
drag, startPoint x: 1058, startPoint y: 207, endPoint x: 786, endPoint y: 169, distance: 274.9
click at [790, 169] on h1 "Garnet (Red) Birthstone Pendant with gold plated chain included" at bounding box center [1046, 188] width 512 height 65
paste div
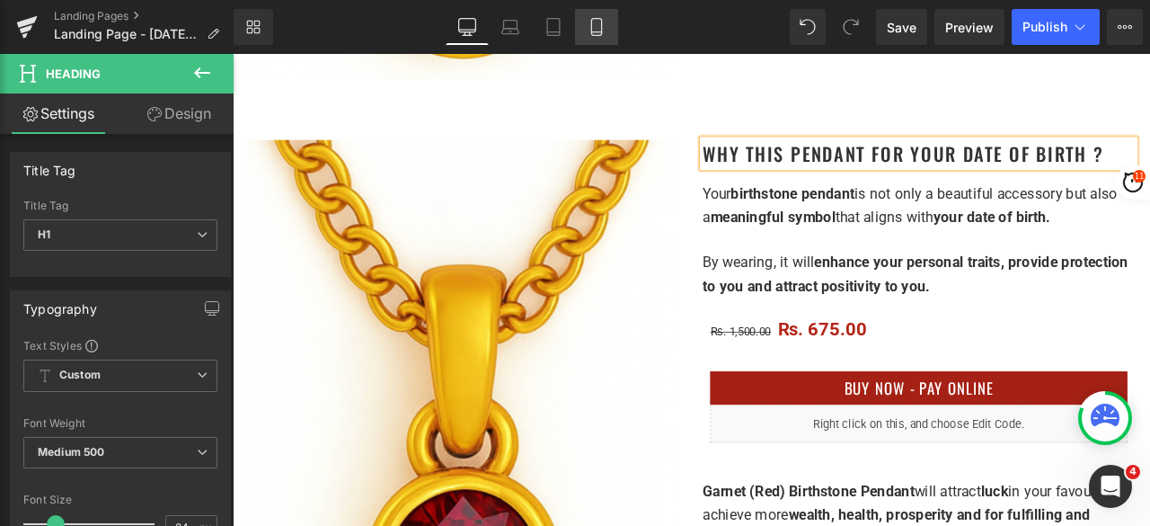
click at [606, 25] on icon at bounding box center [597, 27] width 18 height 18
type input "100"
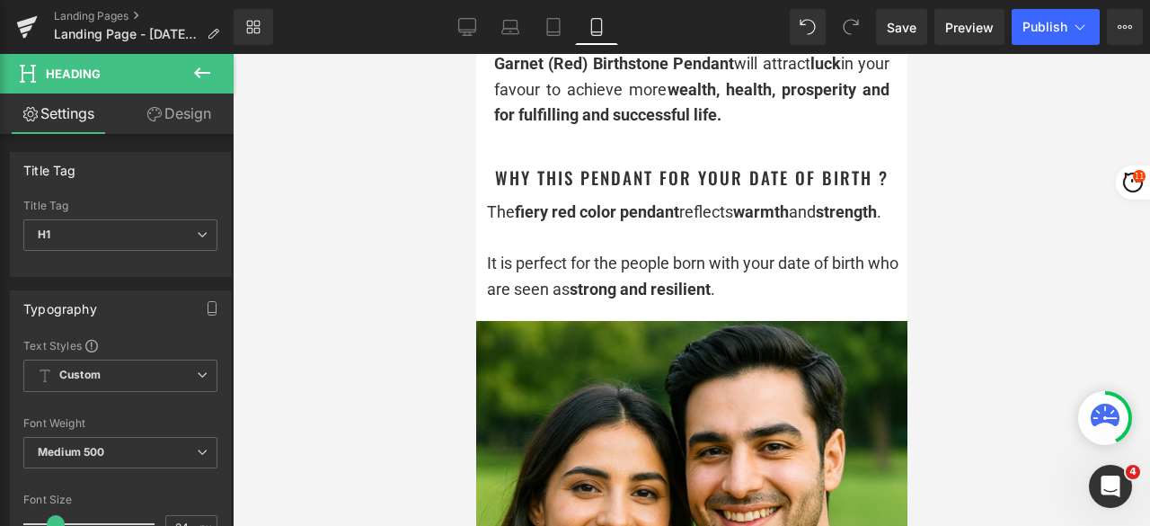
scroll to position [1168, 0]
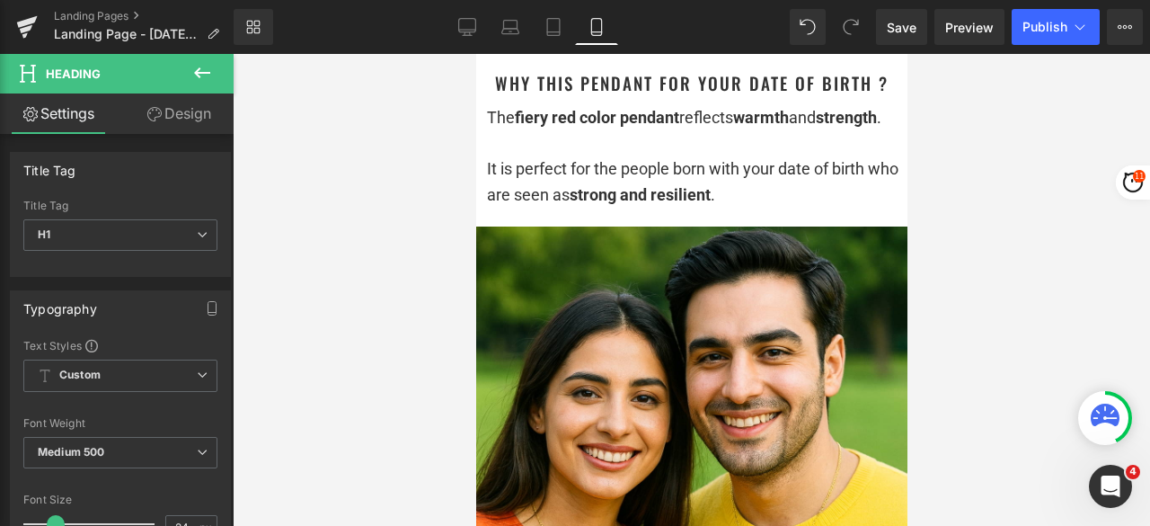
click at [611, 155] on div "The fiery red color pendant reflects warmth and strength . It is perfect for th…" at bounding box center [690, 156] width 413 height 103
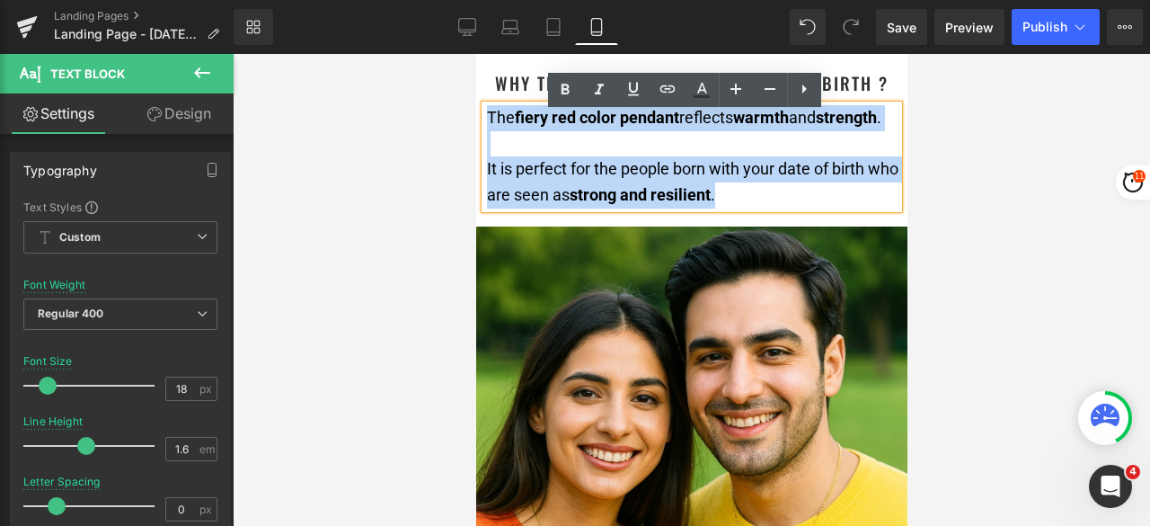
drag, startPoint x: 762, startPoint y: 235, endPoint x: 485, endPoint y: 129, distance: 296.4
click at [485, 129] on div "The fiery red color pendant reflects warmth and strength . It is perfect for th…" at bounding box center [690, 156] width 413 height 103
copy div "The fiery red color pendant reflects warmth and strength . It is perfect for th…"
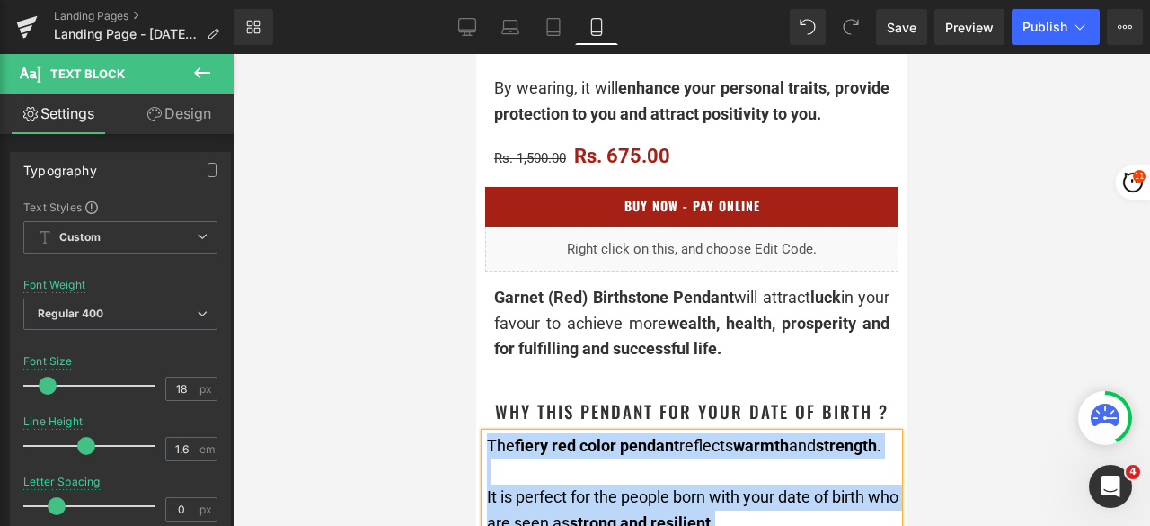
scroll to position [809, 0]
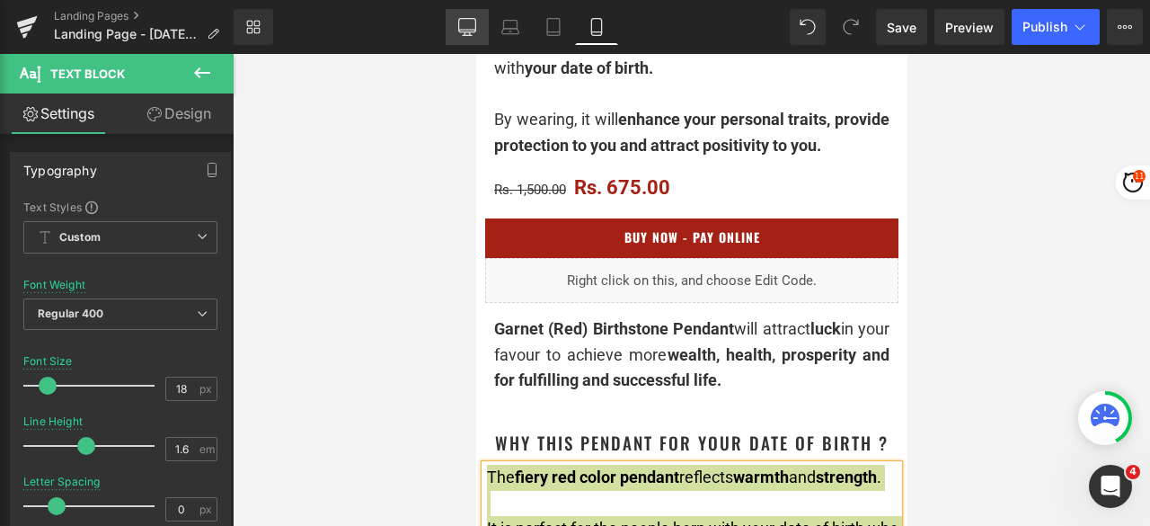
click at [467, 24] on icon at bounding box center [467, 27] width 18 height 18
type input "15"
type input "100"
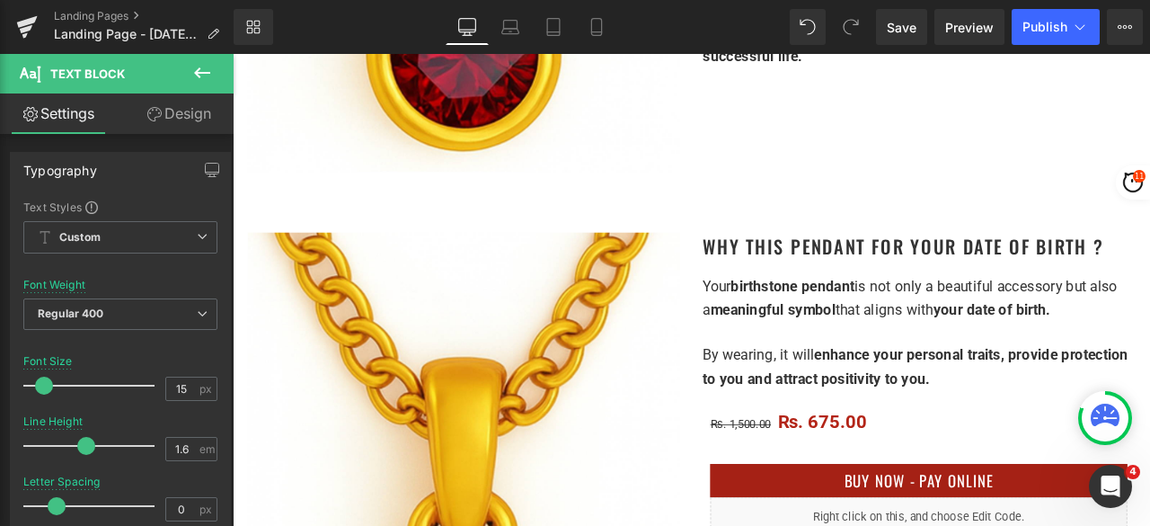
click at [905, 379] on p at bounding box center [1046, 383] width 512 height 27
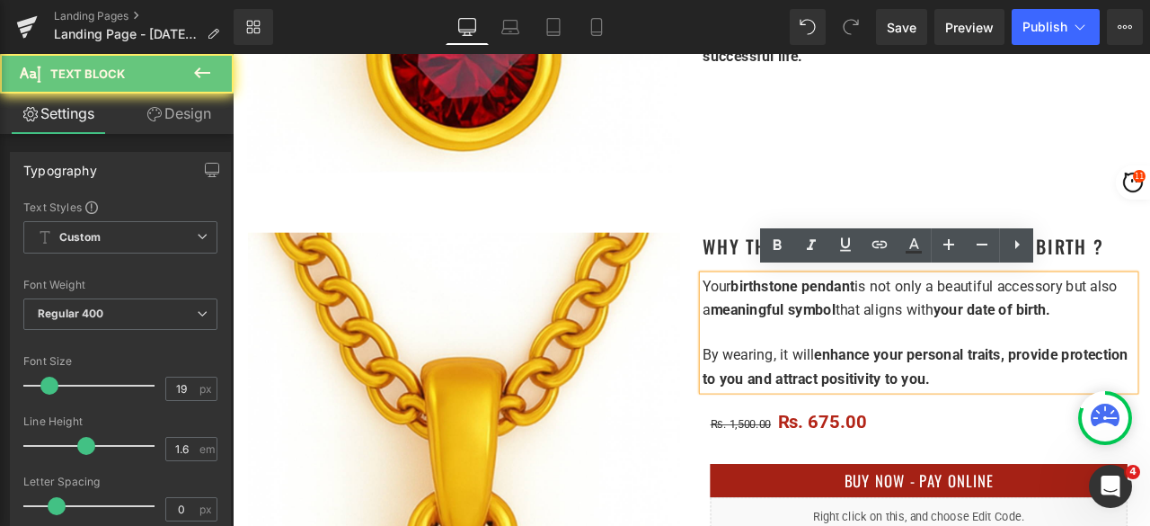
click at [918, 377] on p at bounding box center [1046, 383] width 512 height 27
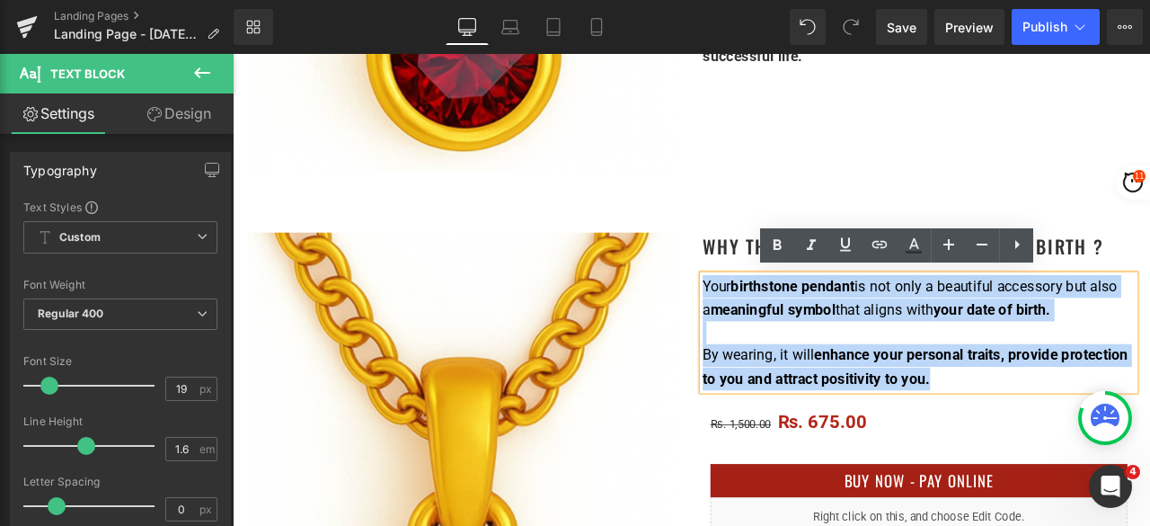
drag, startPoint x: 1079, startPoint y: 438, endPoint x: 786, endPoint y: 325, distance: 314.6
click at [790, 325] on div "Your birthstone pendant is not only a beautiful accessory but also a meaningful…" at bounding box center [1046, 383] width 512 height 137
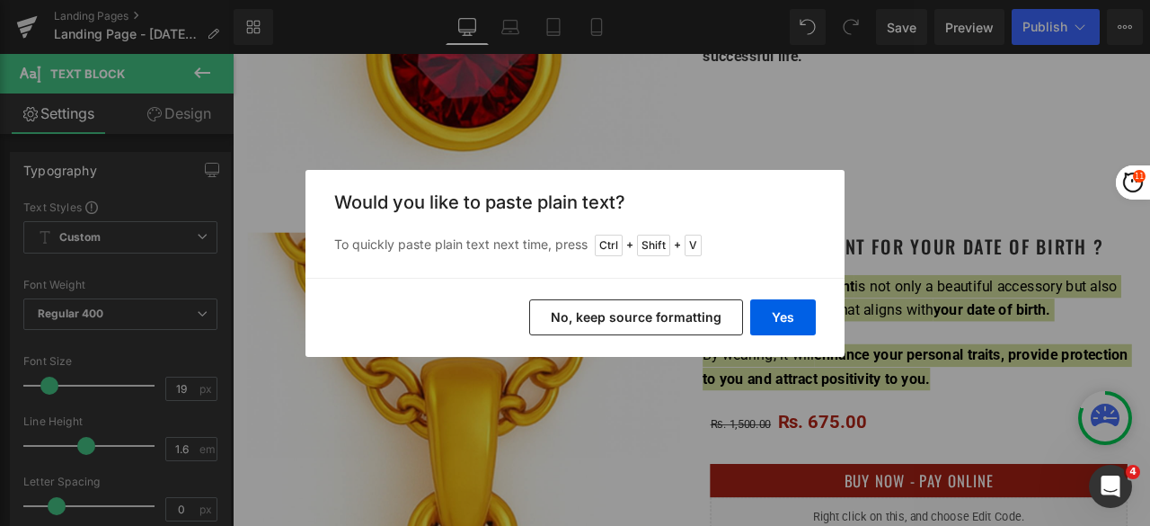
click at [692, 315] on button "No, keep source formatting" at bounding box center [636, 317] width 214 height 36
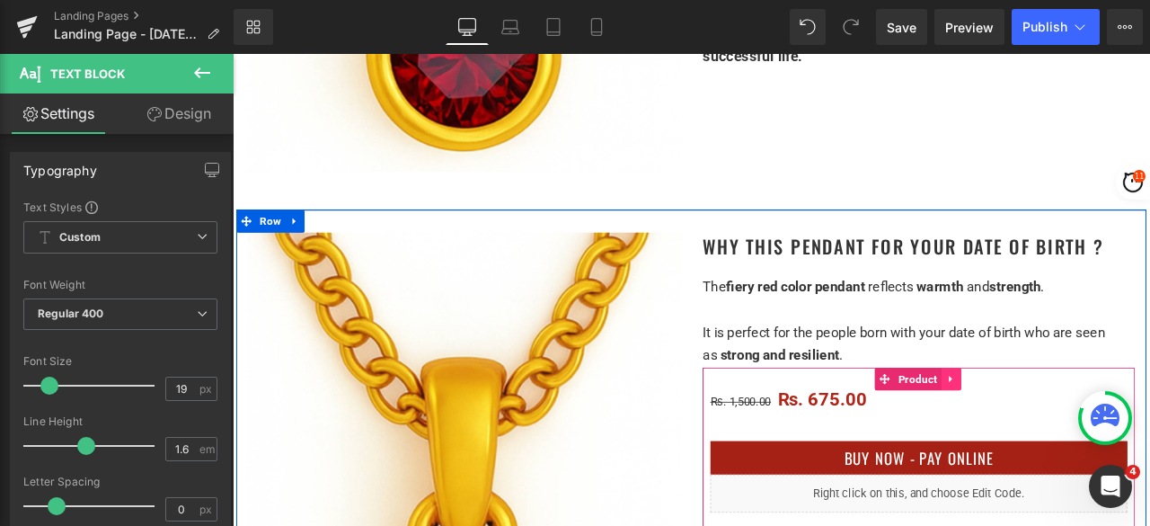
click at [1079, 436] on icon at bounding box center [1085, 437] width 13 height 13
click at [1090, 434] on icon at bounding box center [1096, 438] width 13 height 13
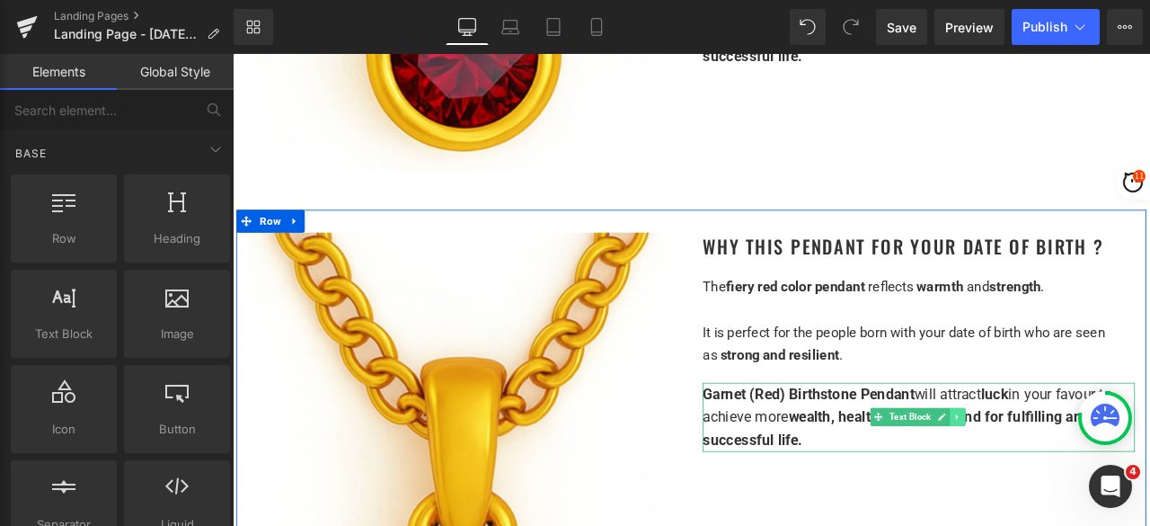
click at [1090, 478] on link at bounding box center [1092, 484] width 19 height 22
click at [1096, 479] on icon at bounding box center [1101, 484] width 10 height 10
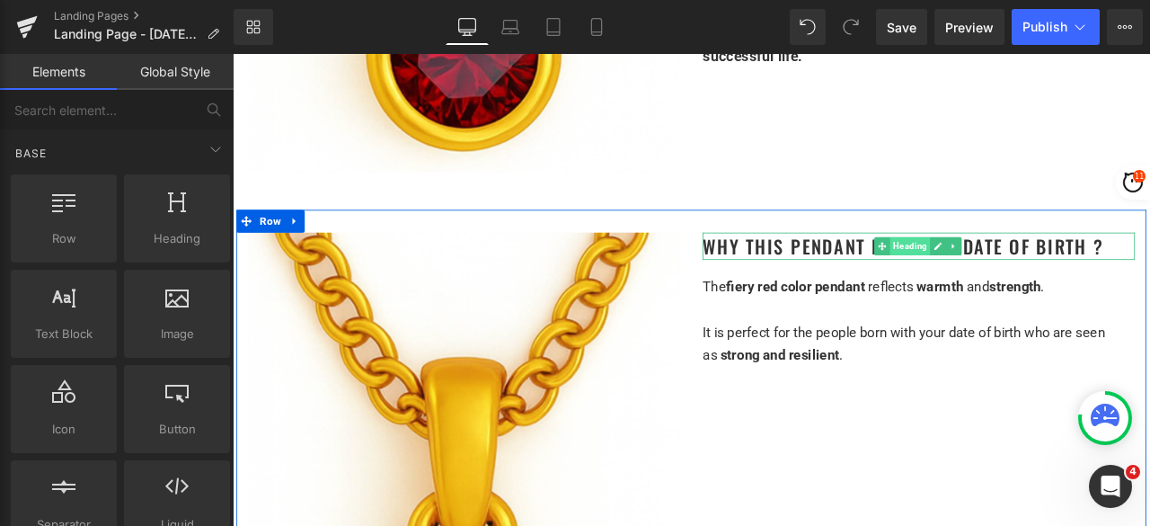
click at [1035, 274] on span "Heading" at bounding box center [1036, 282] width 48 height 22
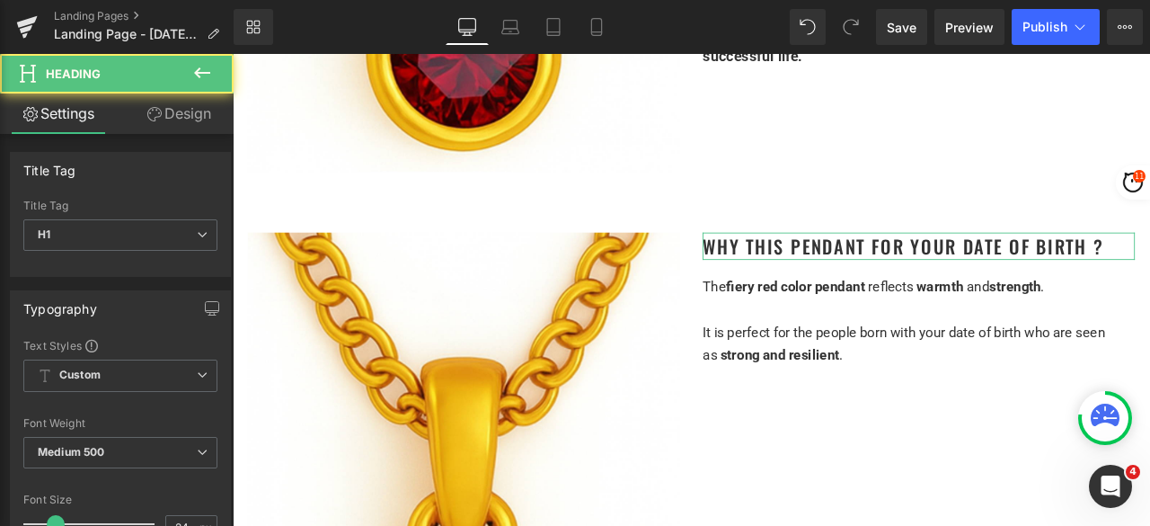
click at [191, 111] on link "Design" at bounding box center [178, 113] width 117 height 40
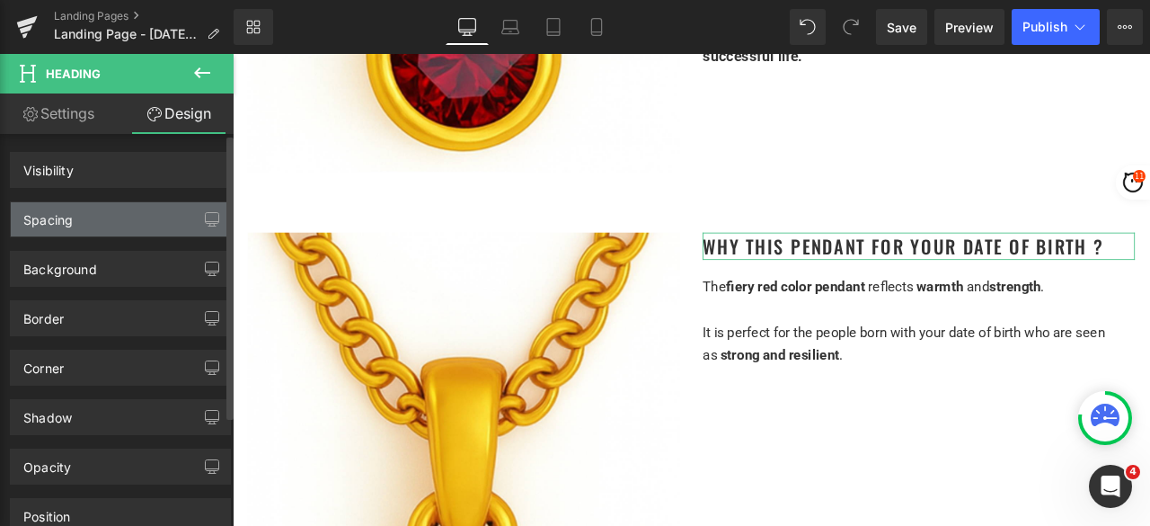
click at [120, 226] on div "Spacing" at bounding box center [120, 219] width 219 height 34
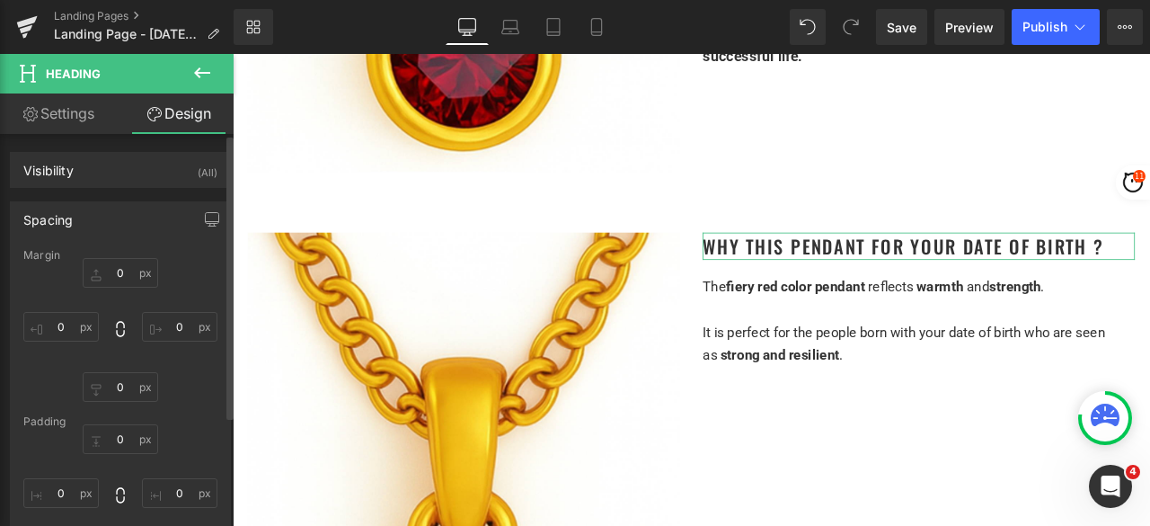
type input "0"
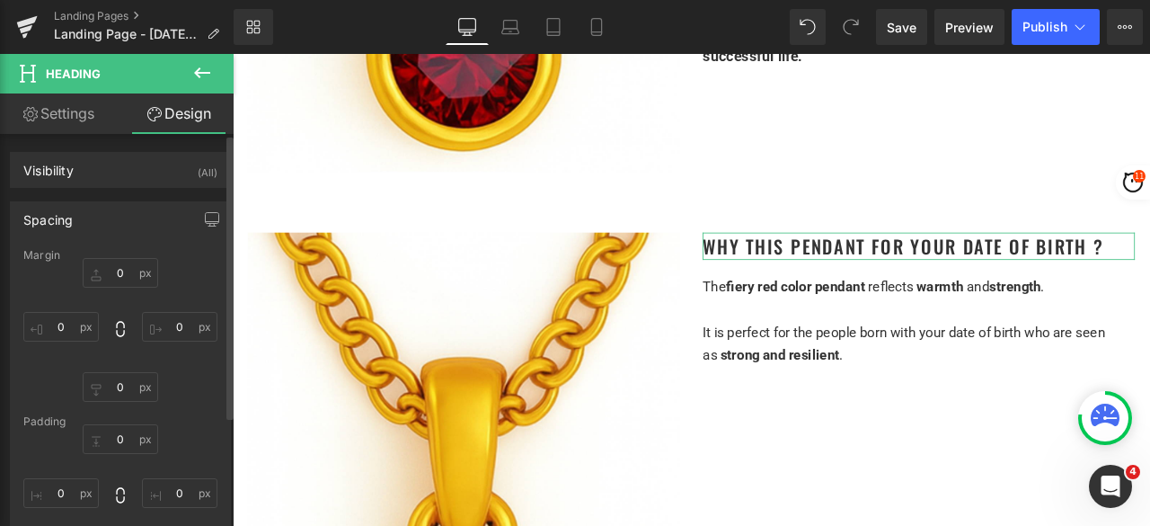
type input "0"
click at [100, 220] on div "Spacing" at bounding box center [120, 219] width 219 height 34
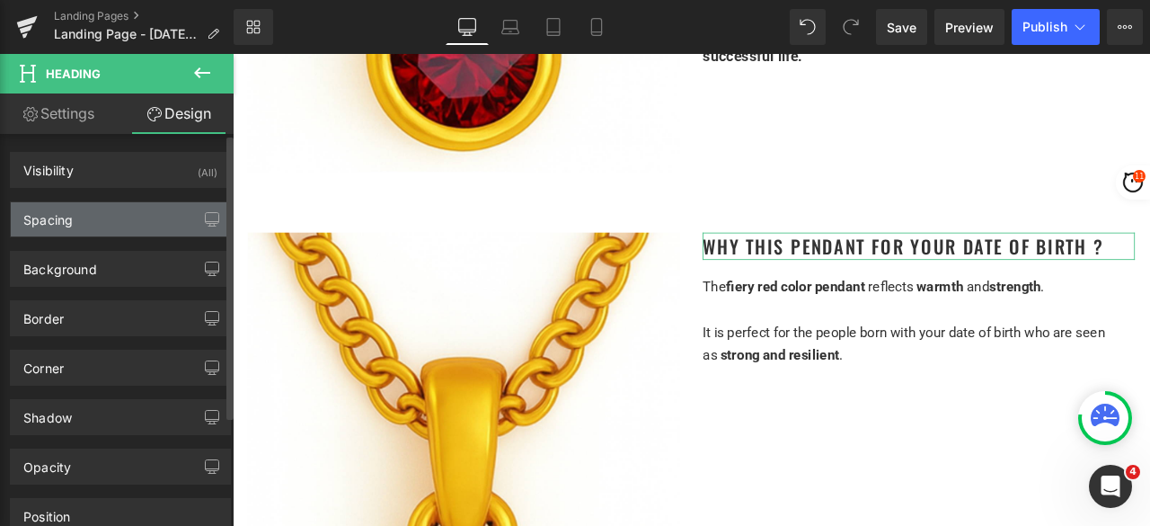
click at [111, 221] on div "Spacing" at bounding box center [120, 219] width 219 height 34
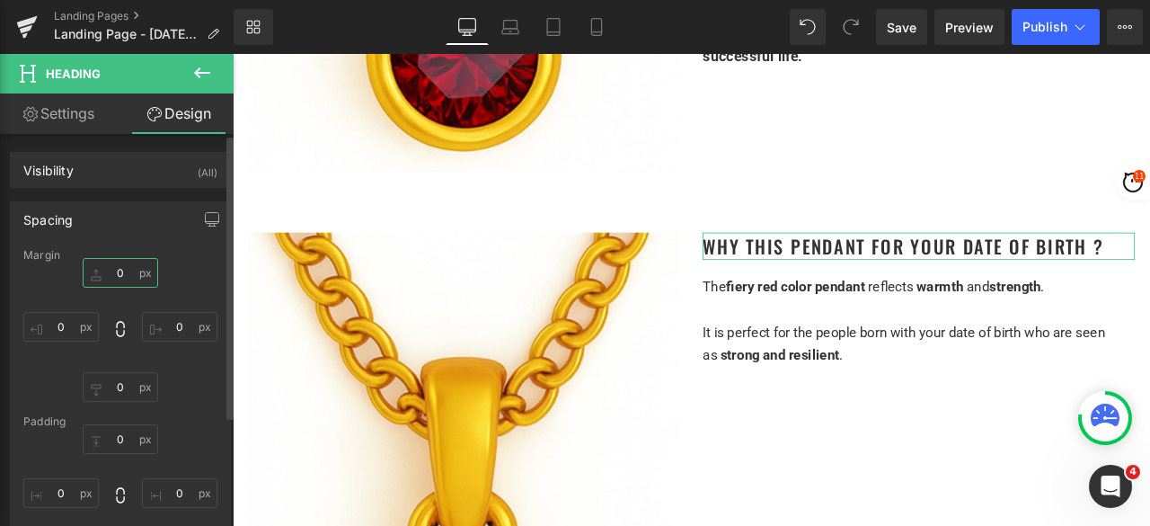
click at [130, 277] on input "0" at bounding box center [120, 273] width 75 height 30
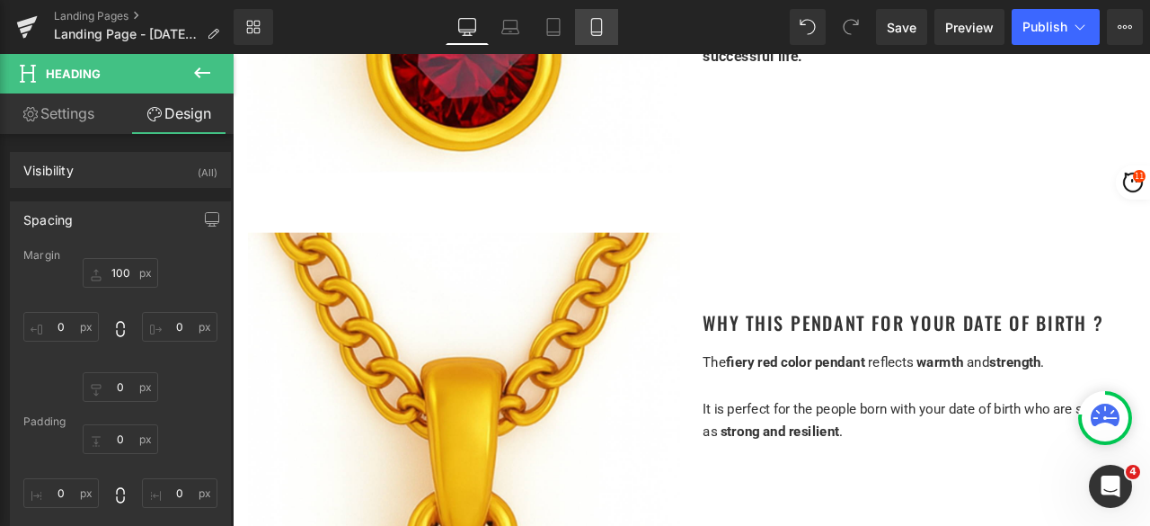
click at [600, 31] on icon at bounding box center [597, 27] width 18 height 18
type input "100"
type input "0"
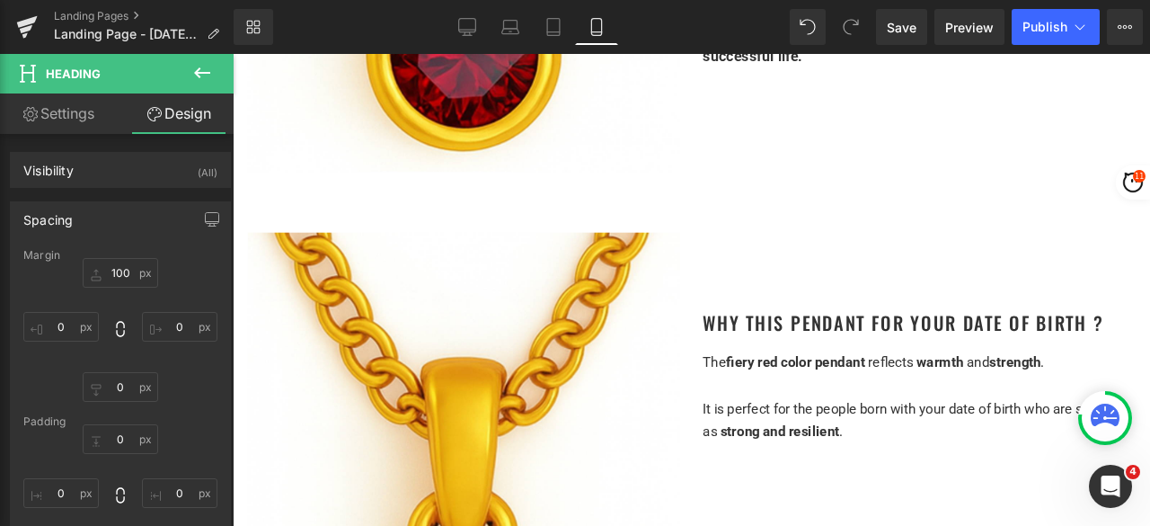
type input "0"
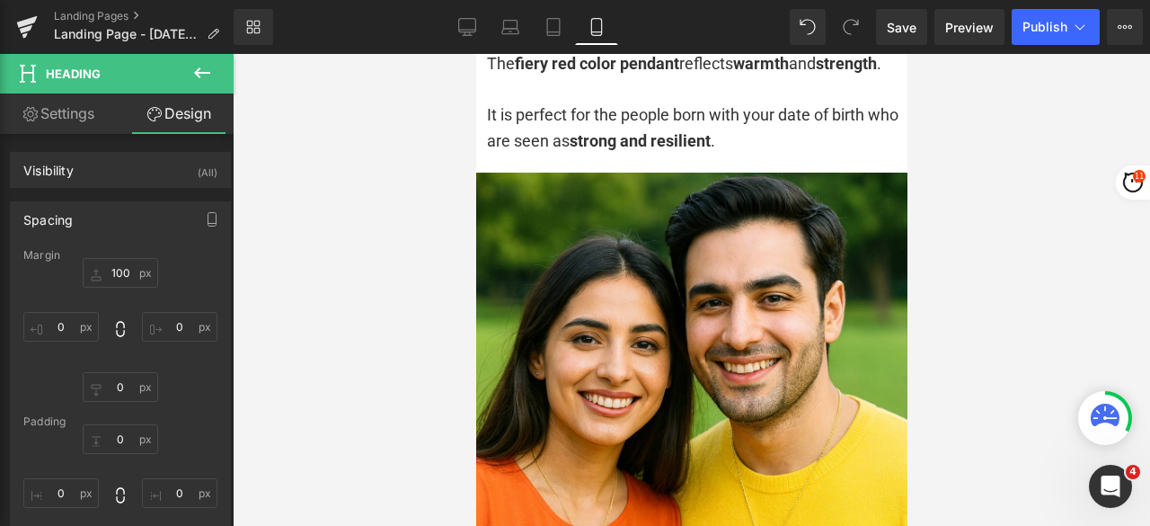
scroll to position [1258, 0]
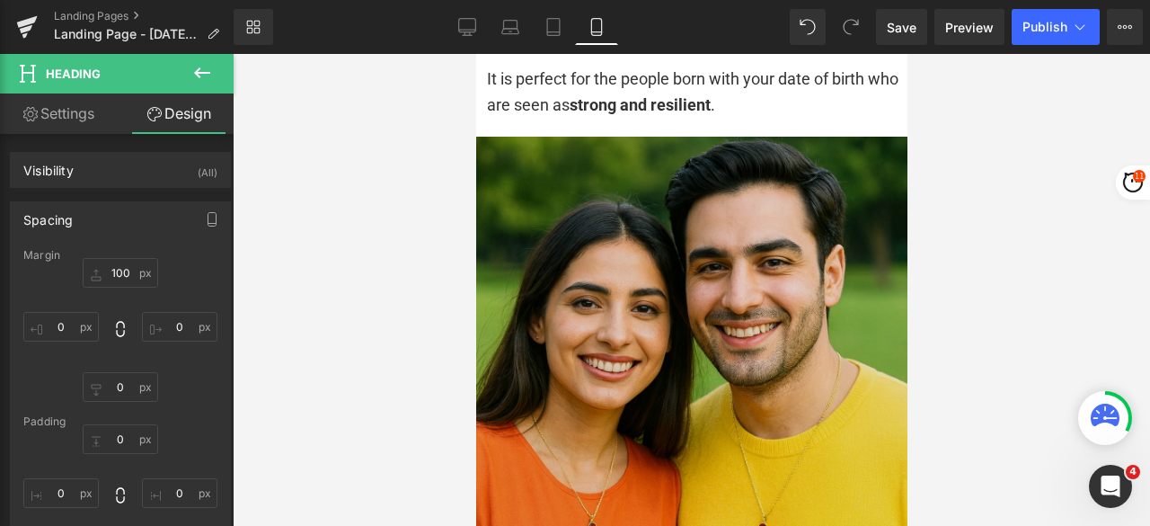
click at [599, 287] on img at bounding box center [690, 352] width 431 height 431
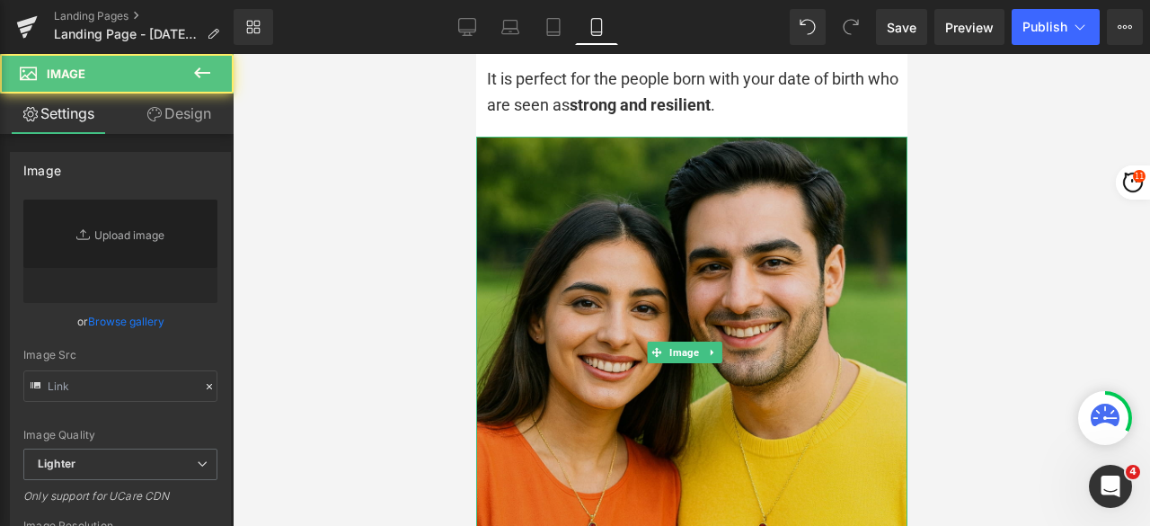
type input "https://ucarecdn.com/bfdda67d-2ee6-4bd7-b38d-5ebf13ea8c5c/-/format/auto/-/previ…"
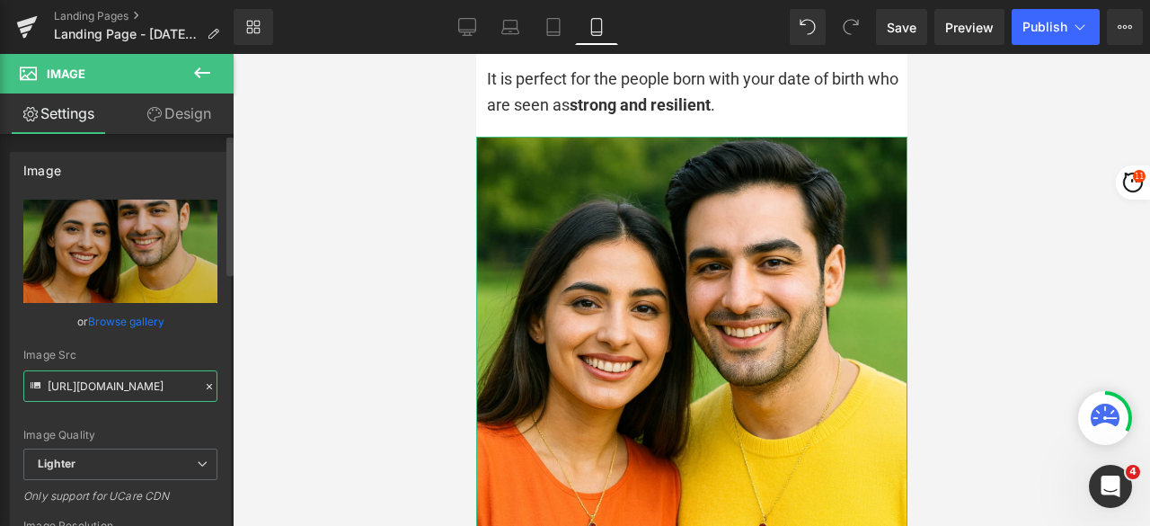
click at [137, 382] on input "https://ucarecdn.com/bfdda67d-2ee6-4bd7-b38d-5ebf13ea8c5c/-/format/auto/-/previ…" at bounding box center [120, 385] width 194 height 31
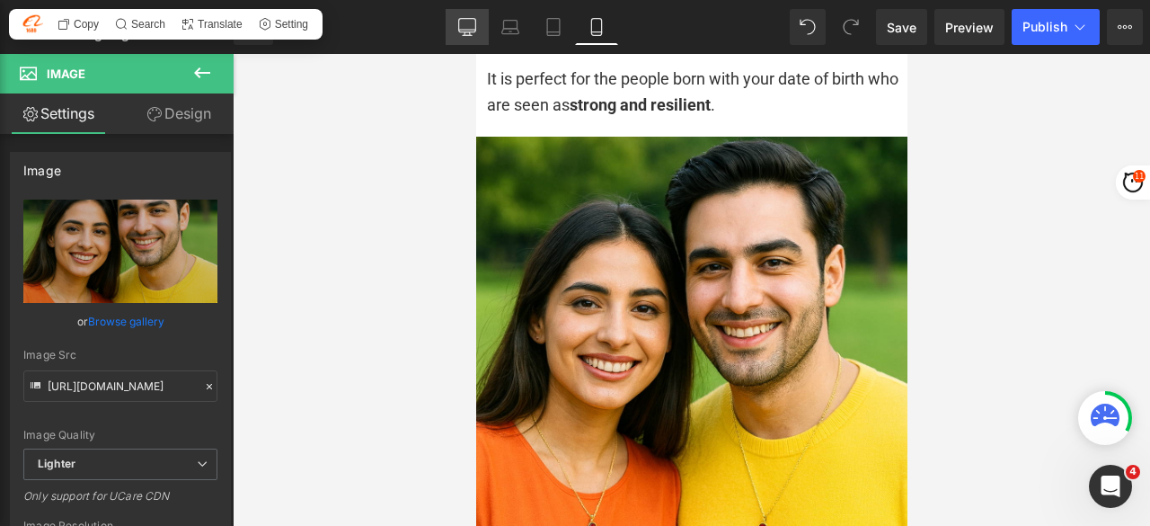
click at [473, 22] on icon at bounding box center [467, 27] width 18 height 18
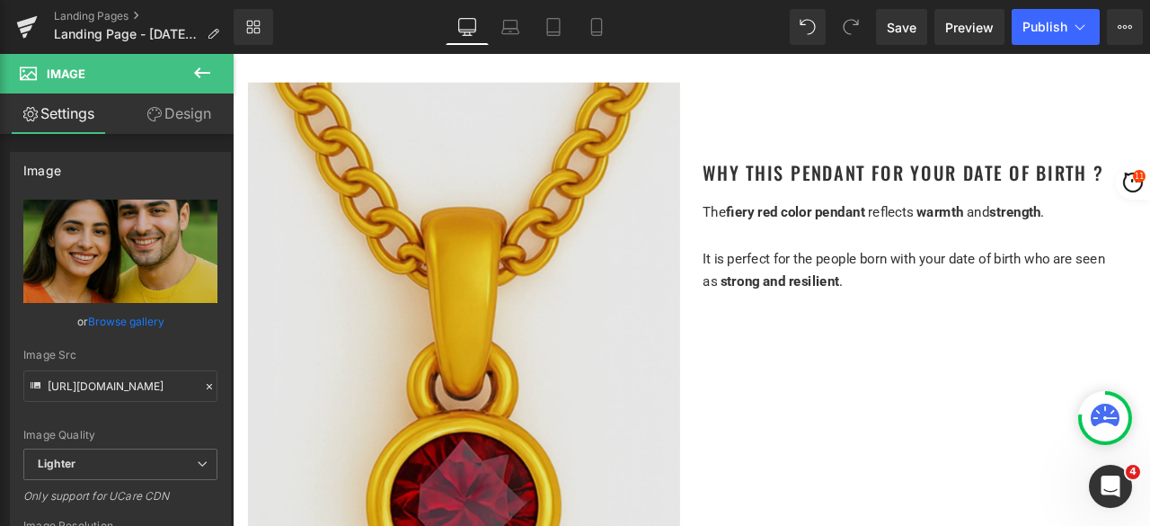
scroll to position [989, 0]
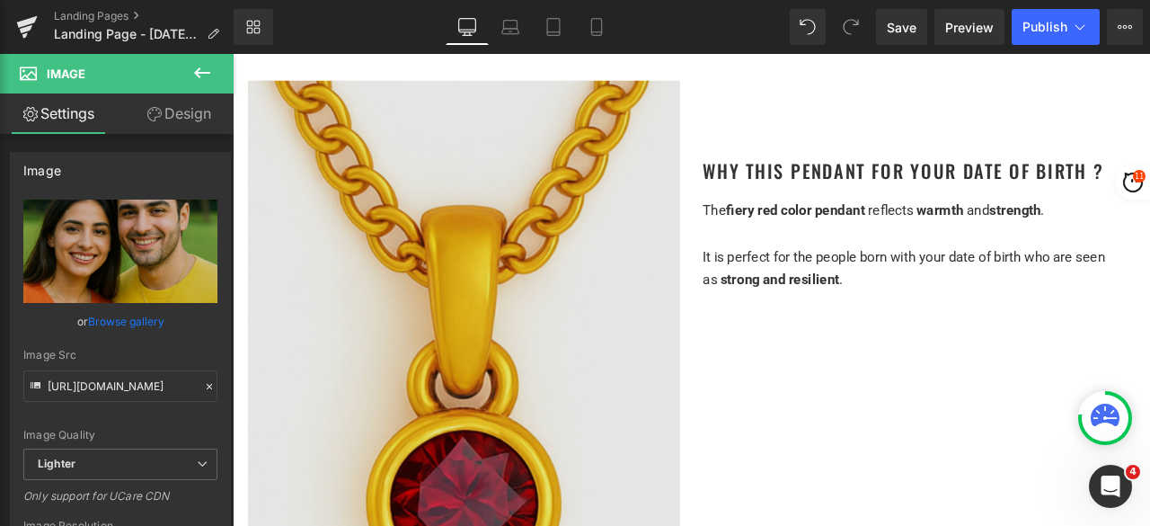
click at [477, 322] on img at bounding box center [507, 405] width 512 height 641
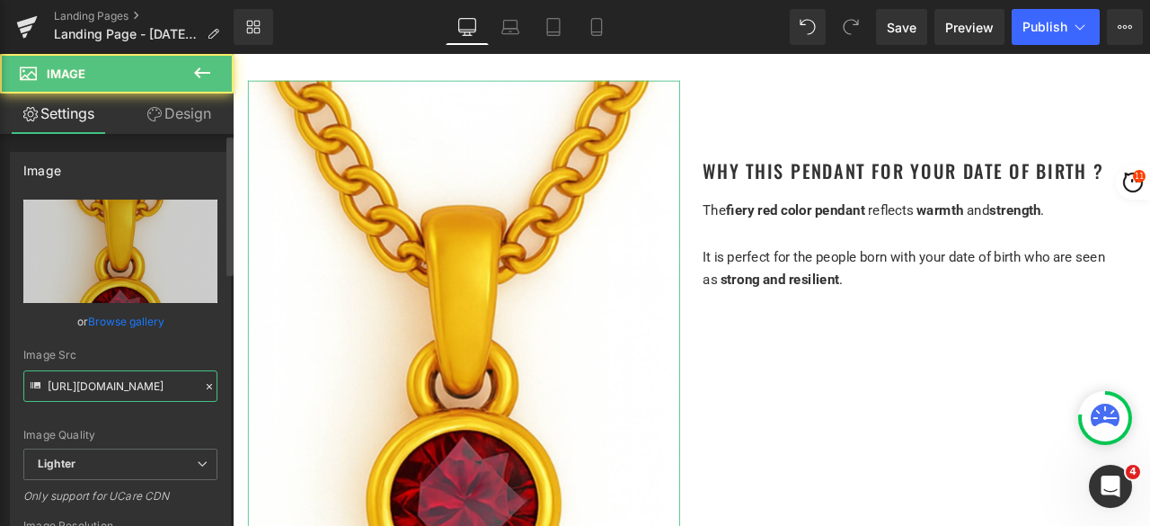
click at [121, 384] on input "https://ucarecdn.com/f274e040-cd3a-47c7-a9a4-881b6440aaa3/-/format/auto/-/previ…" at bounding box center [120, 385] width 194 height 31
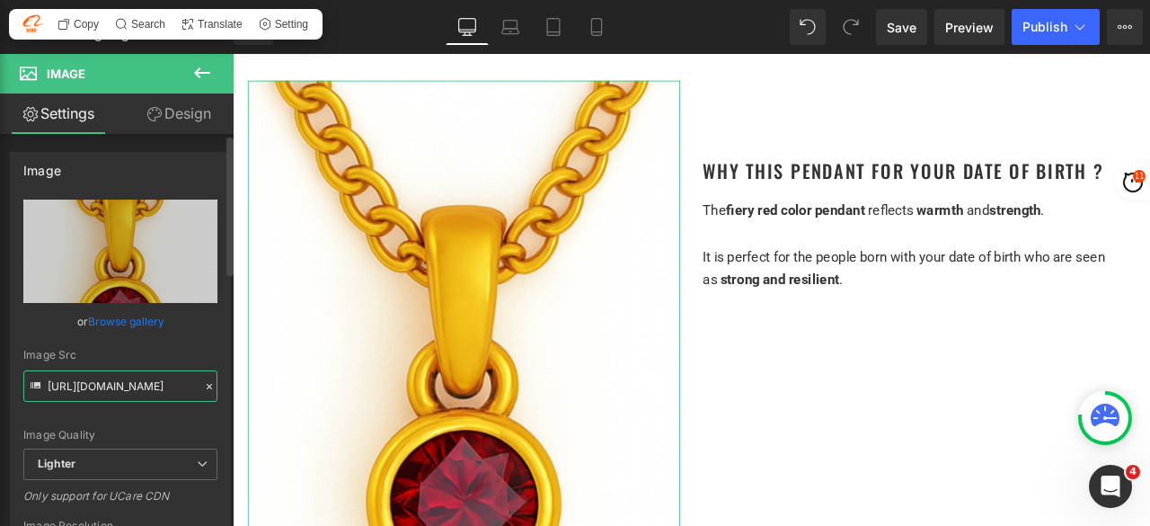
paste input "bfdda67d-2ee6-4bd7-b38d-5ebf13ea8c5c/-/format/auto/-/preview/3000x3000/-/qualit…"
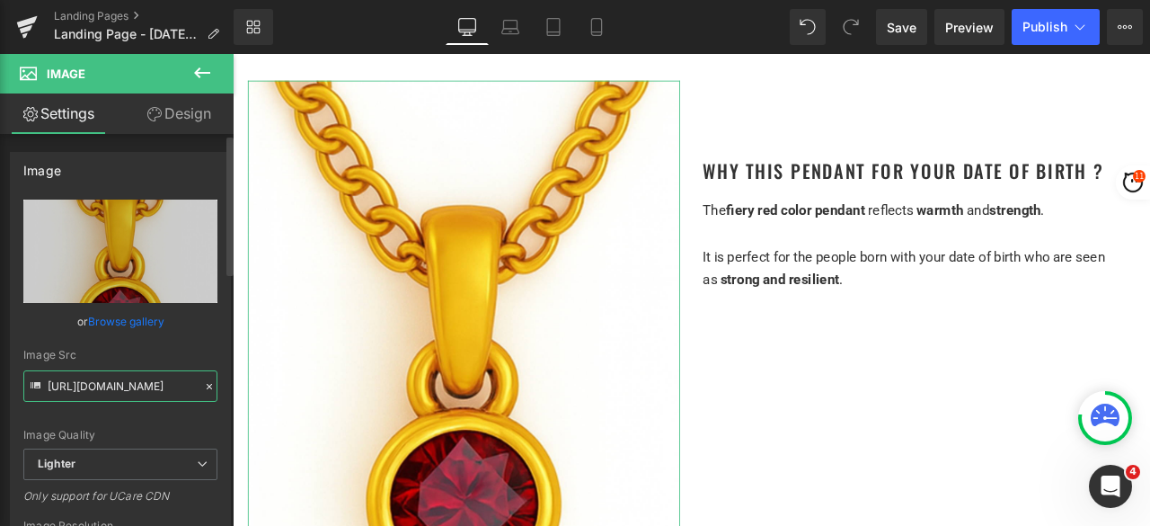
scroll to position [0, 653]
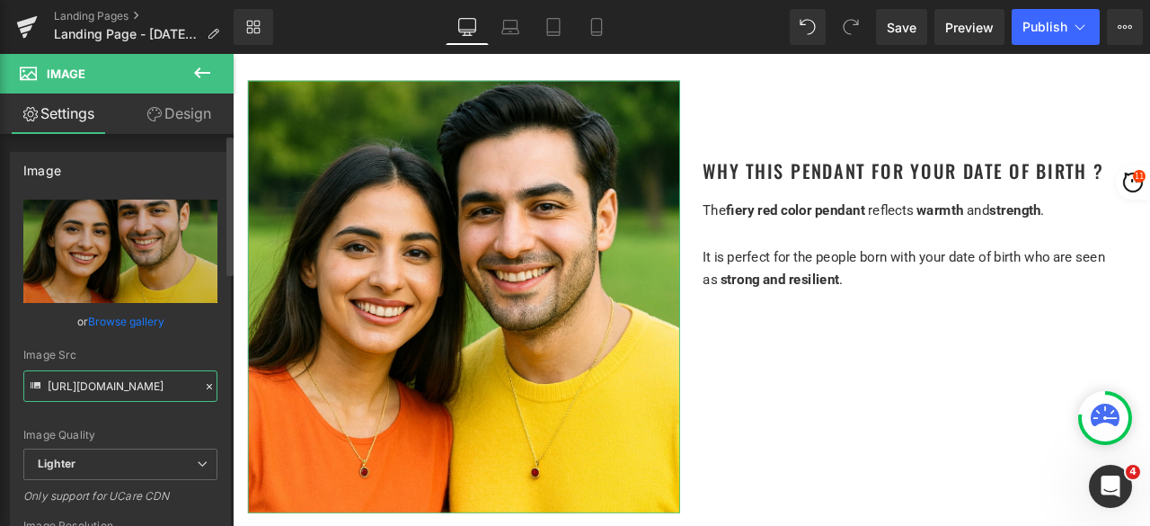
type input "https://ucarecdn.com/bfdda67d-2ee6-4bd7-b38d-5ebf13ea8c5c/-/format/auto/-/previ…"
click at [170, 429] on div "Image Quality" at bounding box center [120, 435] width 194 height 13
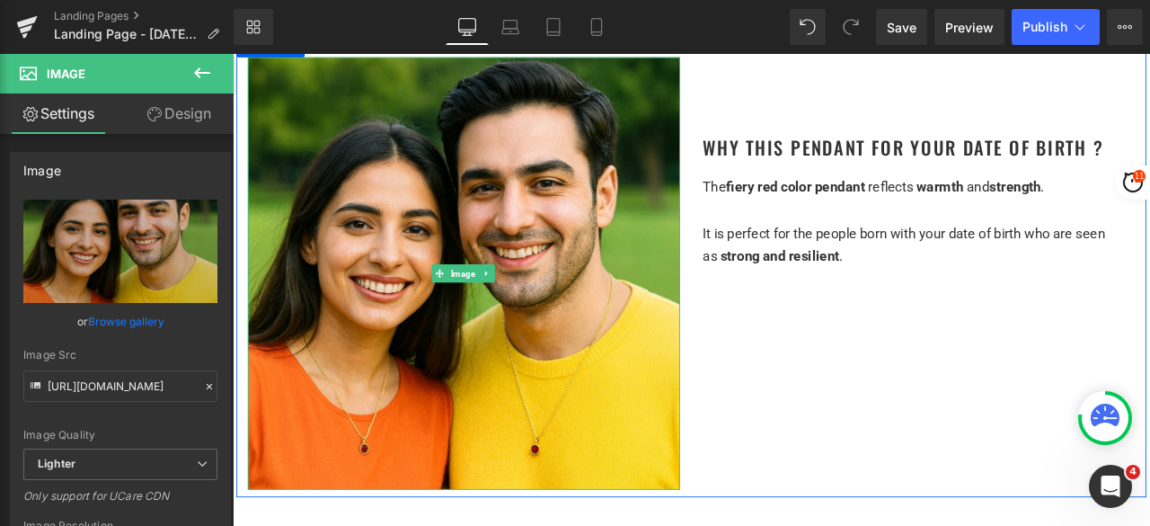
scroll to position [989, 0]
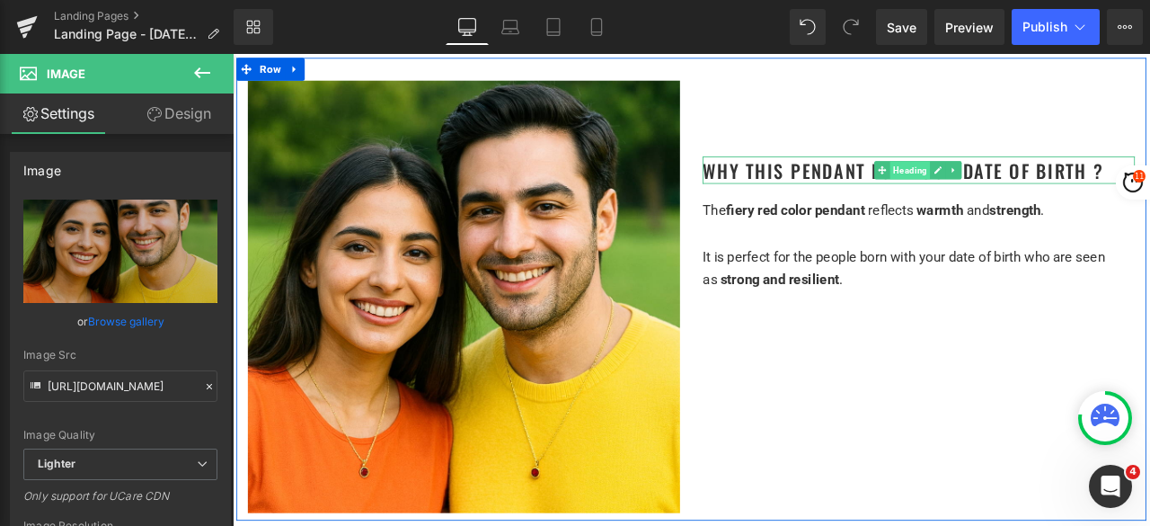
click at [1017, 192] on span "Heading" at bounding box center [1036, 192] width 48 height 22
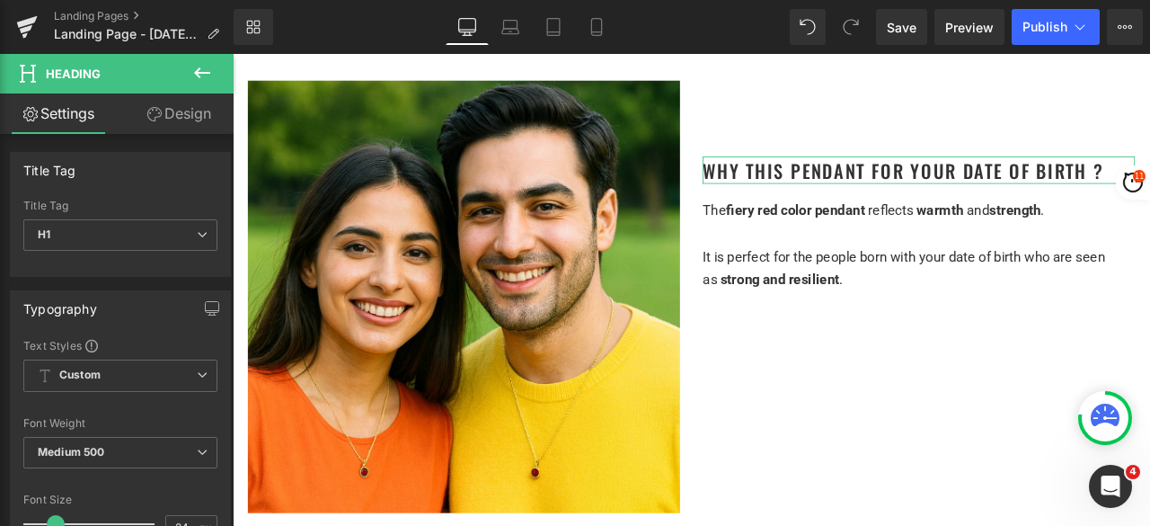
click at [201, 127] on link "Design" at bounding box center [178, 113] width 117 height 40
click at [0, 0] on div "Spacing" at bounding box center [0, 0] width 0 height 0
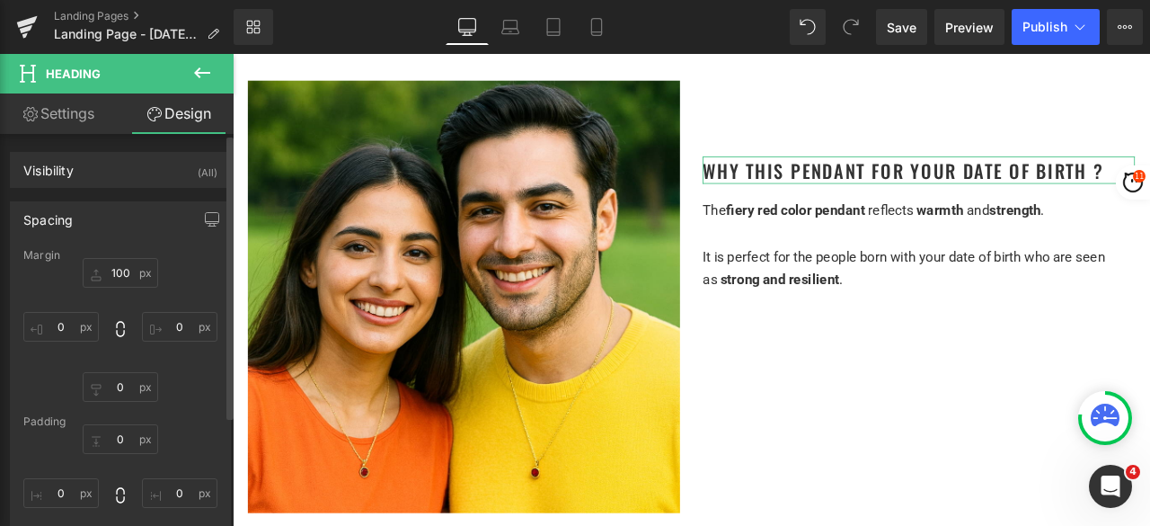
type input "100"
type input "0"
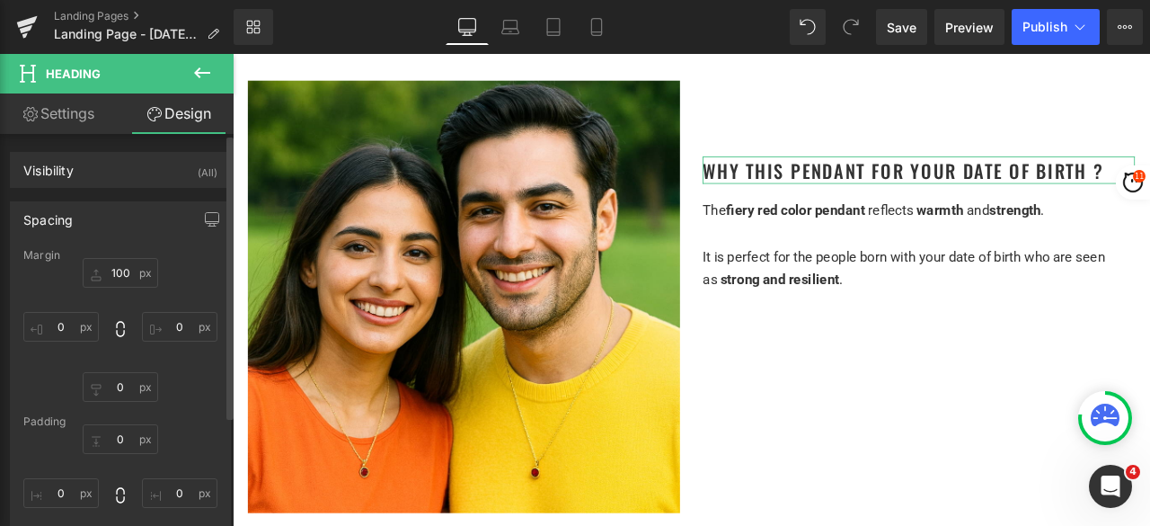
type input "0"
click at [122, 269] on input "100" at bounding box center [120, 273] width 75 height 30
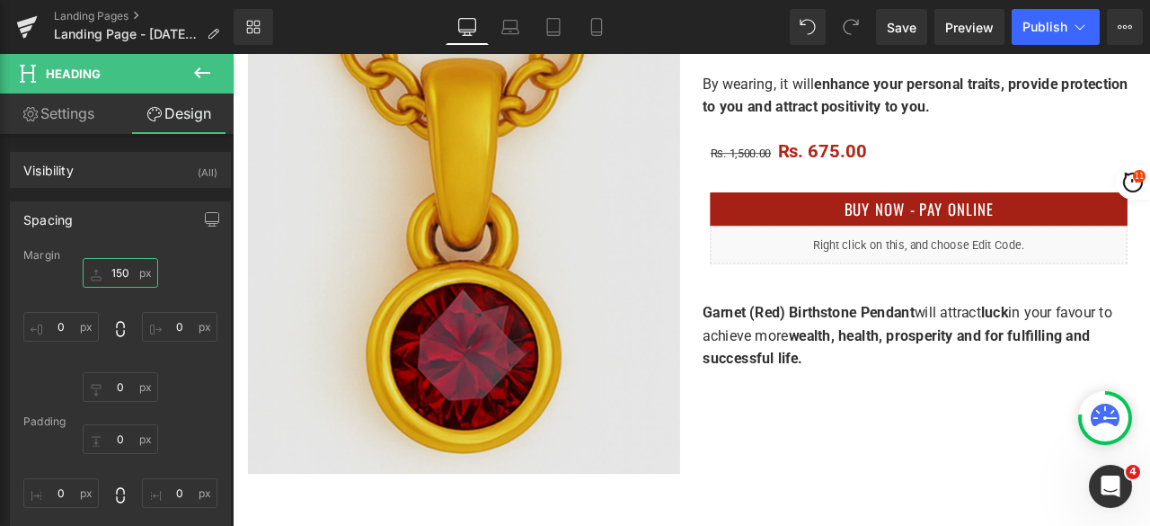
scroll to position [449, 0]
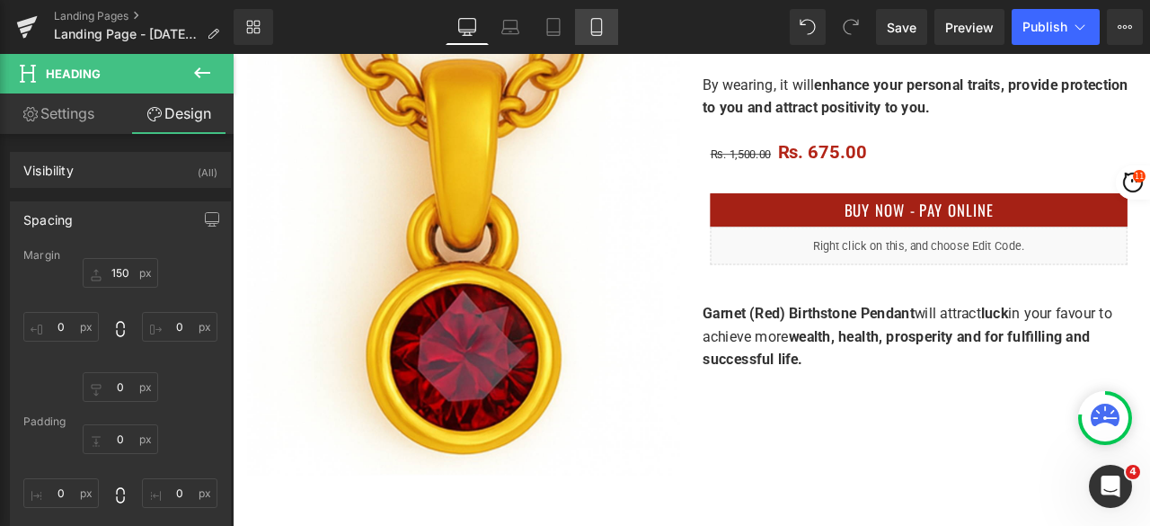
click at [599, 28] on icon at bounding box center [597, 27] width 18 height 18
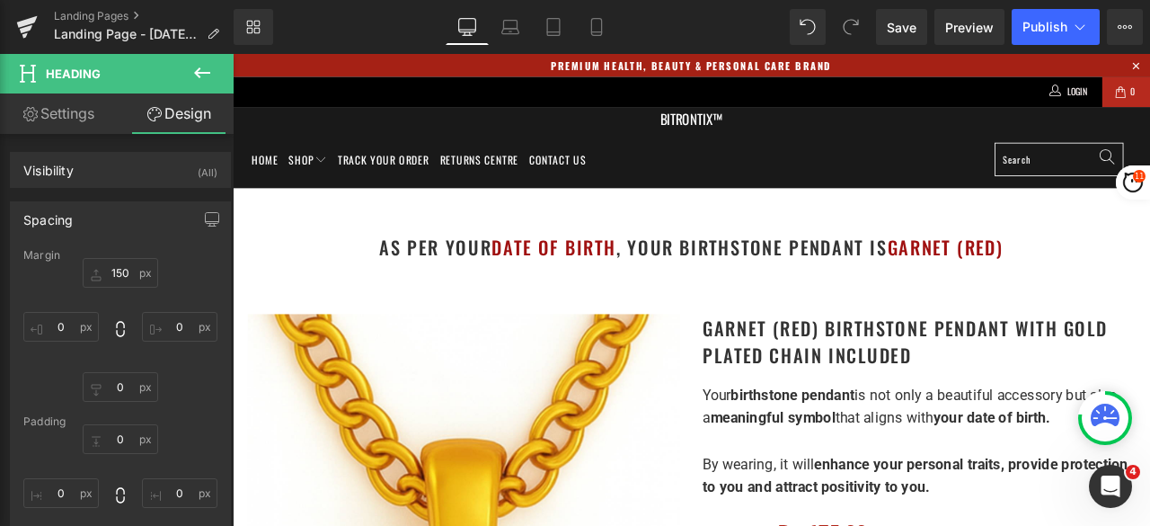
type input "150"
type input "0"
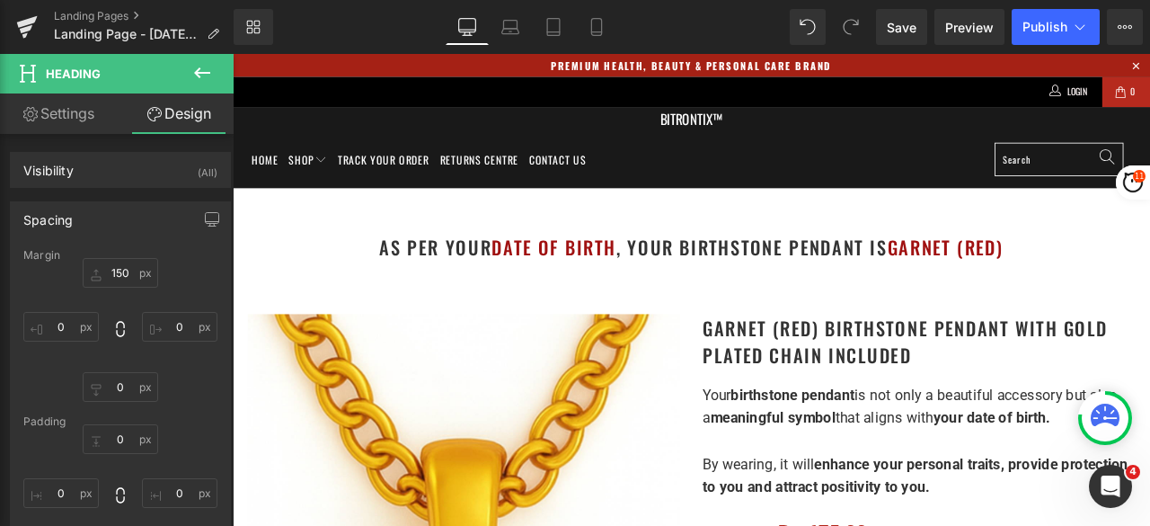
type input "0"
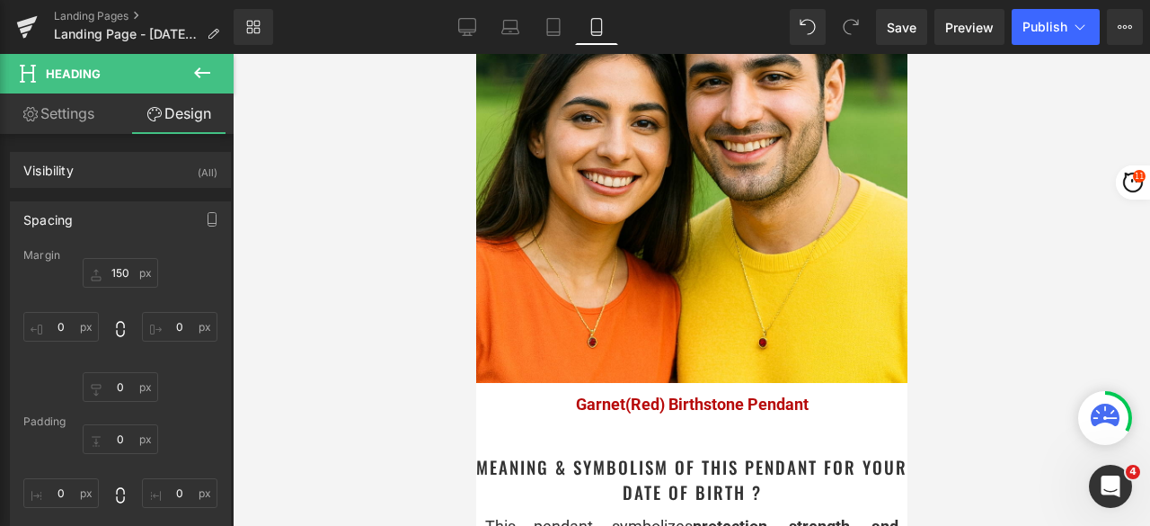
scroll to position [1528, 0]
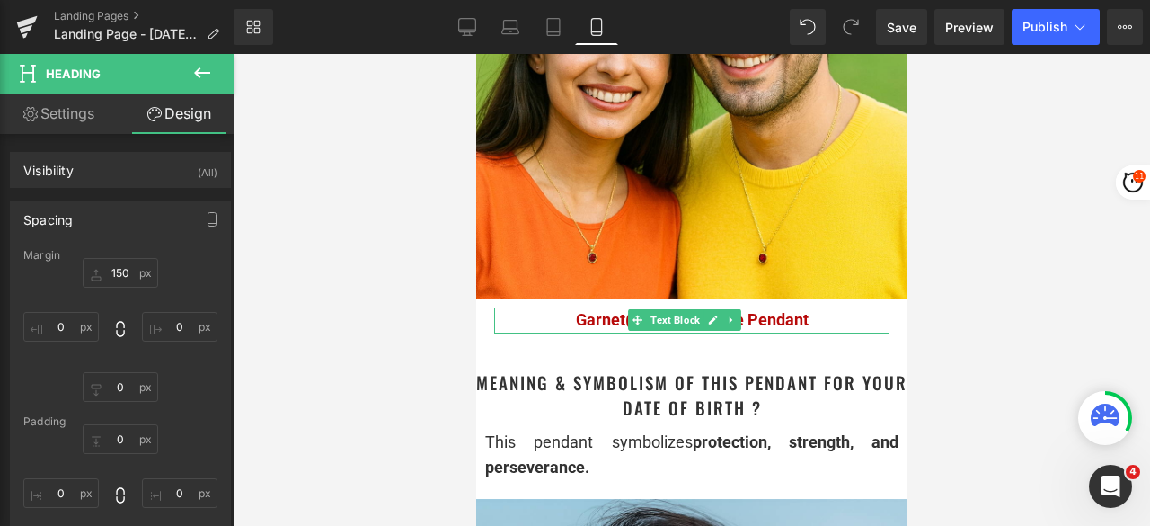
click at [673, 331] on span "Text Block" at bounding box center [674, 320] width 57 height 22
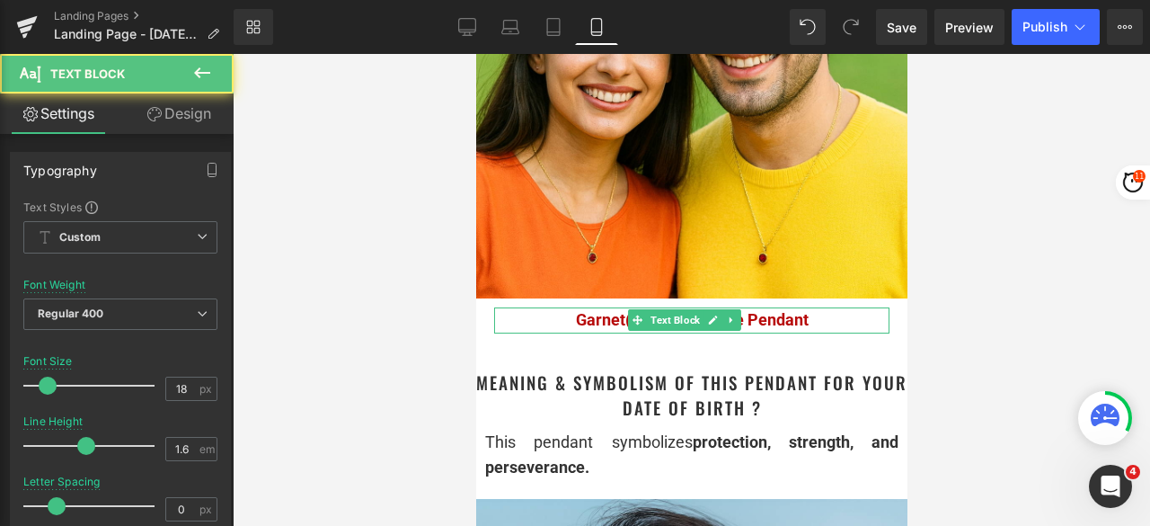
click at [796, 329] on span "Garnet(Red) Birthstone Pendant" at bounding box center [691, 319] width 233 height 19
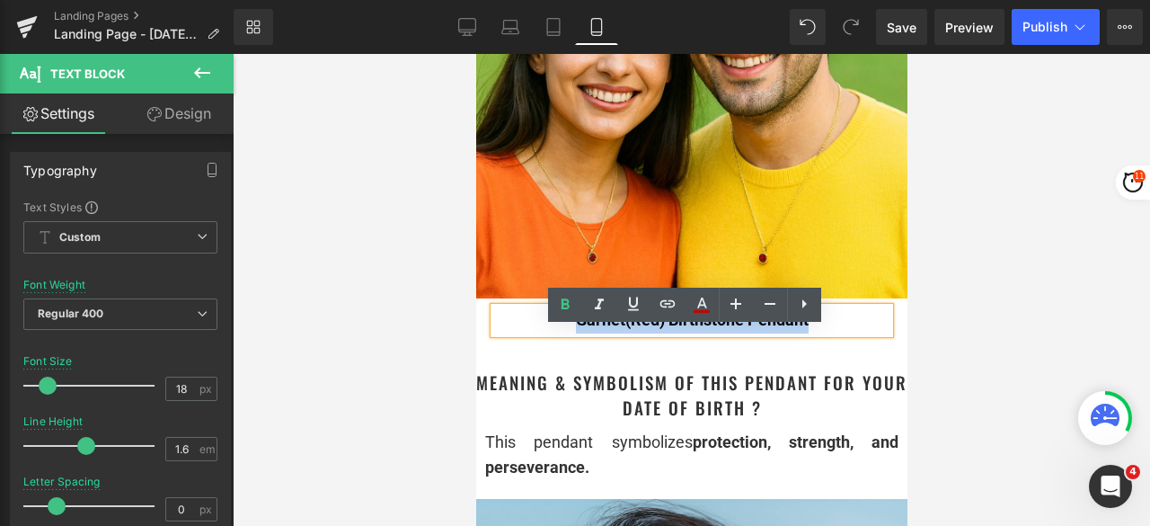
drag, startPoint x: 819, startPoint y: 346, endPoint x: 561, endPoint y: 340, distance: 258.0
click at [561, 333] on p "Garnet(Red) Birthstone Pendant" at bounding box center [690, 320] width 395 height 26
copy span "Garnet(Red) Birthstone Pendant"
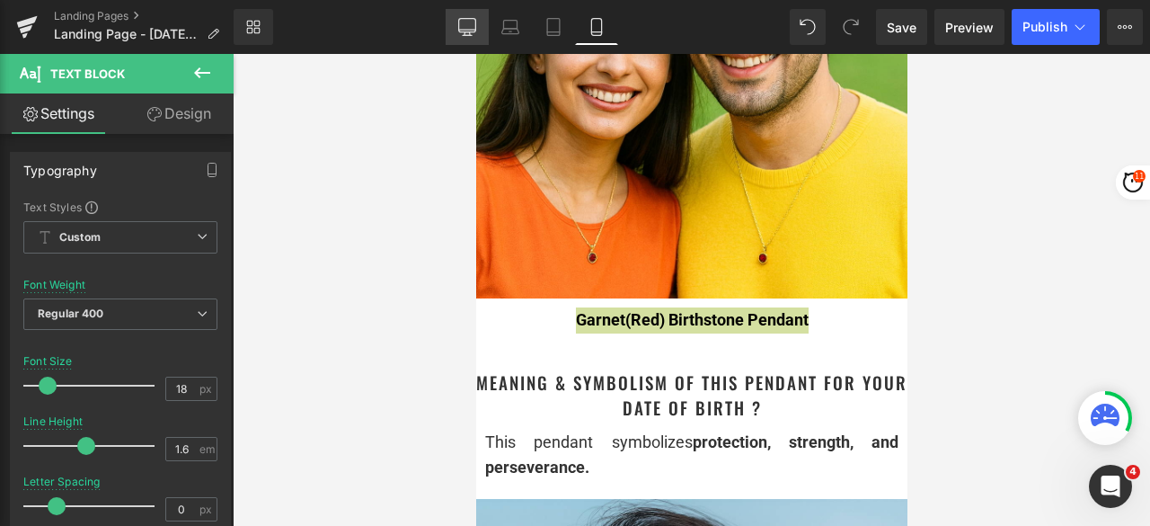
click at [474, 24] on icon at bounding box center [467, 27] width 18 height 18
type input "15"
type input "100"
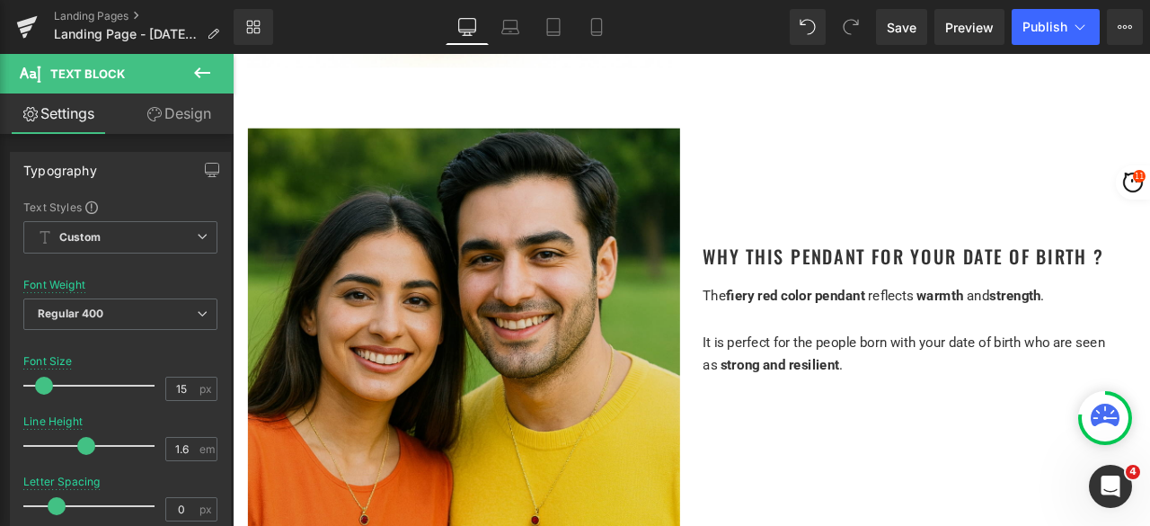
scroll to position [899, 0]
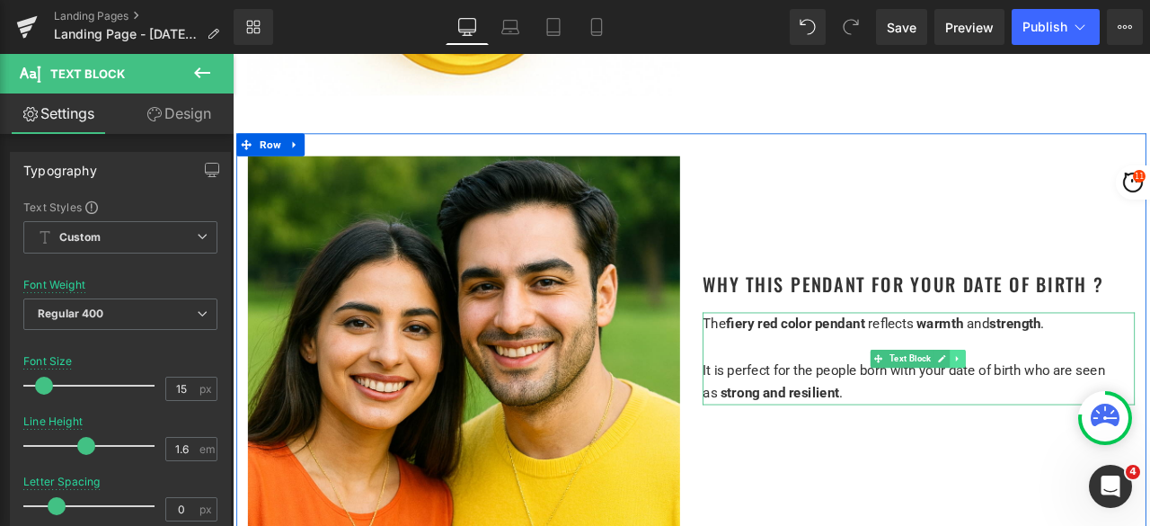
click at [1087, 414] on icon at bounding box center [1092, 415] width 10 height 11
click at [1078, 411] on icon at bounding box center [1083, 415] width 10 height 10
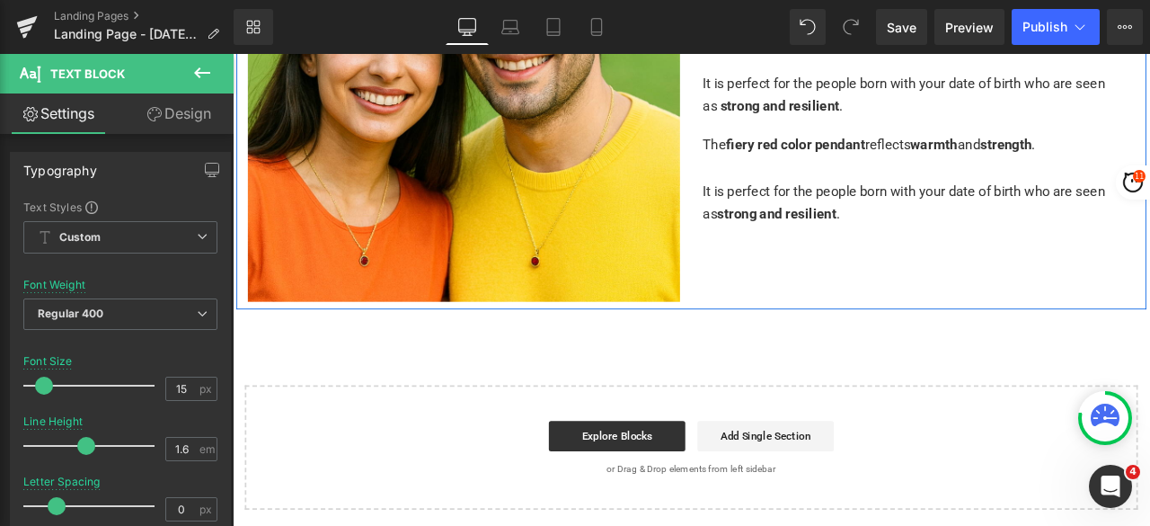
scroll to position [1257, 0]
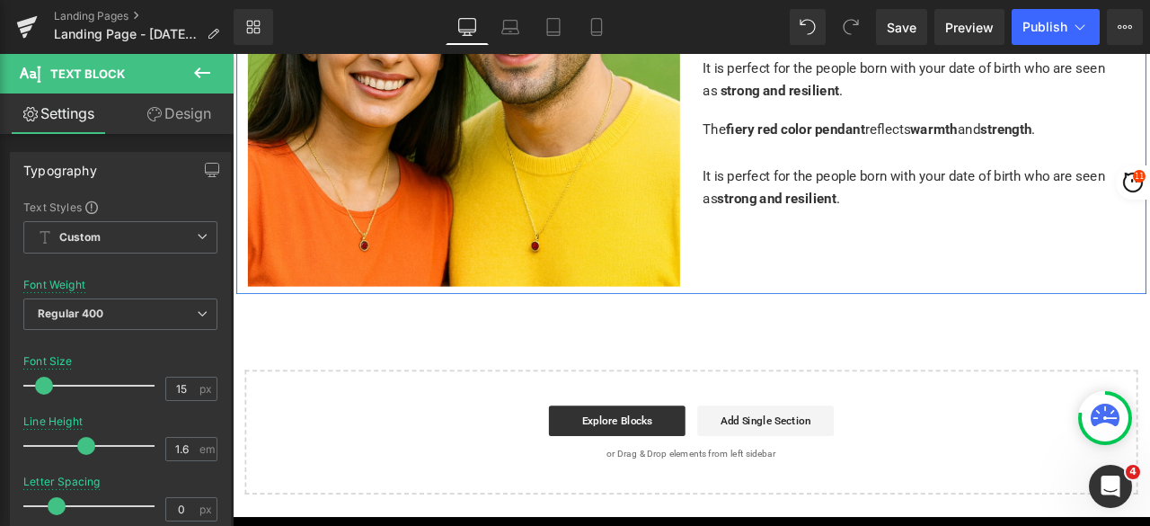
drag, startPoint x: 1005, startPoint y: 244, endPoint x: 1008, endPoint y: 231, distance: 13.7
click at [1005, 245] on div "Image Why This Pendant for Your Date of Birth ? Heading The fiery red color pen…" at bounding box center [776, 64] width 1079 height 548
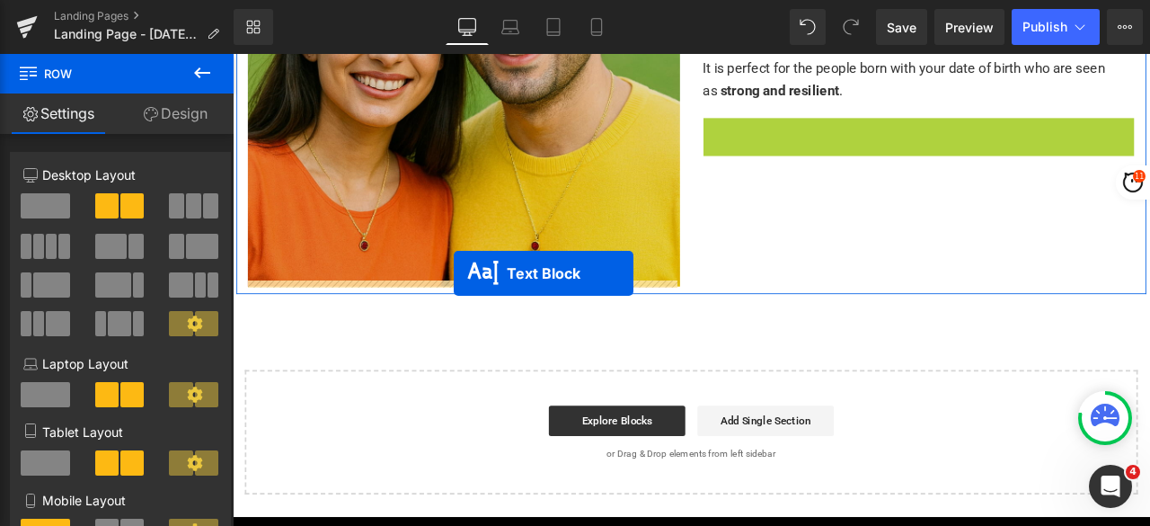
drag, startPoint x: 1027, startPoint y: 183, endPoint x: 494, endPoint y: 313, distance: 548.5
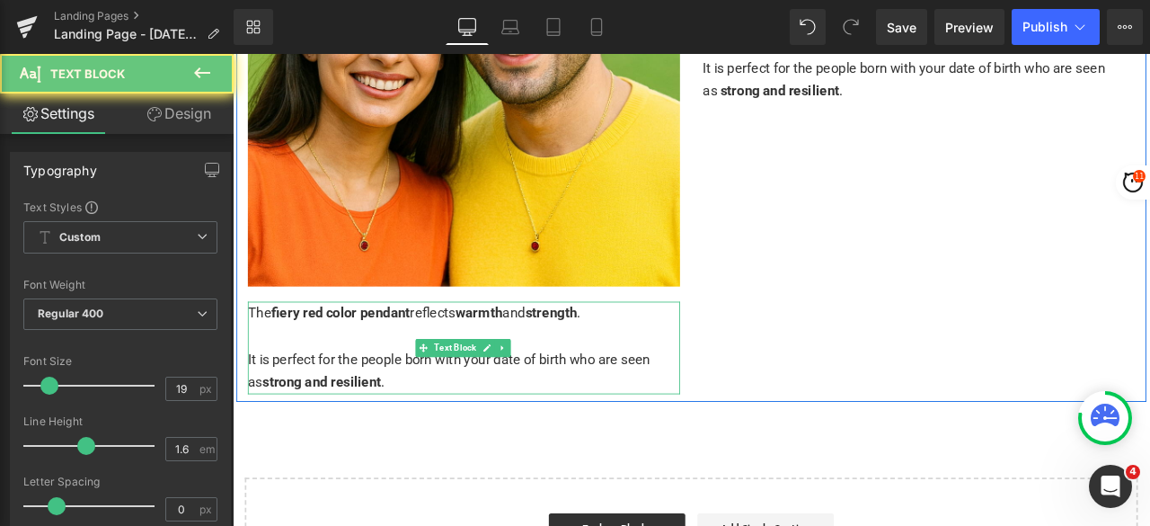
click at [410, 377] on div at bounding box center [507, 388] width 512 height 27
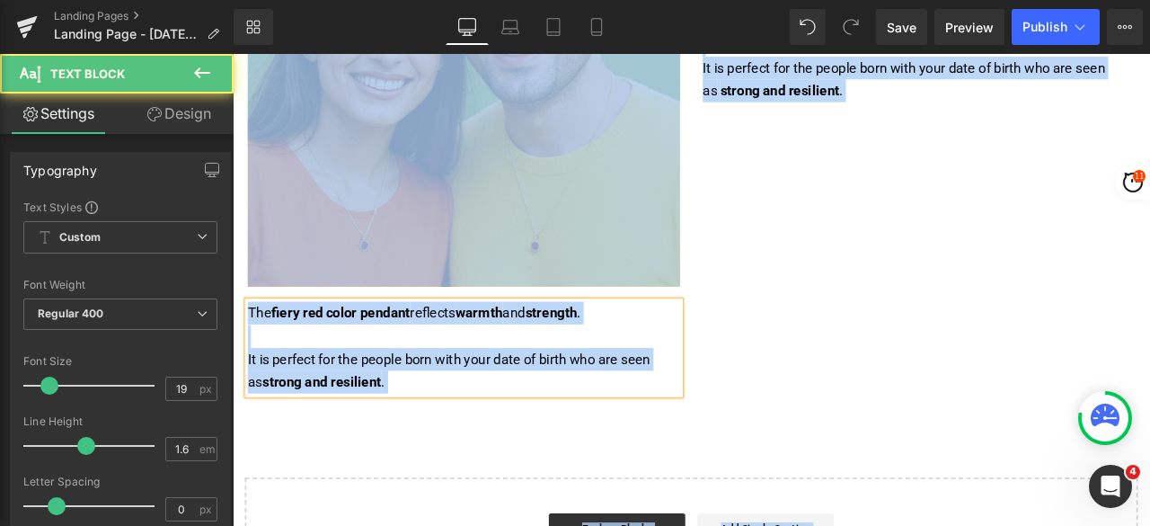
click at [410, 377] on div at bounding box center [507, 388] width 512 height 27
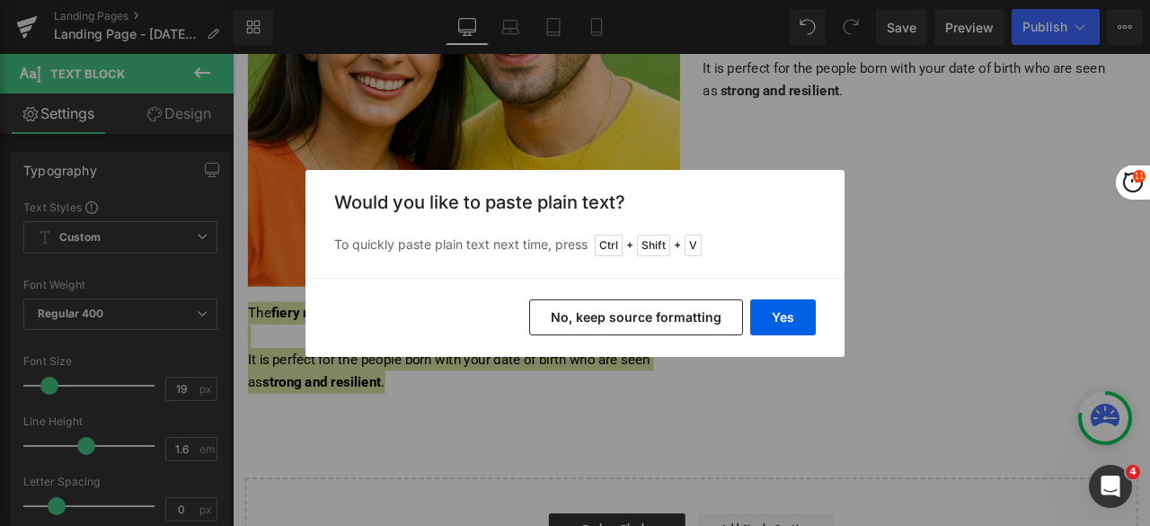
drag, startPoint x: 701, startPoint y: 312, endPoint x: 327, endPoint y: 352, distance: 376.1
click at [701, 312] on button "No, keep source formatting" at bounding box center [636, 317] width 214 height 36
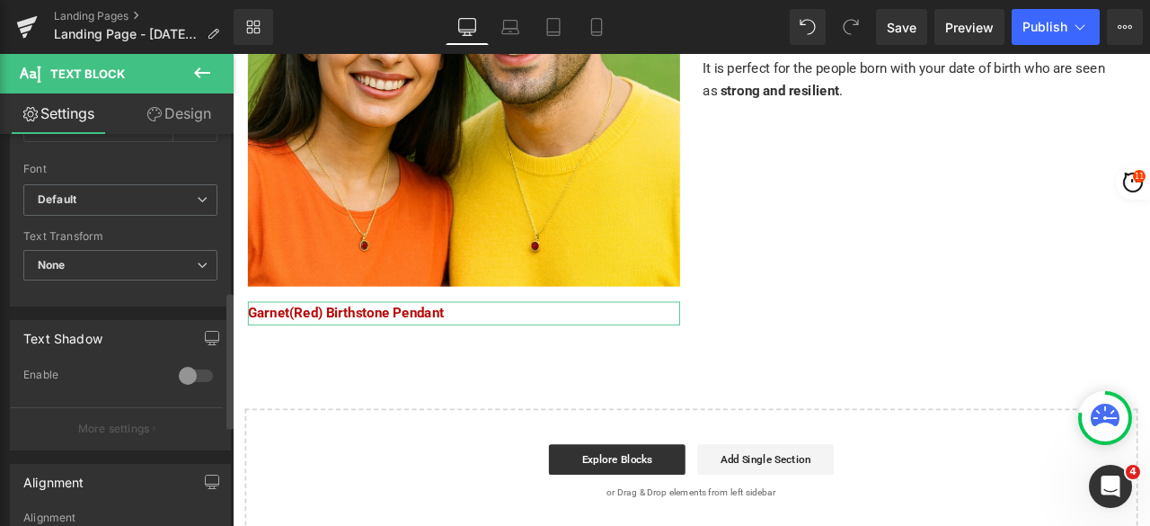
scroll to position [539, 0]
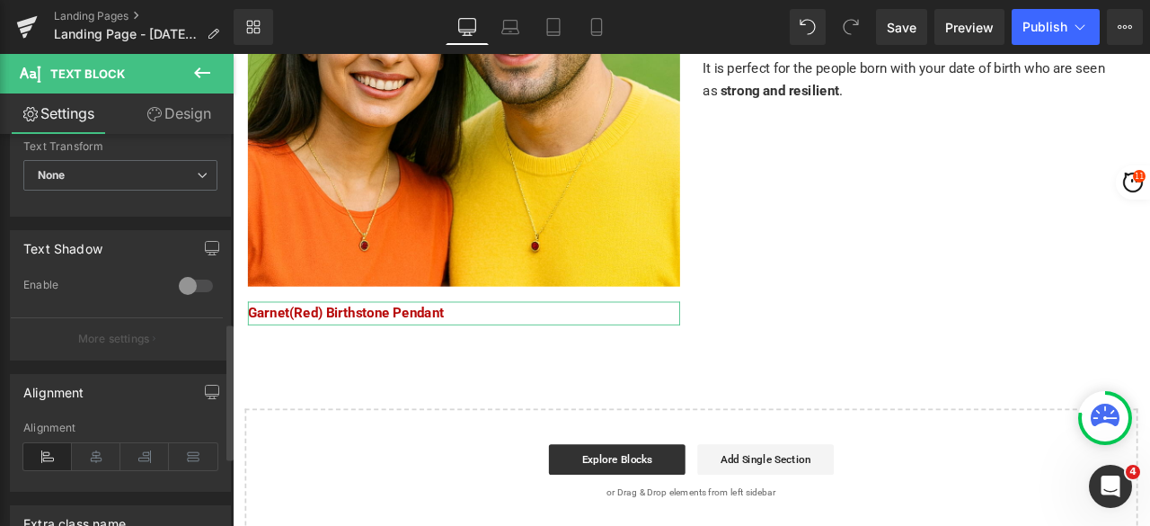
drag, startPoint x: 101, startPoint y: 445, endPoint x: 119, endPoint y: 437, distance: 19.7
click at [100, 445] on icon at bounding box center [96, 456] width 49 height 27
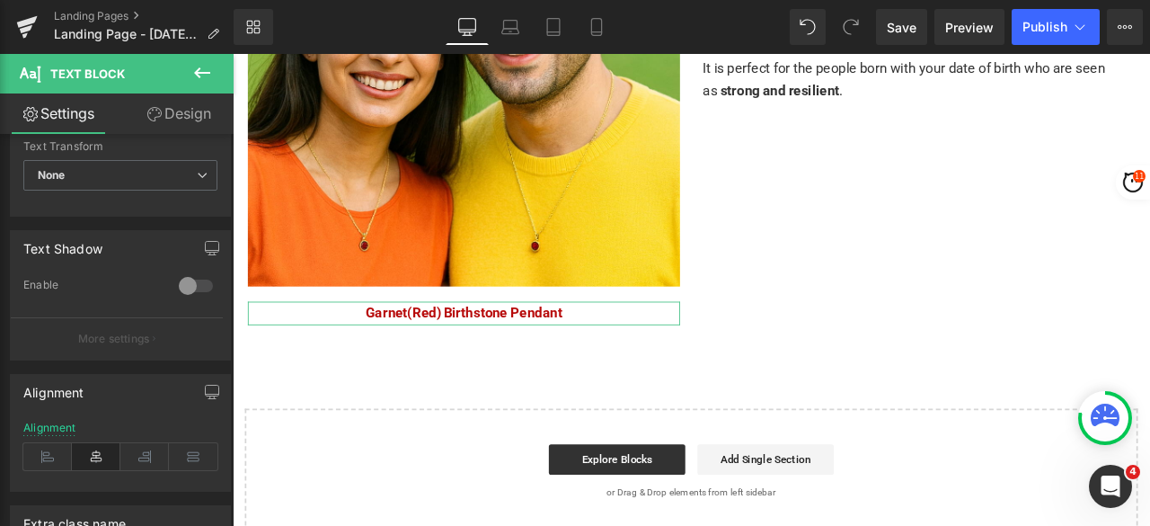
click at [189, 111] on link "Design" at bounding box center [178, 113] width 117 height 40
click at [0, 0] on div "Spacing" at bounding box center [0, 0] width 0 height 0
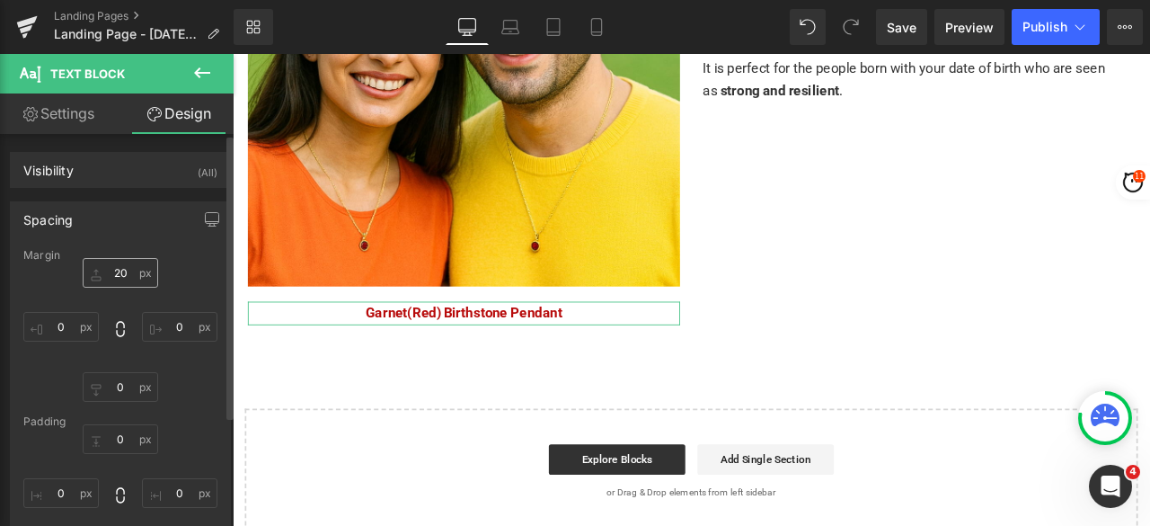
type input "20"
type input "0"
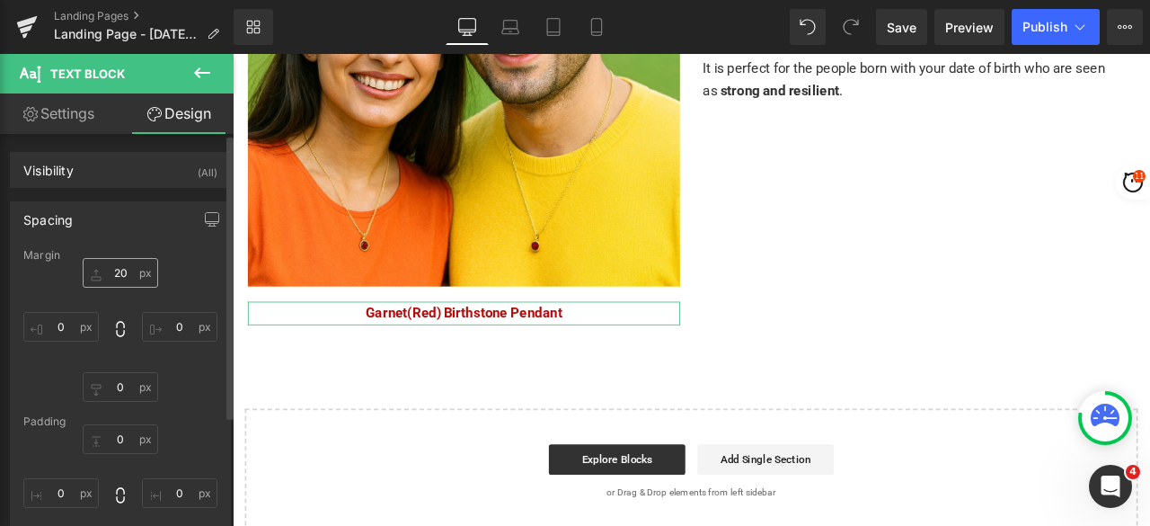
type input "0"
click at [120, 281] on input "20" at bounding box center [120, 273] width 75 height 30
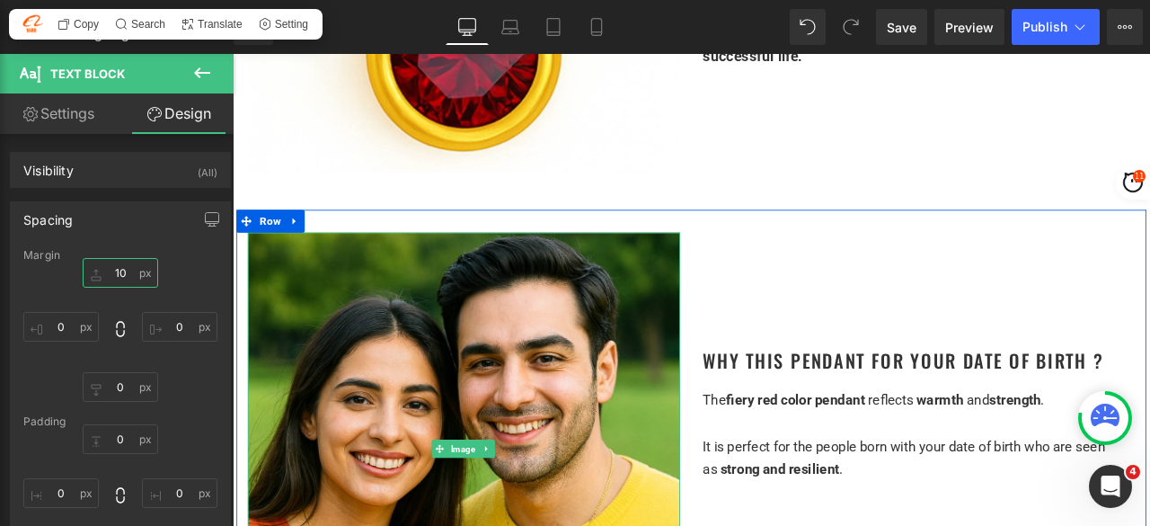
scroll to position [808, 0]
click at [304, 248] on icon at bounding box center [306, 252] width 13 height 13
click at [327, 251] on icon at bounding box center [330, 252] width 13 height 13
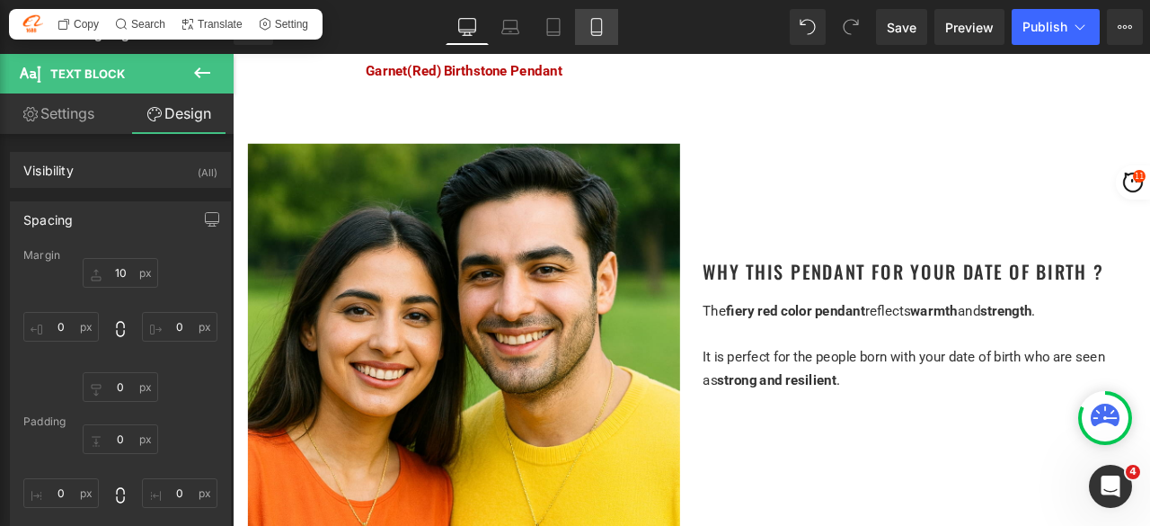
scroll to position [1536, 0]
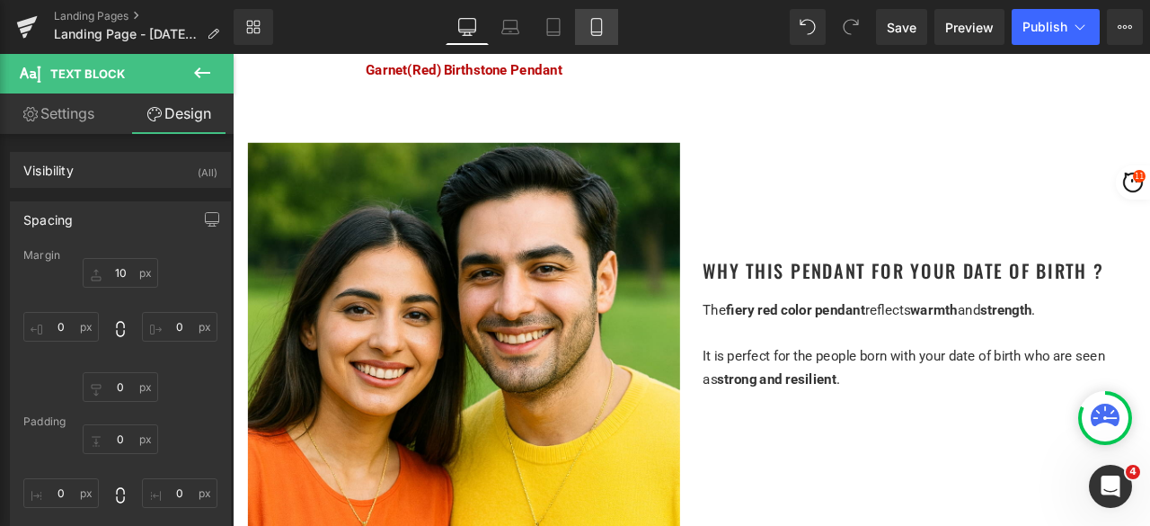
click at [599, 22] on icon at bounding box center [597, 27] width 18 height 18
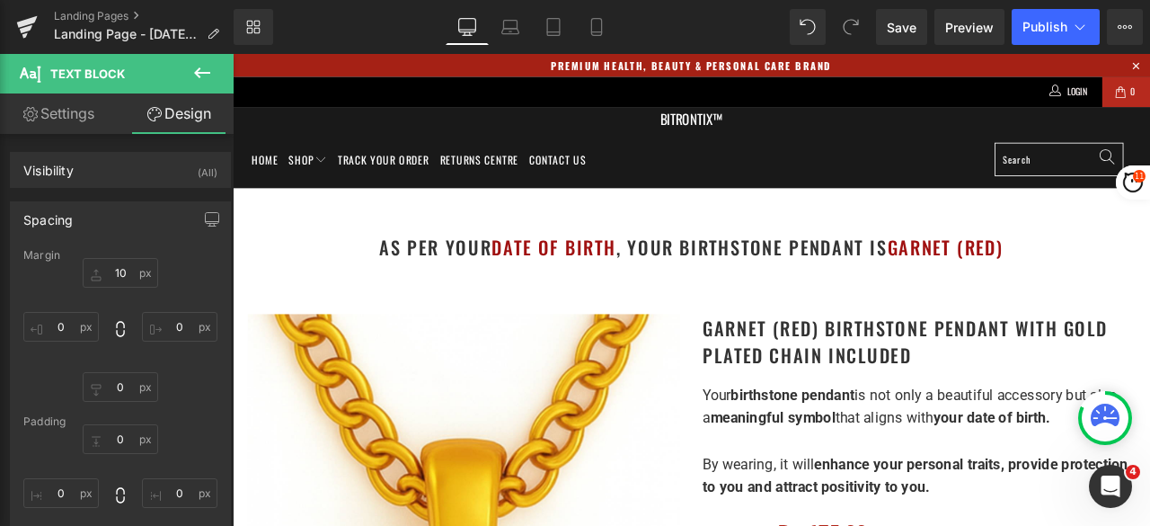
type input "10"
type input "0"
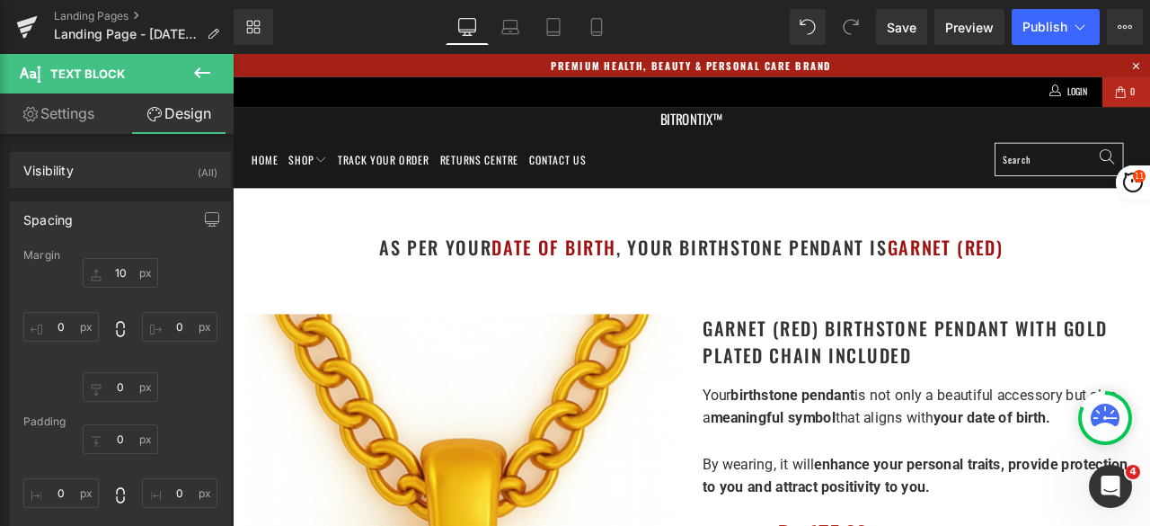
type input "0"
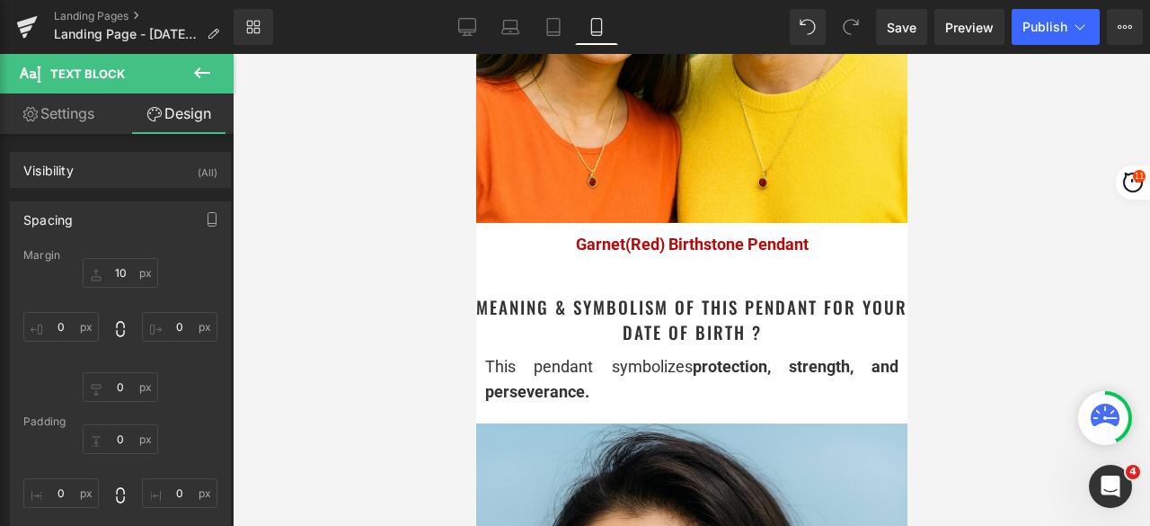
scroll to position [1708, 0]
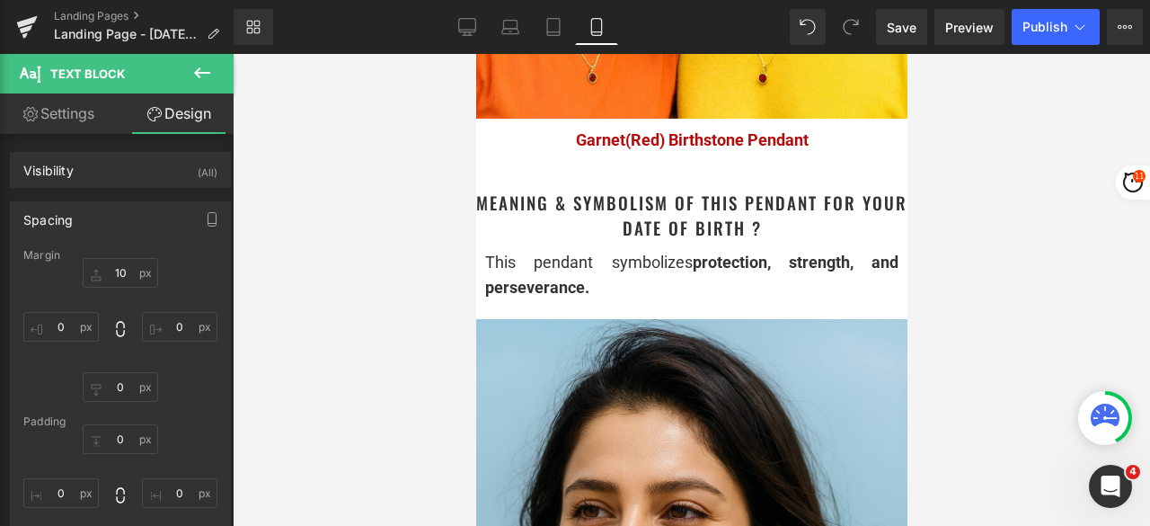
click at [795, 241] on h1 "Meaning & Symbolism of This Pendant for Your Date of Birth ?" at bounding box center [690, 215] width 431 height 51
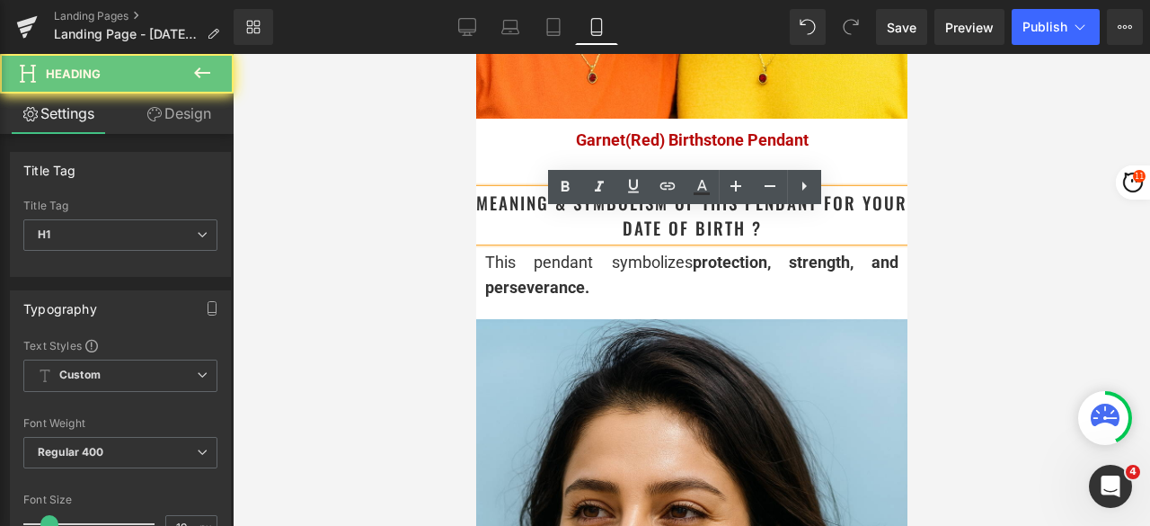
click at [808, 241] on h1 "Meaning & Symbolism of This Pendant for Your Date of Birth ?" at bounding box center [690, 215] width 431 height 51
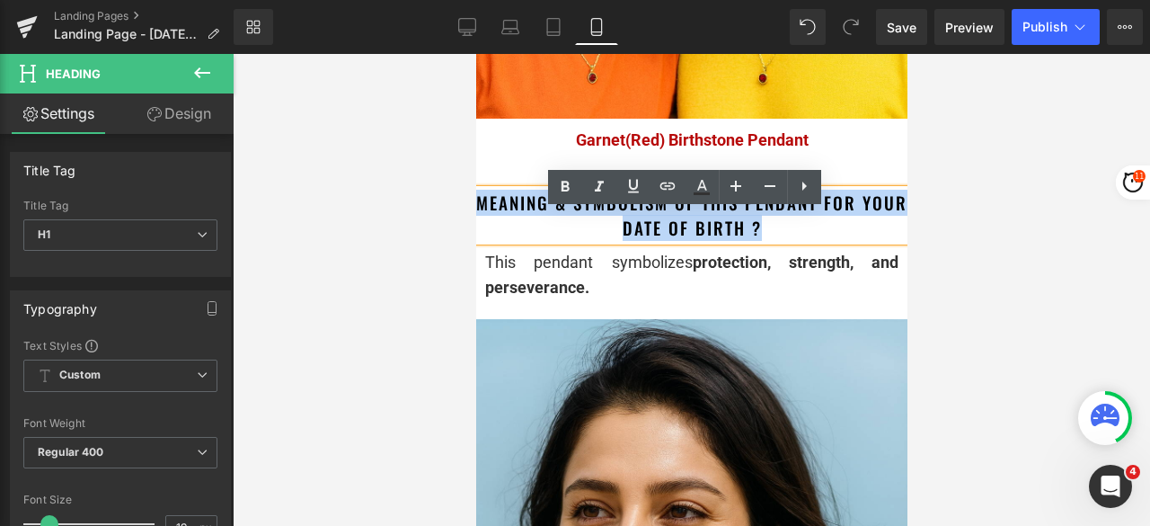
drag, startPoint x: 813, startPoint y: 257, endPoint x: 500, endPoint y: 230, distance: 314.8
click at [500, 230] on h1 "Meaning & Symbolism of This Pendant for Your Date of Birth ?" at bounding box center [690, 215] width 431 height 51
copy h1 "Meaning & Symbolism of This Pendant for Your Date of Birth ?"
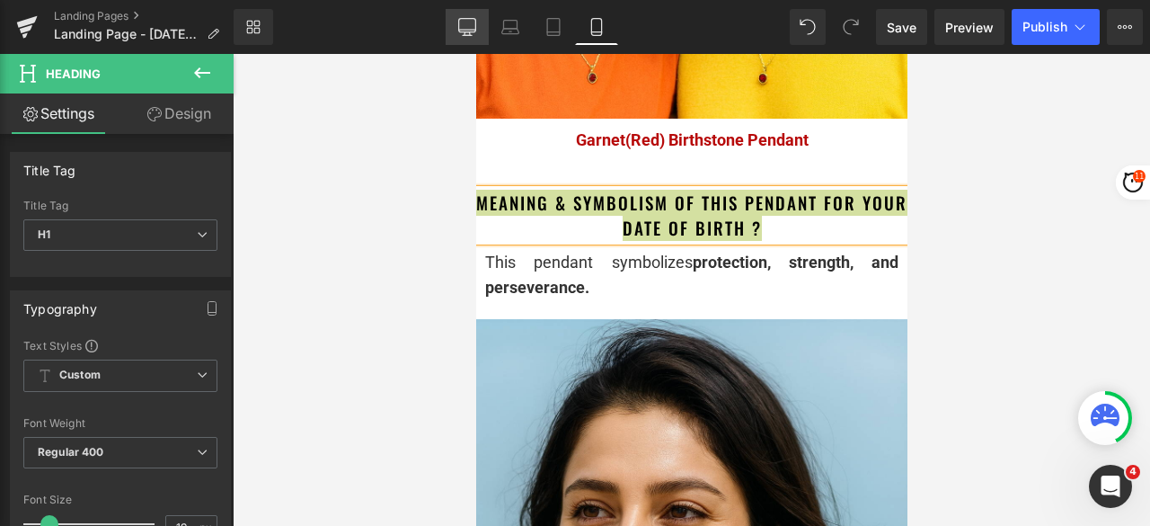
click at [475, 24] on icon at bounding box center [467, 27] width 18 height 18
type input "24"
type input "100"
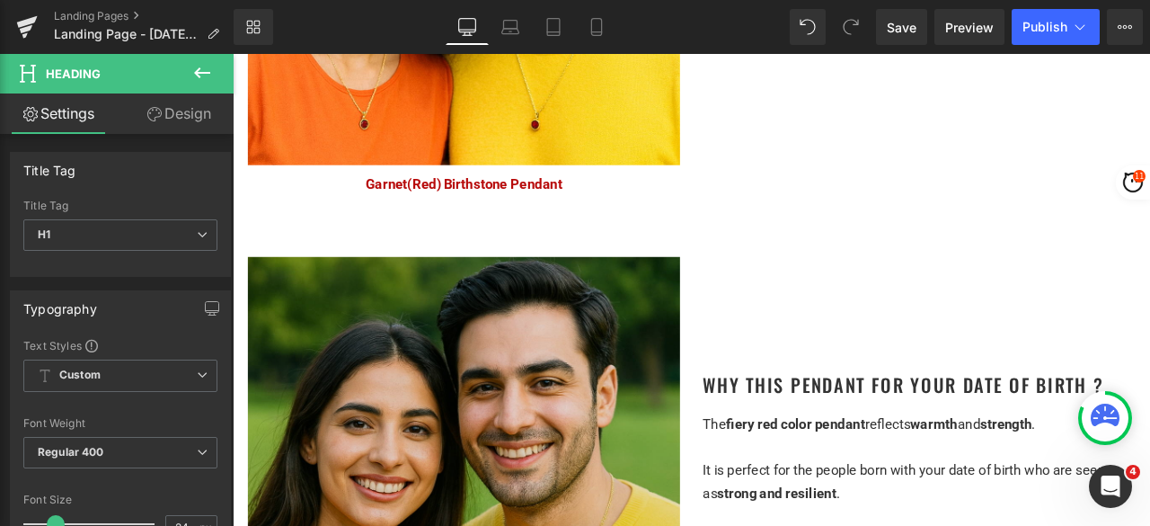
scroll to position [1438, 0]
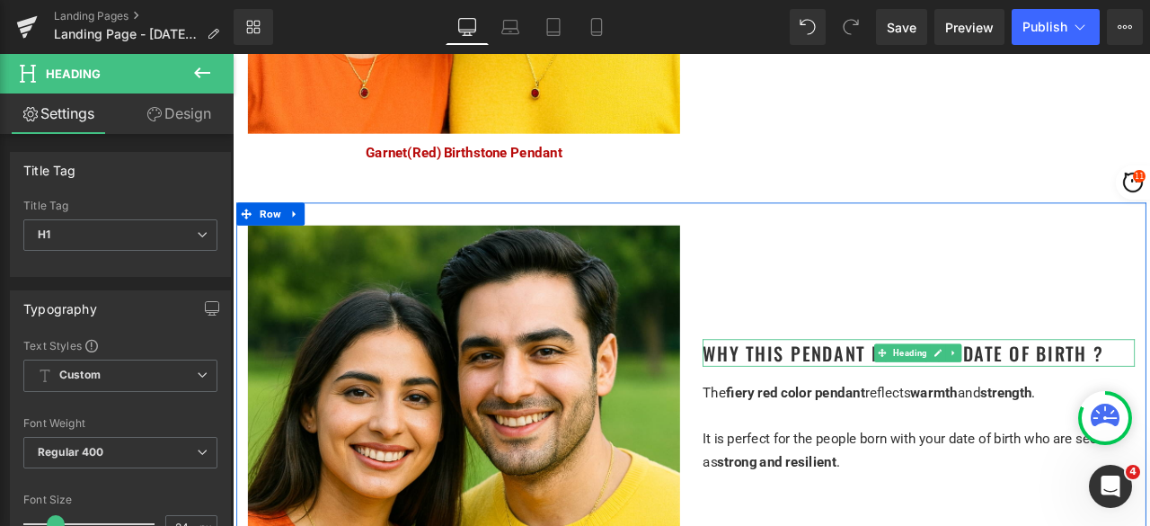
click at [1118, 401] on h1 "Why This Pendant for Your Date of Birth ?" at bounding box center [1046, 408] width 512 height 32
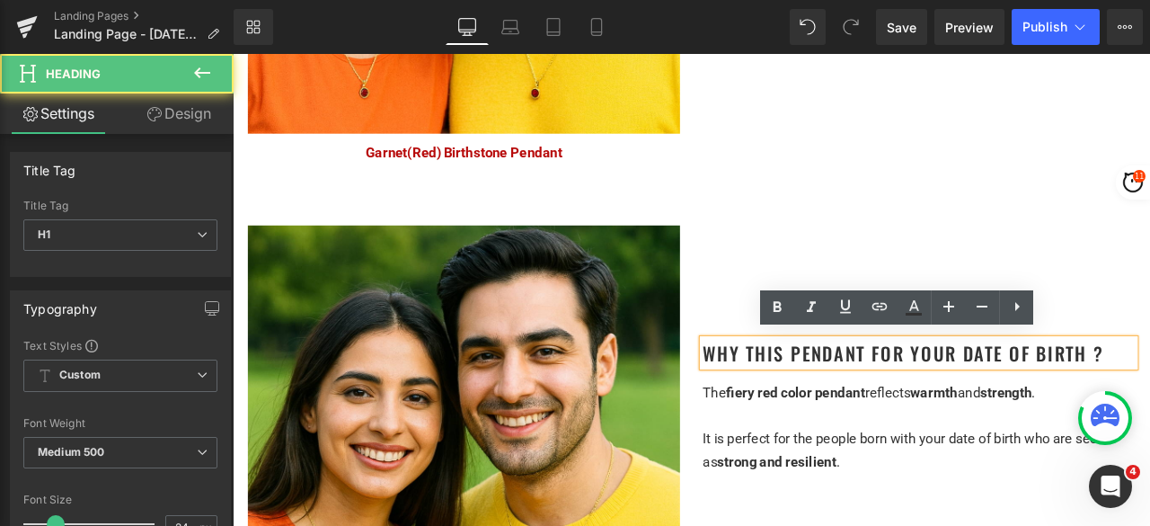
click at [1122, 409] on h1 "Why This Pendant for Your Date of Birth ?" at bounding box center [1046, 408] width 512 height 32
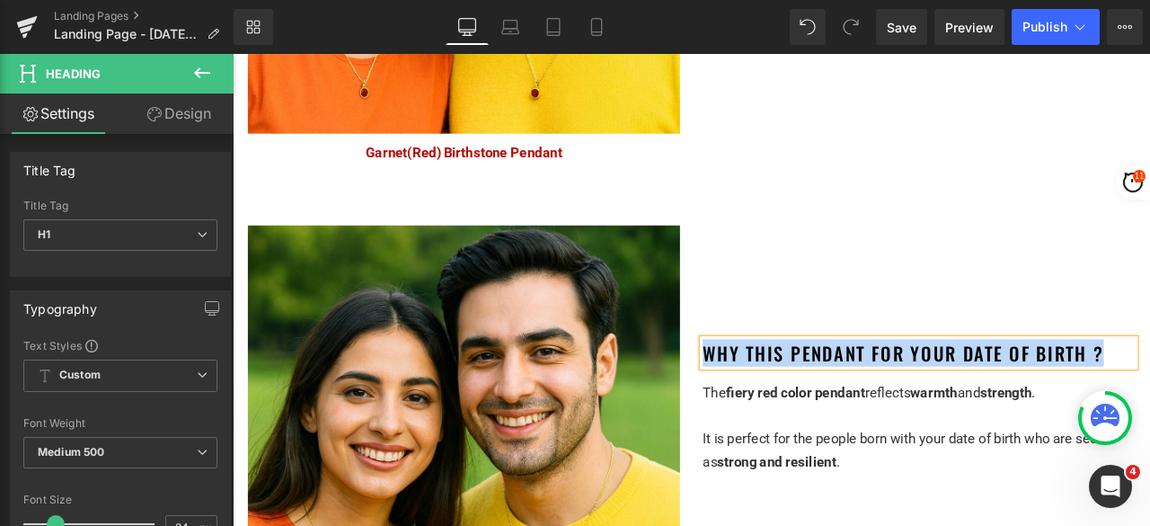
paste div
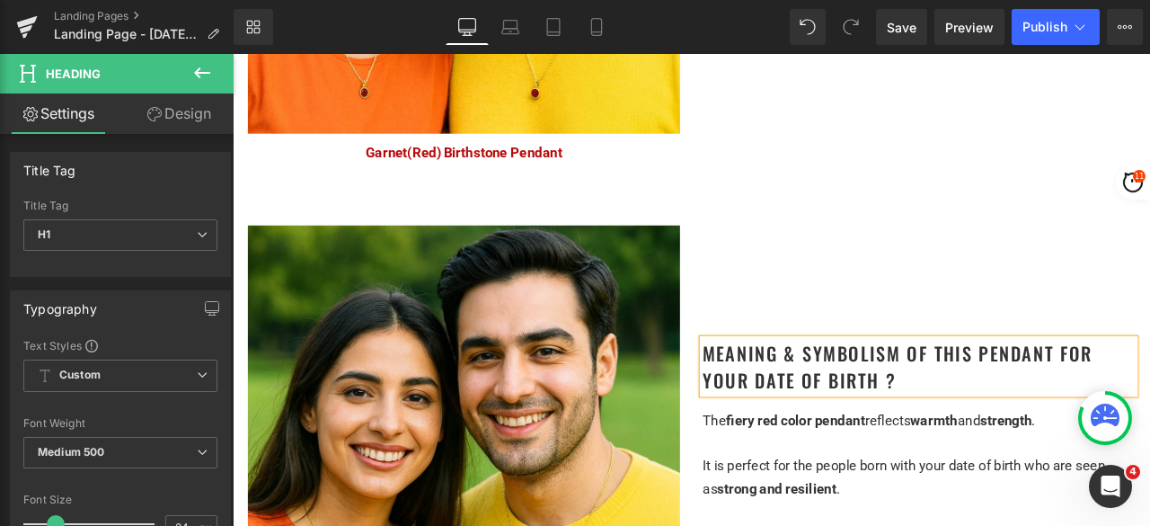
click at [900, 315] on div "Meaning & Symbolism of This Pendant for Your Date of Birth ? Heading The fiery …" at bounding box center [1046, 420] width 539 height 327
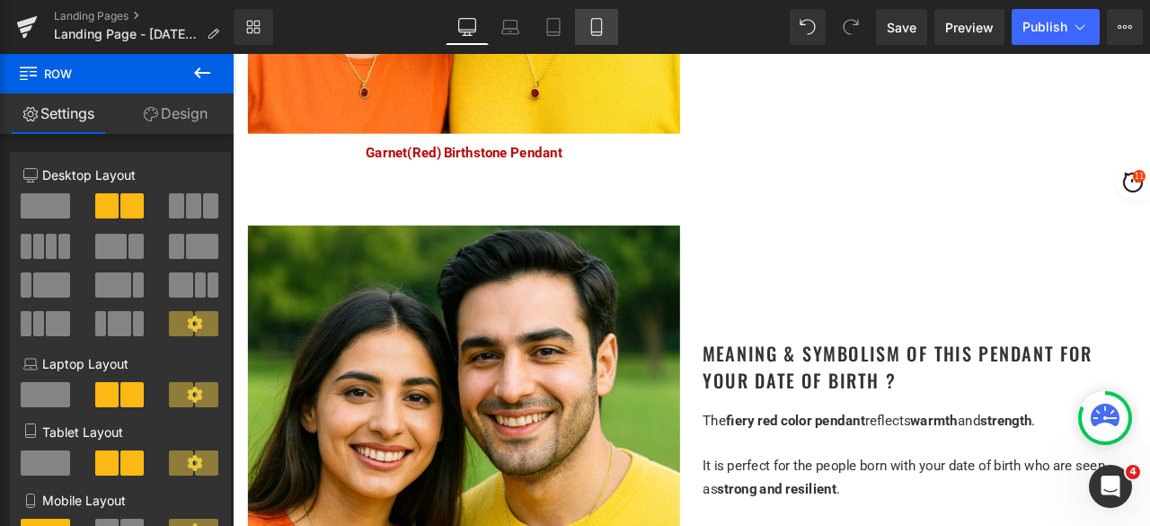
click at [599, 16] on link "Mobile" at bounding box center [596, 27] width 43 height 36
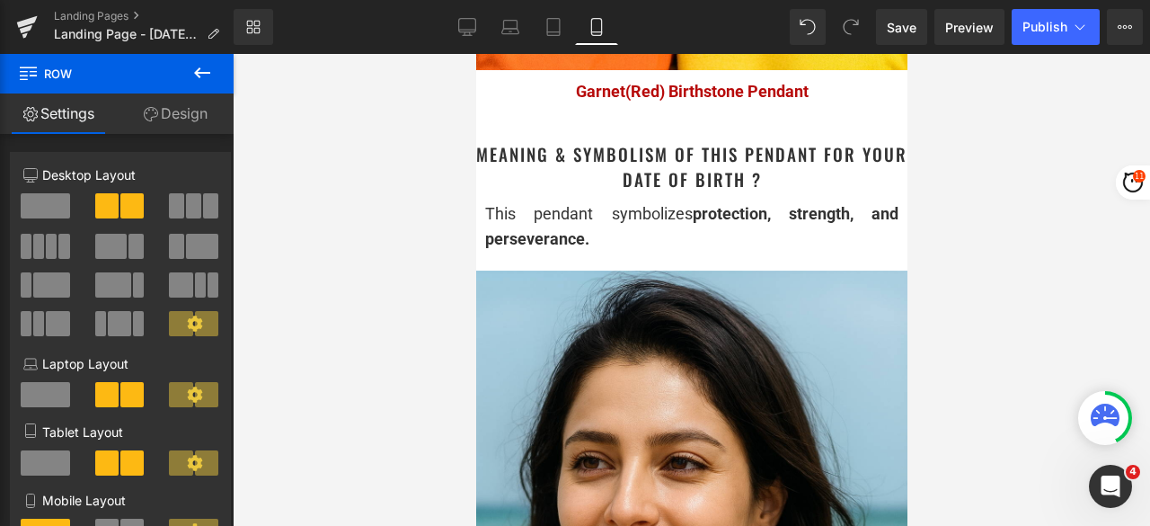
scroll to position [1798, 0]
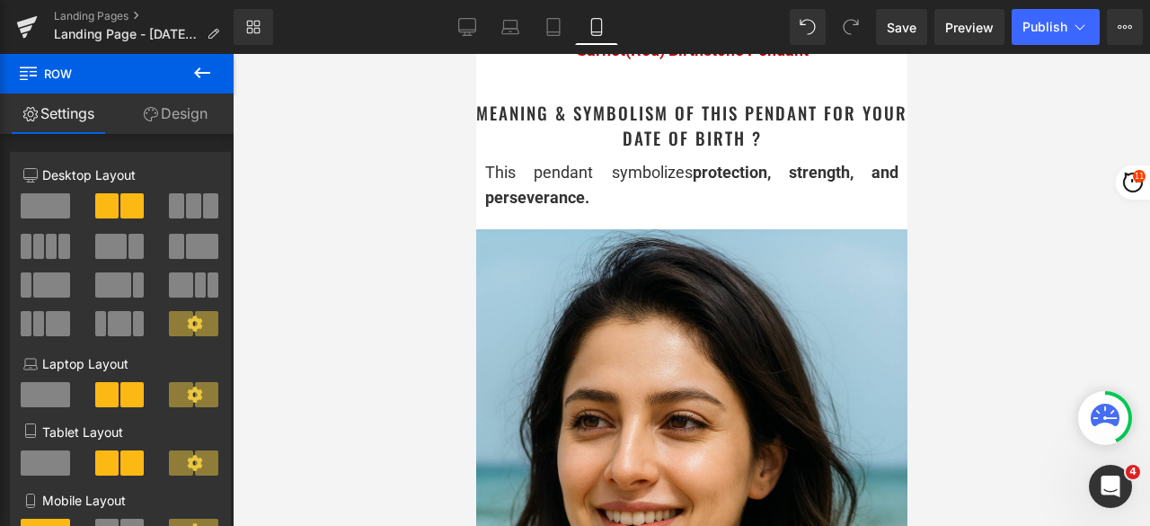
click at [599, 212] on div "This pendant symbolizes protection, strength, and perseverance." at bounding box center [690, 186] width 413 height 52
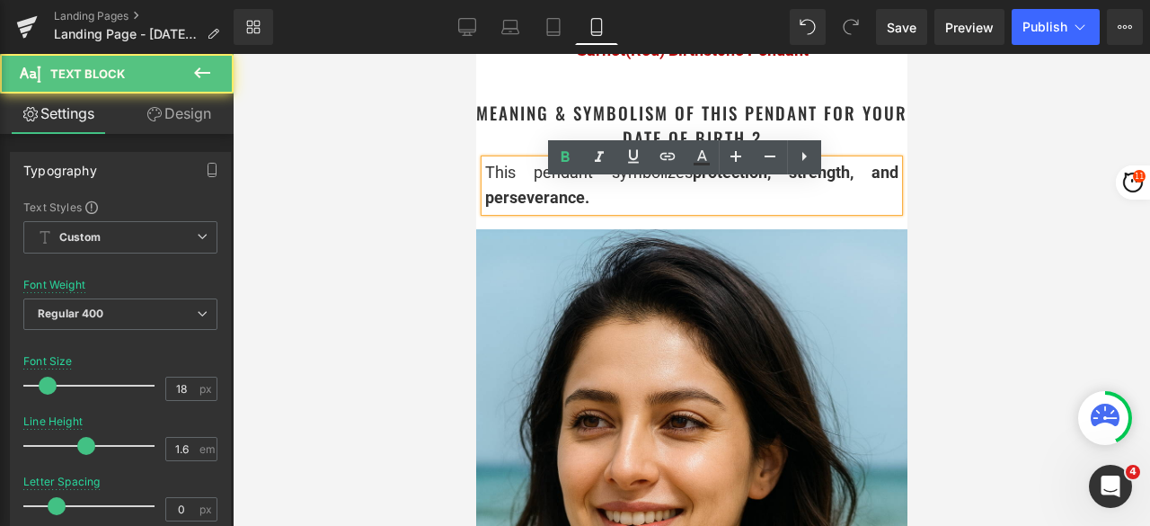
click at [611, 212] on div "This pendant symbolizes protection, strength, and perseverance." at bounding box center [690, 186] width 413 height 52
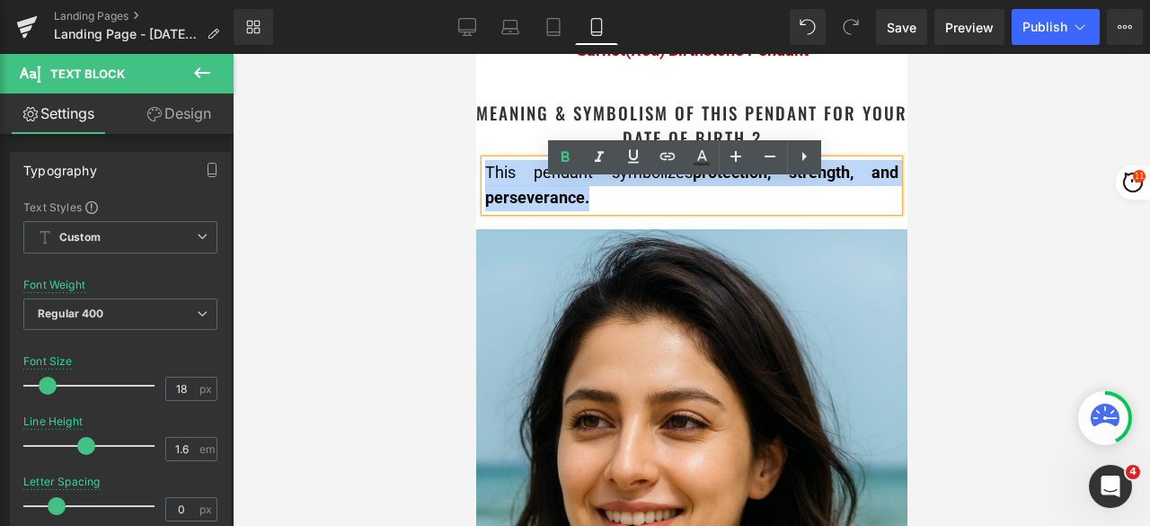
drag, startPoint x: 623, startPoint y: 221, endPoint x: 485, endPoint y: 188, distance: 141.5
click at [485, 188] on div "This pendant symbolizes protection, strength, and perseverance." at bounding box center [690, 186] width 413 height 52
copy span "This pendant symbolizes protection, strength, and perseverance."
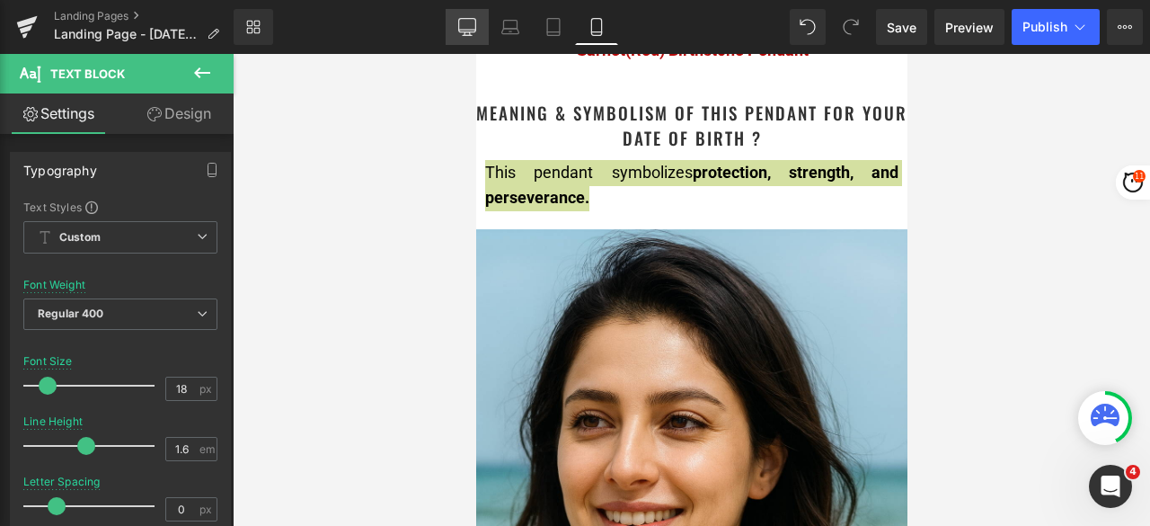
click at [458, 33] on icon at bounding box center [467, 27] width 18 height 18
type input "15"
type input "100"
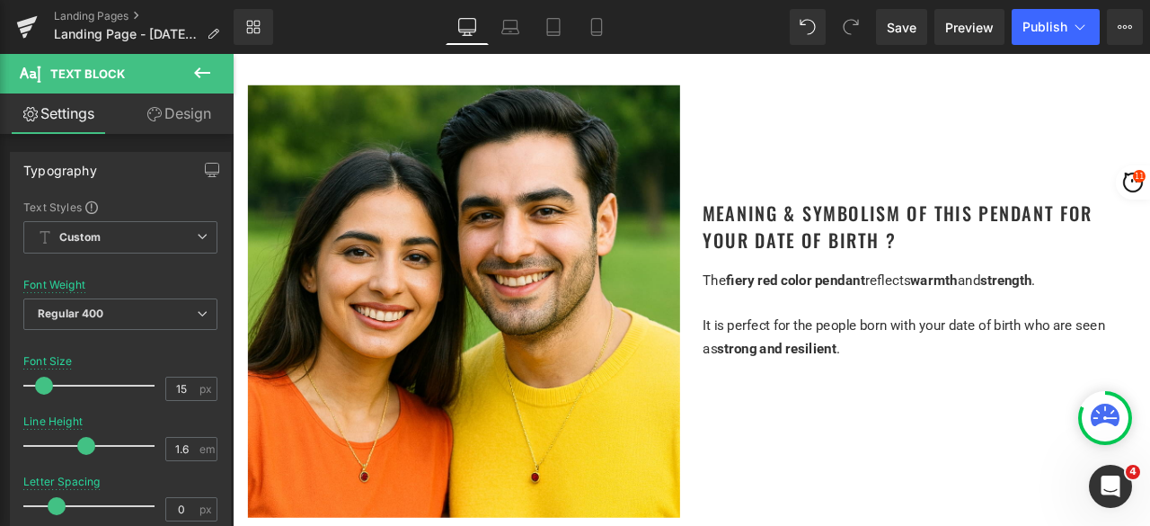
scroll to position [1618, 0]
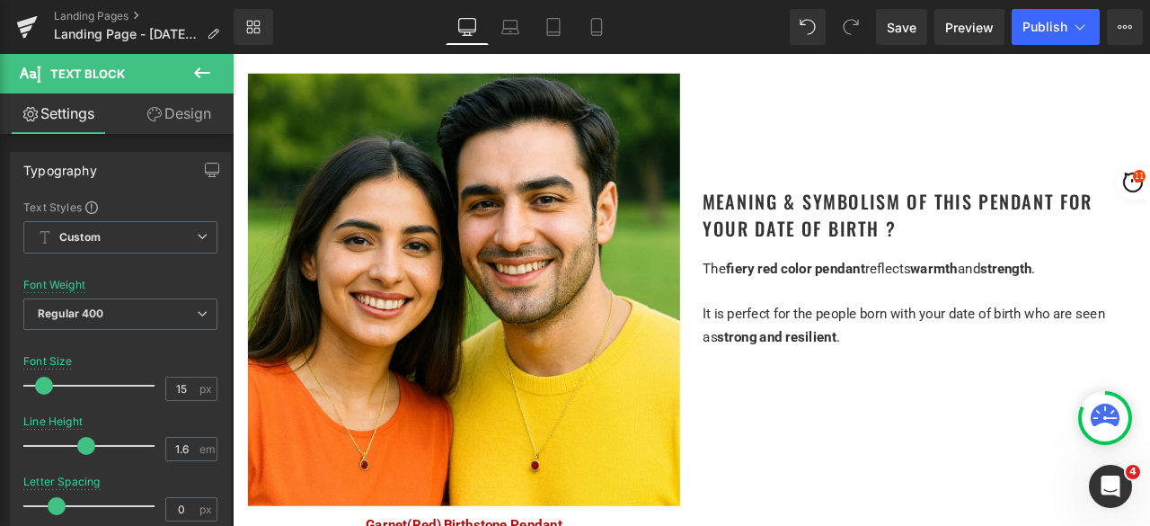
drag, startPoint x: 926, startPoint y: 341, endPoint x: 951, endPoint y: 360, distance: 31.5
click at [926, 341] on div at bounding box center [1046, 335] width 512 height 27
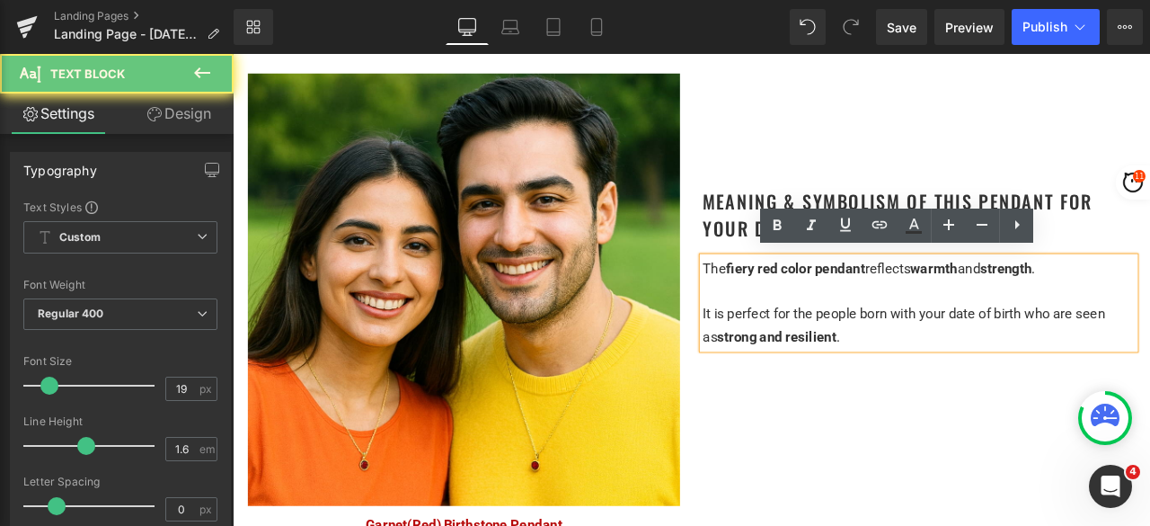
click at [982, 386] on div "It is perfect for the people born with your date of birth who are seen as stron…" at bounding box center [1046, 376] width 512 height 55
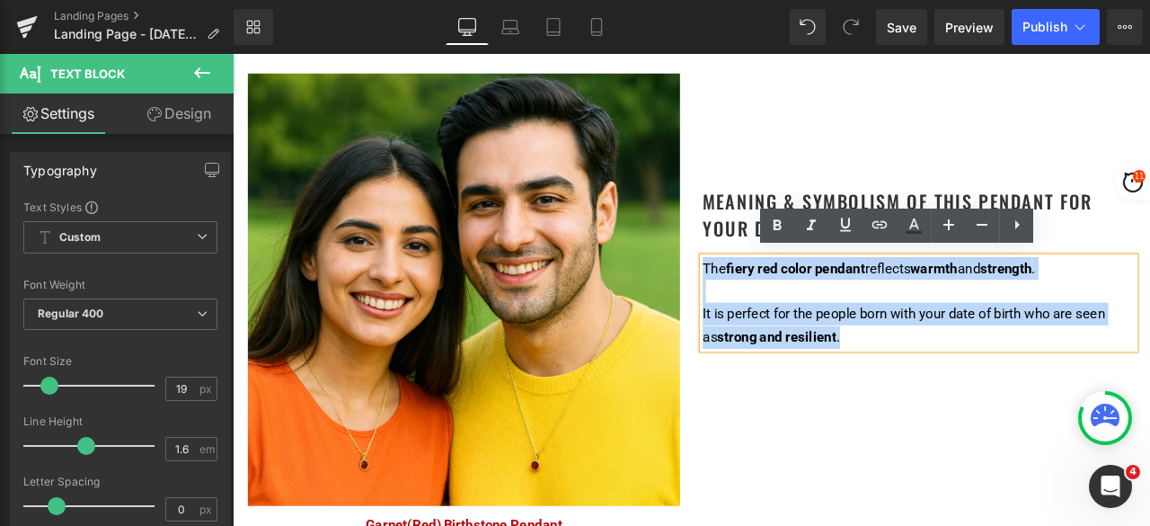
drag, startPoint x: 991, startPoint y: 385, endPoint x: 786, endPoint y: 302, distance: 221.0
click at [790, 302] on div "The fiery red color pendant reflects warmth and strength . It is perfect for th…" at bounding box center [1046, 350] width 512 height 110
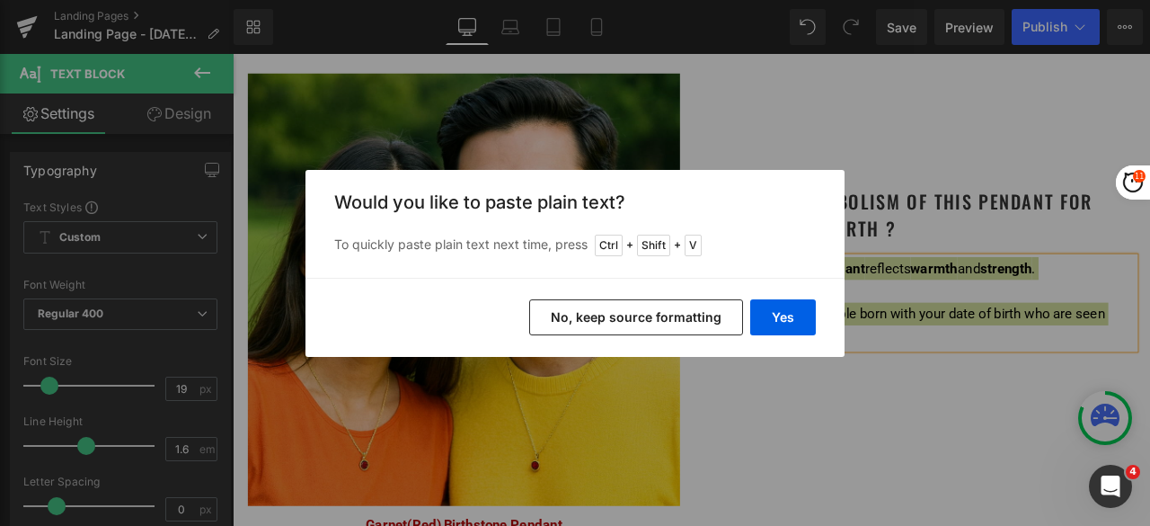
drag, startPoint x: 645, startPoint y: 306, endPoint x: 507, endPoint y: 297, distance: 138.7
click at [645, 306] on button "No, keep source formatting" at bounding box center [636, 317] width 214 height 36
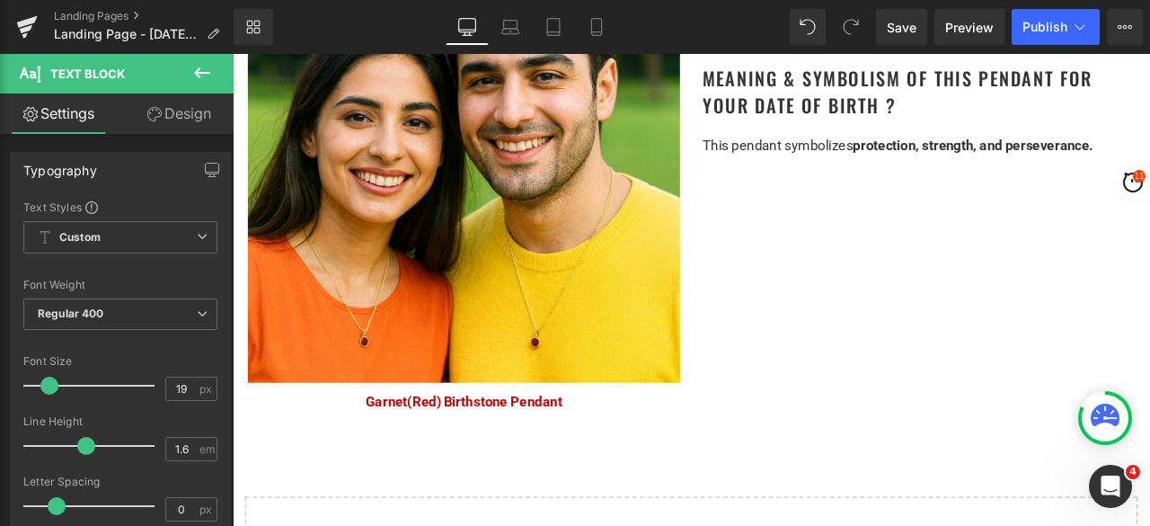
scroll to position [1798, 0]
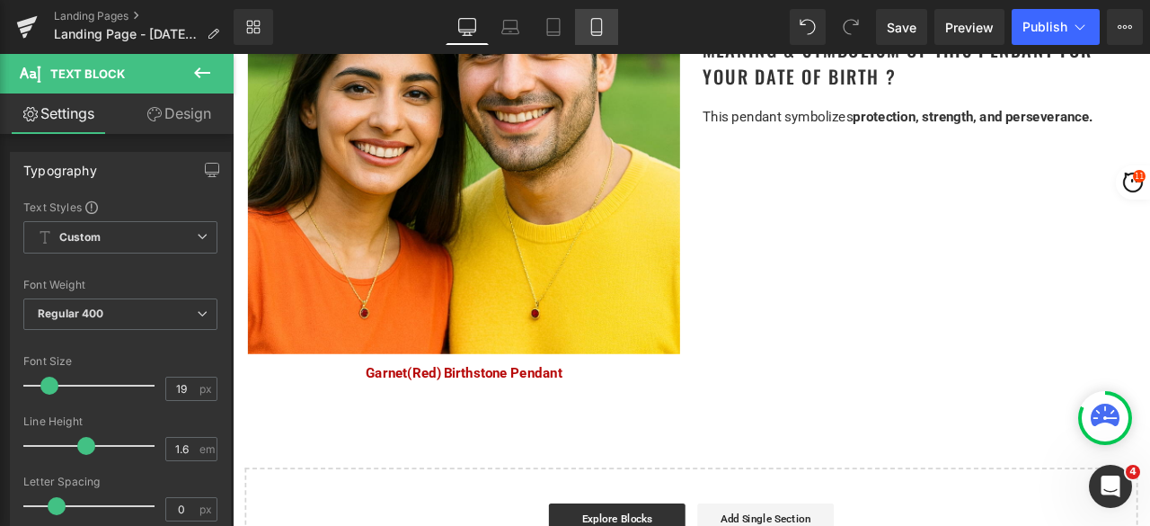
click at [601, 25] on icon at bounding box center [596, 27] width 10 height 17
type input "100"
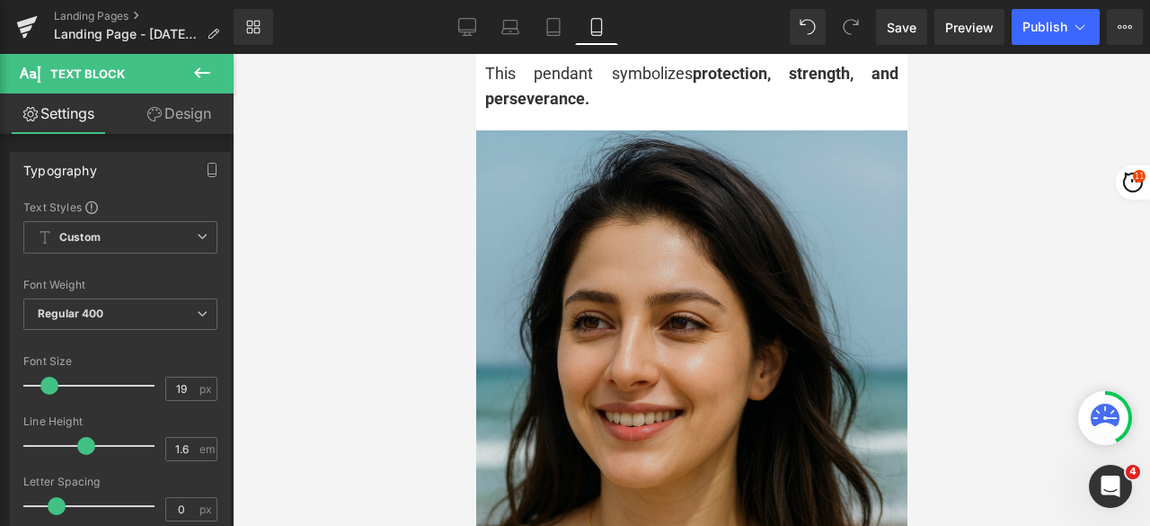
scroll to position [1977, 0]
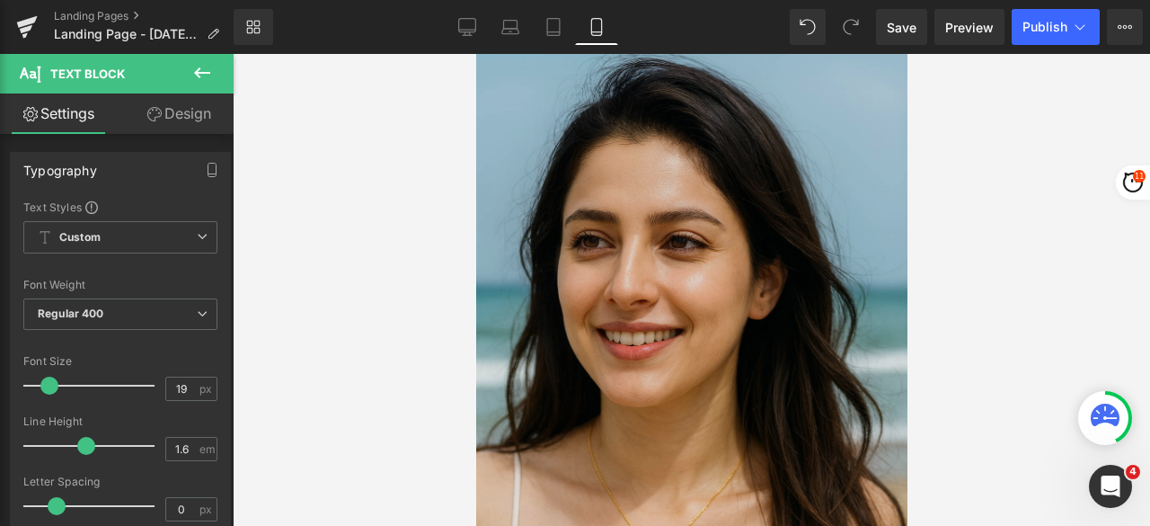
click at [644, 238] on img at bounding box center [690, 372] width 431 height 647
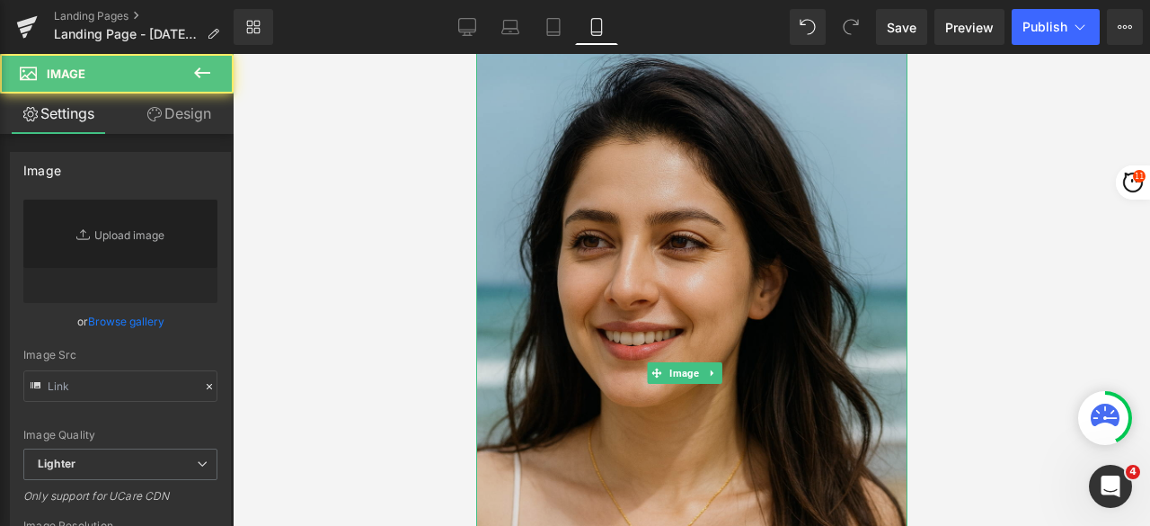
type input "https://ucarecdn.com/8566199e-54ad-4d09-b100-da8478921ef5/-/format/auto/-/previ…"
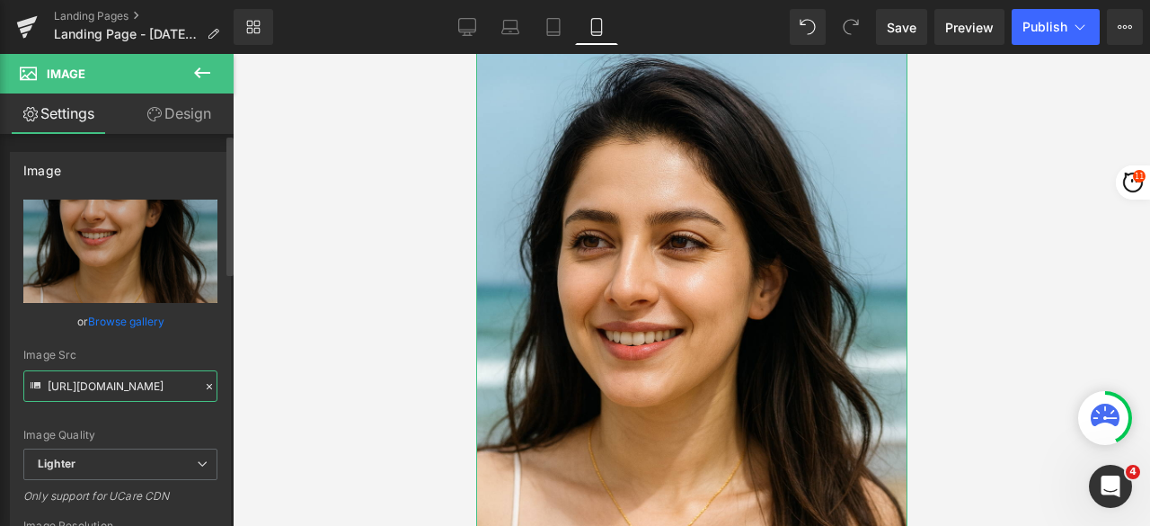
click at [149, 384] on input "https://ucarecdn.com/8566199e-54ad-4d09-b100-da8478921ef5/-/format/auto/-/previ…" at bounding box center [120, 385] width 194 height 31
click at [460, 33] on icon at bounding box center [467, 27] width 18 height 18
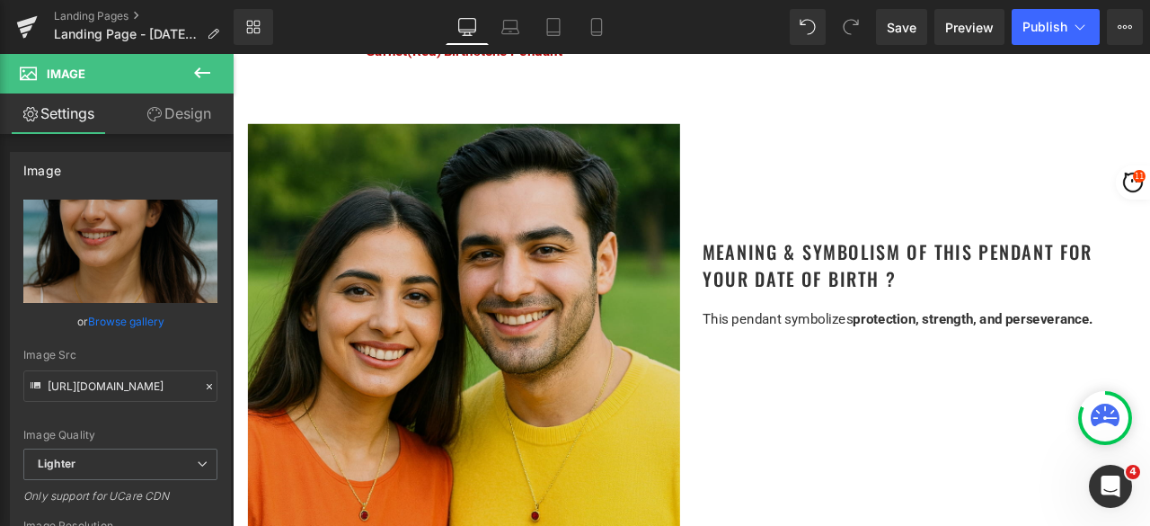
scroll to position [1618, 0]
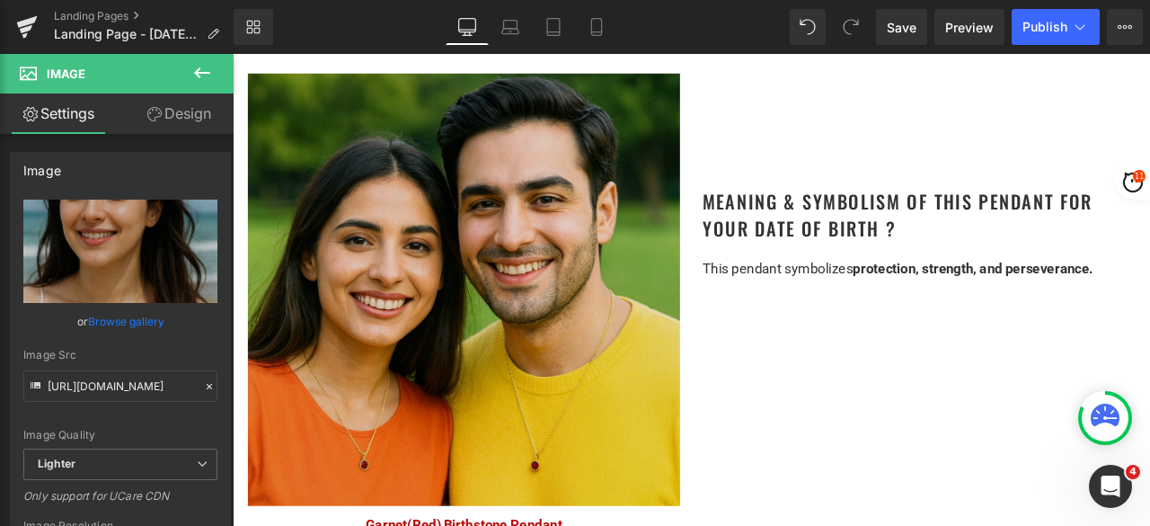
click at [546, 360] on img at bounding box center [507, 333] width 512 height 512
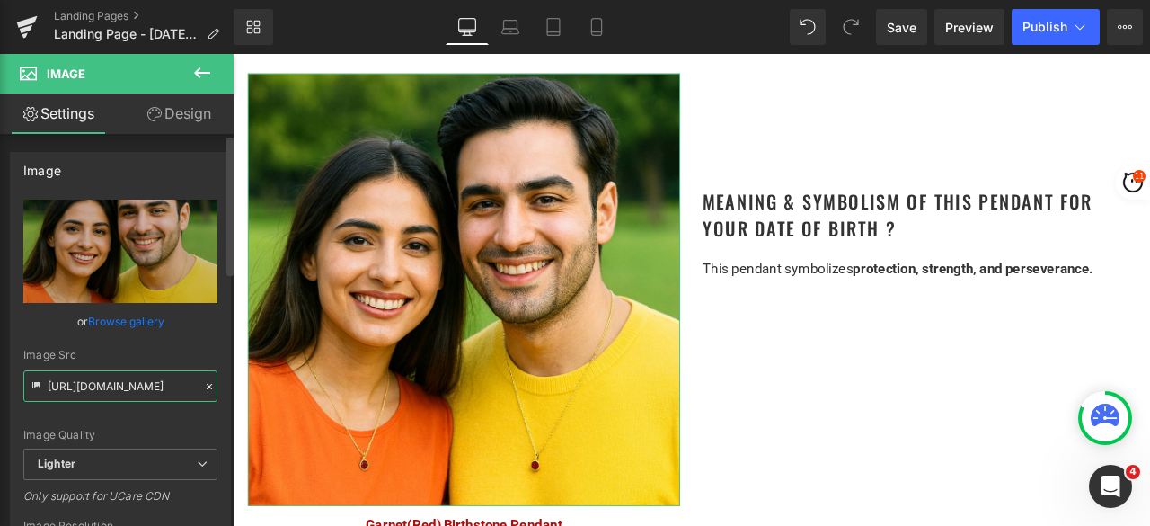
click at [145, 389] on input "https://ucarecdn.com/bfdda67d-2ee6-4bd7-b38d-5ebf13ea8c5c/-/format/auto/-/previ…" at bounding box center [120, 385] width 194 height 31
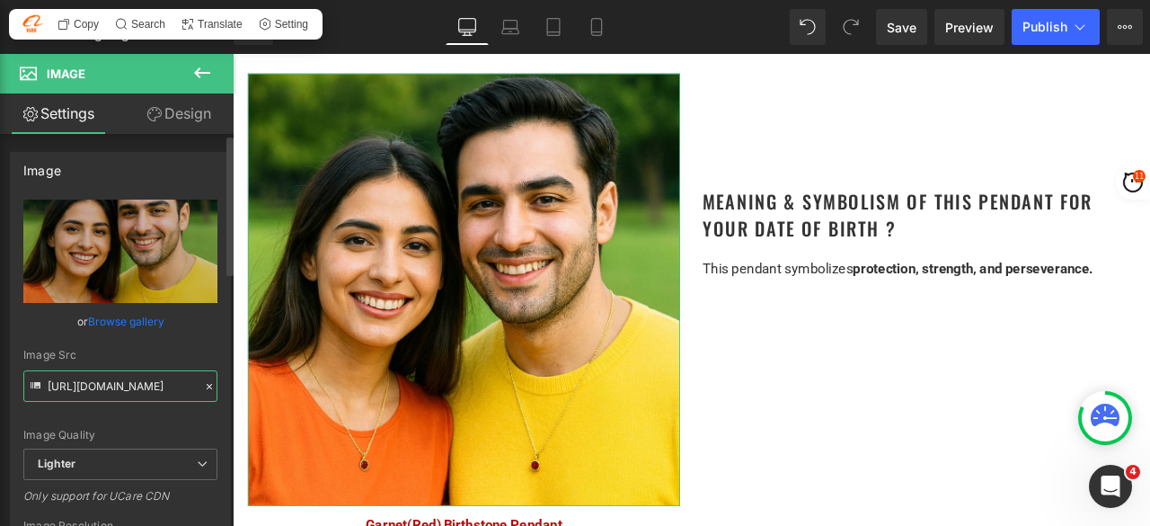
paste input "8566199e-54ad-4d09-b100-da8478921ef5/-/format/auto/-/preview/3000x3000/-/qualit…"
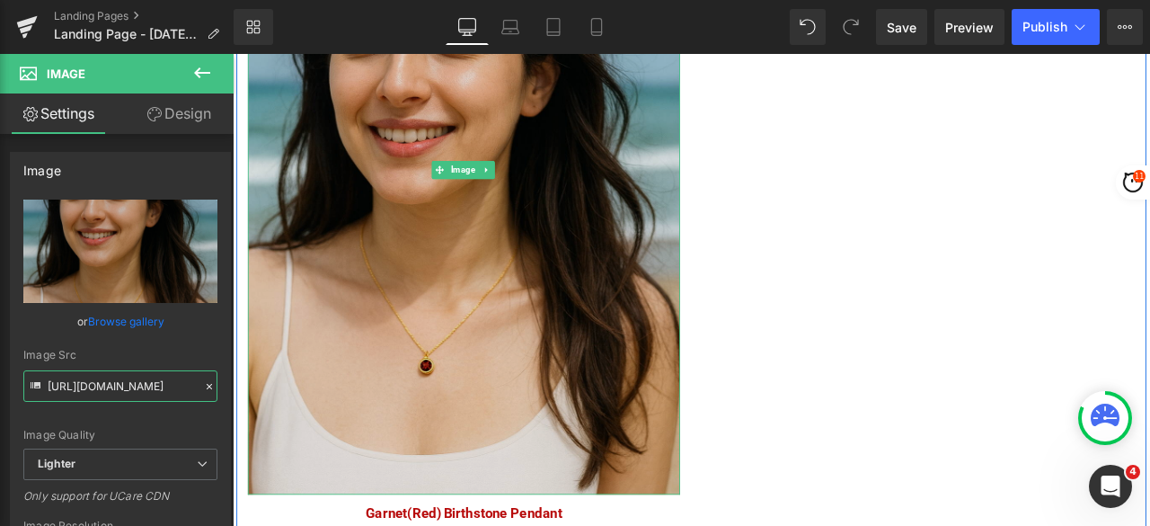
scroll to position [1977, 0]
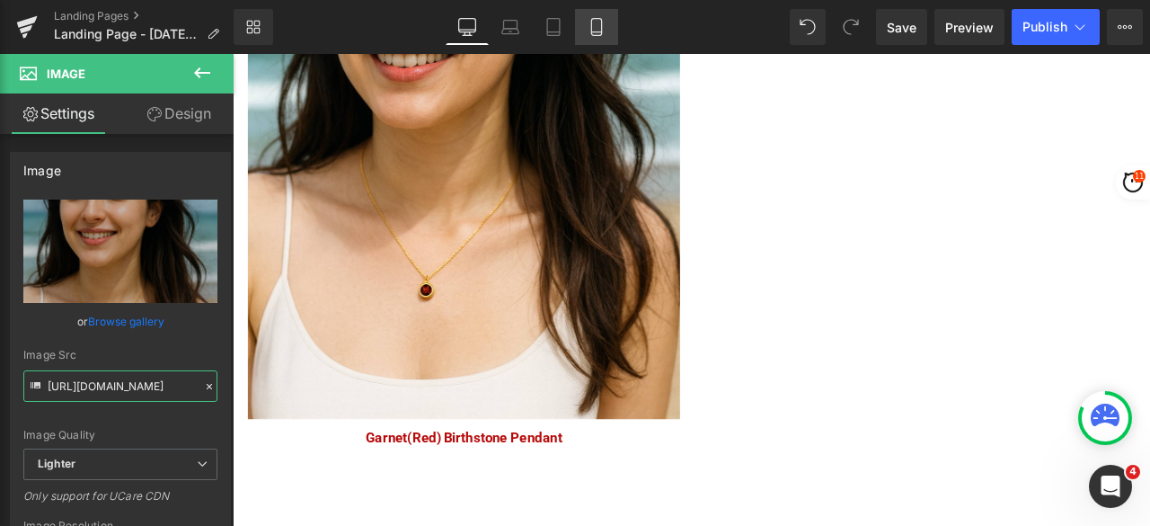
type input "https://ucarecdn.com/8566199e-54ad-4d09-b100-da8478921ef5/-/format/auto/-/previ…"
click at [593, 35] on icon at bounding box center [596, 27] width 10 height 17
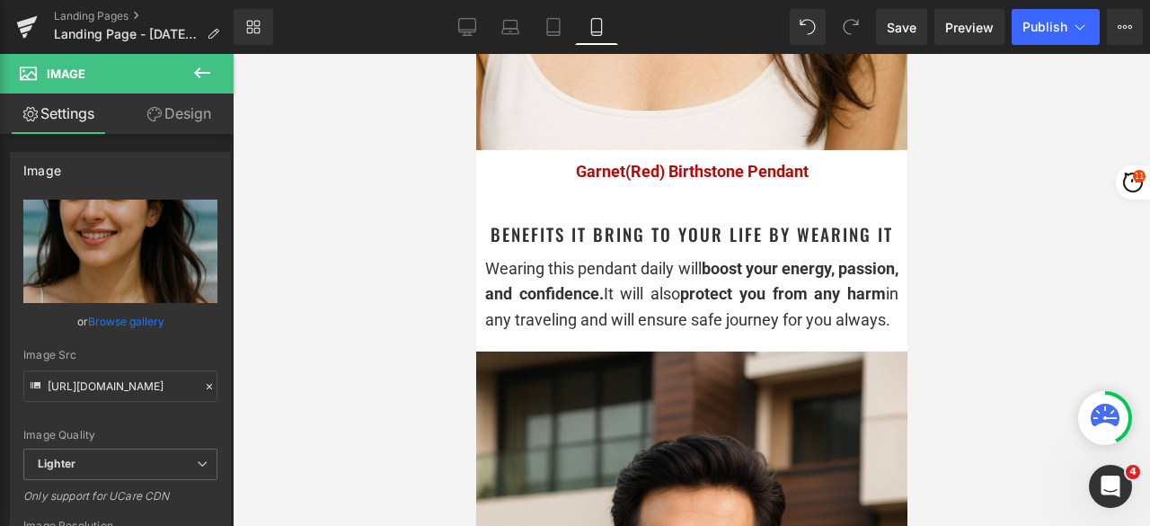
scroll to position [2517, 0]
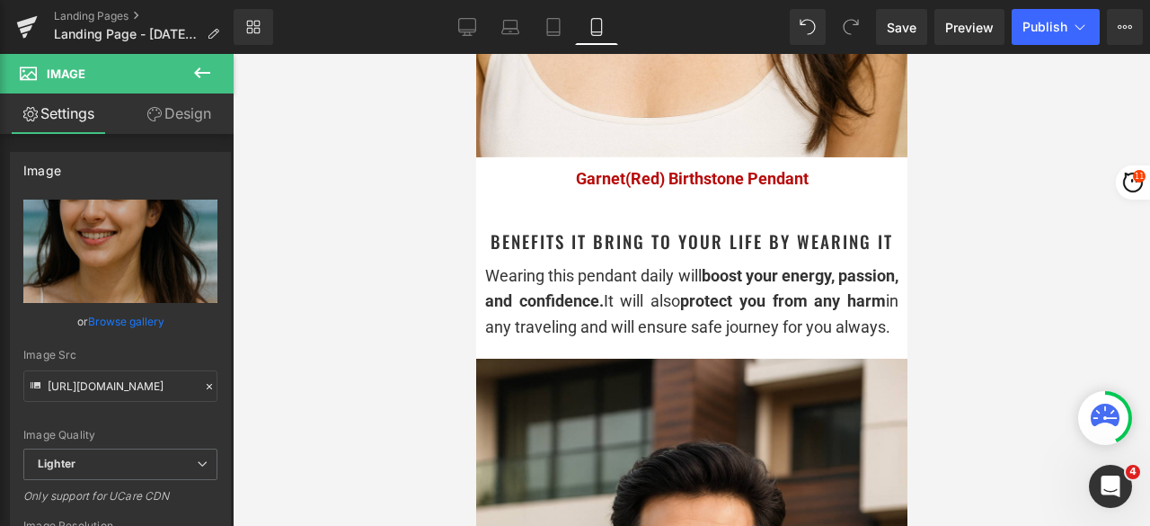
drag, startPoint x: 651, startPoint y: 238, endPoint x: 698, endPoint y: 236, distance: 47.7
click at [658, 238] on span "Heading" at bounding box center [682, 241] width 48 height 22
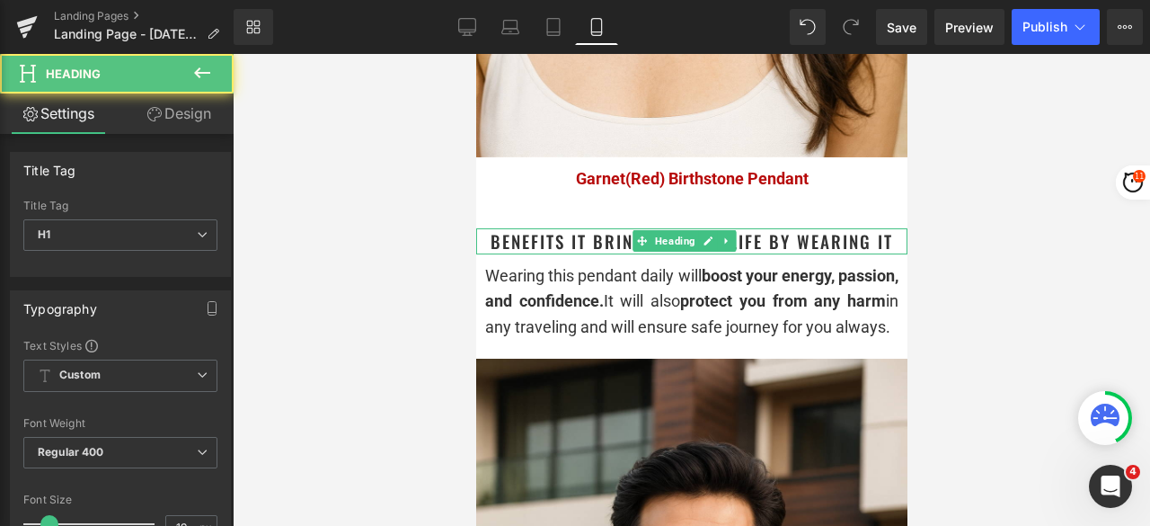
click at [700, 235] on link at bounding box center [707, 241] width 19 height 22
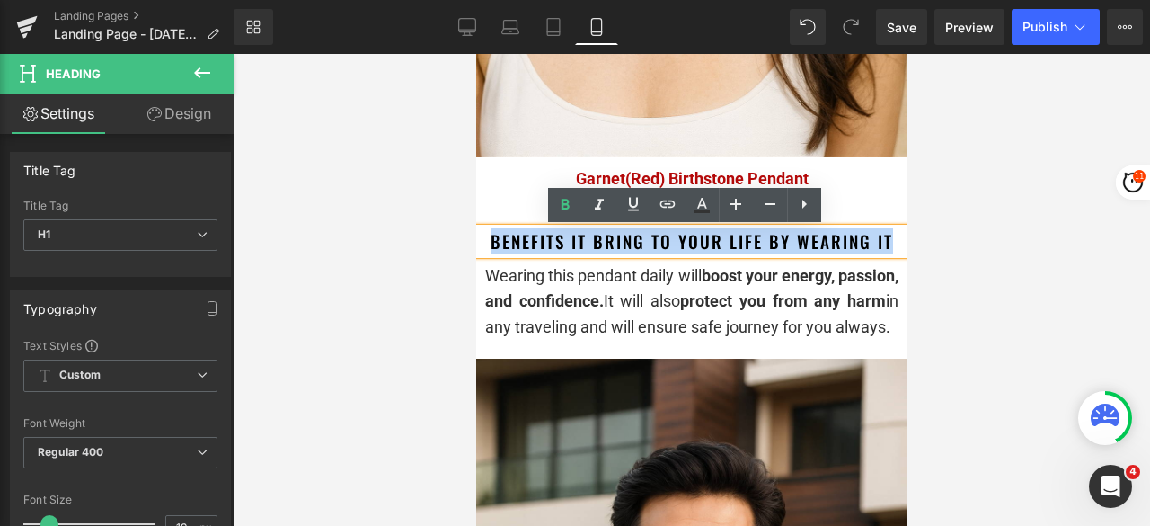
drag, startPoint x: 884, startPoint y: 240, endPoint x: 486, endPoint y: 247, distance: 398.2
click at [952, 247] on h1 "Benefits it bring to your life by Wearing It" at bounding box center [1167, 344] width 431 height 472
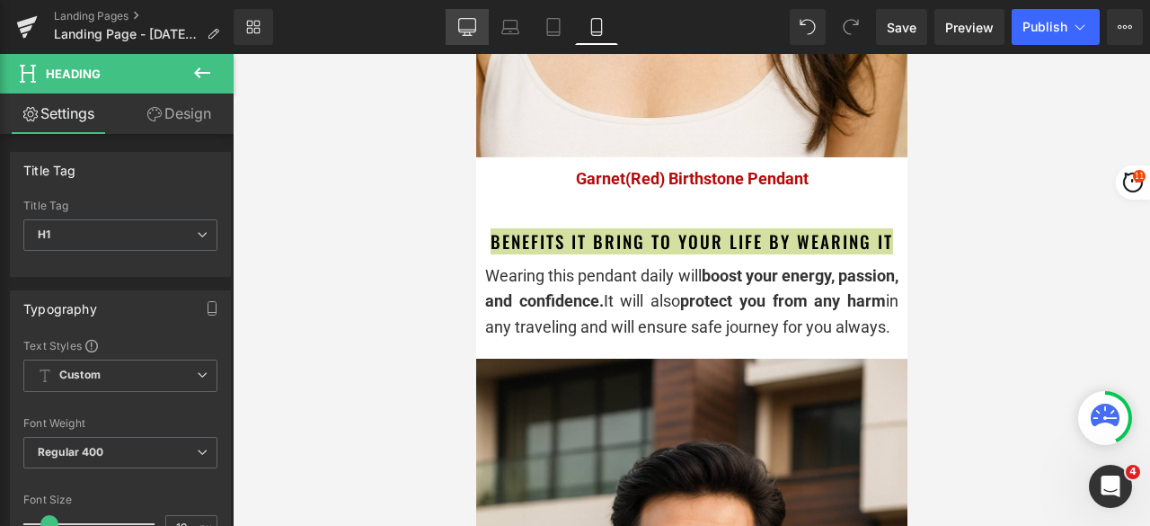
click at [458, 34] on icon at bounding box center [467, 27] width 18 height 18
type input "24"
type input "100"
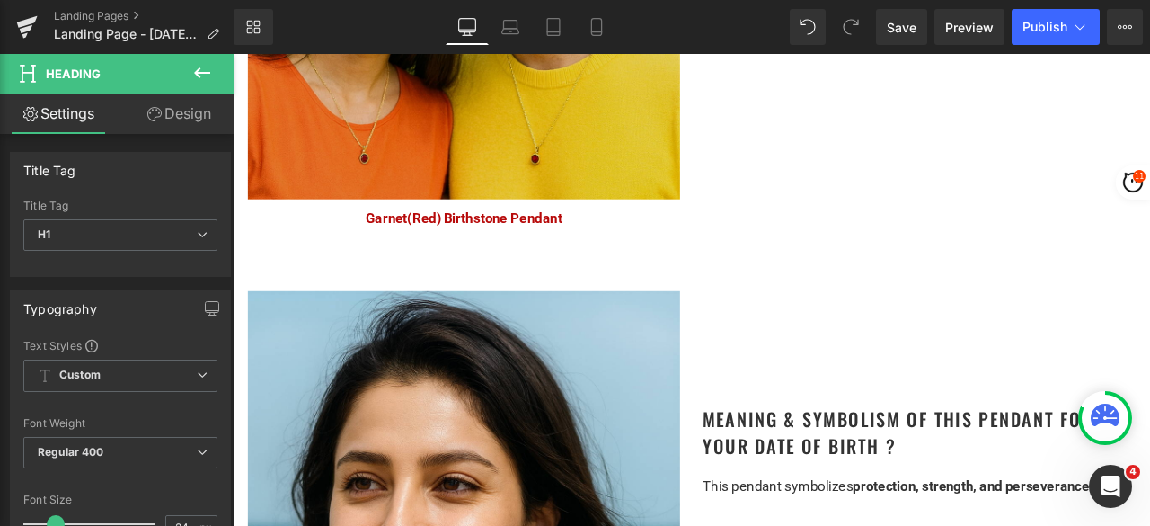
scroll to position [1438, 0]
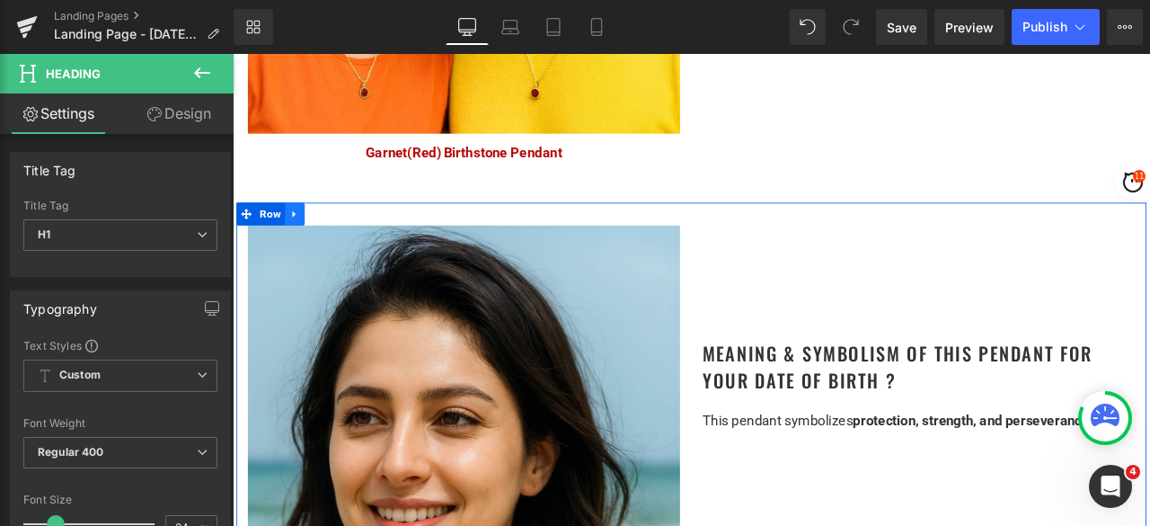
click at [304, 239] on icon at bounding box center [306, 243] width 4 height 8
click at [327, 237] on icon at bounding box center [330, 243] width 13 height 13
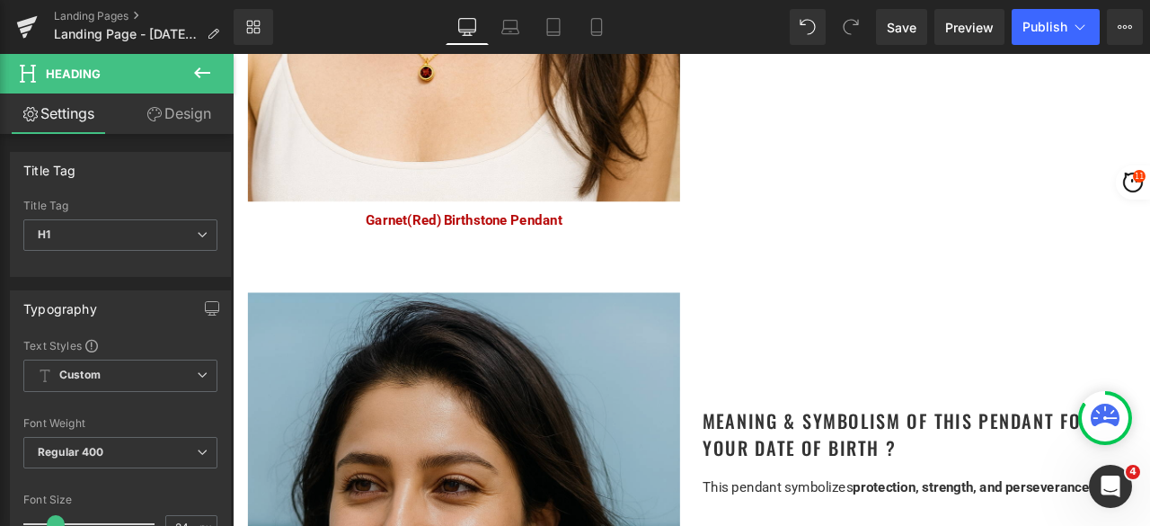
scroll to position [2409, 0]
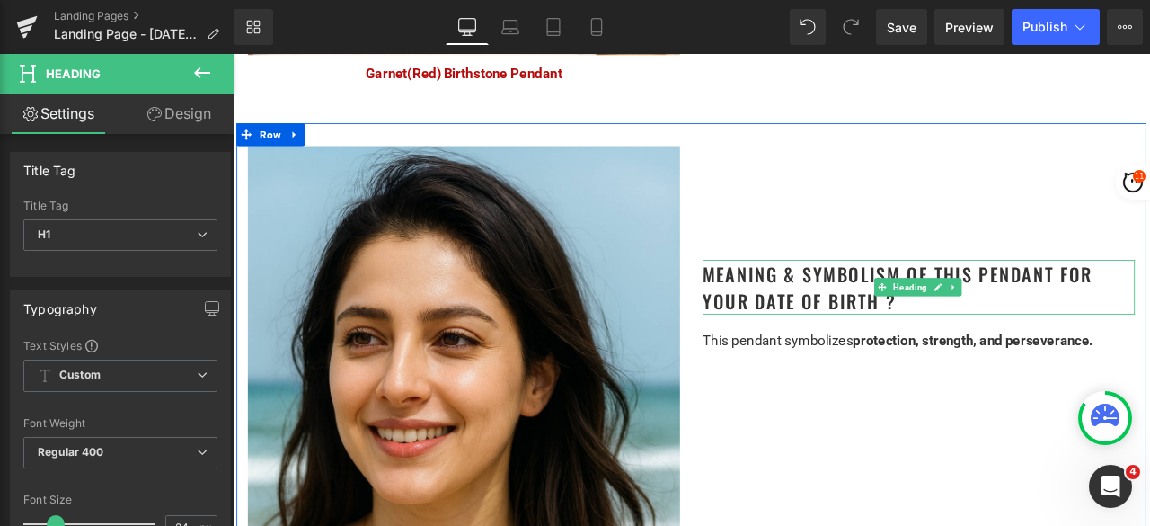
click at [1039, 333] on h1 "Meaning & Symbolism of This Pendant for Your Date of Birth ?" at bounding box center [1046, 329] width 512 height 65
click at [1036, 334] on h1 "Meaning & Symbolism of This Pendant for Your Date of Birth ?" at bounding box center [1046, 329] width 512 height 65
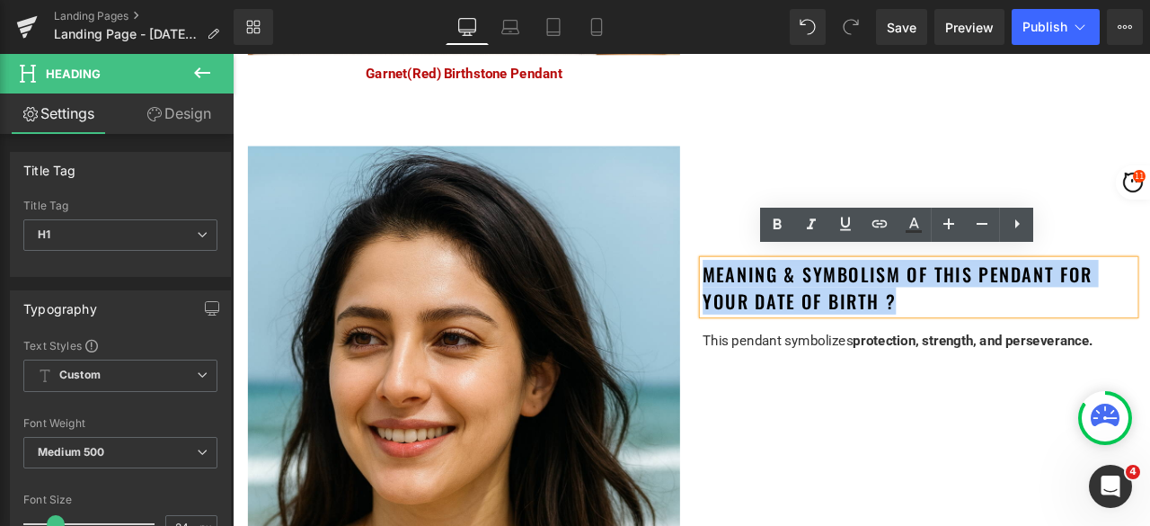
drag, startPoint x: 1038, startPoint y: 337, endPoint x: 782, endPoint y: 300, distance: 258.8
click at [790, 300] on h1 "Meaning & Symbolism of This Pendant for Your Date of Birth ?" at bounding box center [1046, 329] width 512 height 65
paste div
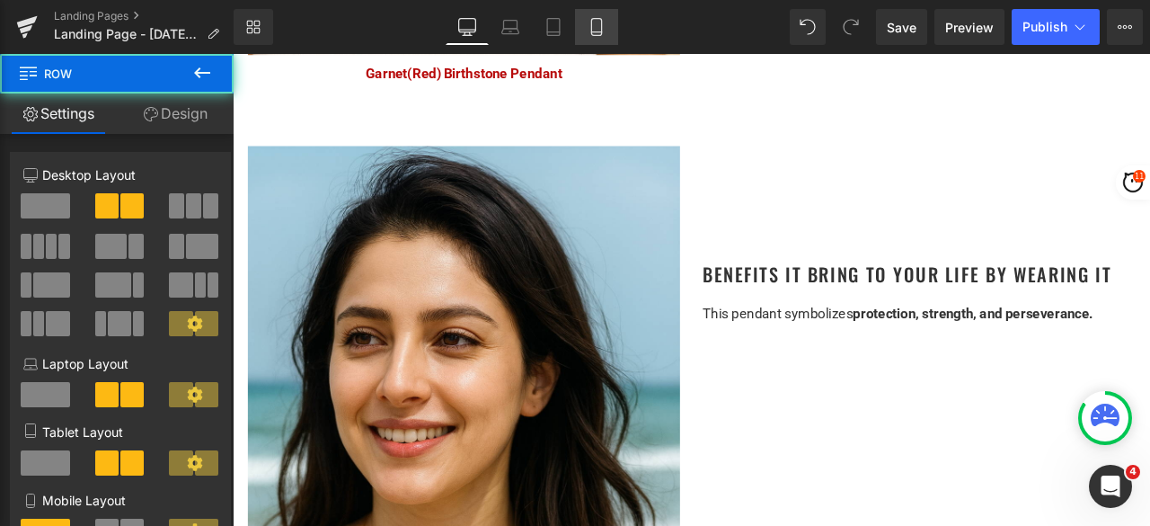
click at [600, 33] on icon at bounding box center [597, 27] width 18 height 18
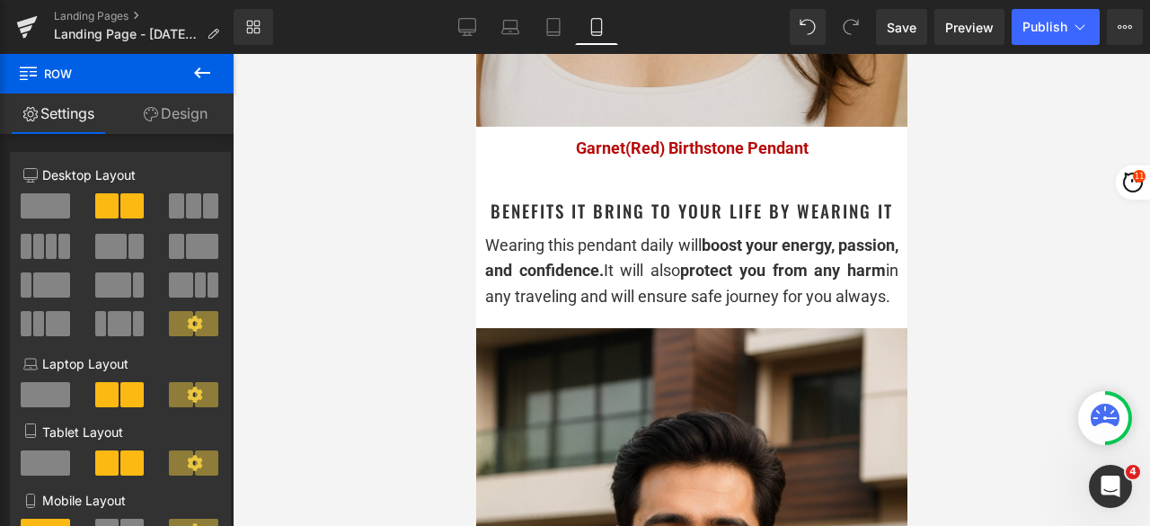
scroll to position [2517, 0]
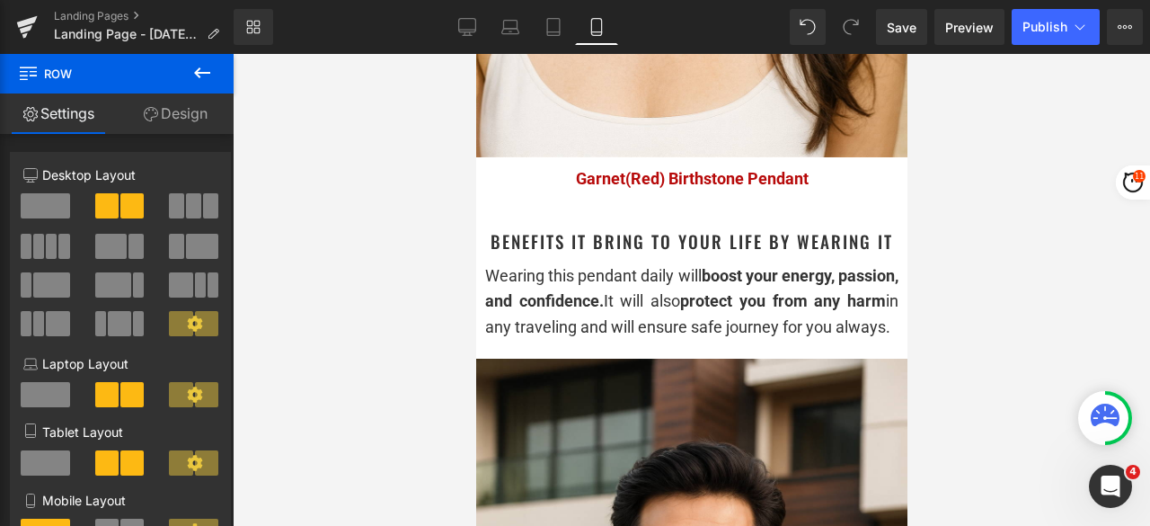
click at [604, 319] on div "Wearing this pendant daily will boost your energy, passion, and confidence. It …" at bounding box center [690, 301] width 413 height 77
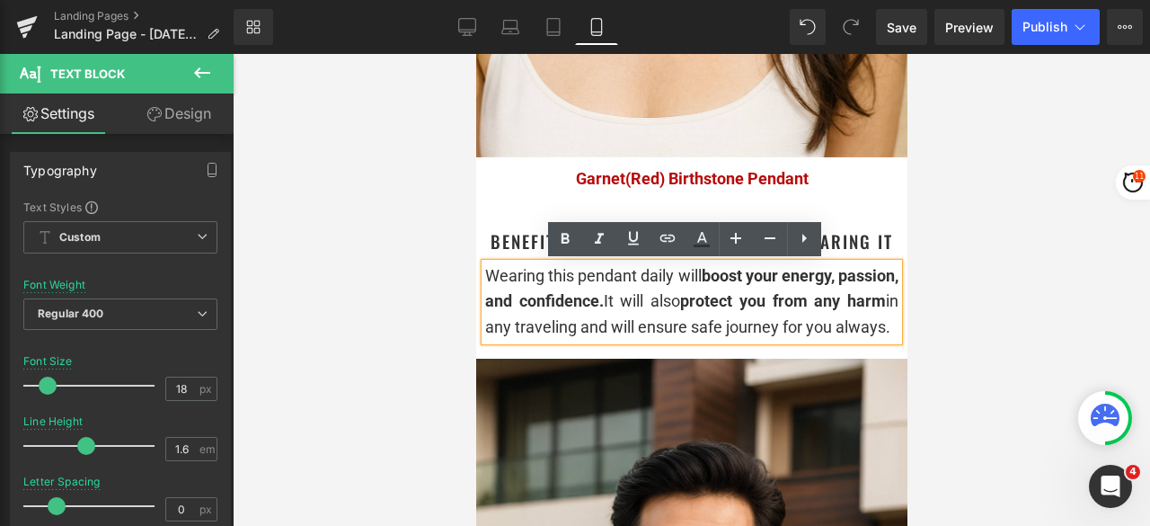
drag, startPoint x: 613, startPoint y: 357, endPoint x: 485, endPoint y: 274, distance: 152.1
click at [485, 274] on div "Wearing this pendant daily will boost your energy, passion, and confidence. It …" at bounding box center [690, 301] width 413 height 77
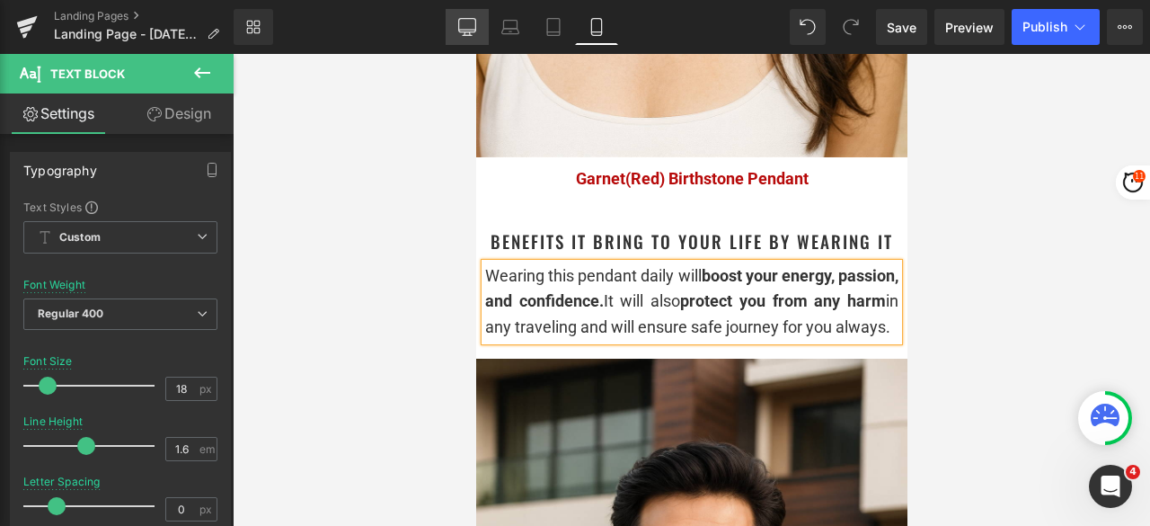
click at [465, 31] on icon at bounding box center [466, 25] width 17 height 13
type input "15"
type input "100"
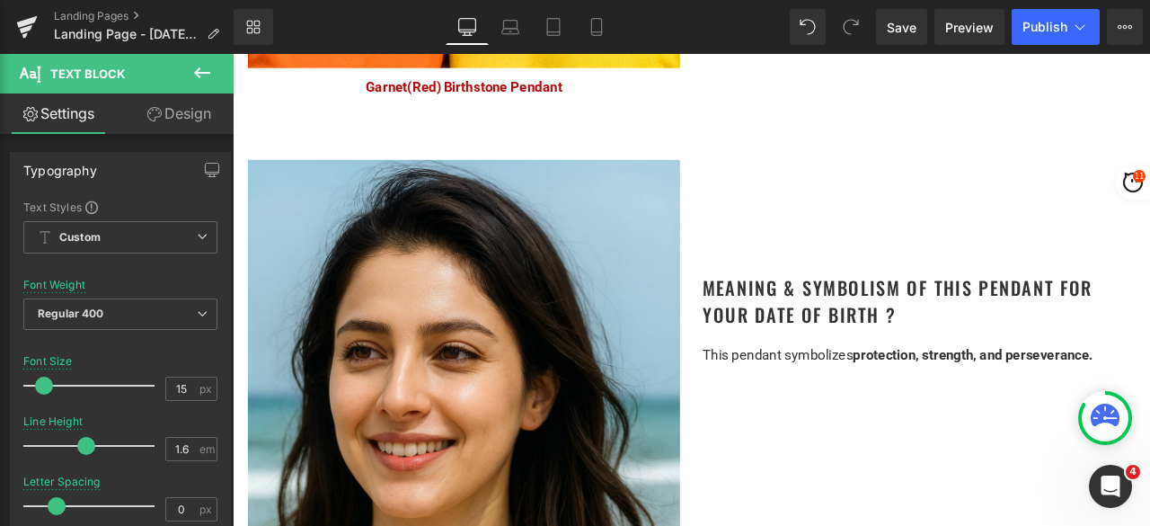
scroll to position [1618, 0]
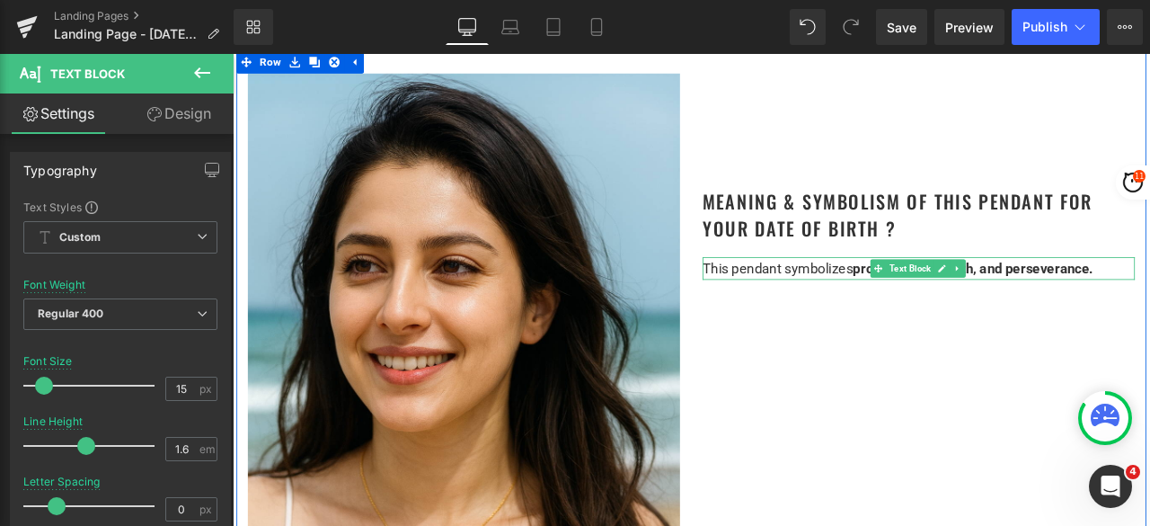
click at [932, 306] on span "This pendant symbolizes" at bounding box center [879, 307] width 178 height 19
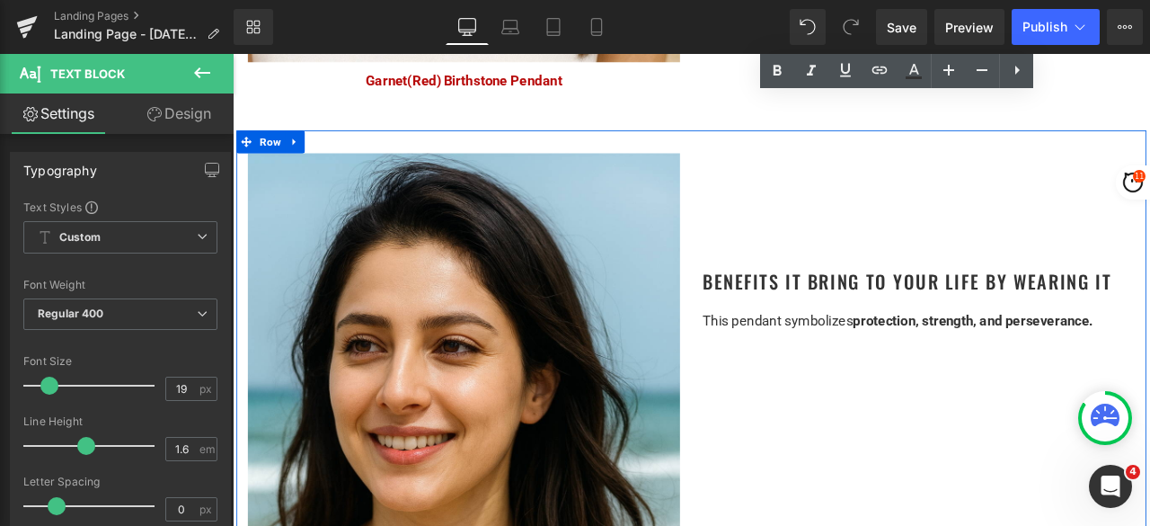
scroll to position [2517, 0]
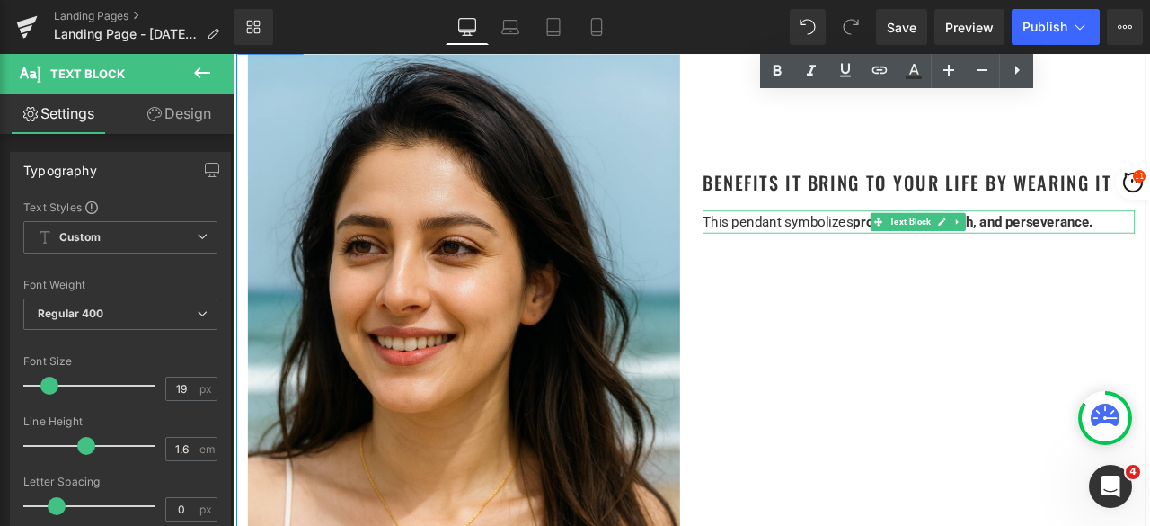
click at [866, 244] on span "This pendant symbolizes" at bounding box center [879, 253] width 178 height 19
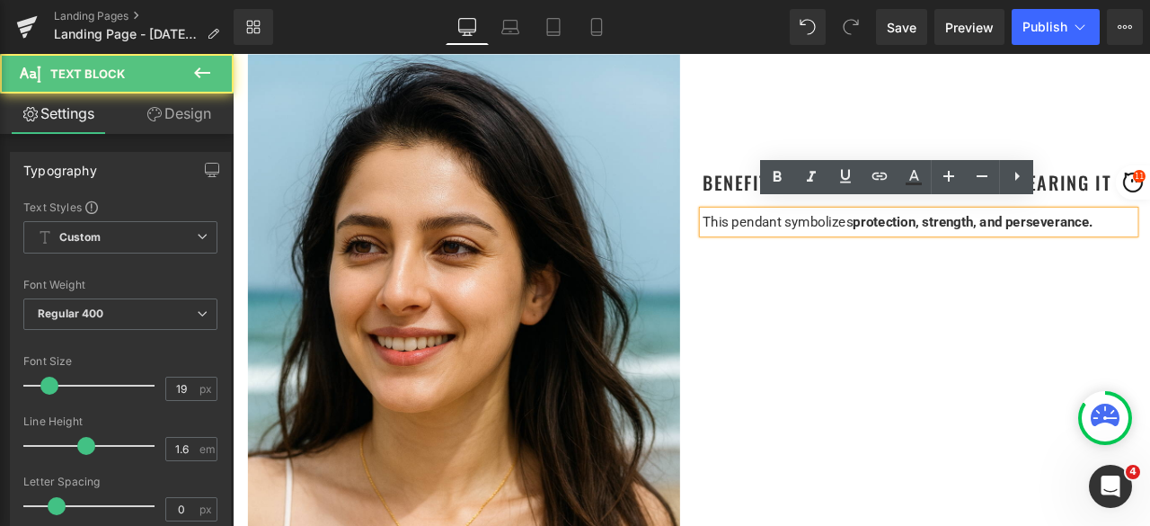
click at [866, 244] on span "This pendant symbolizes" at bounding box center [879, 253] width 178 height 19
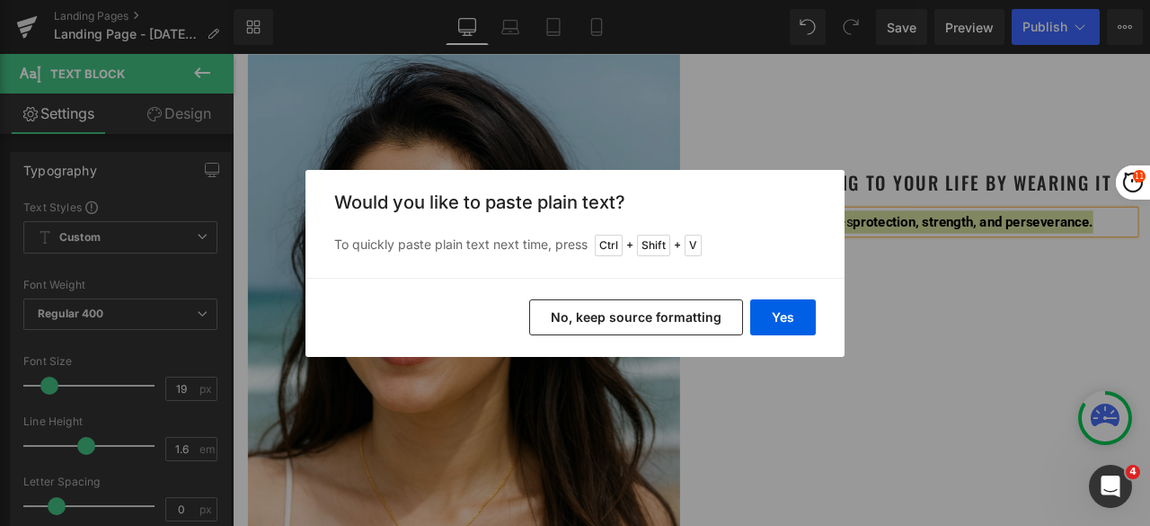
drag, startPoint x: 672, startPoint y: 304, endPoint x: 588, endPoint y: 253, distance: 98.3
click at [672, 304] on button "No, keep source formatting" at bounding box center [636, 317] width 214 height 36
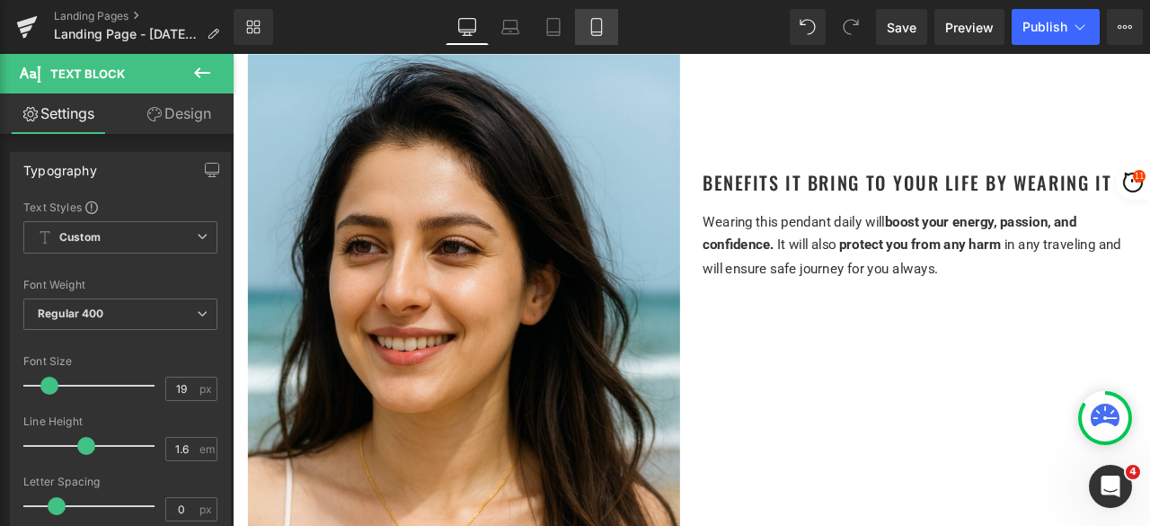
click at [595, 30] on icon at bounding box center [597, 27] width 18 height 18
type input "100"
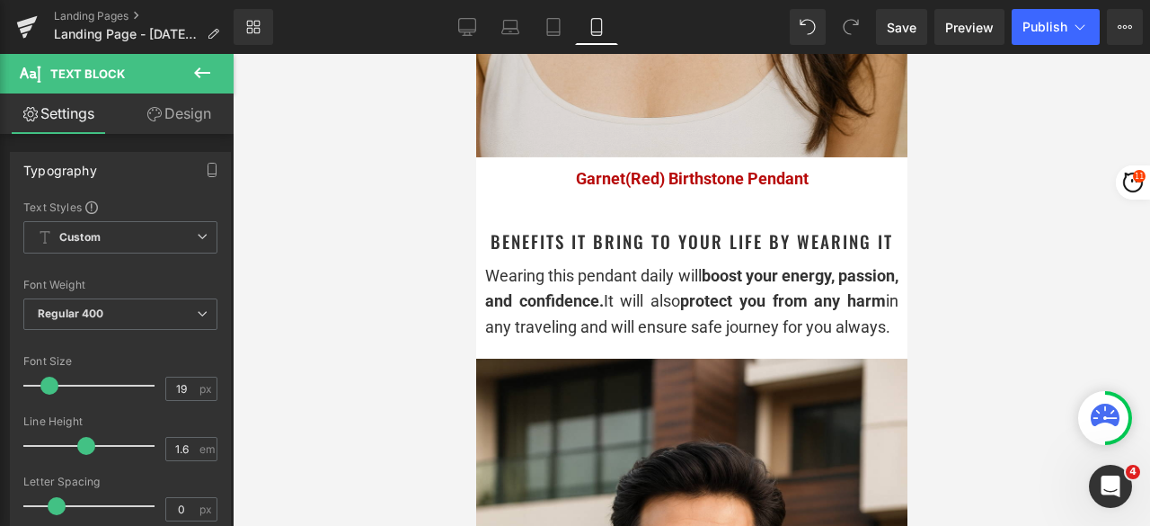
scroll to position [2786, 0]
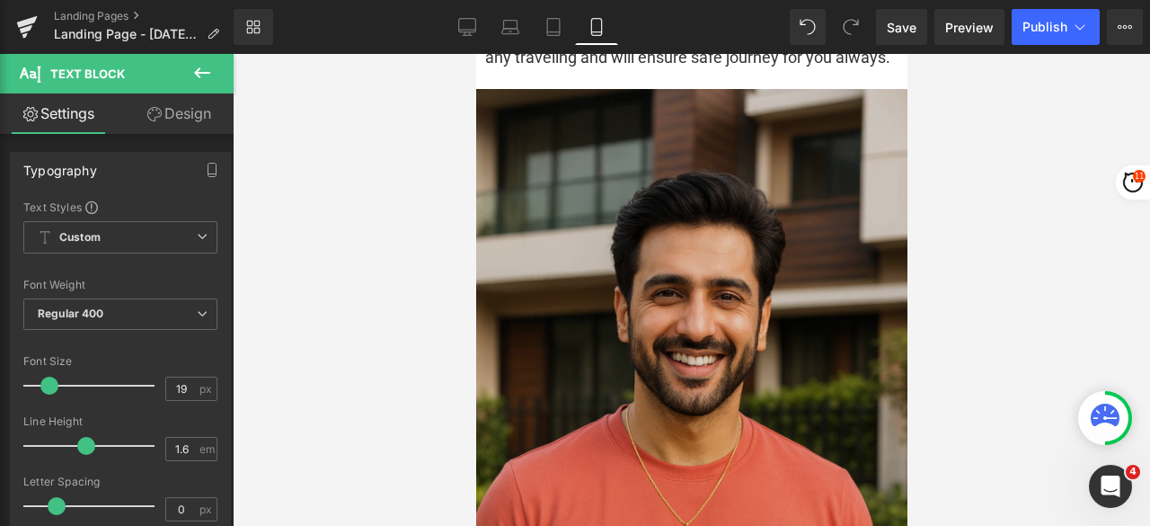
click at [625, 270] on img at bounding box center [690, 412] width 431 height 647
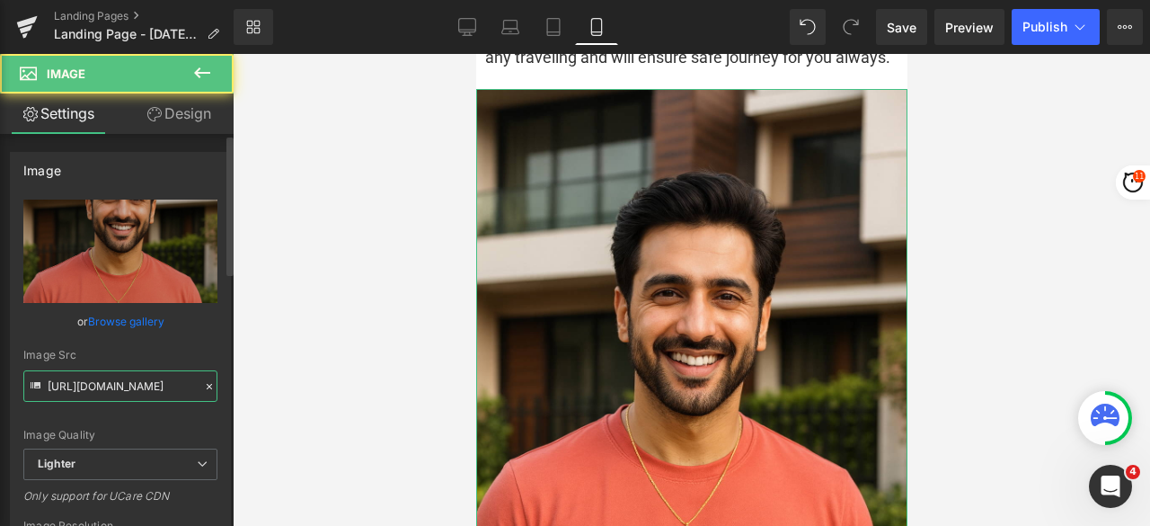
click at [158, 379] on input "https://ucarecdn.com/8a713990-1765-40f4-92de-3327af32ee81/-/format/auto/-/previ…" at bounding box center [120, 385] width 194 height 31
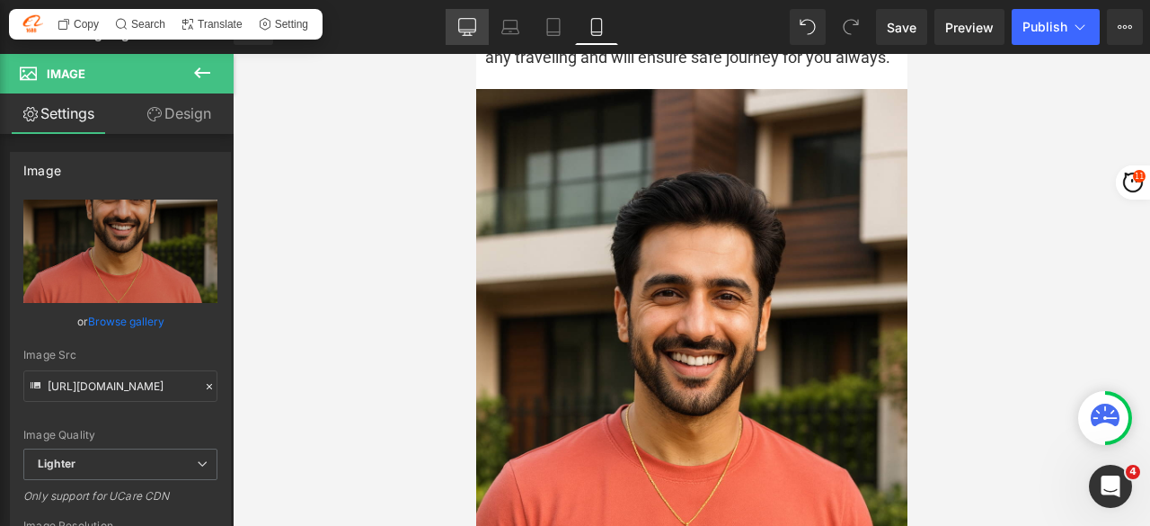
click at [471, 16] on link "Desktop" at bounding box center [467, 27] width 43 height 36
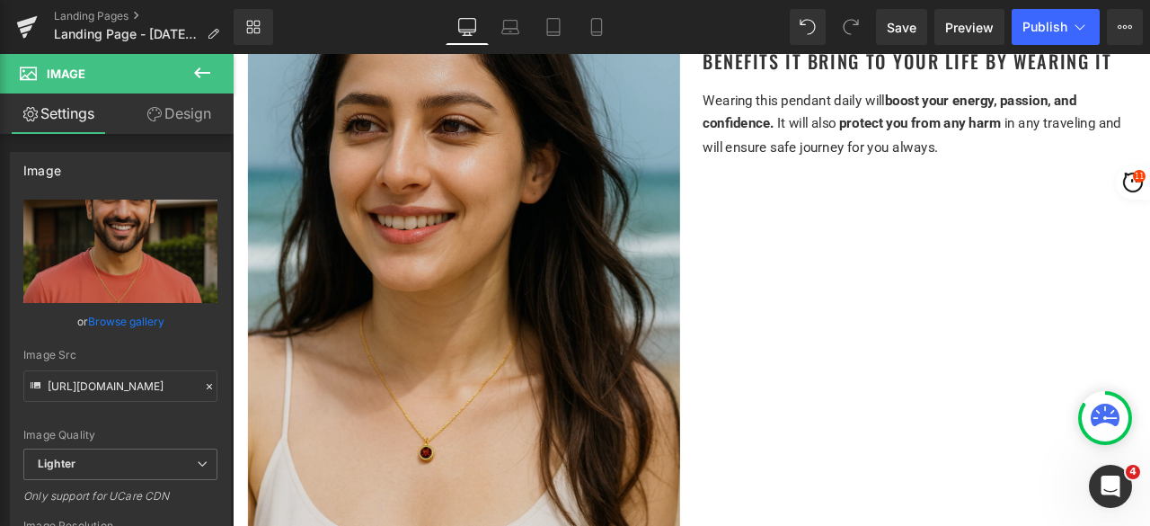
scroll to position [2696, 0]
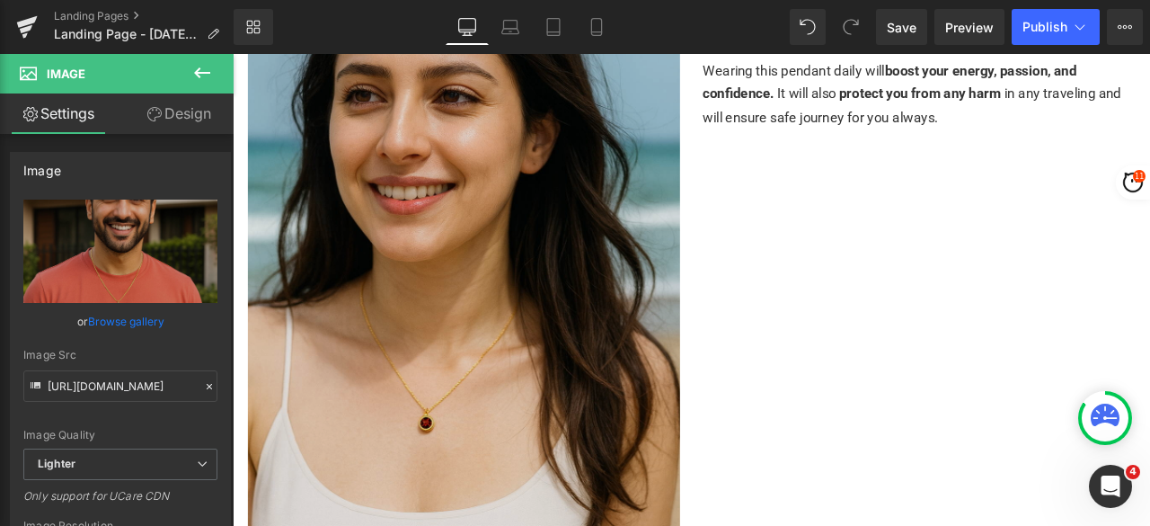
click at [532, 261] on img at bounding box center [507, 259] width 512 height 768
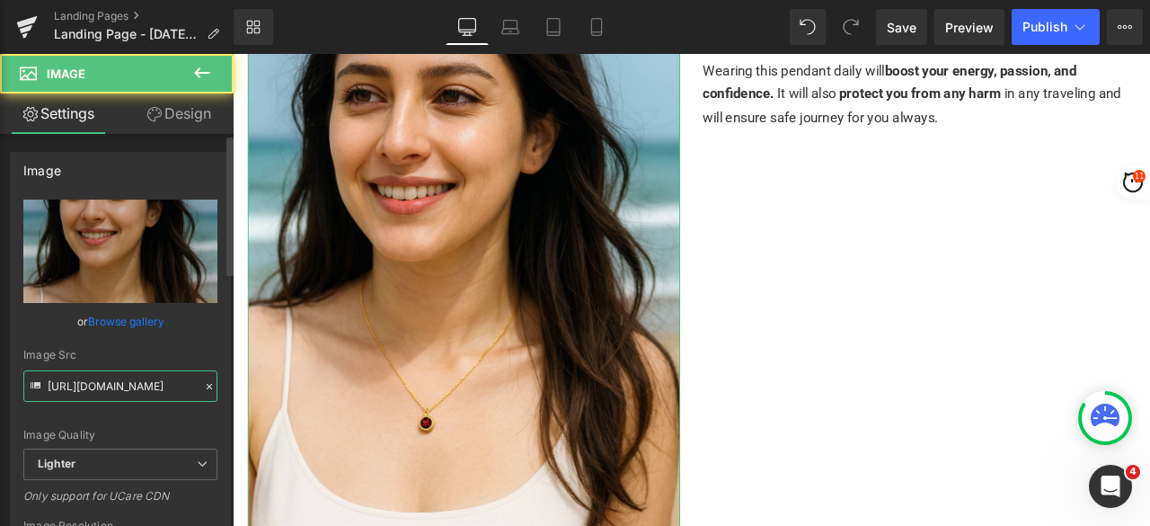
click at [103, 387] on input "https://ucarecdn.com/8566199e-54ad-4d09-b100-da8478921ef5/-/format/auto/-/previ…" at bounding box center [120, 385] width 194 height 31
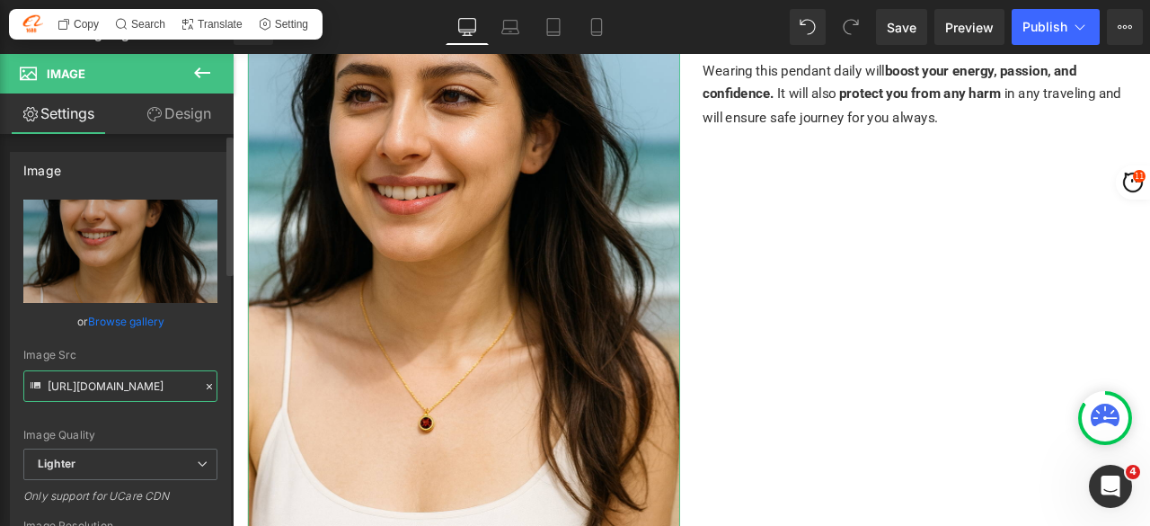
paste input "a713990-1765-40f4-92de-3327af32ee81/-/format/auto/-/preview/3000x3000/-/quality…"
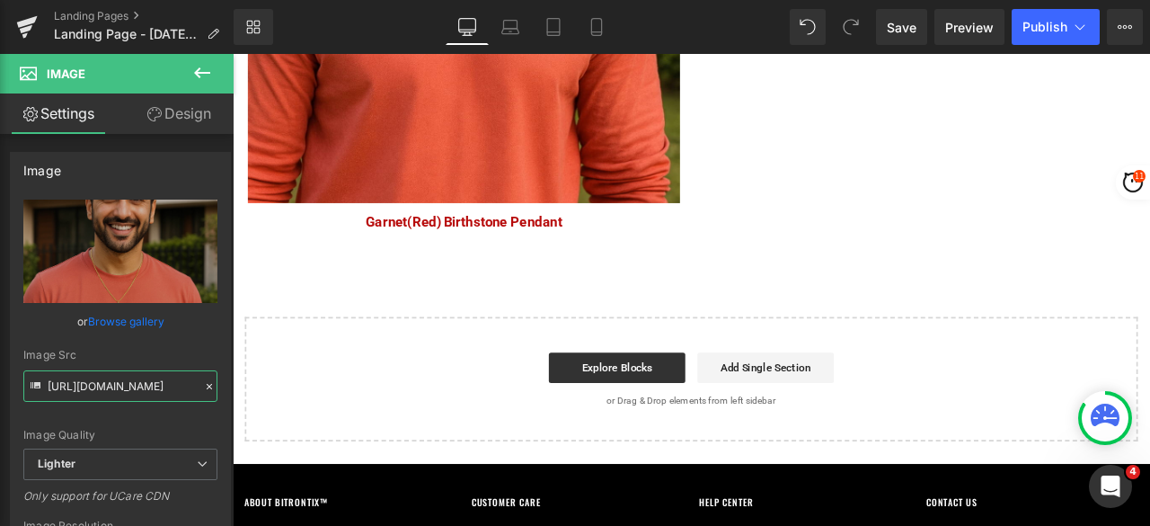
scroll to position [3146, 0]
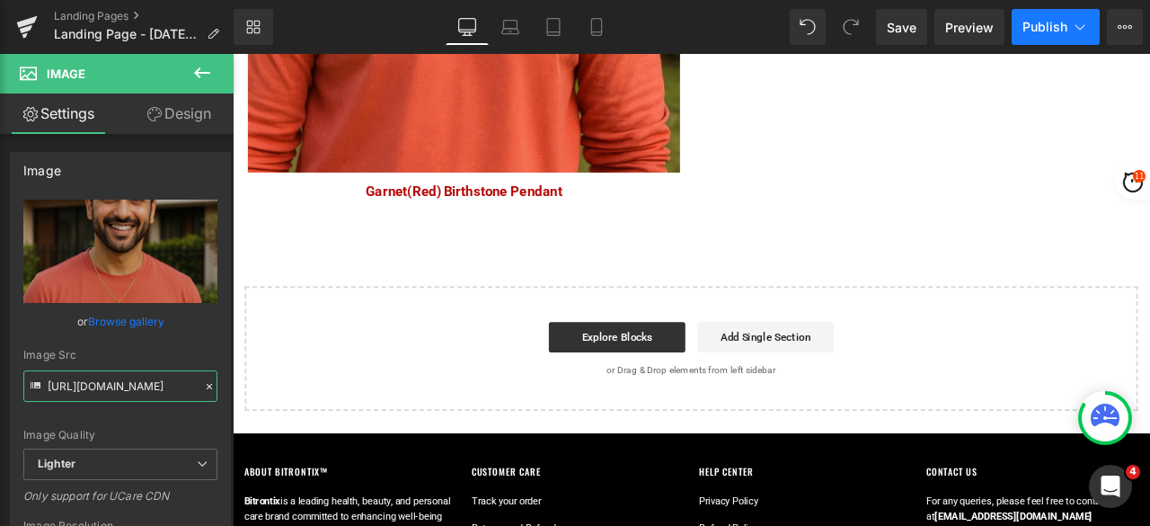
type input "https://ucarecdn.com/8a713990-1765-40f4-92de-3327af32ee81/-/format/auto/-/previ…"
click at [1017, 26] on button "Publish" at bounding box center [1056, 27] width 88 height 36
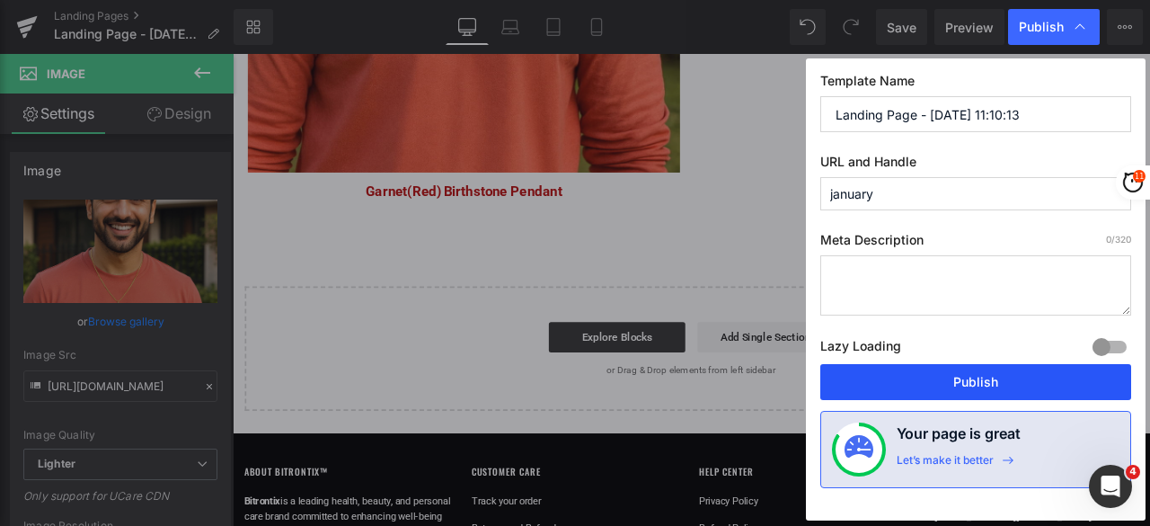
click at [928, 377] on button "Publish" at bounding box center [976, 382] width 311 height 36
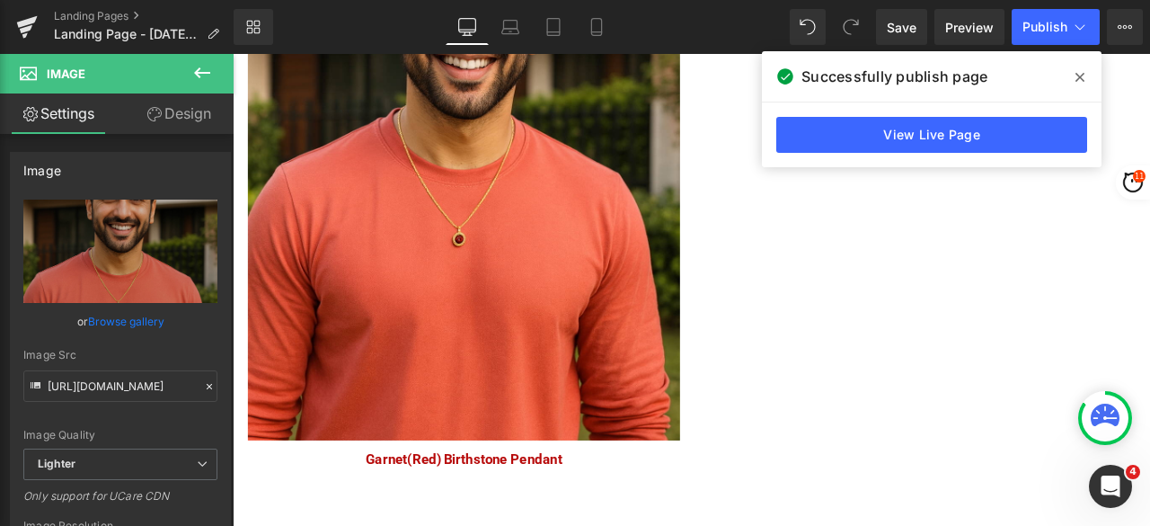
scroll to position [2786, 0]
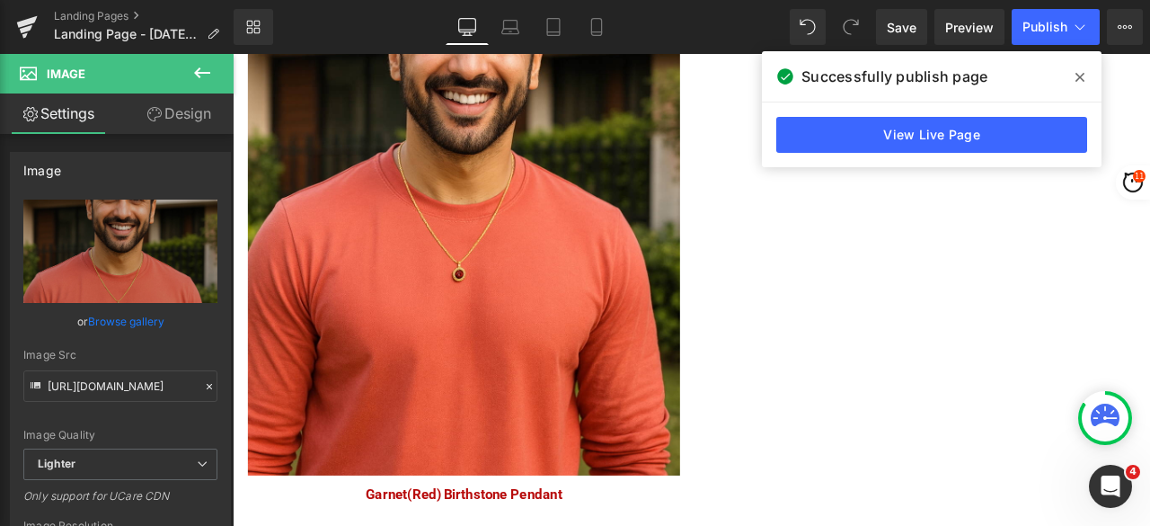
click at [1083, 75] on icon at bounding box center [1080, 77] width 9 height 9
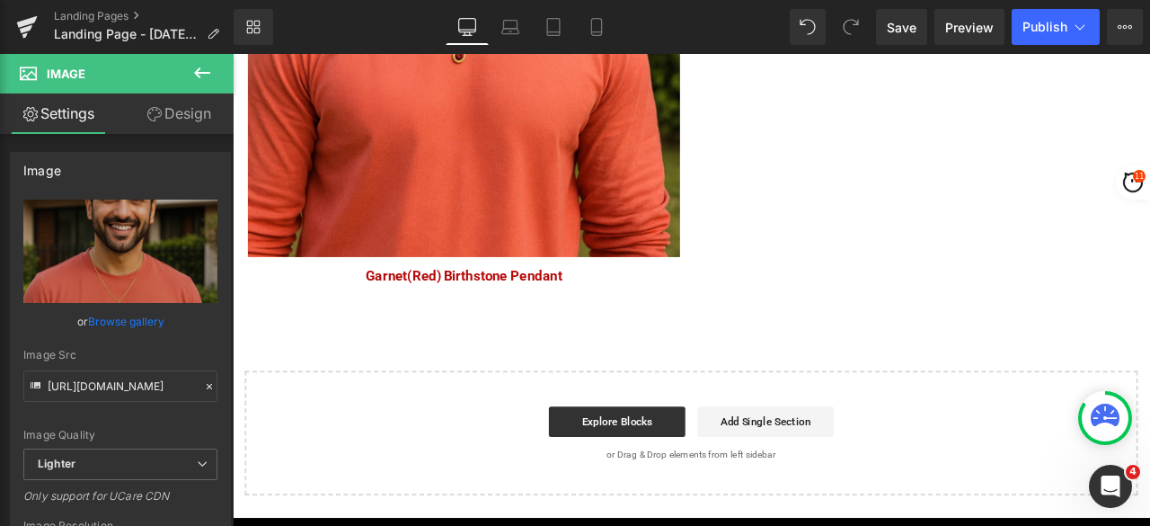
scroll to position [3146, 0]
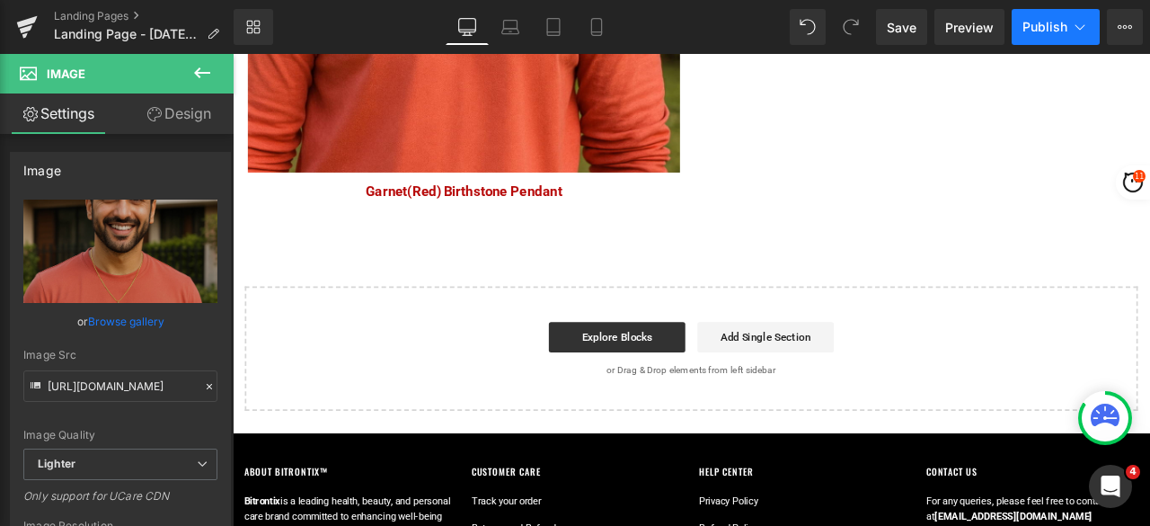
click at [1040, 28] on span "Publish" at bounding box center [1045, 27] width 45 height 14
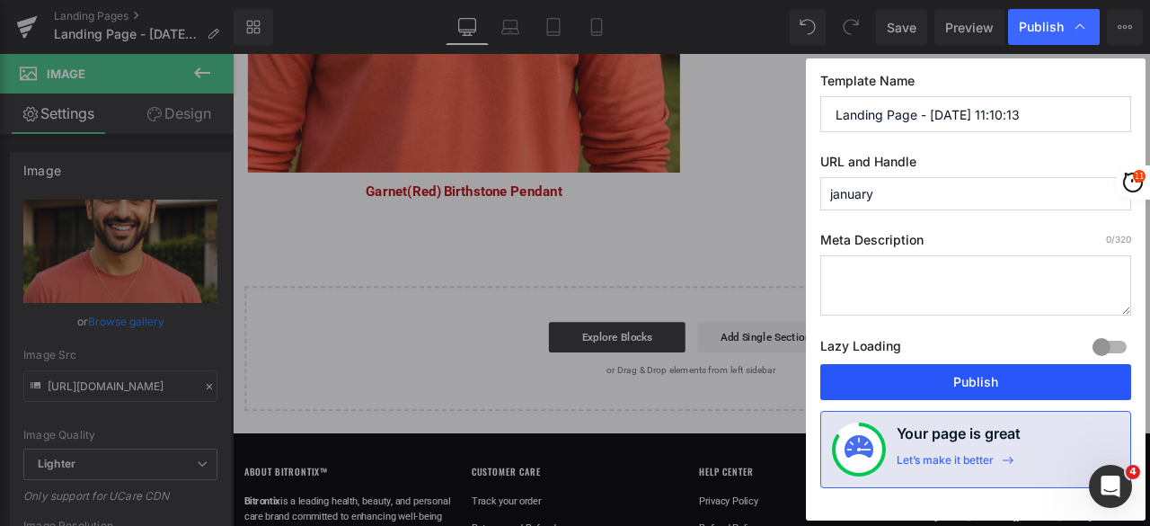
click at [956, 377] on button "Publish" at bounding box center [976, 382] width 311 height 36
